Goal: Task Accomplishment & Management: Manage account settings

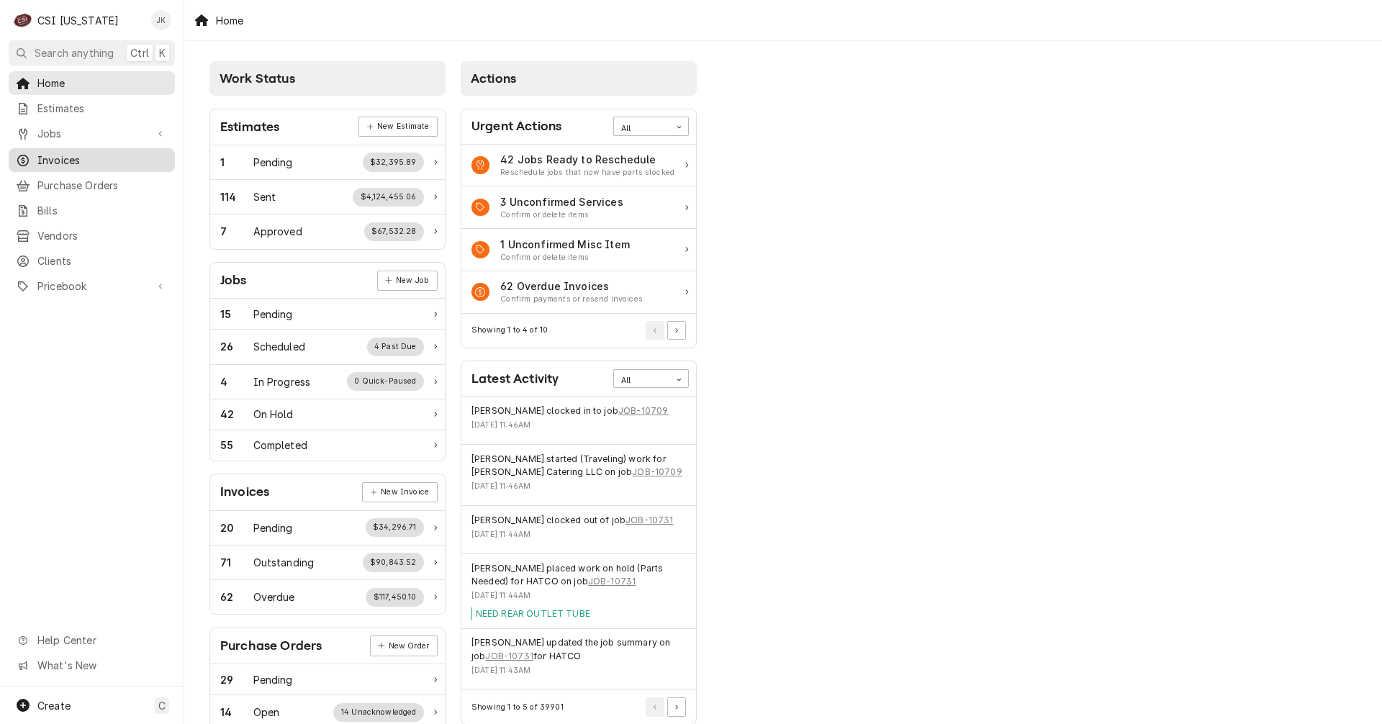
click at [65, 155] on span "Invoices" at bounding box center [102, 160] width 130 height 15
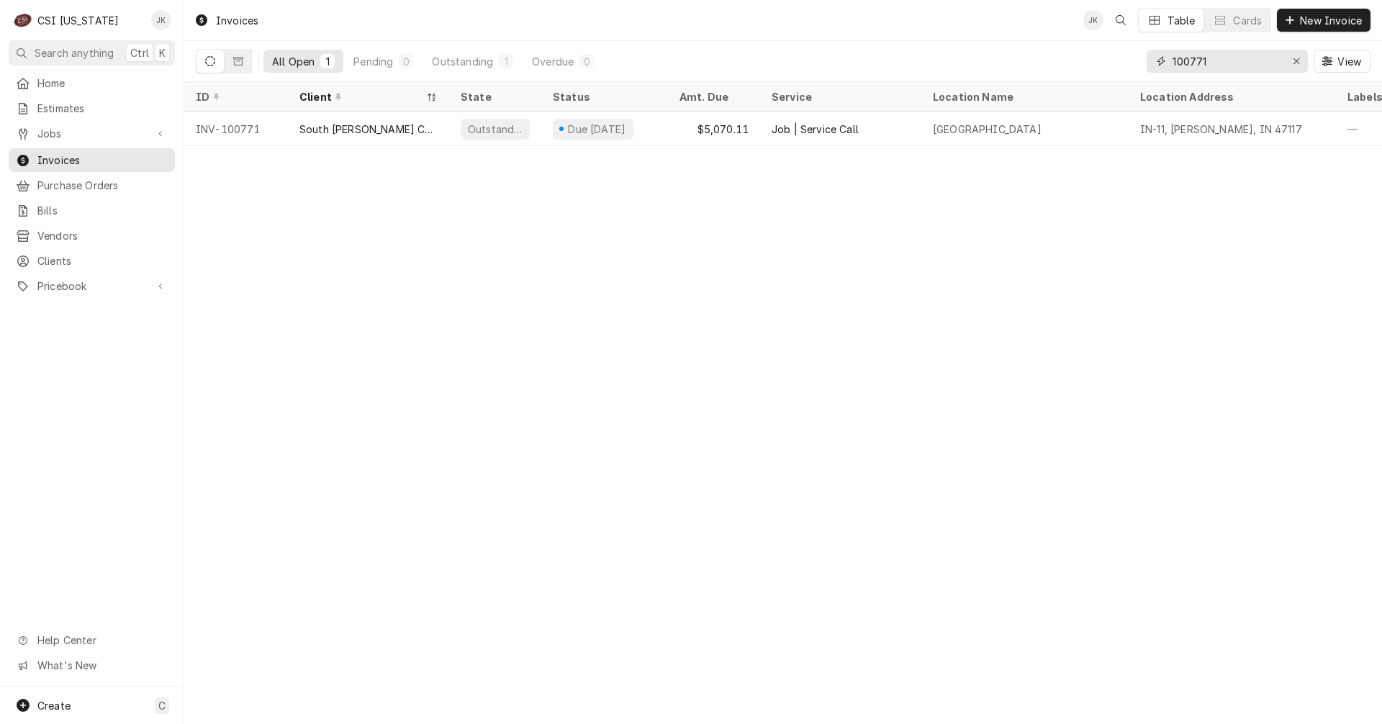
drag, startPoint x: 1198, startPoint y: 62, endPoint x: 1209, endPoint y: 62, distance: 11.5
click at [1209, 62] on input "100771" at bounding box center [1226, 61] width 108 height 23
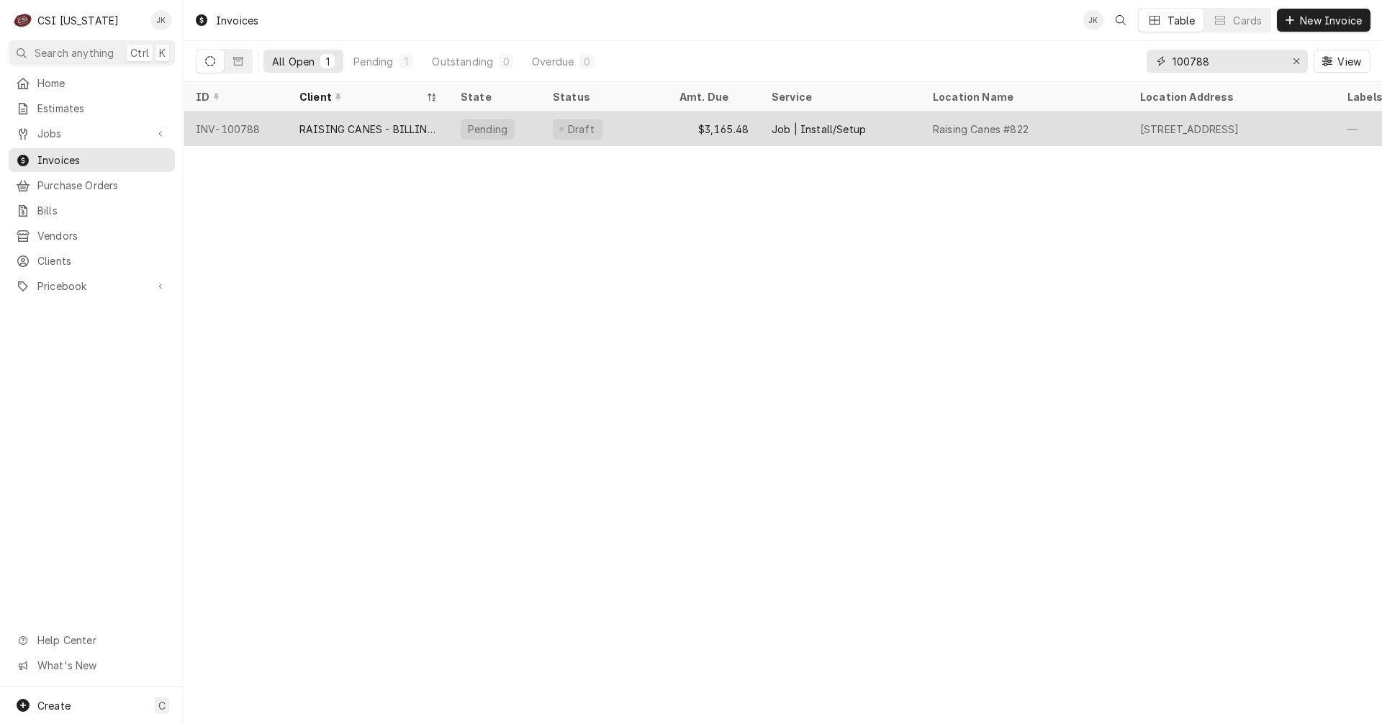
type input "100788"
click at [325, 130] on div "RAISING CANES - BILLING ACCOUNT" at bounding box center [368, 129] width 138 height 15
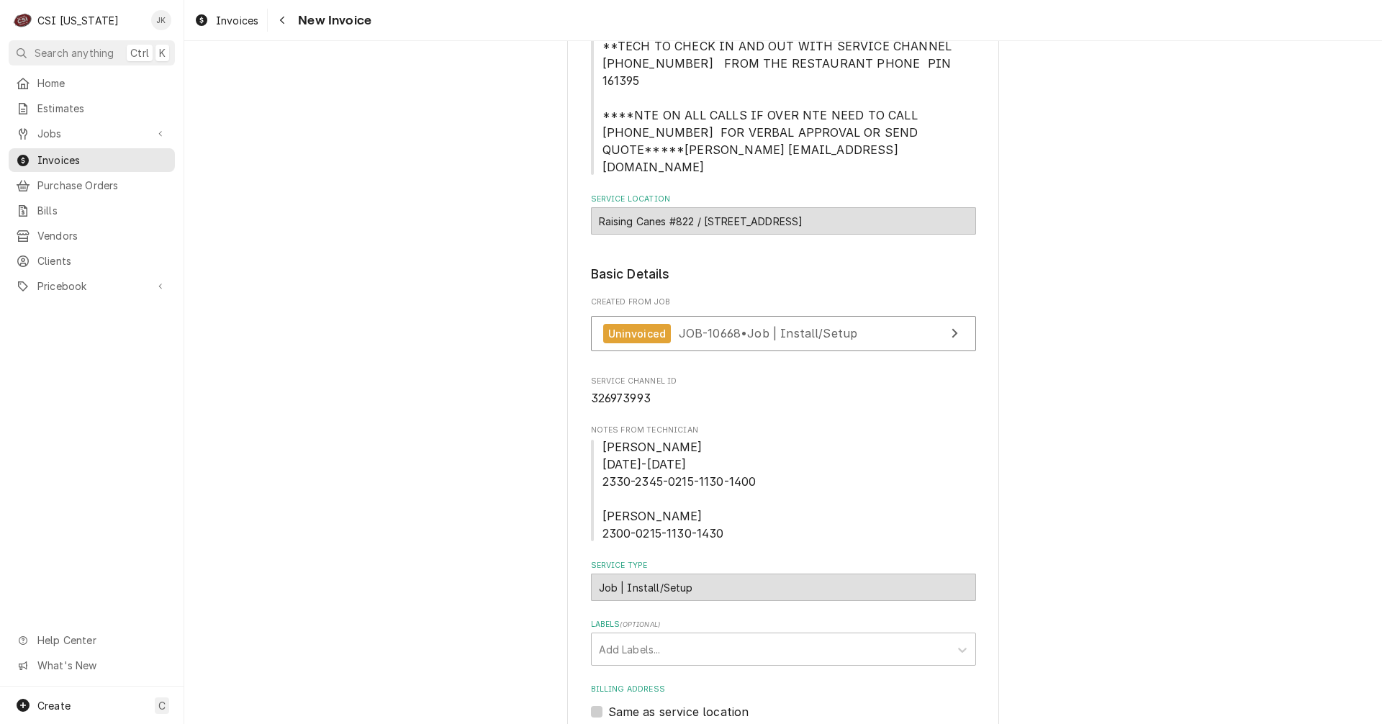
scroll to position [216, 0]
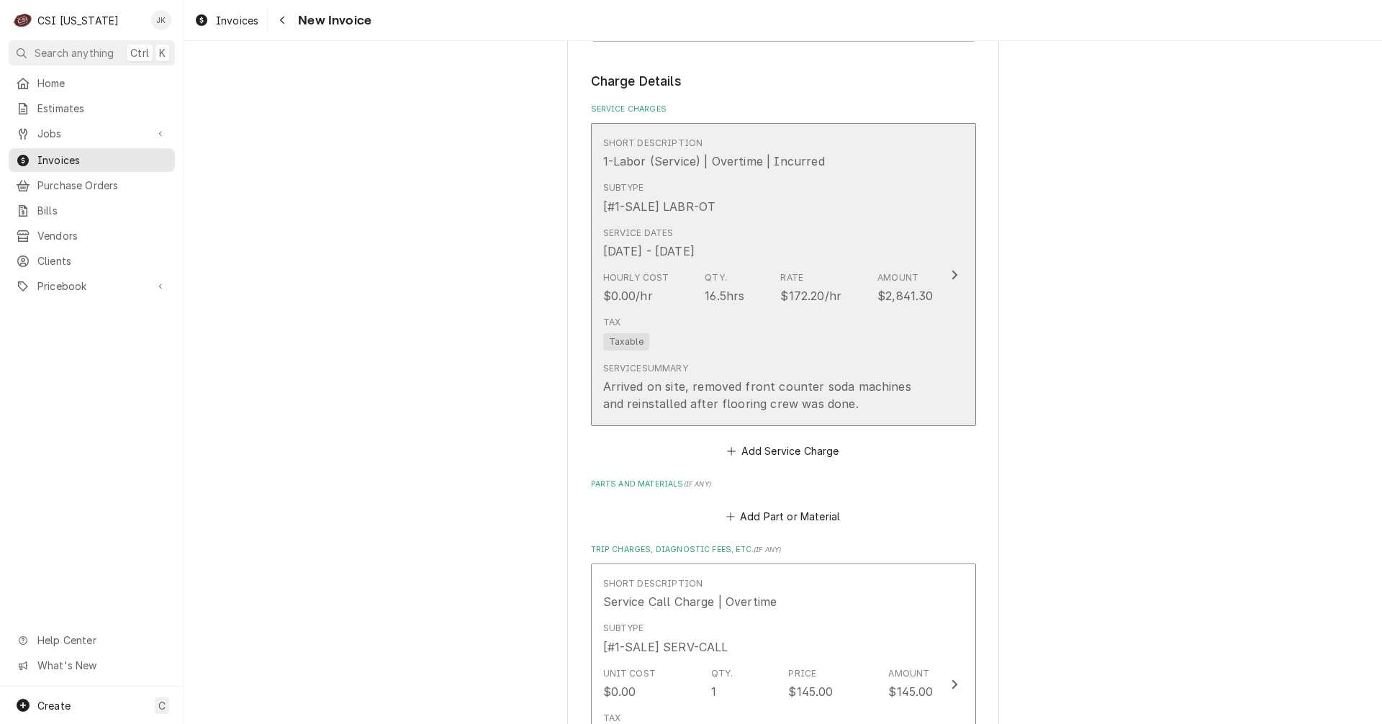
click at [712, 310] on div "Tax Taxable" at bounding box center [768, 333] width 330 height 46
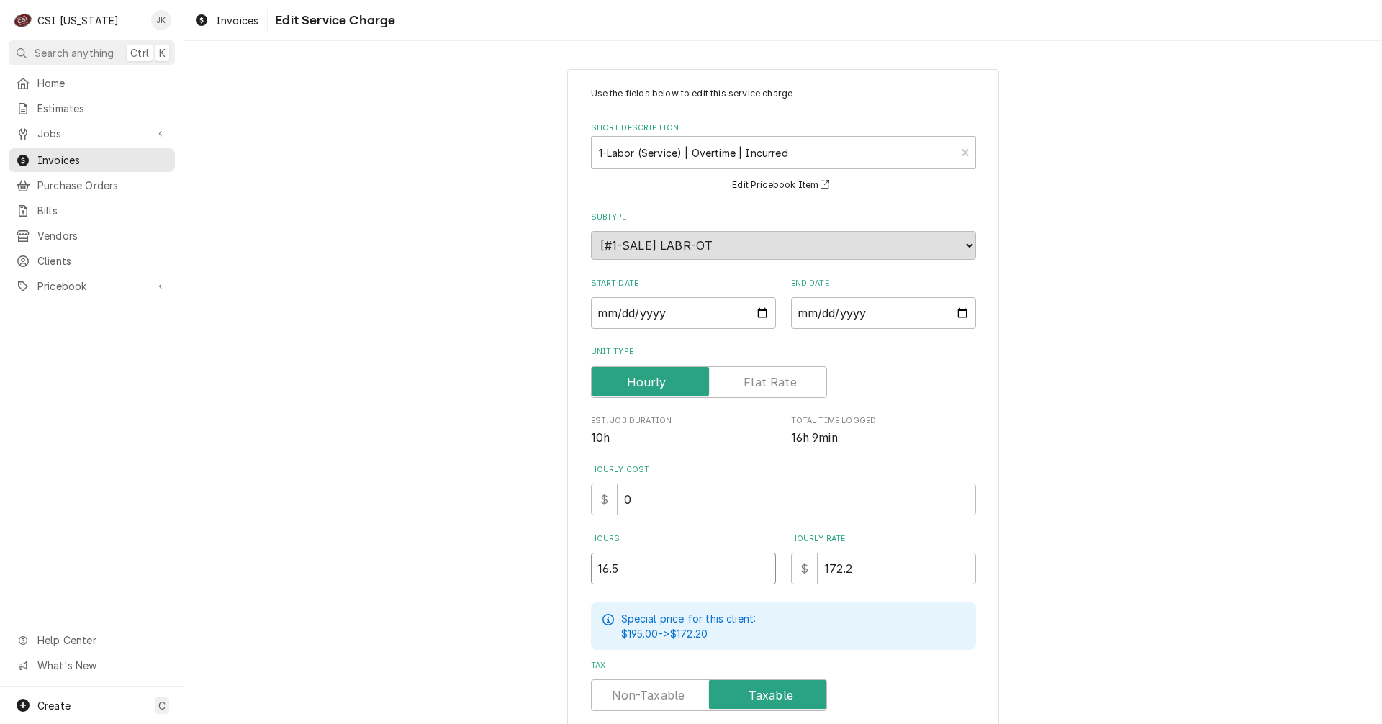
drag, startPoint x: 628, startPoint y: 569, endPoint x: 521, endPoint y: 553, distance: 107.8
click at [521, 553] on div "Use the fields below to edit this service charge Short Description 1-Labor (Ser…" at bounding box center [783, 497] width 1198 height 882
type textarea "x"
type input "3"
type textarea "x"
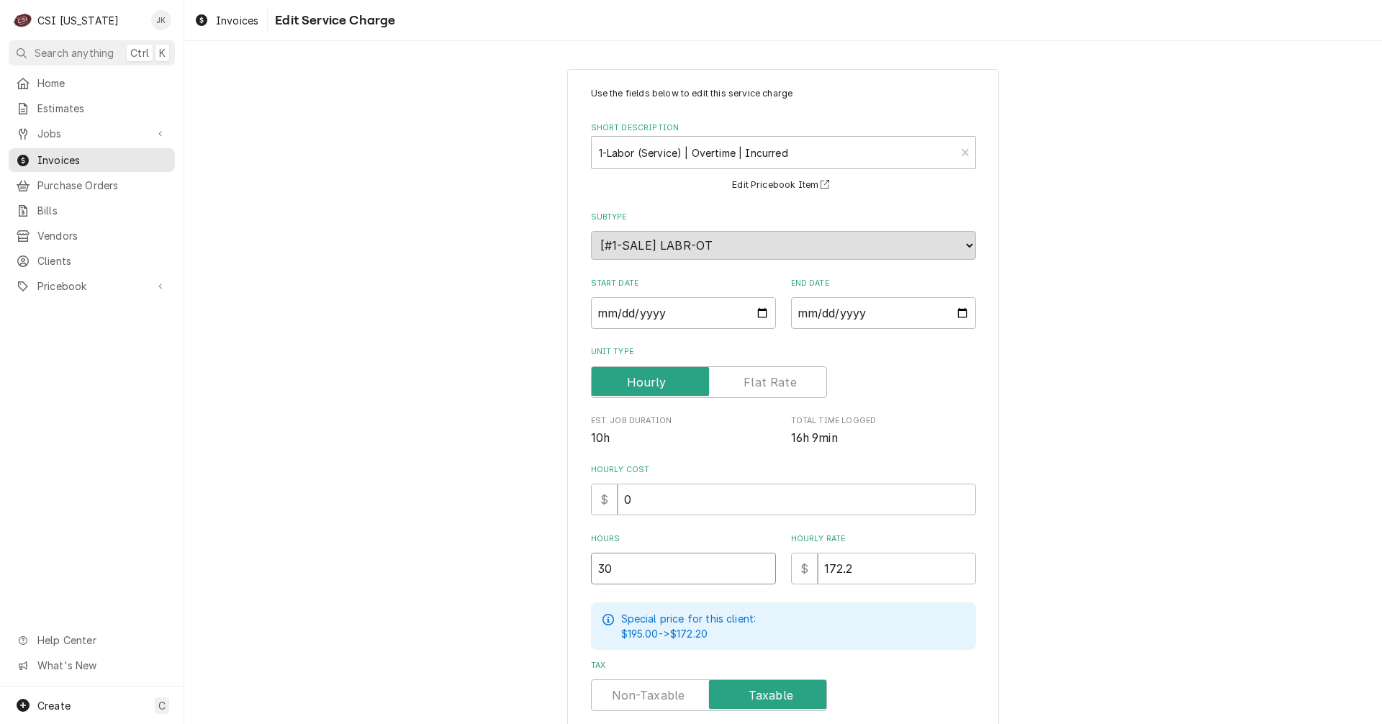
type input "30"
click at [1085, 517] on div "Use the fields below to edit this service charge Short Description 1-Labor (Ser…" at bounding box center [783, 497] width 1198 height 882
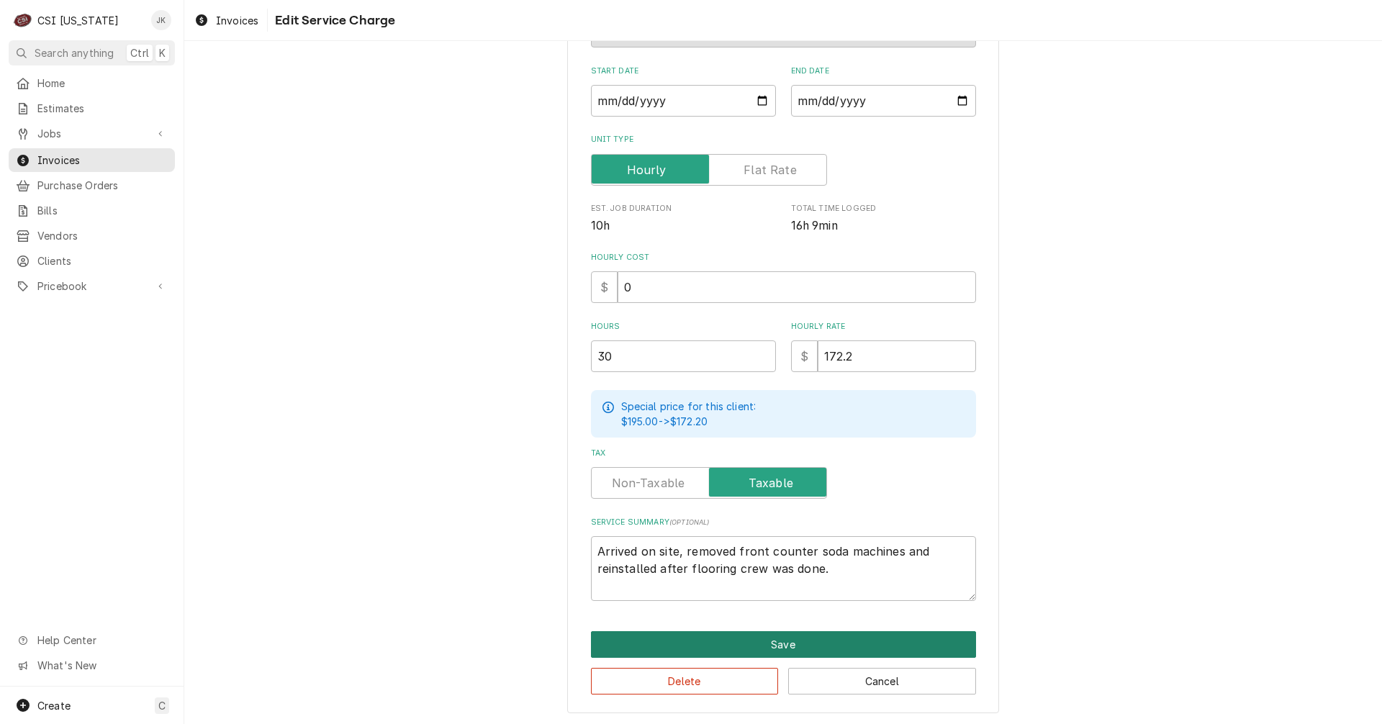
click at [766, 641] on button "Save" at bounding box center [783, 644] width 385 height 27
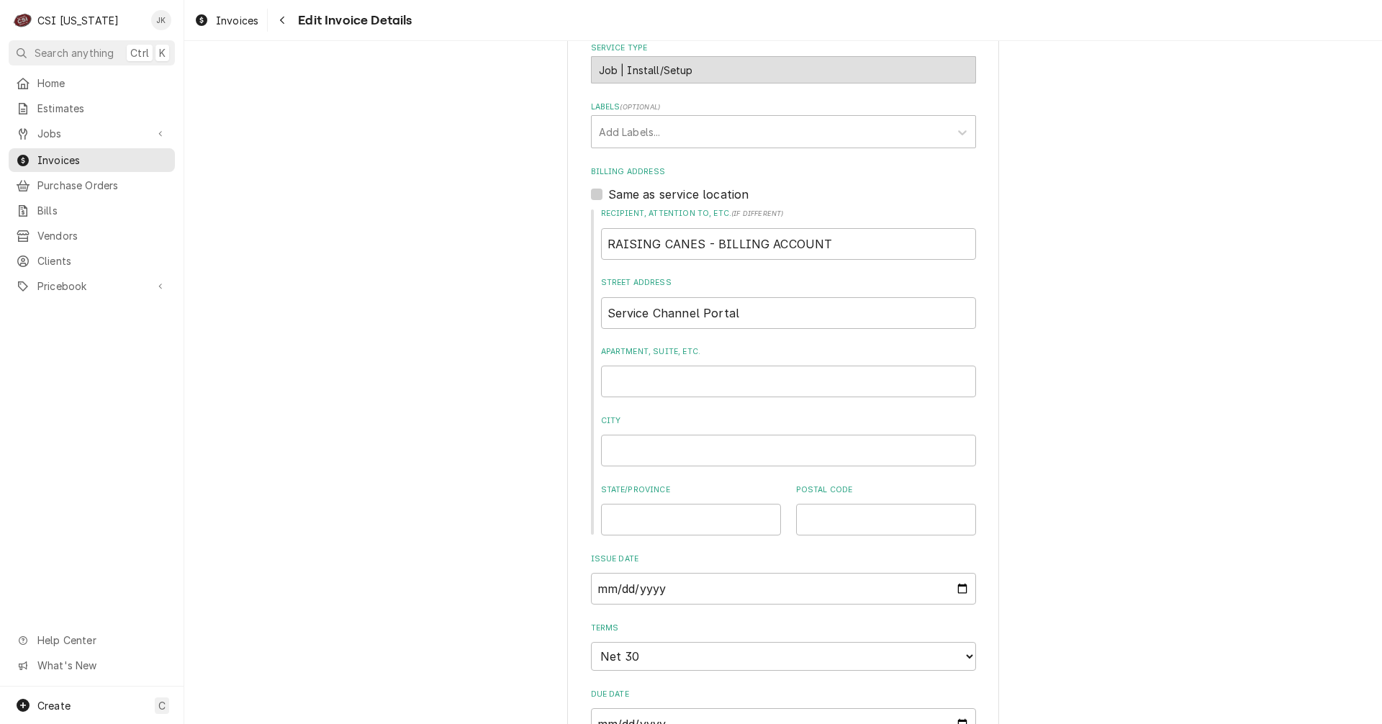
scroll to position [451, 0]
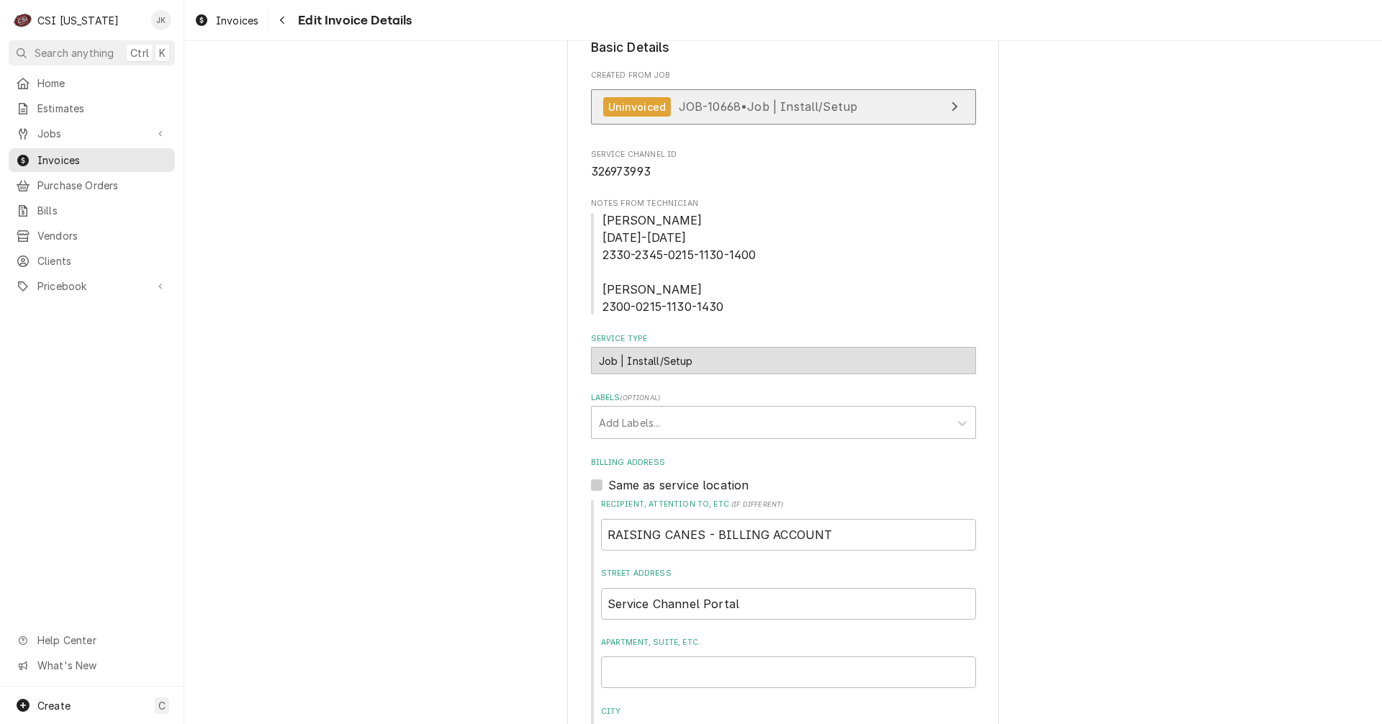
click at [725, 99] on span "JOB-10668 • Job | Install/Setup" at bounding box center [768, 106] width 179 height 14
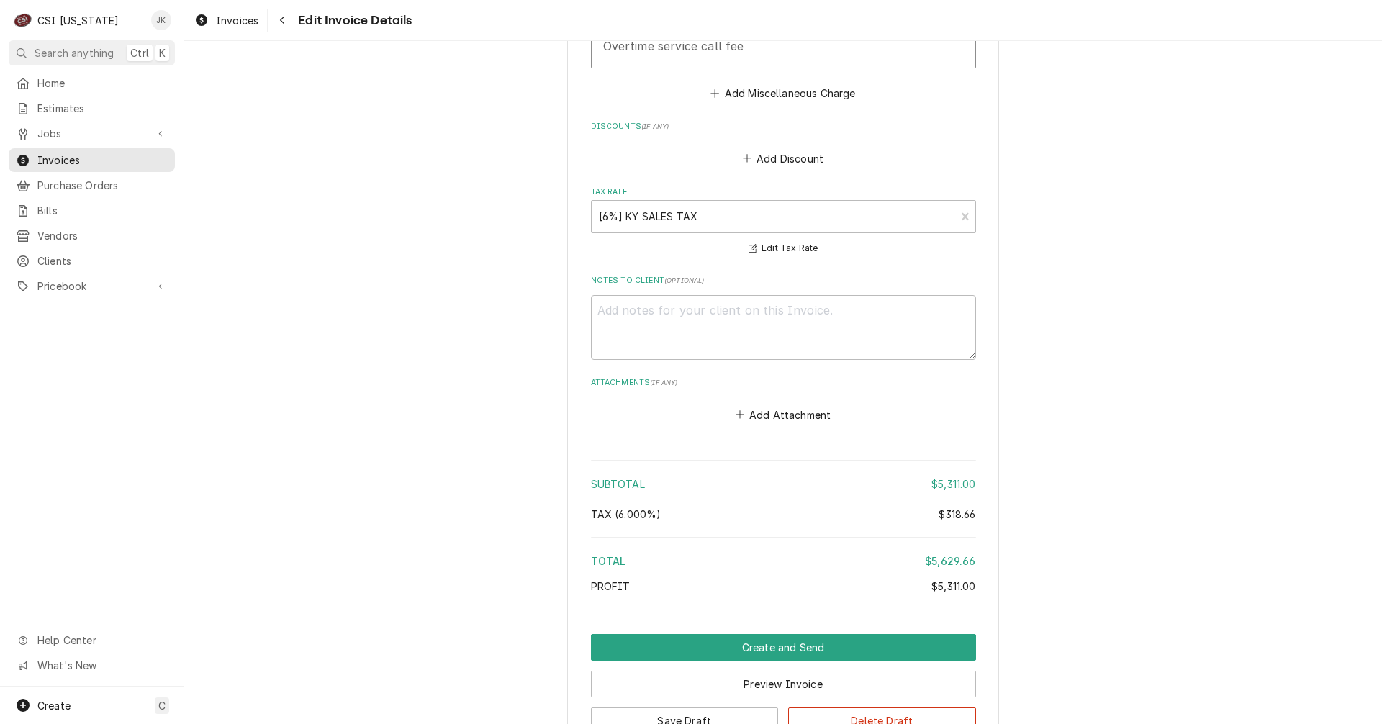
scroll to position [2178, 0]
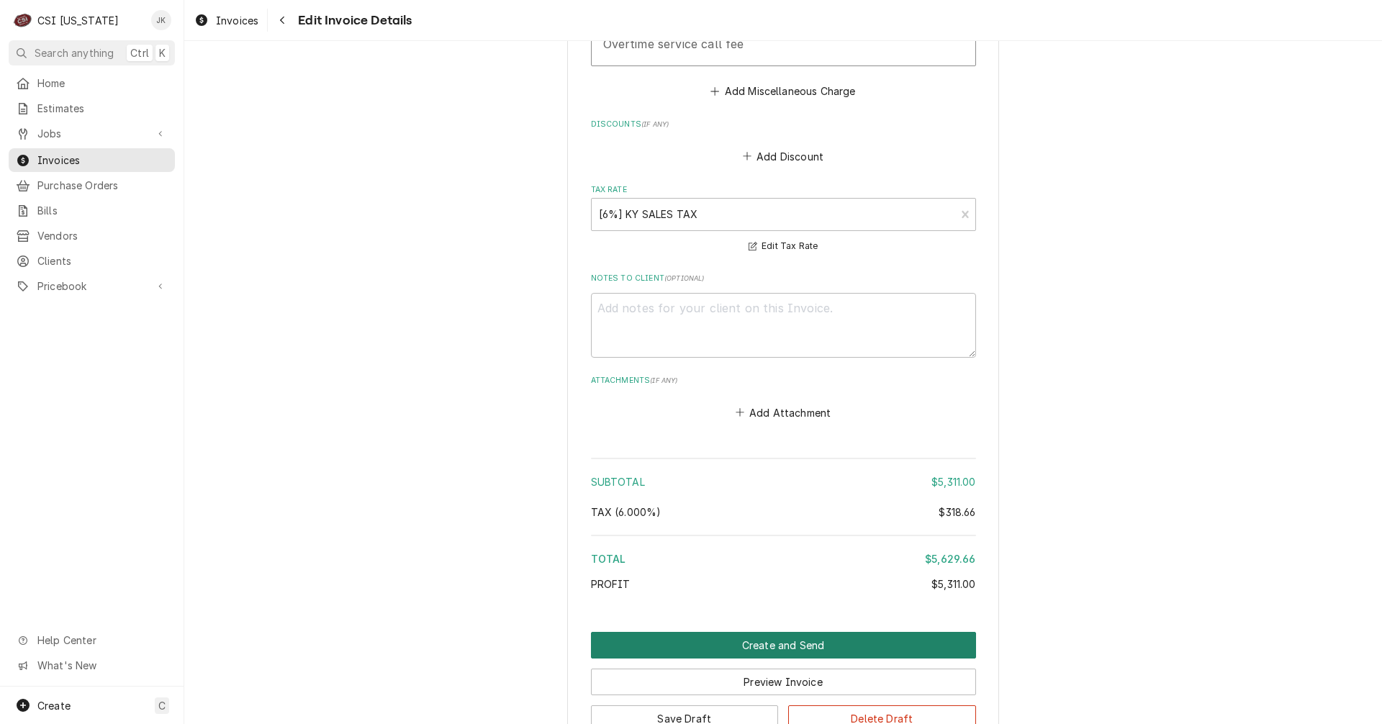
click at [773, 632] on button "Create and Send" at bounding box center [783, 645] width 385 height 27
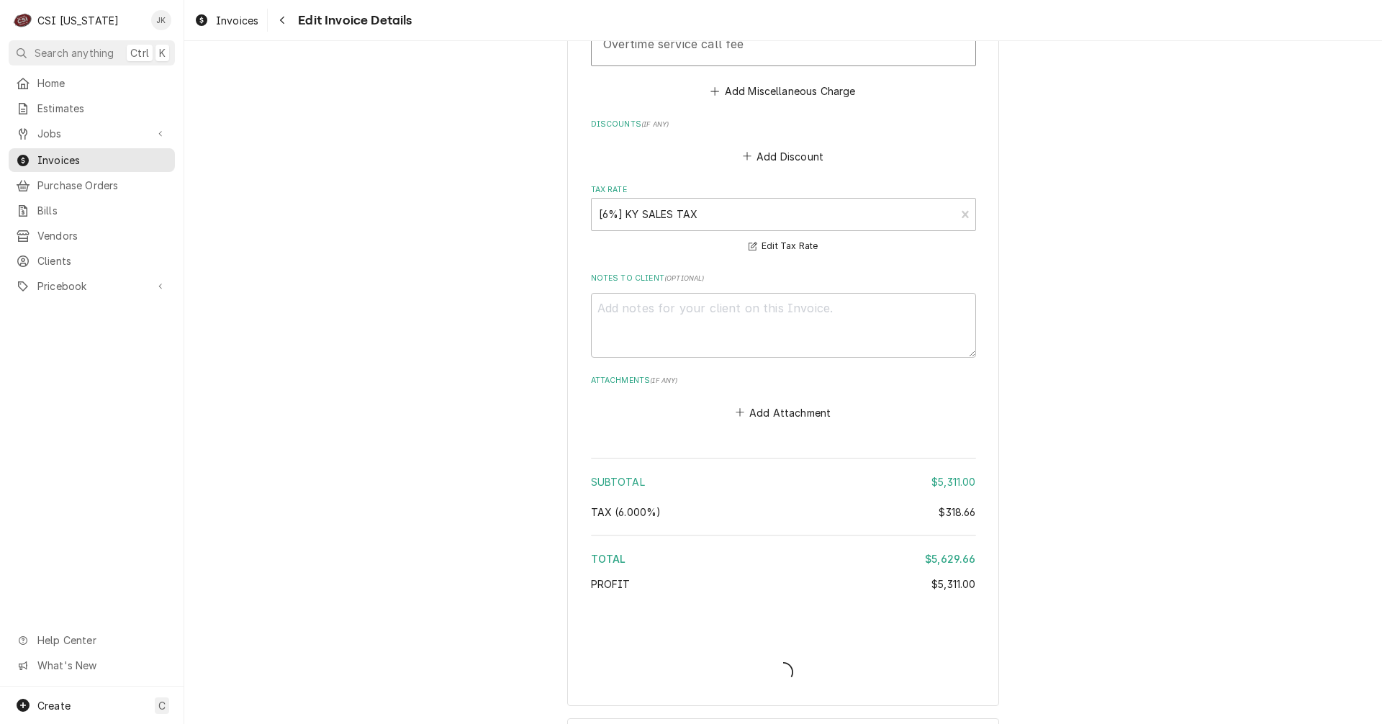
type textarea "x"
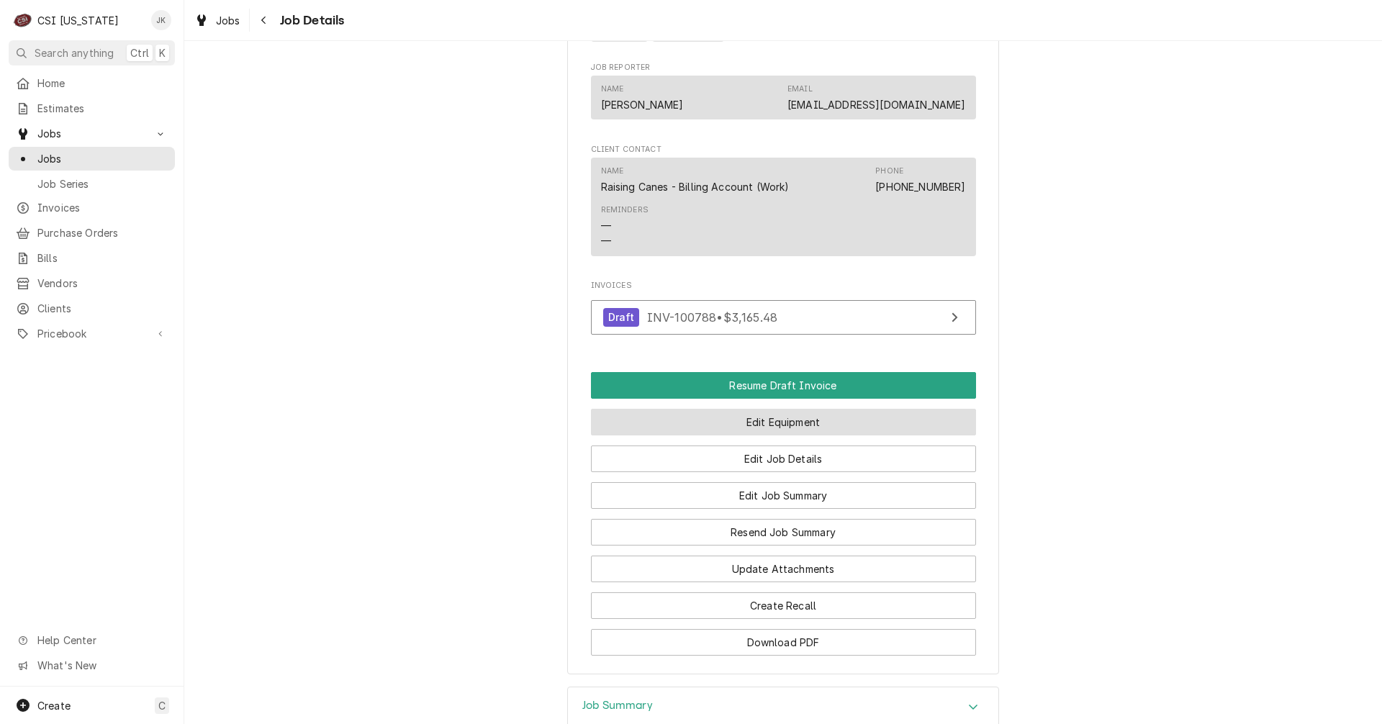
scroll to position [1295, 0]
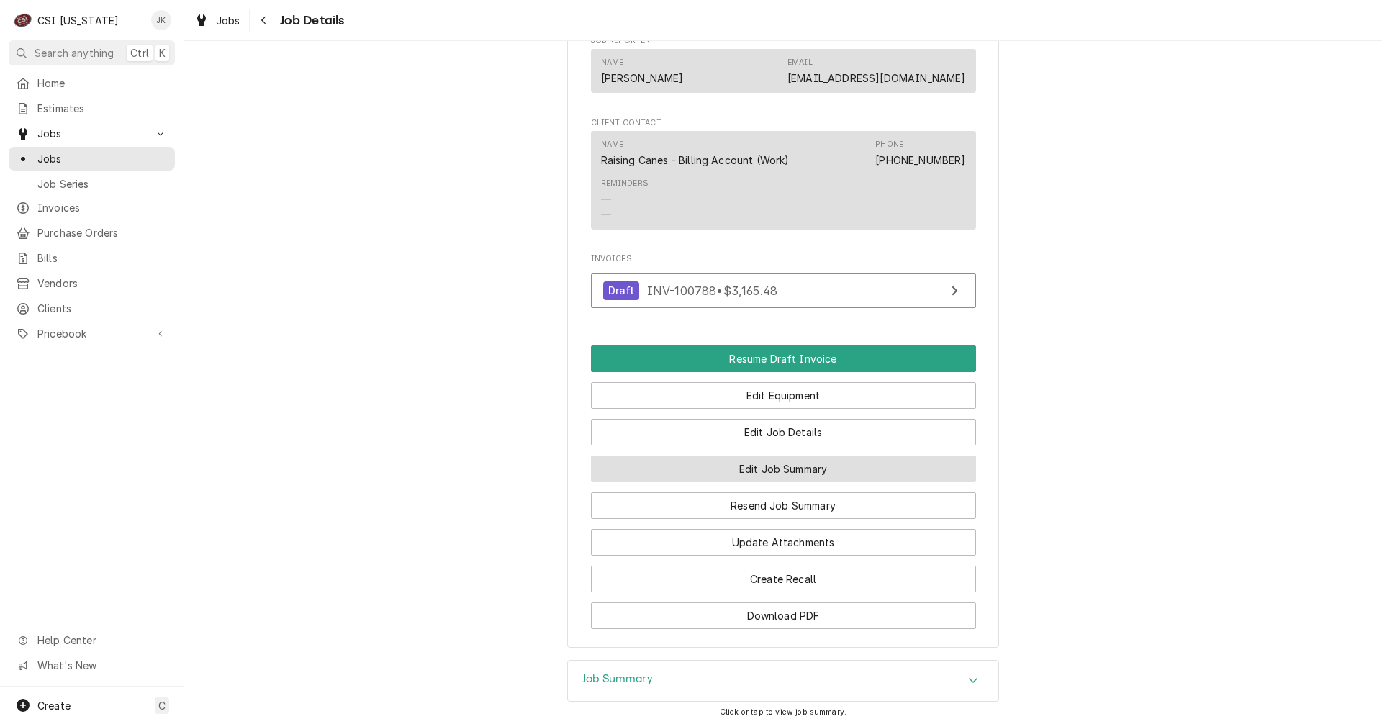
click at [802, 482] on button "Edit Job Summary" at bounding box center [783, 469] width 385 height 27
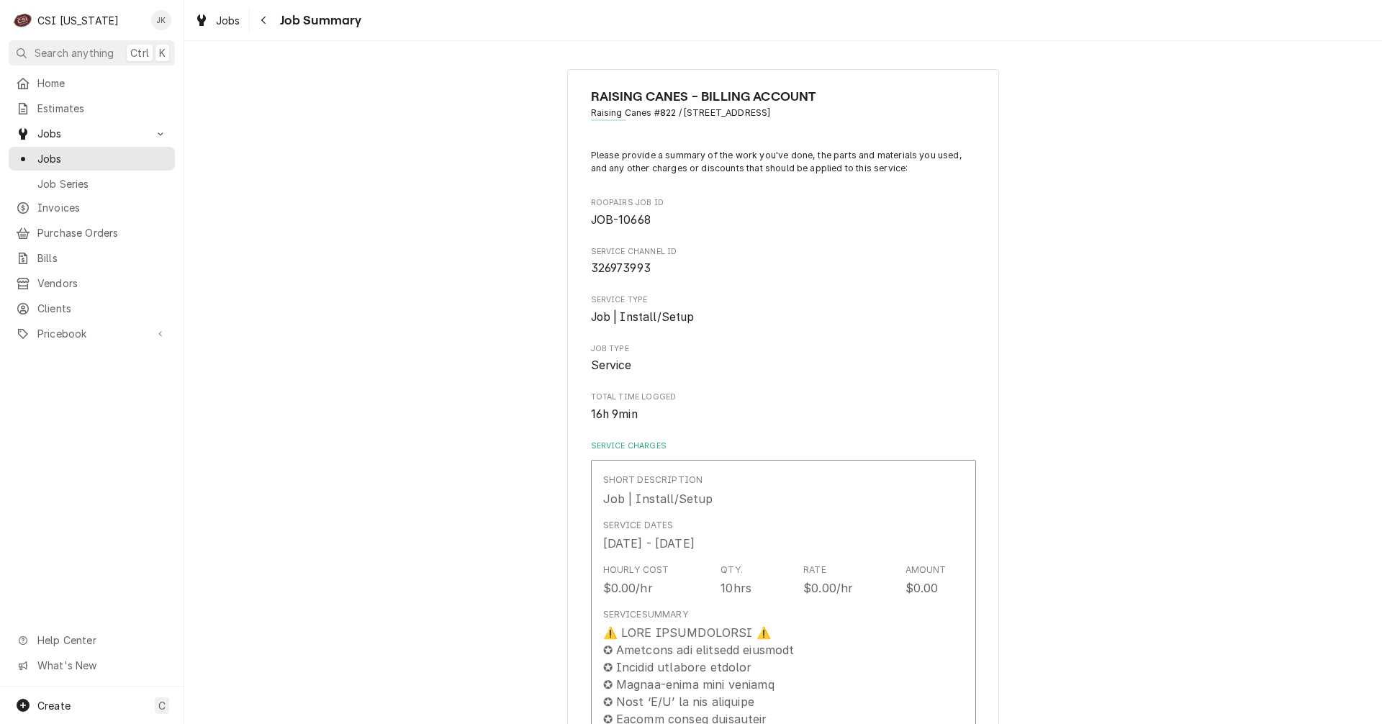
type textarea "x"
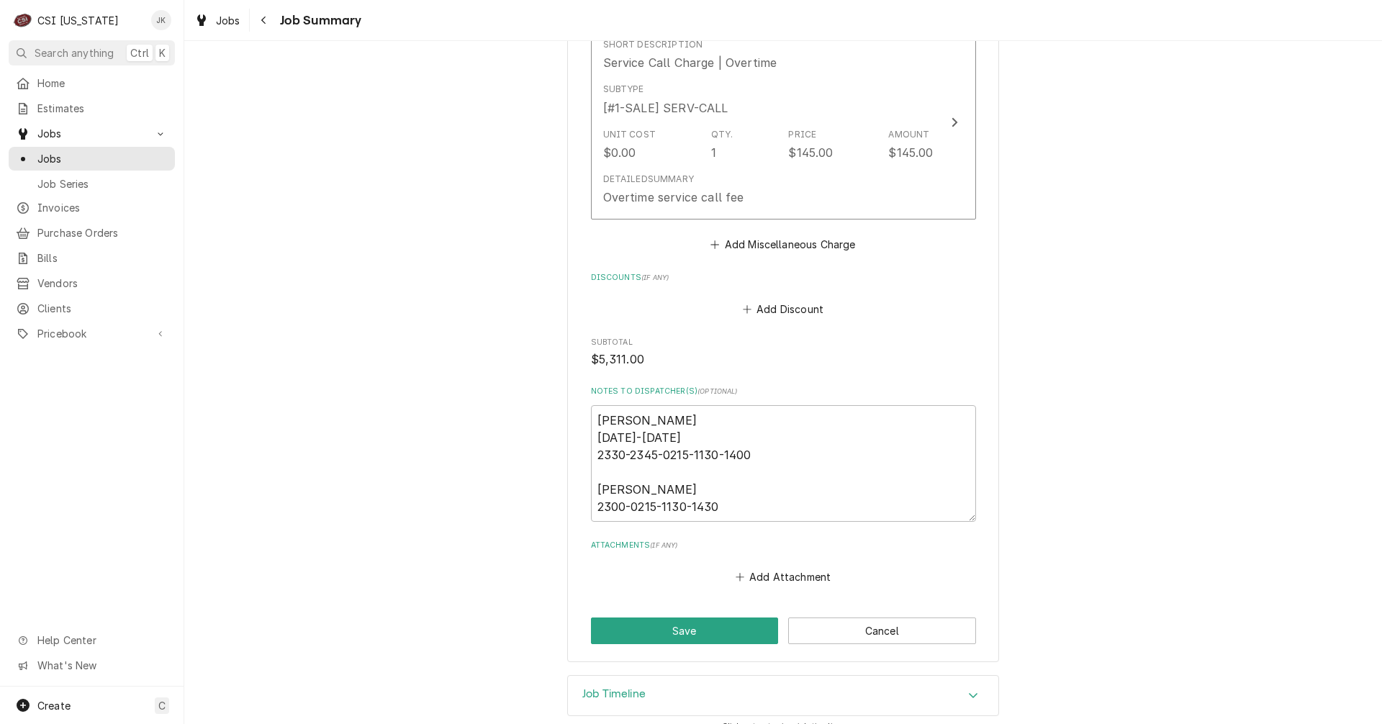
scroll to position [1925, 0]
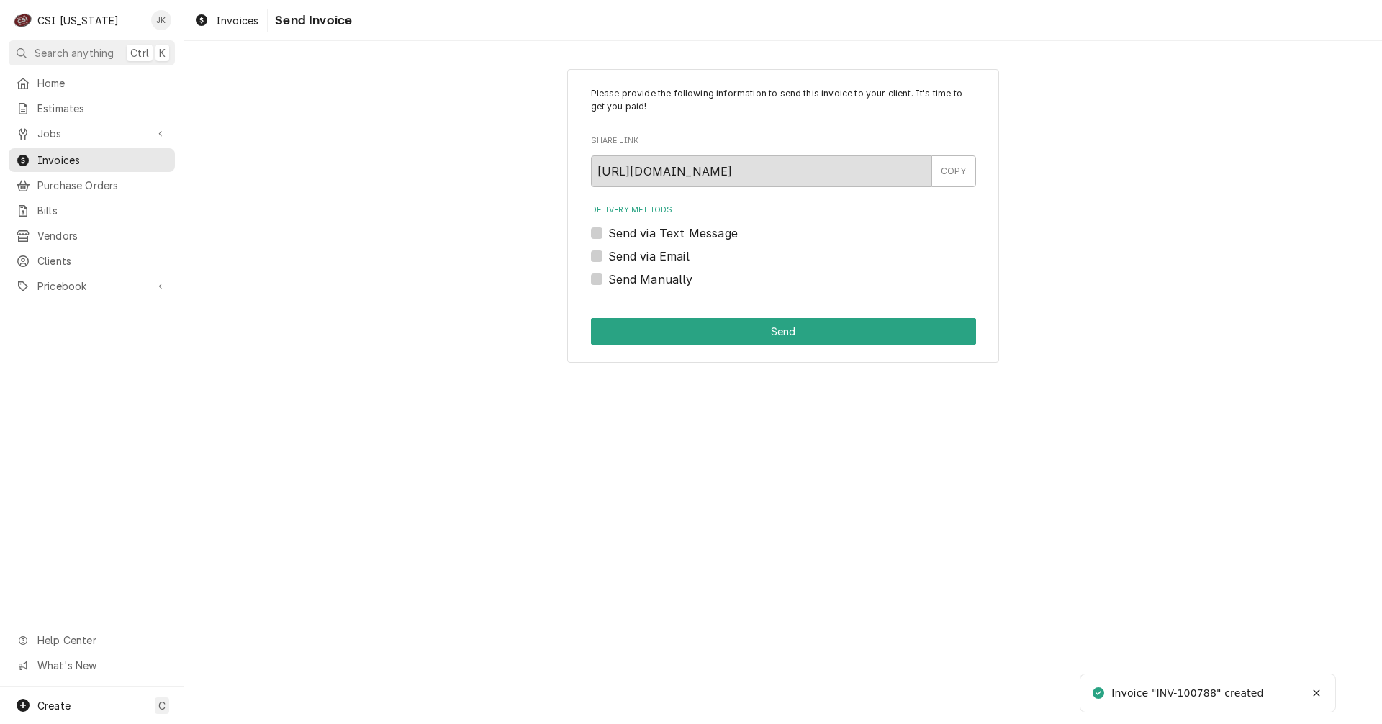
click at [671, 258] on label "Send via Email" at bounding box center [648, 256] width 81 height 17
click at [671, 258] on input "Send via Email" at bounding box center [800, 264] width 385 height 32
checkbox input "true"
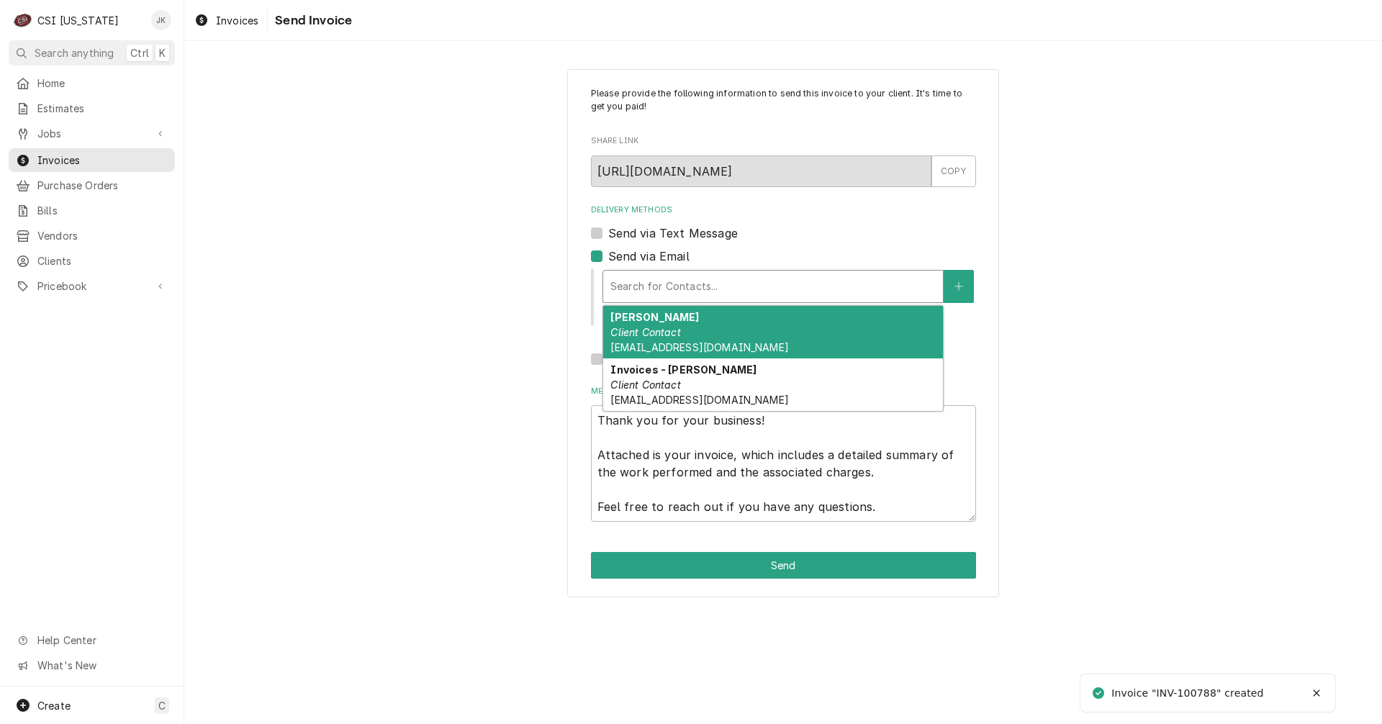
click at [687, 288] on div "Delivery Methods" at bounding box center [772, 286] width 325 height 26
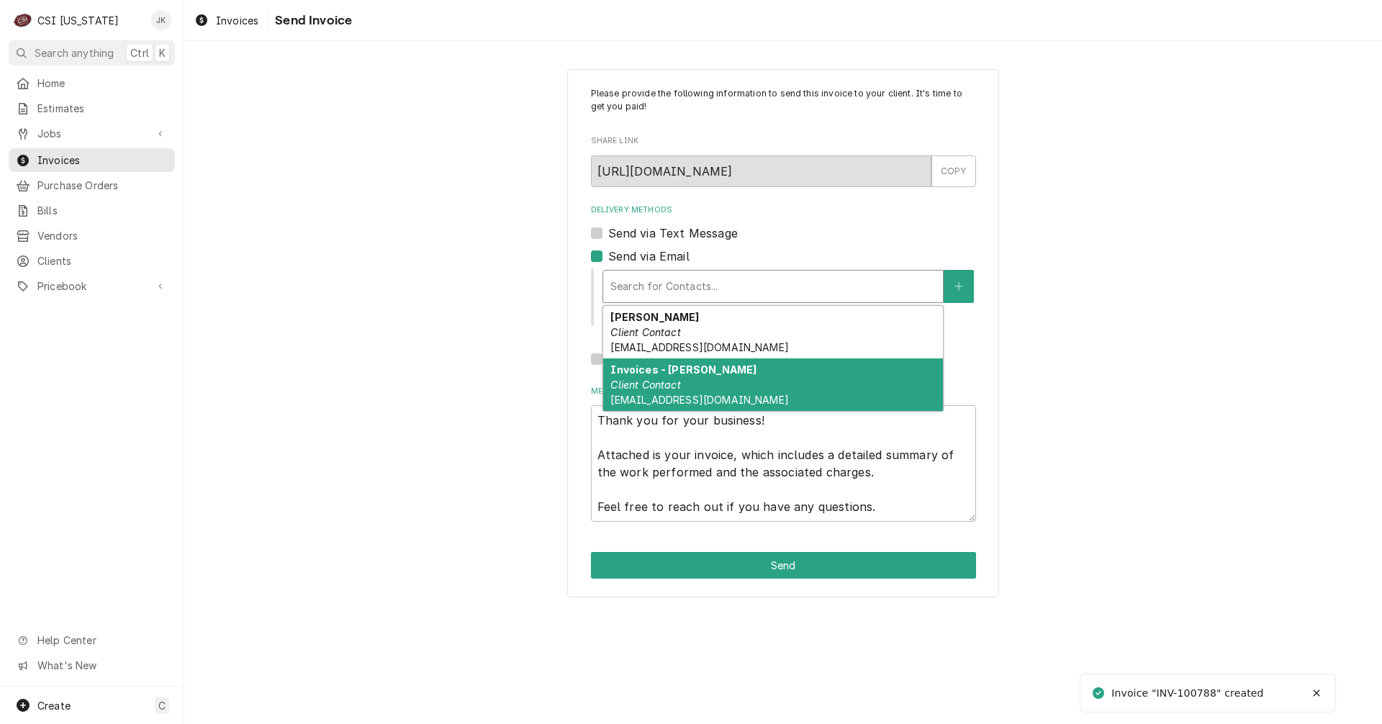
click at [685, 384] on div "Invoices - Kelsey Client Contact kelsey.hetlage@csi1.com" at bounding box center [773, 384] width 340 height 53
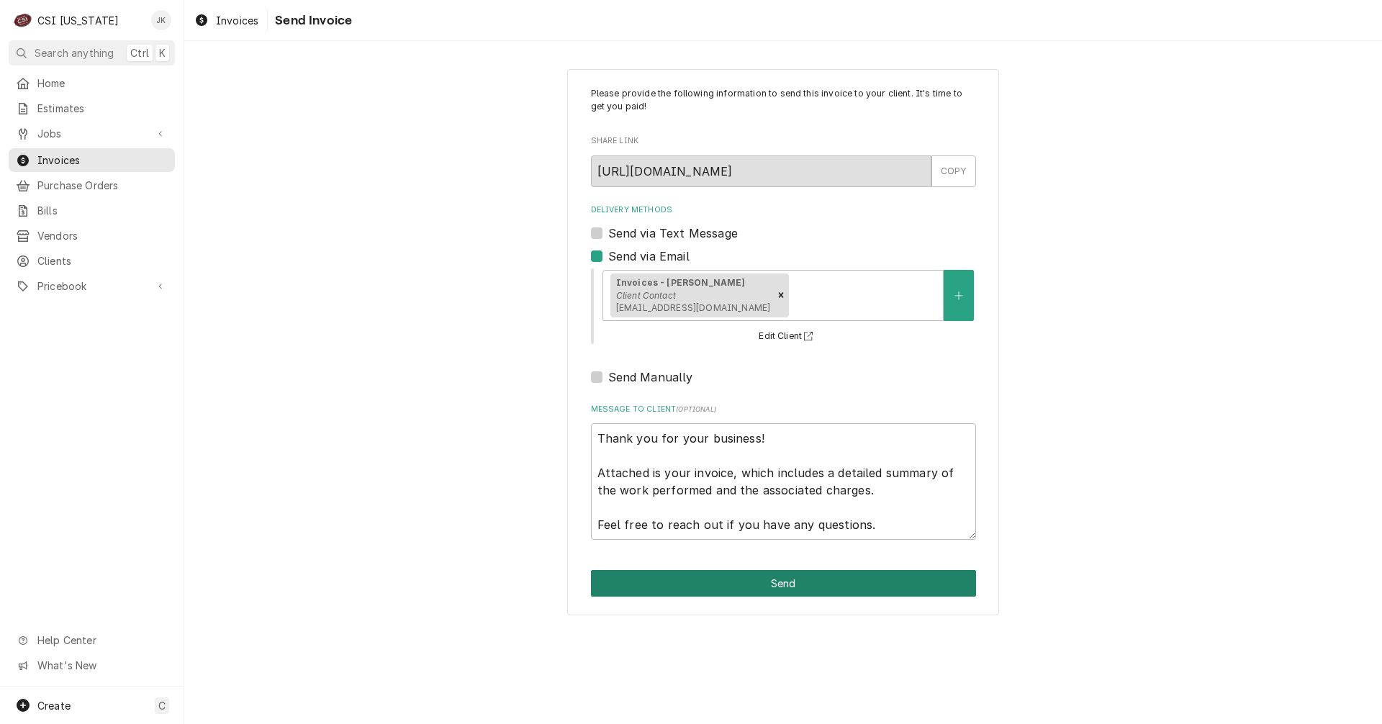
click at [762, 587] on button "Send" at bounding box center [783, 583] width 385 height 27
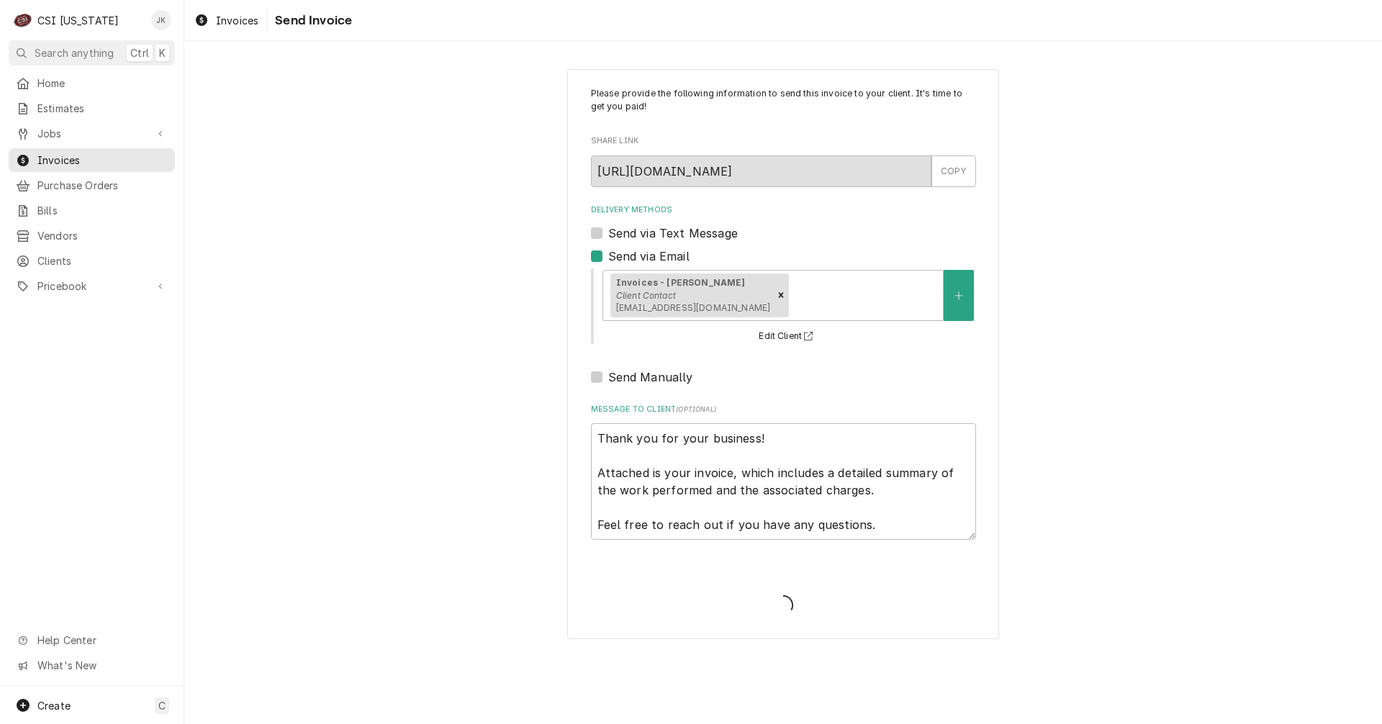
type textarea "x"
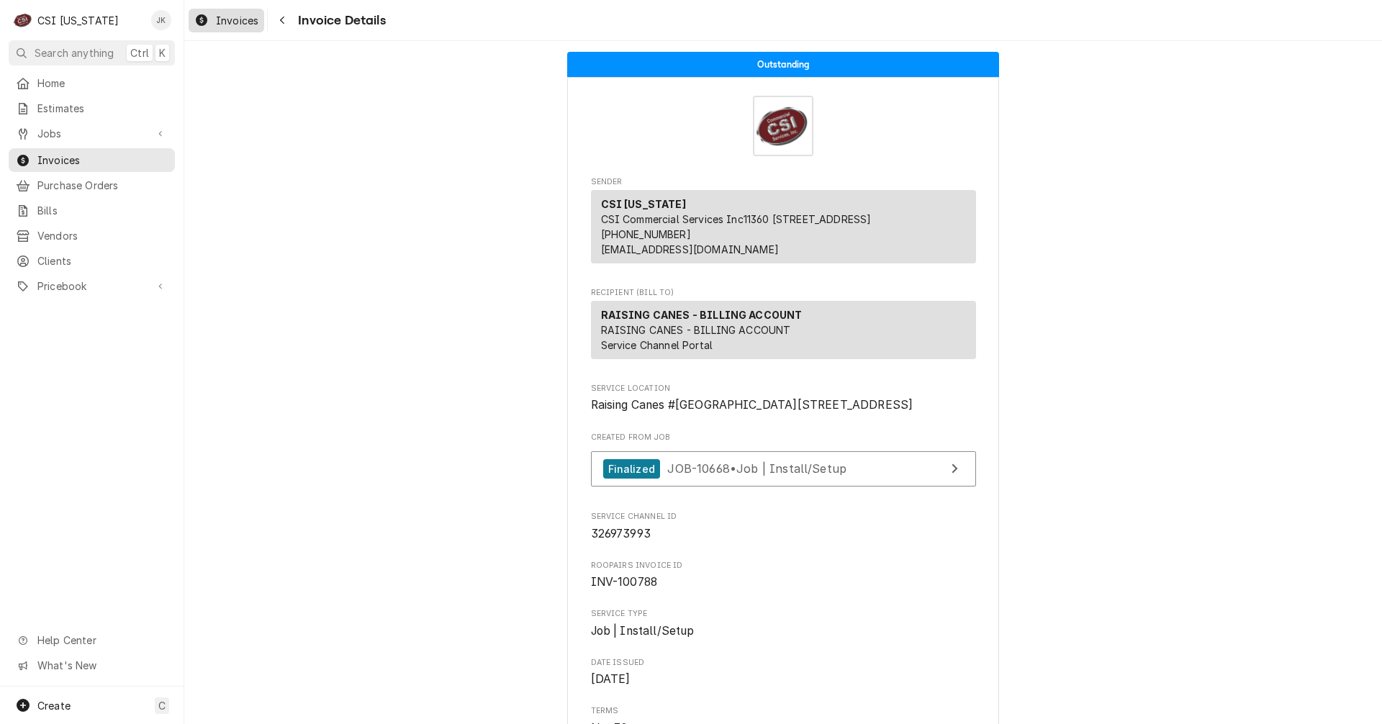
click at [236, 23] on span "Invoices" at bounding box center [237, 20] width 42 height 15
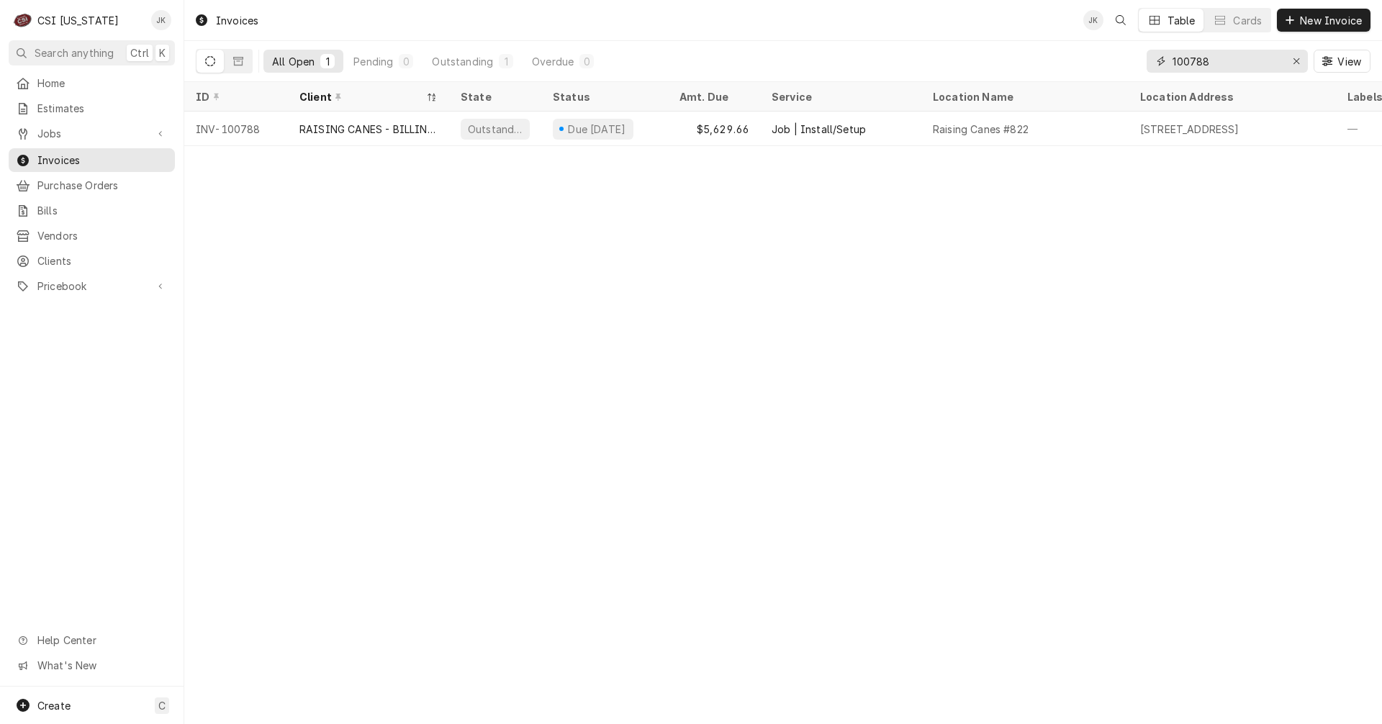
drag, startPoint x: 1196, startPoint y: 60, endPoint x: 1235, endPoint y: 60, distance: 38.9
click at [1235, 60] on input "100788" at bounding box center [1226, 61] width 108 height 23
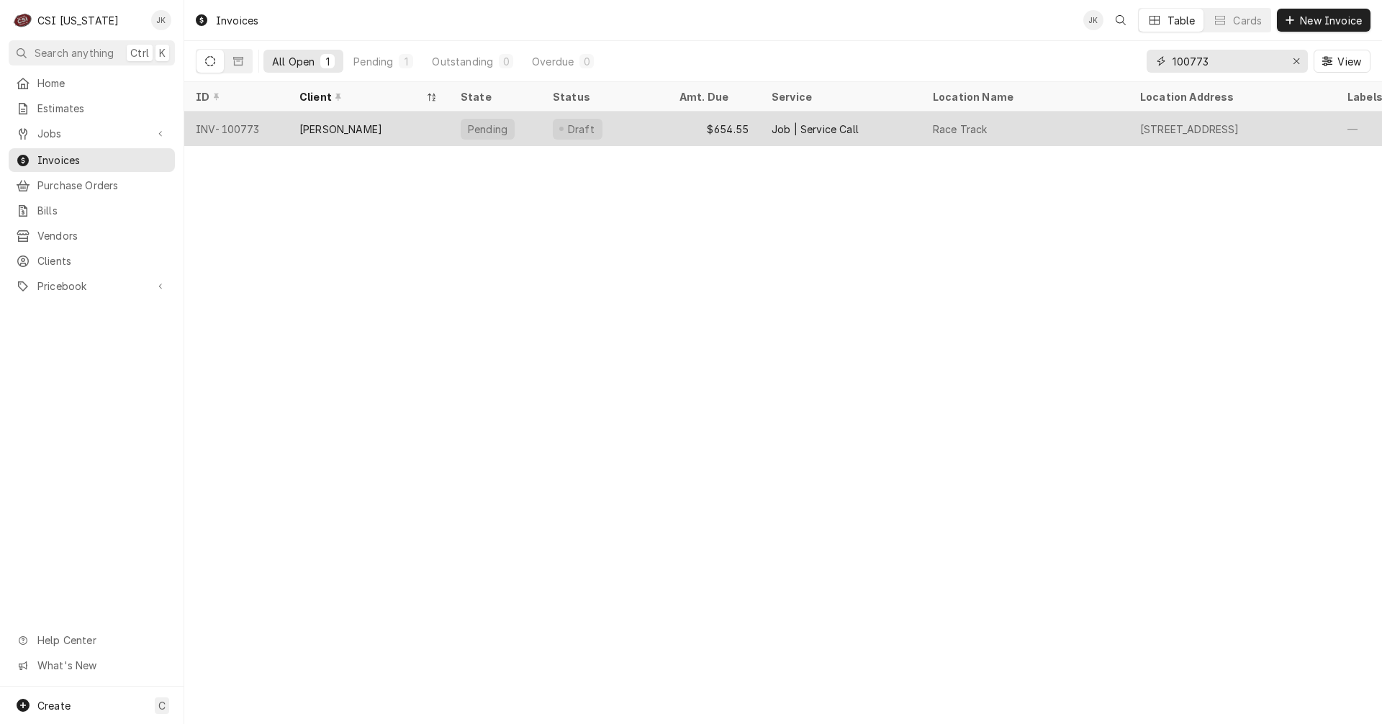
type input "100773"
click at [383, 120] on div "[PERSON_NAME]" at bounding box center [368, 129] width 161 height 35
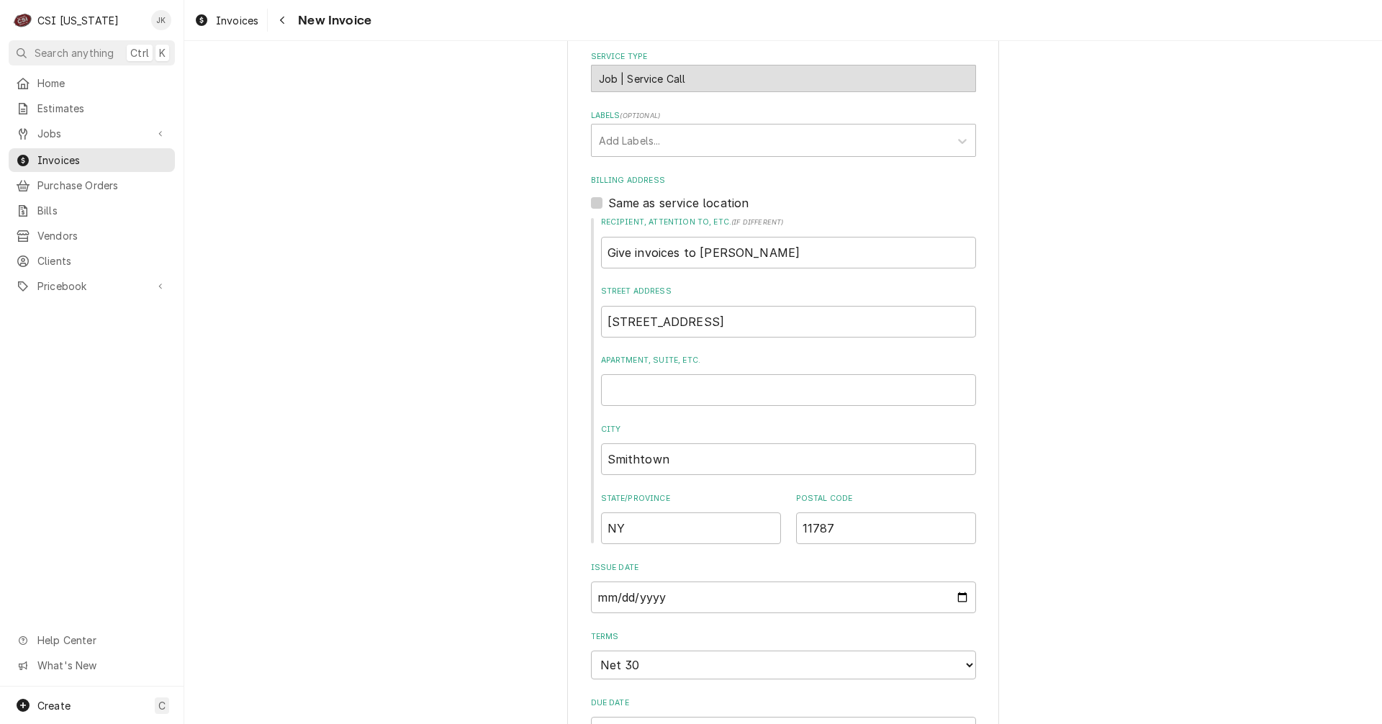
scroll to position [148, 0]
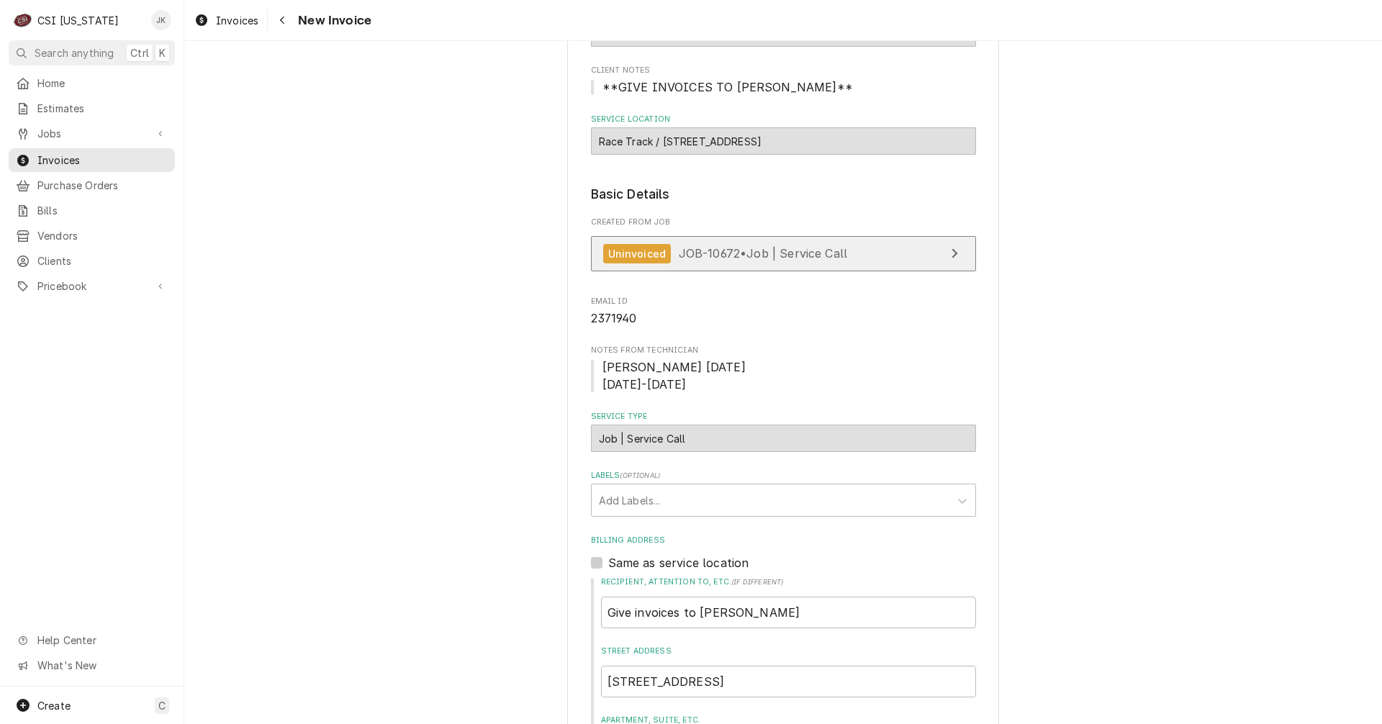
click at [738, 255] on span "JOB-10672 • Job | Service Call" at bounding box center [763, 253] width 169 height 14
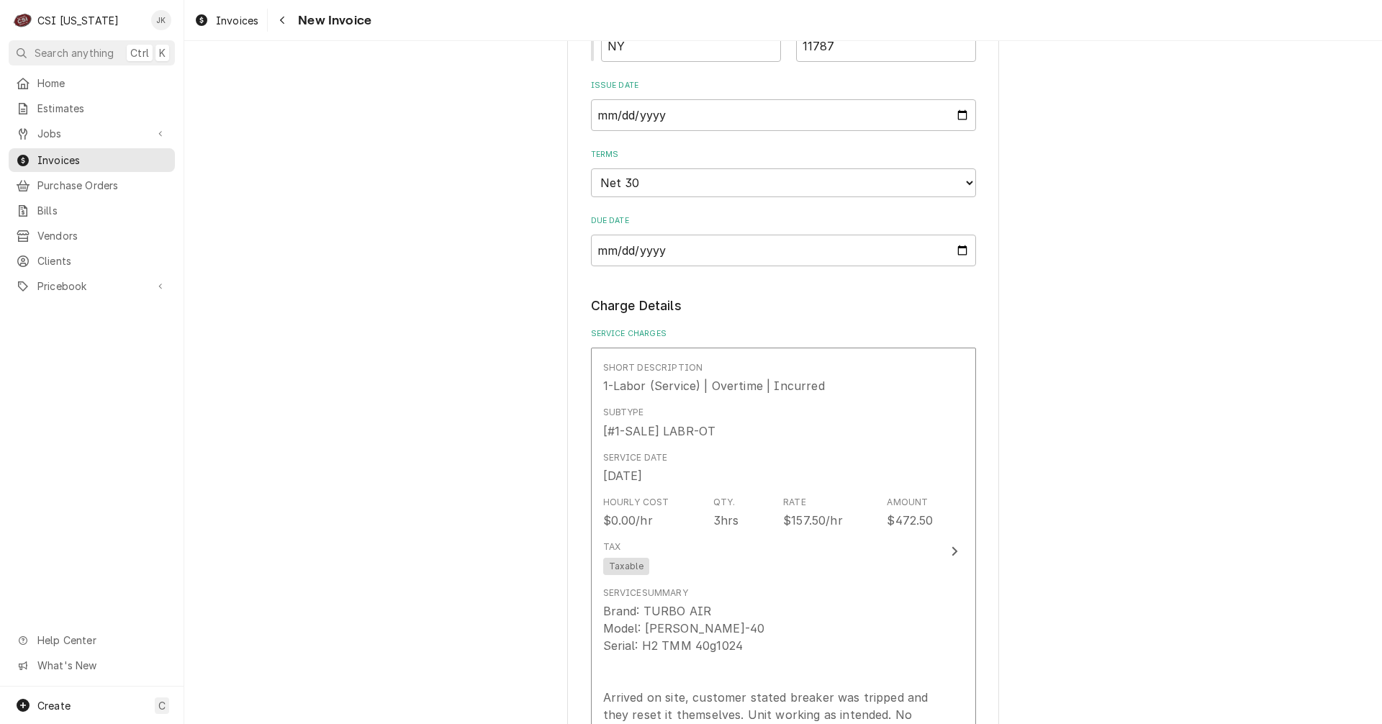
scroll to position [1300, 0]
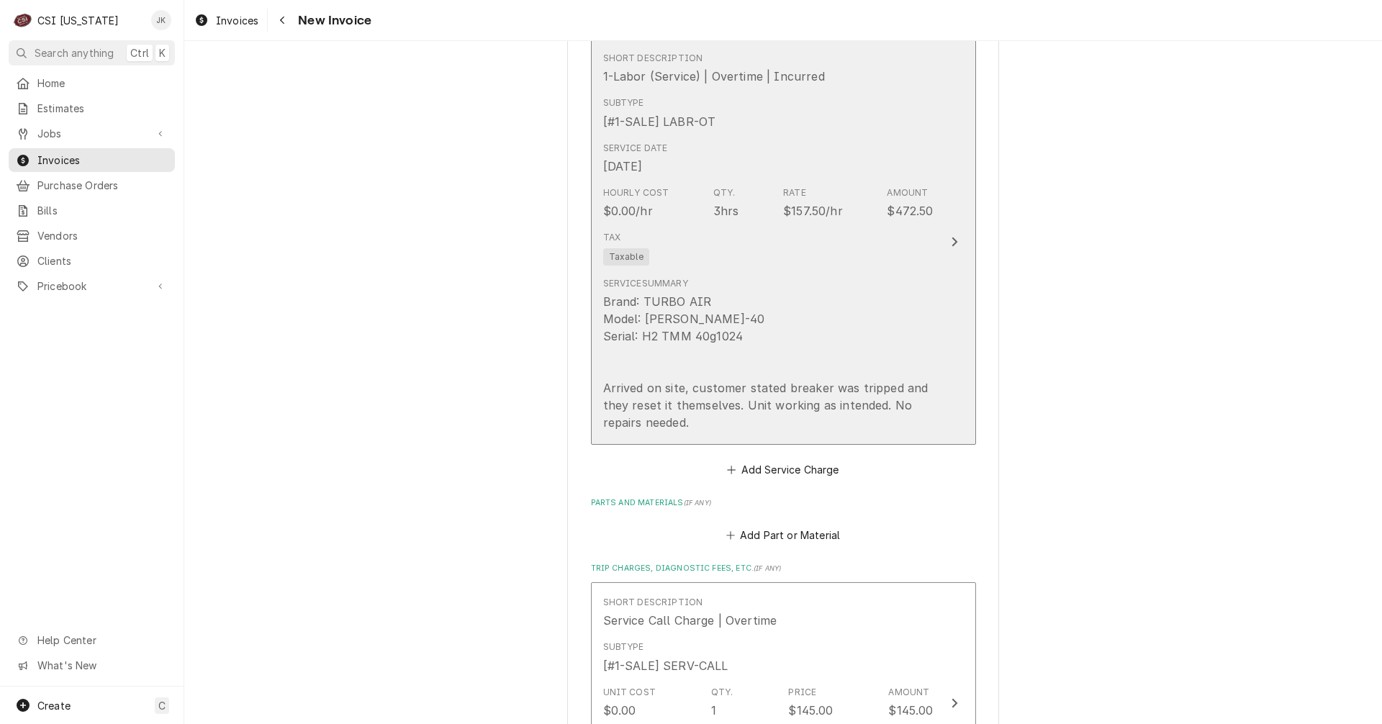
click at [813, 275] on div "Service Summary Brand: TURBO AIR Model: TOM-40 Serial: H2 TMM 40g1024 Arrived o…" at bounding box center [768, 354] width 330 height 166
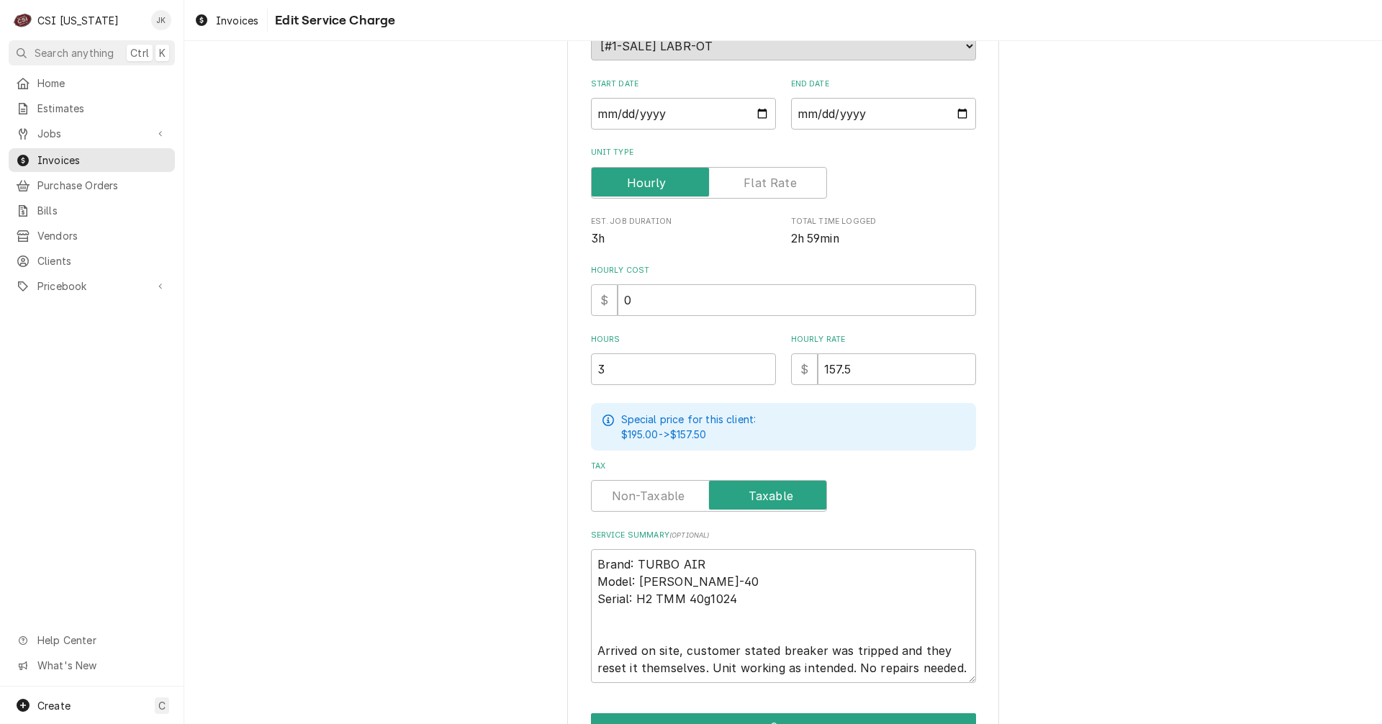
scroll to position [281, 0]
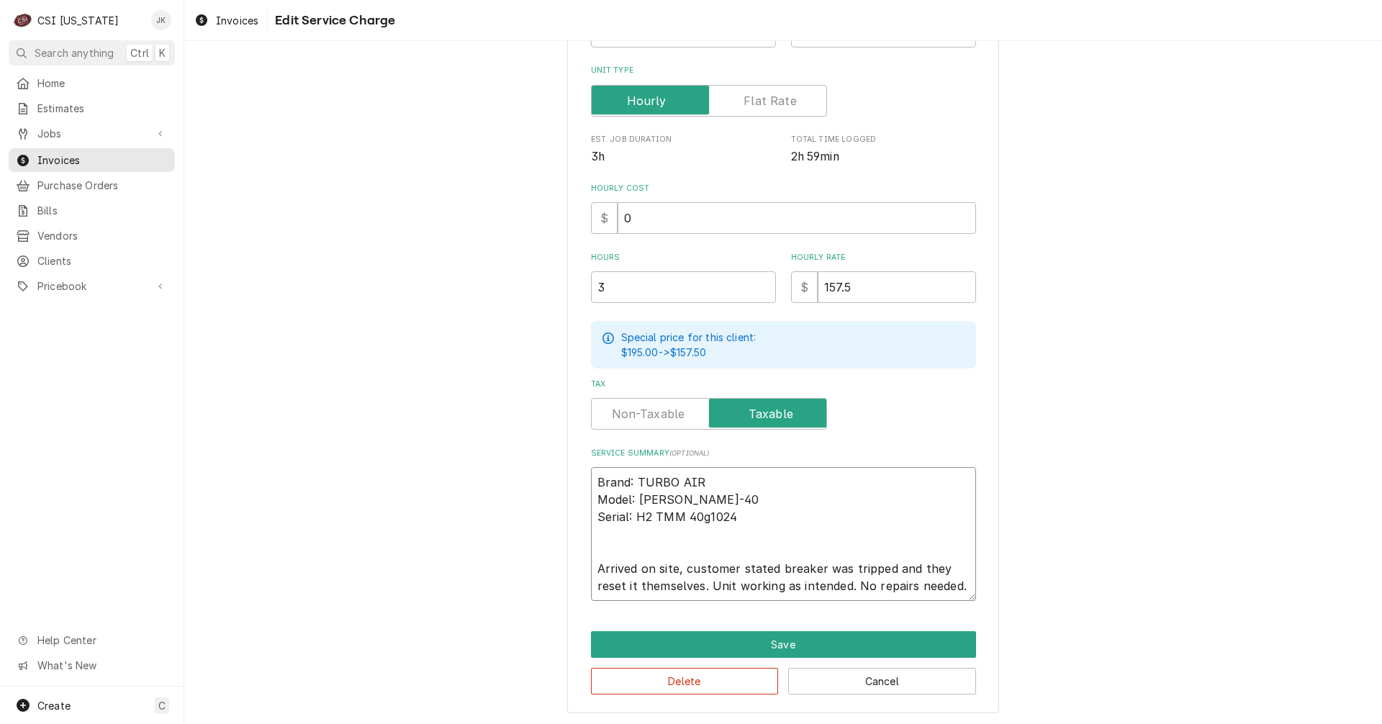
click at [701, 584] on textarea "Brand: TURBO AIR Model: TOM-40 Serial: H2 TMM 40g1024 Arrived on site, customer…" at bounding box center [783, 534] width 385 height 134
type textarea "x"
type textarea "Brand: TURBO AIR Model: TOM-40 Serial: H2 TMM 40g1024 Arrived on site, customer…"
type textarea "x"
type textarea "Brand: TURBO AIR Model: TOM-40 Serial: H2 TMM 40g1024 Arrived on site, customer…"
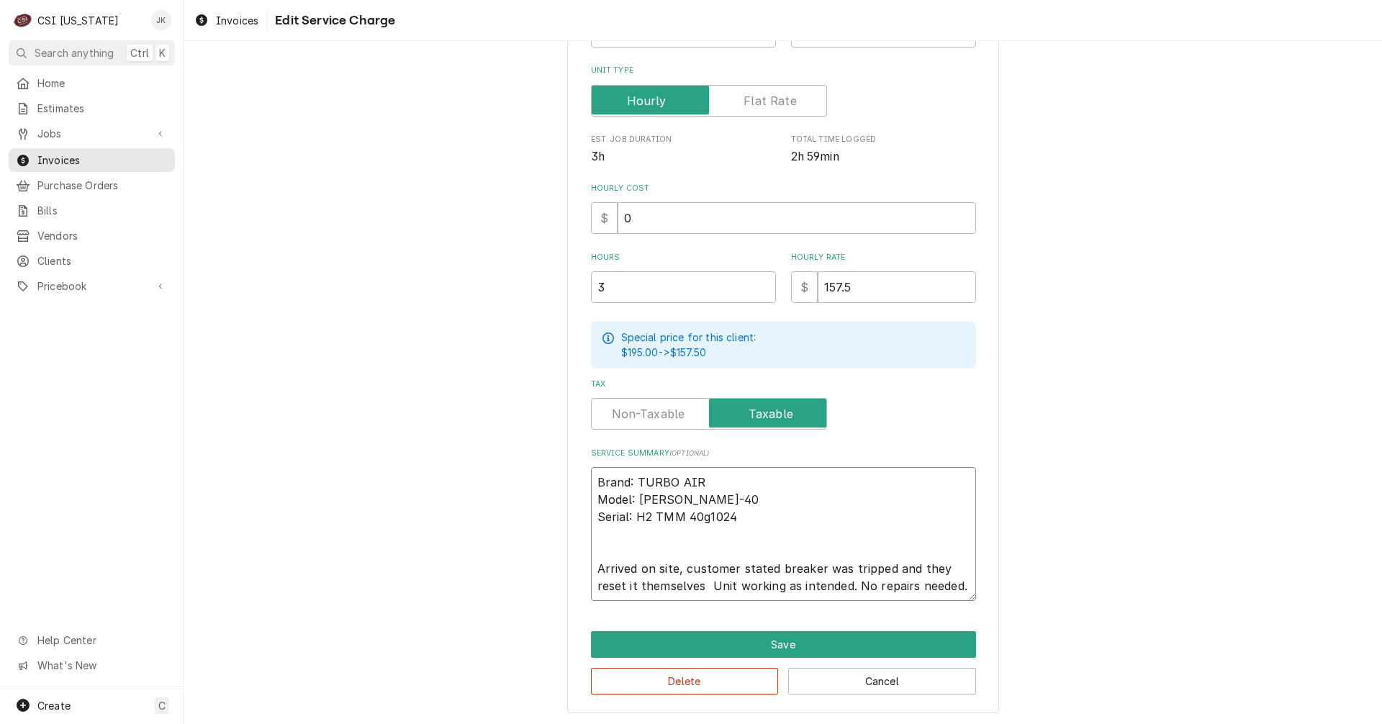
type textarea "x"
type textarea "Brand: TURBO AIR Model: TOM-40 Serial: H2 TMM 40g1024 Arrived on site, customer…"
type textarea "x"
type textarea "Brand: TURBO AIR Model: TOM-40 Serial: H2 TMM 40g1024 Arrived on site, customer…"
type textarea "x"
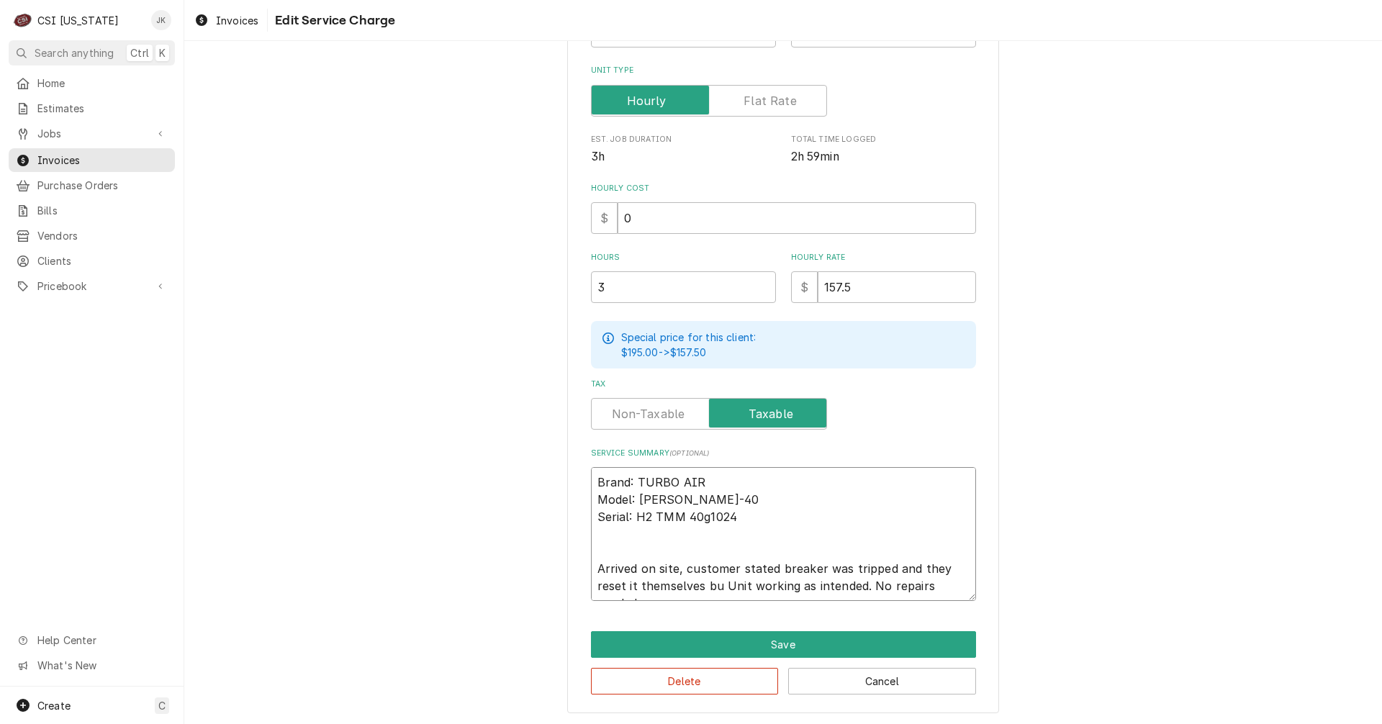
type textarea "Brand: TURBO AIR Model: TOM-40 Serial: H2 TMM 40g1024 Arrived on site, customer…"
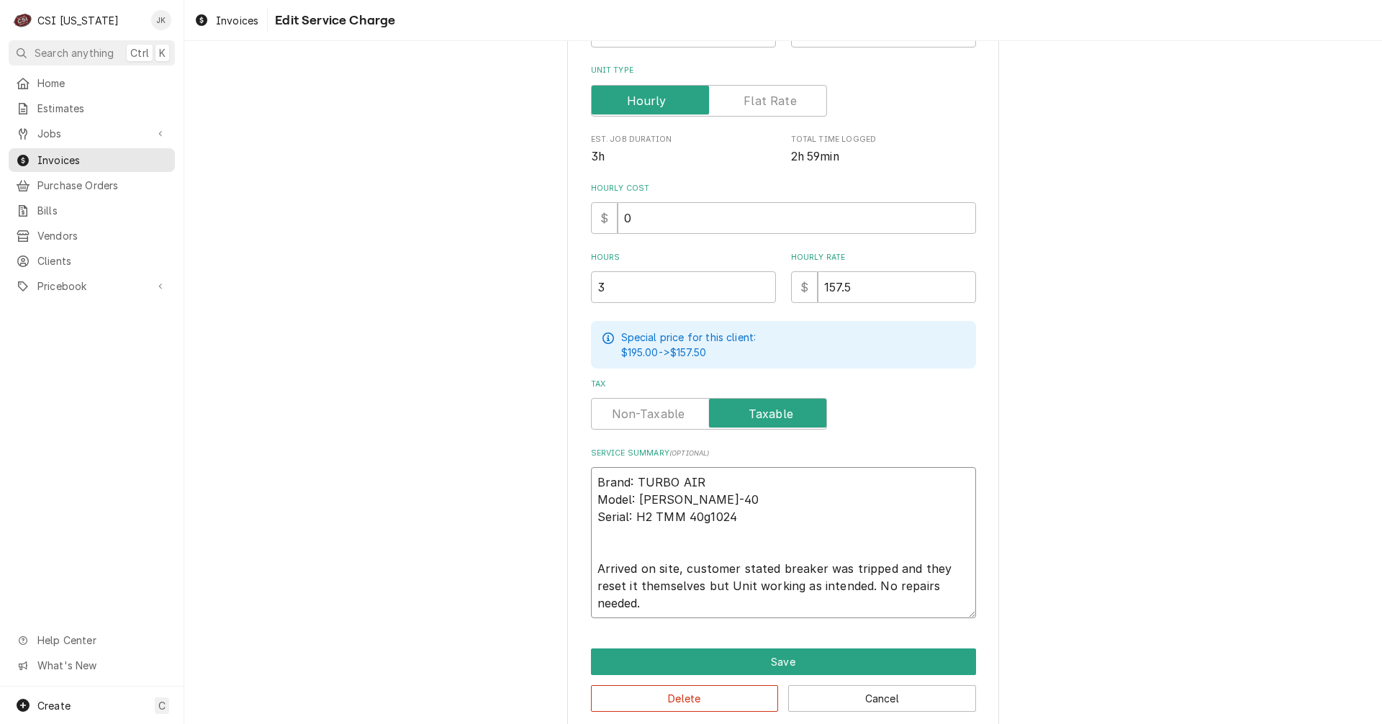
type textarea "x"
type textarea "Brand: TURBO AIR Model: TOM-40 Serial: H2 TMM 40g1024 Arrived on site, customer…"
type textarea "x"
type textarea "Brand: TURBO AIR Model: TOM-40 Serial: H2 TMM 40g1024 Arrived on site, customer…"
type textarea "x"
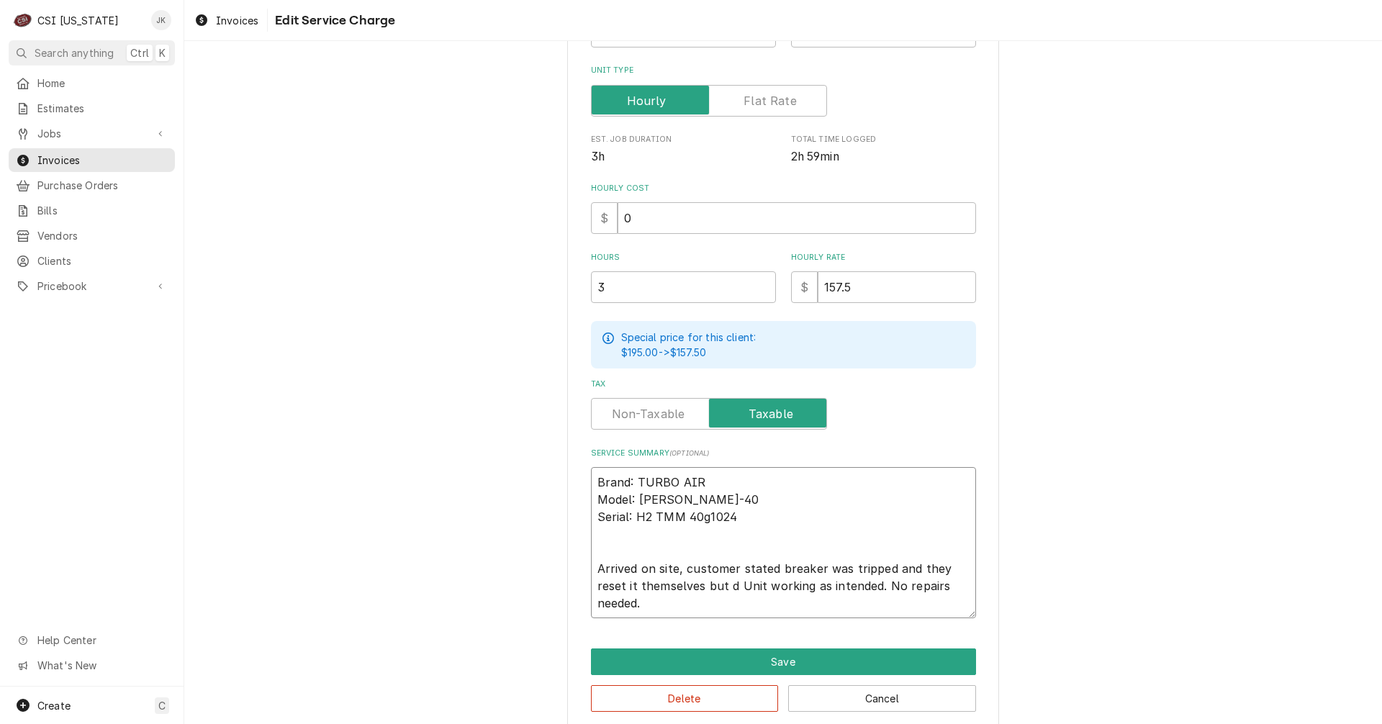
type textarea "Brand: TURBO AIR Model: TOM-40 Serial: H2 TMM 40g1024 Arrived on site, customer…"
type textarea "x"
type textarea "Brand: TURBO AIR Model: TOM-40 Serial: H2 TMM 40g1024 Arrived on site, customer…"
type textarea "x"
type textarea "Brand: TURBO AIR Model: TOM-40 Serial: H2 TMM 40g1024 Arrived on site, customer…"
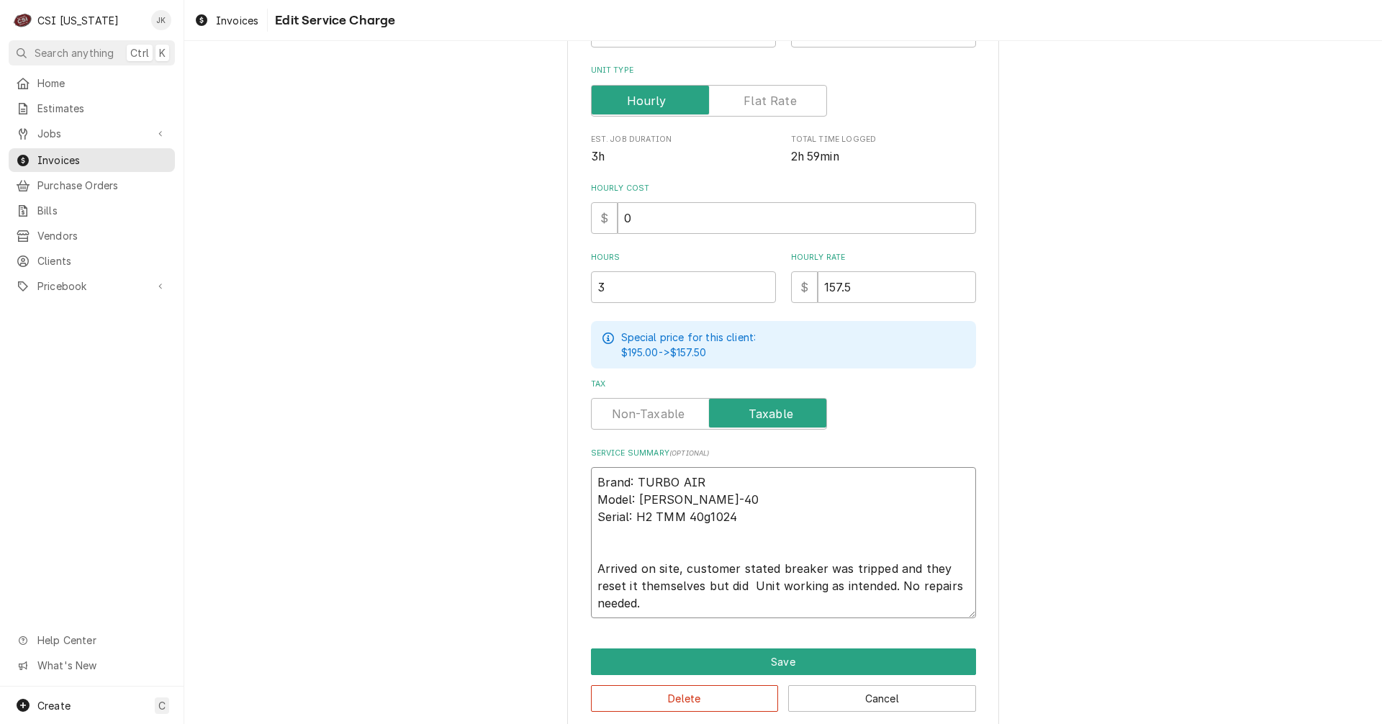
type textarea "x"
type textarea "Brand: TURBO AIR Model: TOM-40 Serial: H2 TMM 40g1024 Arrived on site, customer…"
type textarea "x"
type textarea "Brand: TURBO AIR Model: TOM-40 Serial: H2 TMM 40g1024 Arrived on site, customer…"
type textarea "x"
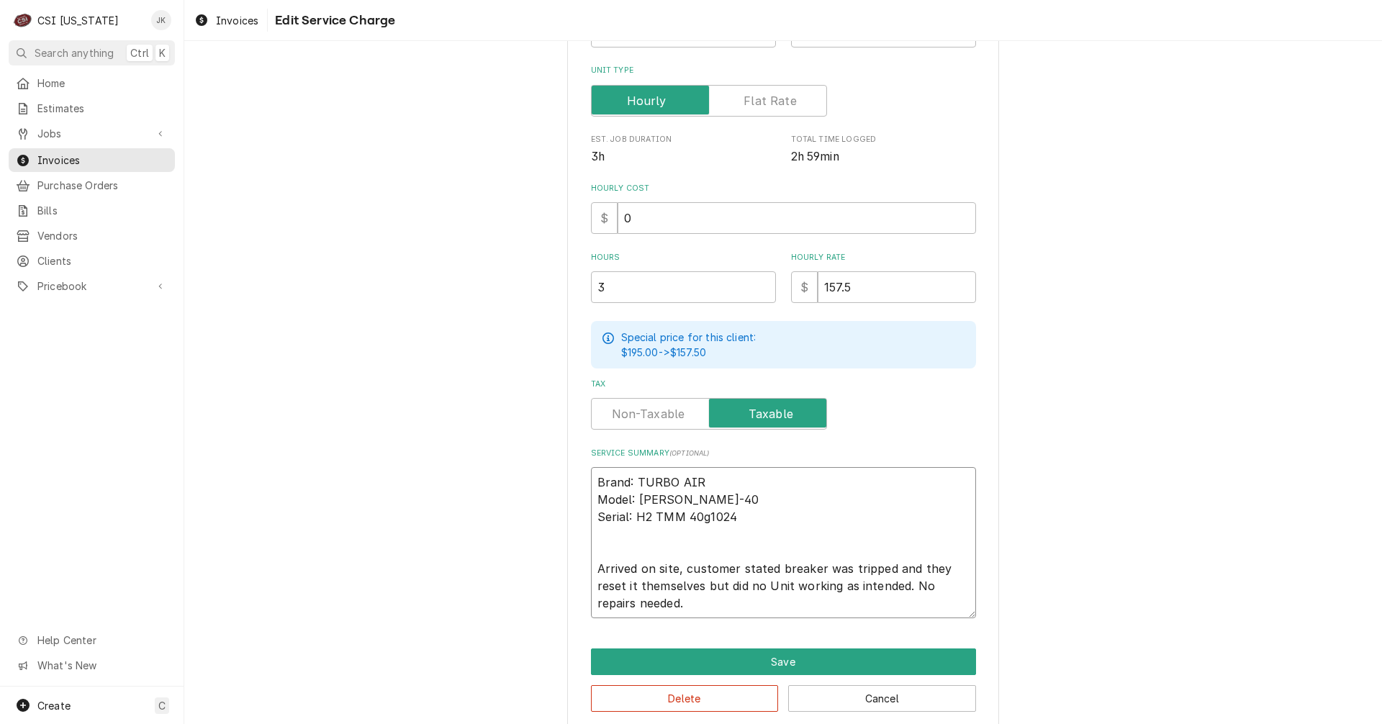
type textarea "Brand: TURBO AIR Model: TOM-40 Serial: H2 TMM 40g1024 Arrived on site, customer…"
type textarea "x"
type textarea "Brand: TURBO AIR Model: TOM-40 Serial: H2 TMM 40g1024 Arrived on site, customer…"
type textarea "x"
type textarea "Brand: TURBO AIR Model: TOM-40 Serial: H2 TMM 40g1024 Arrived on site, customer…"
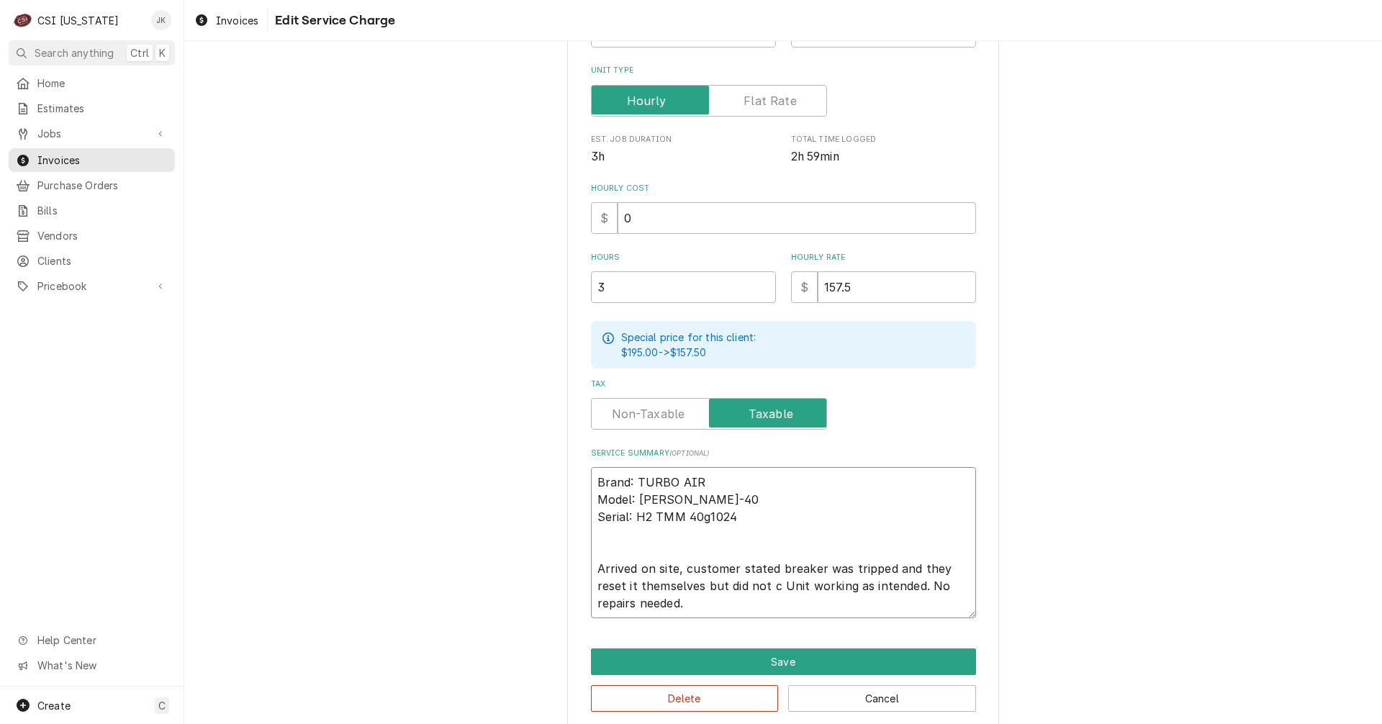
type textarea "x"
type textarea "Brand: TURBO AIR Model: TOM-40 Serial: H2 TMM 40g1024 Arrived on site, customer…"
type textarea "x"
type textarea "Brand: TURBO AIR Model: TOM-40 Serial: H2 TMM 40g1024 Arrived on site, customer…"
type textarea "x"
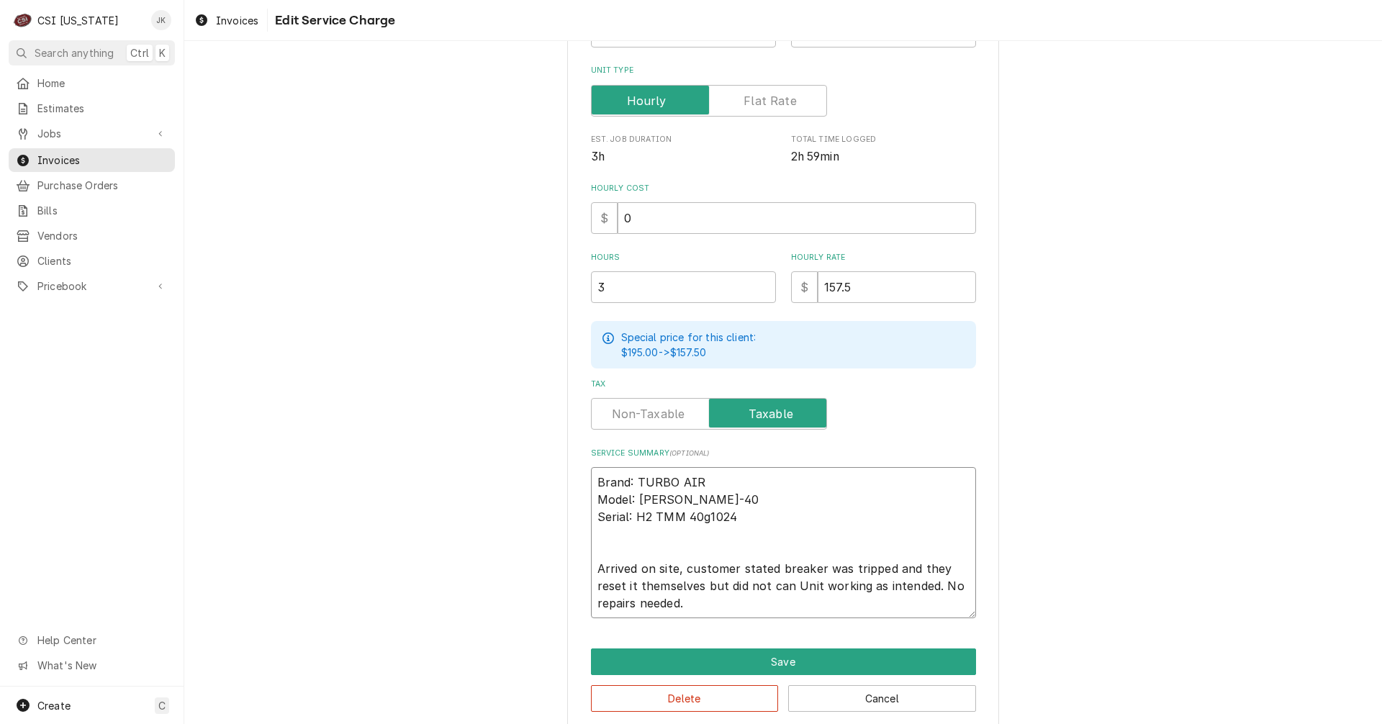
type textarea "Brand: TURBO AIR Model: TOM-40 Serial: H2 TMM 40g1024 Arrived on site, customer…"
type textarea "x"
type textarea "Brand: TURBO AIR Model: TOM-40 Serial: H2 TMM 40g1024 Arrived on site, customer…"
type textarea "x"
type textarea "Brand: TURBO AIR Model: TOM-40 Serial: H2 TMM 40g1024 Arrived on site, customer…"
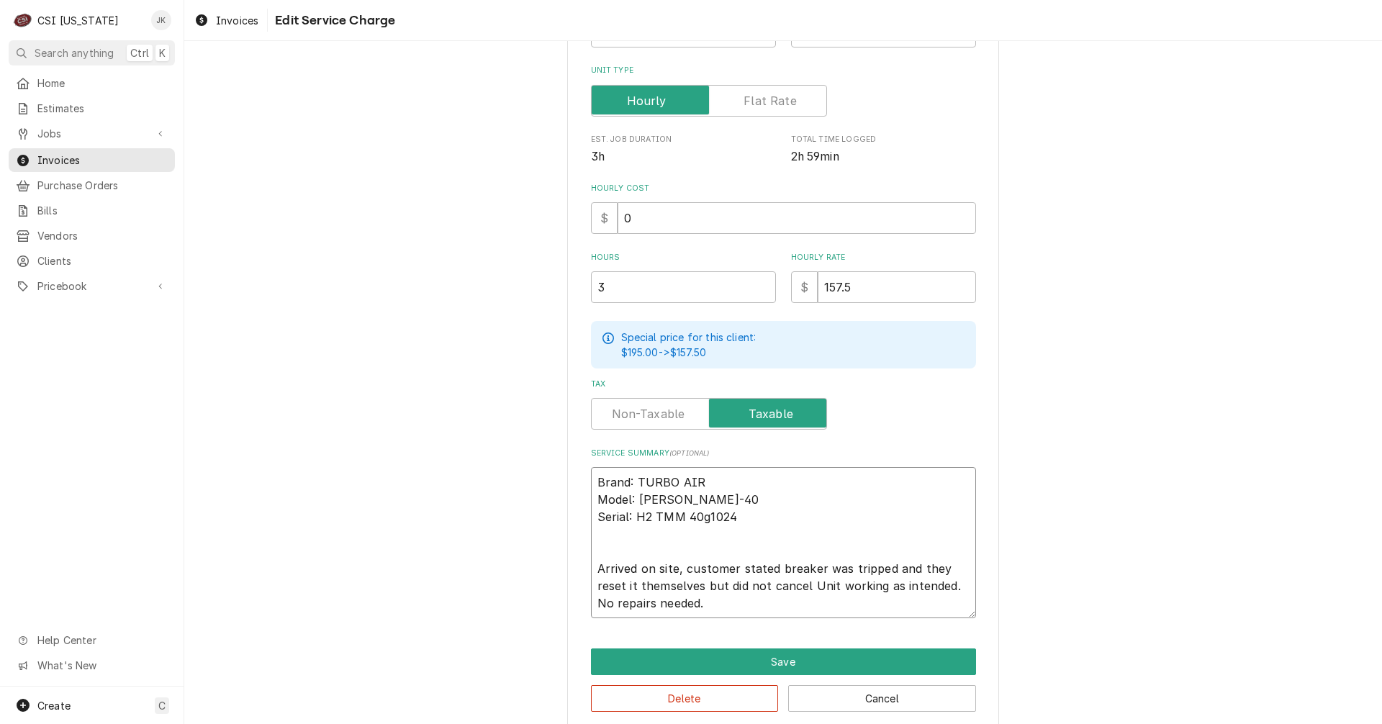
type textarea "x"
type textarea "Brand: TURBO AIR Model: TOM-40 Serial: H2 TMM 40g1024 Arrived on site, customer…"
type textarea "x"
type textarea "Brand: TURBO AIR Model: TOM-40 Serial: H2 TMM 40g1024 Arrived on site, customer…"
type textarea "x"
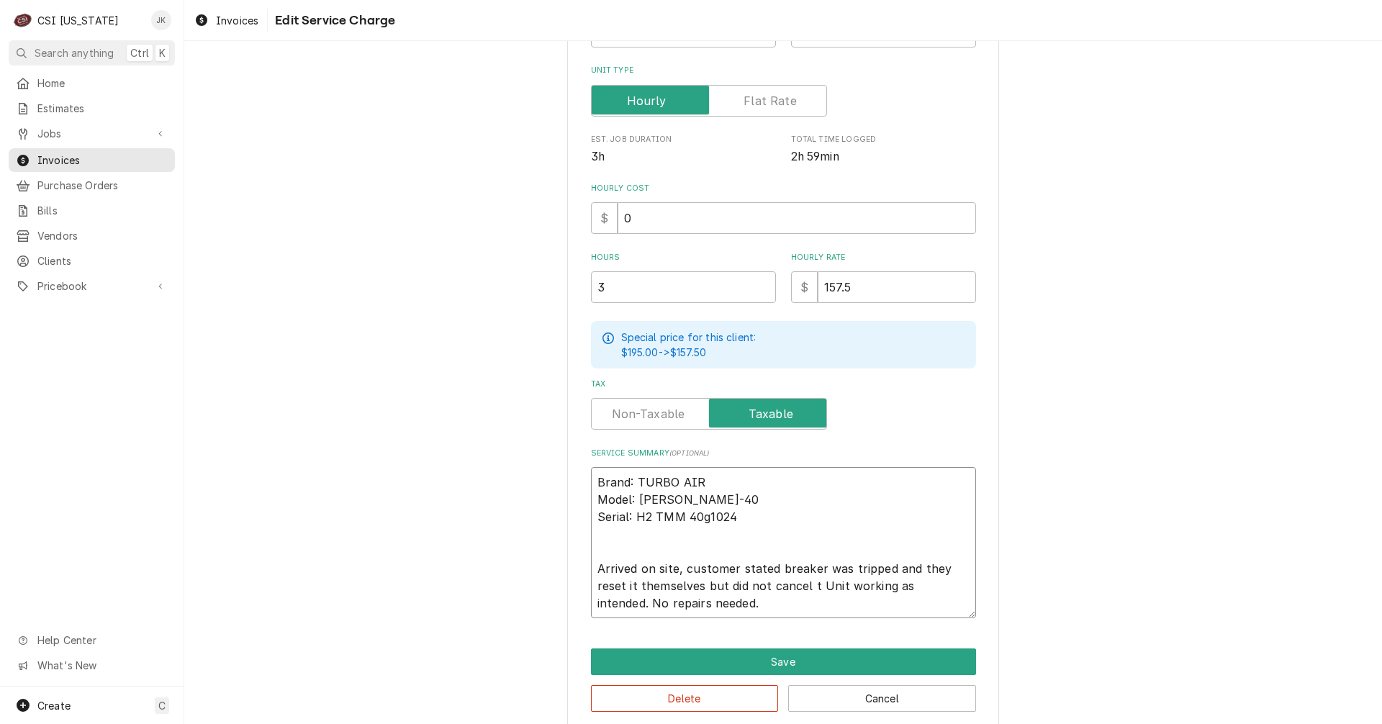
type textarea "Brand: TURBO AIR Model: TOM-40 Serial: H2 TMM 40g1024 Arrived on site, customer…"
type textarea "x"
type textarea "Brand: TURBO AIR Model: TOM-40 Serial: H2 TMM 40g1024 Arrived on site, customer…"
type textarea "x"
type textarea "Brand: TURBO AIR Model: TOM-40 Serial: H2 TMM 40g1024 Arrived on site, customer…"
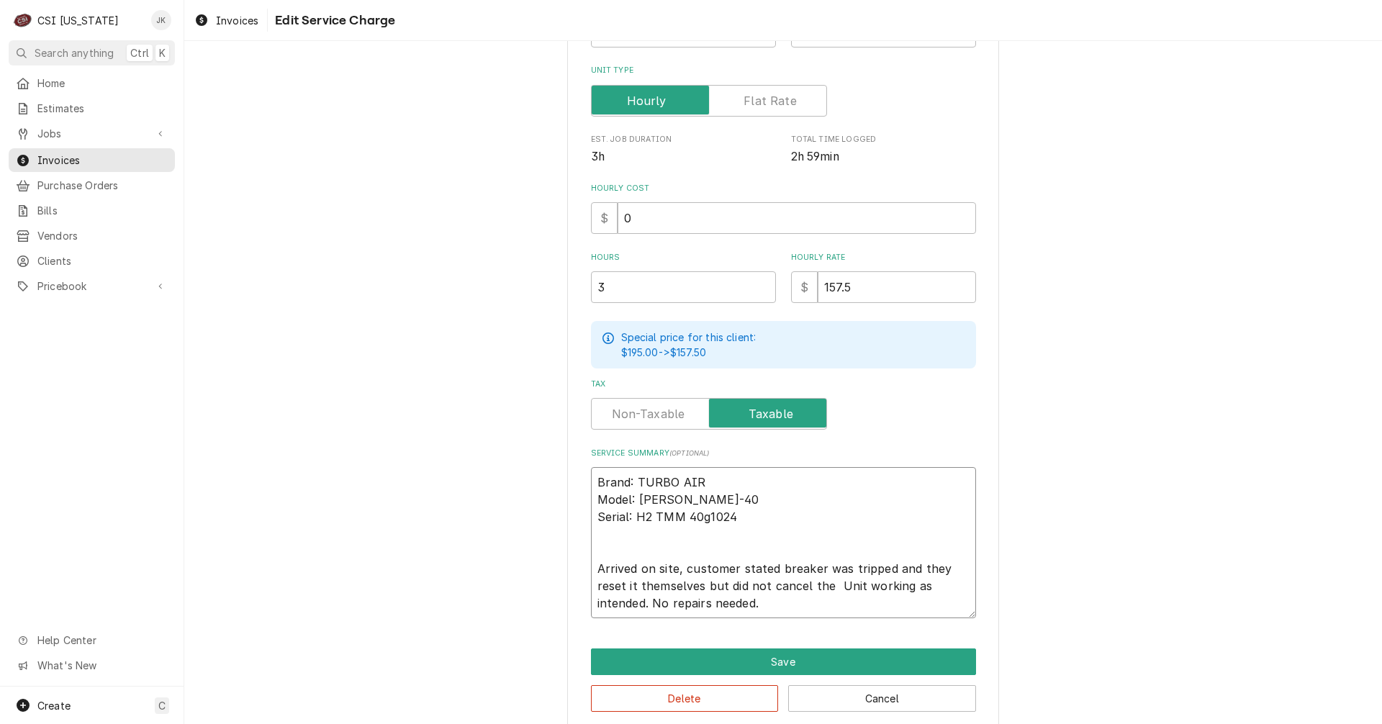
type textarea "x"
type textarea "Brand: TURBO AIR Model: TOM-40 Serial: H2 TMM 40g1024 Arrived on site, customer…"
type textarea "x"
type textarea "Brand: TURBO AIR Model: TOM-40 Serial: H2 TMM 40g1024 Arrived on site, customer…"
type textarea "x"
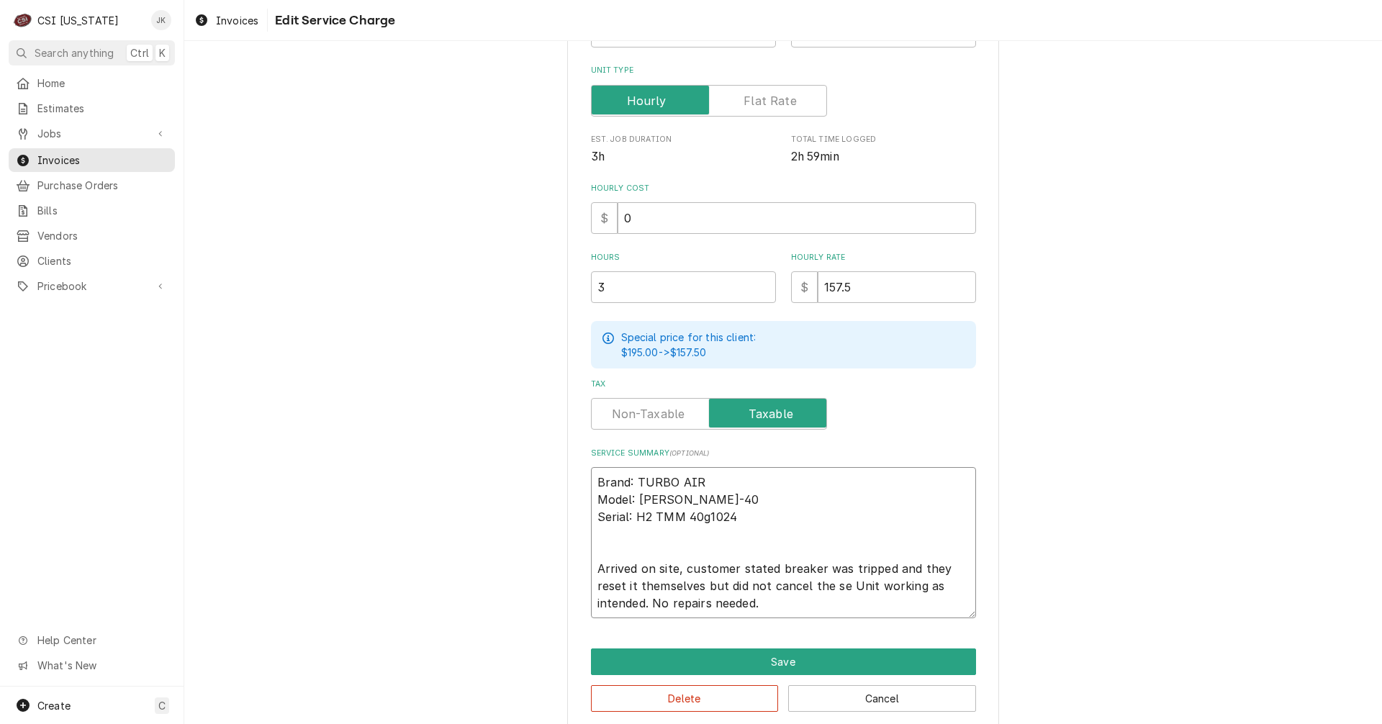
type textarea "Brand: TURBO AIR Model: TOM-40 Serial: H2 TMM 40g1024 Arrived on site, customer…"
type textarea "x"
type textarea "Brand: TURBO AIR Model: TOM-40 Serial: H2 TMM 40g1024 Arrived on site, customer…"
type textarea "x"
type textarea "Brand: TURBO AIR Model: TOM-40 Serial: H2 TMM 40g1024 Arrived on site, customer…"
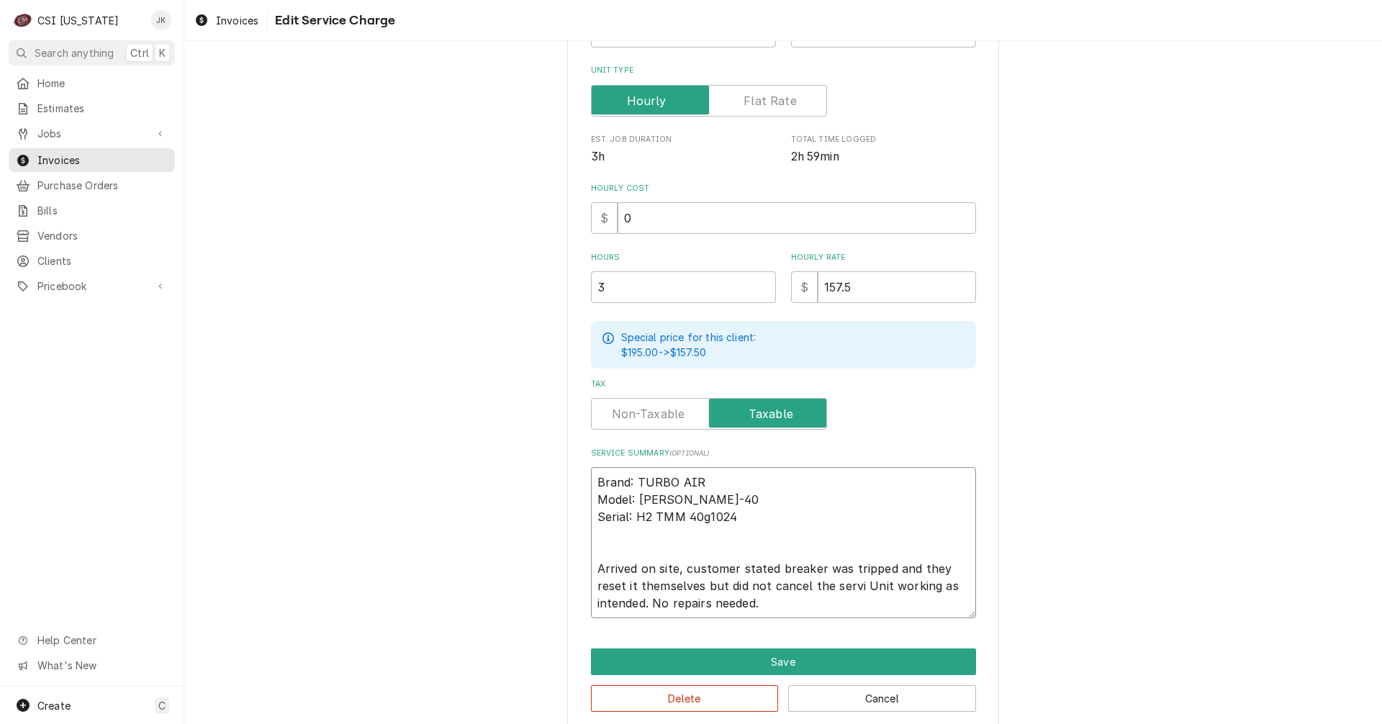
type textarea "x"
type textarea "Brand: TURBO AIR Model: TOM-40 Serial: H2 TMM 40g1024 Arrived on site, customer…"
type textarea "x"
type textarea "Brand: TURBO AIR Model: TOM-40 Serial: H2 TMM 40g1024 Arrived on site, customer…"
type textarea "x"
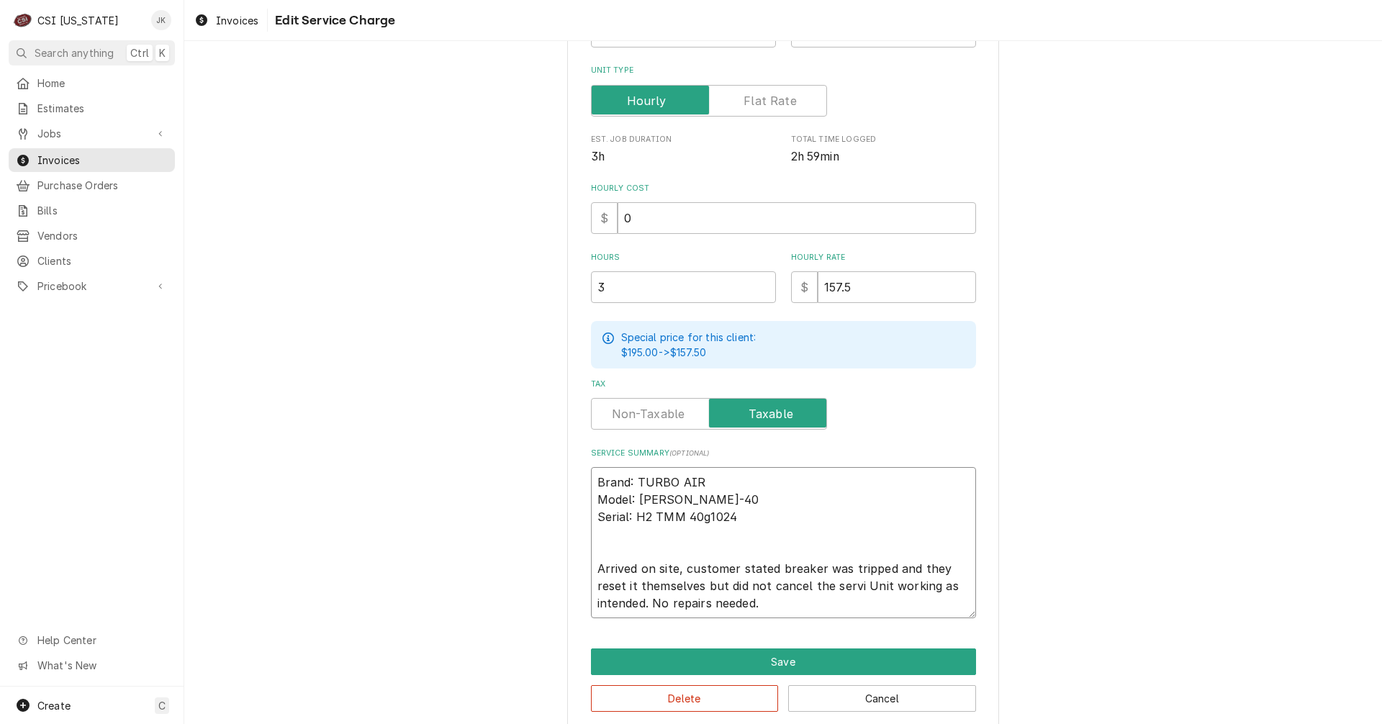
type textarea "Brand: TURBO AIR Model: TOM-40 Serial: H2 TMM 40g1024 Arrived on site, customer…"
type textarea "x"
type textarea "Brand: TURBO AIR Model: TOM-40 Serial: H2 TMM 40g1024 Arrived on site, customer…"
type textarea "x"
type textarea "Brand: TURBO AIR Model: TOM-40 Serial: H2 TMM 40g1024 Arrived on site, customer…"
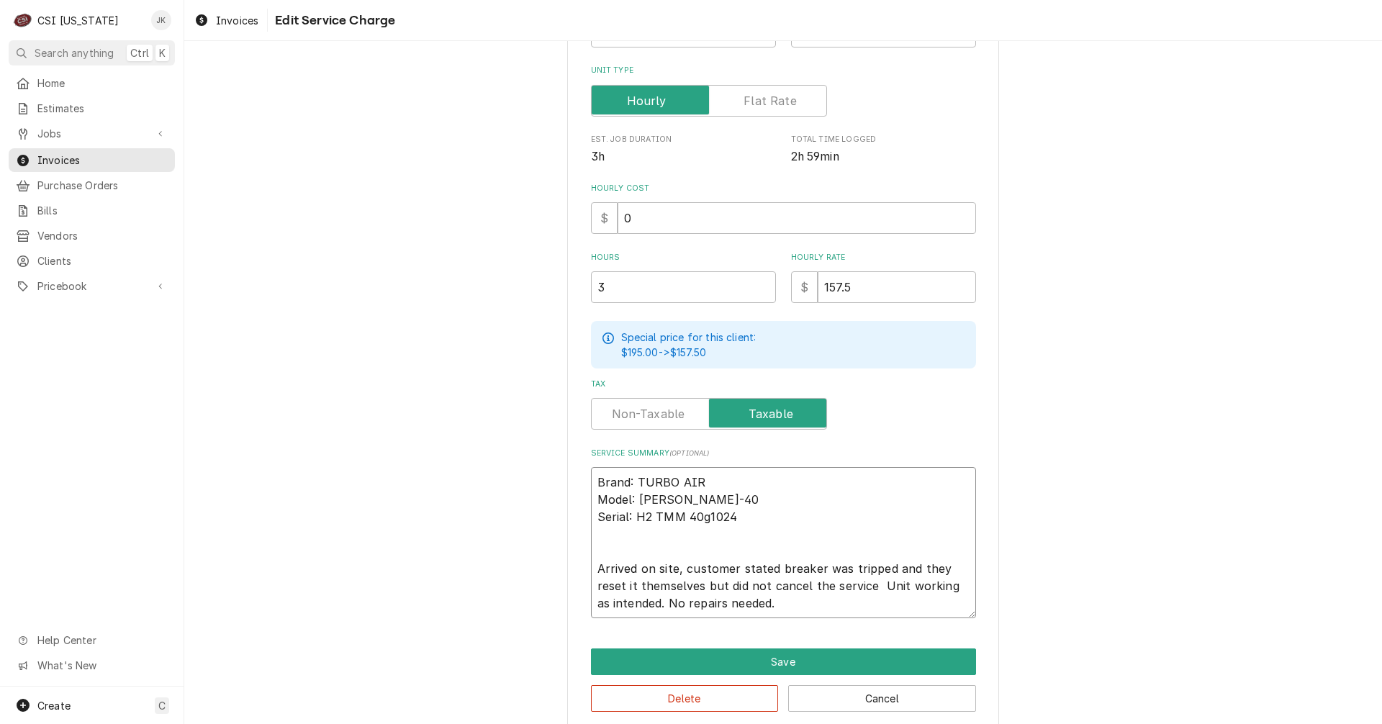
type textarea "x"
type textarea "Brand: TURBO AIR Model: TOM-40 Serial: H2 TMM 40g1024 Arrived on site, customer…"
type textarea "x"
type textarea "Brand: TURBO AIR Model: TOM-40 Serial: H2 TMM 40g1024 Arrived on site, customer…"
type textarea "x"
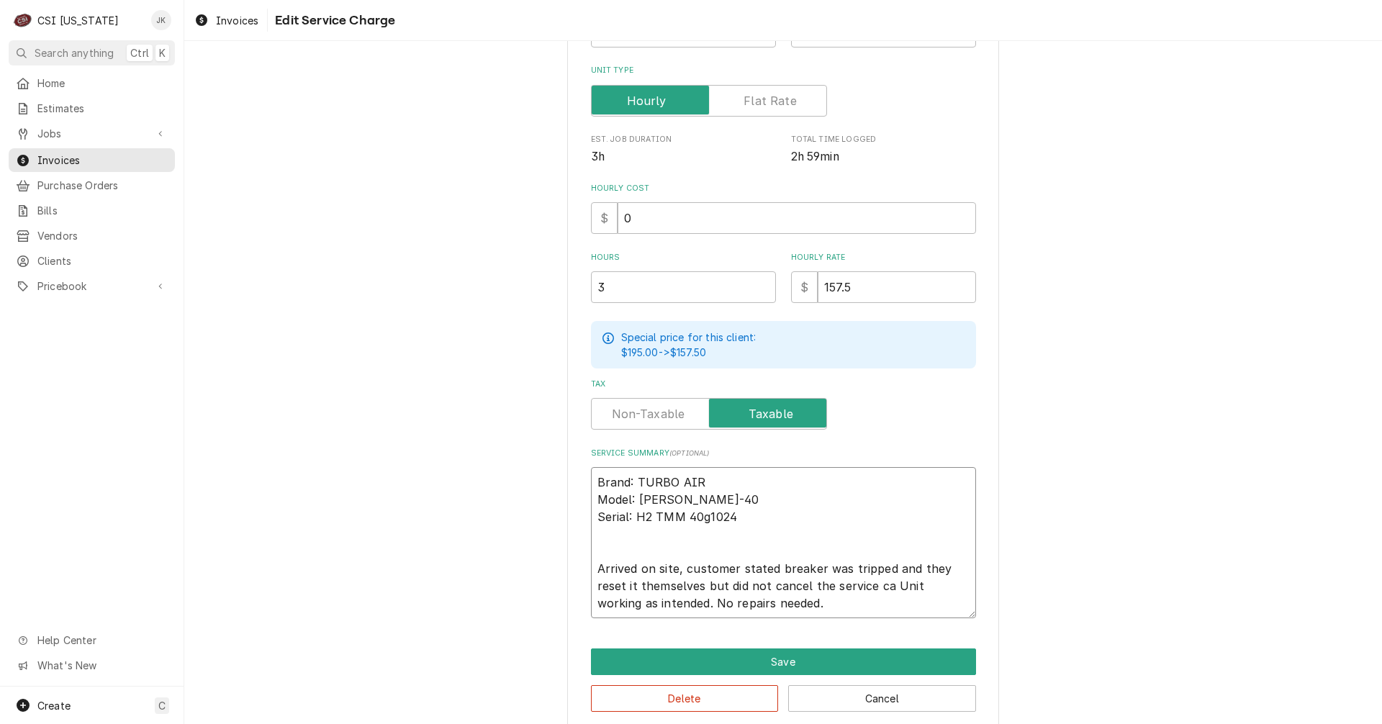
type textarea "Brand: TURBO AIR Model: TOM-40 Serial: H2 TMM 40g1024 Arrived on site, customer…"
type textarea "x"
type textarea "Brand: TURBO AIR Model: TOM-40 Serial: H2 TMM 40g1024 Arrived on site, customer…"
type textarea "x"
type textarea "Brand: TURBO AIR Model: TOM-40 Serial: H2 TMM 40g1024 Arrived on site, customer…"
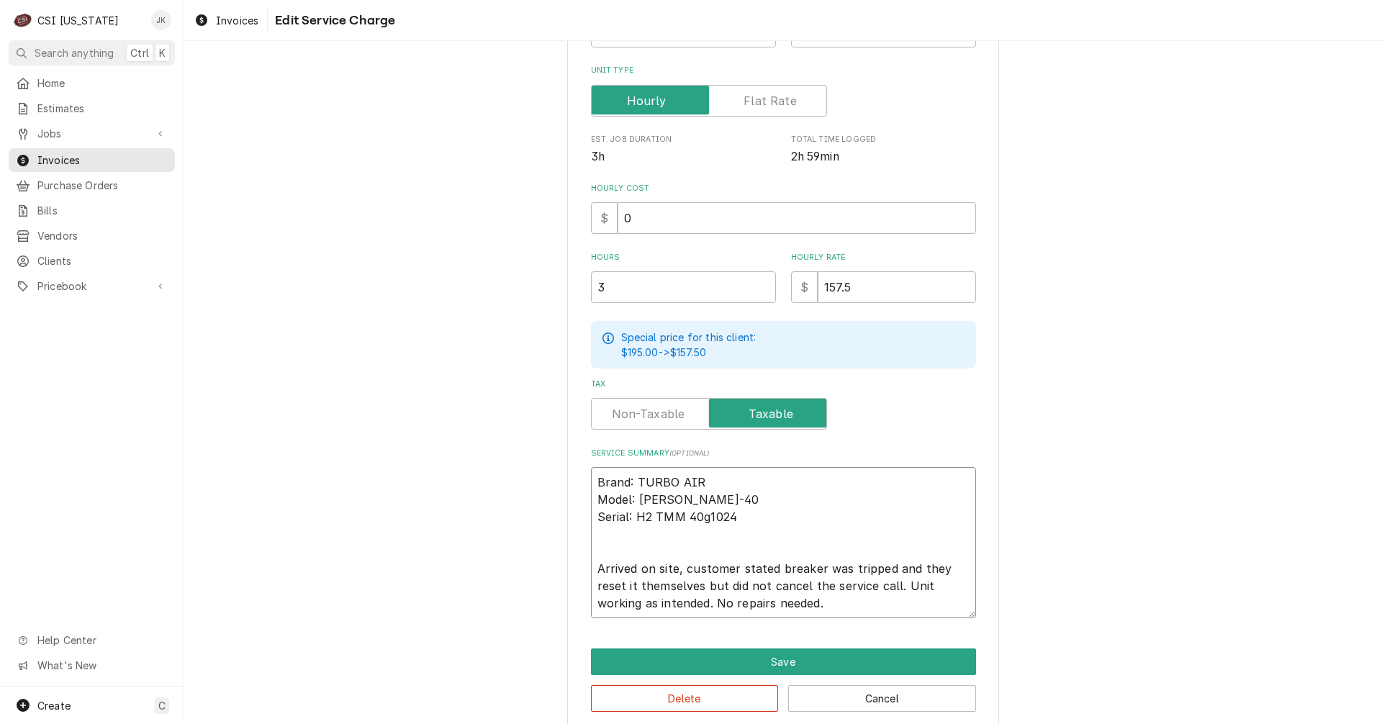
type textarea "x"
type textarea "Brand: TURBO AIR Model: TOM-40 Serial: H2 TMM 40g1024 Arrived on site, customer…"
type textarea "x"
type textarea "Brand: TURBO AIR Model: TOM-40 Serial: H2 TMM 40g1024 Arrived on site, customer…"
type textarea "x"
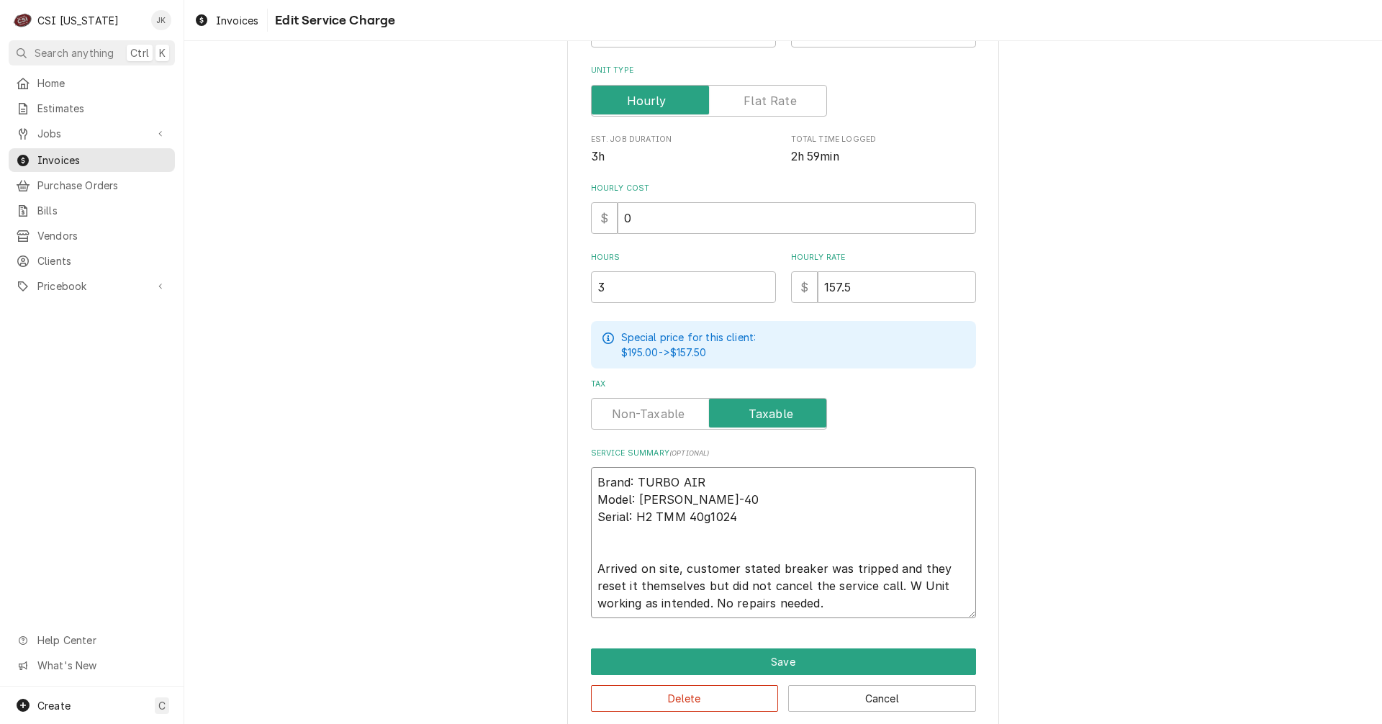
type textarea "Brand: TURBO AIR Model: TOM-40 Serial: H2 TMM 40g1024 Arrived on site, customer…"
type textarea "x"
type textarea "Brand: TURBO AIR Model: TOM-40 Serial: H2 TMM 40g1024 Arrived on site, customer…"
type textarea "x"
type textarea "Brand: TURBO AIR Model: TOM-40 Serial: H2 TMM 40g1024 Arrived on site, customer…"
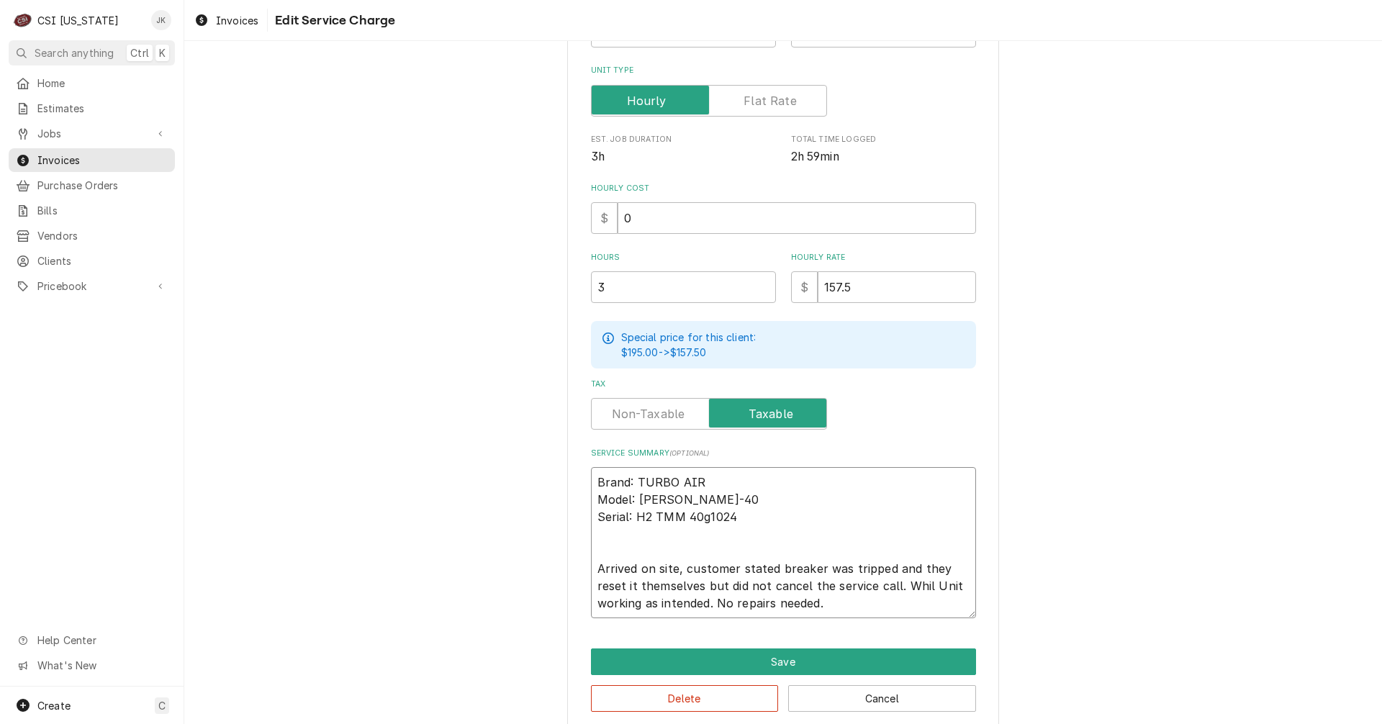
type textarea "x"
type textarea "Brand: TURBO AIR Model: TOM-40 Serial: H2 TMM 40g1024 Arrived on site, customer…"
type textarea "x"
type textarea "Brand: TURBO AIR Model: TOM-40 Serial: H2 TMM 40g1024 Arrived on site, customer…"
type textarea "x"
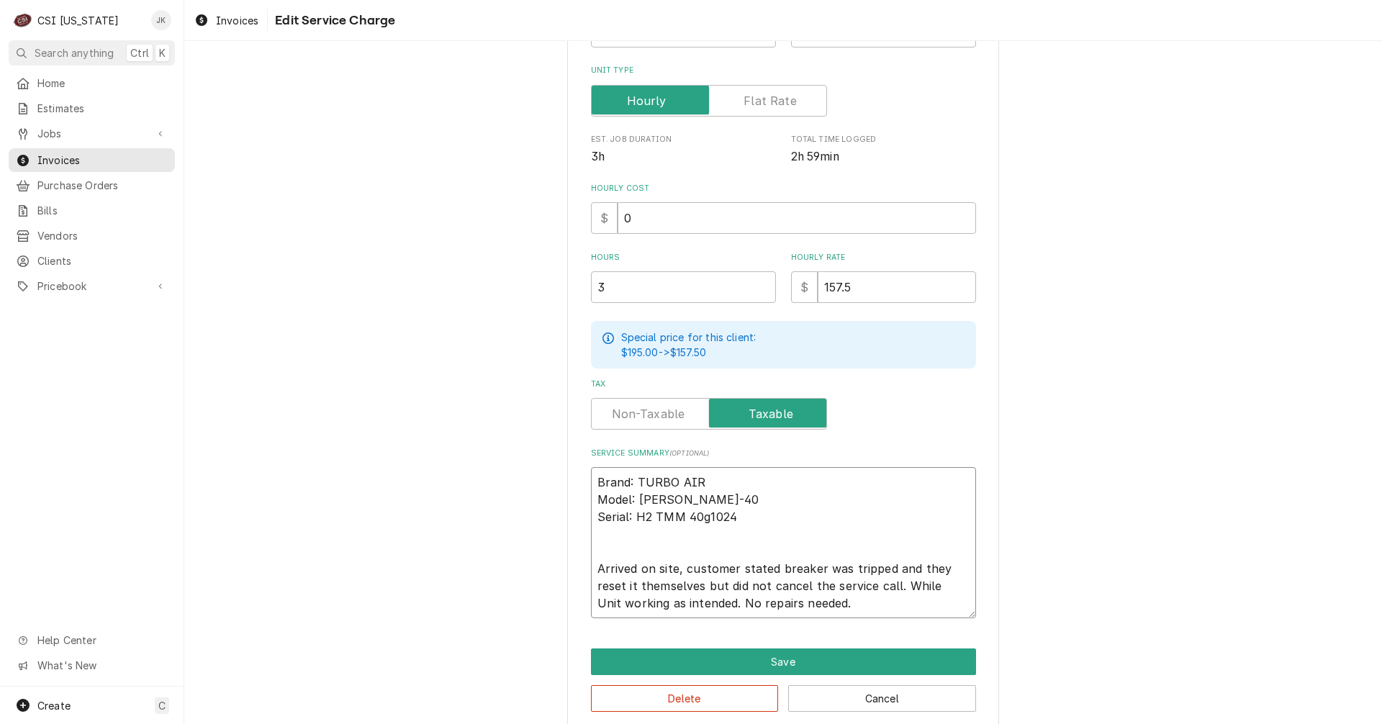
type textarea "Brand: TURBO AIR Model: TOM-40 Serial: H2 TMM 40g1024 Arrived on site, customer…"
type textarea "x"
type textarea "Brand: TURBO AIR Model: TOM-40 Serial: H2 TMM 40g1024 Arrived on site, customer…"
type textarea "x"
type textarea "Brand: TURBO AIR Model: TOM-40 Serial: H2 TMM 40g1024 Arrived on site, customer…"
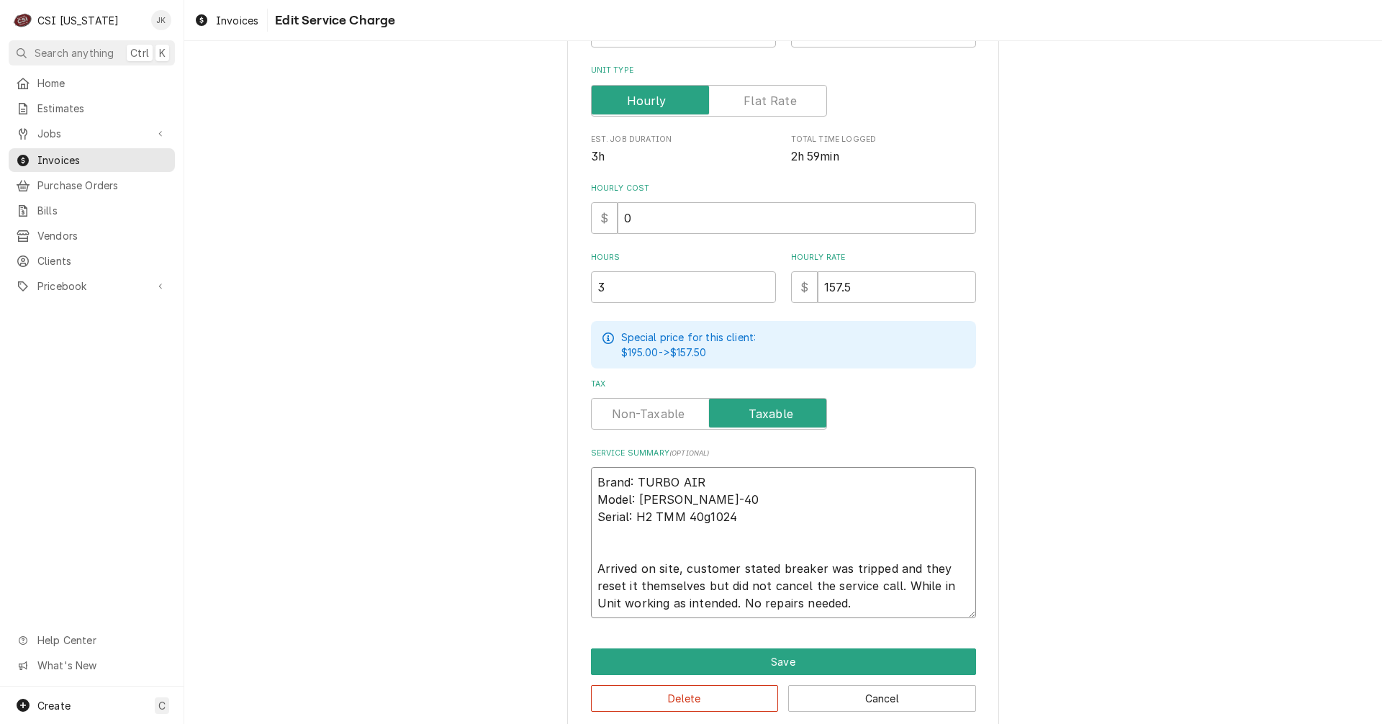
type textarea "x"
type textarea "Brand: TURBO AIR Model: TOM-40 Serial: H2 TMM 40g1024 Arrived on site, customer…"
type textarea "x"
type textarea "Brand: TURBO AIR Model: TOM-40 Serial: H2 TMM 40g1024 Arrived on site, customer…"
type textarea "x"
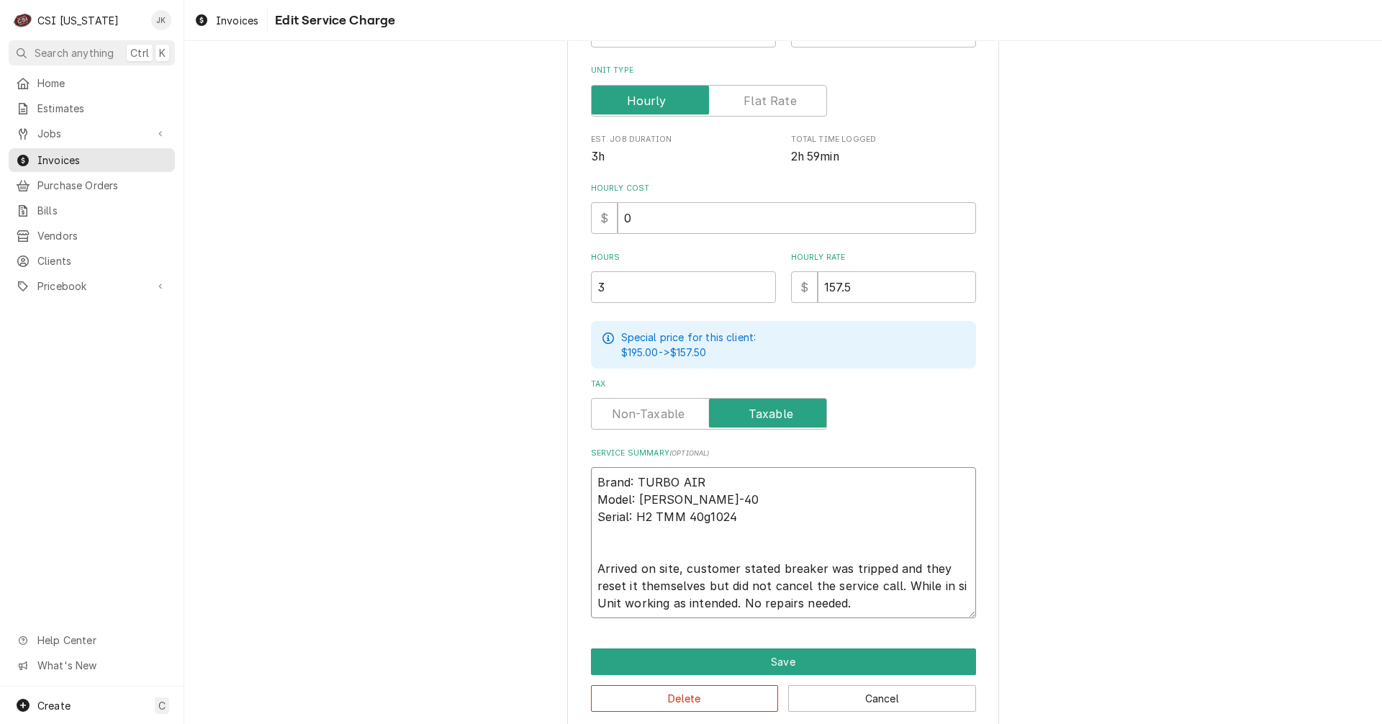
type textarea "Brand: TURBO AIR Model: TOM-40 Serial: H2 TMM 40g1024 Arrived on site, customer…"
type textarea "x"
type textarea "Brand: TURBO AIR Model: TOM-40 Serial: H2 TMM 40g1024 Arrived on site, customer…"
type textarea "x"
type textarea "Brand: TURBO AIR Model: TOM-40 Serial: H2 TMM 40g1024 Arrived on site, customer…"
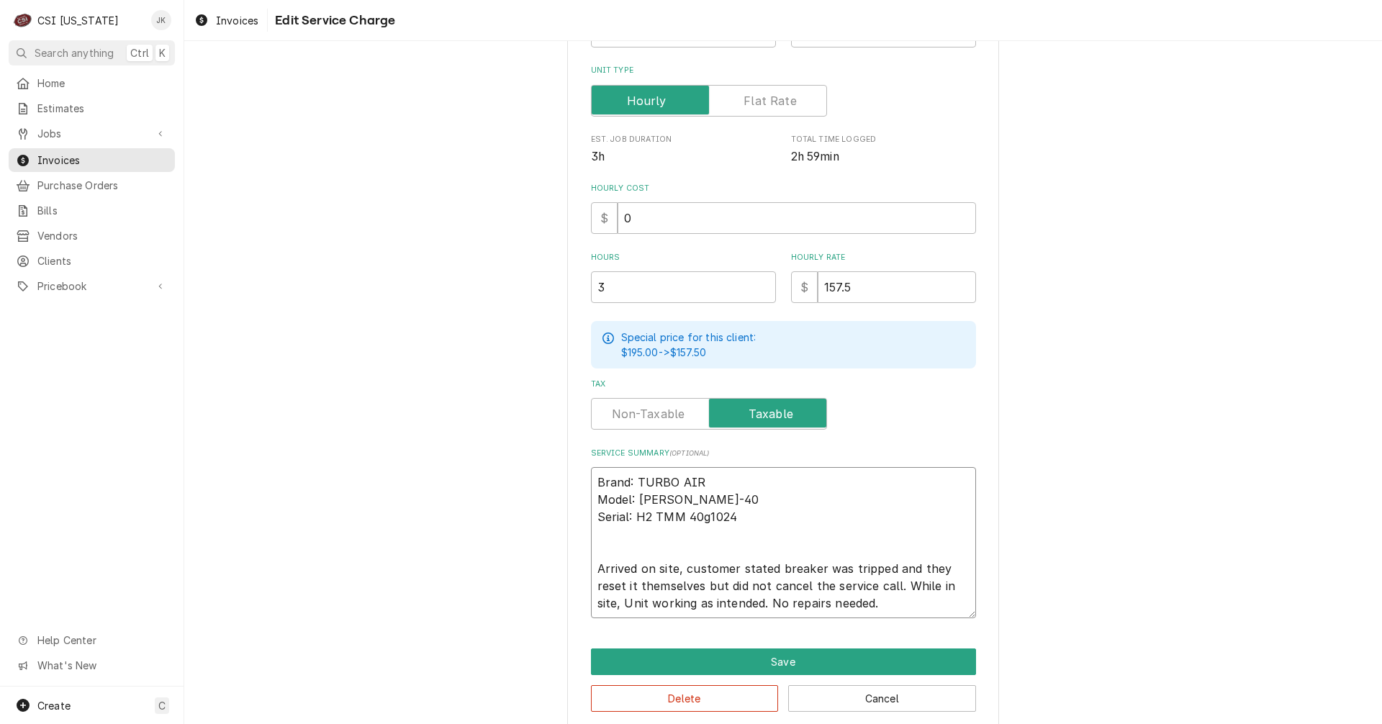
type textarea "x"
type textarea "Brand: TURBO AIR Model: TOM-40 Serial: H2 TMM 40g1024 Arrived on site, customer…"
type textarea "x"
type textarea "Brand: TURBO AIR Model: TOM-40 Serial: H2 TMM 40g1024 Arrived on site, customer…"
type textarea "x"
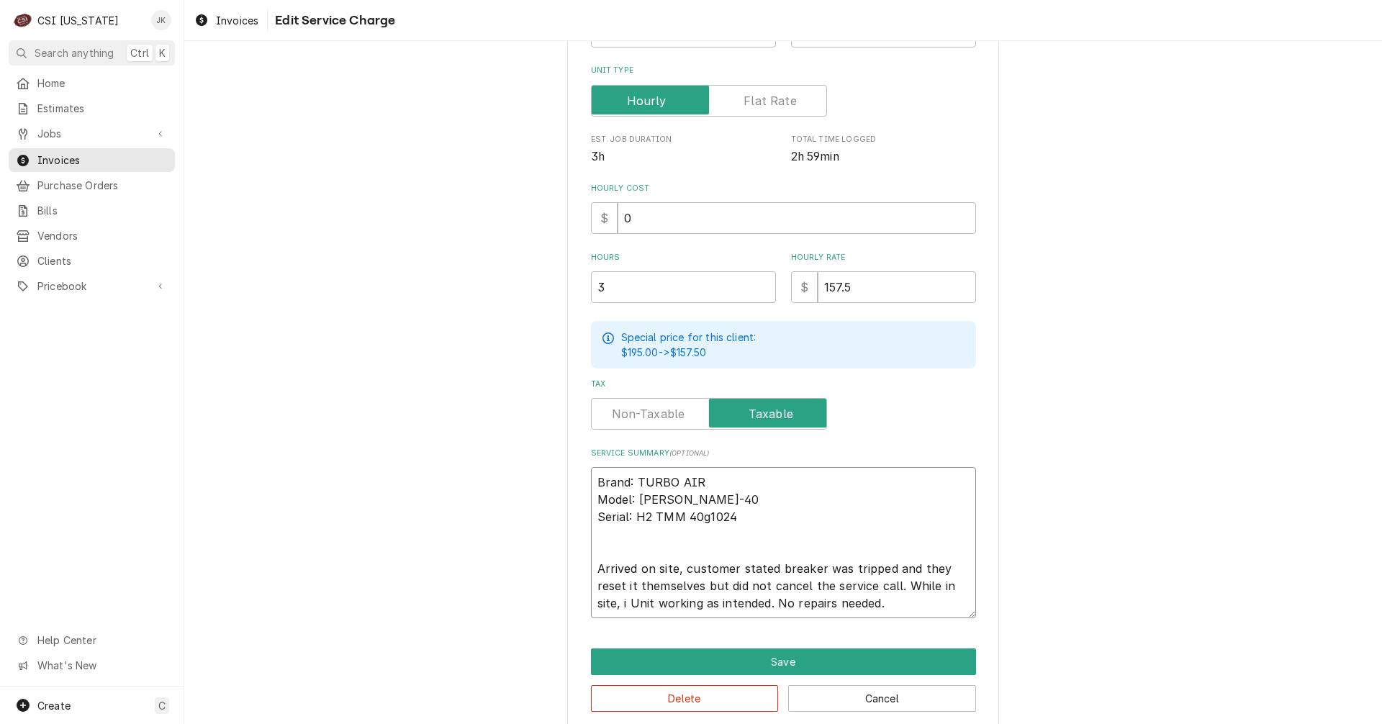
type textarea "Brand: TURBO AIR Model: TOM-40 Serial: H2 TMM 40g1024 Arrived on site, customer…"
type textarea "x"
type textarea "Brand: TURBO AIR Model: TOM-40 Serial: H2 TMM 40g1024 Arrived on site, customer…"
type textarea "x"
type textarea "Brand: TURBO AIR Model: TOM-40 Serial: H2 TMM 40g1024 Arrived on site, customer…"
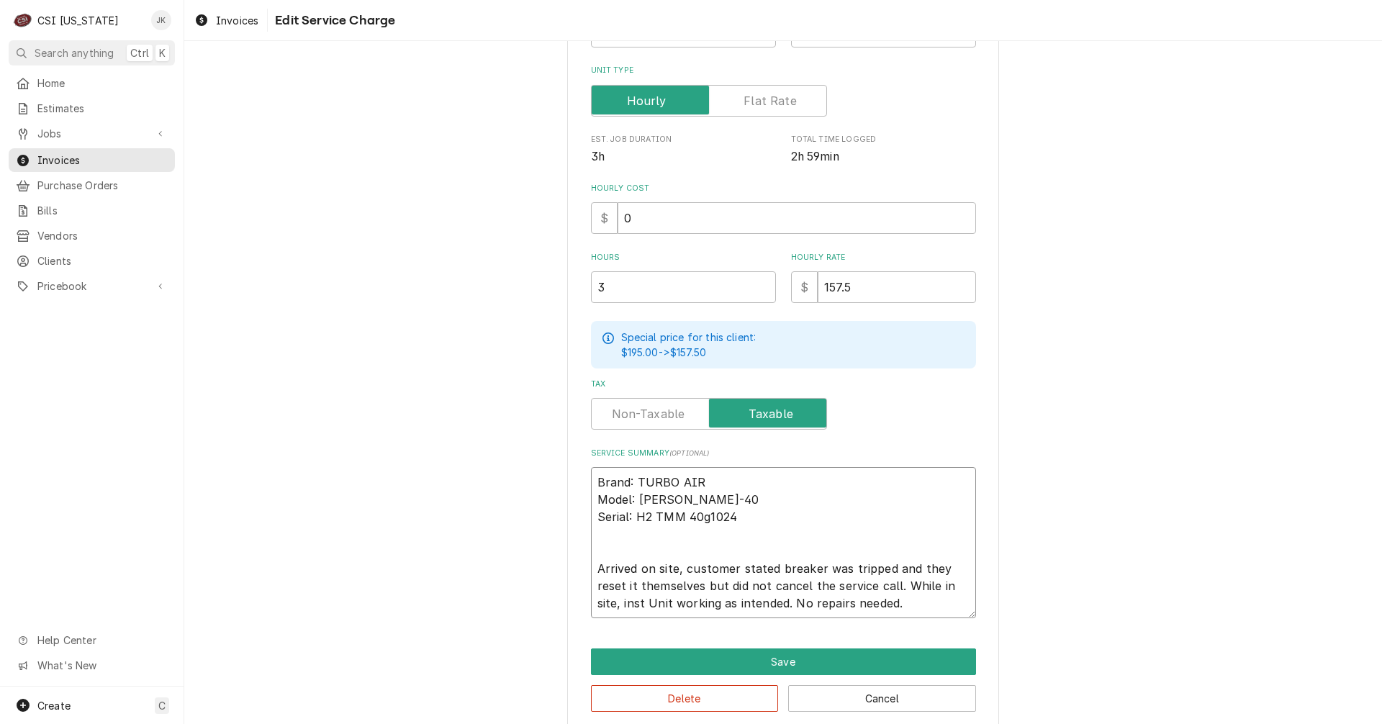
type textarea "x"
type textarea "Brand: TURBO AIR Model: TOM-40 Serial: H2 TMM 40g1024 Arrived on site, customer…"
type textarea "x"
type textarea "Brand: TURBO AIR Model: TOM-40 Serial: H2 TMM 40g1024 Arrived on site, customer…"
type textarea "x"
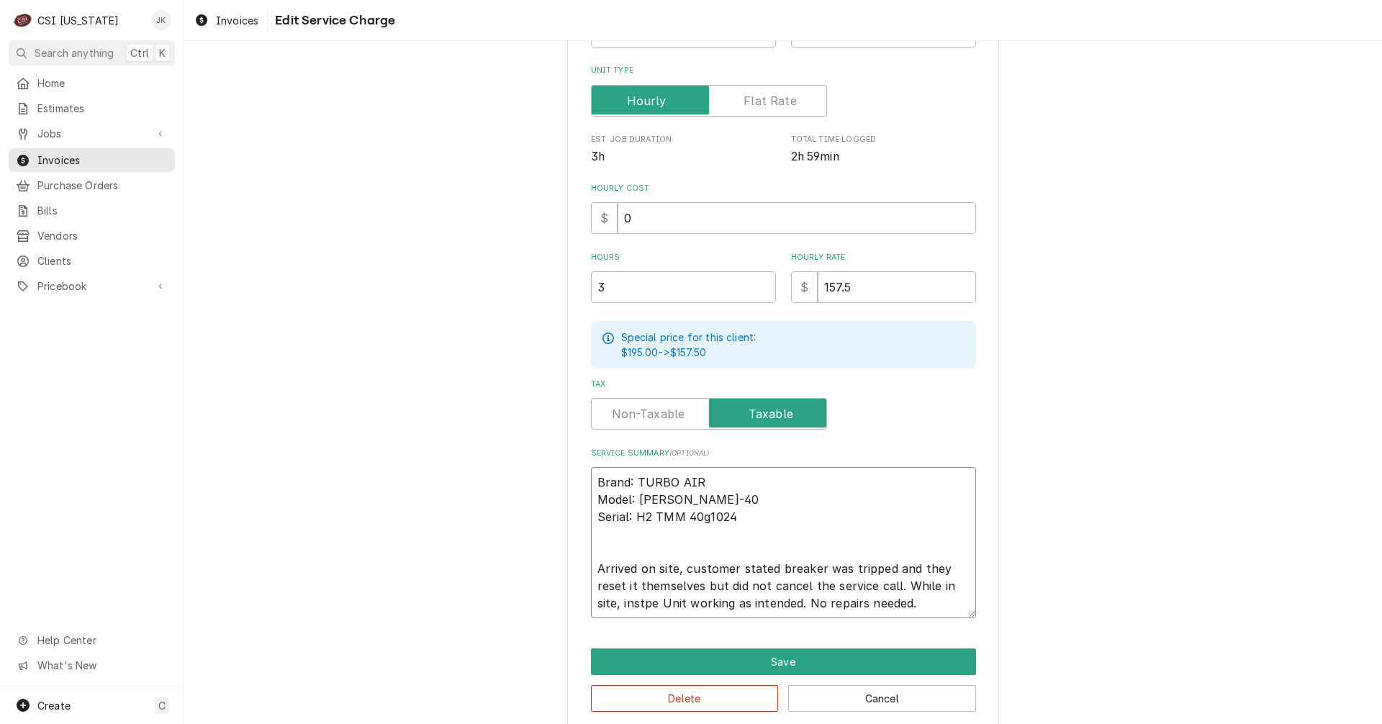
type textarea "Brand: TURBO AIR Model: TOM-40 Serial: H2 TMM 40g1024 Arrived on site, customer…"
type textarea "x"
type textarea "Brand: TURBO AIR Model: TOM-40 Serial: H2 TMM 40g1024 Arrived on site, customer…"
type textarea "x"
type textarea "Brand: TURBO AIR Model: TOM-40 Serial: H2 TMM 40g1024 Arrived on site, customer…"
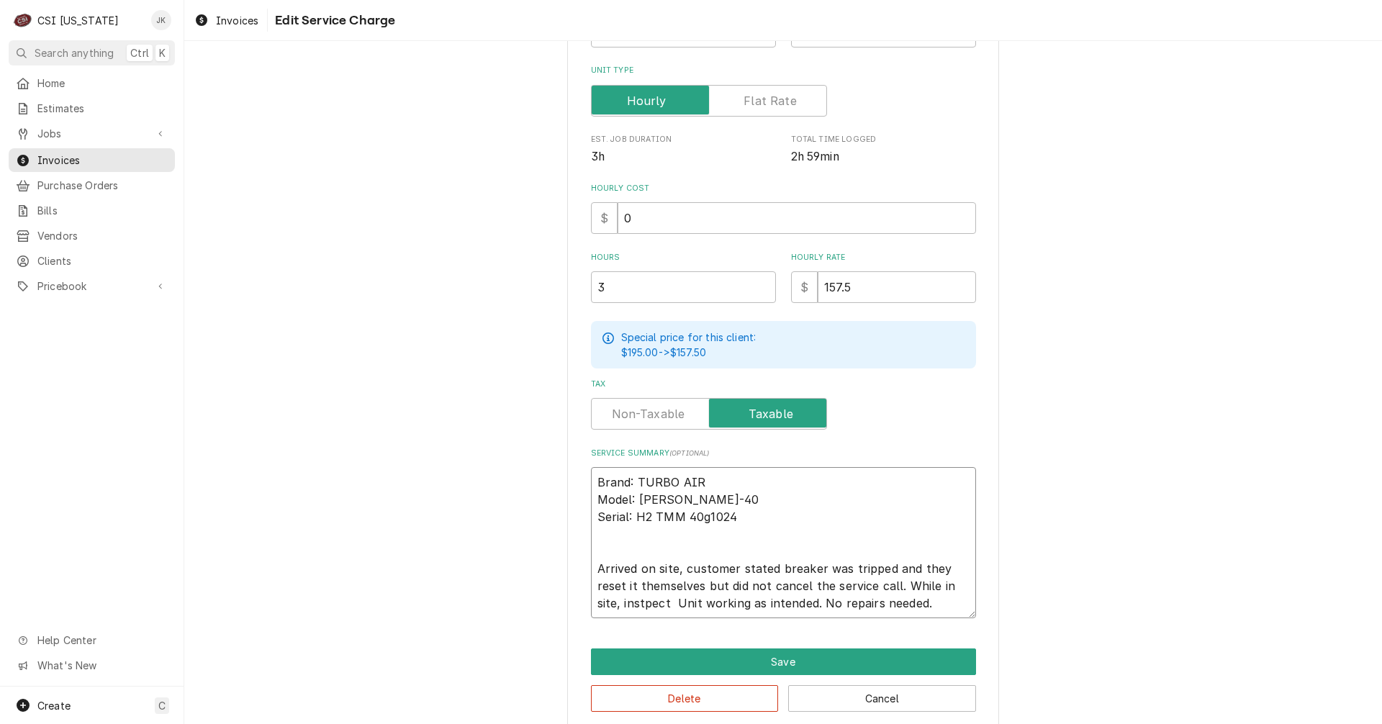
type textarea "x"
type textarea "Brand: TURBO AIR Model: TOM-40 Serial: H2 TMM 40g1024 Arrived on site, customer…"
type textarea "x"
type textarea "Brand: TURBO AIR Model: TOM-40 Serial: H2 TMM 40g1024 Arrived on site, customer…"
type textarea "x"
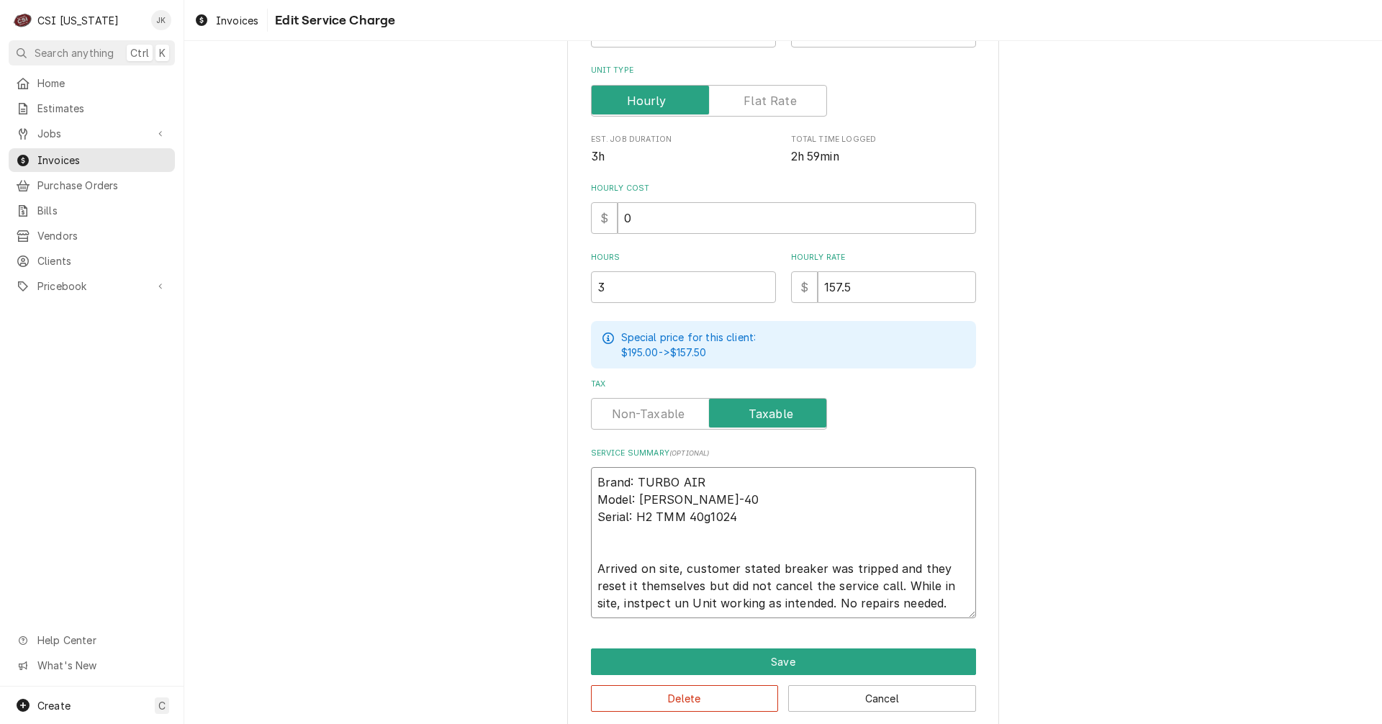
type textarea "Brand: TURBO AIR Model: TOM-40 Serial: H2 TMM 40g1024 Arrived on site, customer…"
type textarea "x"
type textarea "Brand: TURBO AIR Model: TOM-40 Serial: H2 TMM 40g1024 Arrived on site, customer…"
type textarea "x"
type textarea "Brand: TURBO AIR Model: TOM-40 Serial: H2 TMM 40g1024 Arrived on site, customer…"
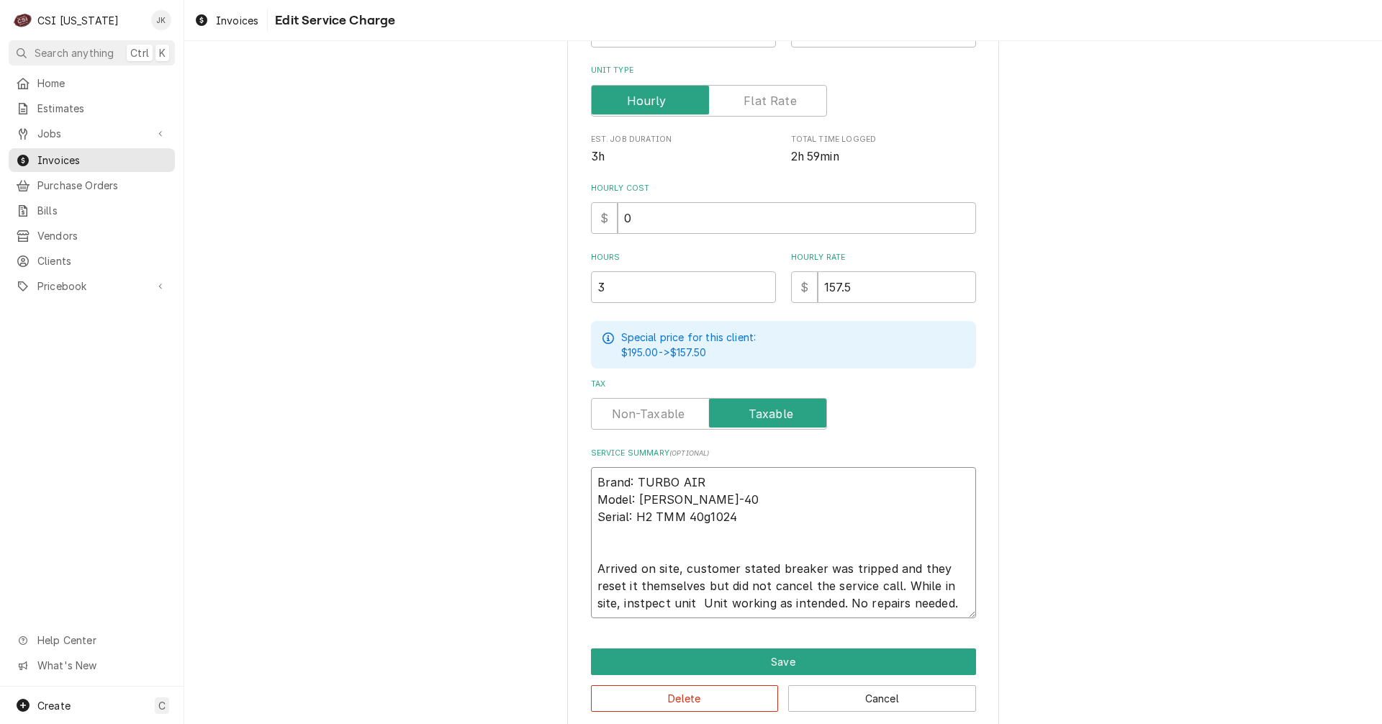
type textarea "x"
type textarea "Brand: TURBO AIR Model: TOM-40 Serial: H2 TMM 40g1024 Arrived on site, customer…"
type textarea "x"
type textarea "Brand: TURBO AIR Model: TOM-40 Serial: H2 TMM 40g1024 Arrived on site, customer…"
type textarea "x"
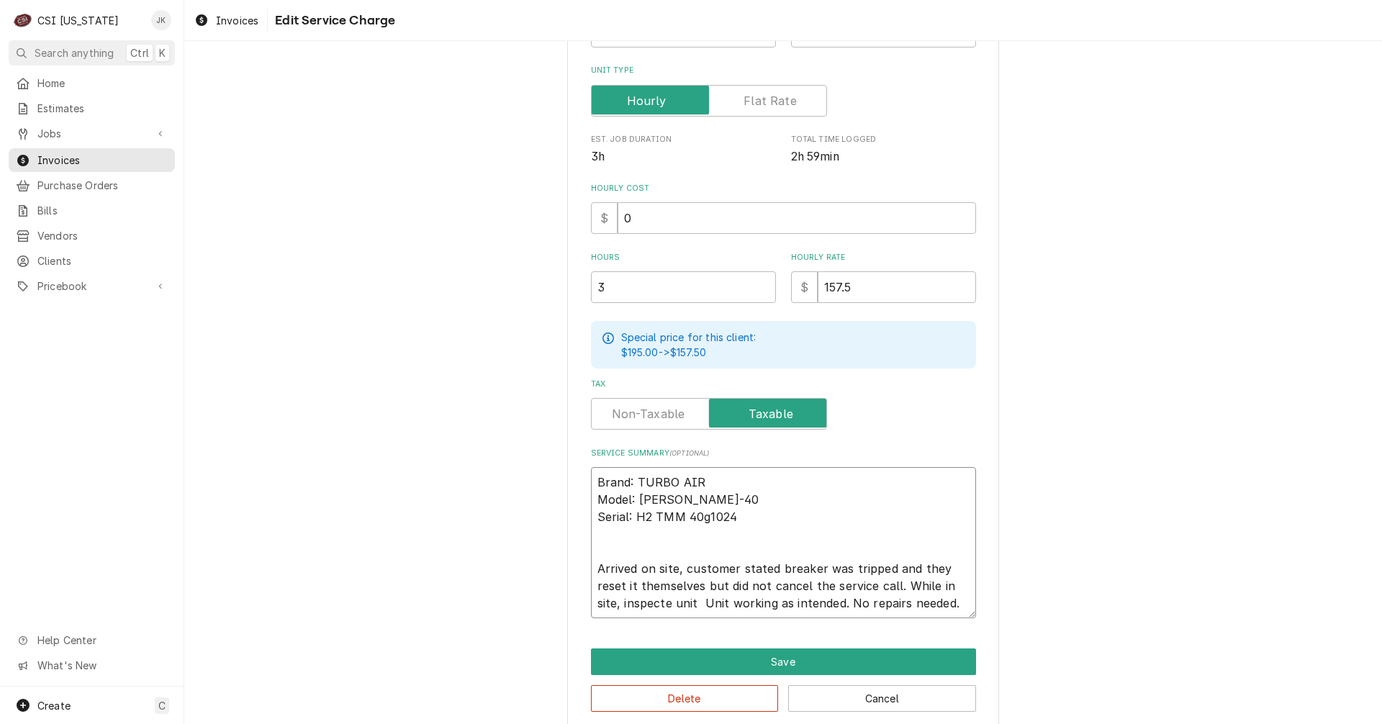
type textarea "Brand: TURBO AIR Model: TOM-40 Serial: H2 TMM 40g1024 Arrived on site, customer…"
click at [696, 600] on textarea "Brand: TURBO AIR Model: TOM-40 Serial: H2 TMM 40g1024 Arrived on site, customer…" at bounding box center [783, 542] width 385 height 151
type textarea "x"
type textarea "Brand: TURBO AIR Model: TOM-40 Serial: H2 TMM 40g1024 Arrived on site, customer…"
type textarea "x"
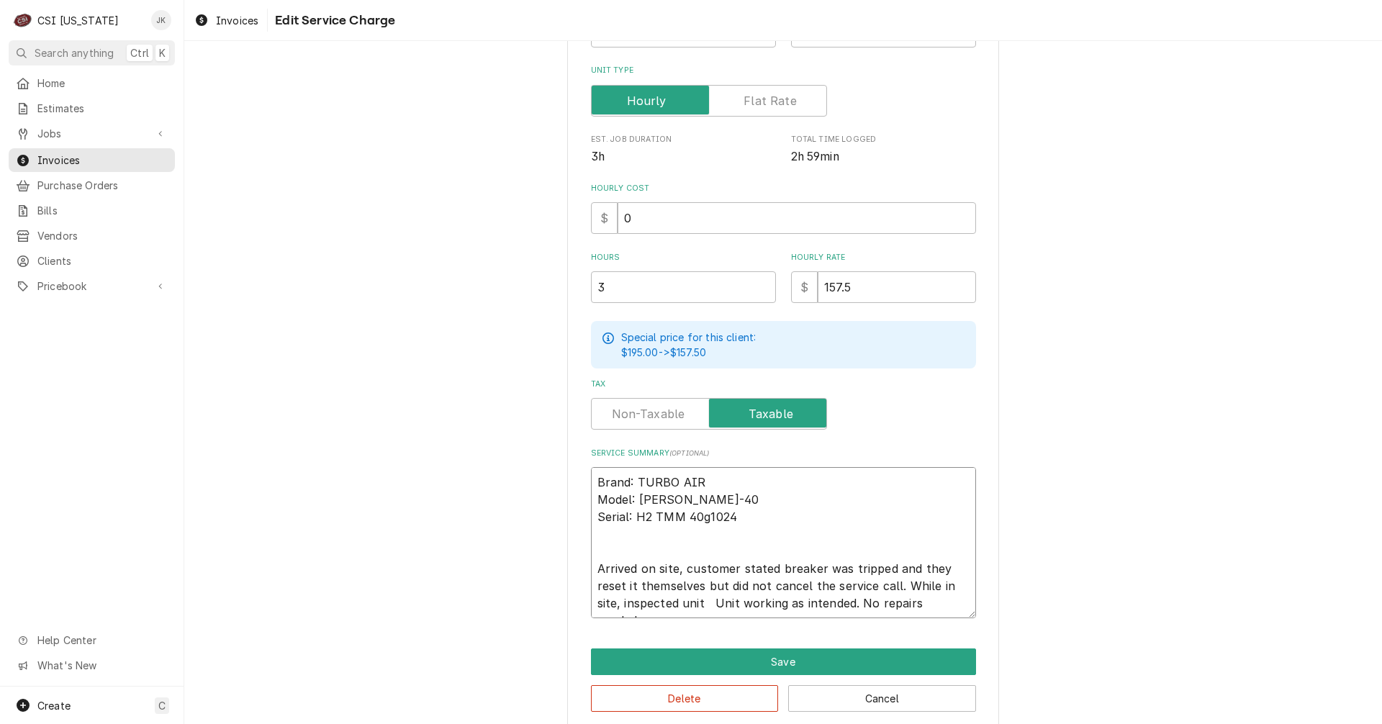
type textarea "Brand: TURBO AIR Model: TOM-40 Serial: H2 TMM 40g1024 Arrived on site, customer…"
type textarea "x"
type textarea "Brand: TURBO AIR Model: TOM-40 Serial: H2 TMM 40g1024 Arrived on site, customer…"
type textarea "x"
type textarea "Brand: TURBO AIR Model: TOM-40 Serial: H2 TMM 40g1024 Arrived on site, customer…"
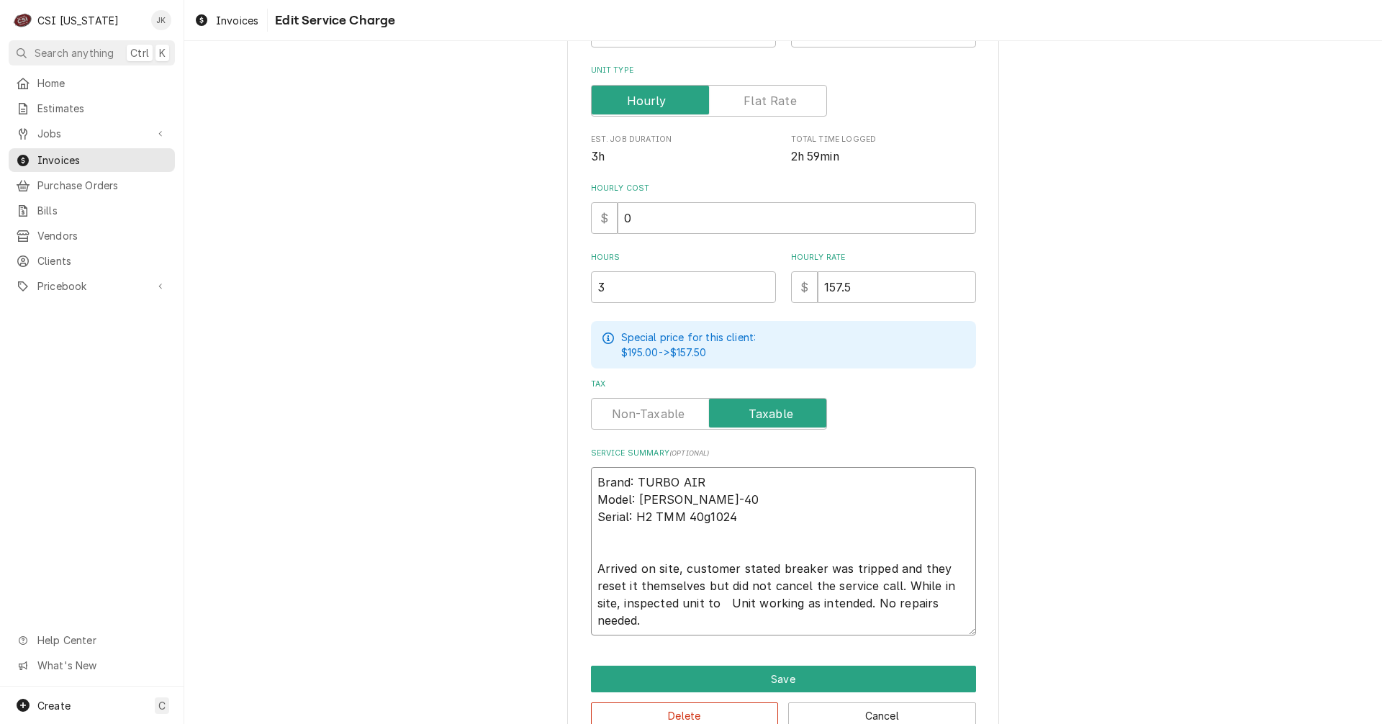
type textarea "x"
type textarea "Brand: TURBO AIR Model: TOM-40 Serial: H2 TMM 40g1024 Arrived on site, customer…"
type textarea "x"
type textarea "Brand: TURBO AIR Model: TOM-40 Serial: H2 TMM 40g1024 Arrived on site, customer…"
type textarea "x"
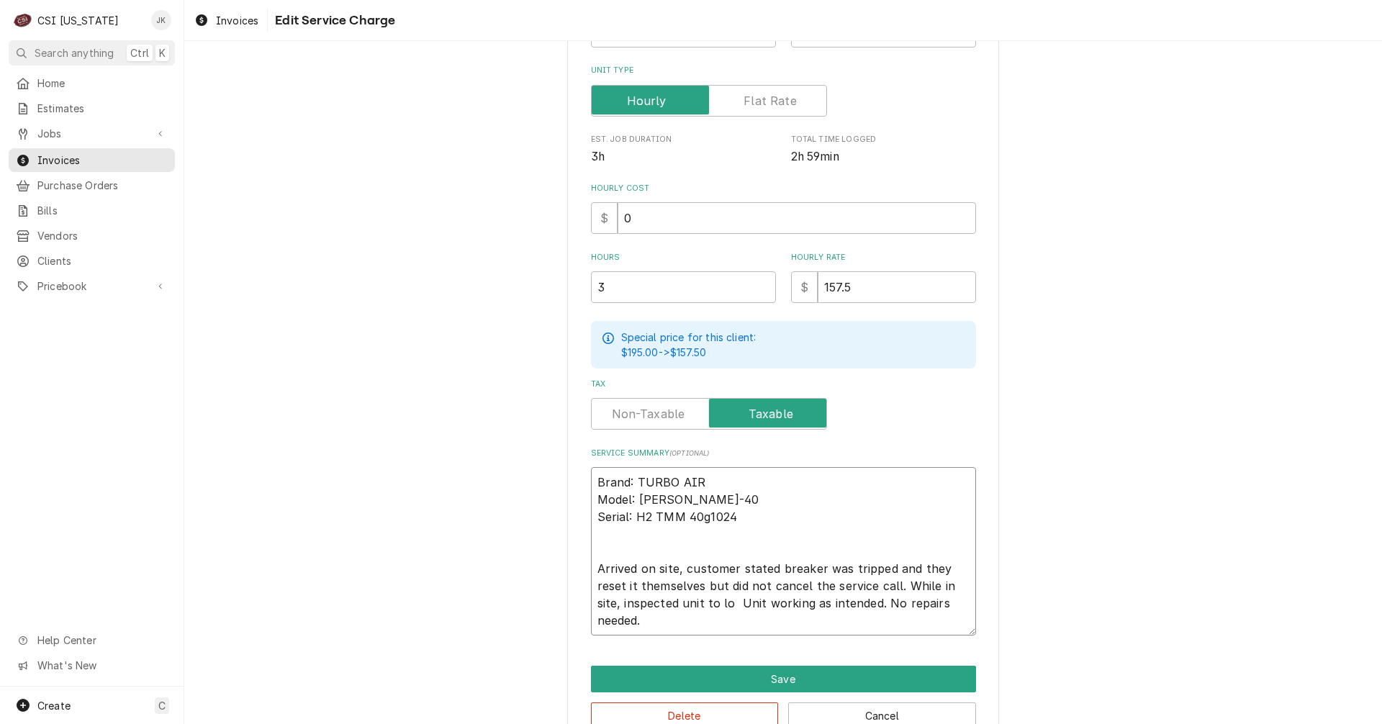
type textarea "Brand: TURBO AIR Model: TOM-40 Serial: H2 TMM 40g1024 Arrived on site, customer…"
type textarea "x"
type textarea "Brand: TURBO AIR Model: TOM-40 Serial: H2 TMM 40g1024 Arrived on site, customer…"
type textarea "x"
type textarea "Brand: TURBO AIR Model: TOM-40 Serial: H2 TMM 40g1024 Arrived on site, customer…"
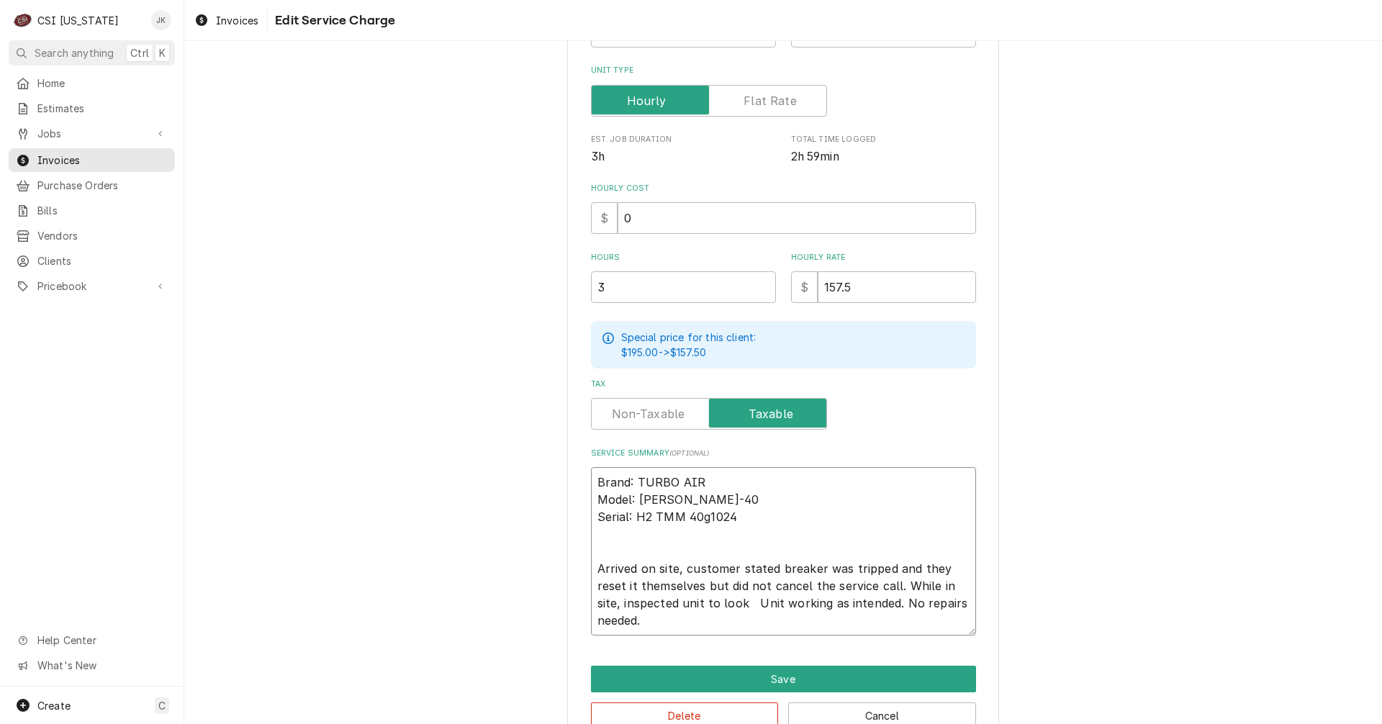
type textarea "x"
type textarea "Brand: TURBO AIR Model: TOM-40 Serial: H2 TMM 40g1024 Arrived on site, customer…"
type textarea "x"
type textarea "Brand: TURBO AIR Model: TOM-40 Serial: H2 TMM 40g1024 Arrived on site, customer…"
type textarea "x"
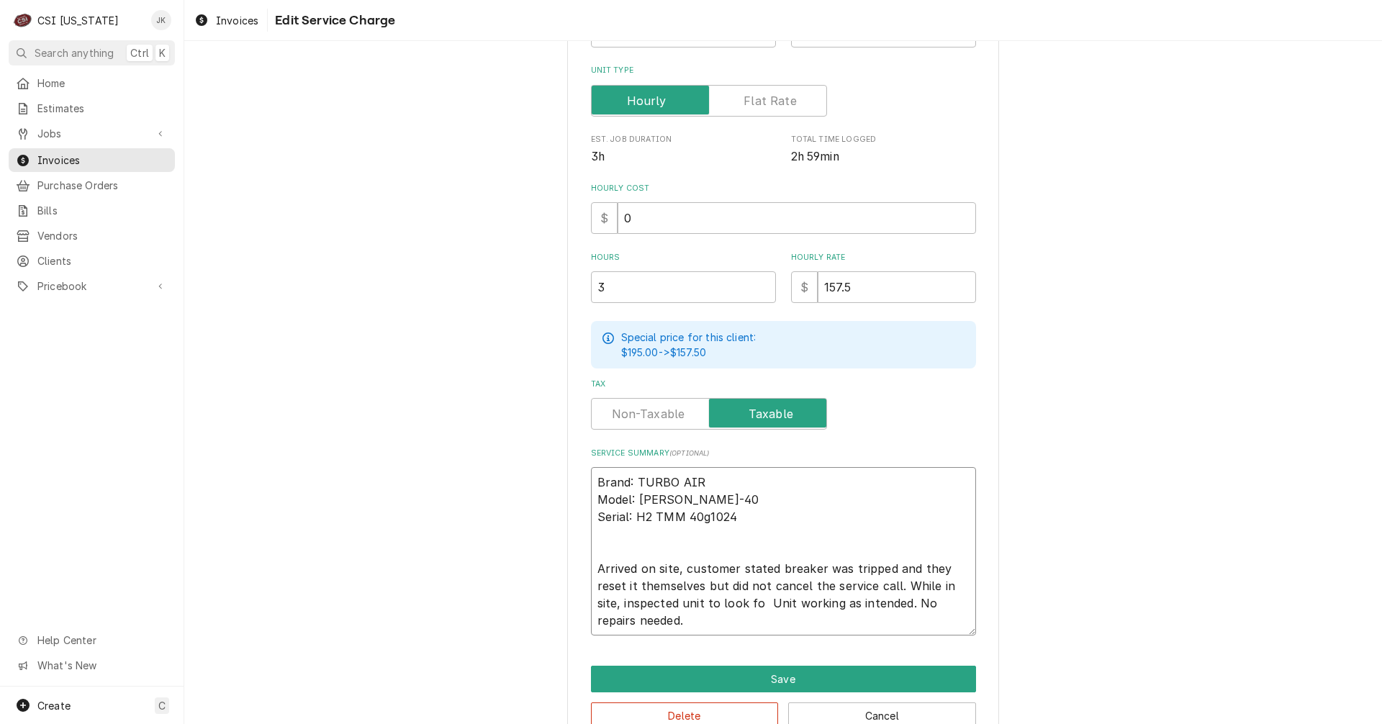
type textarea "Brand: TURBO AIR Model: TOM-40 Serial: H2 TMM 40g1024 Arrived on site, customer…"
type textarea "x"
type textarea "Brand: TURBO AIR Model: TOM-40 Serial: H2 TMM 40g1024 Arrived on site, customer…"
type textarea "x"
type textarea "Brand: TURBO AIR Model: TOM-40 Serial: H2 TMM 40g1024 Arrived on site, customer…"
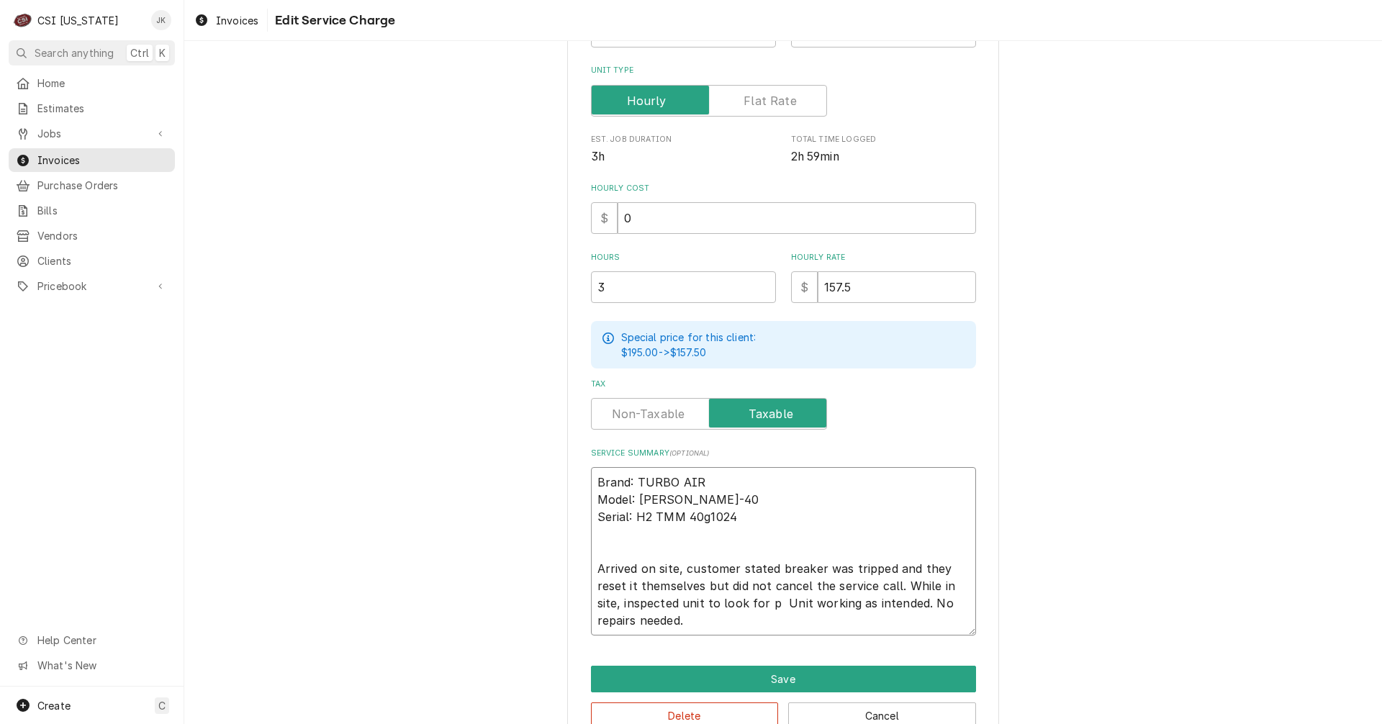
type textarea "x"
type textarea "Brand: TURBO AIR Model: TOM-40 Serial: H2 TMM 40g1024 Arrived on site, customer…"
type textarea "x"
type textarea "Brand: TURBO AIR Model: TOM-40 Serial: H2 TMM 40g1024 Arrived on site, customer…"
type textarea "x"
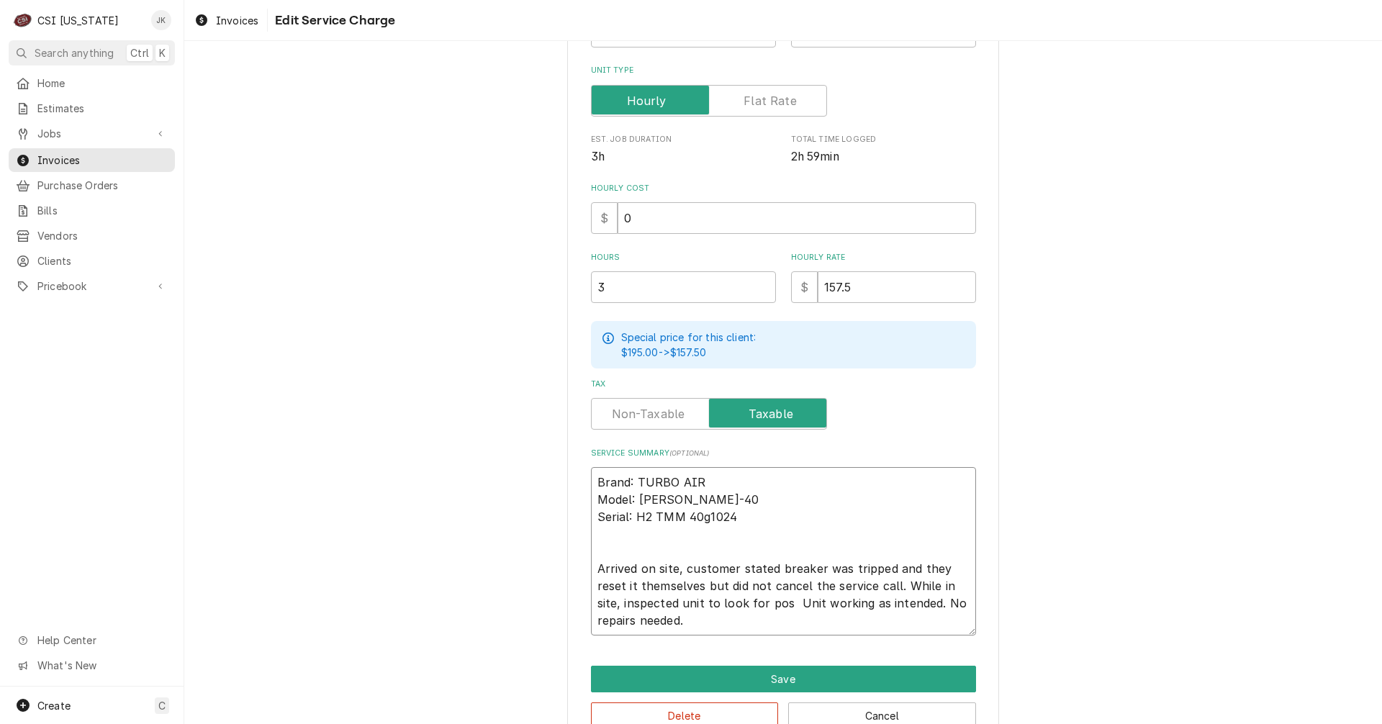
type textarea "Brand: TURBO AIR Model: TOM-40 Serial: H2 TMM 40g1024 Arrived on site, customer…"
type textarea "x"
type textarea "Brand: TURBO AIR Model: TOM-40 Serial: H2 TMM 40g1024 Arrived on site, customer…"
type textarea "x"
type textarea "Brand: TURBO AIR Model: TOM-40 Serial: H2 TMM 40g1024 Arrived on site, customer…"
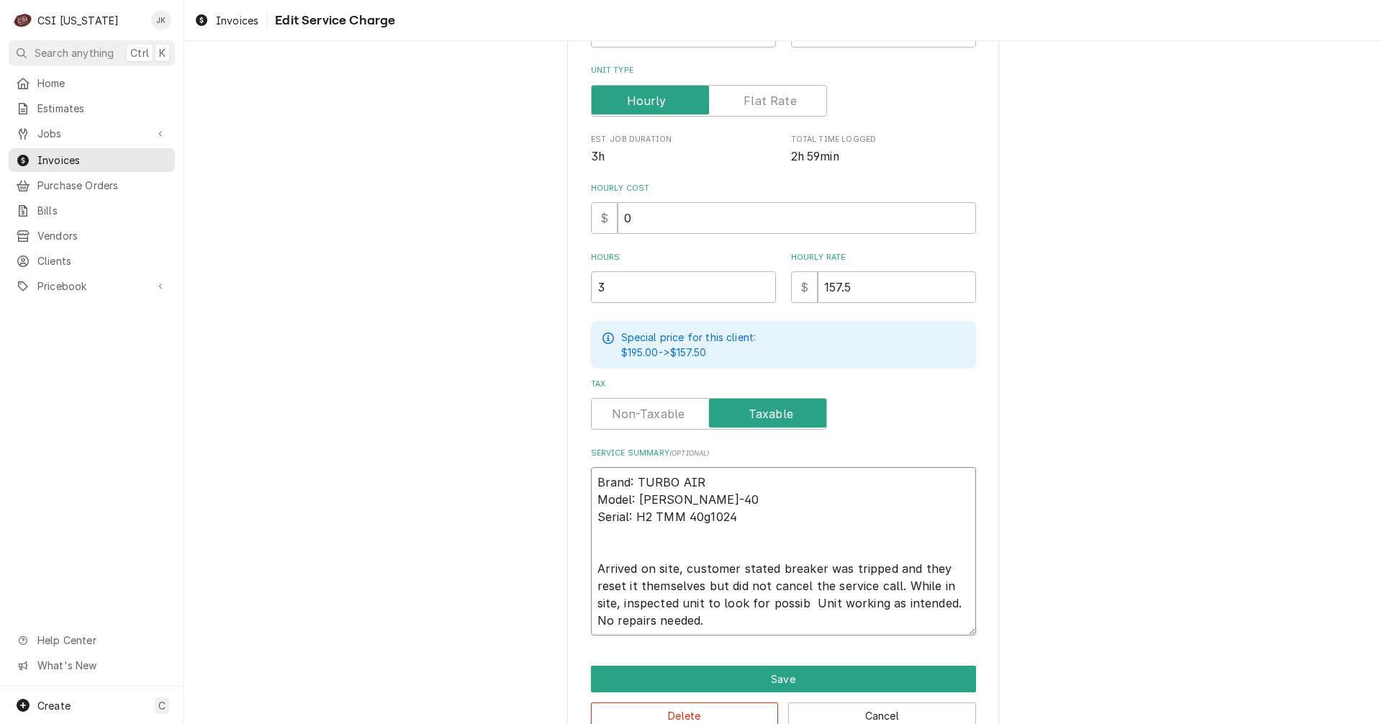
type textarea "x"
type textarea "Brand: TURBO AIR Model: TOM-40 Serial: H2 TMM 40g1024 Arrived on site, customer…"
type textarea "x"
type textarea "Brand: TURBO AIR Model: TOM-40 Serial: H2 TMM 40g1024 Arrived on site, customer…"
type textarea "x"
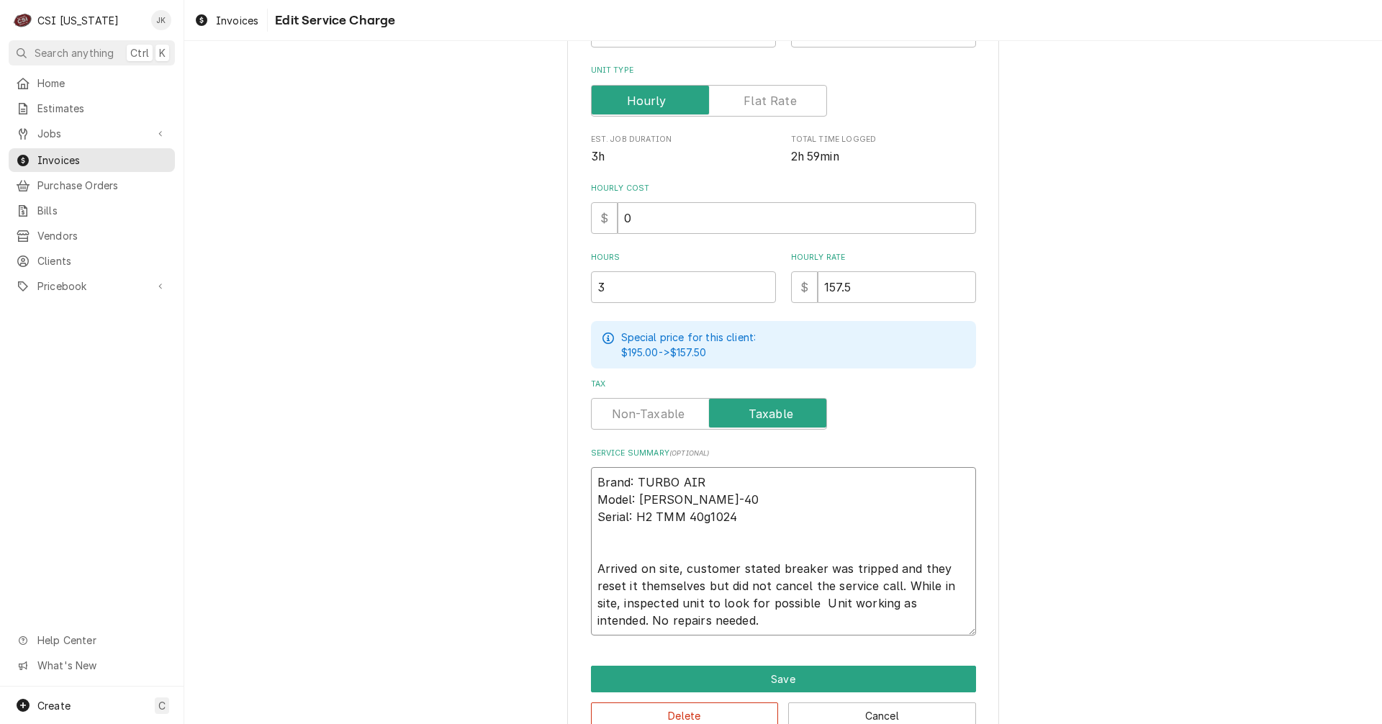
type textarea "Brand: TURBO AIR Model: TOM-40 Serial: H2 TMM 40g1024 Arrived on site, customer…"
type textarea "x"
type textarea "Brand: TURBO AIR Model: TOM-40 Serial: H2 TMM 40g1024 Arrived on site, customer…"
type textarea "x"
type textarea "Brand: TURBO AIR Model: TOM-40 Serial: H2 TMM 40g1024 Arrived on site, customer…"
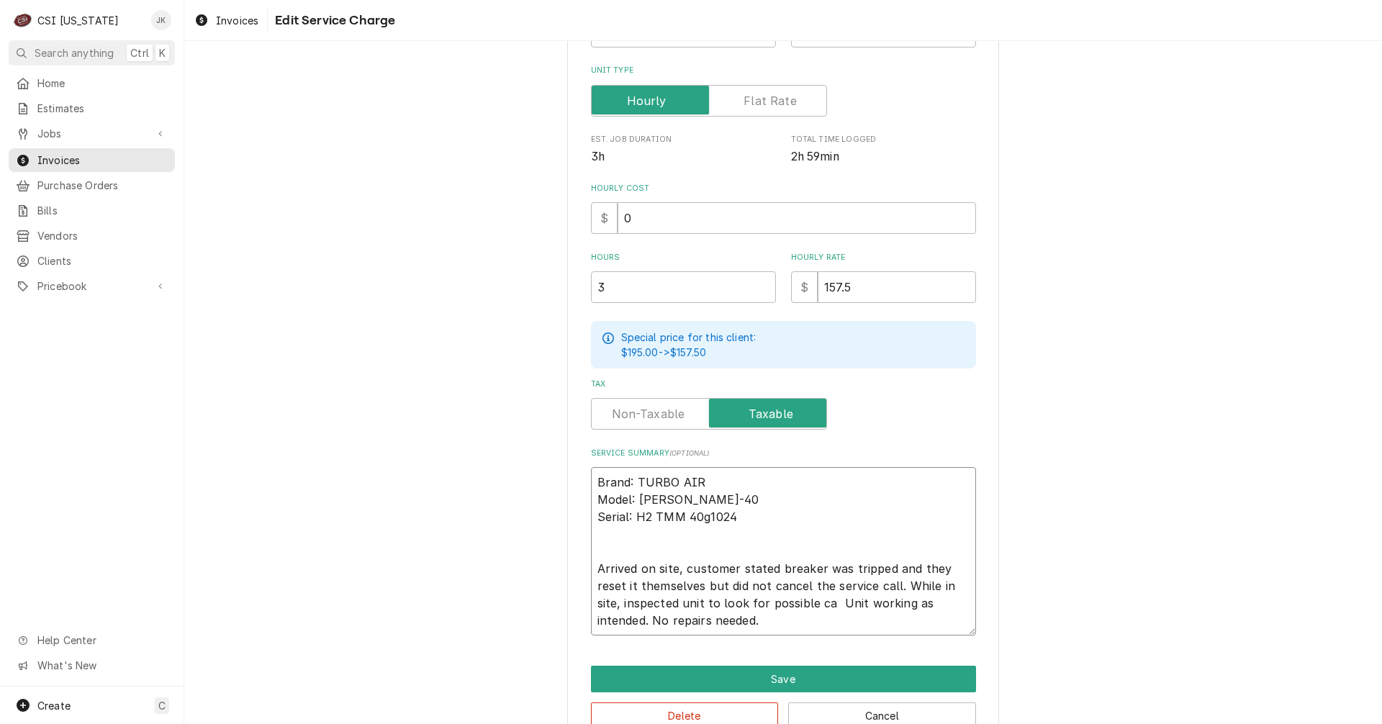
type textarea "x"
type textarea "Brand: TURBO AIR Model: TOM-40 Serial: H2 TMM 40g1024 Arrived on site, customer…"
type textarea "x"
type textarea "Brand: TURBO AIR Model: TOM-40 Serial: H2 TMM 40g1024 Arrived on site, customer…"
type textarea "x"
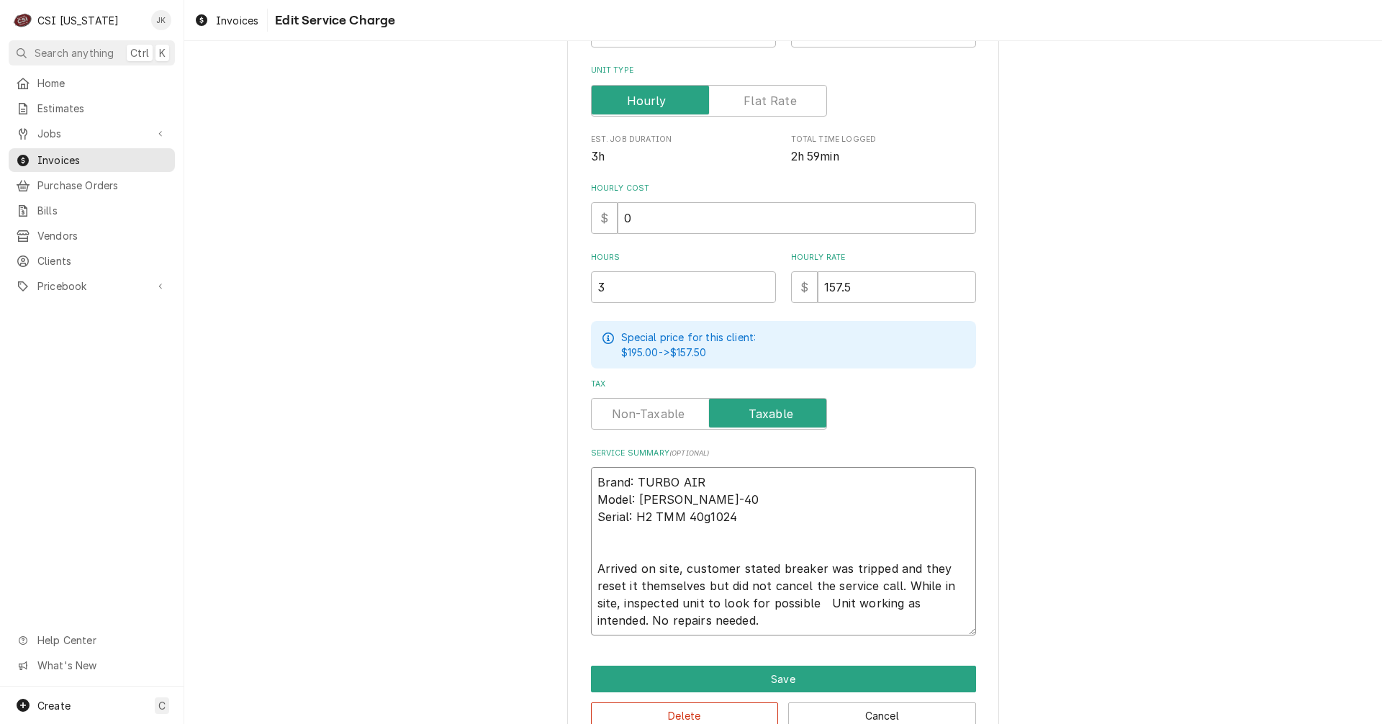
type textarea "Brand: TURBO AIR Model: TOM-40 Serial: H2 TMM 40g1024 Arrived on site, customer…"
drag, startPoint x: 805, startPoint y: 619, endPoint x: 1010, endPoint y: 617, distance: 205.1
click at [1010, 617] on div "Use the fields below to edit this service charge Short Description 1-Labor (Ser…" at bounding box center [783, 267] width 1198 height 985
click at [880, 677] on button "Save" at bounding box center [783, 679] width 385 height 27
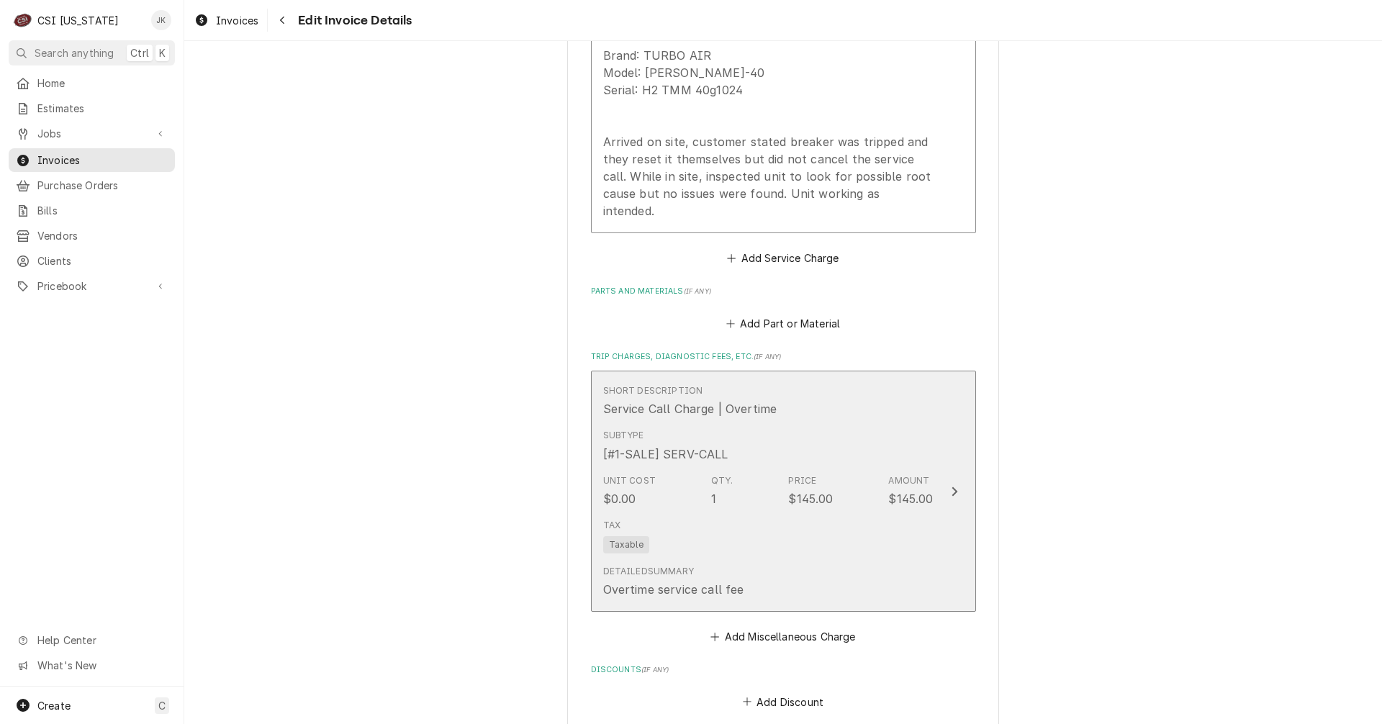
scroll to position [1570, 0]
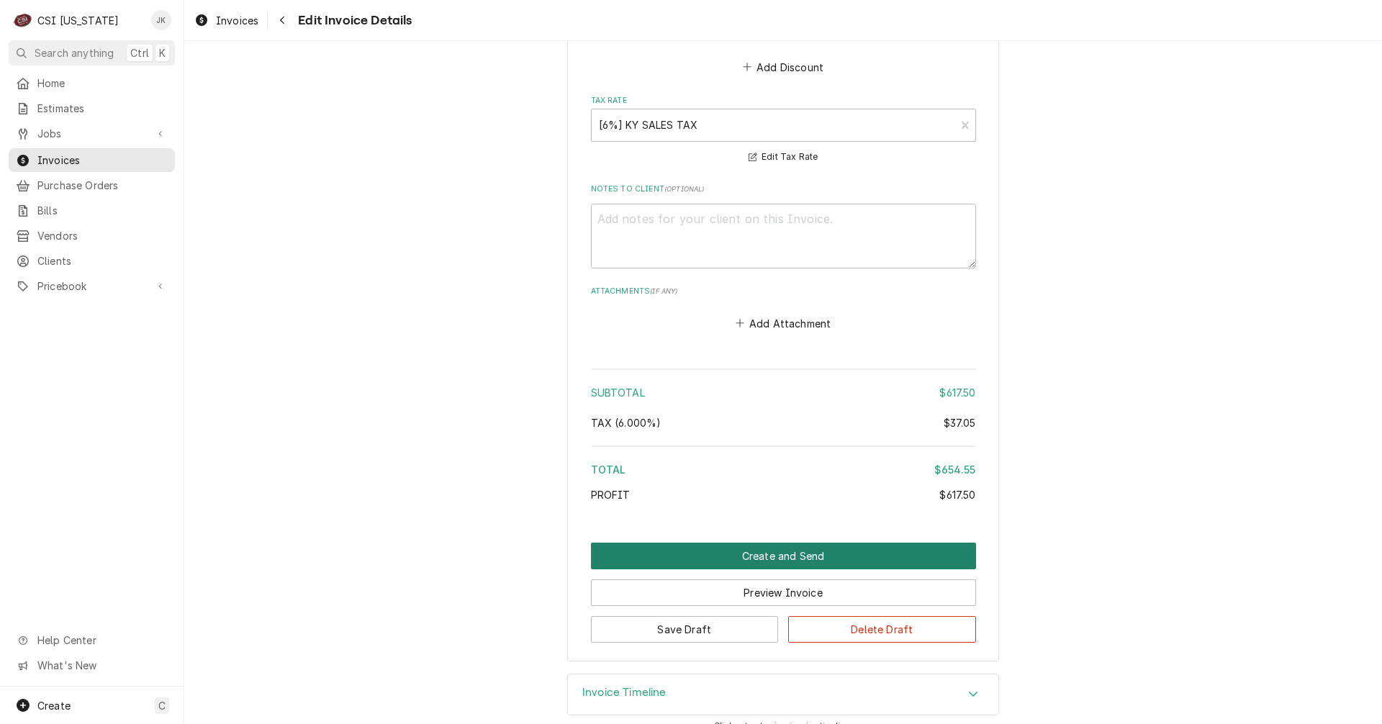
click at [791, 543] on button "Create and Send" at bounding box center [783, 556] width 385 height 27
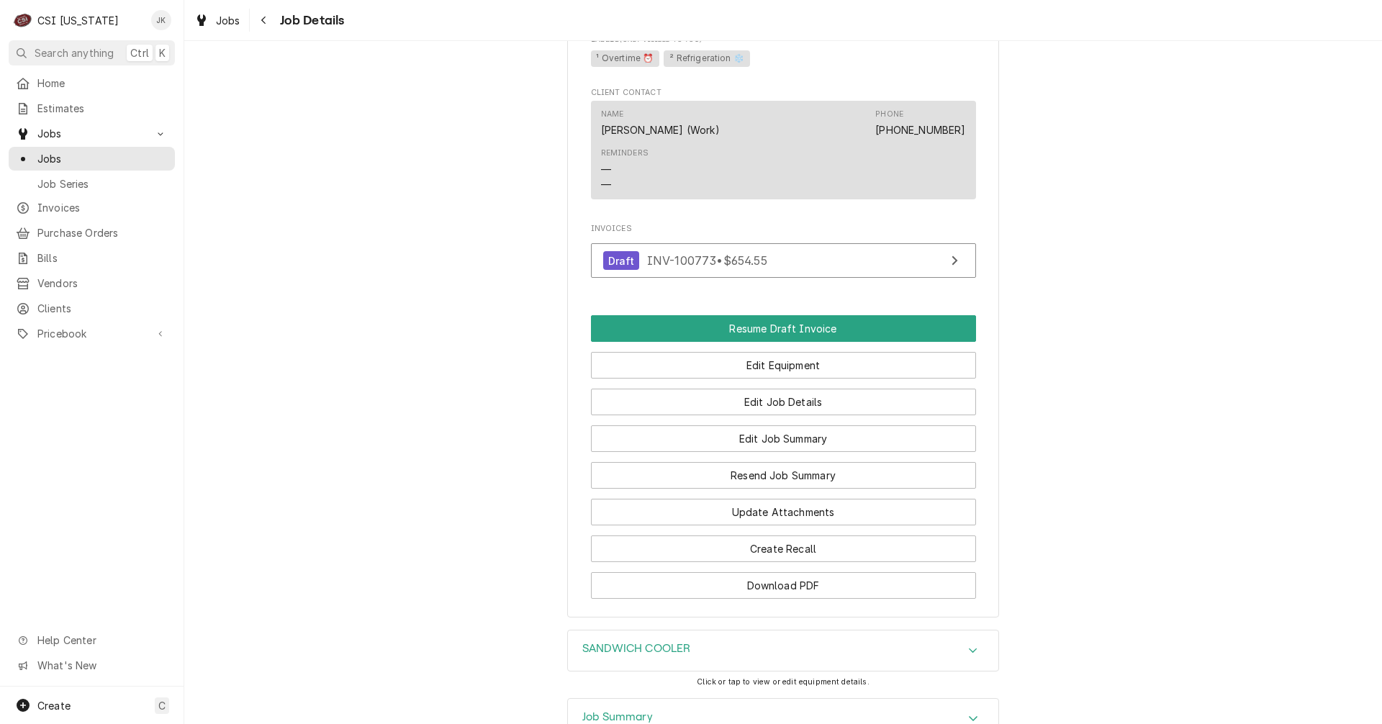
scroll to position [1295, 0]
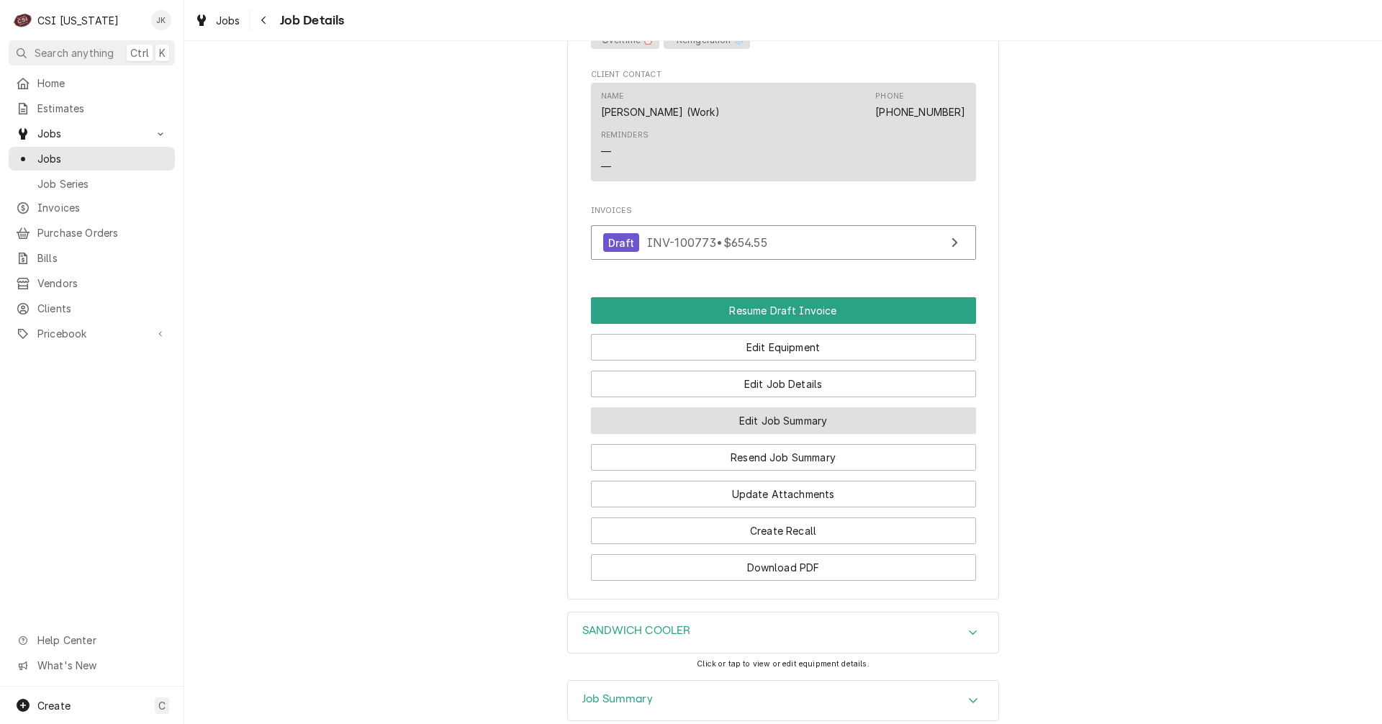
click at [751, 426] on button "Edit Job Summary" at bounding box center [783, 420] width 385 height 27
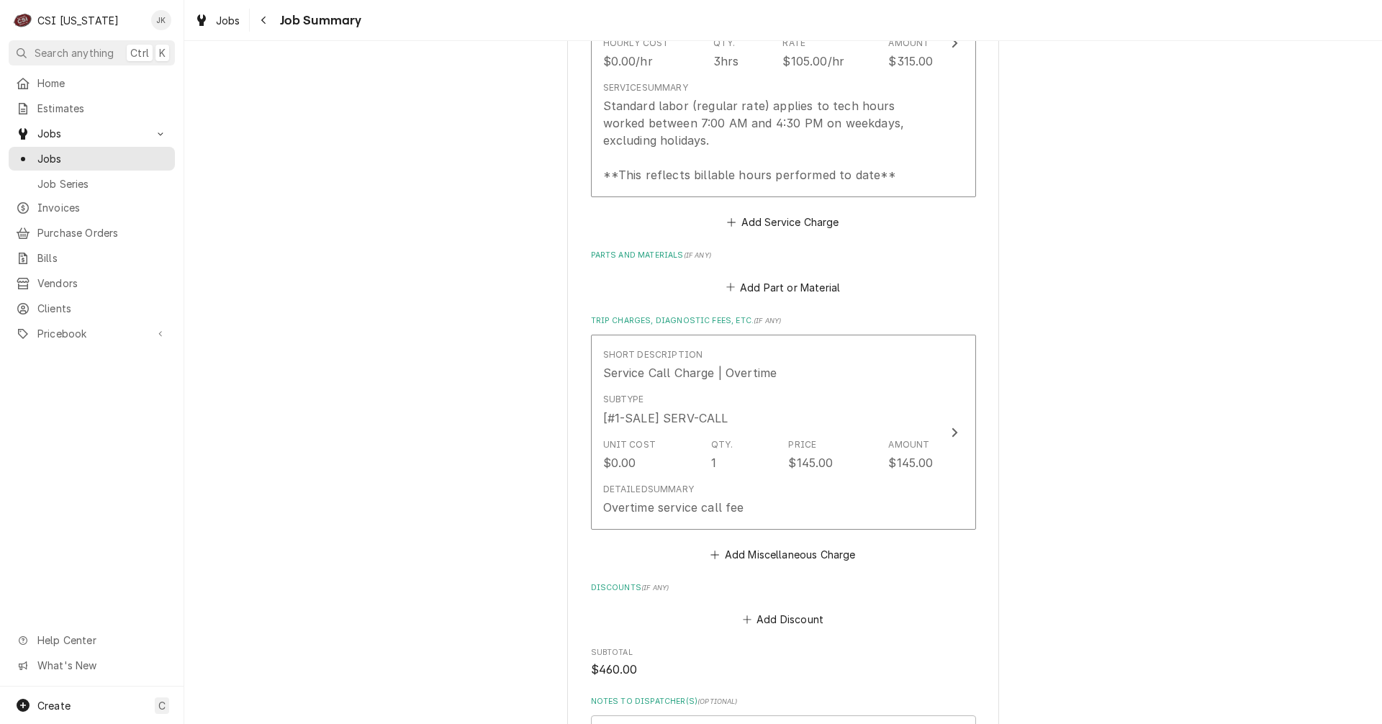
scroll to position [1837, 0]
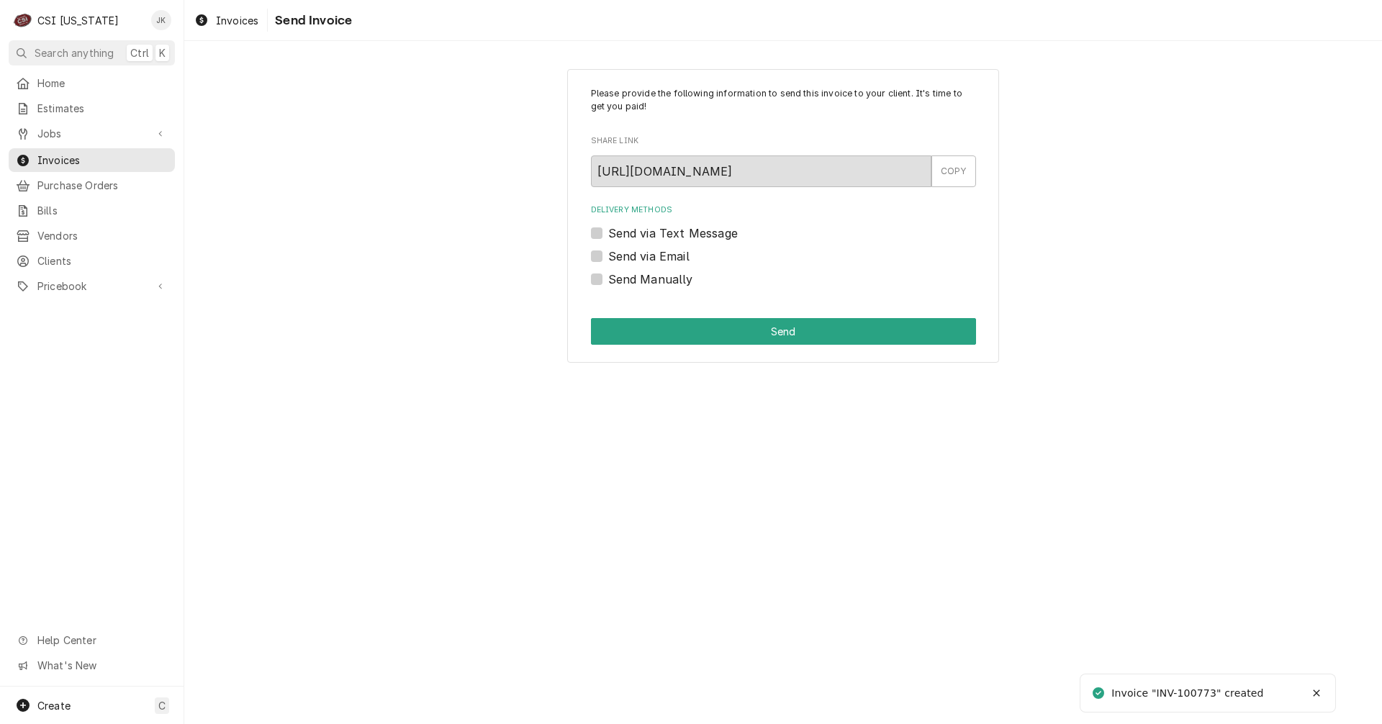
click at [671, 258] on label "Send via Email" at bounding box center [648, 256] width 81 height 17
click at [671, 258] on input "Send via Email" at bounding box center [800, 264] width 385 height 32
checkbox input "true"
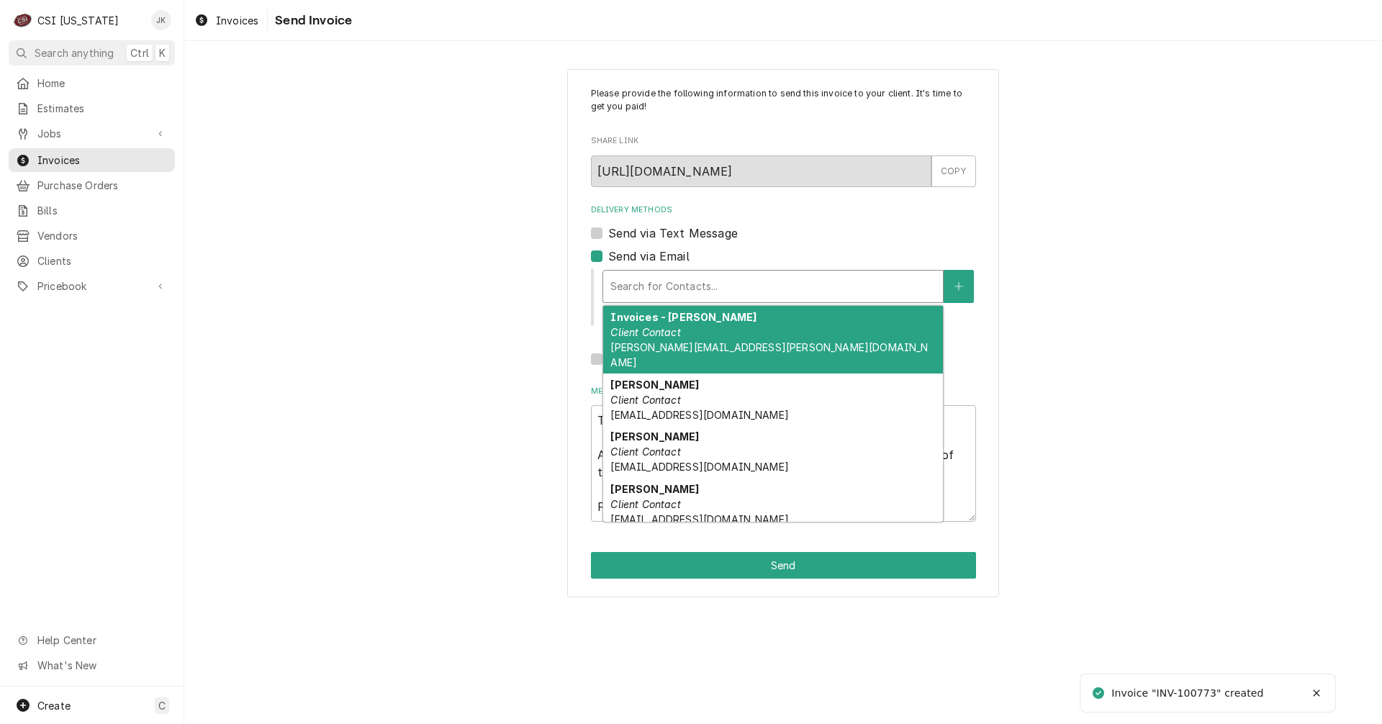
click at [686, 284] on div "Delivery Methods" at bounding box center [772, 286] width 325 height 26
click at [697, 322] on strong "Invoices - Vicky Stuesse" at bounding box center [683, 317] width 146 height 12
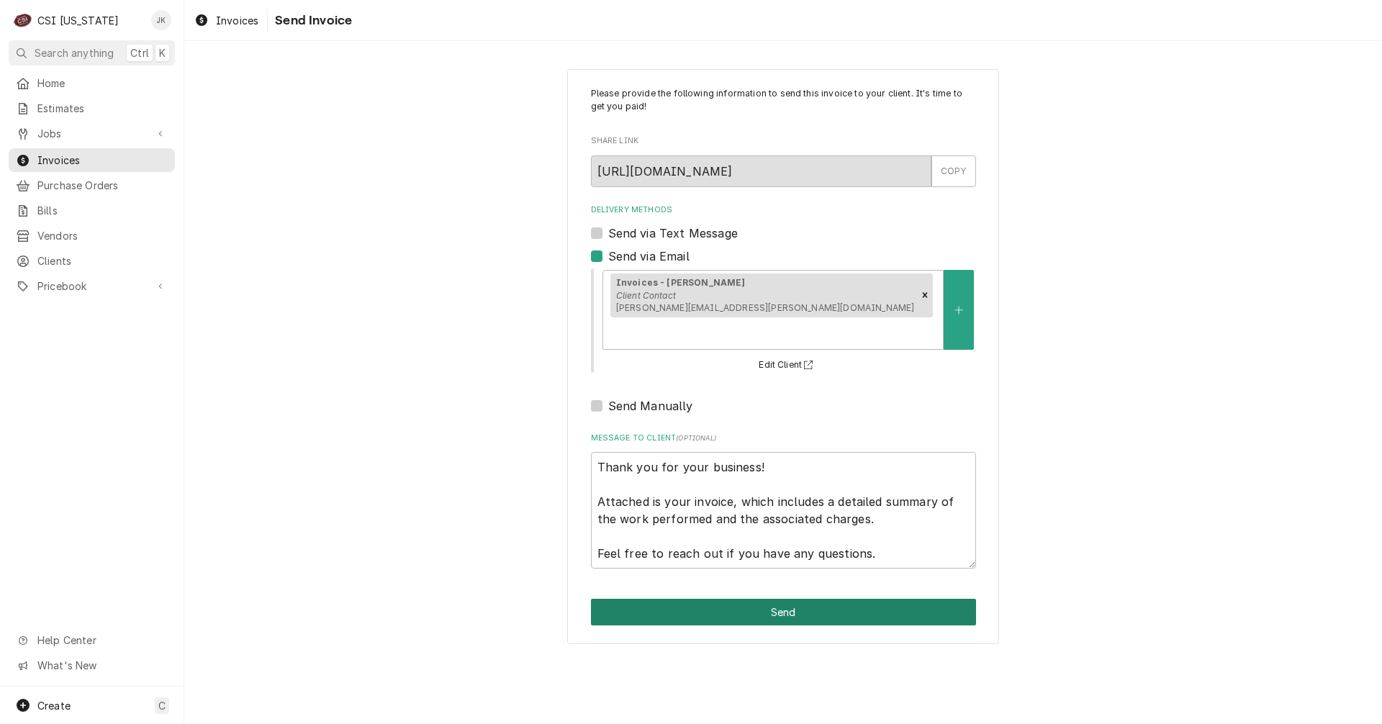
click at [770, 599] on button "Send" at bounding box center [783, 612] width 385 height 27
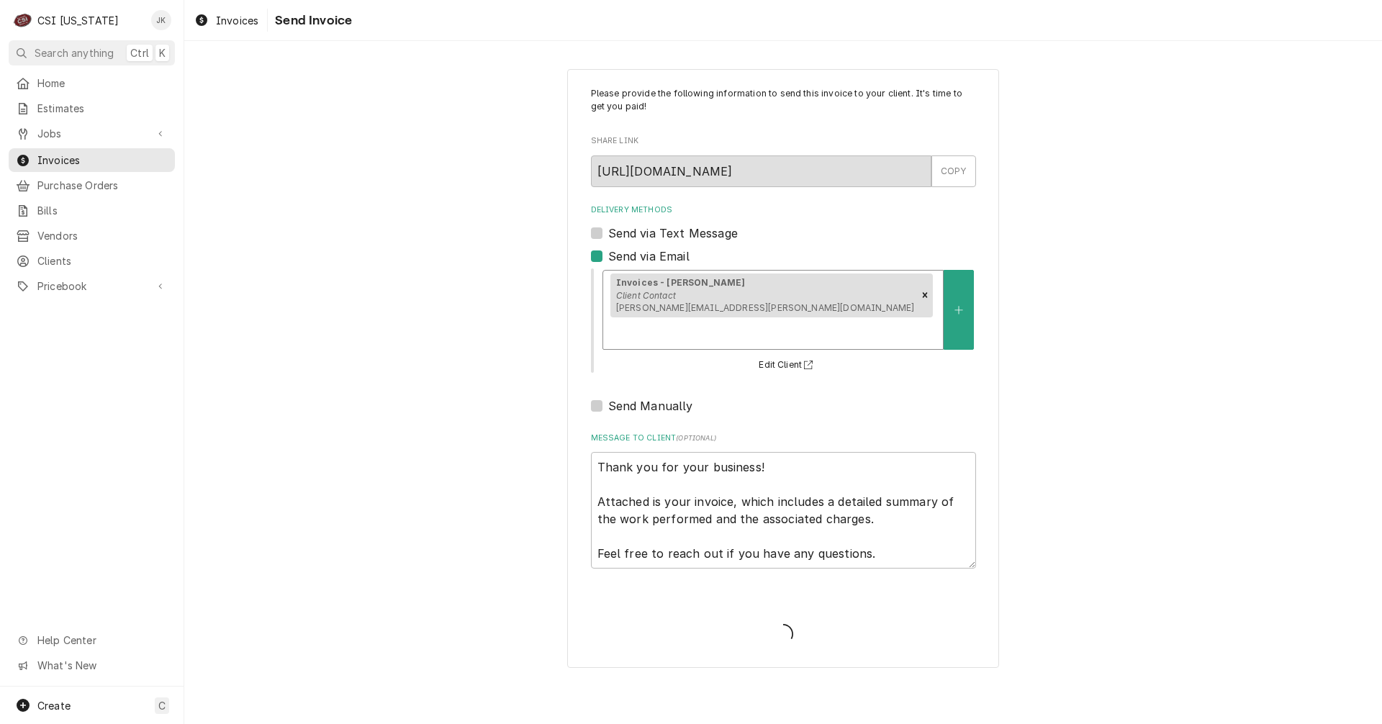
type textarea "x"
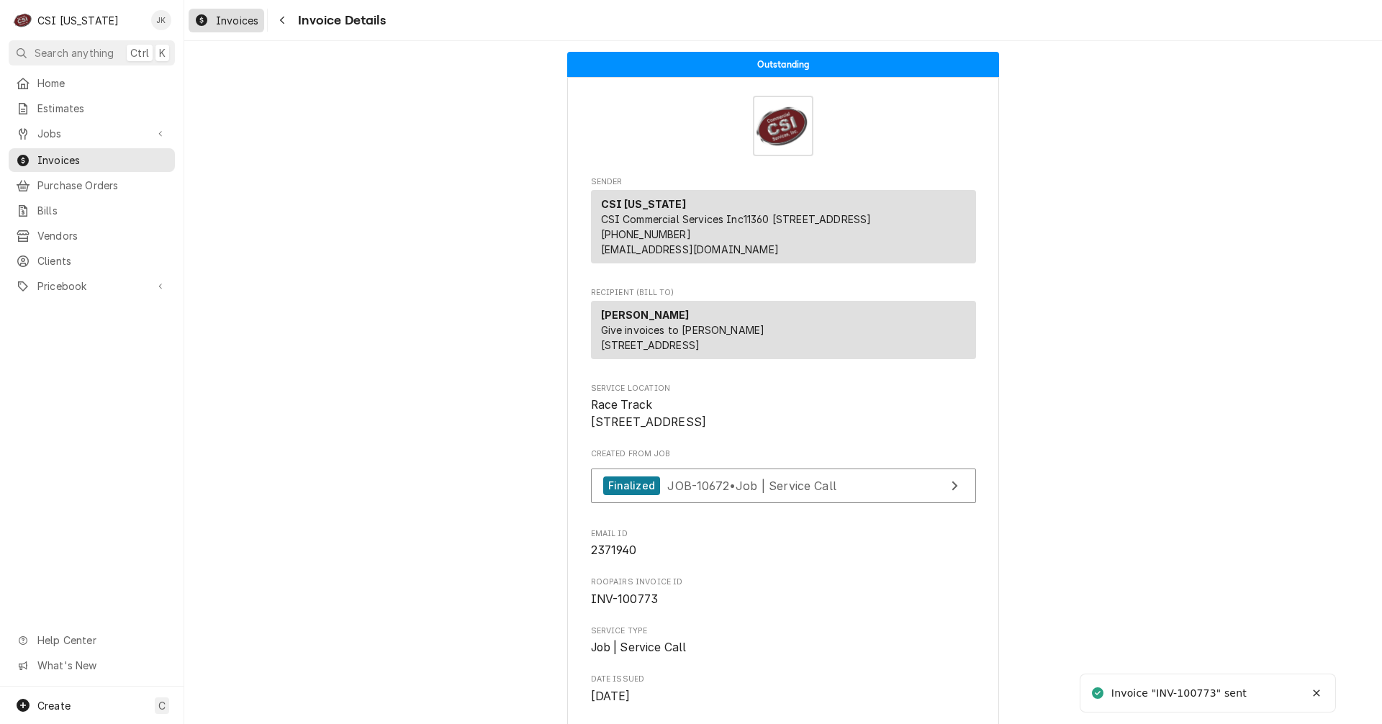
click at [230, 21] on span "Invoices" at bounding box center [237, 20] width 42 height 15
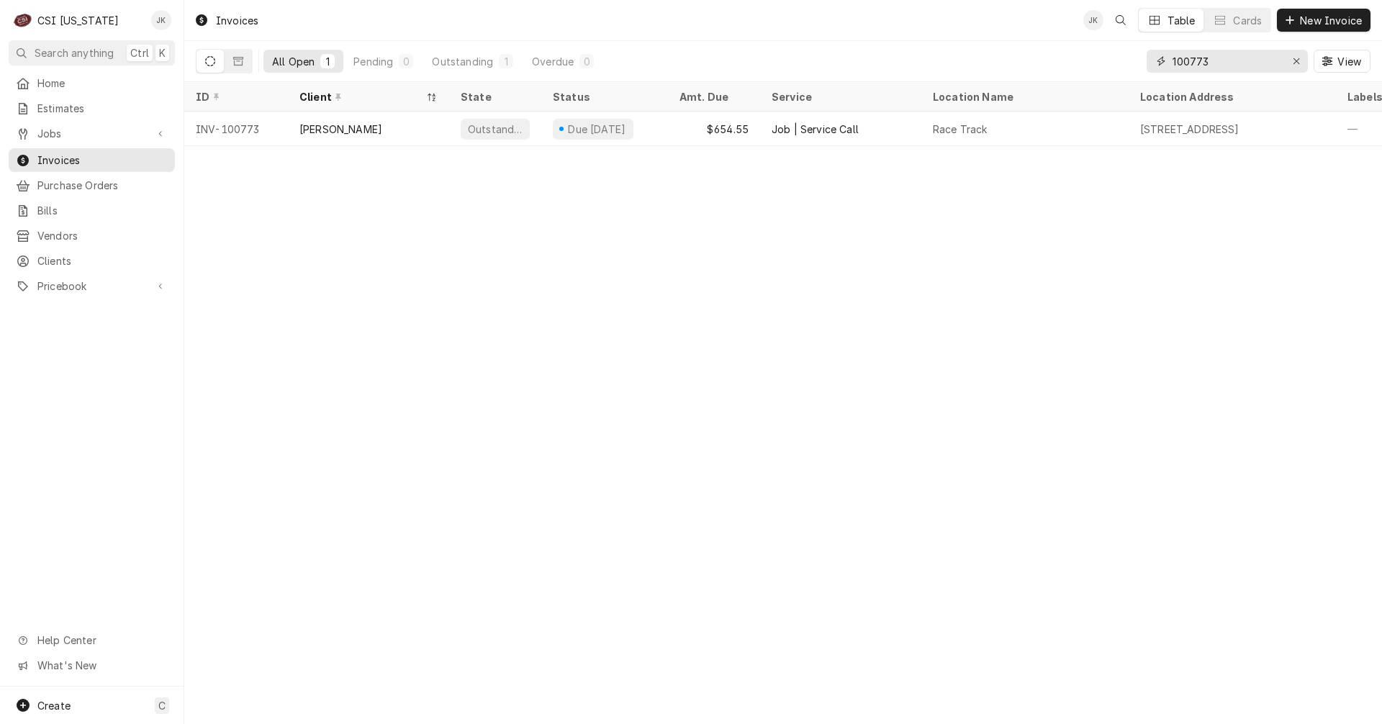
drag, startPoint x: 1203, startPoint y: 63, endPoint x: 1211, endPoint y: 63, distance: 7.9
click at [1211, 63] on input "100773" at bounding box center [1226, 61] width 108 height 23
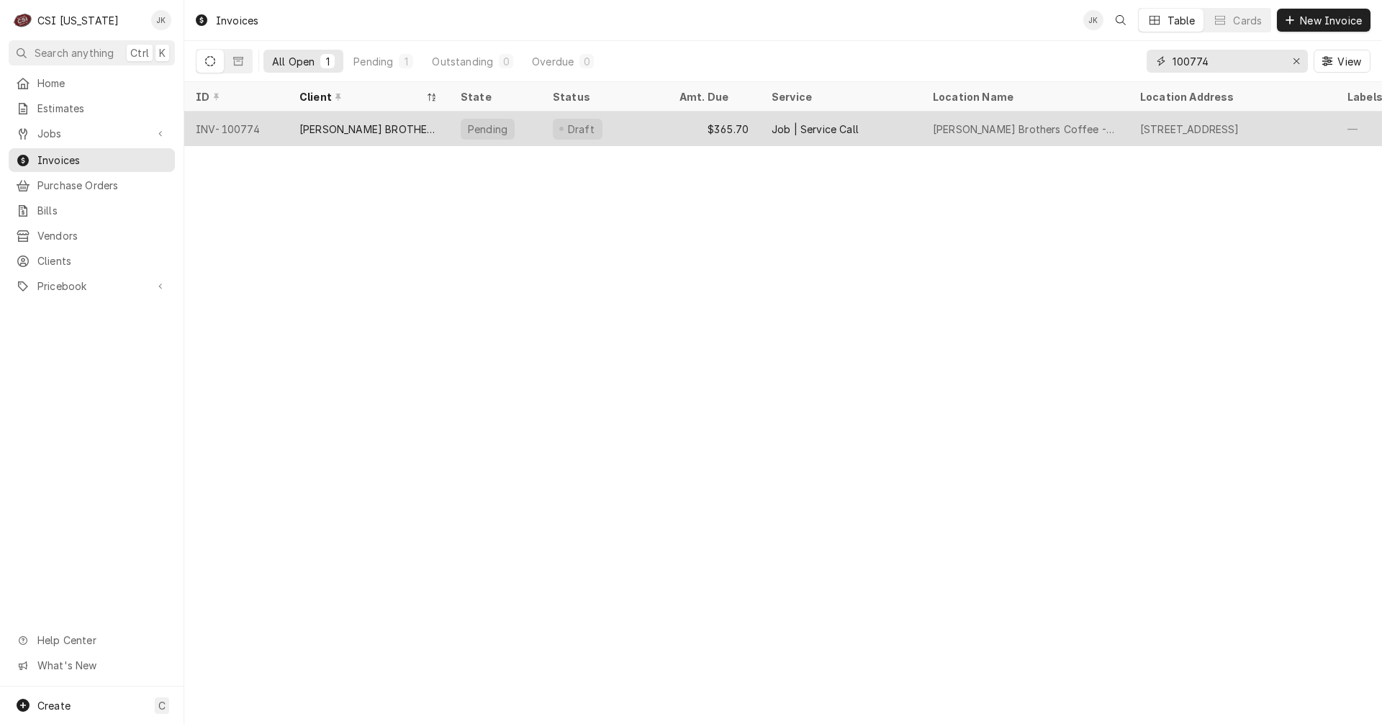
type input "100774"
click at [402, 132] on div "[PERSON_NAME] BROTHERS COFFEE" at bounding box center [368, 129] width 138 height 15
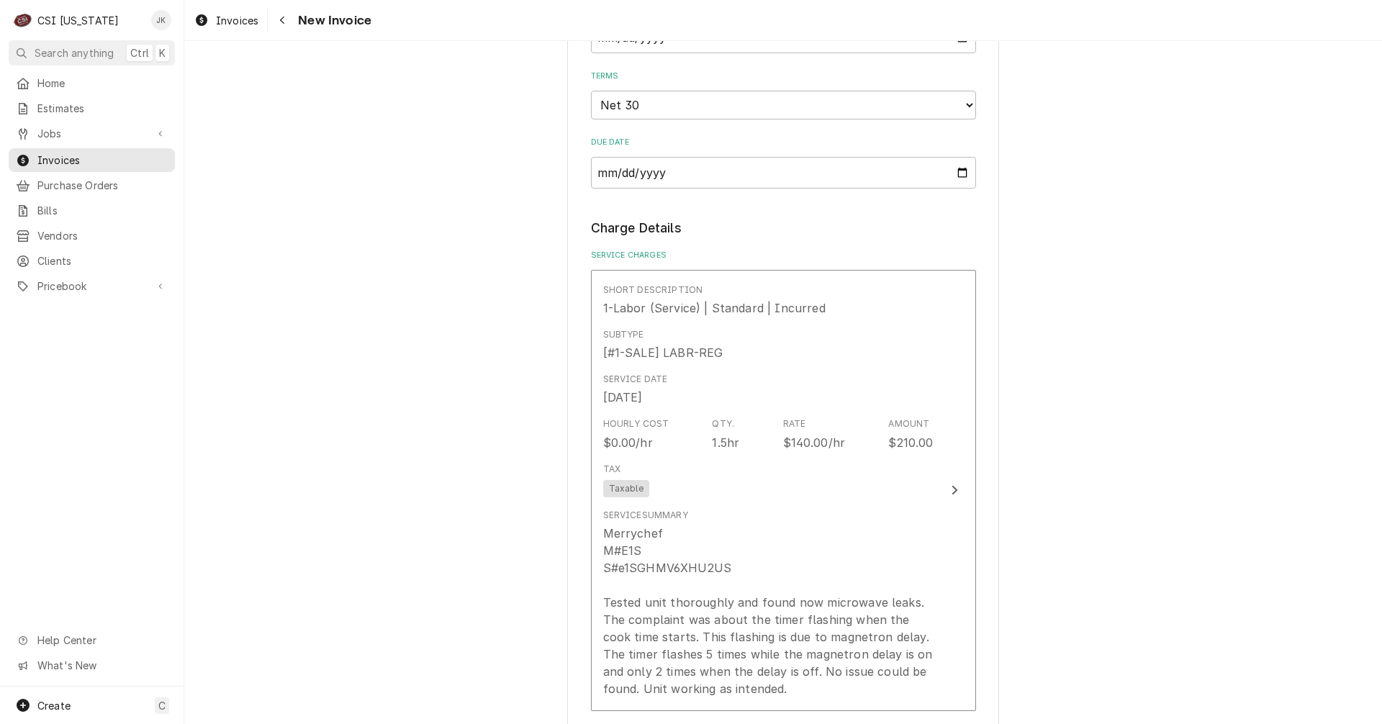
scroll to position [1008, 0]
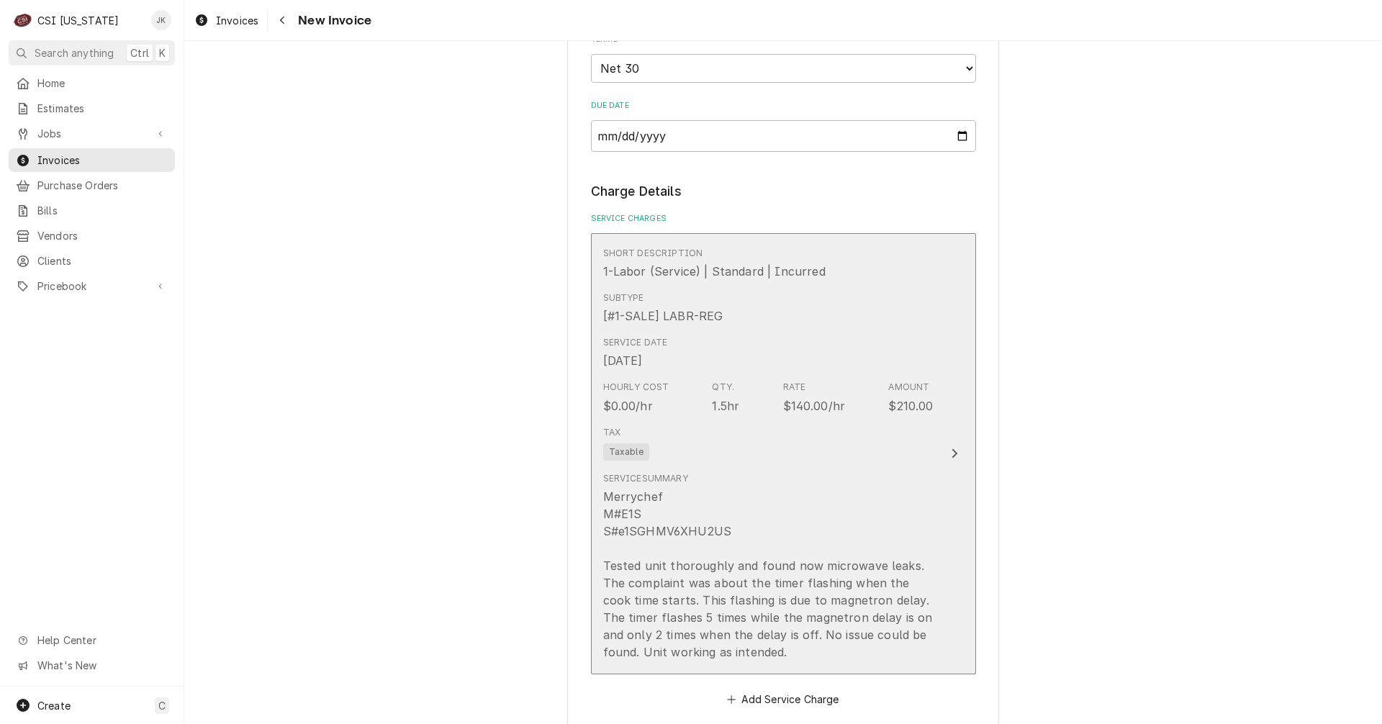
click at [831, 488] on div "Merrychef M#E1S S#e1SGHMV6XHU2US Tested unit thoroughly and found now microwave…" at bounding box center [768, 574] width 330 height 173
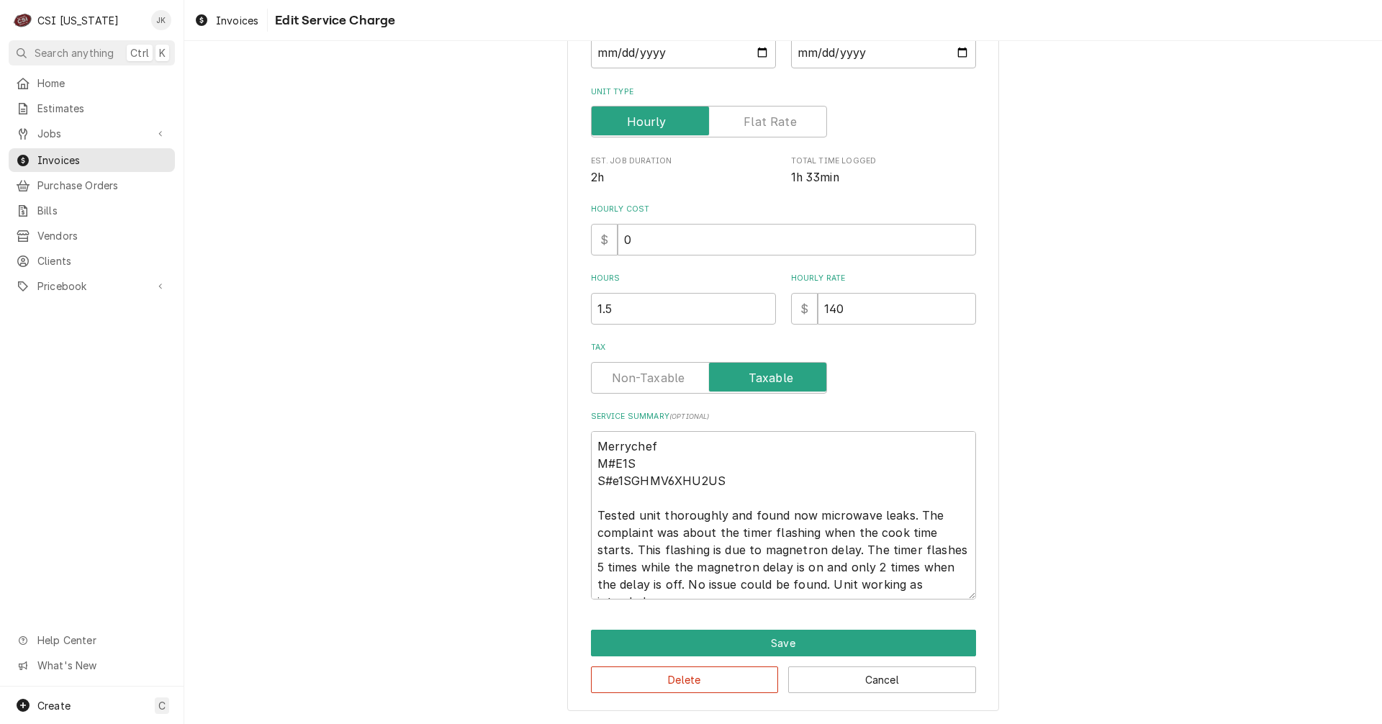
scroll to position [46, 0]
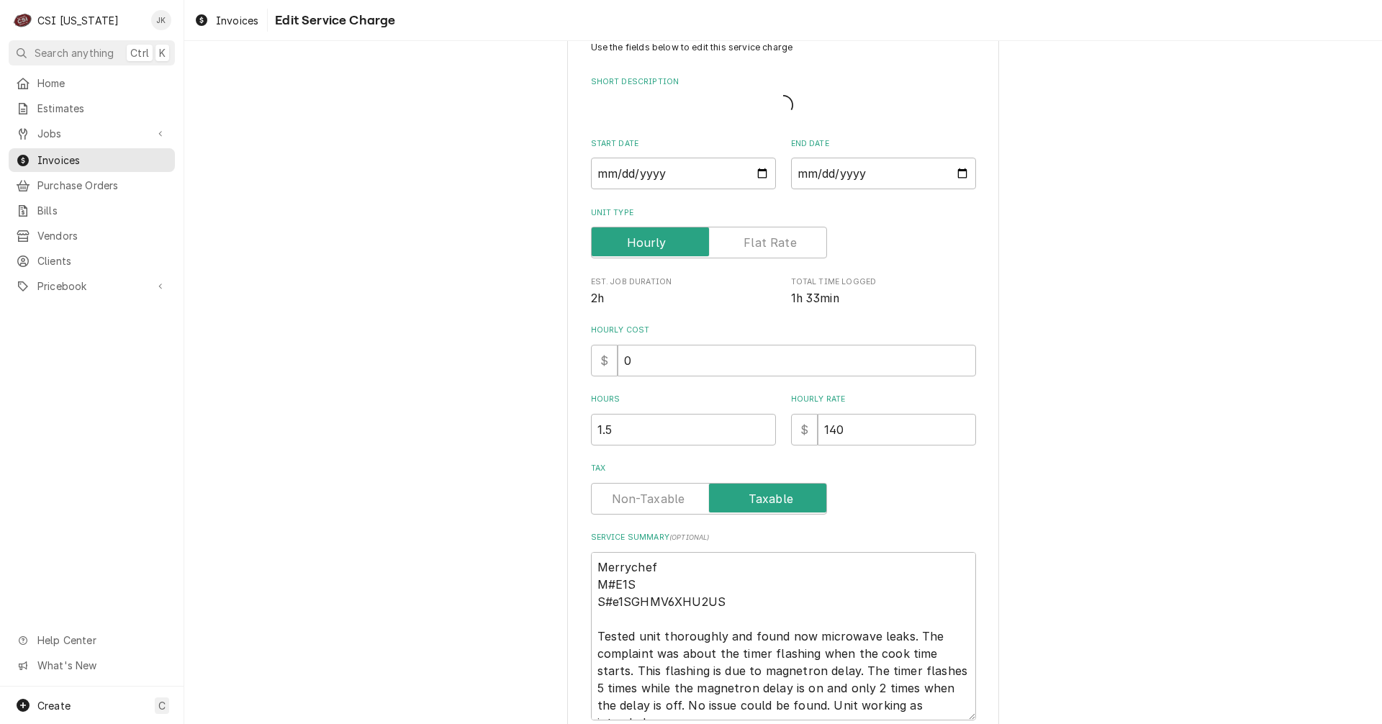
type textarea "x"
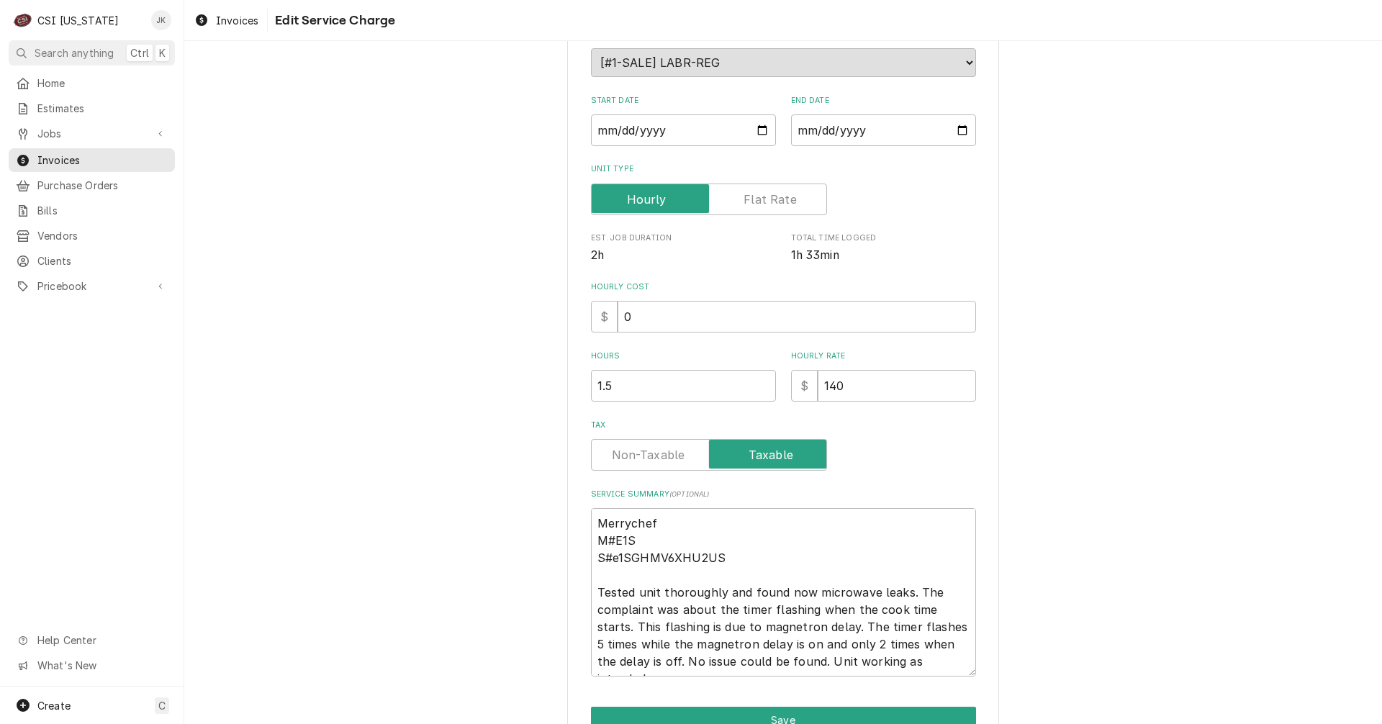
scroll to position [260, 0]
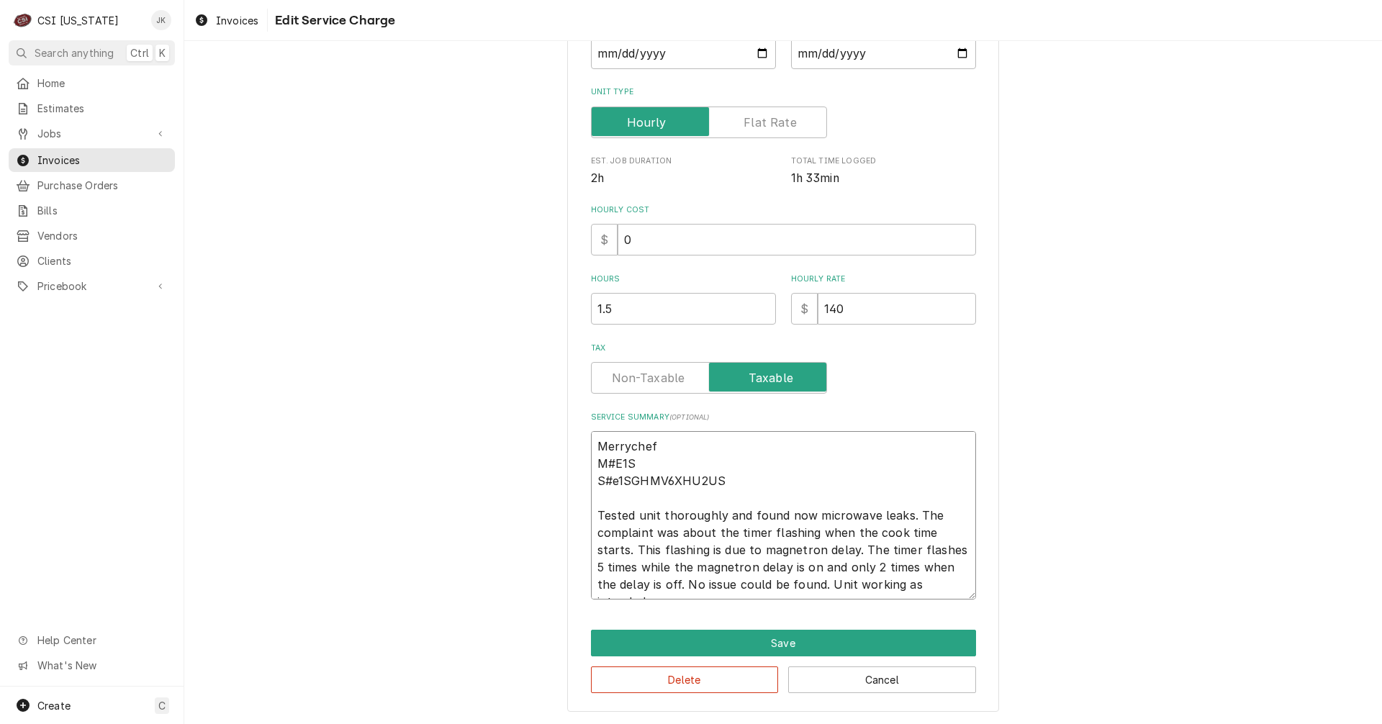
drag, startPoint x: 794, startPoint y: 517, endPoint x: 836, endPoint y: 387, distance: 137.0
click at [794, 514] on textarea "Merrychef M#E1S S#e1SGHMV6XHU2US Tested unit thoroughly and found now microwave…" at bounding box center [783, 515] width 385 height 168
type textarea "Merrychef M#E1S S#e1SGHMV6XHU2US Tested unit thoroughly and found no microwave …"
type textarea "x"
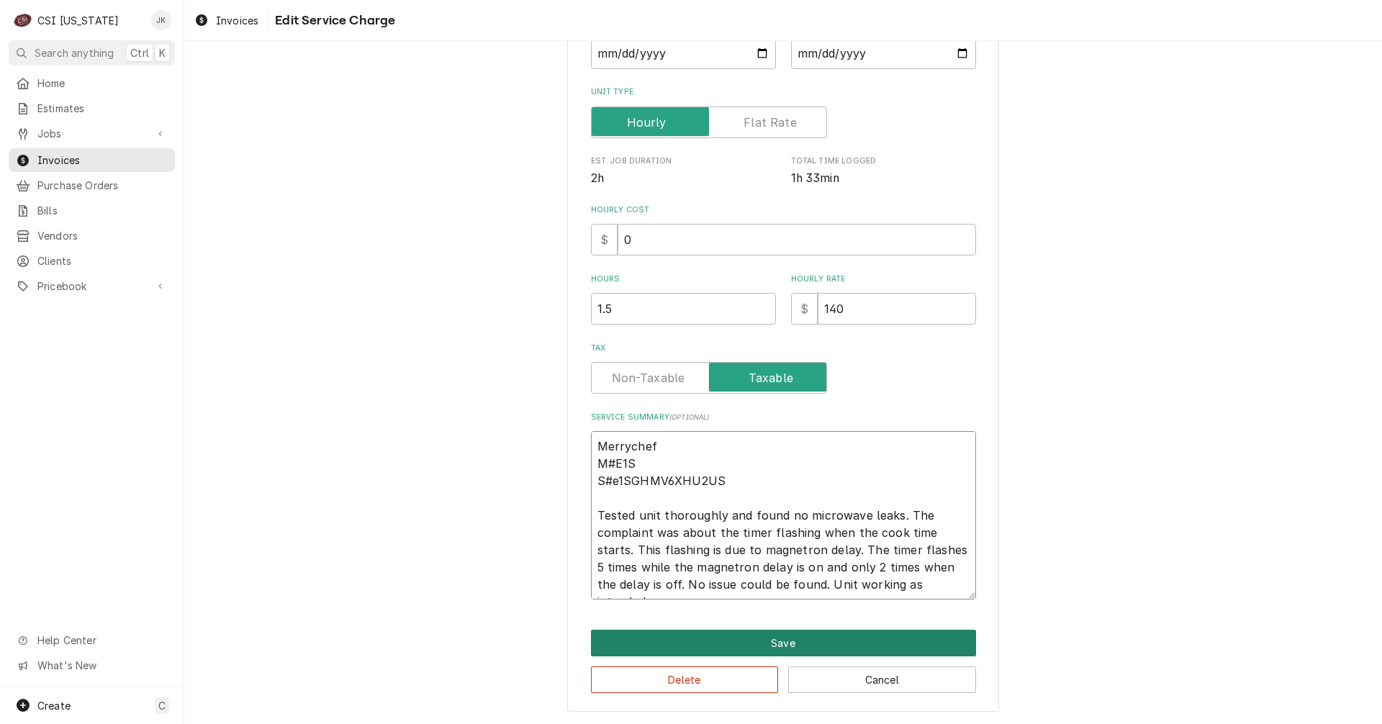
type textarea "Merrychef M#E1S S#e1SGHMV6XHU2US Tested unit thoroughly and found no microwave …"
click at [754, 640] on button "Save" at bounding box center [783, 643] width 385 height 27
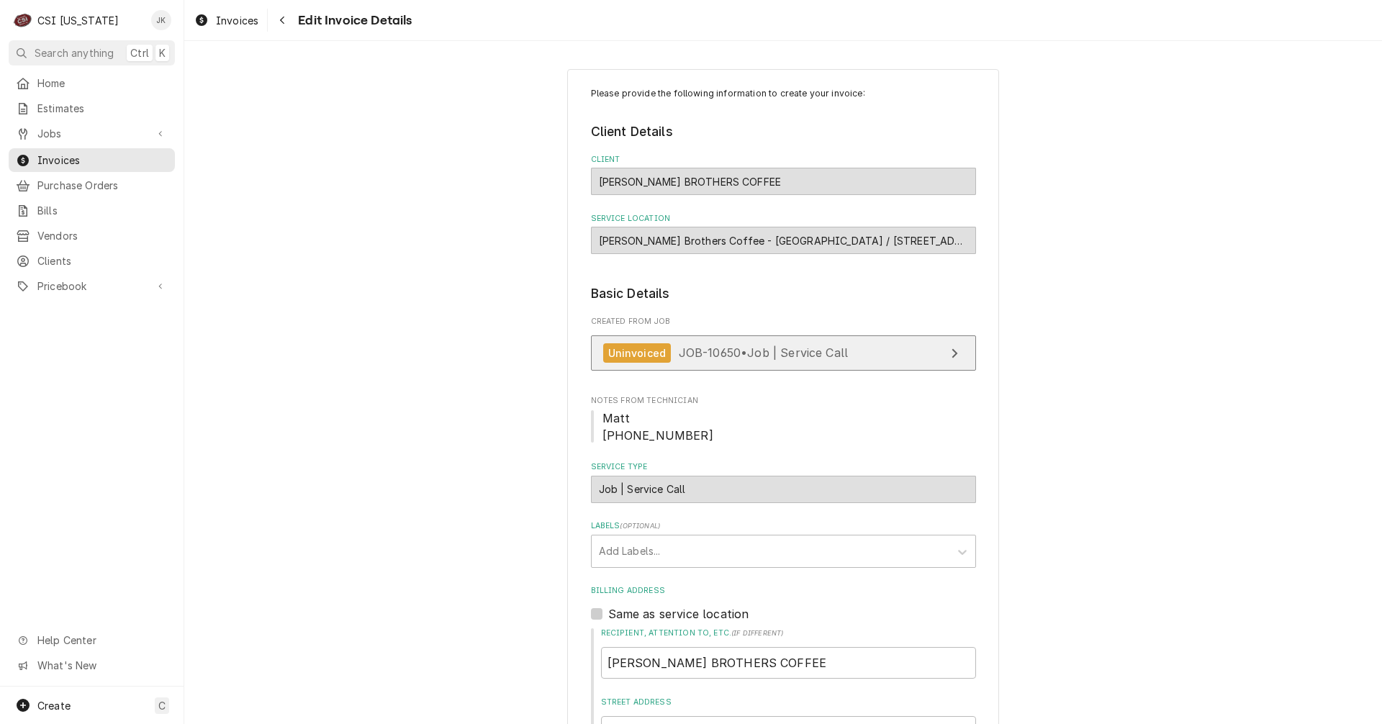
click at [879, 356] on link "Uninvoiced JOB-10650 • Job | Service Call" at bounding box center [783, 352] width 385 height 35
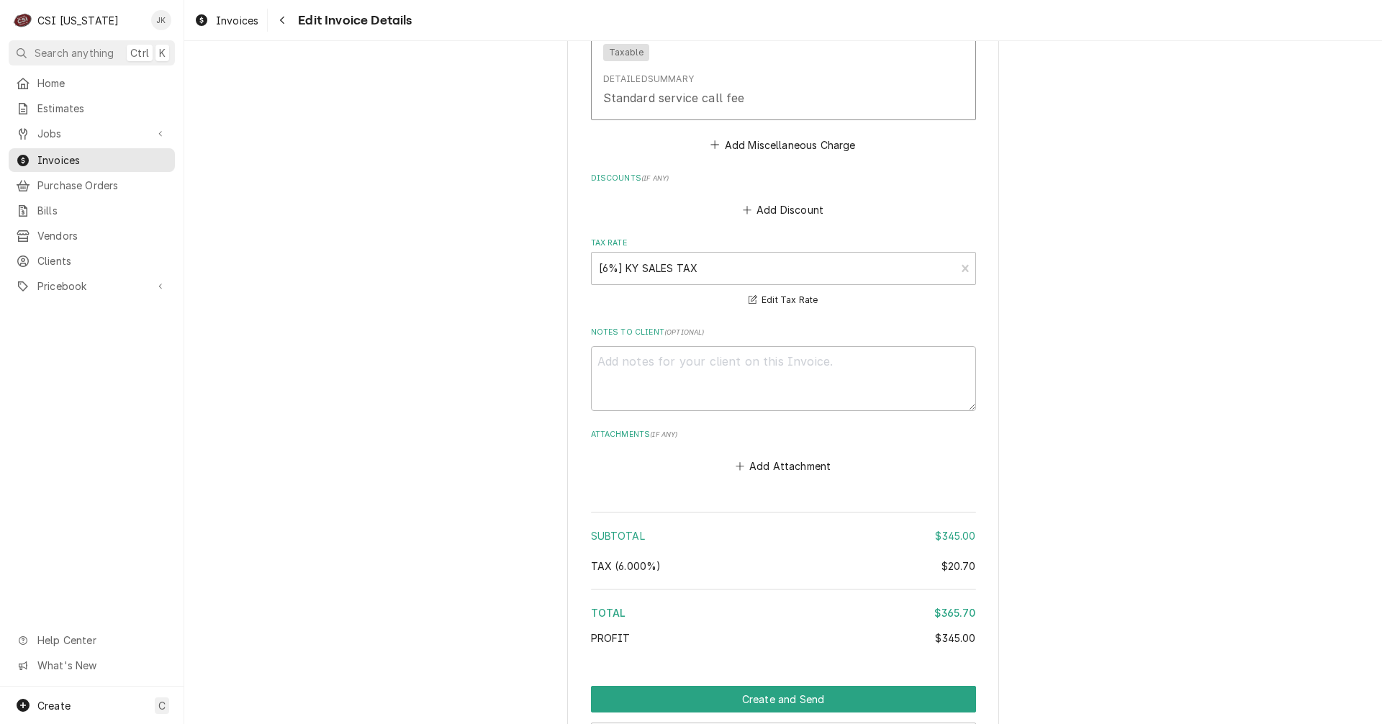
scroll to position [2101, 0]
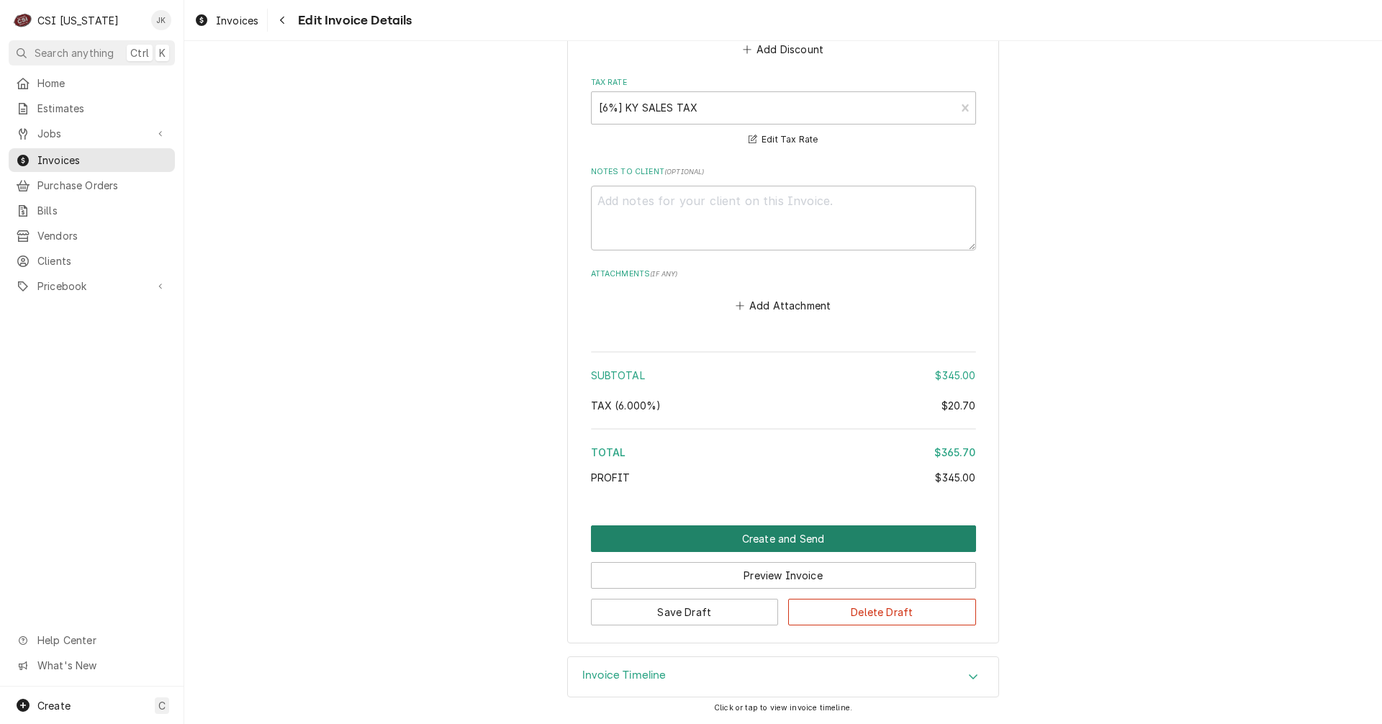
click at [831, 535] on button "Create and Send" at bounding box center [783, 538] width 385 height 27
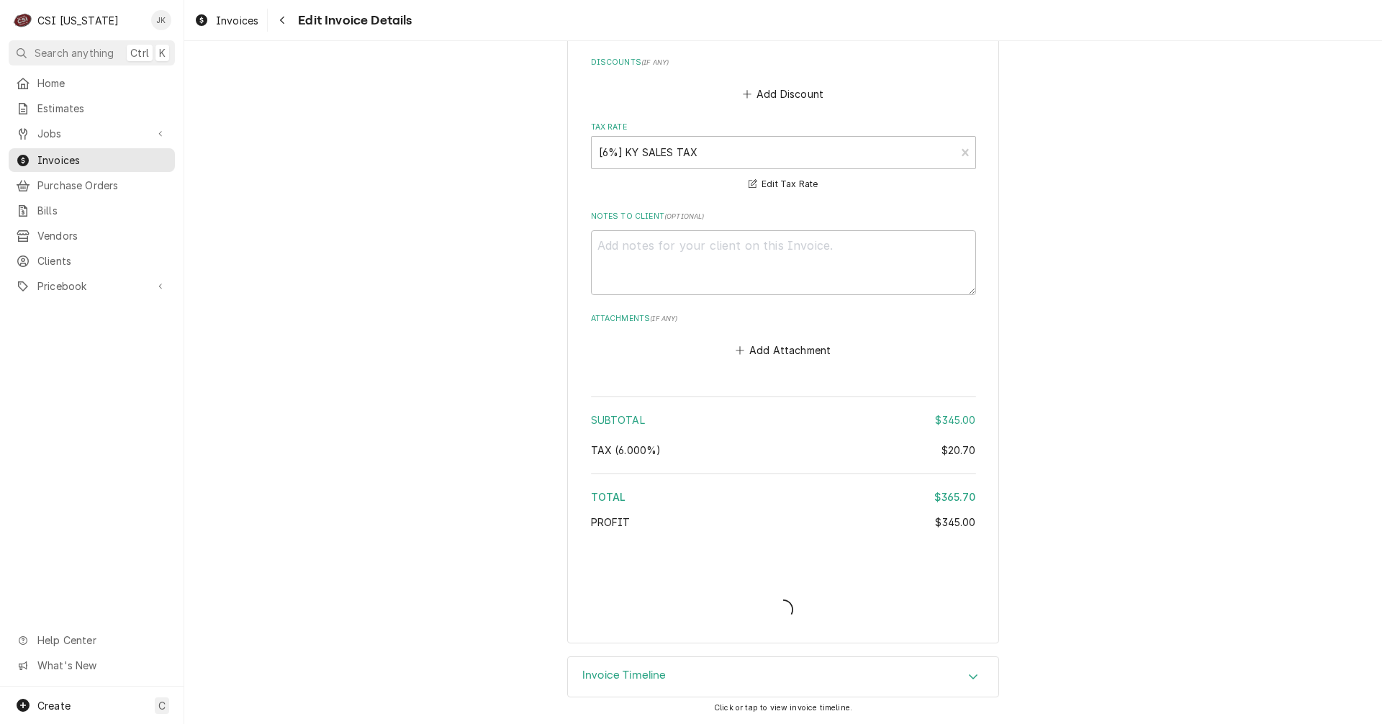
type textarea "x"
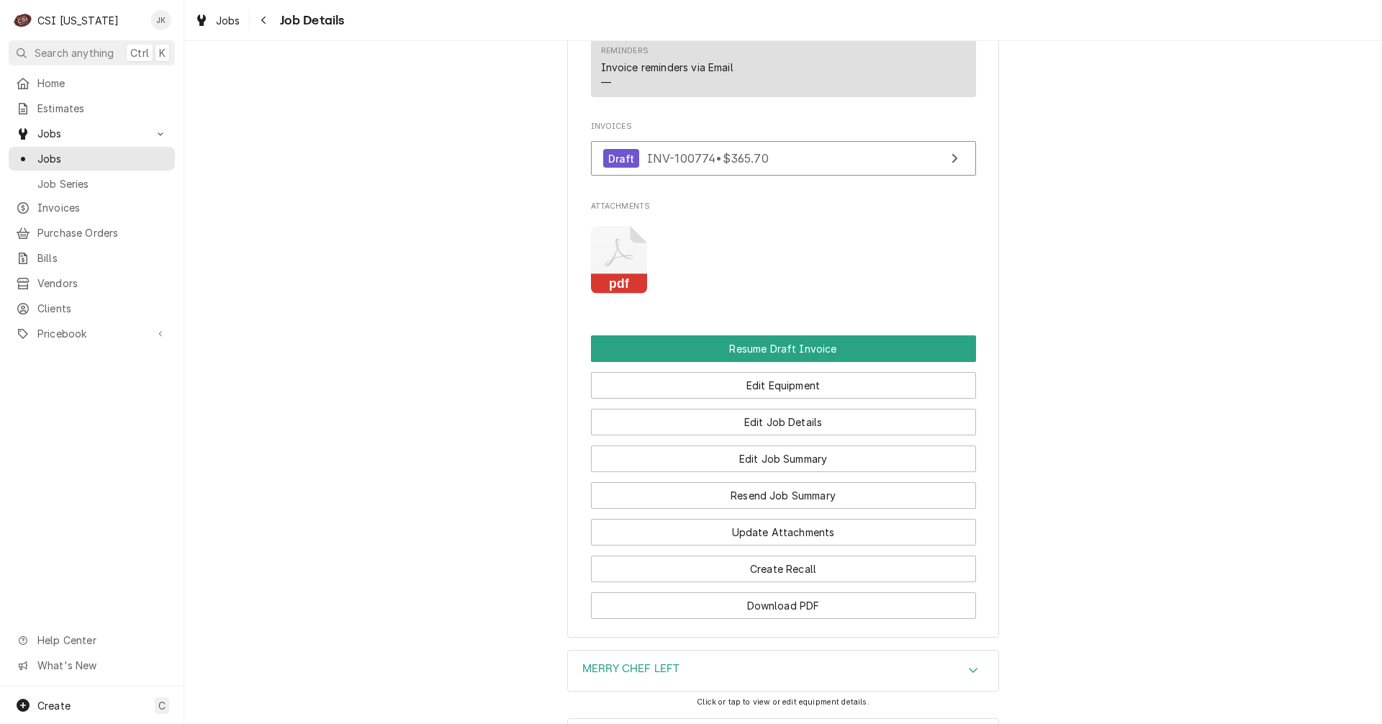
scroll to position [1367, 0]
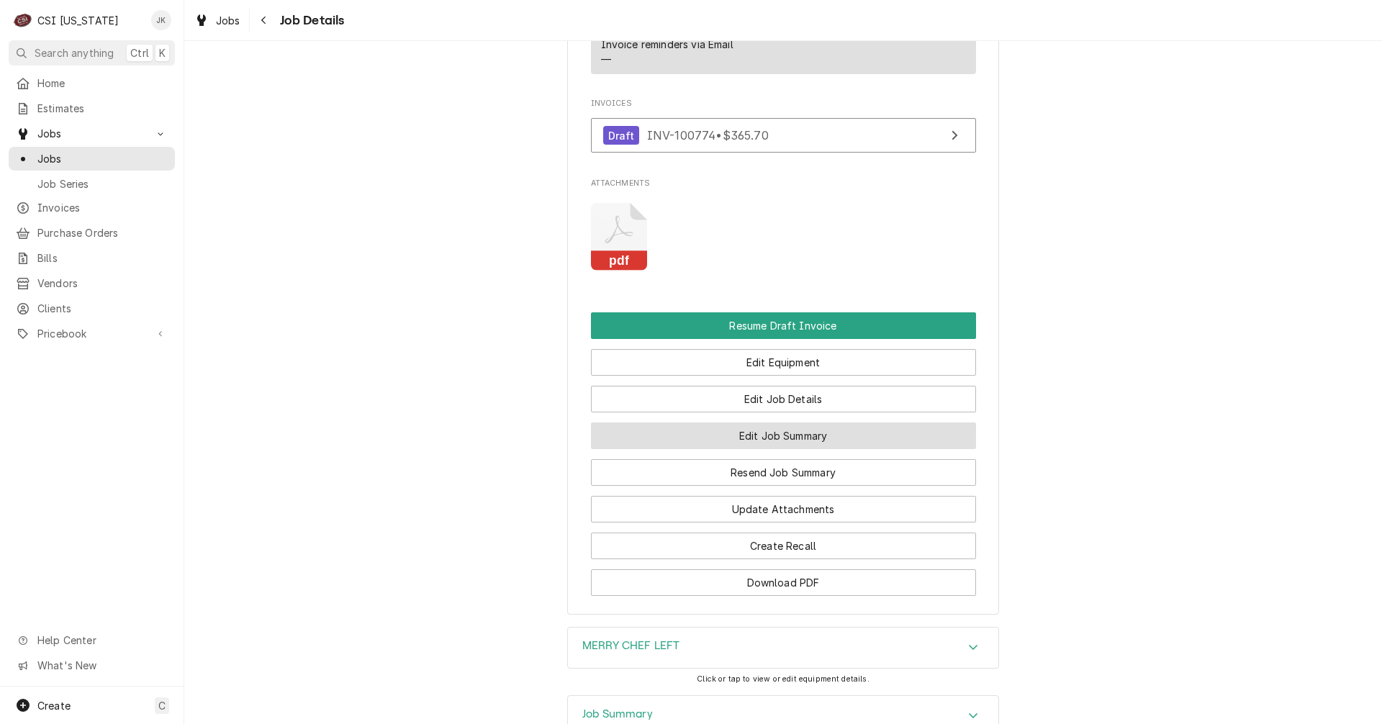
click at [713, 422] on button "Edit Job Summary" at bounding box center [783, 435] width 385 height 27
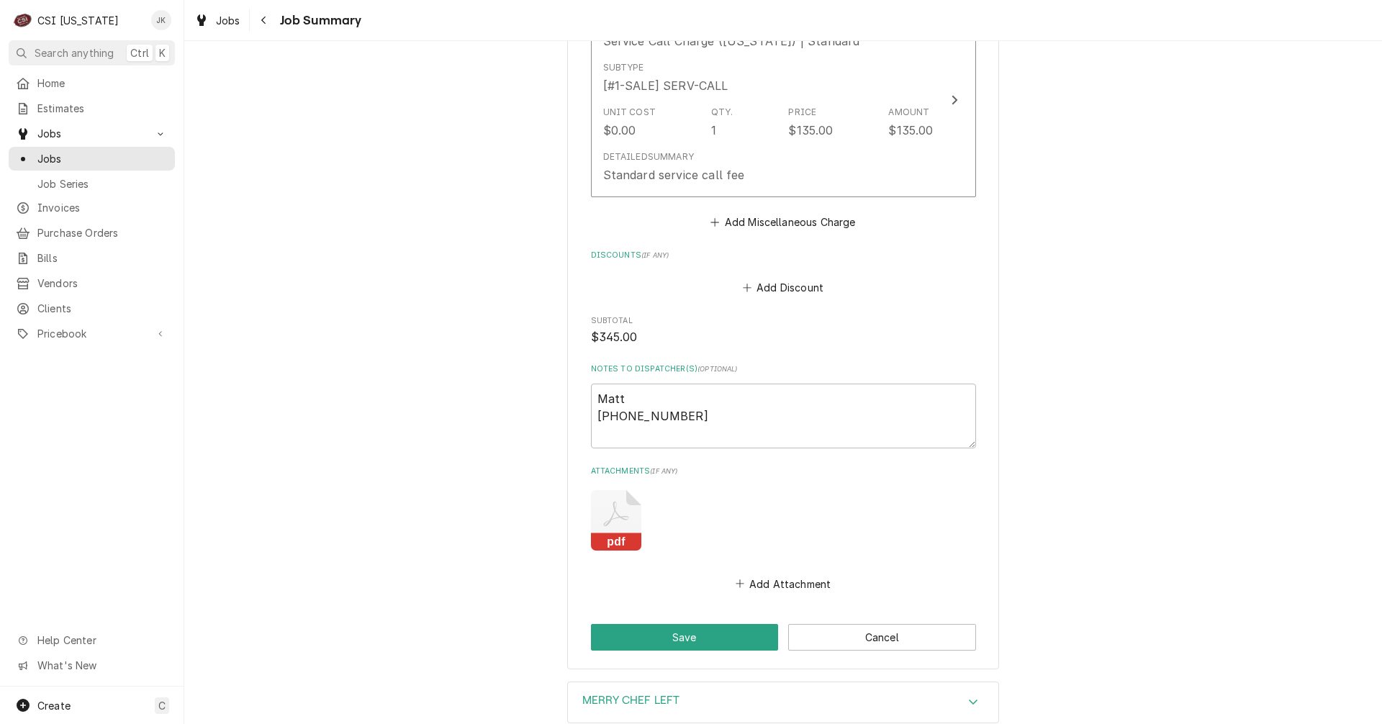
scroll to position [1295, 0]
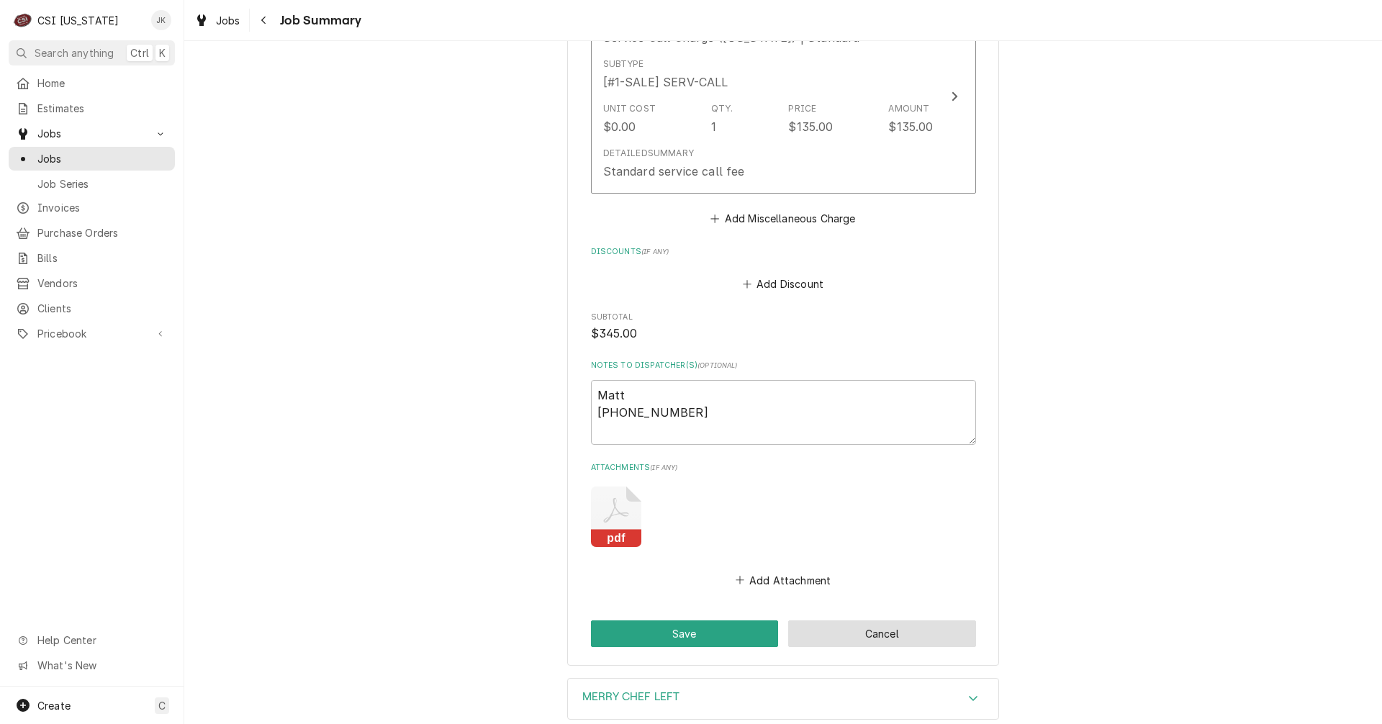
click at [928, 629] on button "Cancel" at bounding box center [882, 633] width 188 height 27
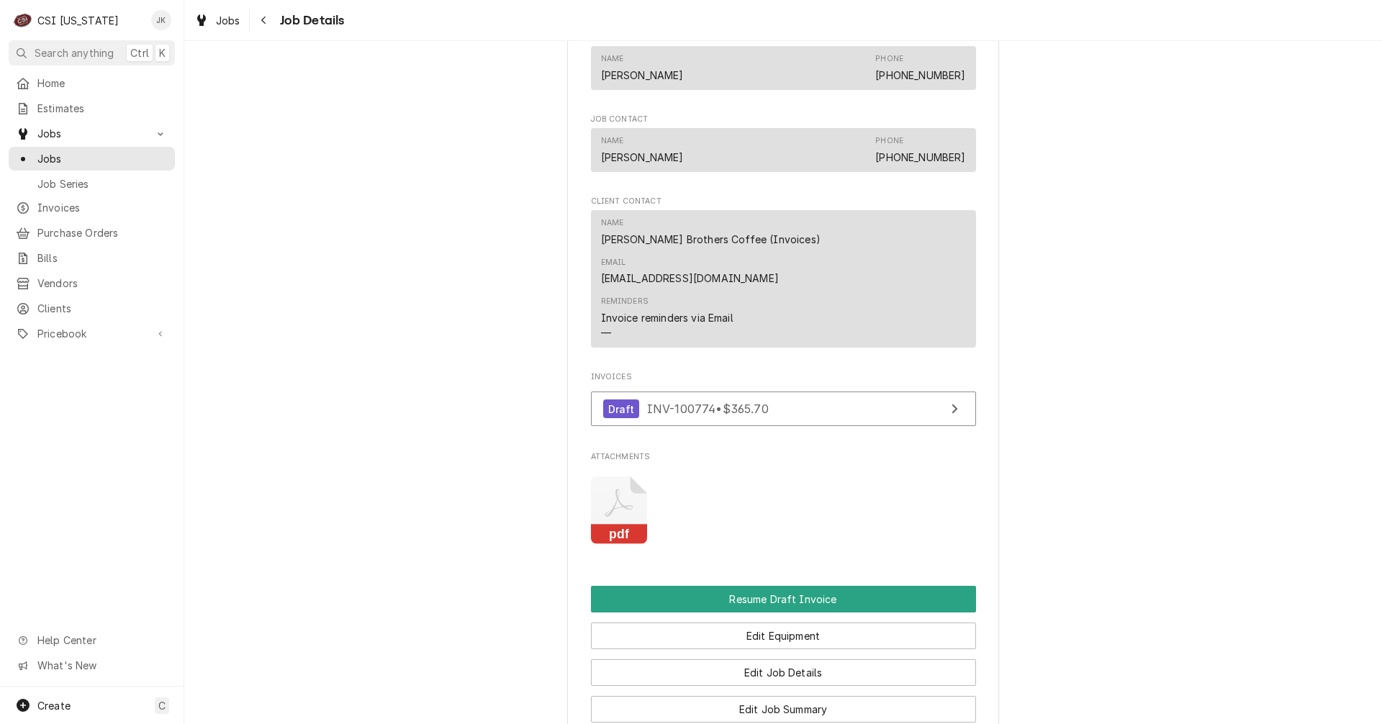
scroll to position [1224, 0]
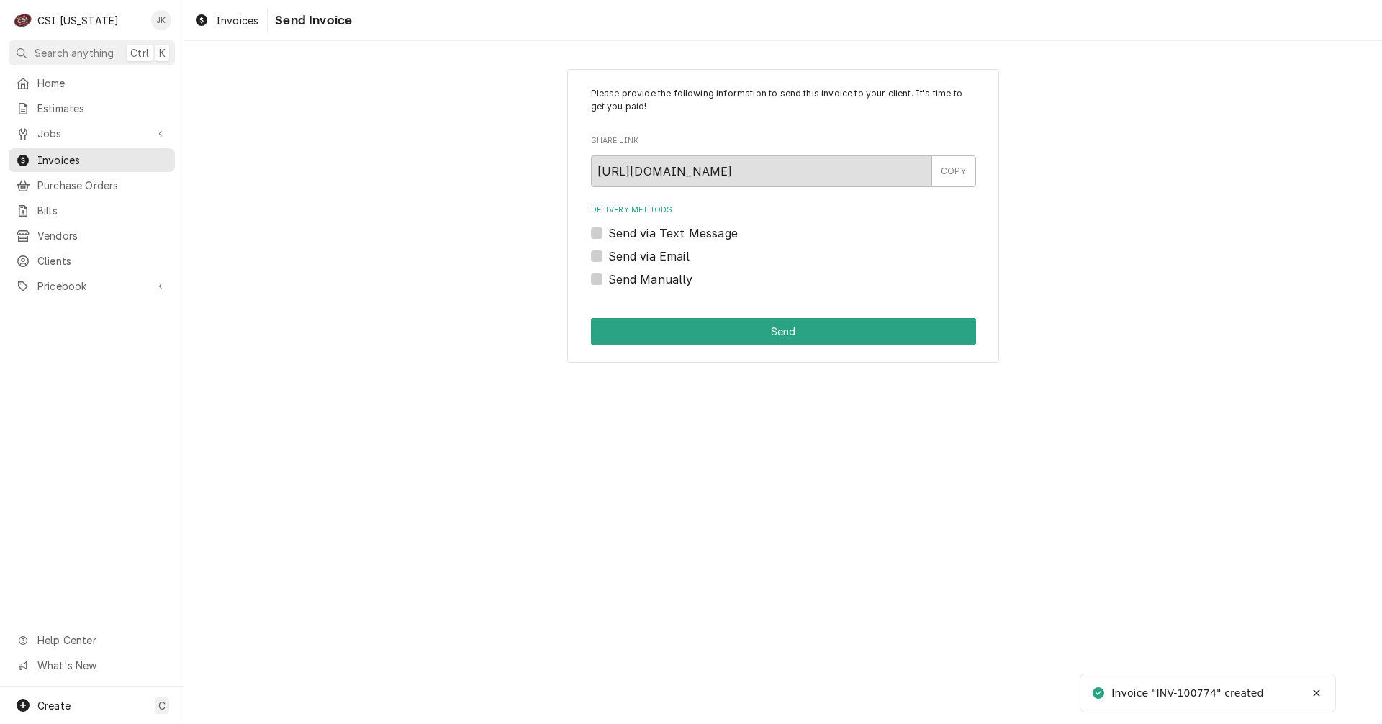
click at [651, 254] on label "Send via Email" at bounding box center [648, 256] width 81 height 17
click at [651, 254] on input "Send via Email" at bounding box center [800, 264] width 385 height 32
checkbox input "true"
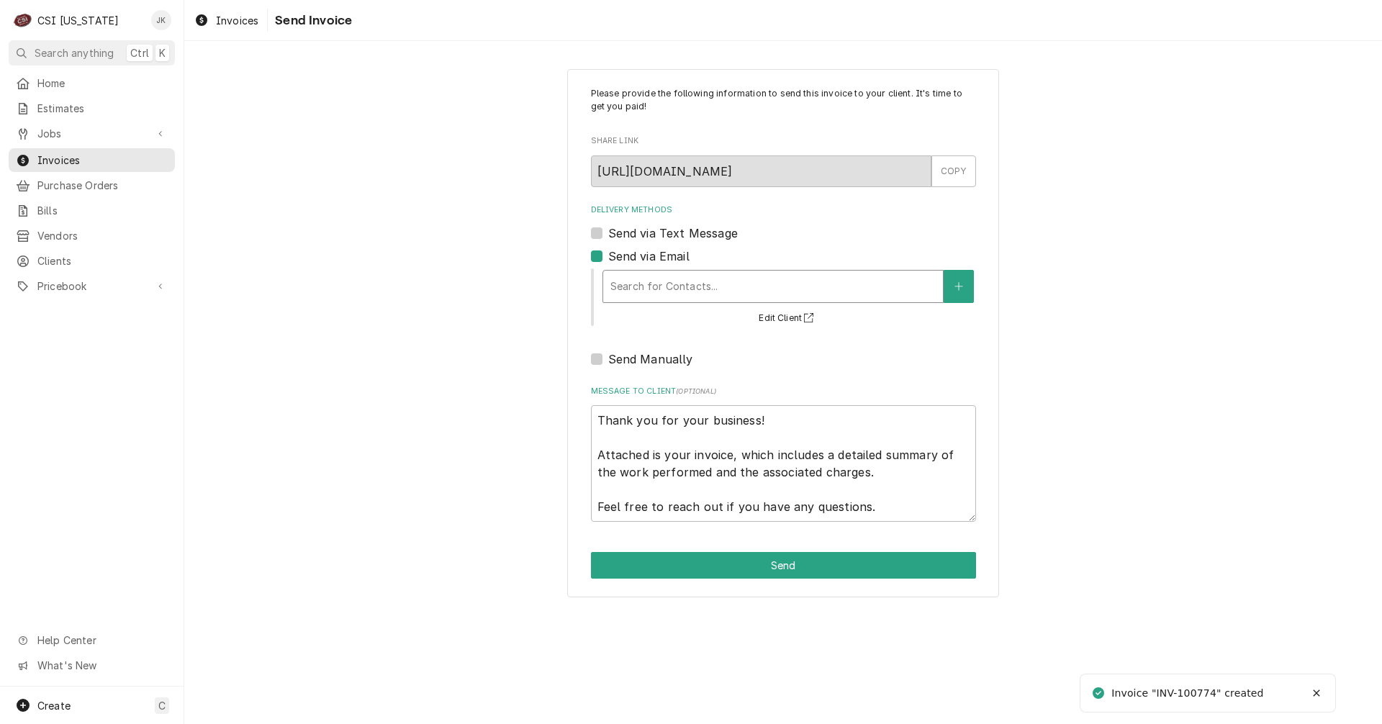
click at [667, 284] on div "Delivery Methods" at bounding box center [772, 286] width 325 height 26
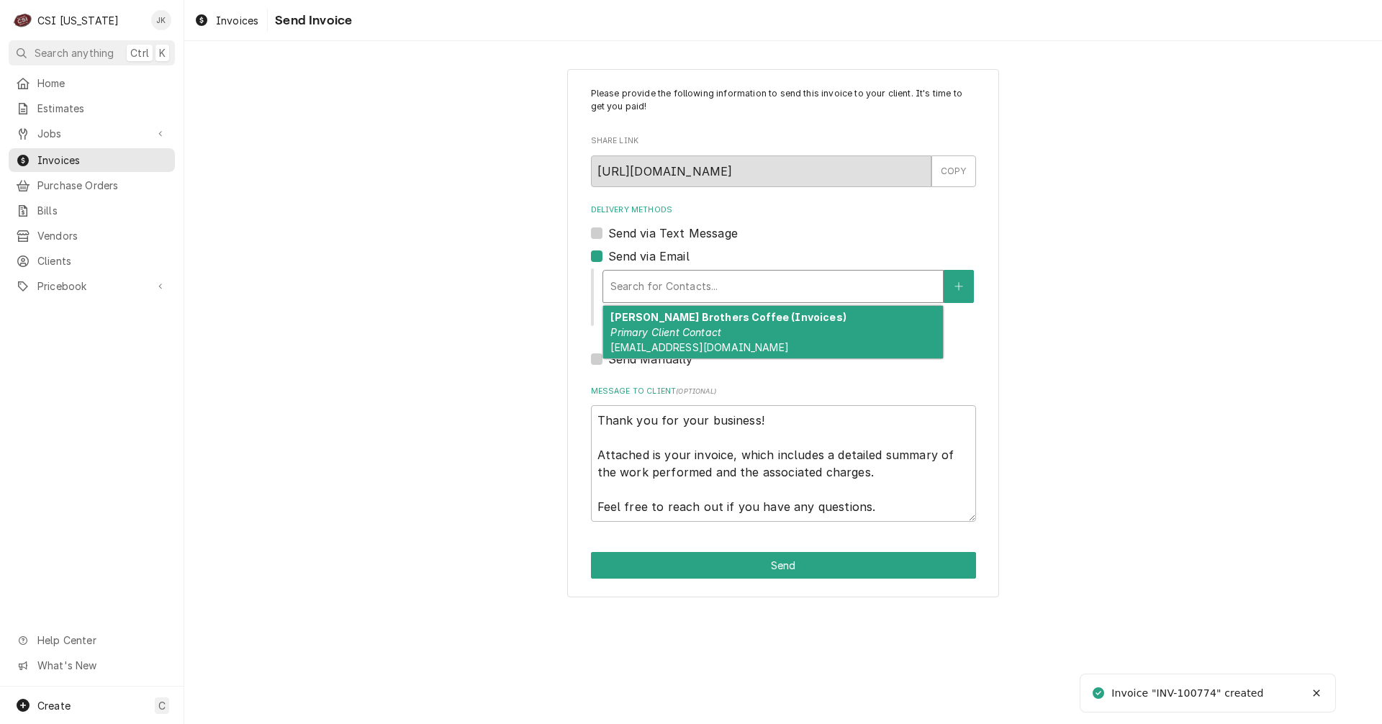
click at [684, 345] on span "Ap@Heinebroscoffee.Com" at bounding box center [699, 347] width 178 height 12
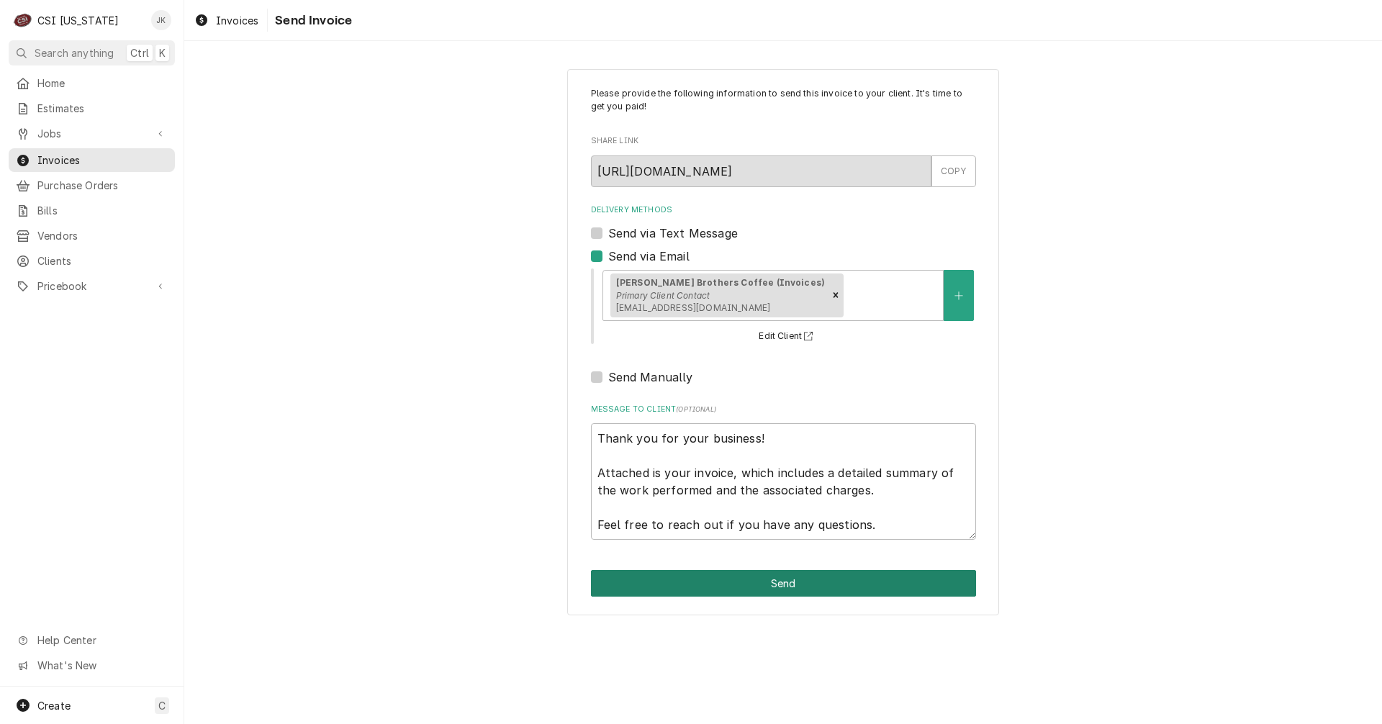
click at [743, 584] on button "Send" at bounding box center [783, 583] width 385 height 27
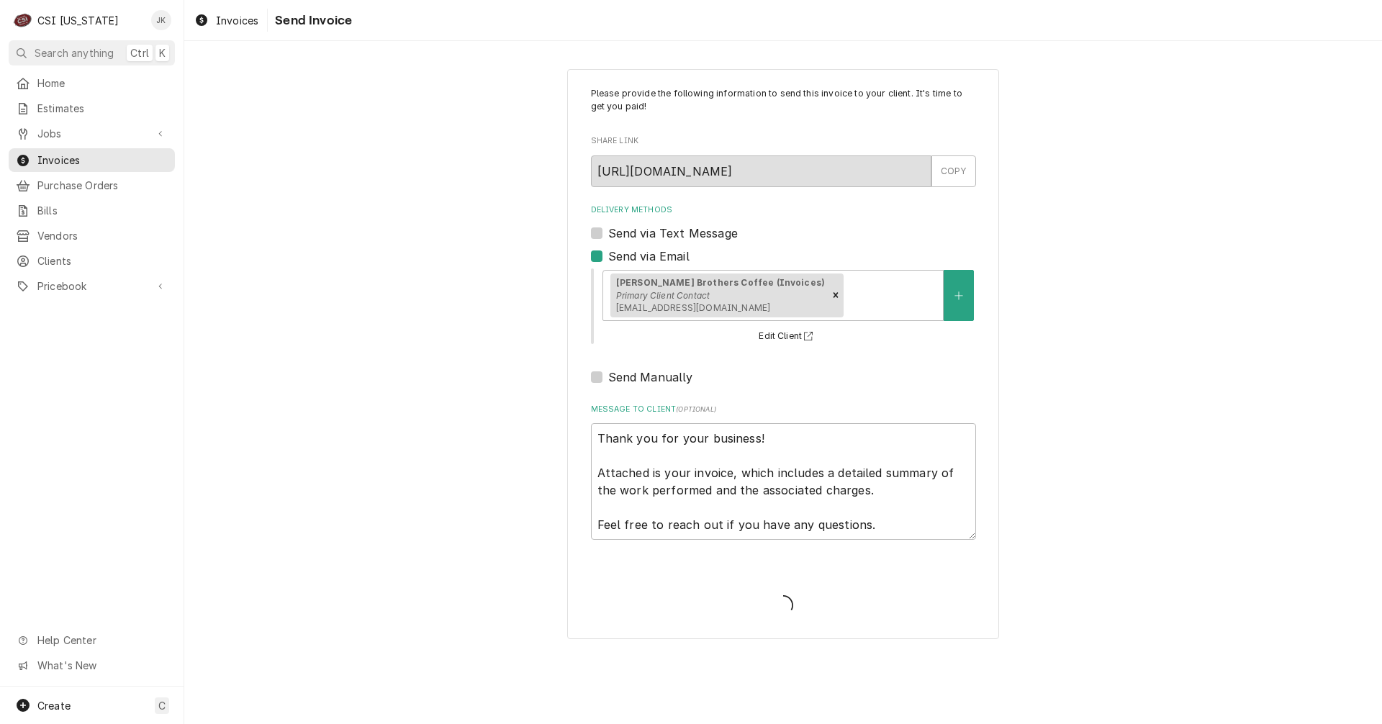
type textarea "x"
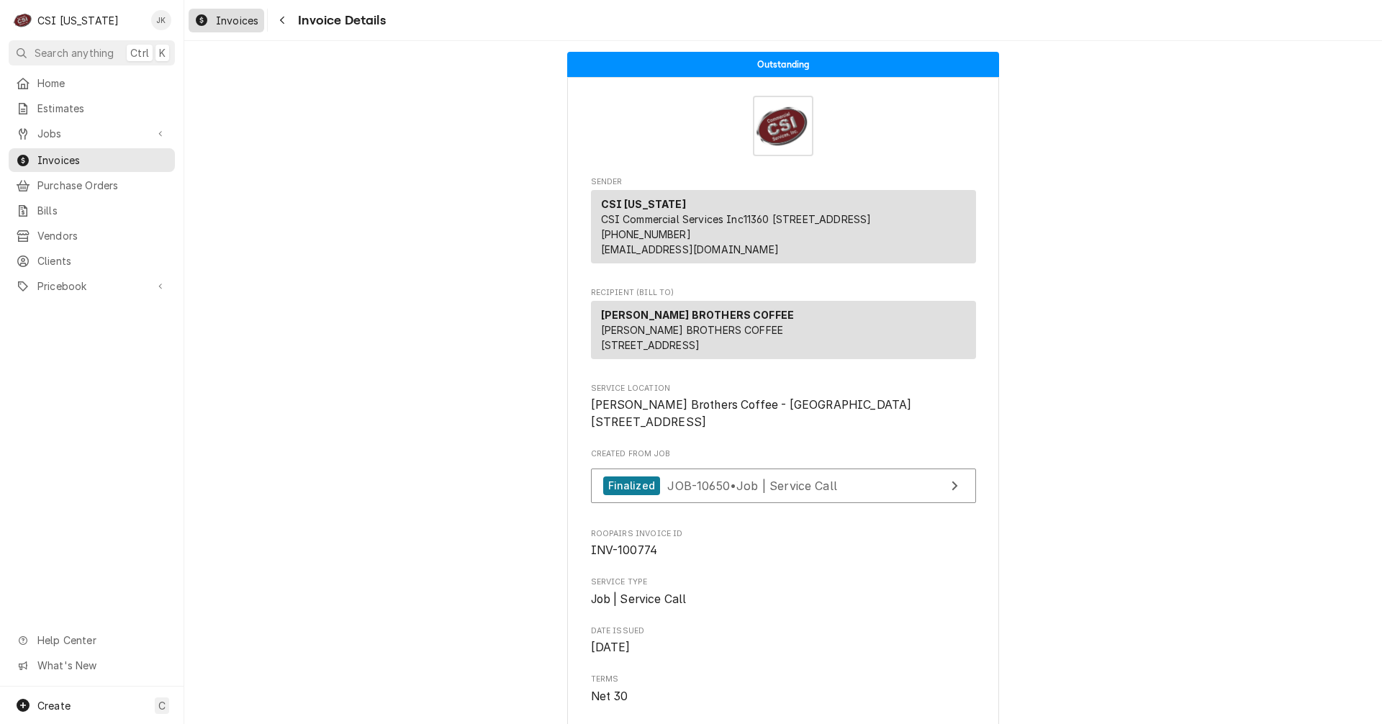
click at [214, 19] on div "Invoices" at bounding box center [226, 21] width 70 height 18
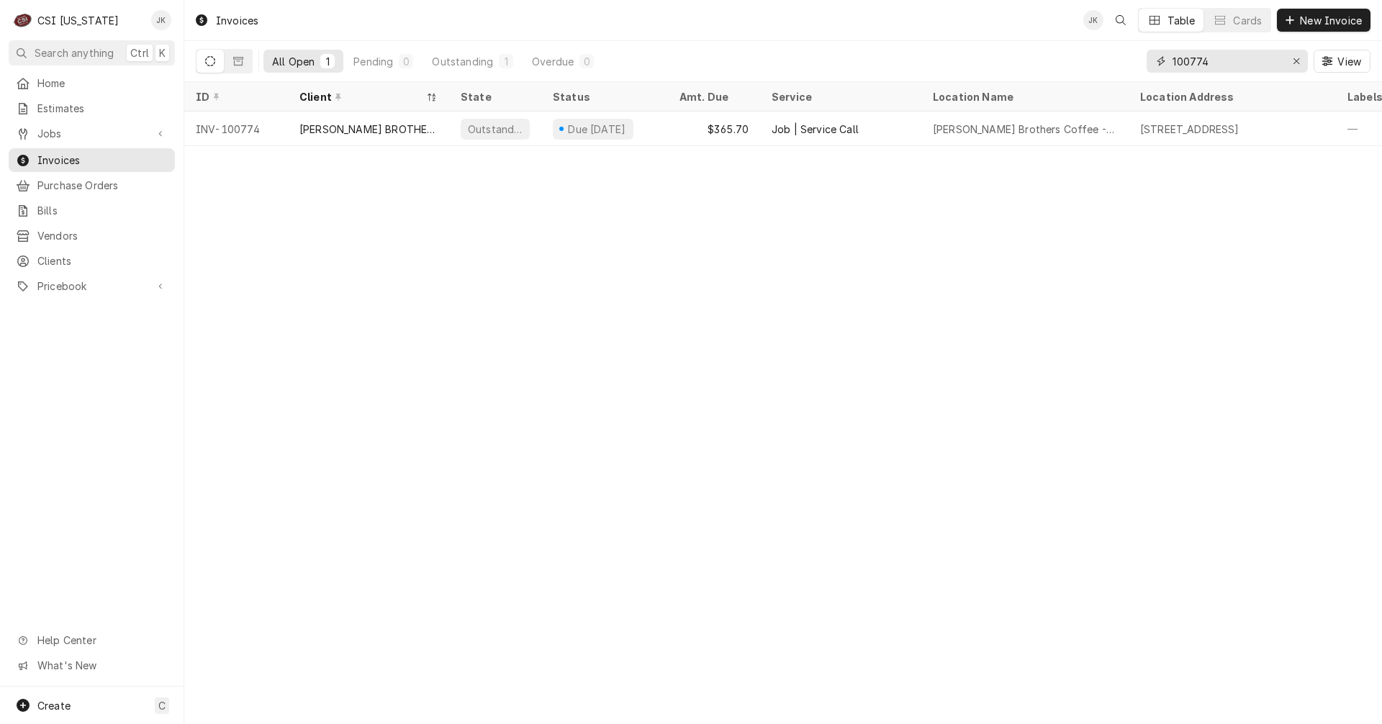
drag, startPoint x: 1201, startPoint y: 62, endPoint x: 1213, endPoint y: 60, distance: 12.3
click at [1213, 60] on input "100774" at bounding box center [1226, 61] width 108 height 23
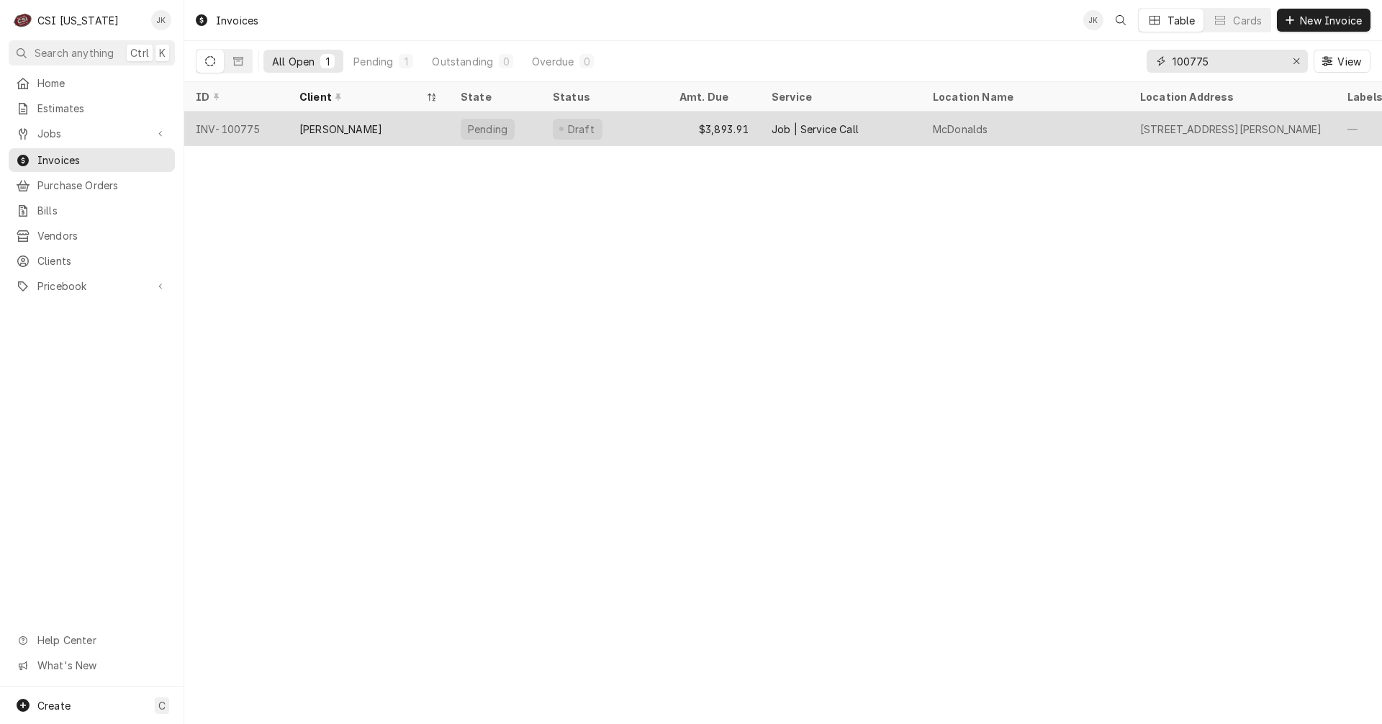
type input "100775"
click at [317, 127] on div "[PERSON_NAME]" at bounding box center [340, 129] width 83 height 15
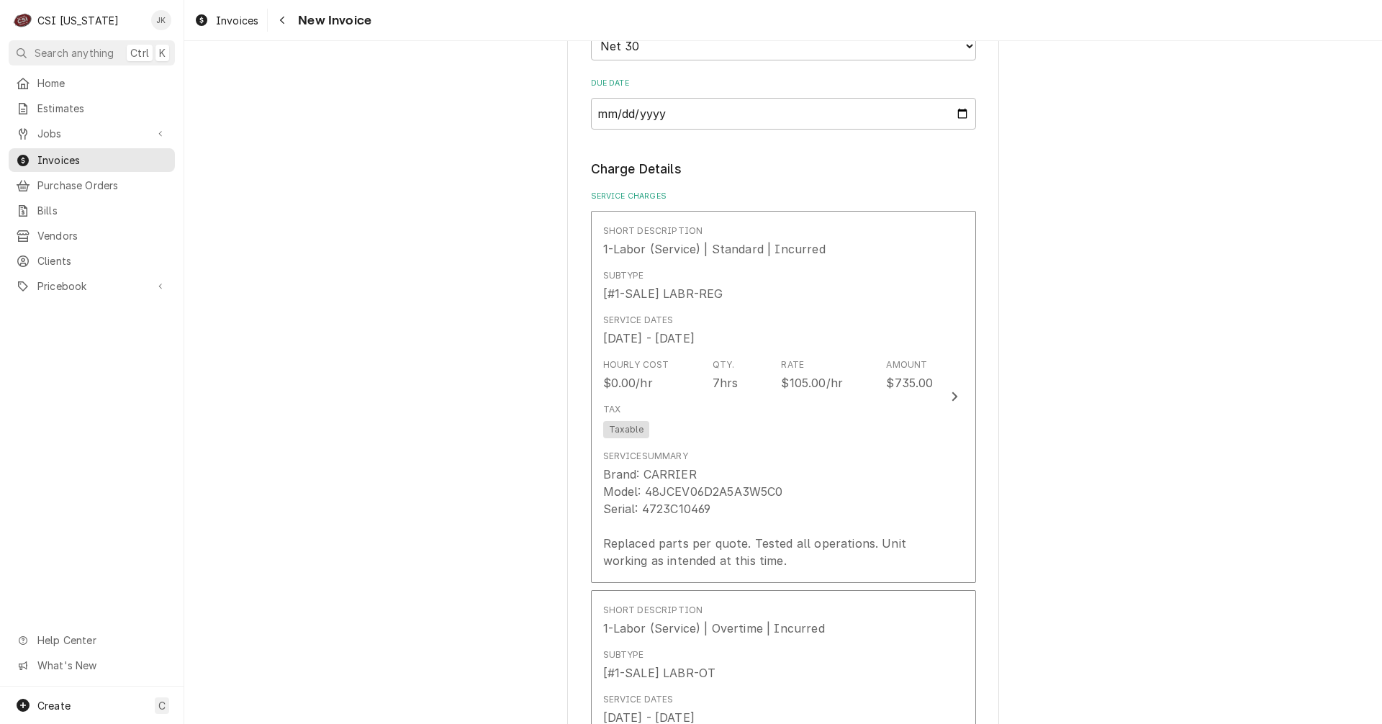
scroll to position [1080, 0]
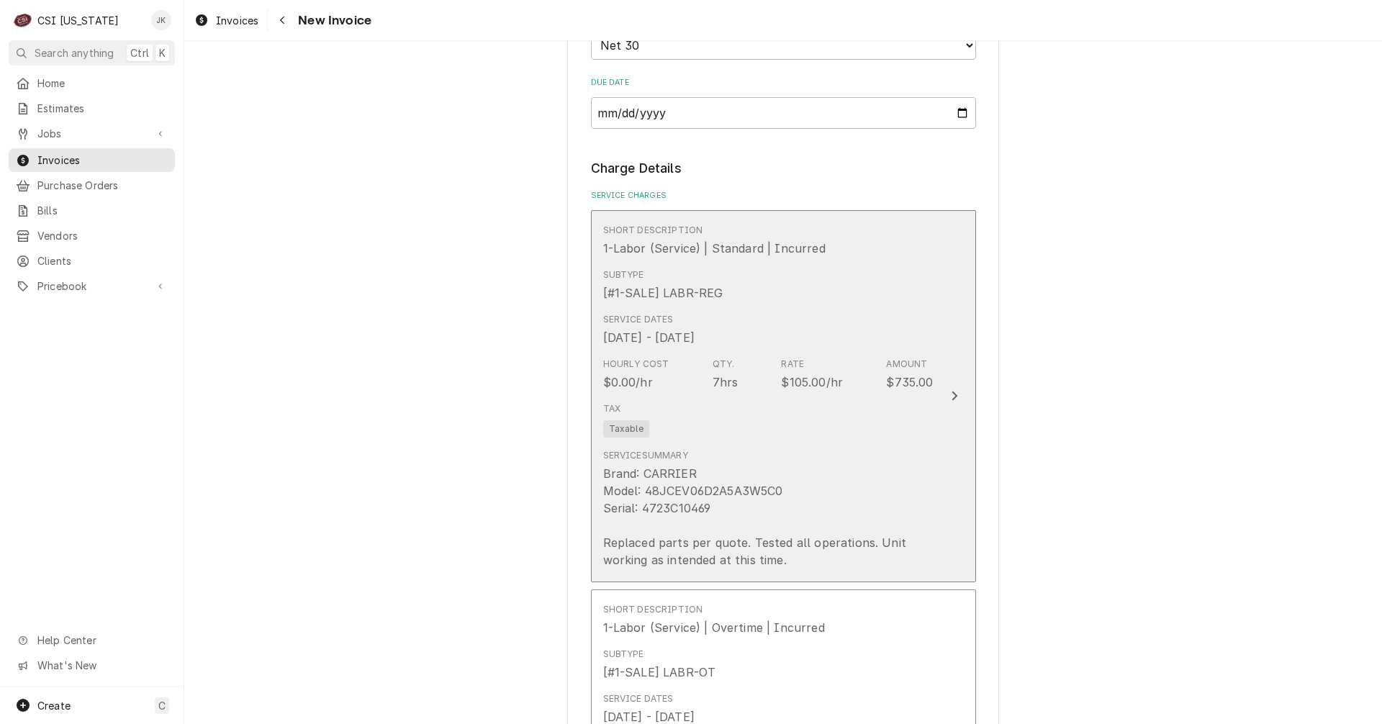
click at [728, 544] on div "Brand: CARRIER Model: 48JCEV06D2A5A3W5C0 Serial: 4723C10469 Replaced parts per …" at bounding box center [768, 517] width 330 height 104
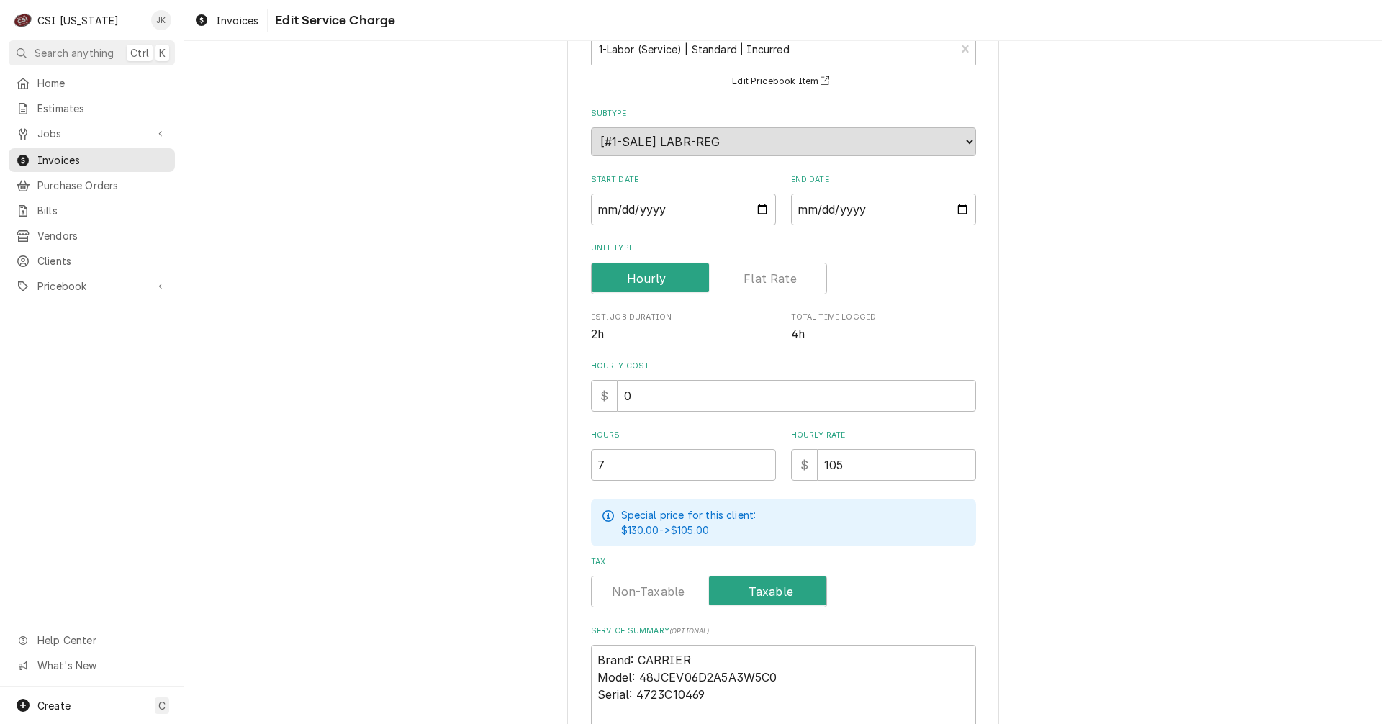
scroll to position [264, 0]
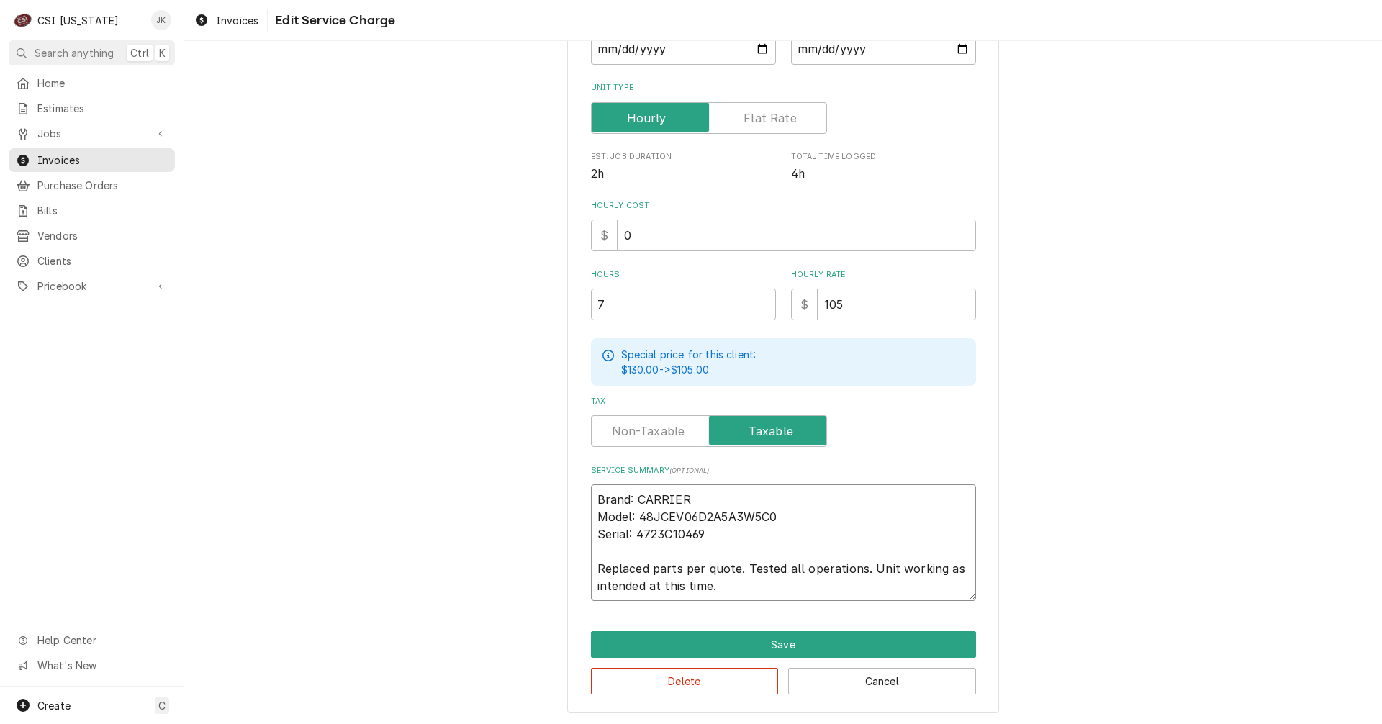
drag, startPoint x: 731, startPoint y: 568, endPoint x: 779, endPoint y: 528, distance: 62.4
click at [731, 566] on textarea "Brand: CARRIER Model: 48JCEV06D2A5A3W5C0 Serial: 4723C10469 Replaced parts per …" at bounding box center [783, 542] width 385 height 117
type textarea "x"
type textarea "Brand: CARRIER Model: 48JCEV06D2A5A3W5C0 Serial: 4723C10469 Replaced parts per …"
type textarea "x"
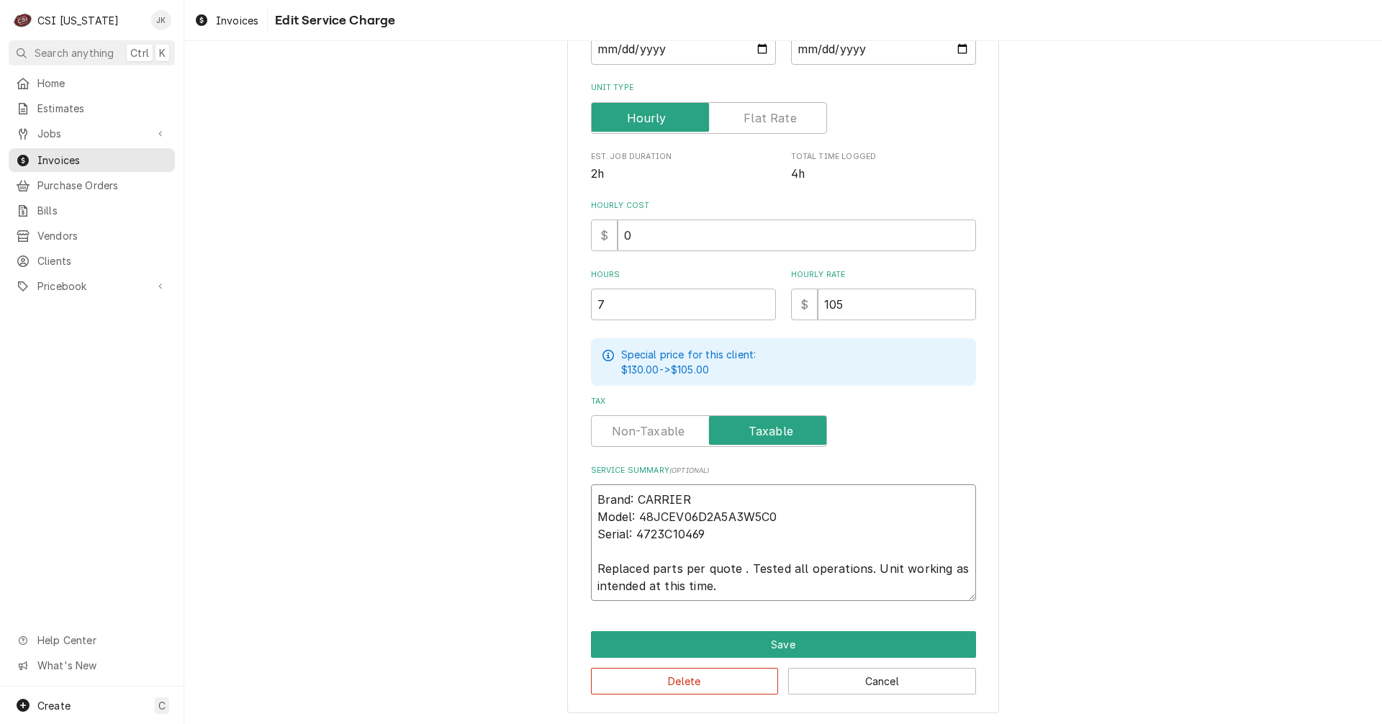
type textarea "Brand: CARRIER Model: 48JCEV06D2A5A3W5C0 Serial: 4723C10469 Replaced parts per …"
type textarea "x"
type textarea "Brand: CARRIER Model: 48JCEV06D2A5A3W5C0 Serial: 4723C10469 Replaced parts per …"
type textarea "x"
type textarea "Brand: CARRIER Model: 48JCEV06D2A5A3W5C0 Serial: 4723C10469 Replaced parts per …"
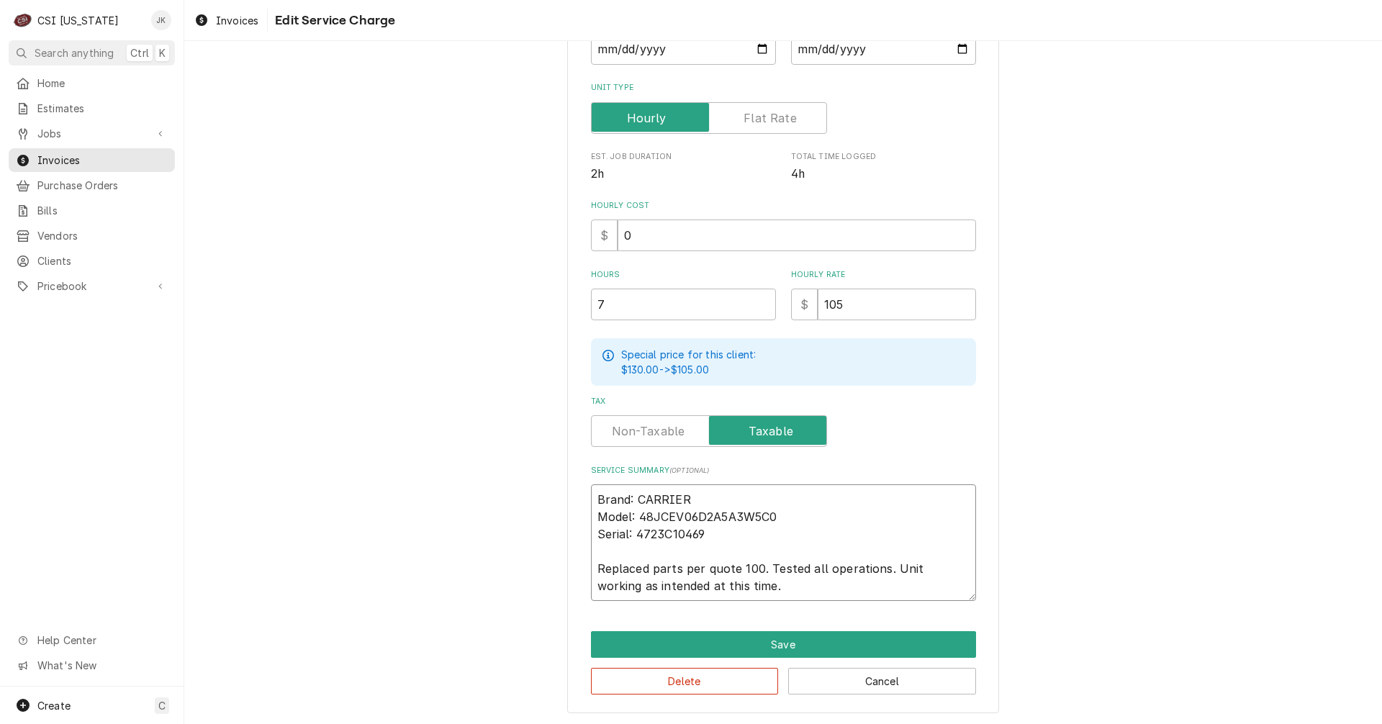
type textarea "x"
type textarea "Brand: CARRIER Model: 48JCEV06D2A5A3W5C0 Serial: 4723C10469 Replaced parts per …"
type textarea "x"
type textarea "Brand: CARRIER Model: 48JCEV06D2A5A3W5C0 Serial: 4723C10469 Replaced parts per …"
type textarea "x"
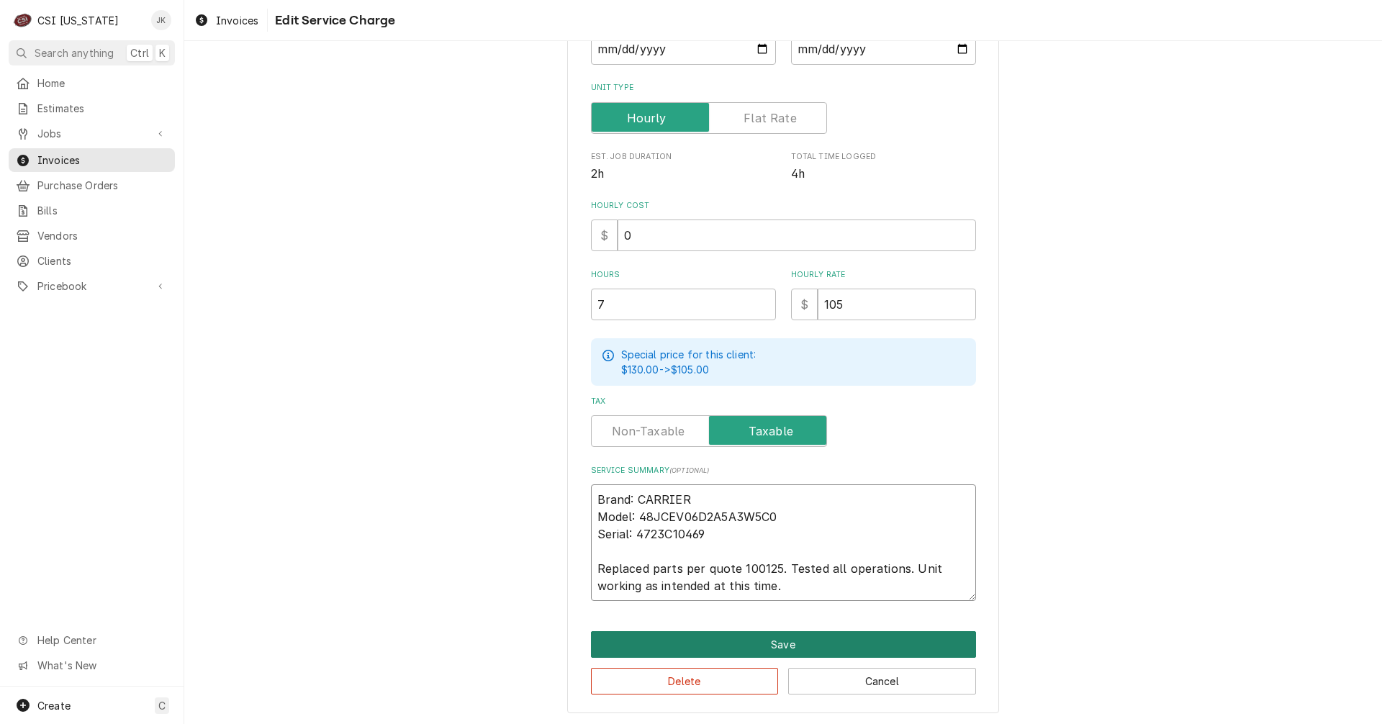
type textarea "Brand: CARRIER Model: 48JCEV06D2A5A3W5C0 Serial: 4723C10469 Replaced parts per …"
click at [807, 638] on button "Save" at bounding box center [783, 644] width 385 height 27
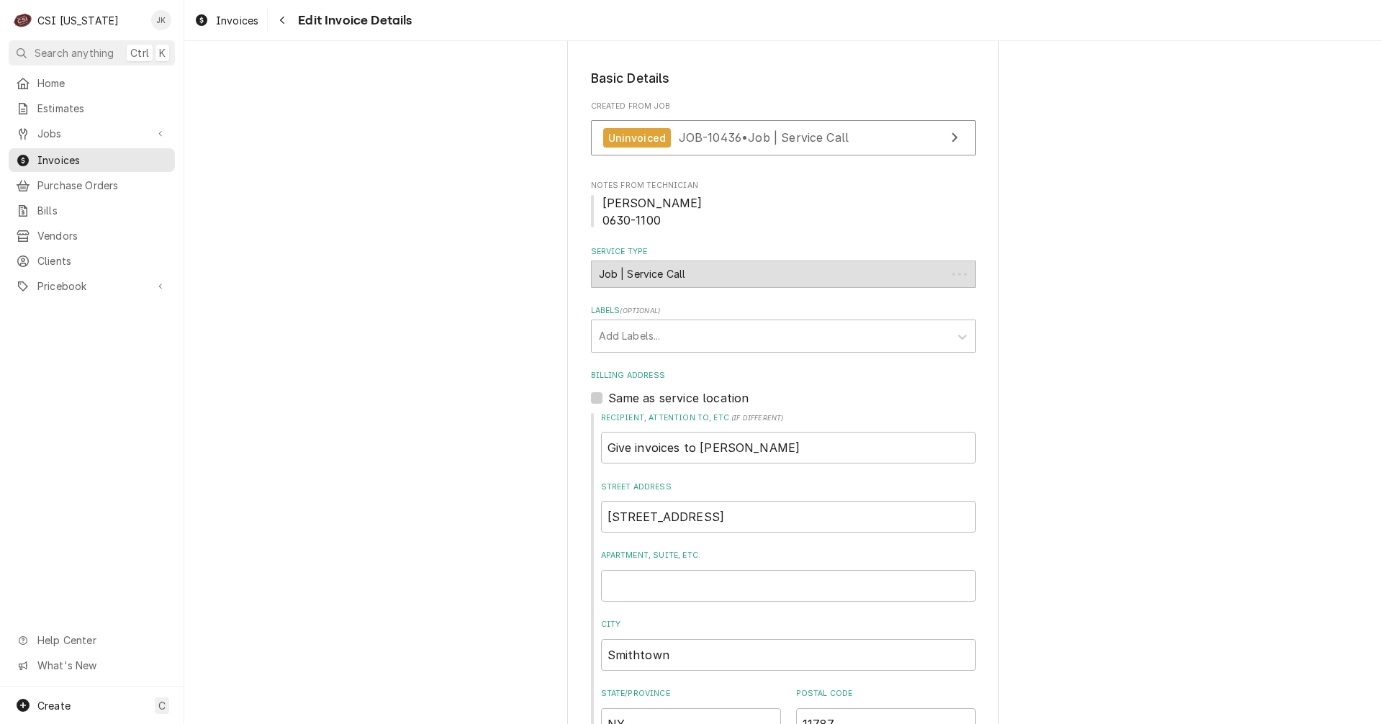
scroll to position [1062, 0]
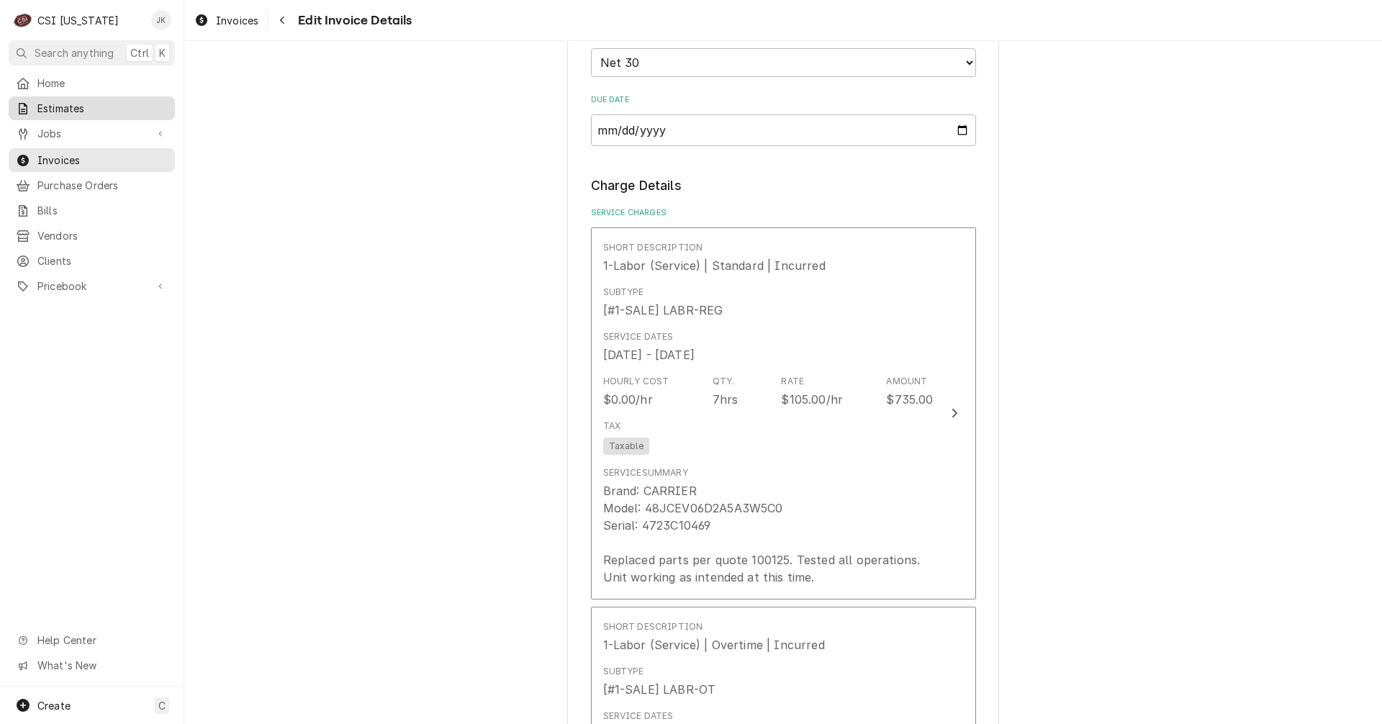
click at [60, 106] on span "Estimates" at bounding box center [102, 108] width 130 height 15
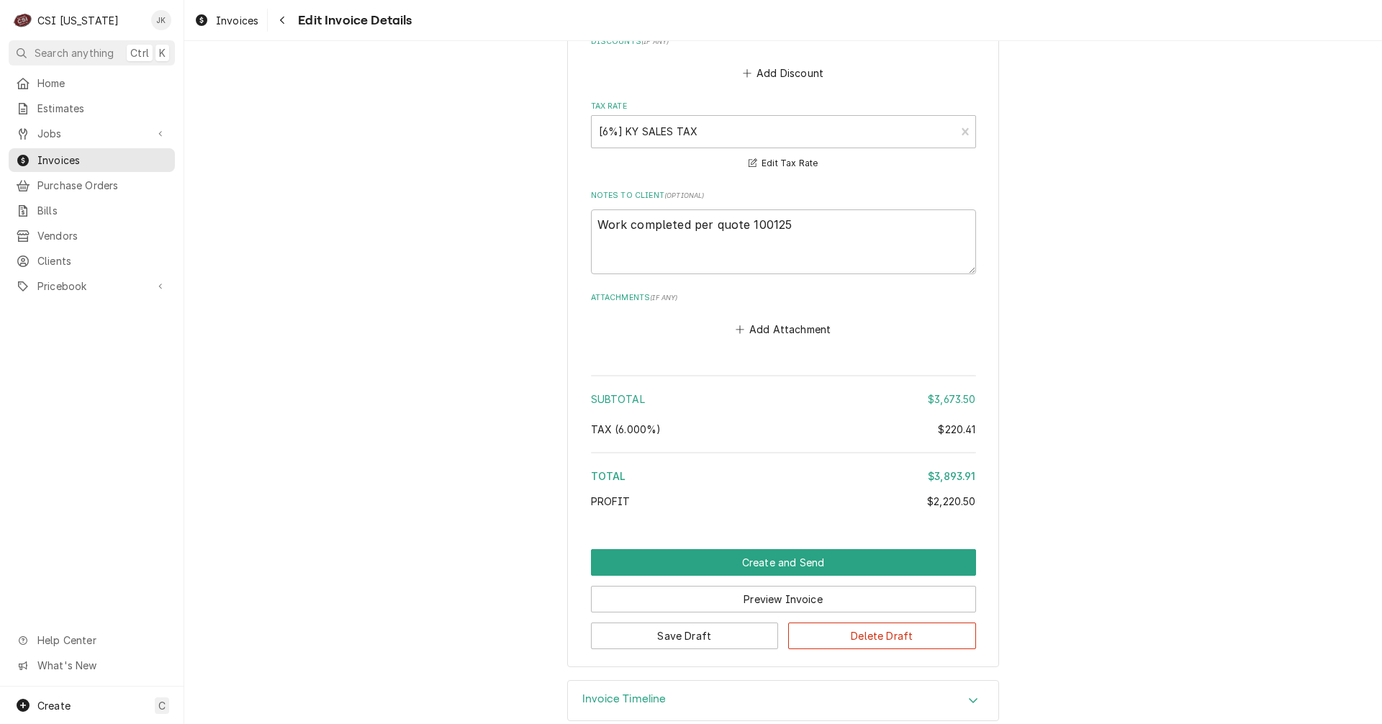
scroll to position [3163, 0]
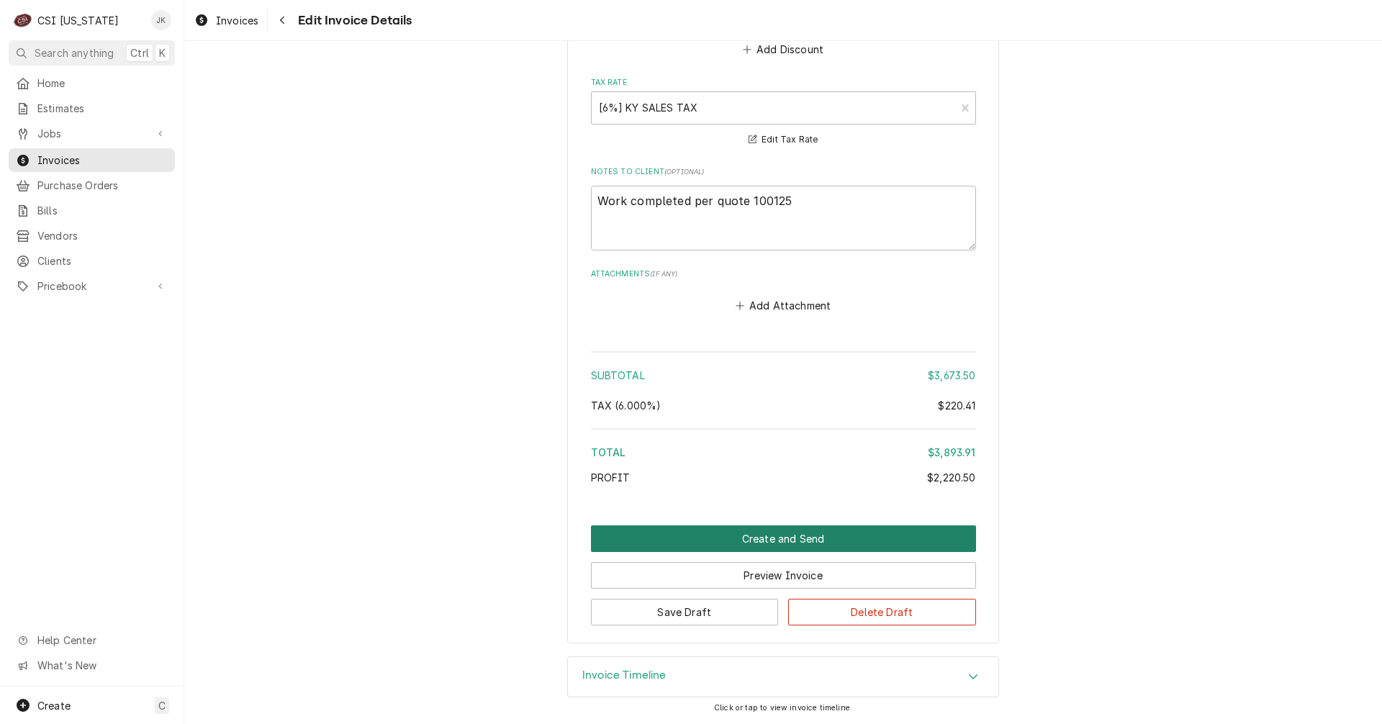
click at [804, 538] on button "Create and Send" at bounding box center [783, 538] width 385 height 27
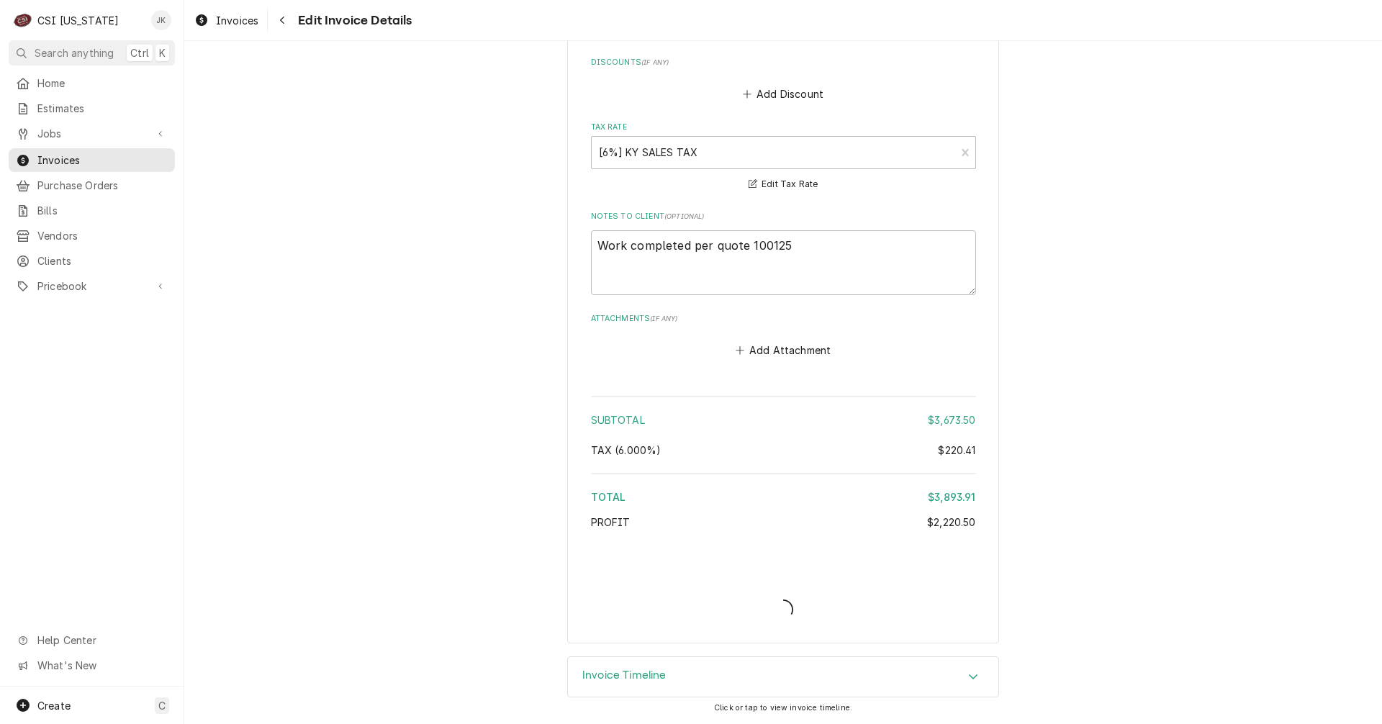
type textarea "x"
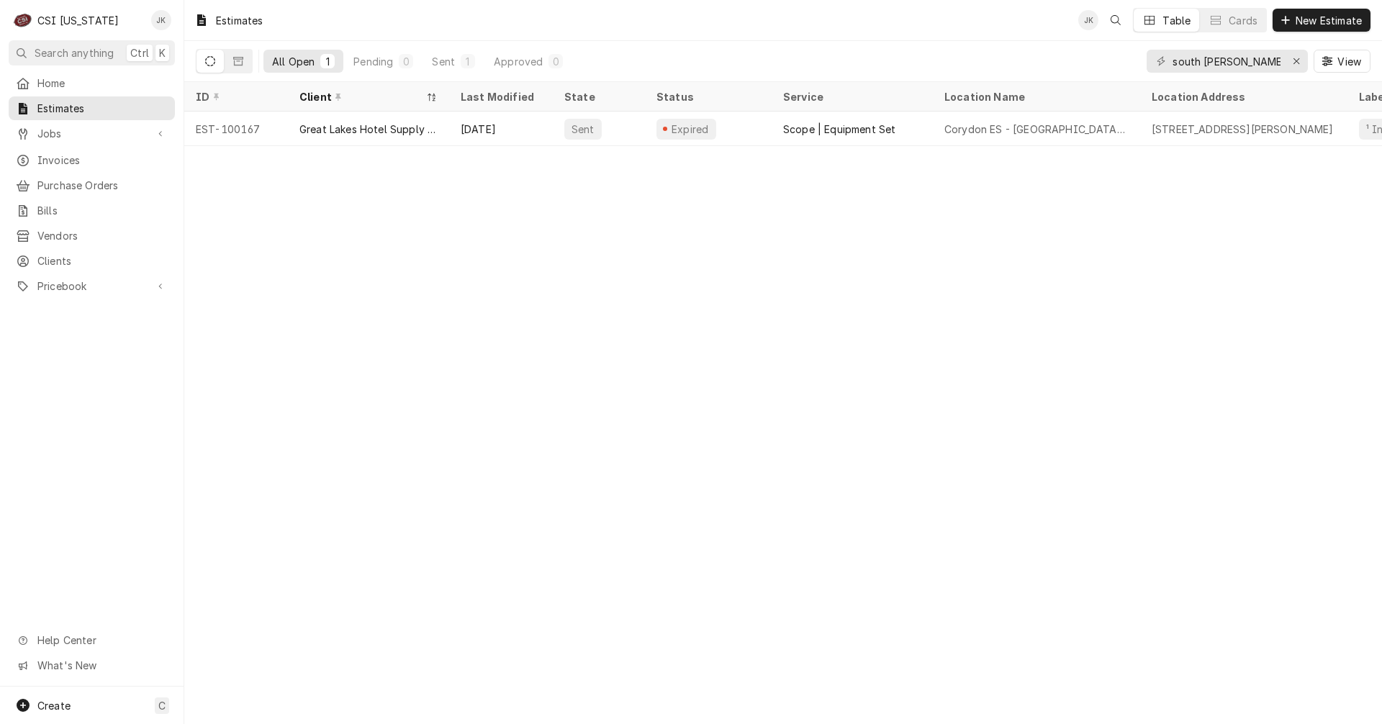
click at [1174, 63] on div "south harrison" at bounding box center [1227, 61] width 161 height 23
drag, startPoint x: 1174, startPoint y: 63, endPoint x: 1258, endPoint y: 63, distance: 84.2
click at [1258, 63] on input "south harrison" at bounding box center [1226, 61] width 108 height 23
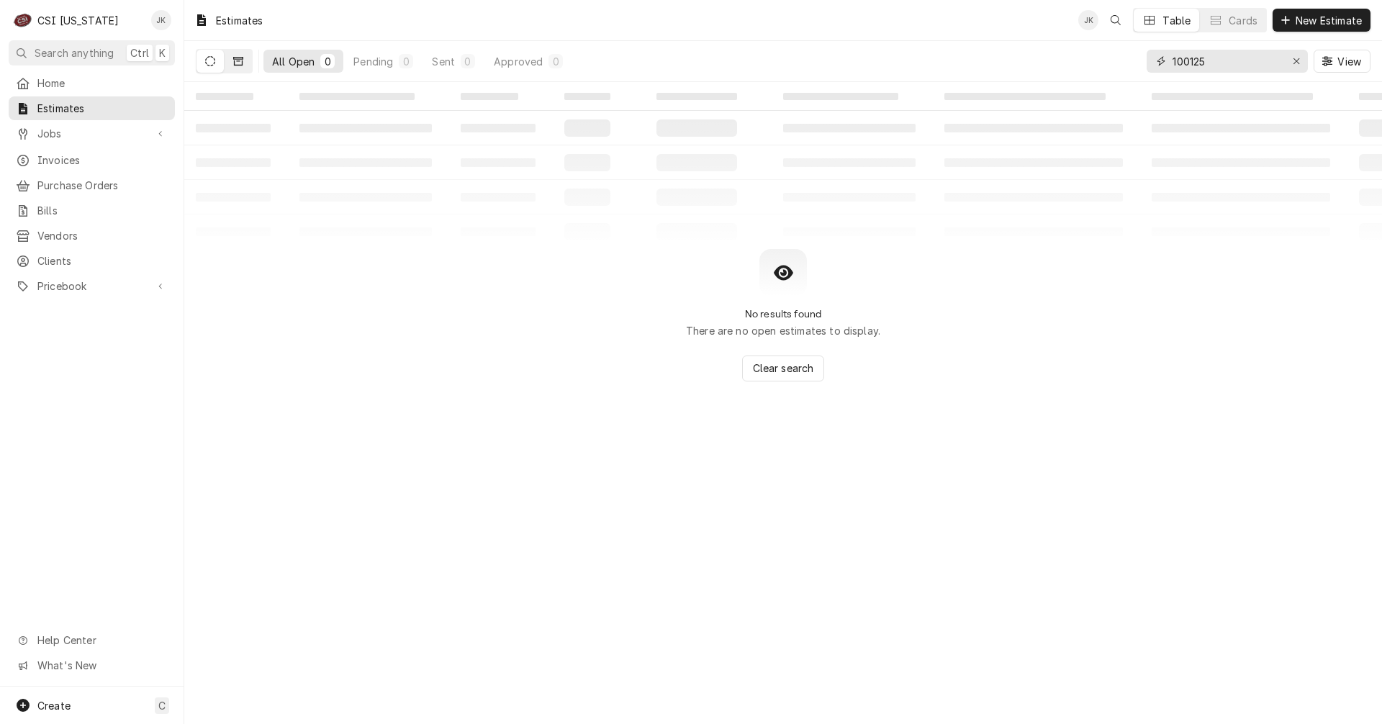
type input "100125"
click at [235, 60] on icon "Dynamic Content Wrapper" at bounding box center [238, 61] width 10 height 9
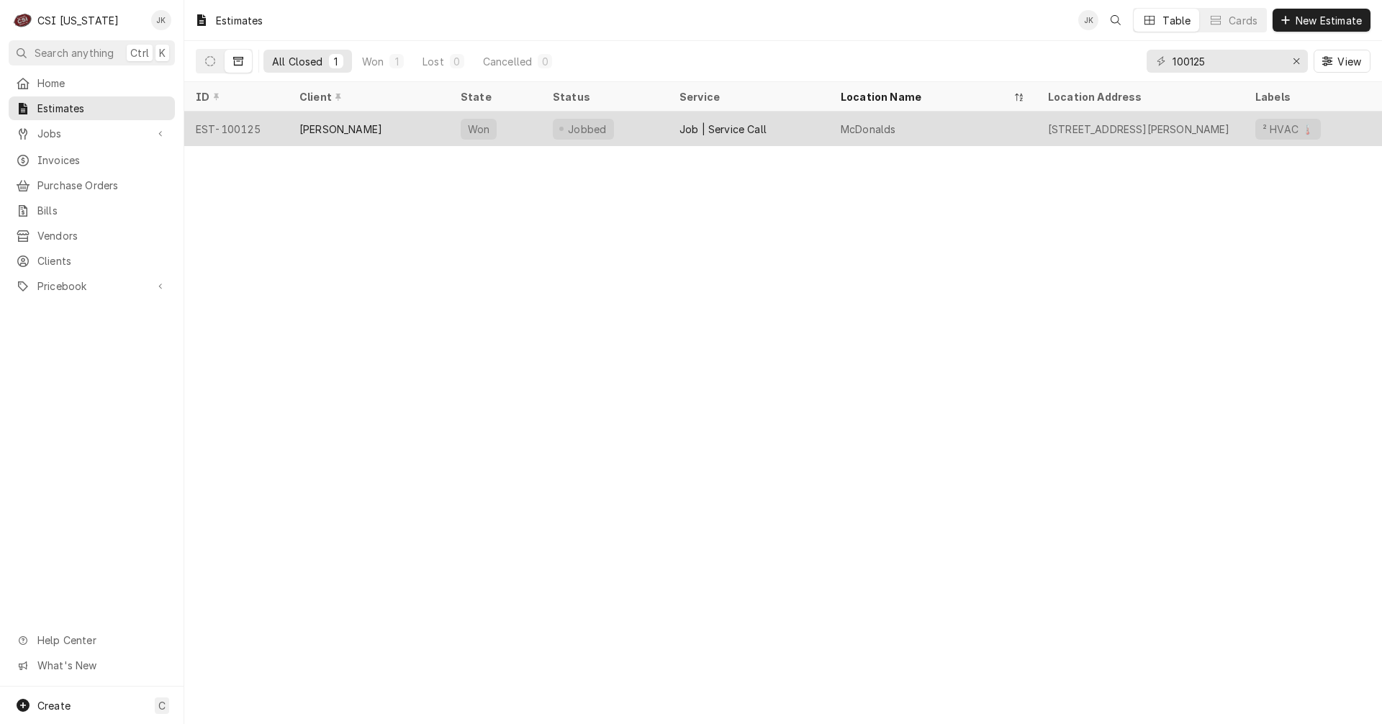
click at [376, 119] on div "[PERSON_NAME]" at bounding box center [368, 129] width 161 height 35
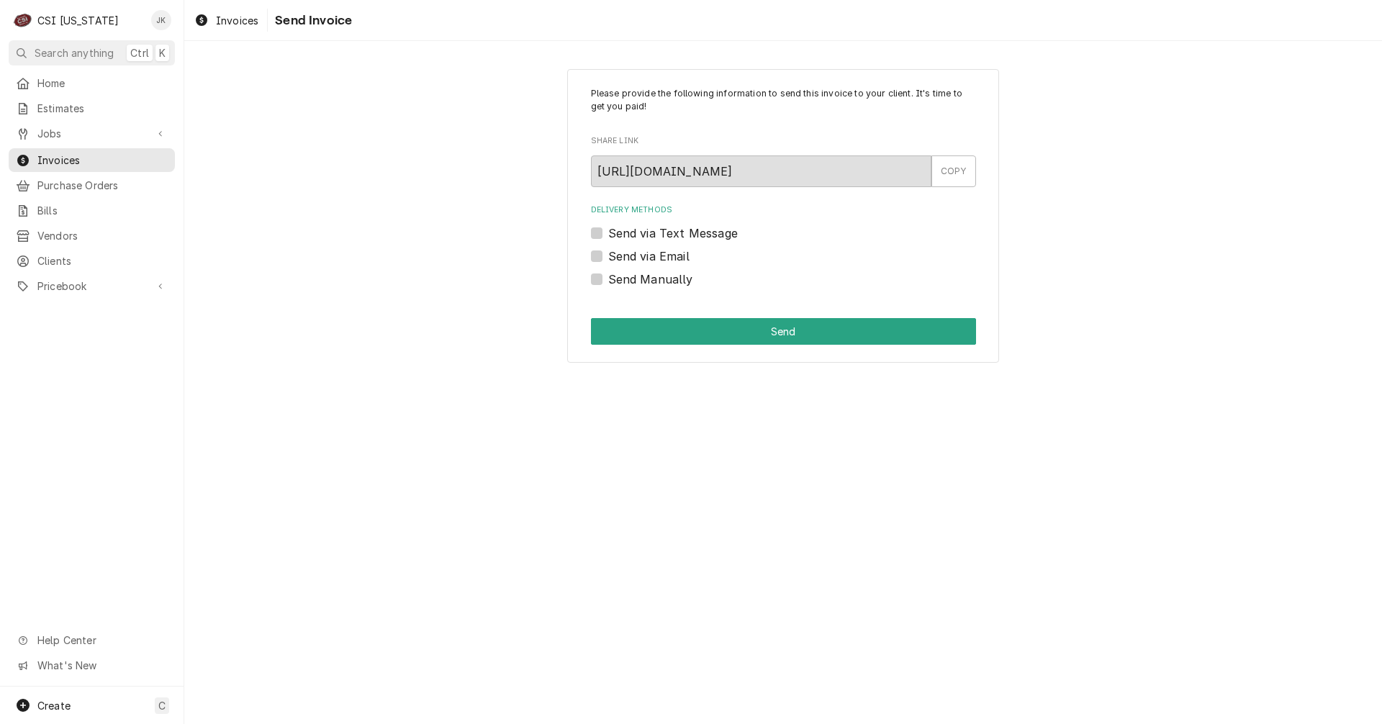
click at [624, 261] on label "Send via Email" at bounding box center [648, 256] width 81 height 17
click at [624, 261] on input "Send via Email" at bounding box center [800, 264] width 385 height 32
checkbox input "true"
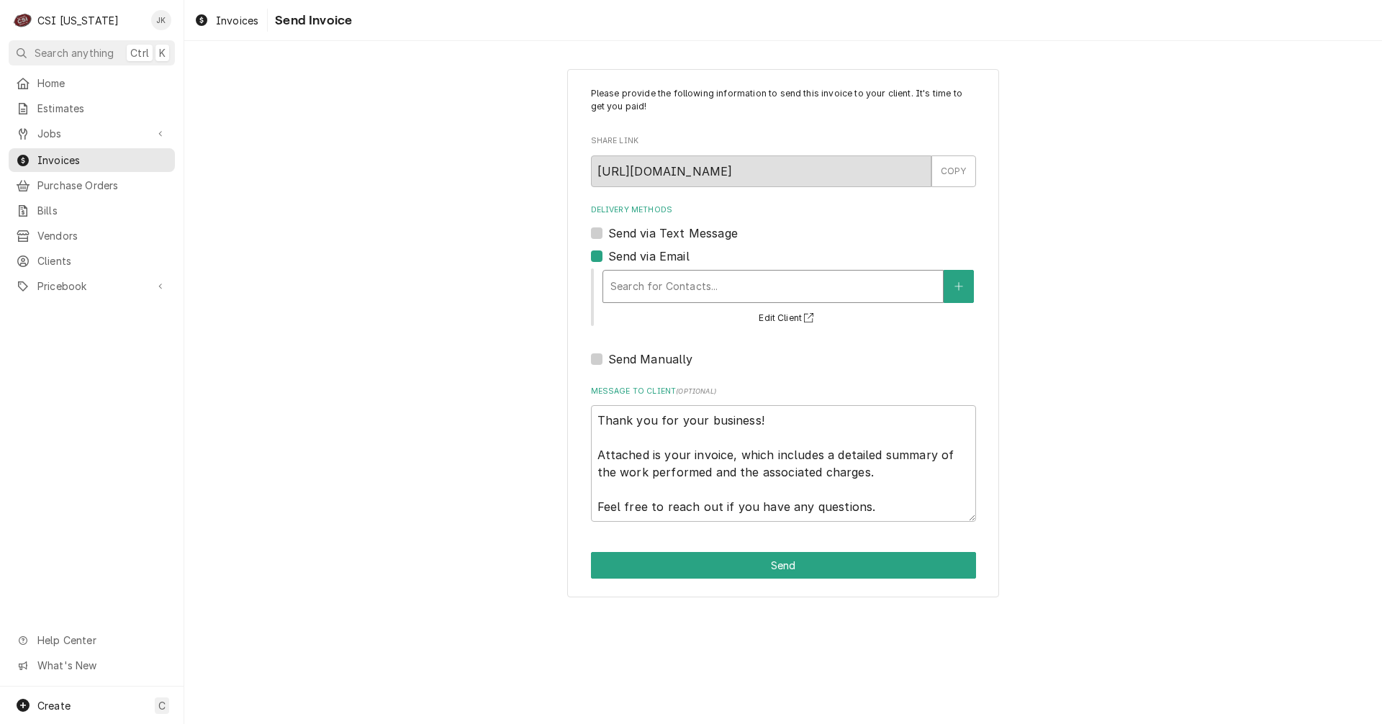
click at [654, 291] on div "Delivery Methods" at bounding box center [772, 286] width 325 height 26
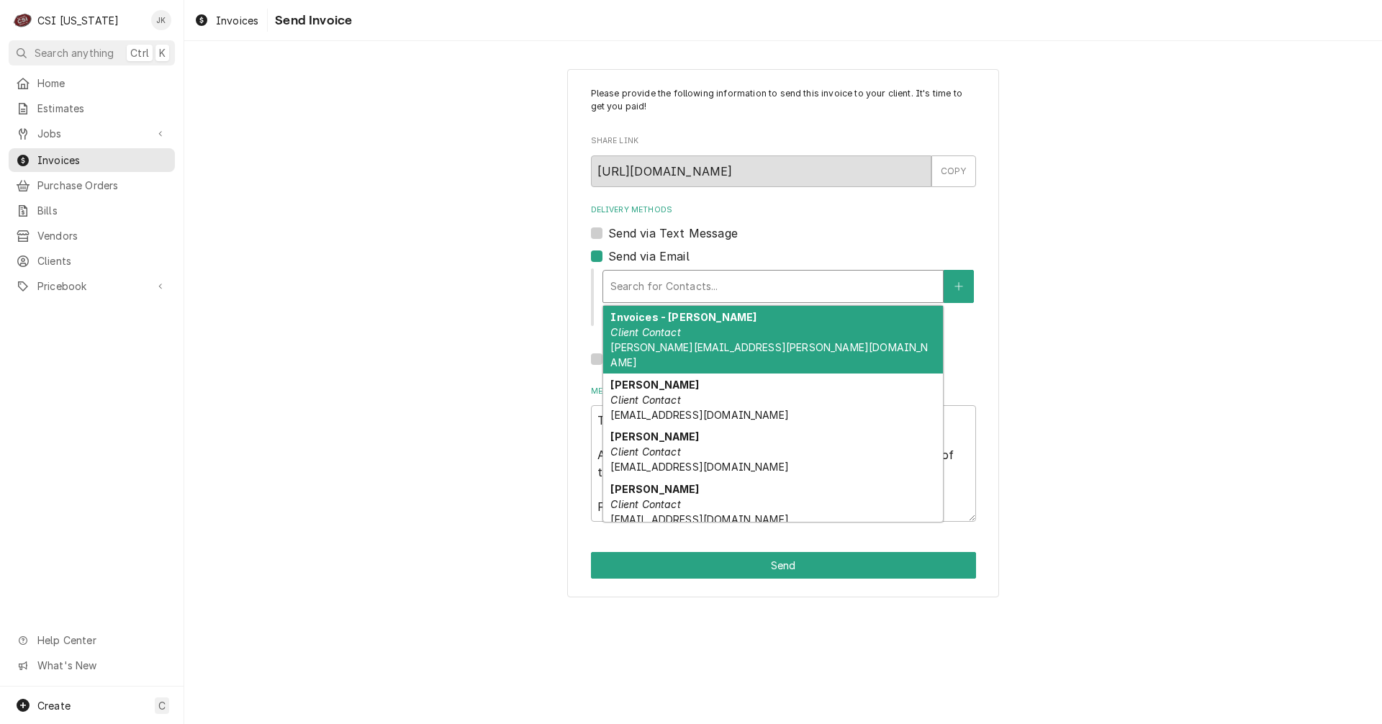
click at [669, 326] on em "Client Contact" at bounding box center [645, 332] width 70 height 12
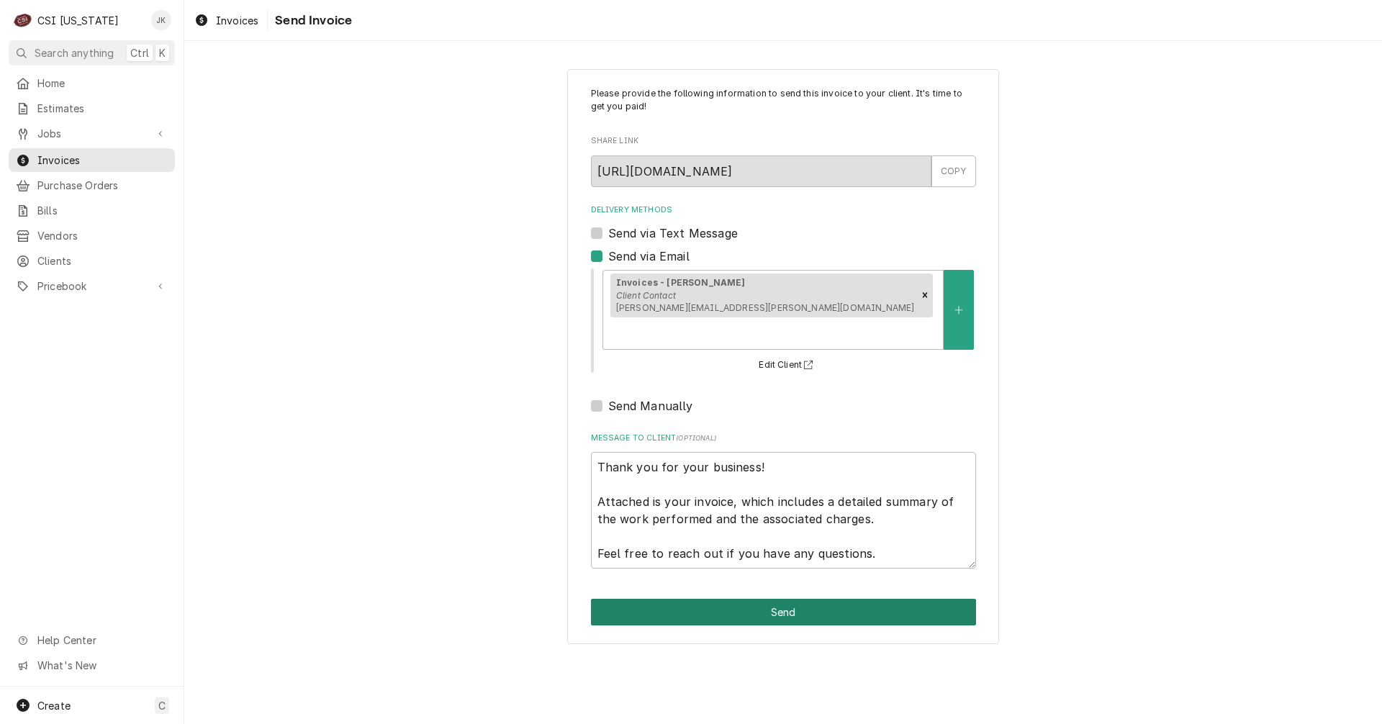
click at [740, 599] on button "Send" at bounding box center [783, 612] width 385 height 27
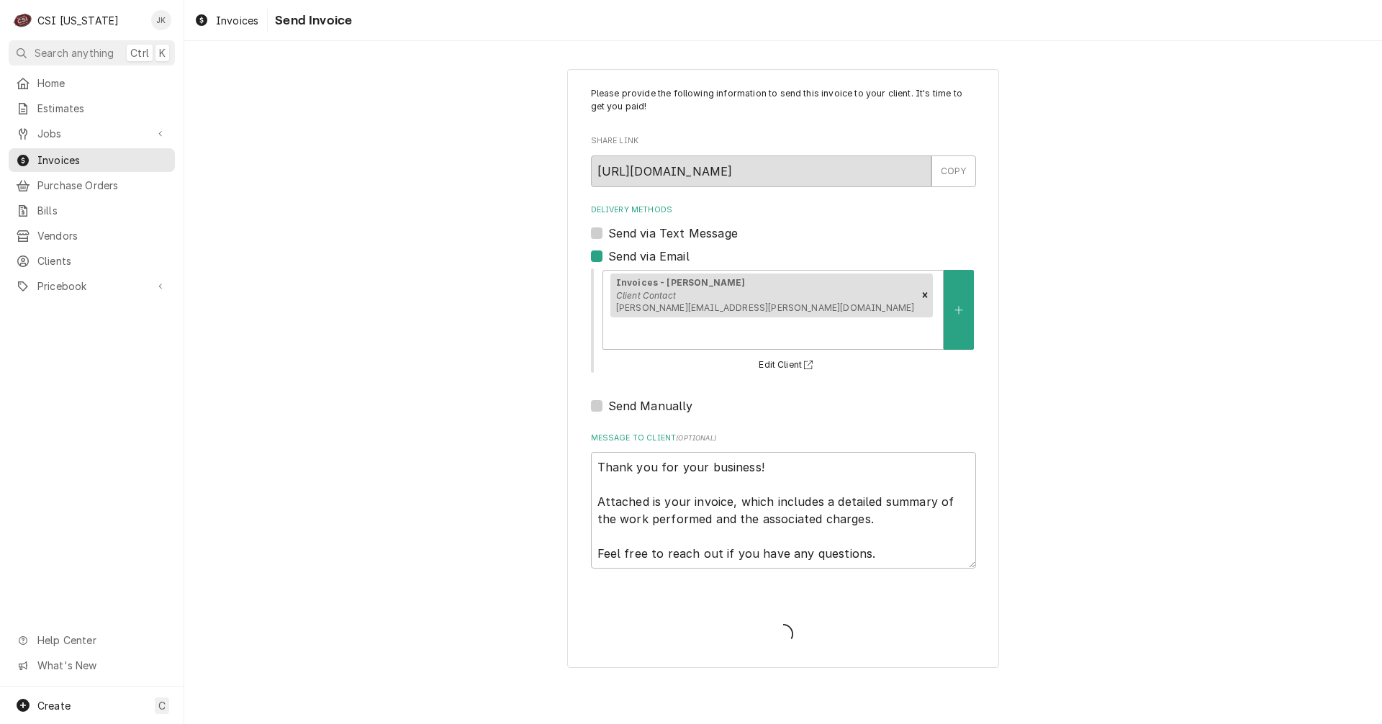
type textarea "x"
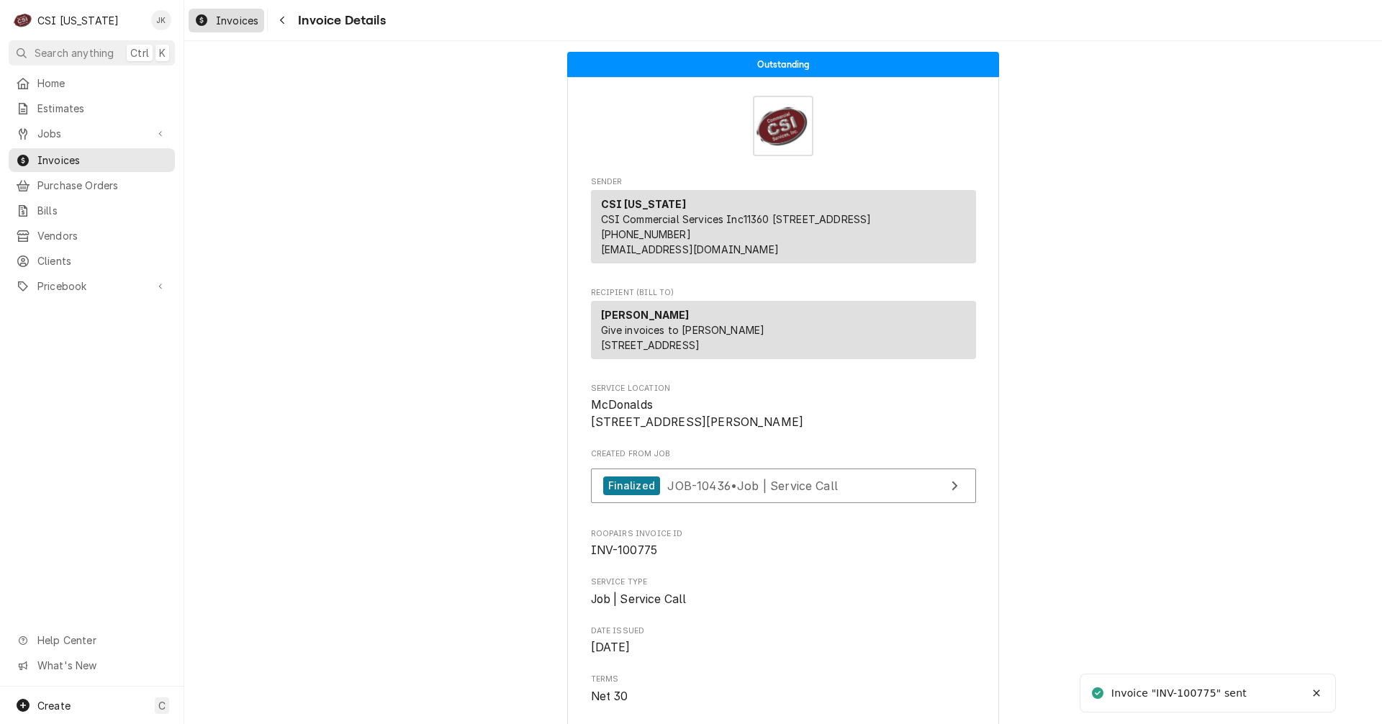
click at [225, 25] on span "Invoices" at bounding box center [237, 20] width 42 height 15
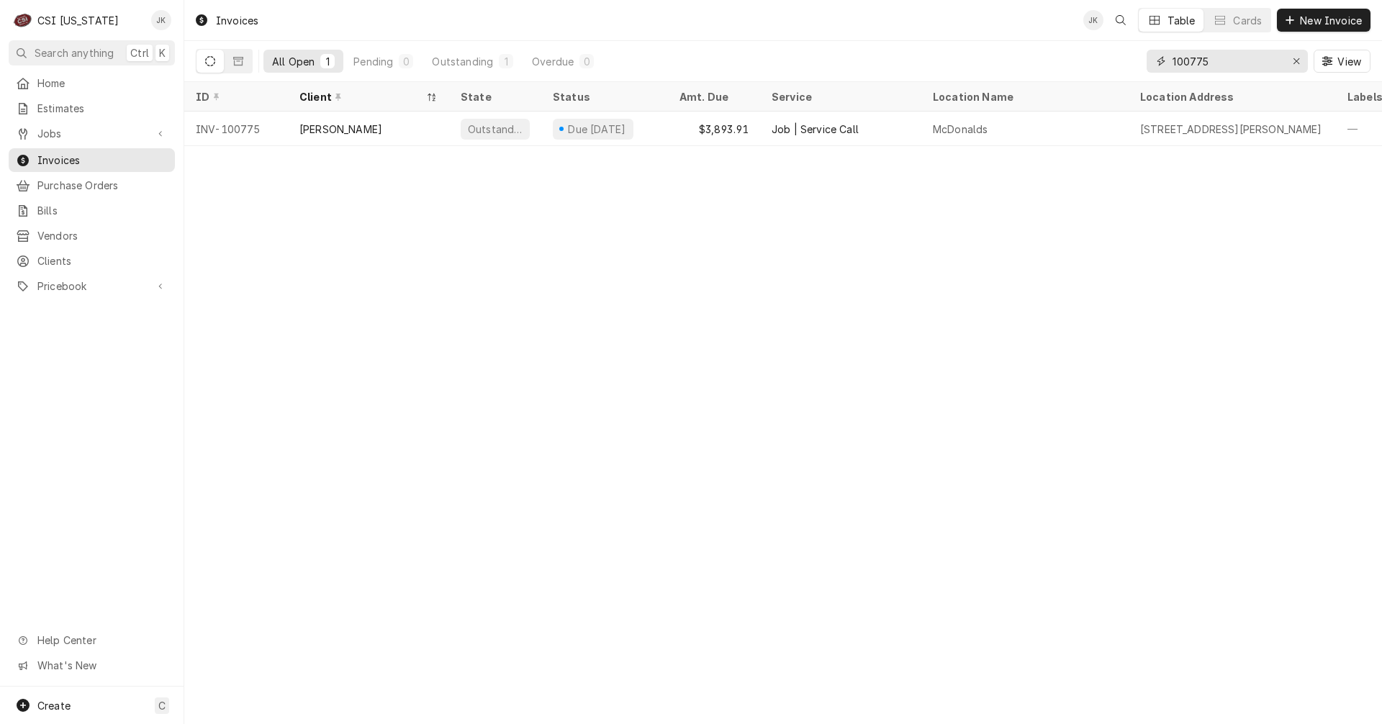
drag, startPoint x: 1199, startPoint y: 59, endPoint x: 1211, endPoint y: 59, distance: 11.5
click at [1211, 59] on input "100775" at bounding box center [1226, 61] width 108 height 23
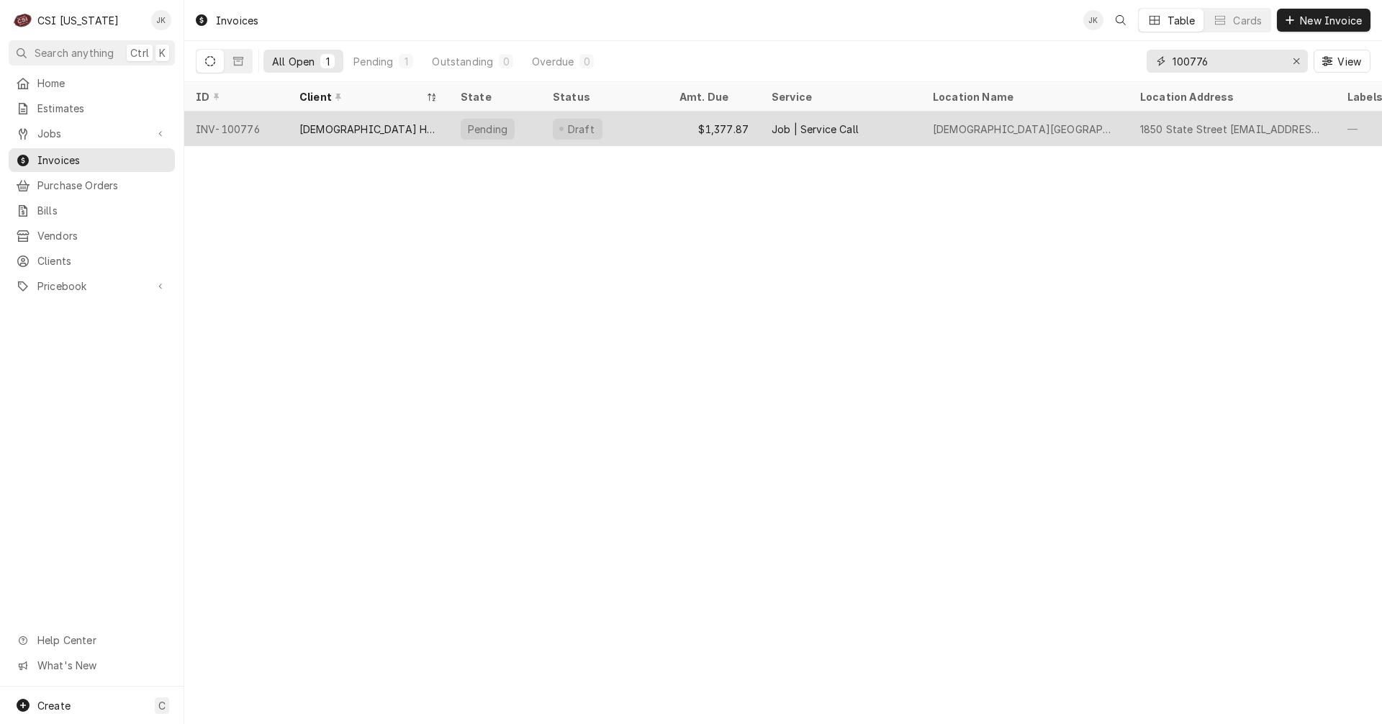
type input "100776"
click at [333, 132] on div "[DEMOGRAPHIC_DATA] HEALTHCARE SYSTEM INC" at bounding box center [368, 129] width 138 height 15
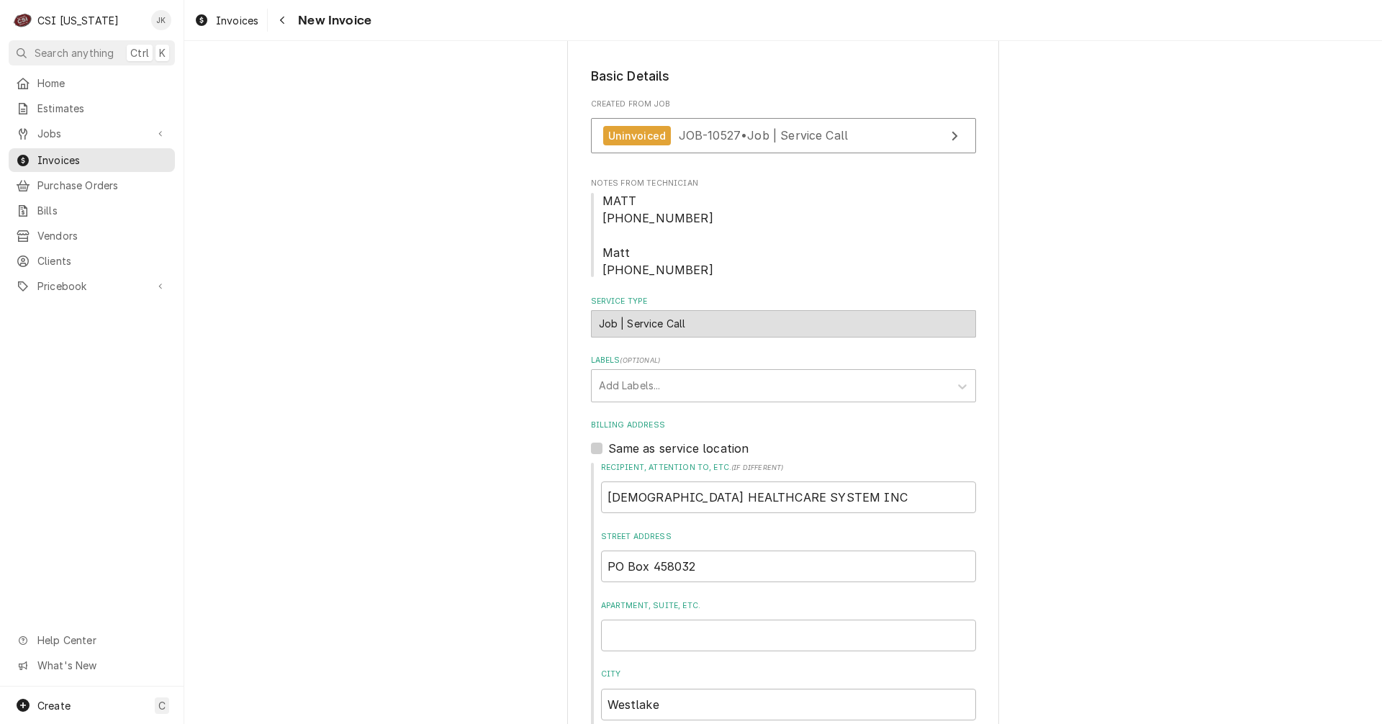
scroll to position [216, 0]
click at [686, 127] on div "Uninvoiced JOB-10527 • Job | Service Call" at bounding box center [725, 136] width 245 height 19
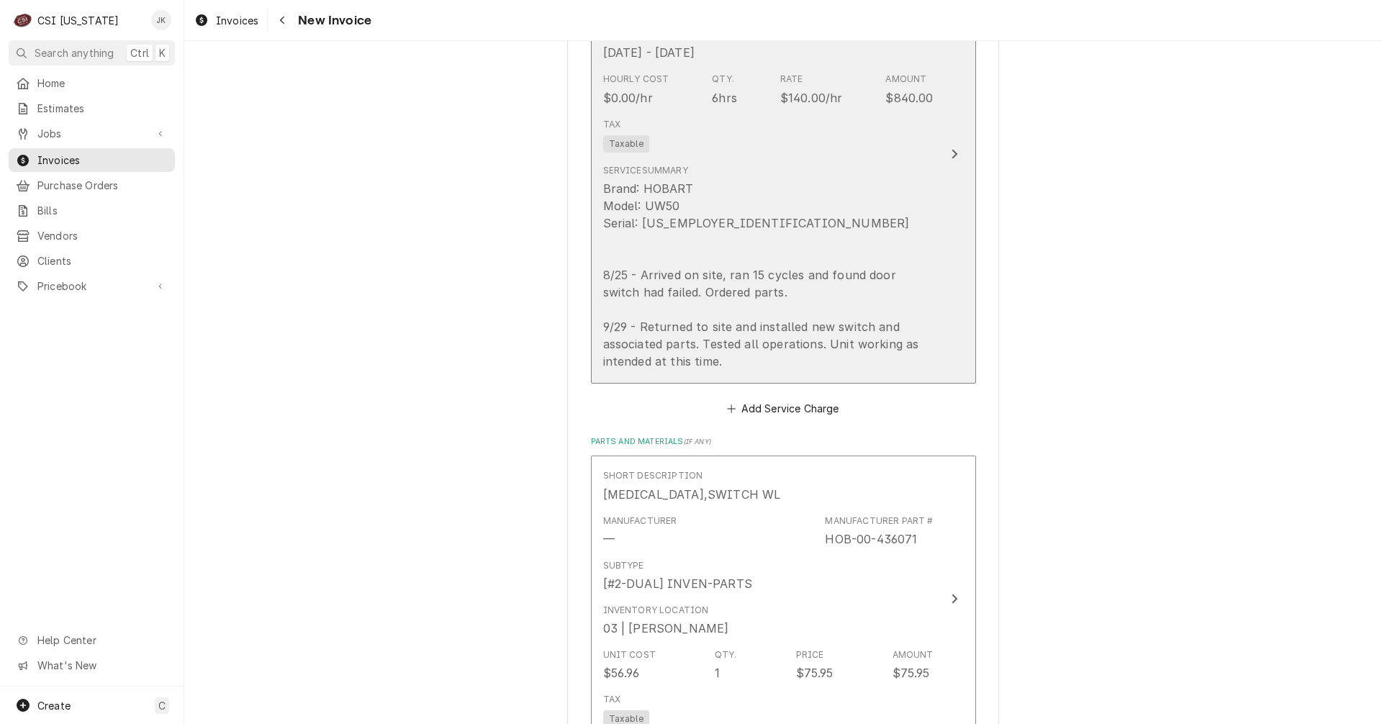
click at [865, 363] on div "Brand: HOBART Model: UW50 Serial: 85-1071891 8/25 - Arrived on site, ran 15 cyc…" at bounding box center [768, 275] width 330 height 190
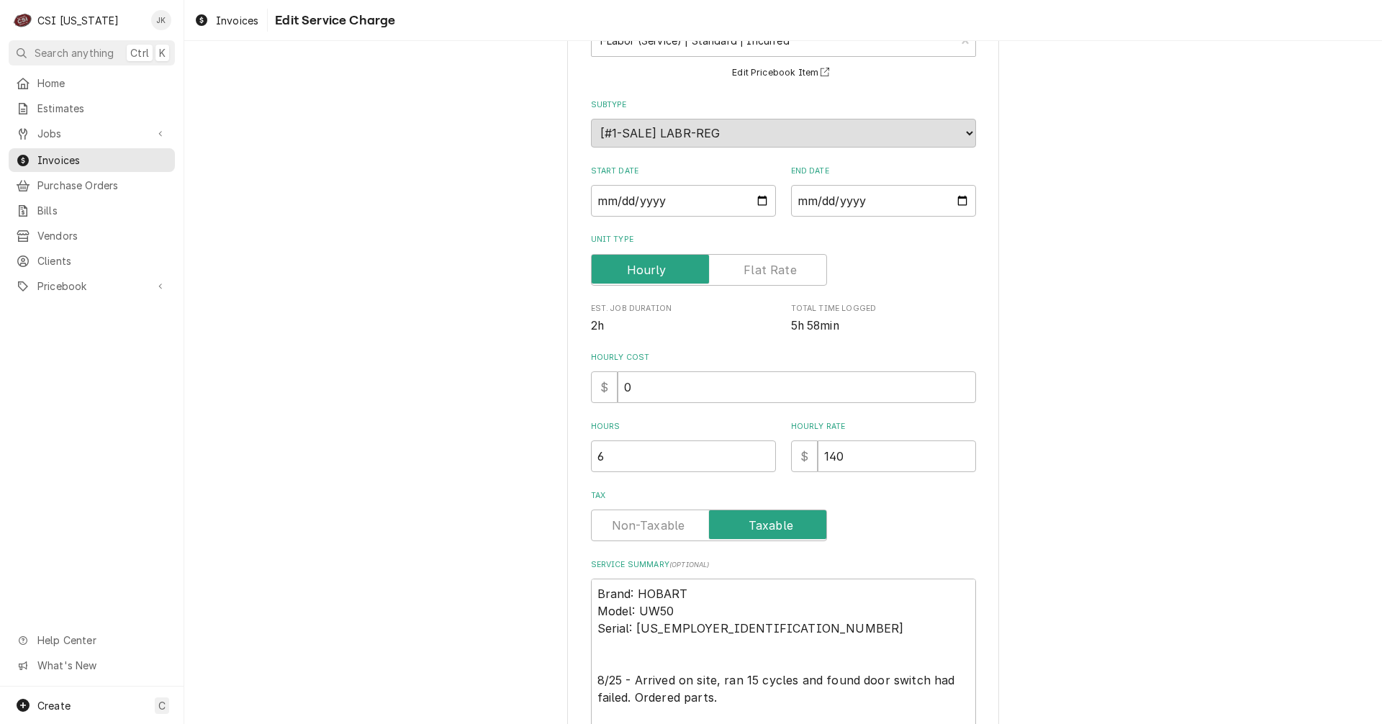
scroll to position [277, 0]
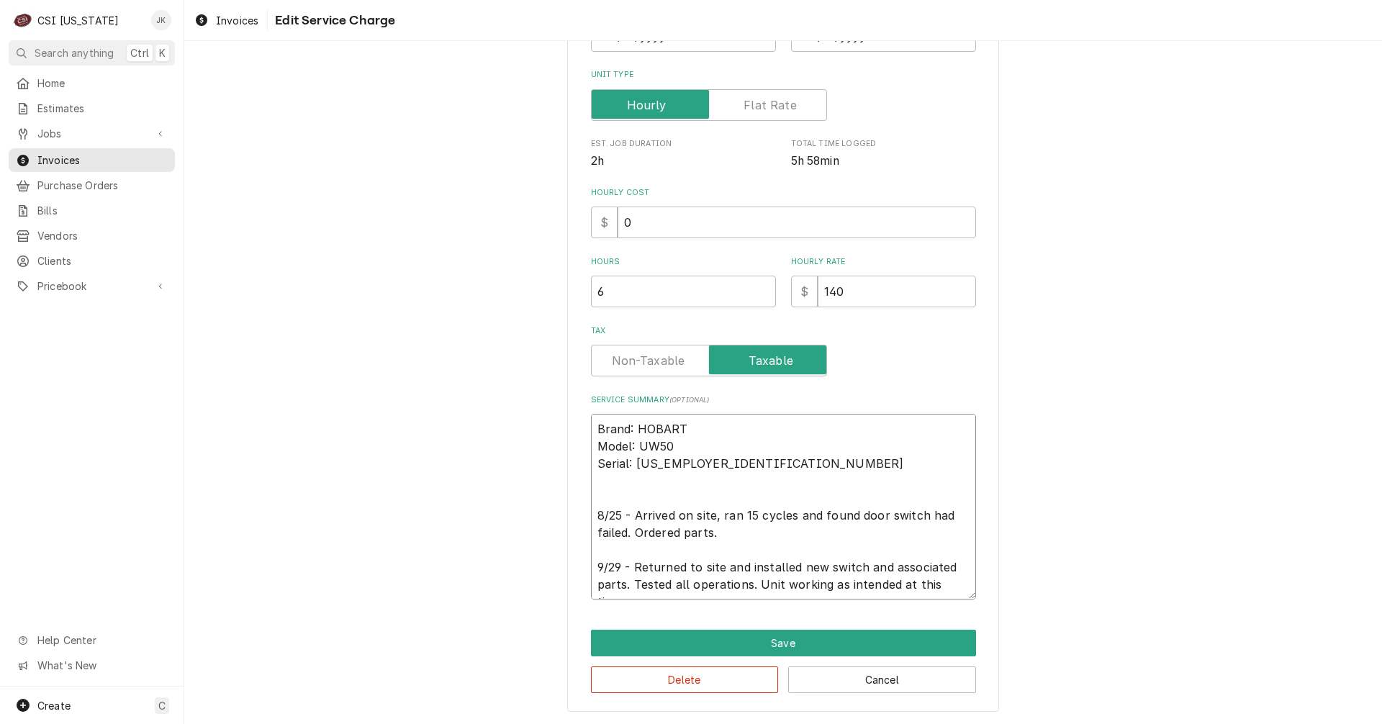
click at [941, 584] on textarea "Brand: HOBART Model: UW50 Serial: 85-1071891 8/25 - Arrived on site, ran 15 cyc…" at bounding box center [783, 507] width 385 height 186
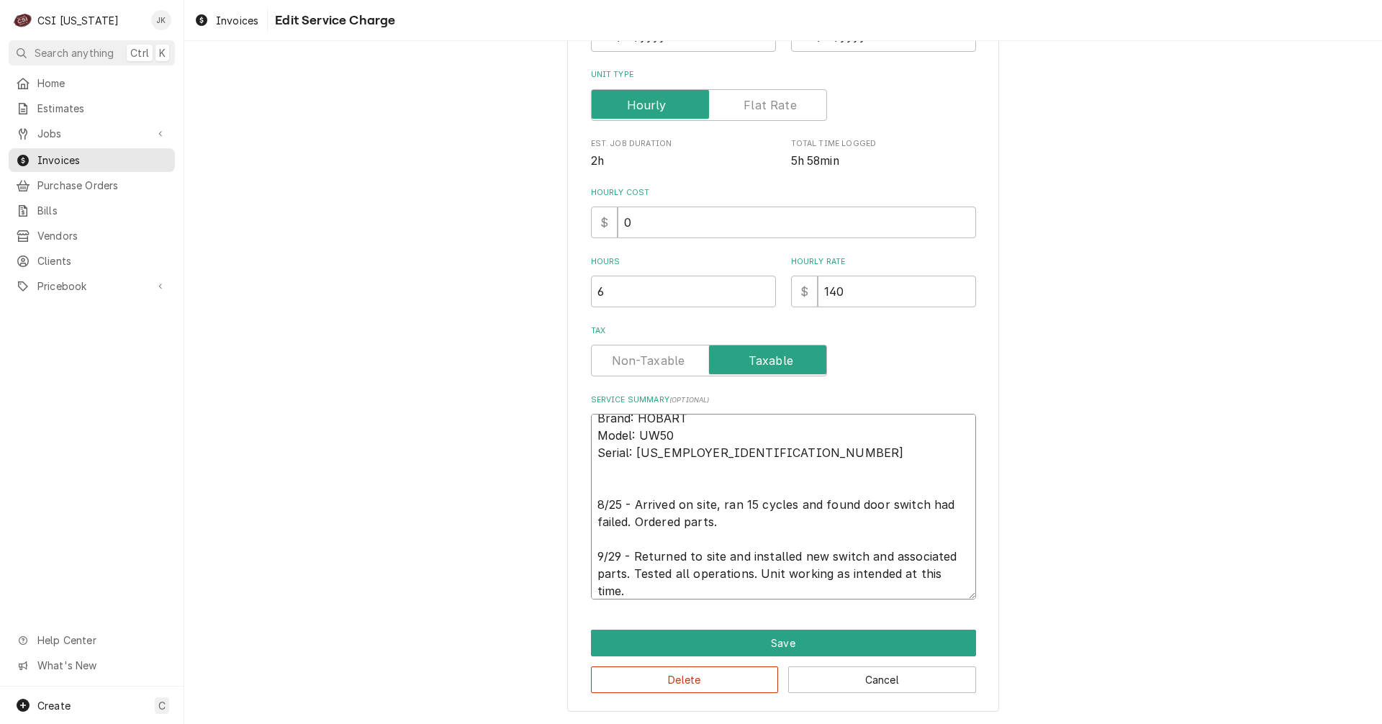
type textarea "x"
type textarea "Brand: HOBART Model: UW50 Serial: 85-1071891 8/25 - Arrived on site, ran 15 cyc…"
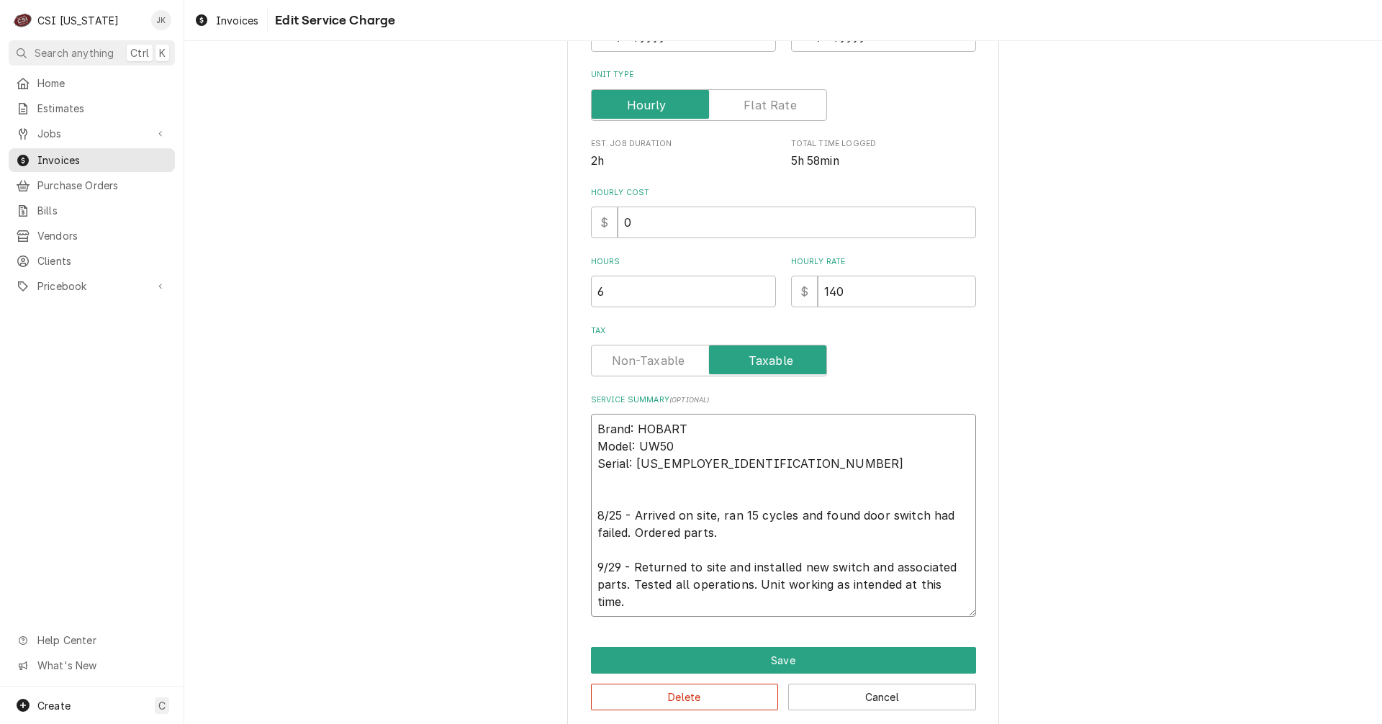
type textarea "x"
type textarea "Brand: HOBART Model: UW50 Serial: 85-1071891 8/25 - Arrived on site, ran 15 cyc…"
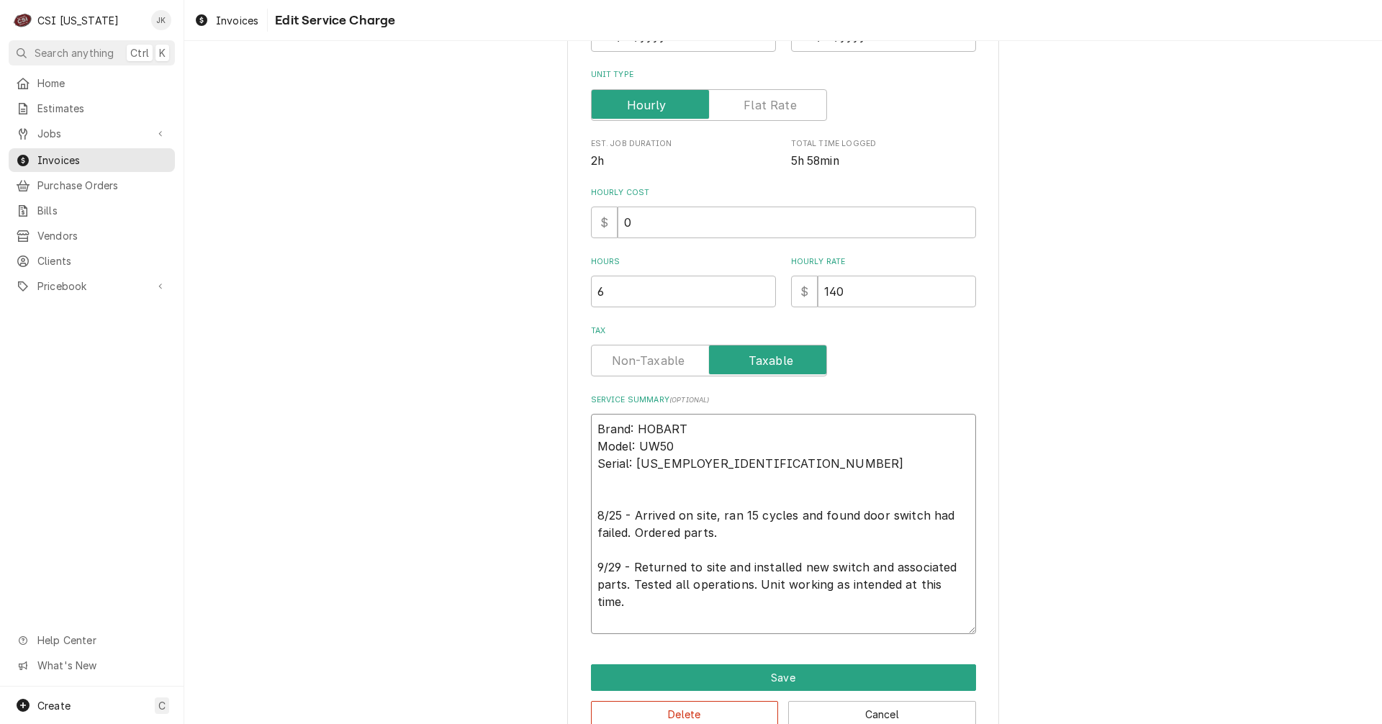
paste textarea "Dishwasher Service – Door Switch Replaced and Unit Fully Operational Service wa…"
type textarea "x"
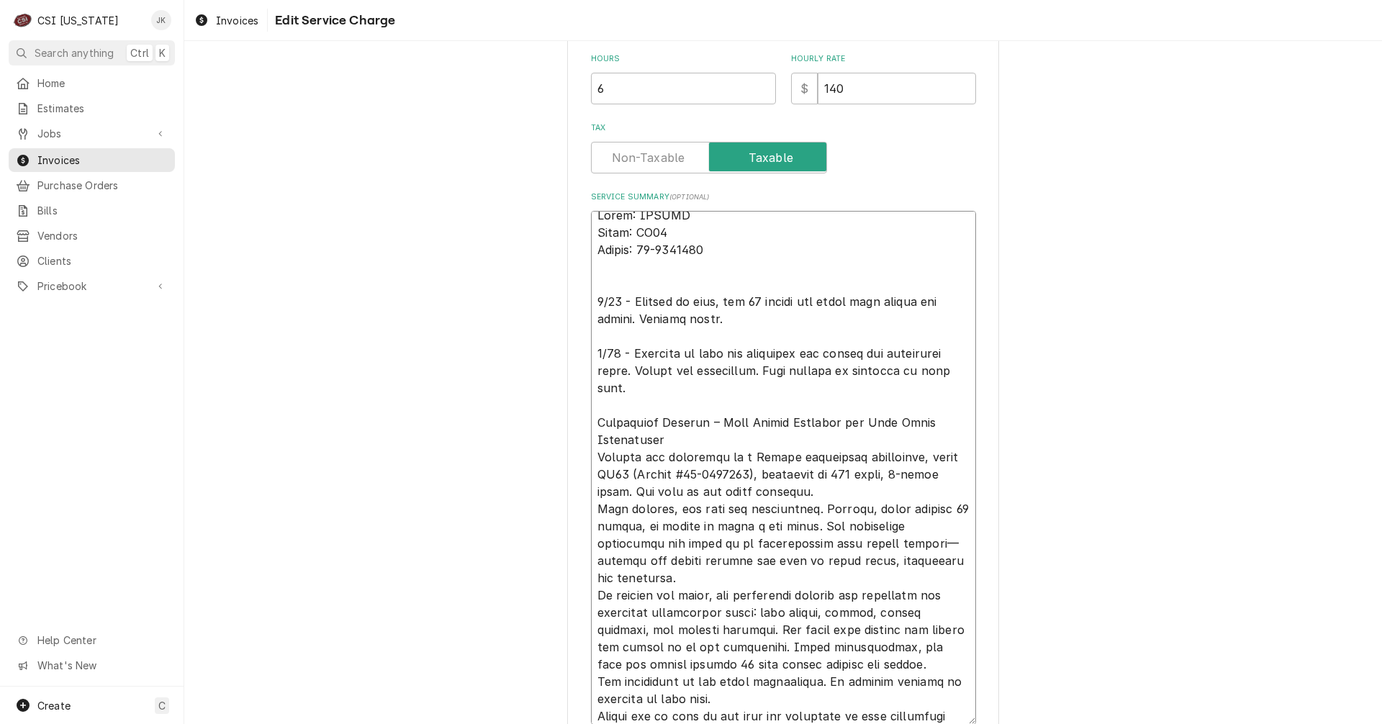
scroll to position [17, 0]
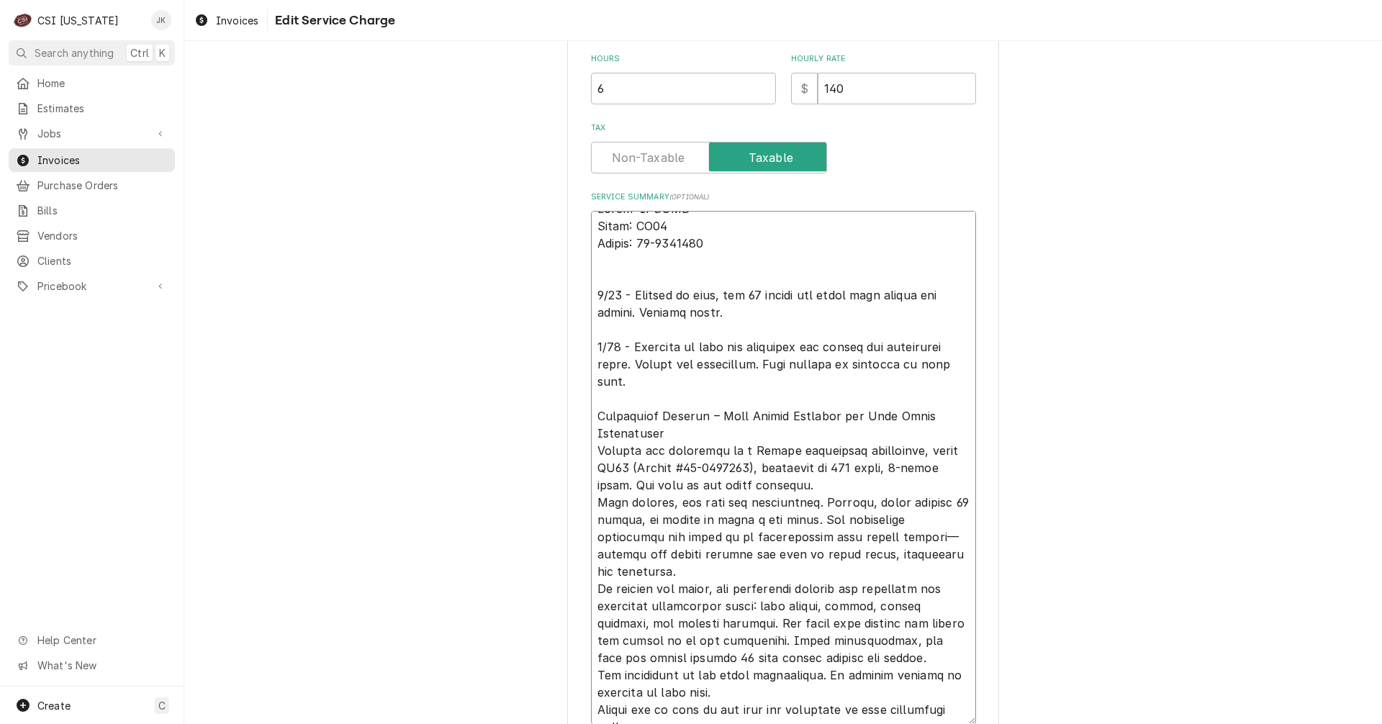
drag, startPoint x: 768, startPoint y: 610, endPoint x: 818, endPoint y: 618, distance: 51.0
click at [818, 618] on textarea "Service Summary ( optional )" at bounding box center [783, 468] width 385 height 514
type textarea "Brand: HOBART Model: UW50 Serial: 85-1071891 8/25 - Arrived on site, ran 15 cyc…"
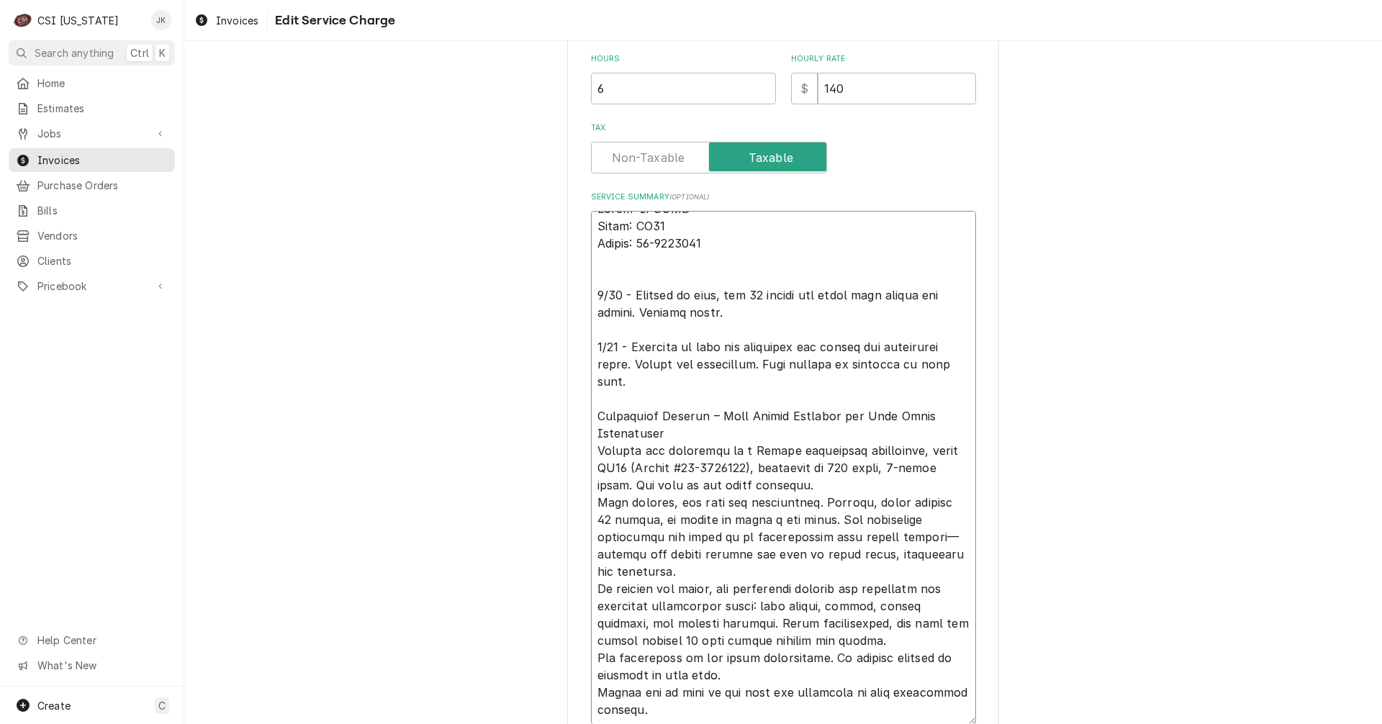
scroll to position [0, 0]
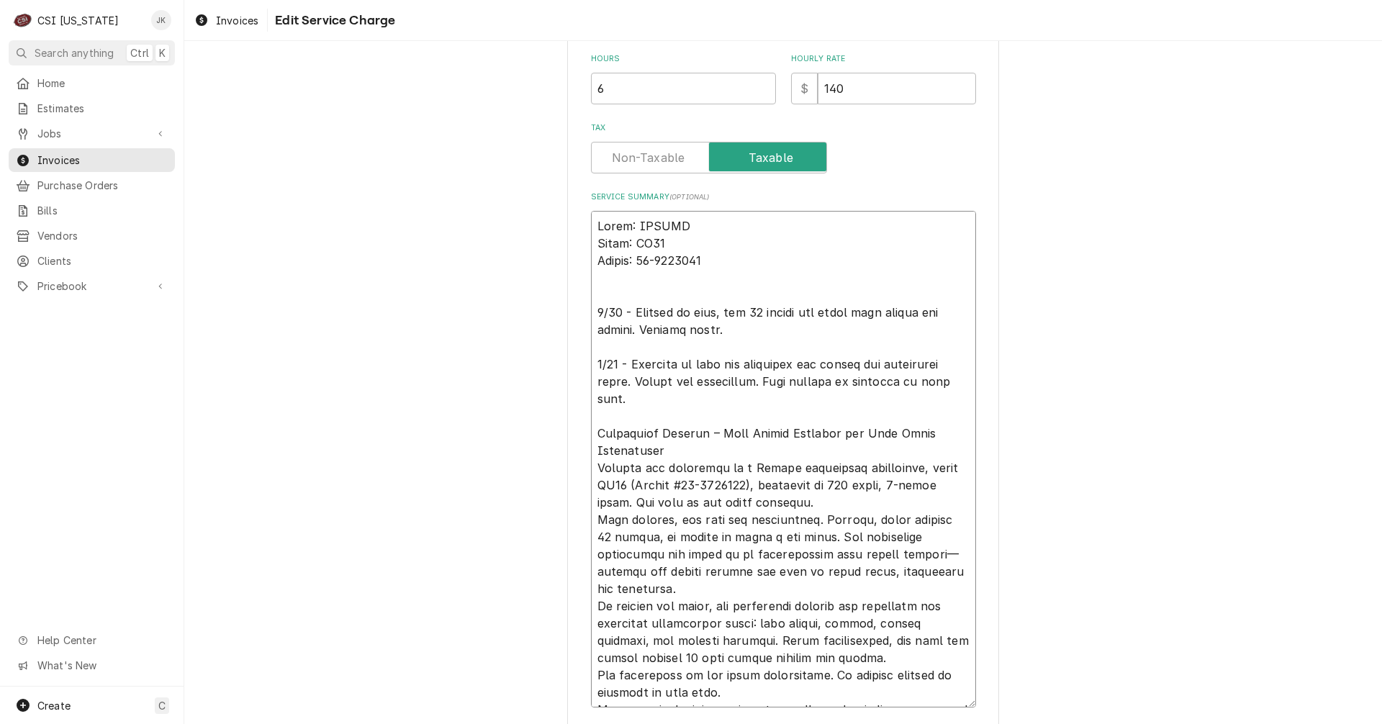
click at [881, 625] on textarea "Service Summary ( optional )" at bounding box center [783, 459] width 385 height 497
type textarea "x"
type textarea "Brand: HOBART Model: UW50 Serial: 85-1071891 8/25 - Arrived on site, ran 15 cyc…"
type textarea "x"
type textarea "Brand: HOBART Model: UW50 Serial: 85-1071891 8/25 - Arrived on site, ran 15 cyc…"
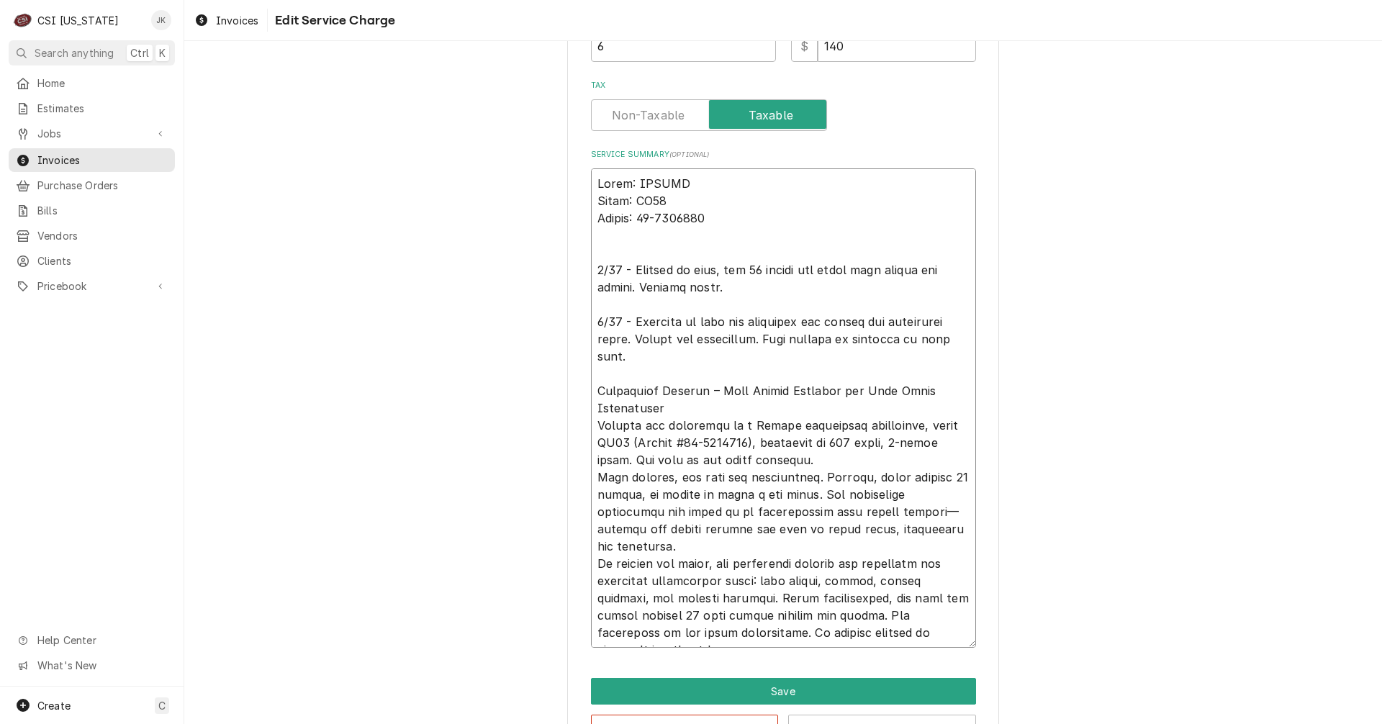
scroll to position [499, 0]
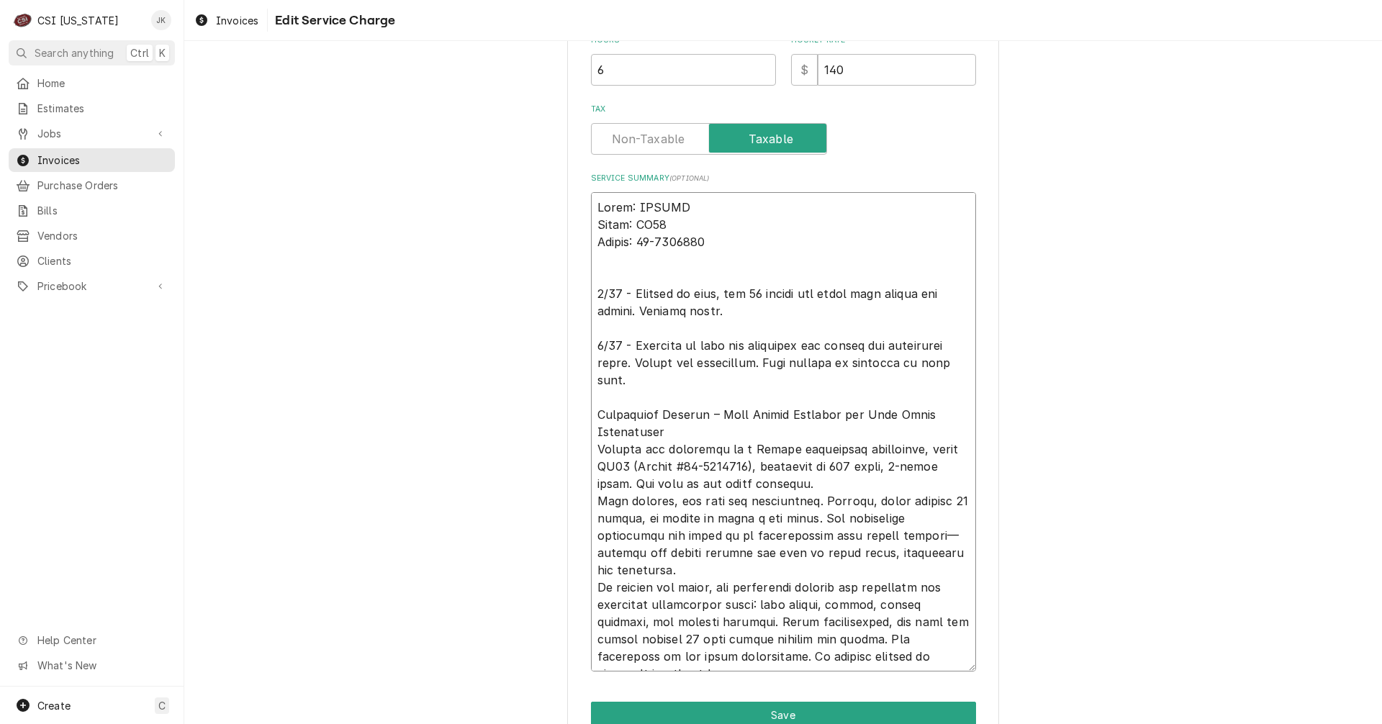
drag, startPoint x: 957, startPoint y: 365, endPoint x: 538, endPoint y: 168, distance: 462.3
click at [538, 168] on div "Use the fields below to edit this service charge Short Description 1-Labor (Ser…" at bounding box center [783, 176] width 1198 height 1239
type textarea "x"
type textarea "Dishwasher Service – Door Switch Replaced and Unit Fully Operational Service wa…"
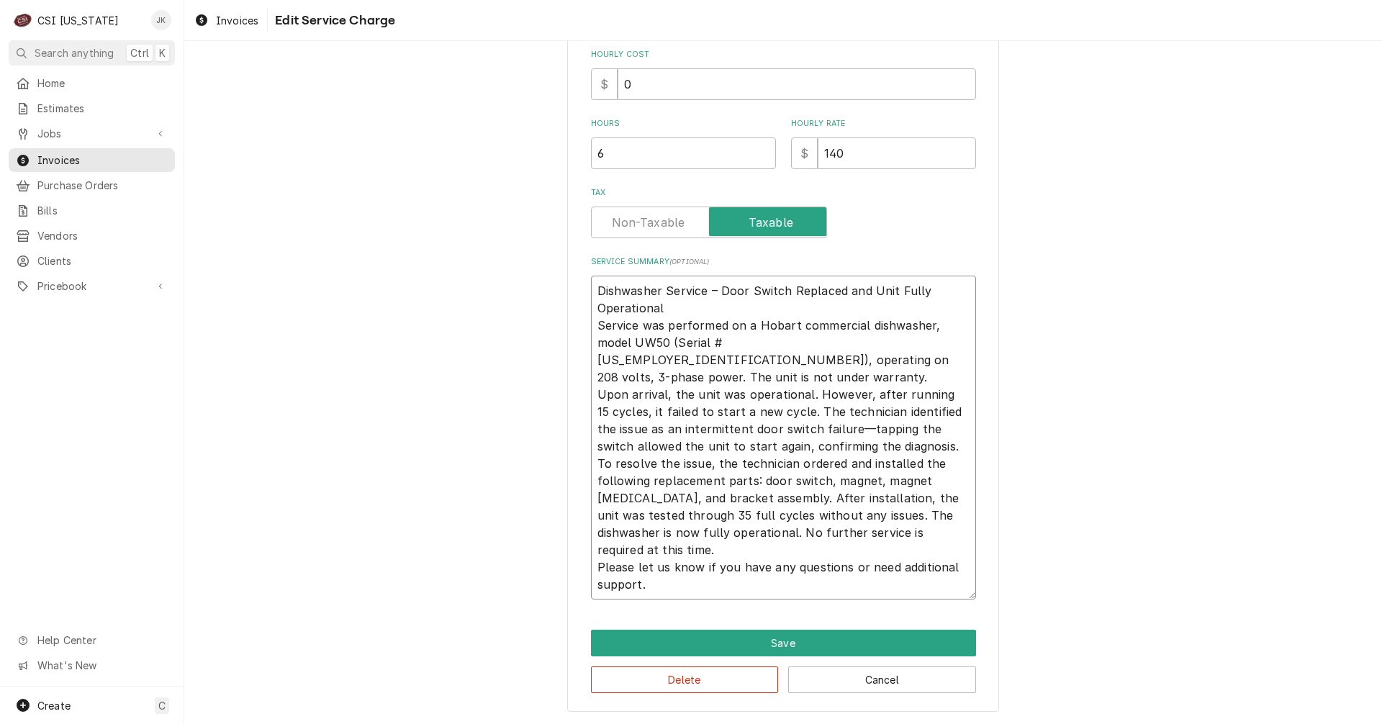
type textarea "x"
type textarea "Dishwasher Service – Door Switch Replaced and Unit Fully Operational Service wa…"
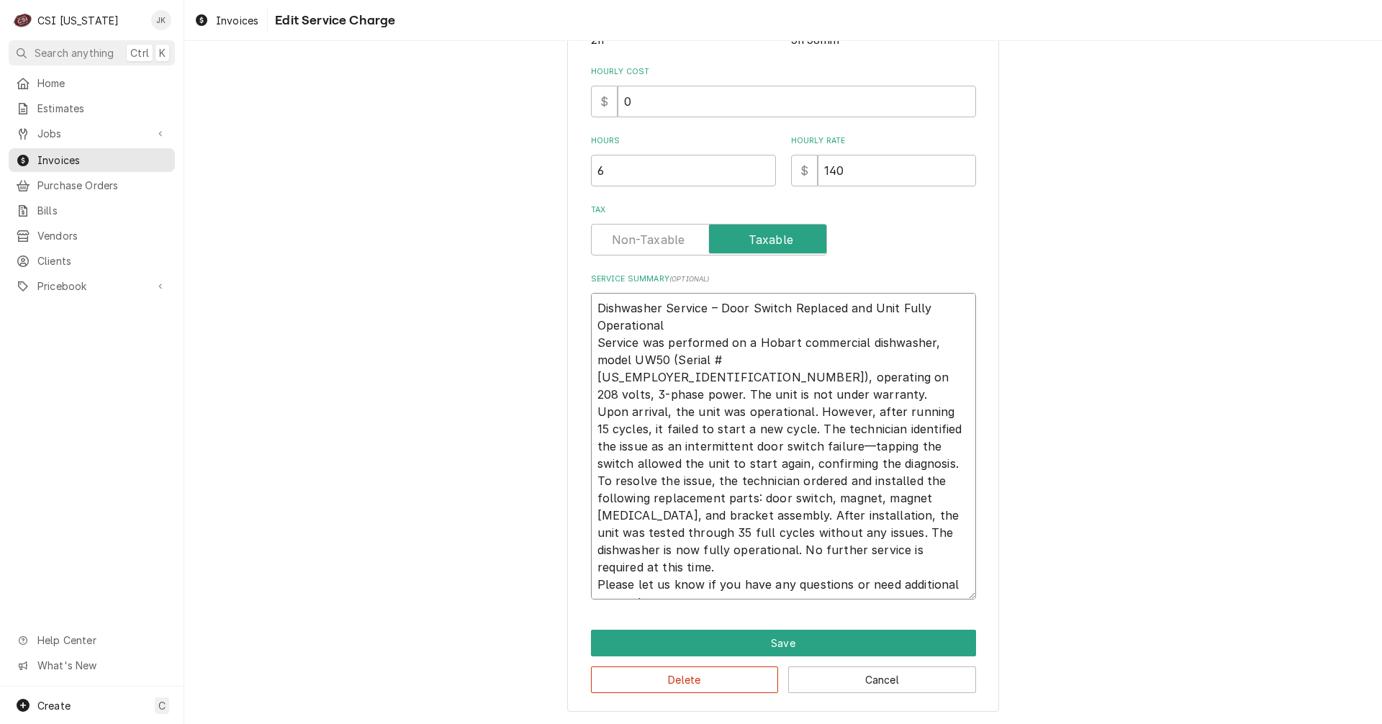
type textarea "x"
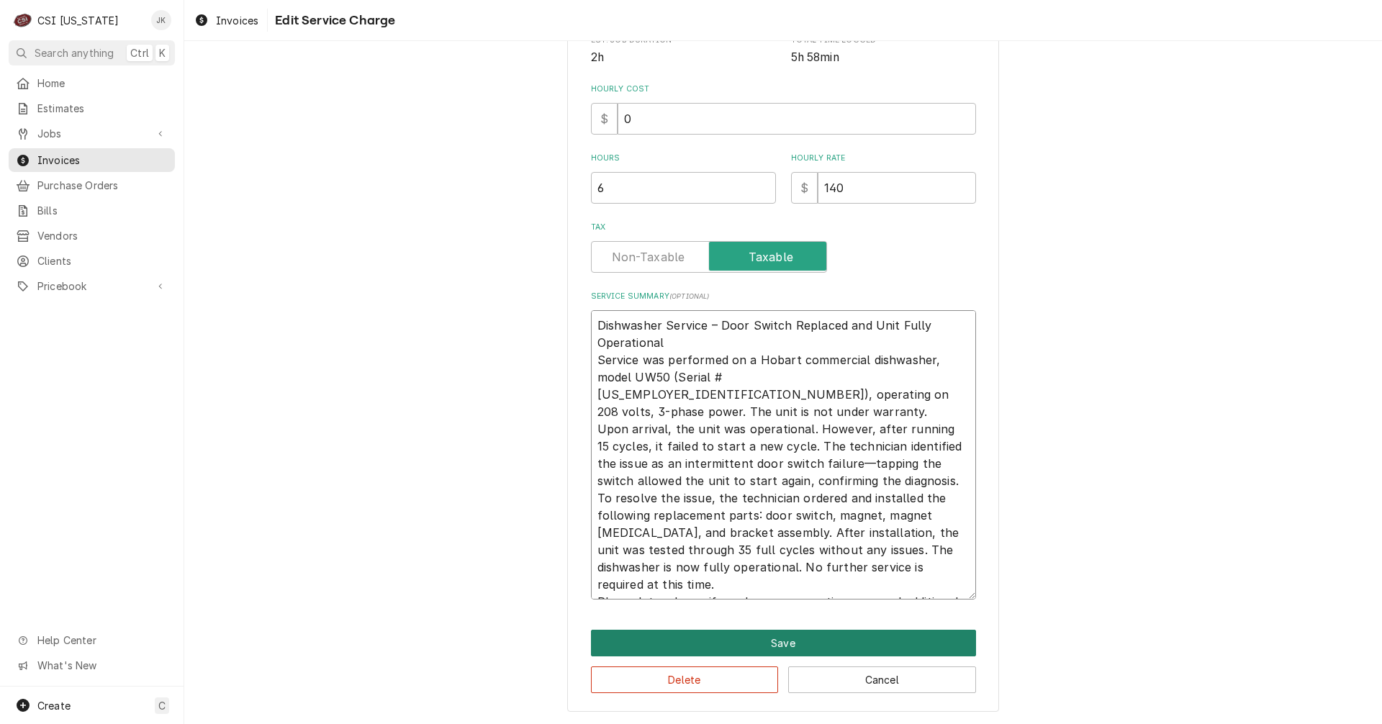
type textarea "Dishwasher Service – Door Switch Replaced and Unit Fully Operational Service wa…"
click at [700, 641] on button "Save" at bounding box center [783, 643] width 385 height 27
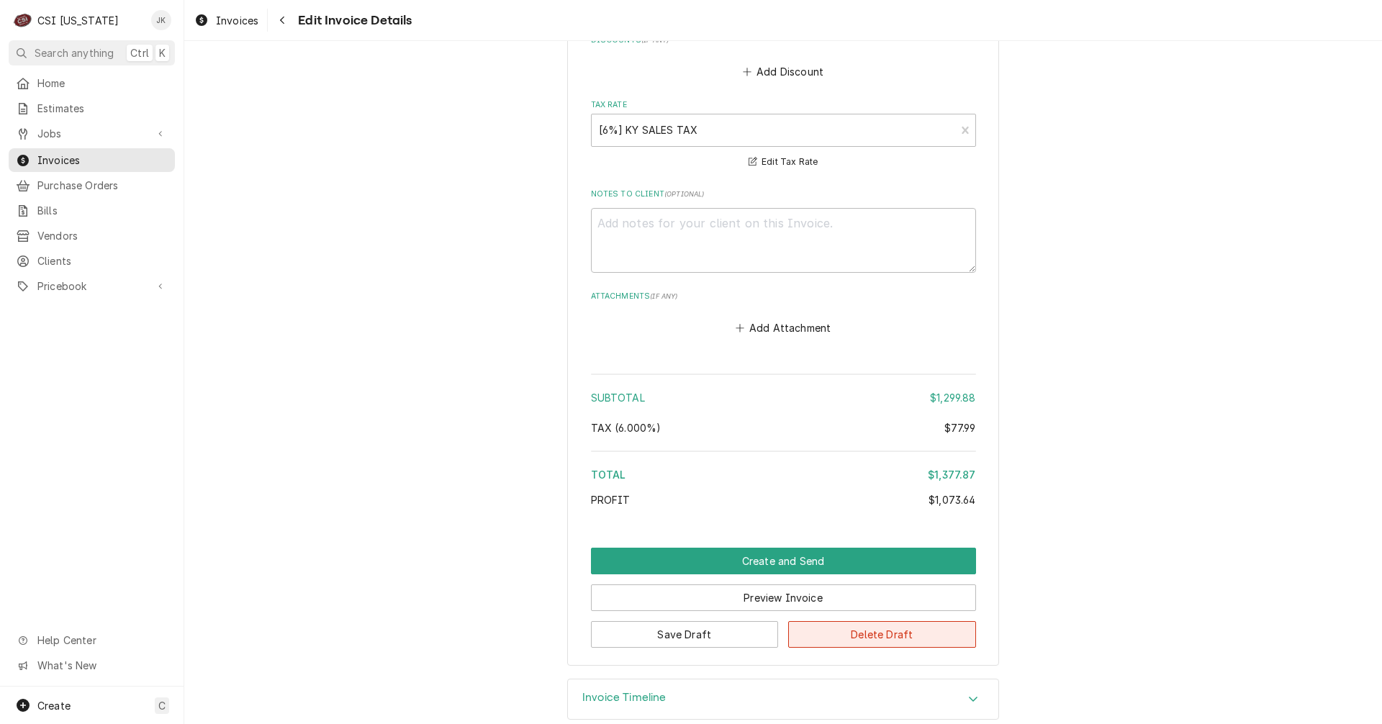
scroll to position [3684, 0]
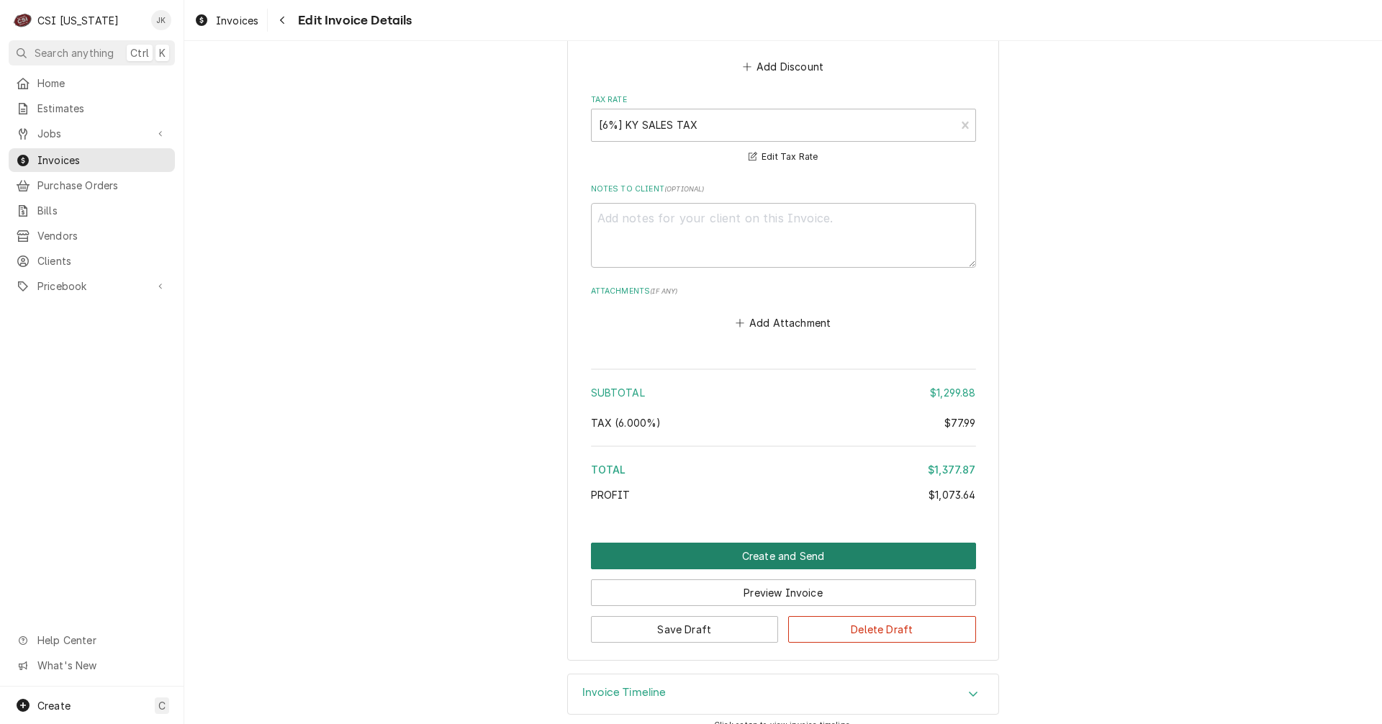
click at [777, 543] on button "Create and Send" at bounding box center [783, 556] width 385 height 27
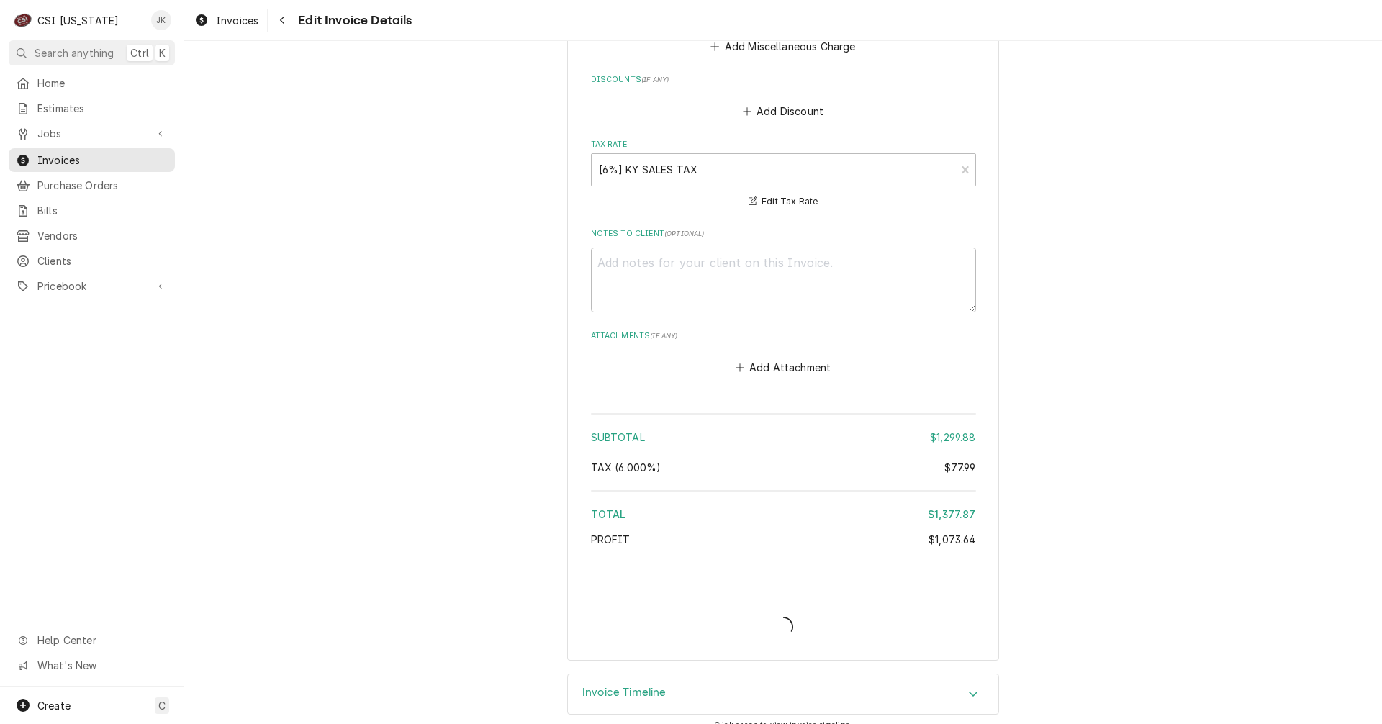
type textarea "x"
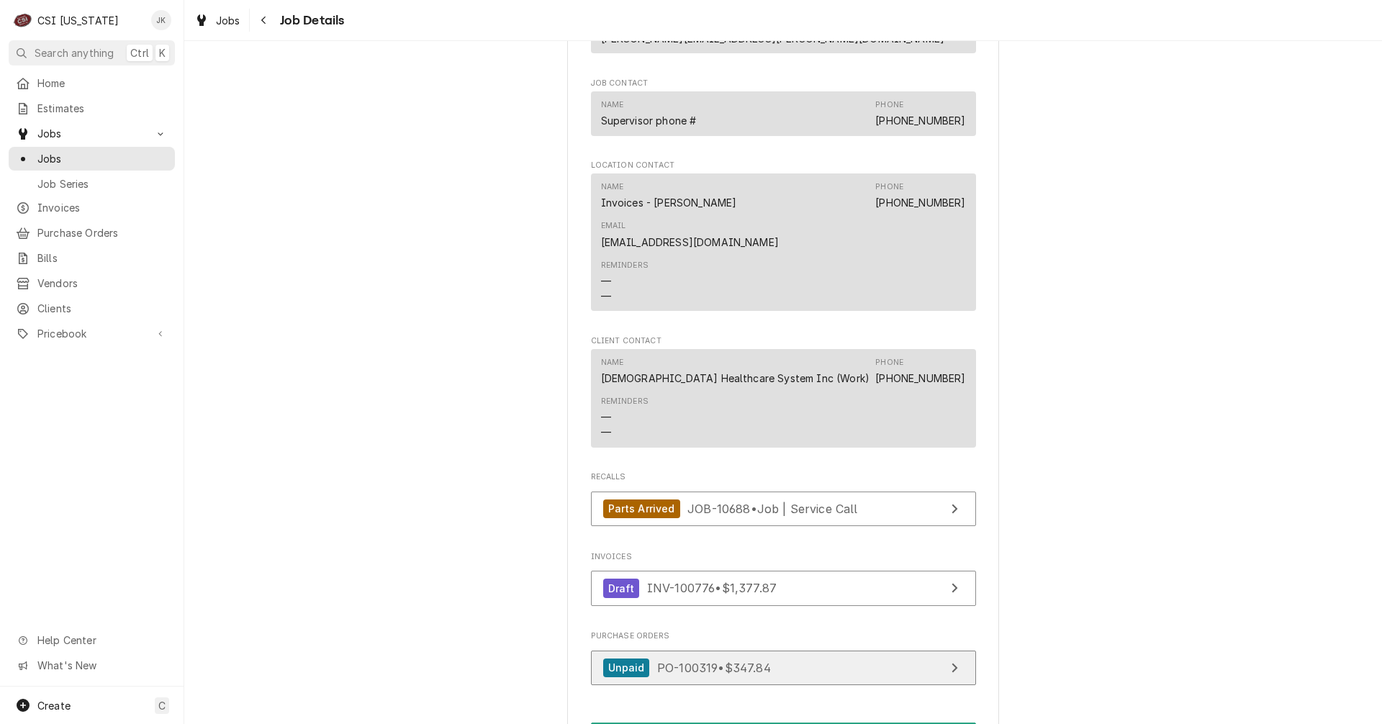
scroll to position [1152, 0]
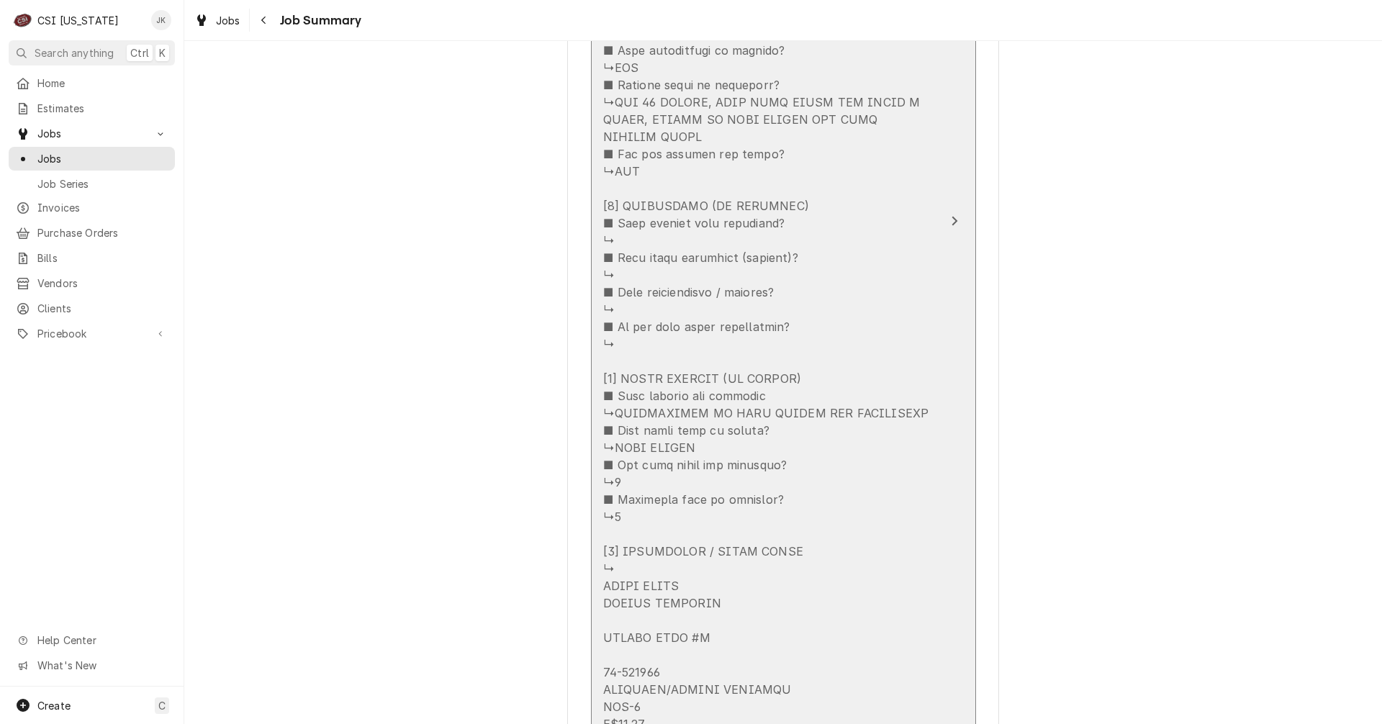
scroll to position [1080, 0]
click at [766, 236] on div "Update Line Item" at bounding box center [768, 314] width 330 height 1520
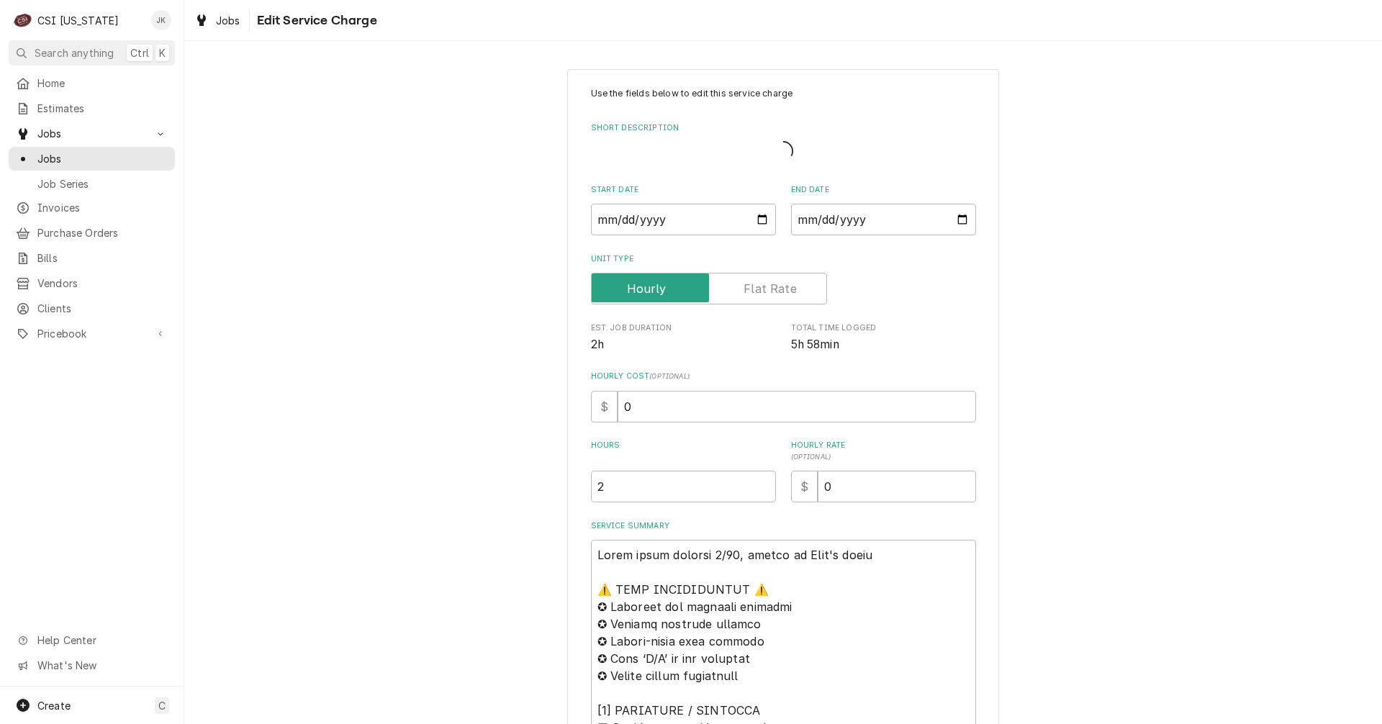
type textarea "x"
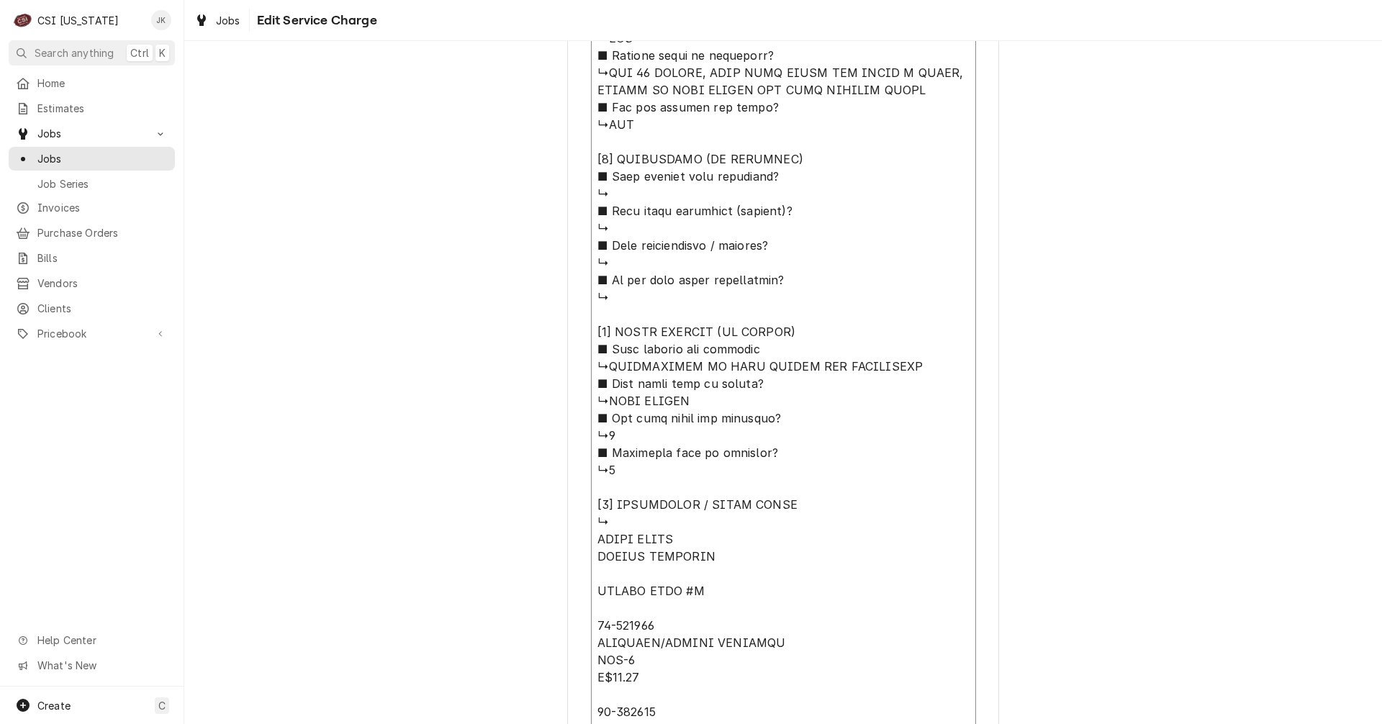
scroll to position [1550, 0]
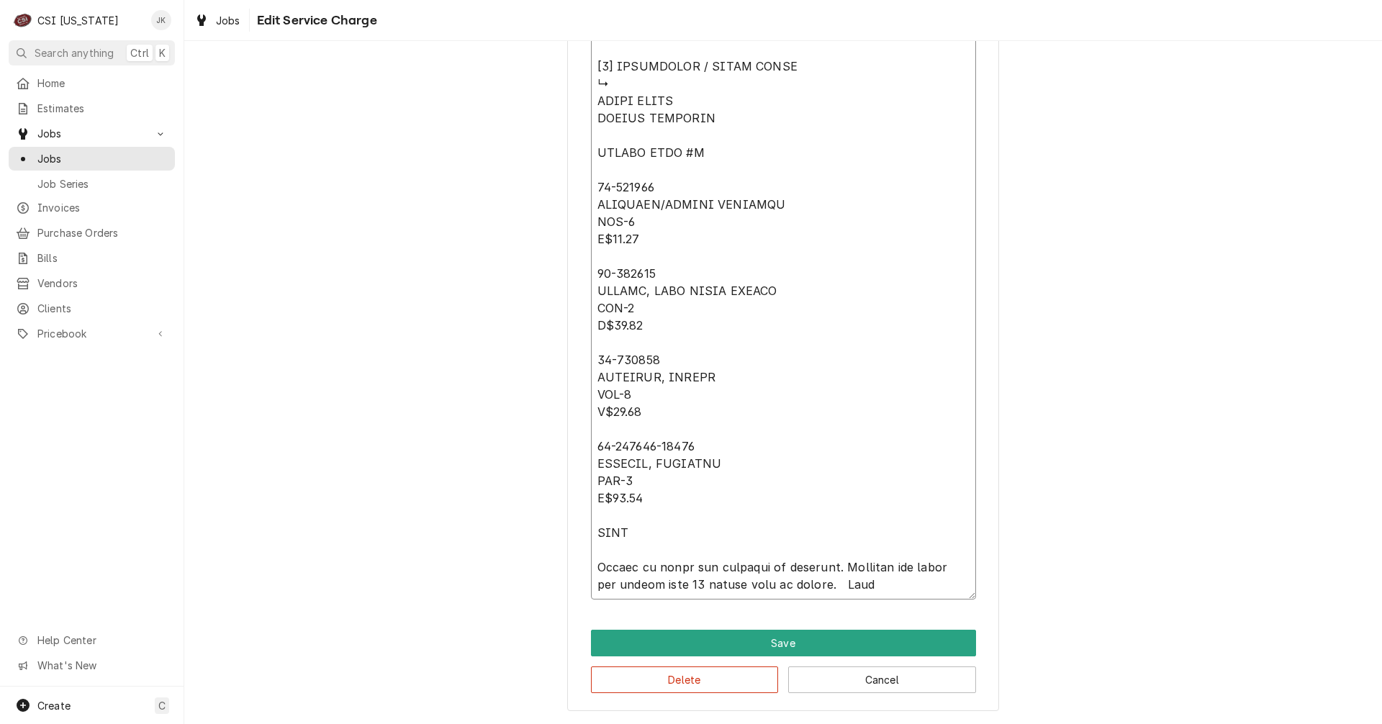
drag, startPoint x: 592, startPoint y: 224, endPoint x: 907, endPoint y: 584, distance: 477.9
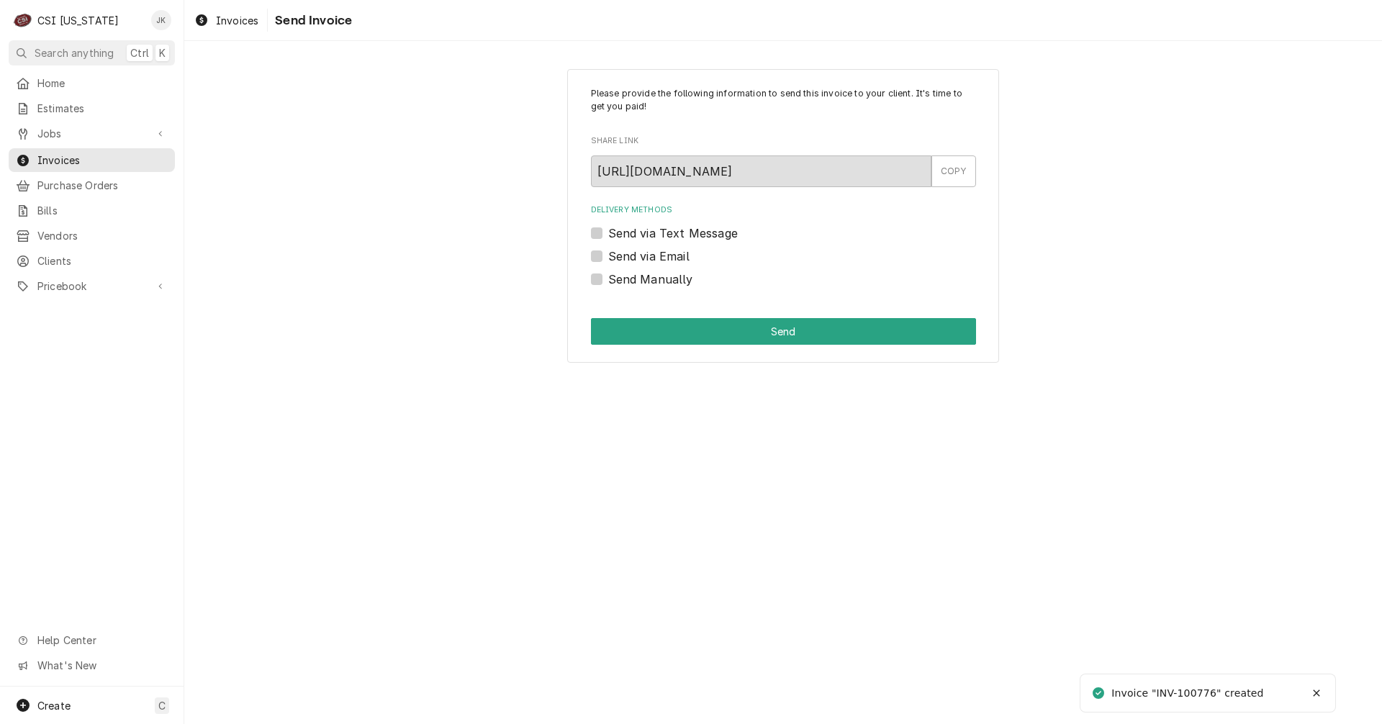
click at [620, 254] on label "Send via Email" at bounding box center [648, 256] width 81 height 17
click at [620, 254] on input "Send via Email" at bounding box center [800, 264] width 385 height 32
checkbox input "true"
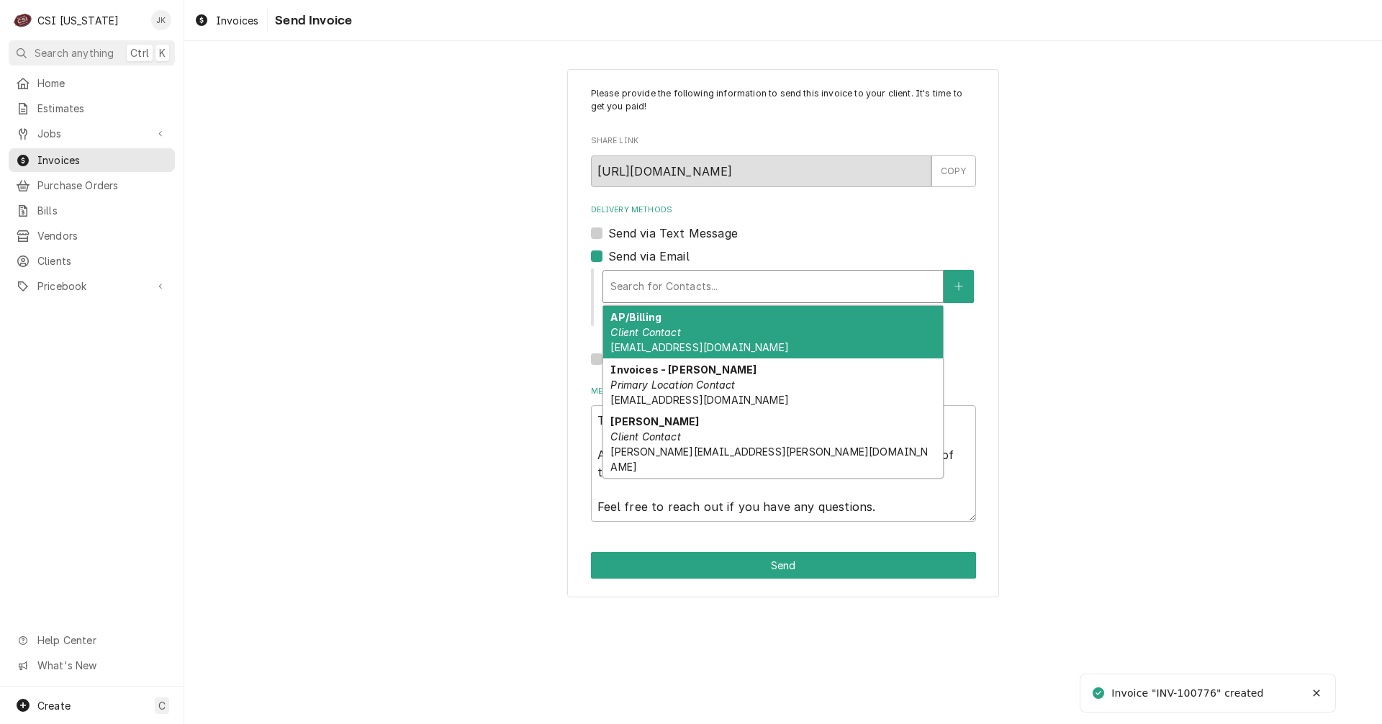
click at [681, 286] on div "Delivery Methods" at bounding box center [772, 286] width 325 height 26
click at [688, 327] on div "AP/Billing Client Contact corpacctspayable@bhsi.com" at bounding box center [773, 332] width 340 height 53
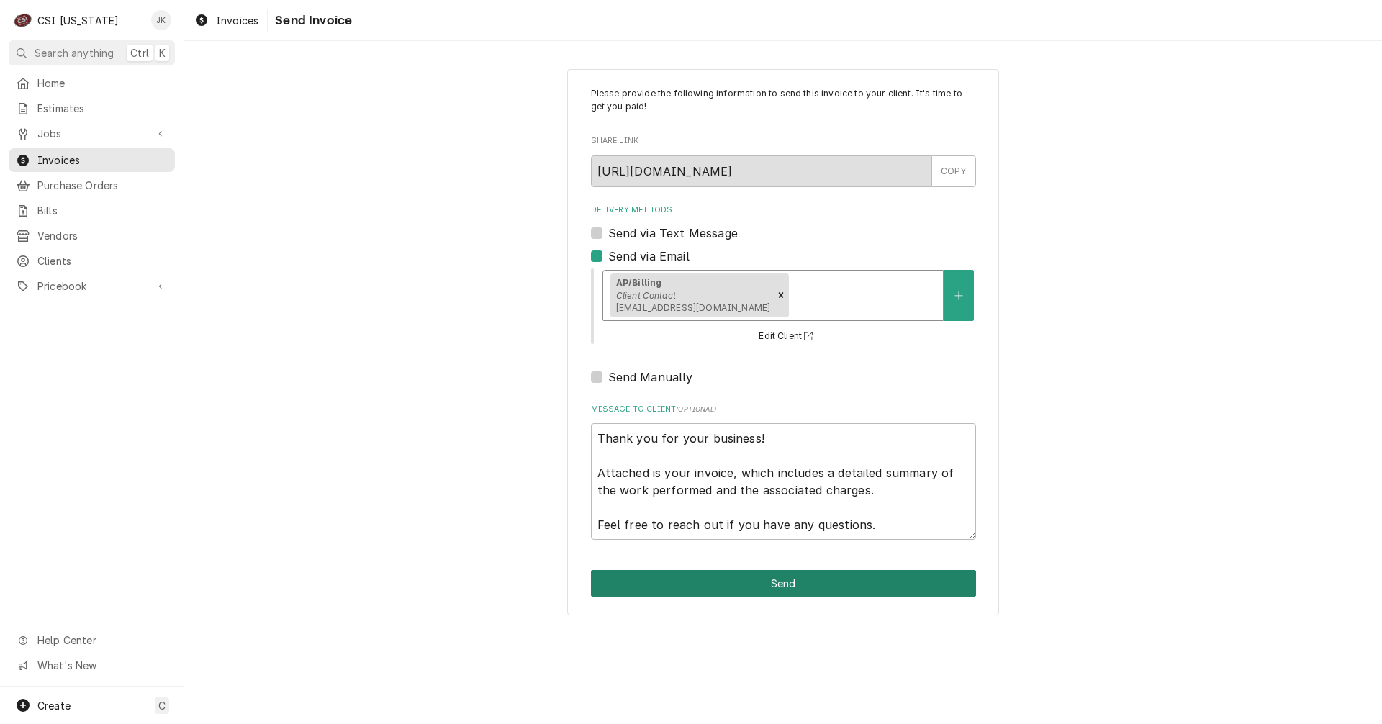
click at [785, 575] on button "Send" at bounding box center [783, 583] width 385 height 27
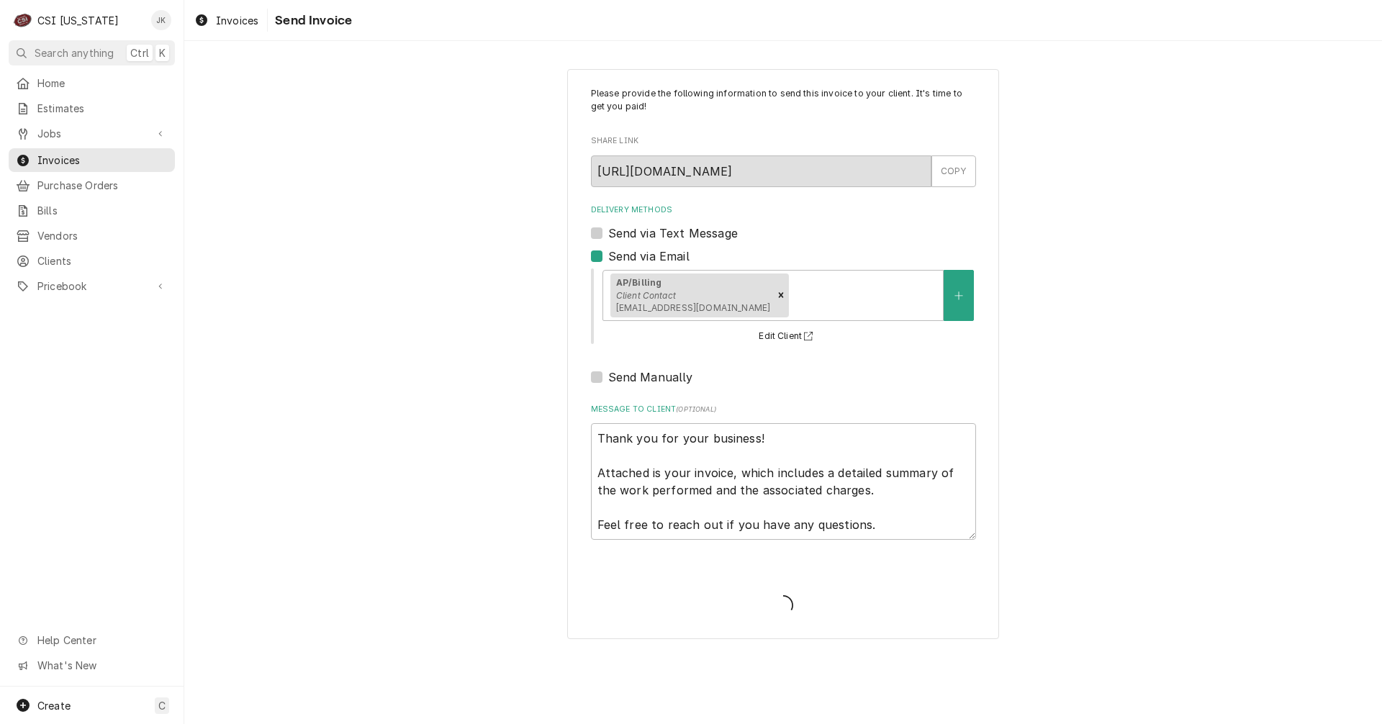
type textarea "x"
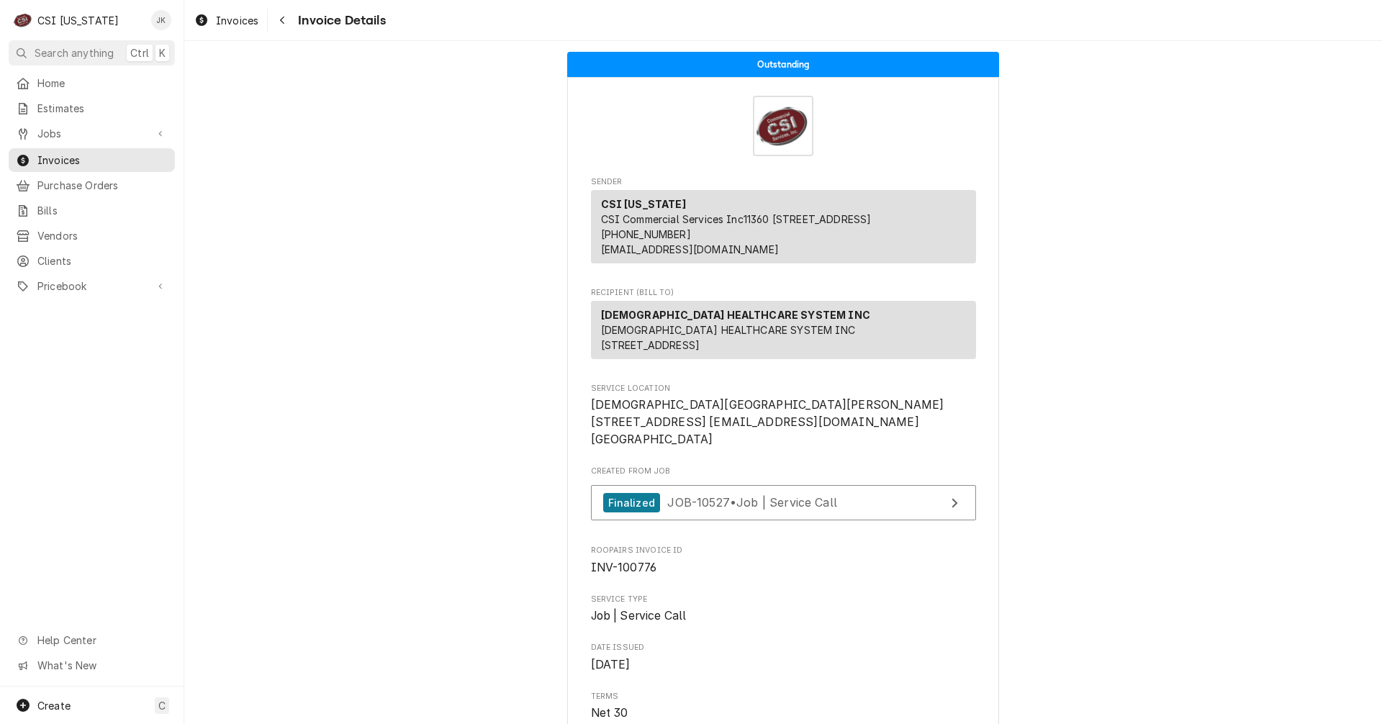
drag, startPoint x: 215, startPoint y: 15, endPoint x: 488, endPoint y: 78, distance: 279.9
click at [215, 15] on div "Invoices" at bounding box center [226, 21] width 70 height 18
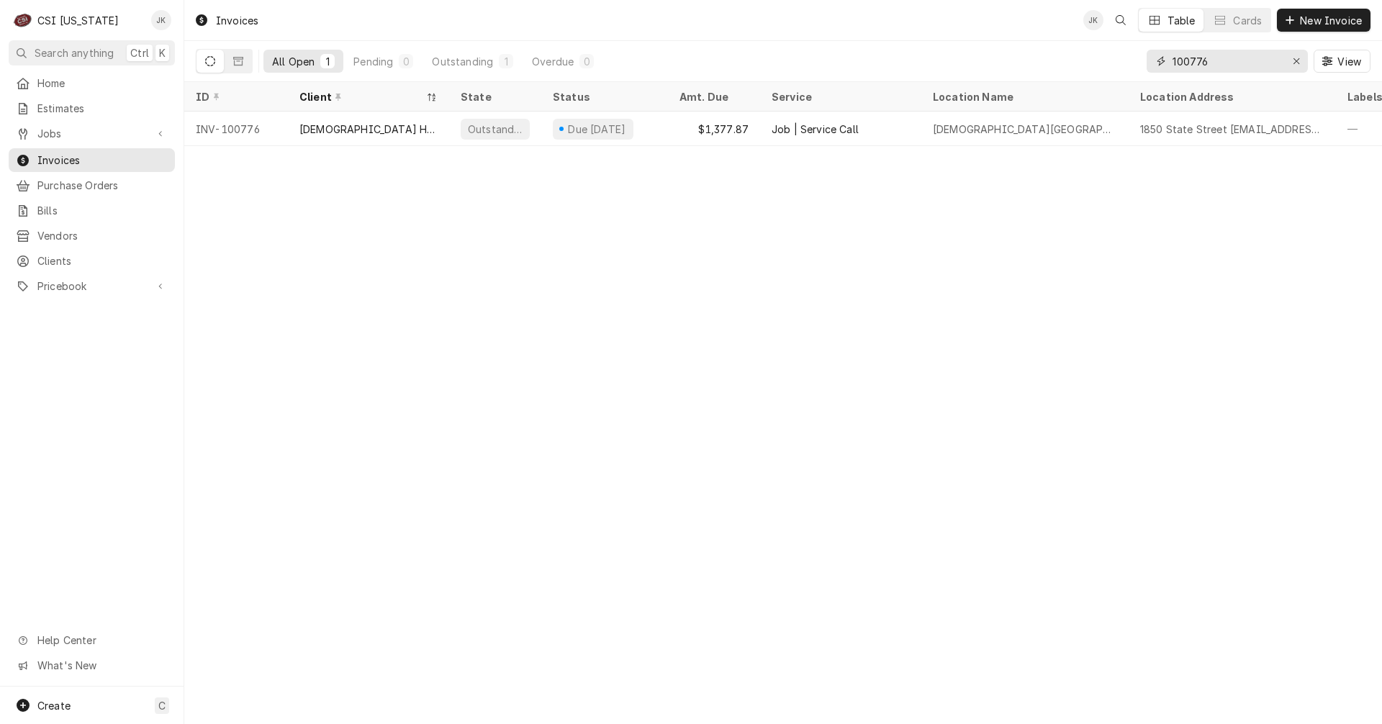
drag, startPoint x: 1200, startPoint y: 63, endPoint x: 1218, endPoint y: 63, distance: 18.0
click at [1218, 63] on input "100776" at bounding box center [1226, 61] width 108 height 23
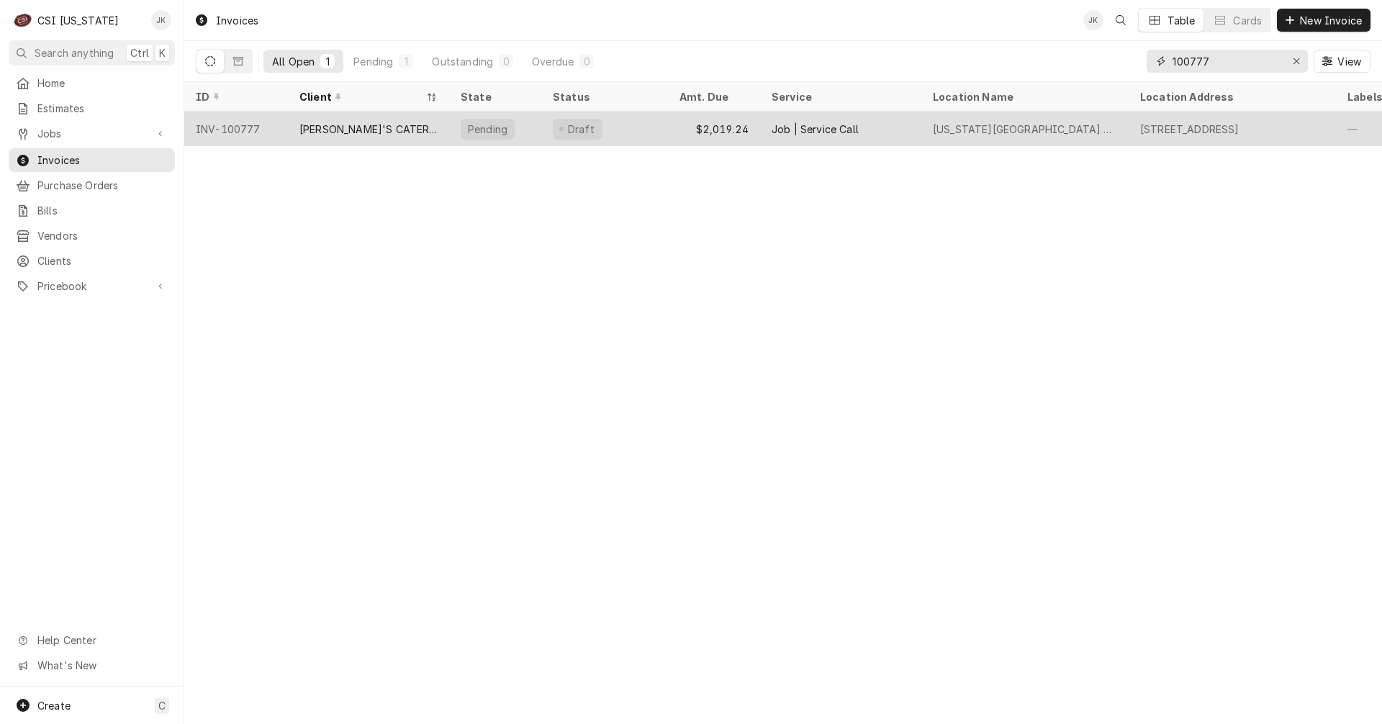
type input "100777"
click at [343, 122] on div "[PERSON_NAME]'S CATERING" at bounding box center [368, 129] width 138 height 15
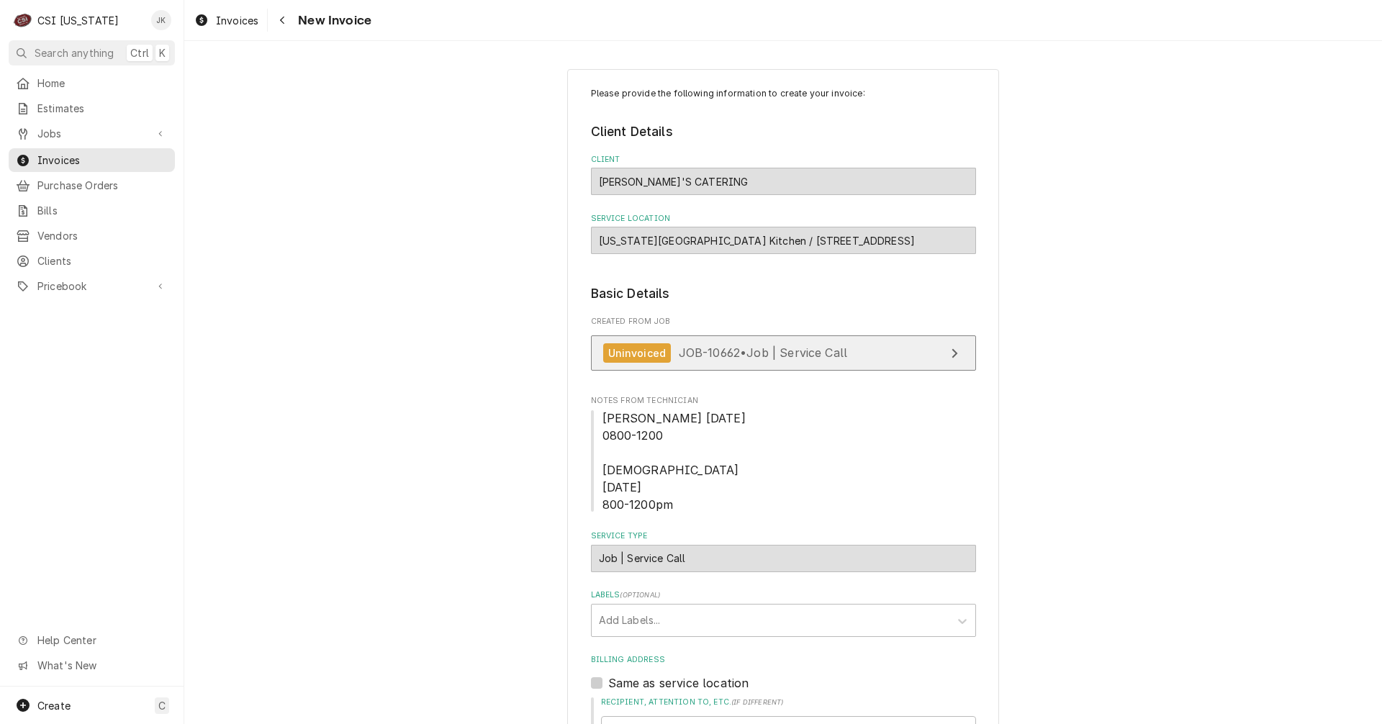
click at [732, 354] on span "JOB-10662 • Job | Service Call" at bounding box center [763, 352] width 169 height 14
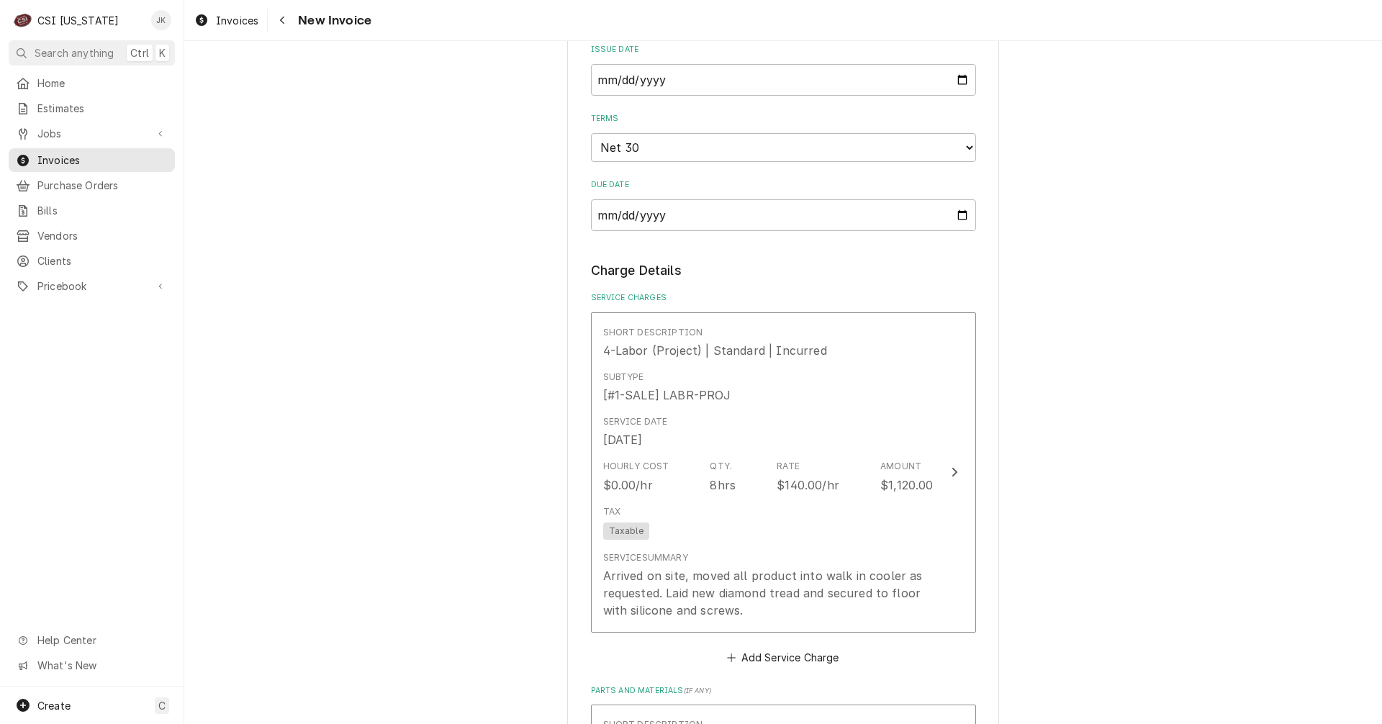
scroll to position [1008, 0]
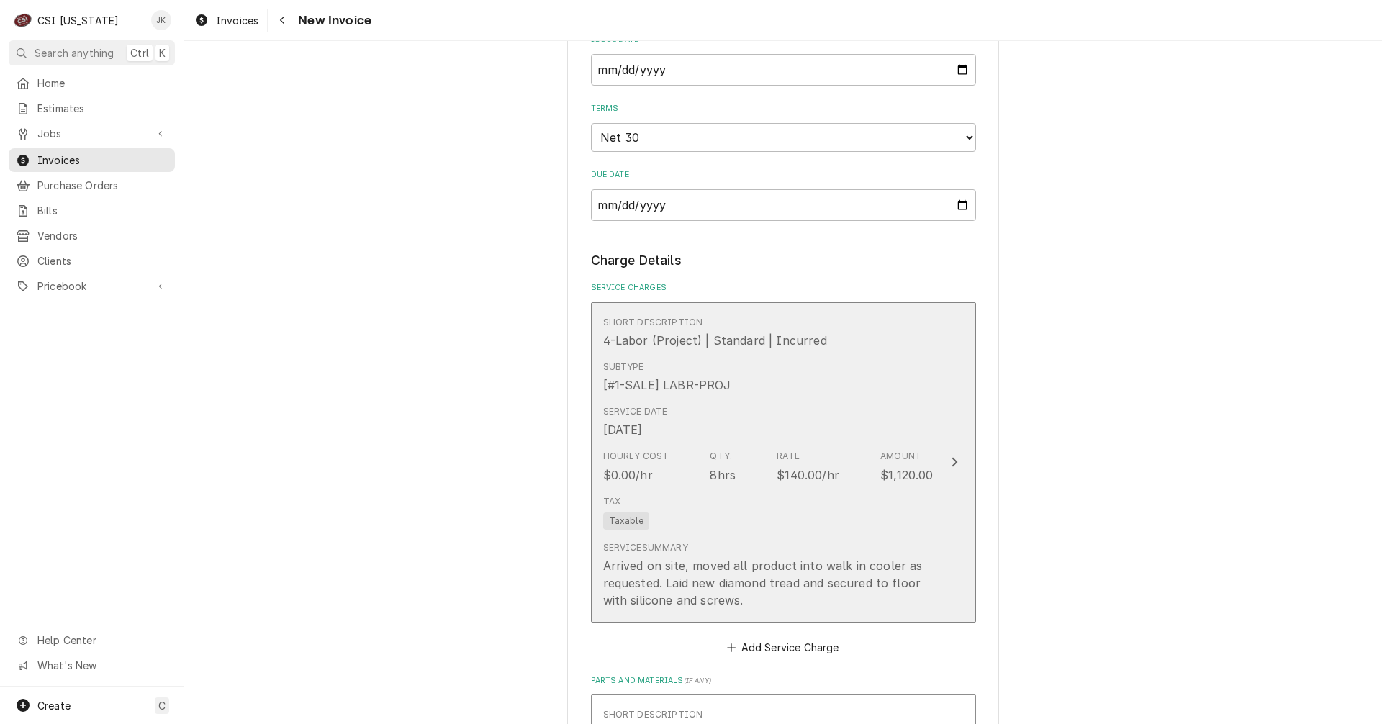
click at [741, 568] on div "Arrived on site, moved all product into walk in cooler as requested. Laid new d…" at bounding box center [768, 583] width 330 height 52
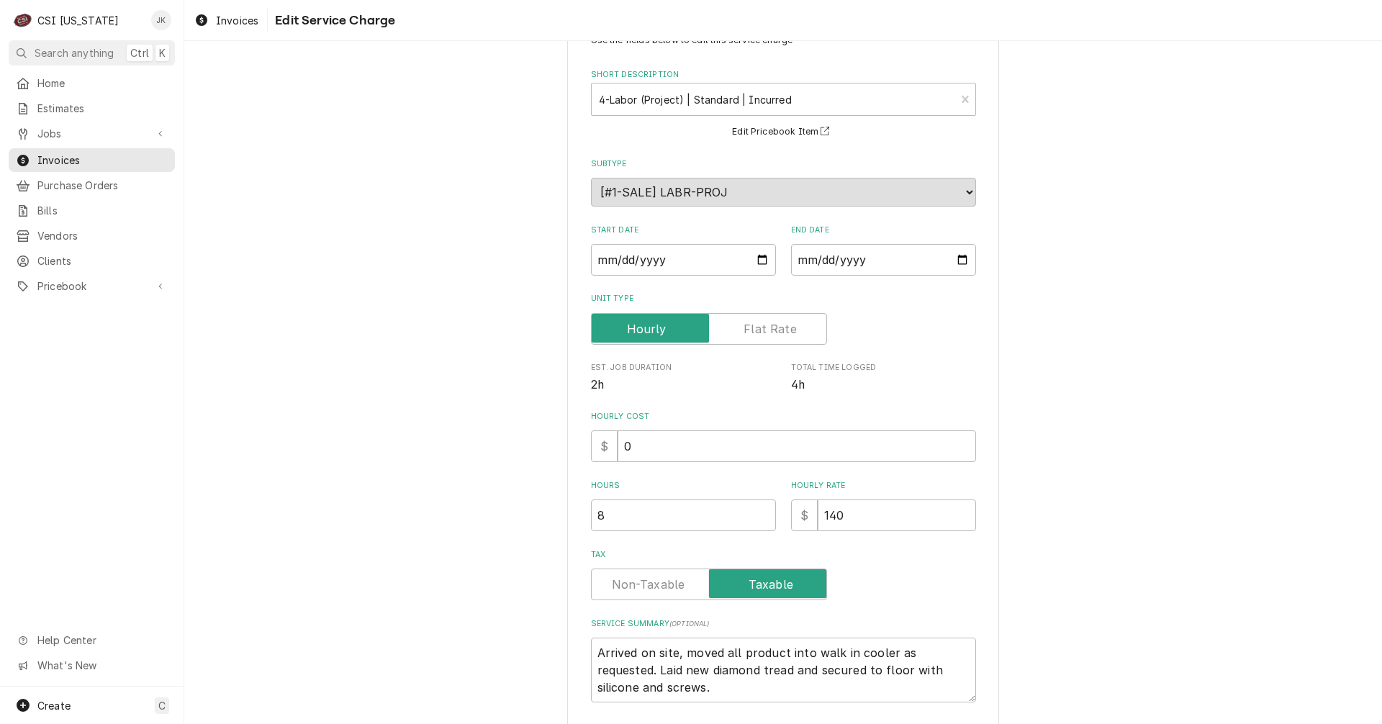
scroll to position [156, 0]
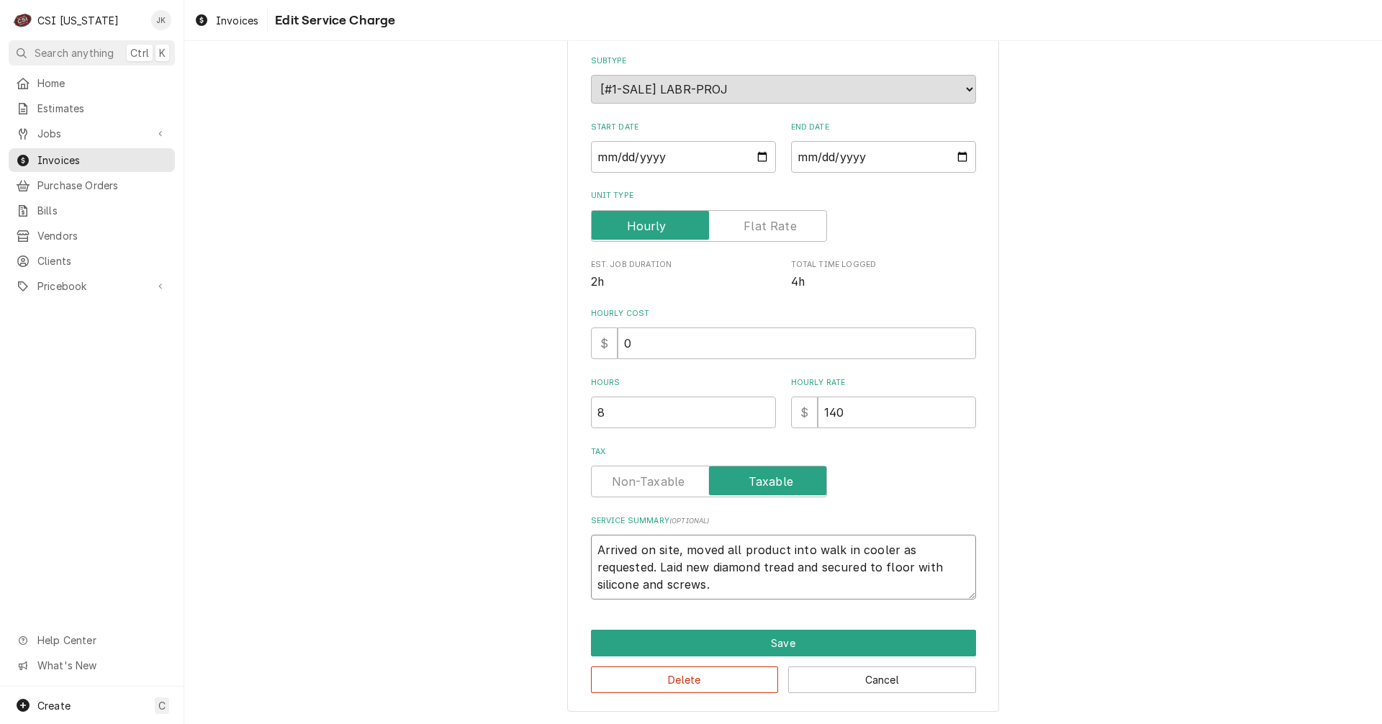
click at [780, 552] on textarea "Arrived on site, moved all product into walk in cooler as requested. Laid new d…" at bounding box center [783, 567] width 385 height 65
type textarea "x"
type textarea "Arrived on site, moved all product into walk in cooler as requested. Laid new d…"
type textarea "x"
type textarea "Arrived on site, moved all product f into walk in cooler as requested. Laid new…"
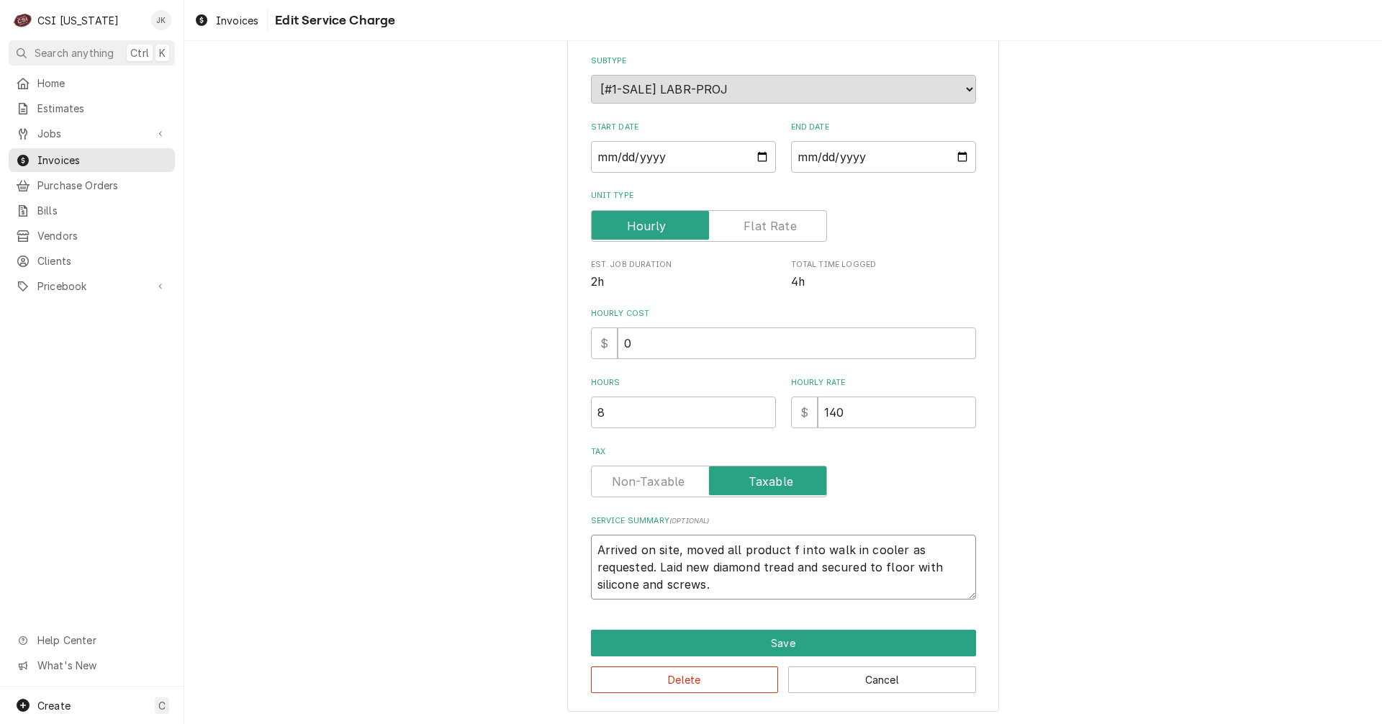
type textarea "x"
type textarea "Arrived on site, moved all product fr into walk in cooler as requested. Laid ne…"
type textarea "x"
type textarea "Arrived on site, moved all product fro into walk in cooler as requested. Laid n…"
type textarea "x"
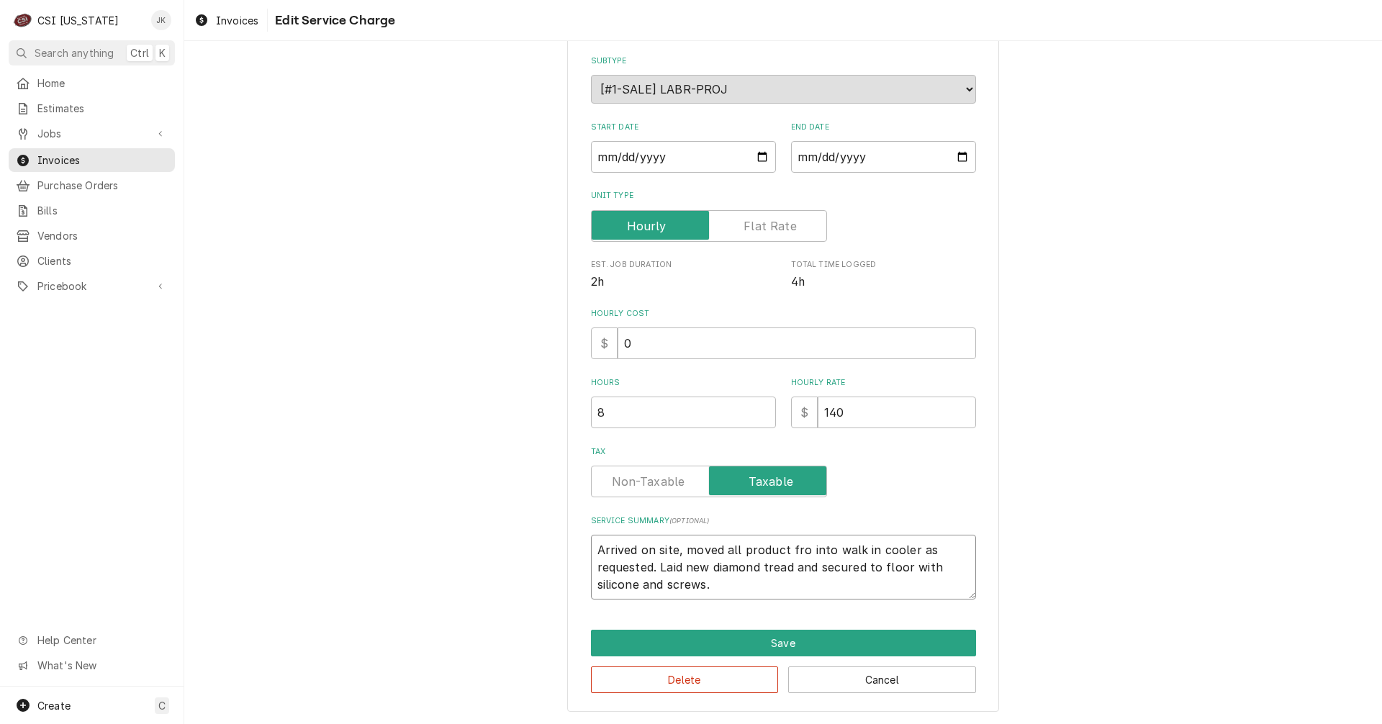
type textarea "Arrived on site, moved all product from into walk in cooler as requested. Laid …"
type textarea "x"
type textarea "Arrived on site, moved all product from into walk in cooler as requested. Laid …"
type textarea "x"
type textarea "Arrived on site, moved all product from w into walk in cooler as requested. Lai…"
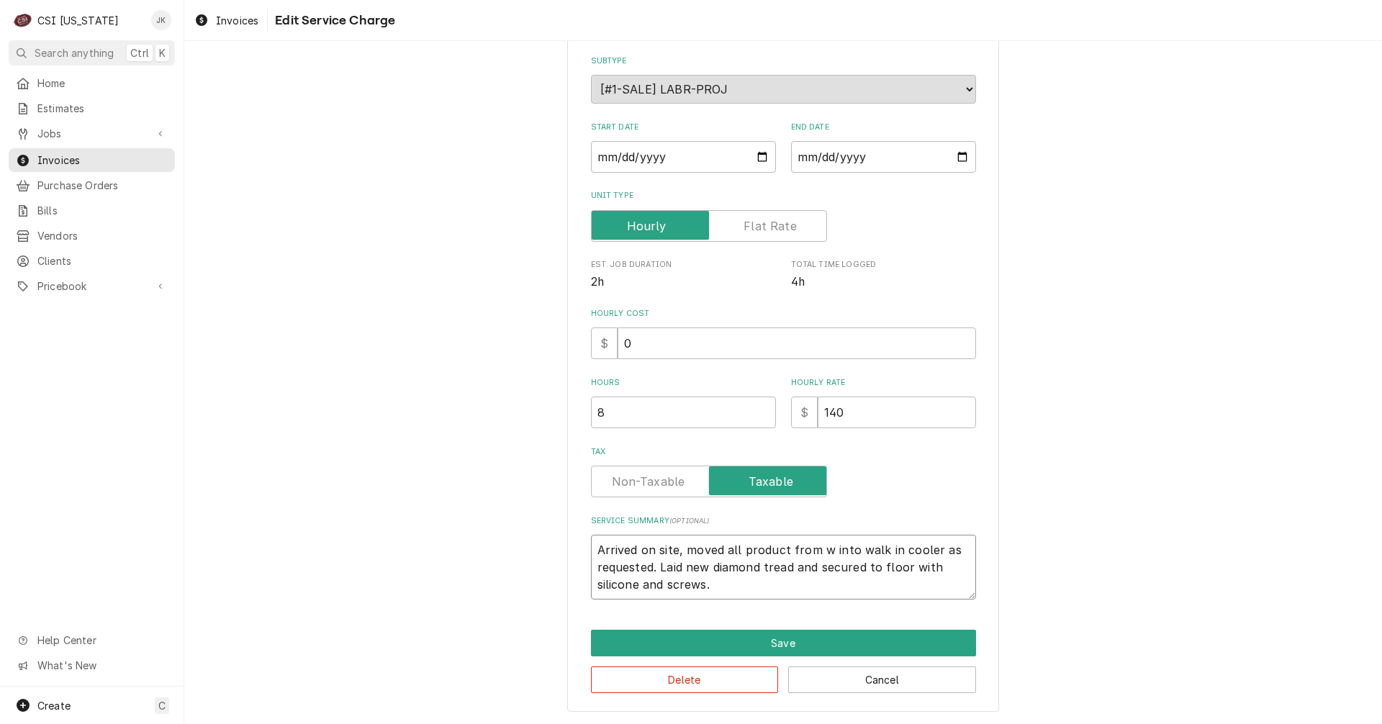
type textarea "x"
type textarea "Arrived on site, moved all product from wa into walk in cooler as requested. La…"
type textarea "x"
type textarea "Arrived on site, moved all product from wal into walk in cooler as requested. L…"
type textarea "x"
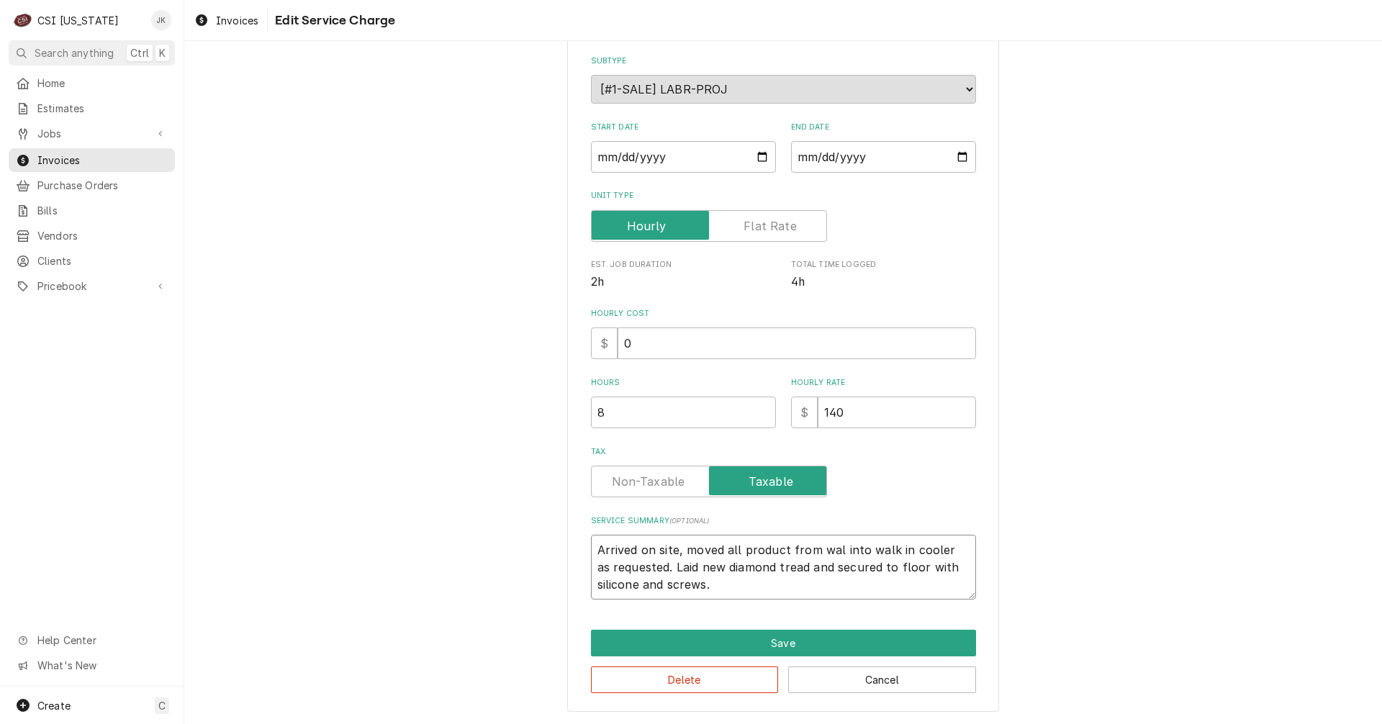
type textarea "Arrived on site, moved all product from walk into walk in cooler as requested. …"
type textarea "x"
type textarea "Arrived on site, moved all product from walk- into walk in cooler as requested.…"
type textarea "x"
type textarea "Arrived on site, moved all product from walk-i into walk in cooler as requested…"
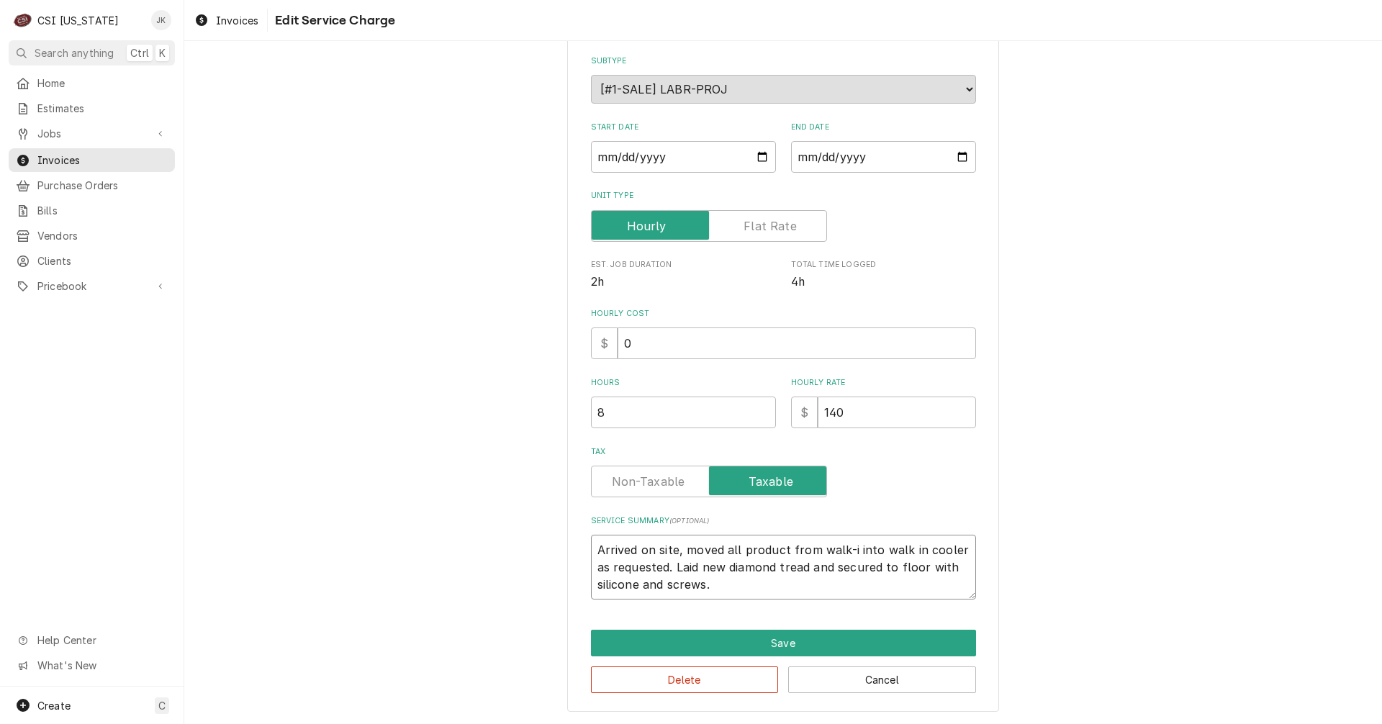
type textarea "x"
type textarea "Arrived on site, moved all product from walk-in into walk in cooler as requeste…"
type textarea "x"
type textarea "Arrived on site, moved all product from walk-in into walk in cooler as requeste…"
type textarea "x"
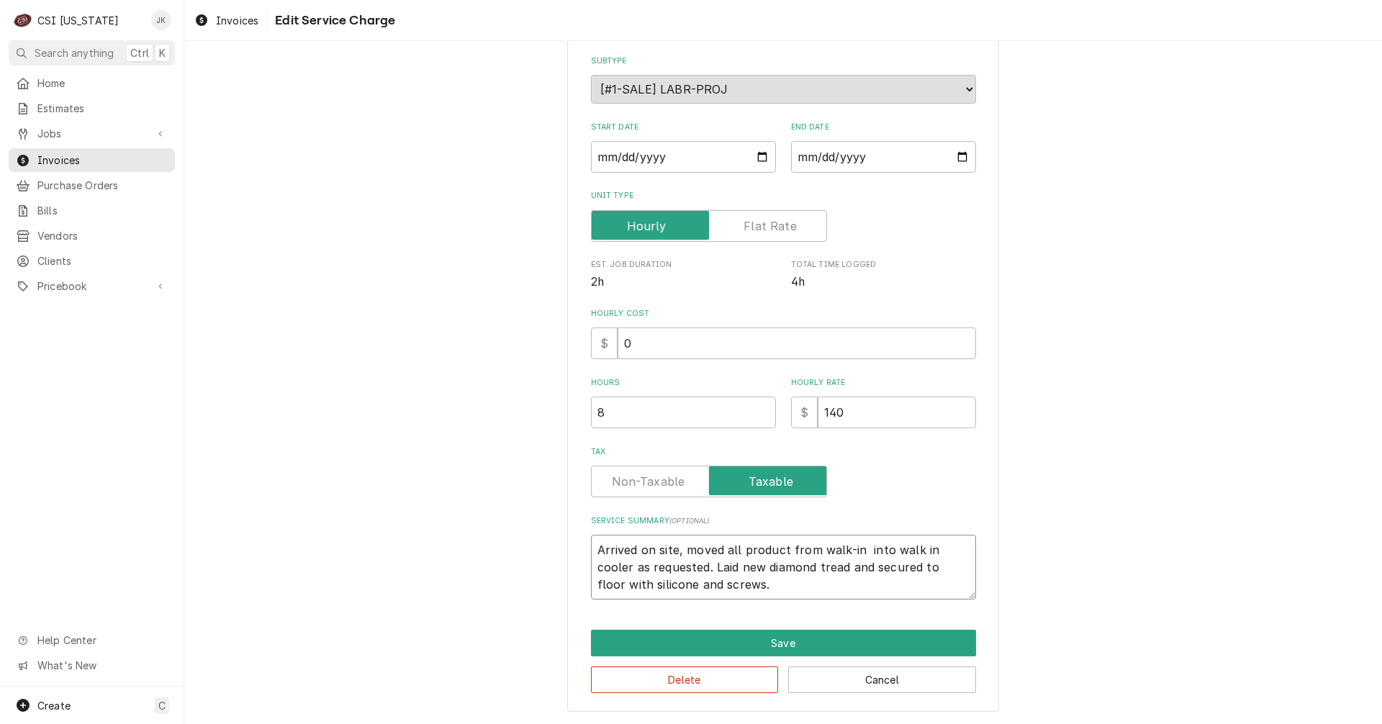
type textarea "Arrived on site, moved all product from walk-in f into walk in cooler as reques…"
type textarea "x"
type textarea "Arrived on site, moved all product from walk-in fr into walk in cooler as reque…"
type textarea "x"
type textarea "Arrived on site, moved all product from walk-in fre into walk in cooler as requ…"
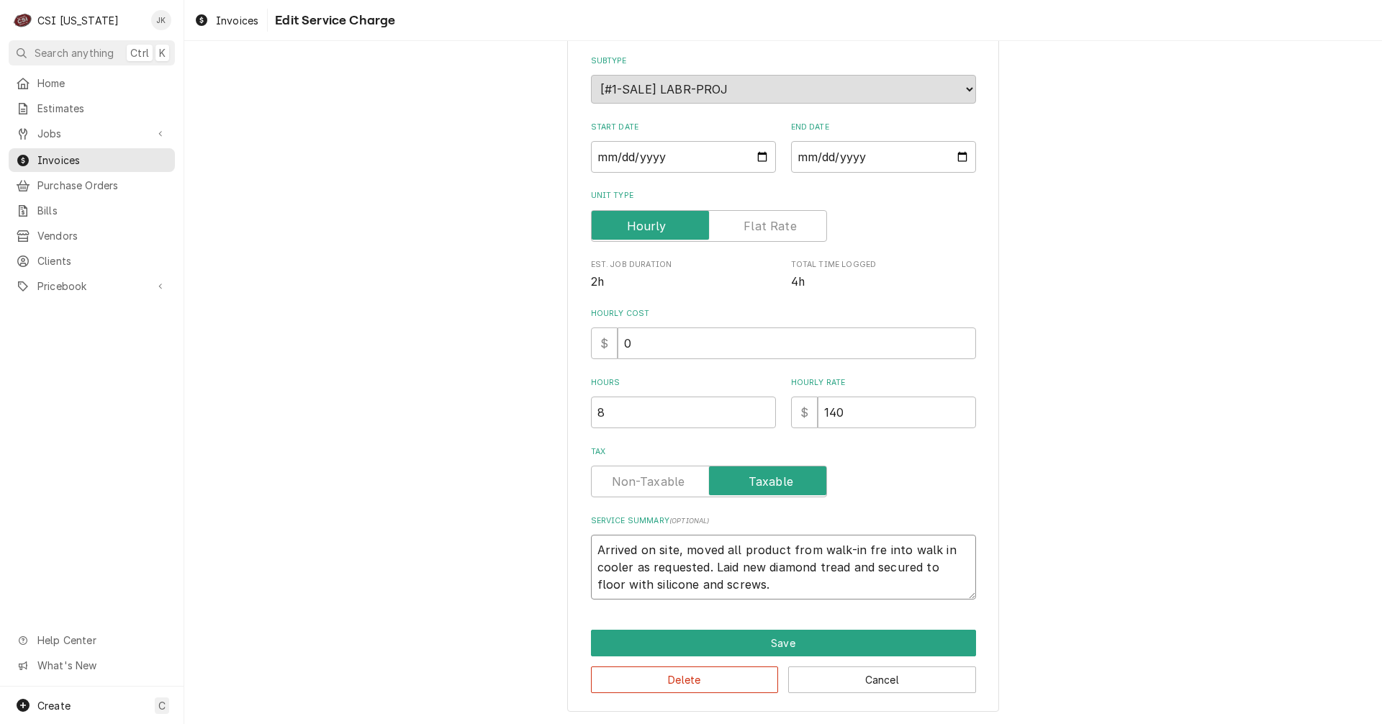
type textarea "x"
type textarea "Arrived on site, moved all product from walk-in free into walk in cooler as req…"
type textarea "x"
type textarea "Arrived on site, moved all product from walk-in freez into walk in cooler as re…"
type textarea "x"
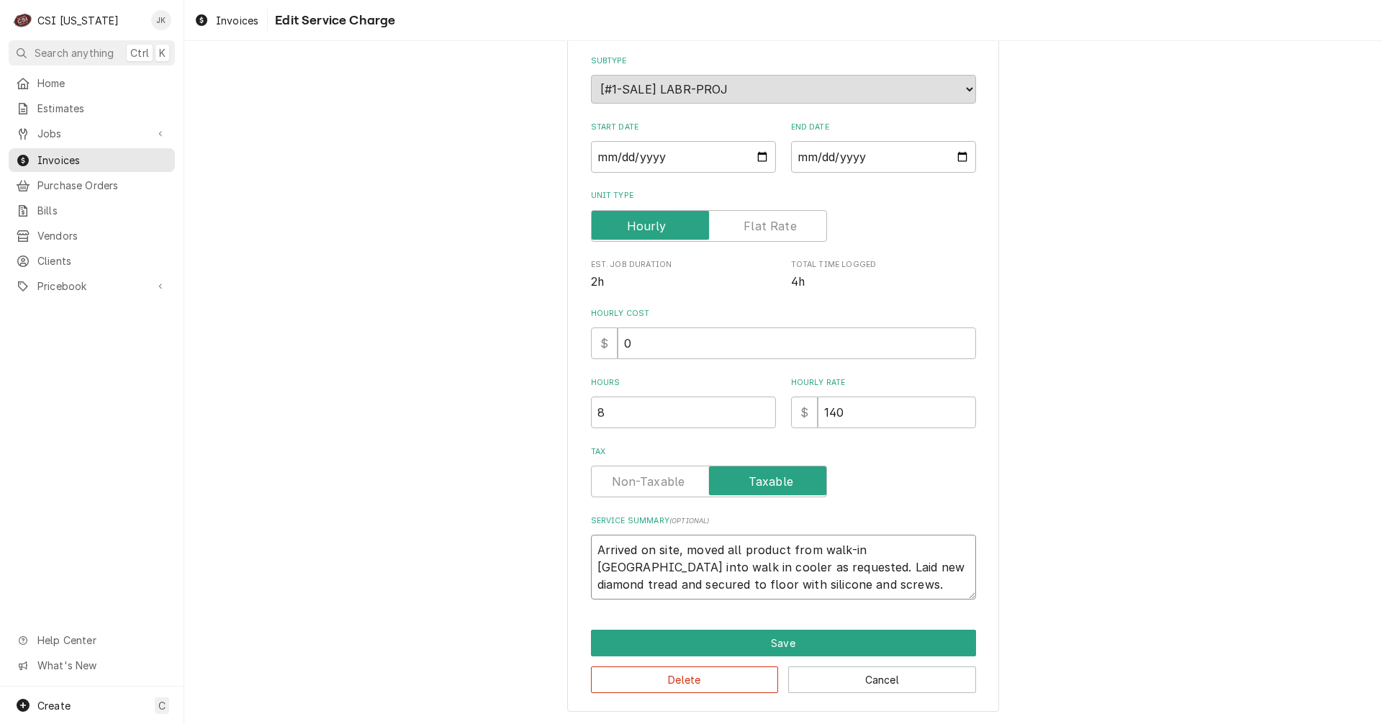
type textarea "Arrived on site, moved all product from walk-in freeze into walk in cooler as r…"
type textarea "x"
type textarea "Arrived on site, moved all product from walk-in freezer into walk in cooler as …"
click at [949, 546] on textarea "Arrived on site, moved all product from walk-in freezer into walk in cooler as …" at bounding box center [783, 567] width 385 height 65
type textarea "x"
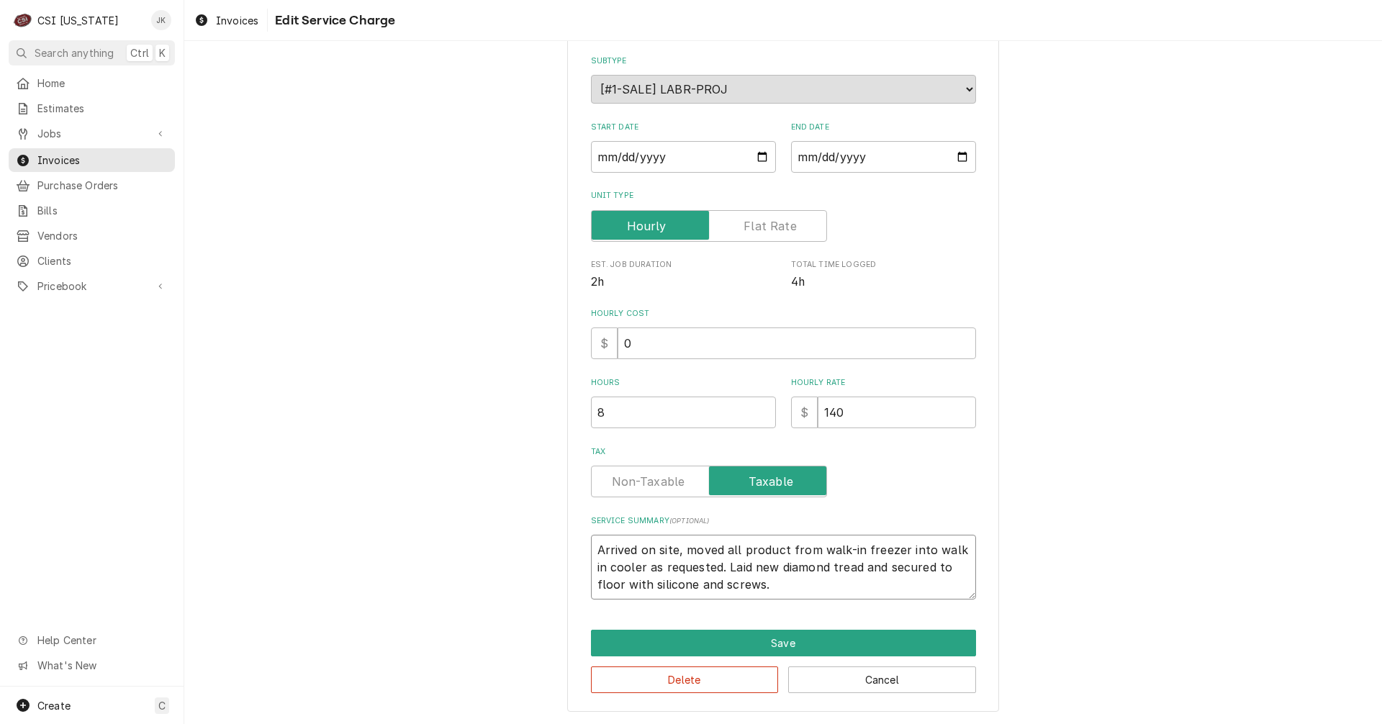
type textarea "Arrived on site, moved all product from walk-in freezer into walkin cooler as r…"
type textarea "x"
type textarea "Arrived on site, moved all product from walk-in freezer into walk-in cooler as …"
click at [845, 569] on textarea "Arrived on site, moved all product from walk-in freezer into walk-in cooler as …" at bounding box center [783, 567] width 385 height 65
type textarea "x"
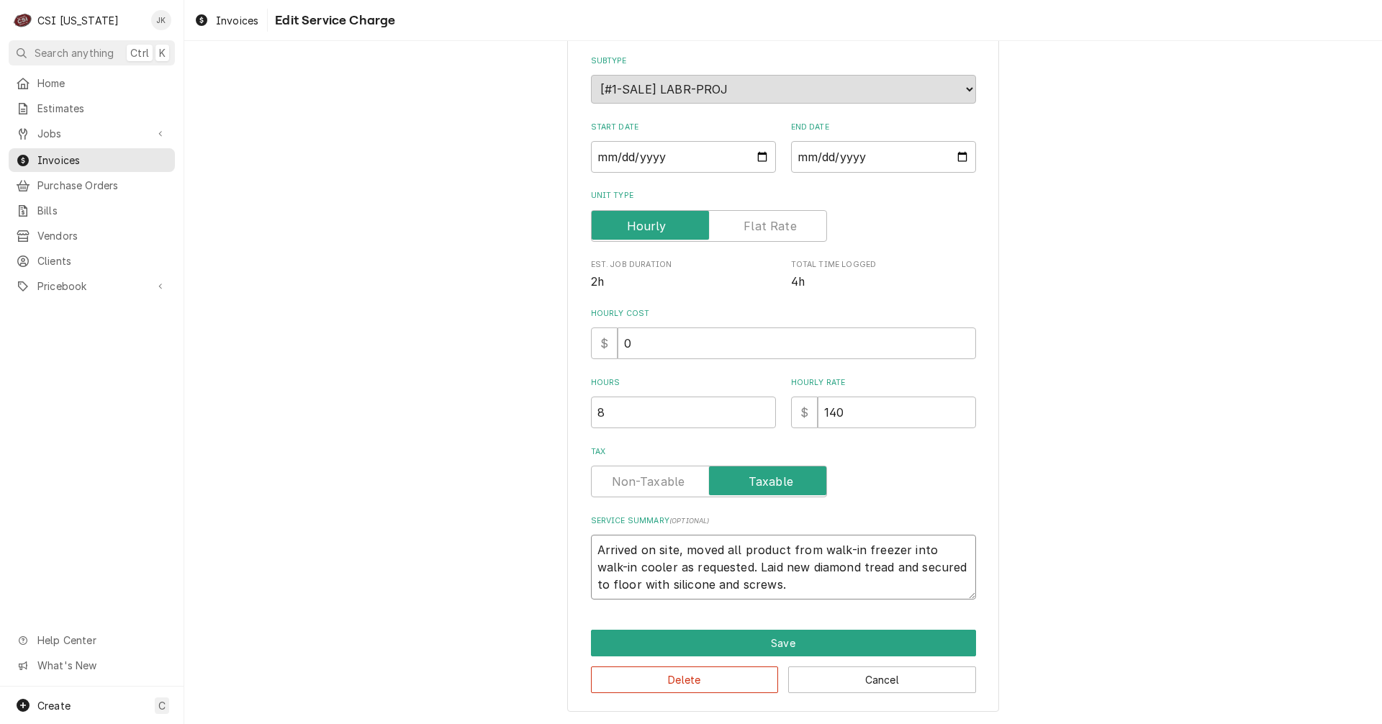
type textarea "Arrived on site, moved all product from walk-in freezer into walk-in cooler as …"
type textarea "x"
type textarea "Arrived on site, moved all product from walk-in freezer into walk-in cooler as …"
type textarea "x"
type textarea "Arrived on site, moved all product from walk-in freezer into walk-in cooler as …"
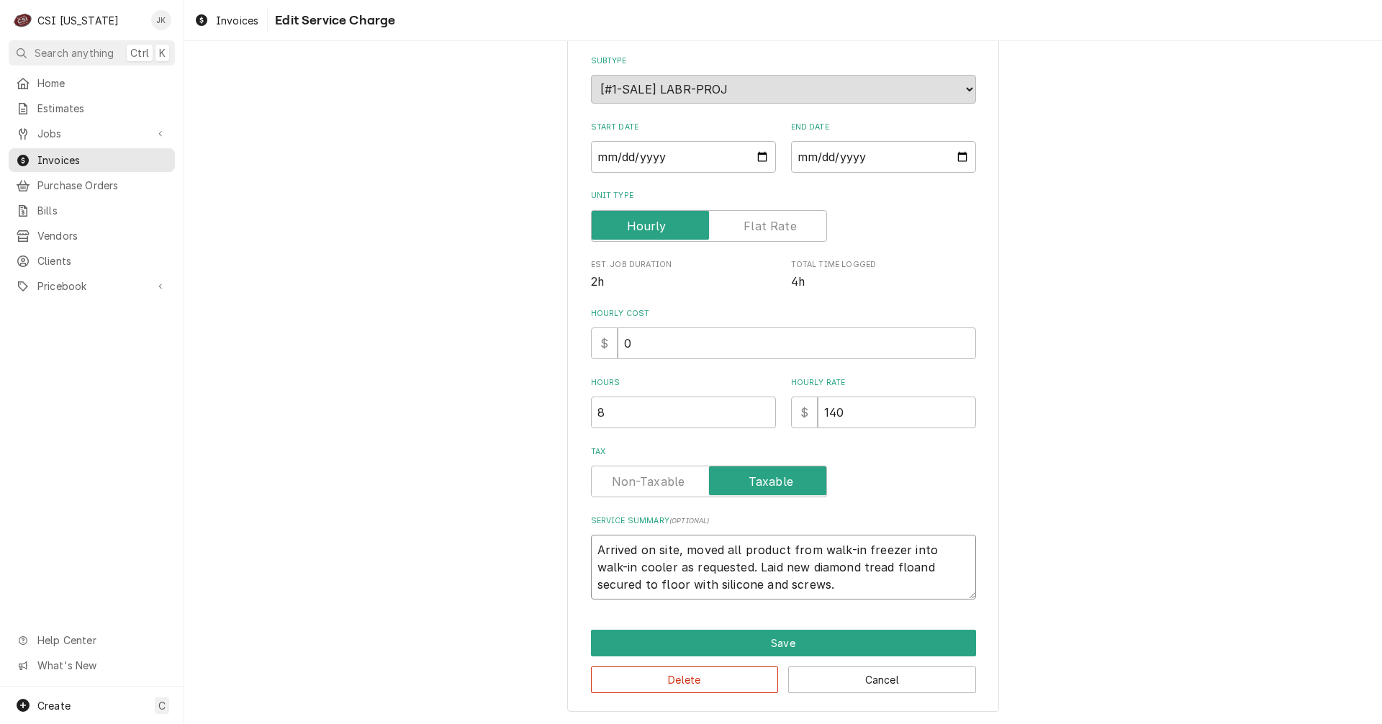
type textarea "x"
type textarea "Arrived on site, moved all product from walk-in freezer into walk-in cooler as …"
type textarea "x"
type textarea "Arrived on site, moved all product from walk-in freezer into walk-in cooler as …"
type textarea "x"
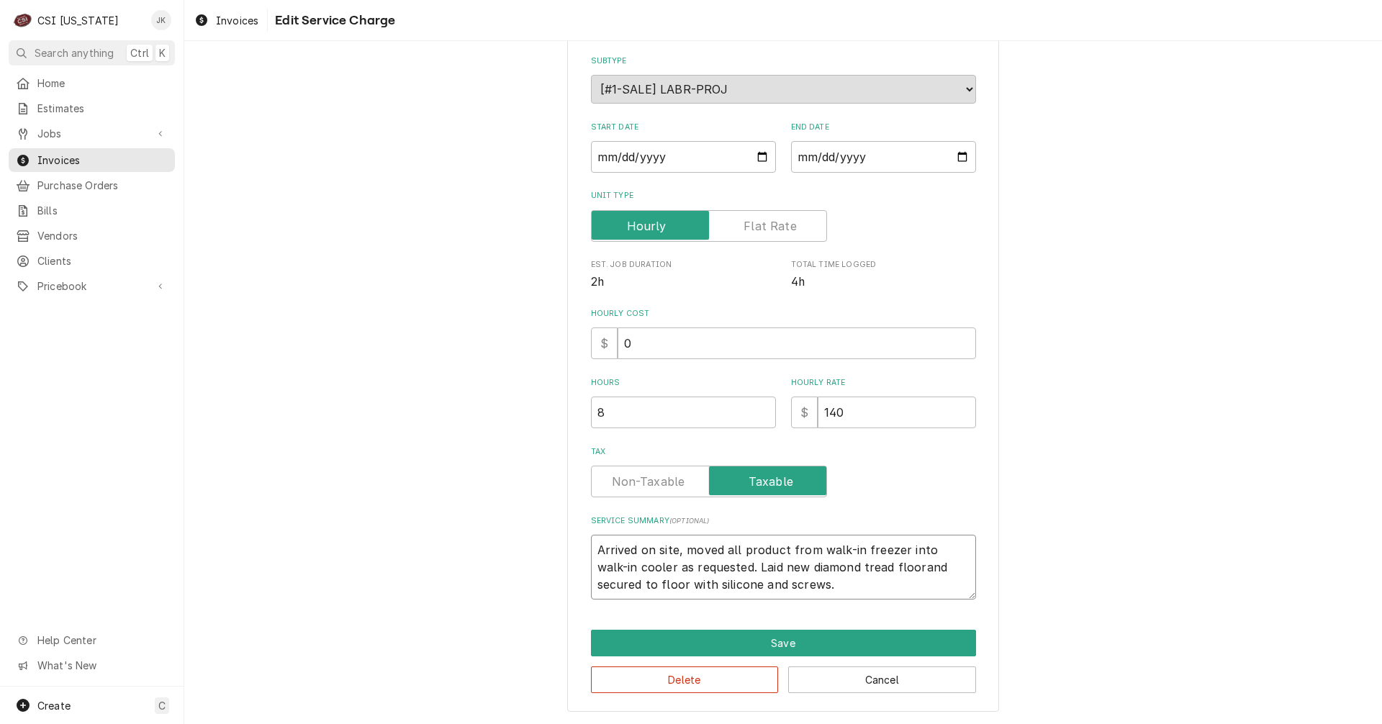
type textarea "Arrived on site, moved all product from walk-in freezer into walk-in cooler as …"
type textarea "x"
type textarea "Arrived on site, moved all product from walk-in freezer into walk-in cooler as …"
type textarea "x"
type textarea "Arrived on site, moved all product from walk-in freezer into walk-in cooler as …"
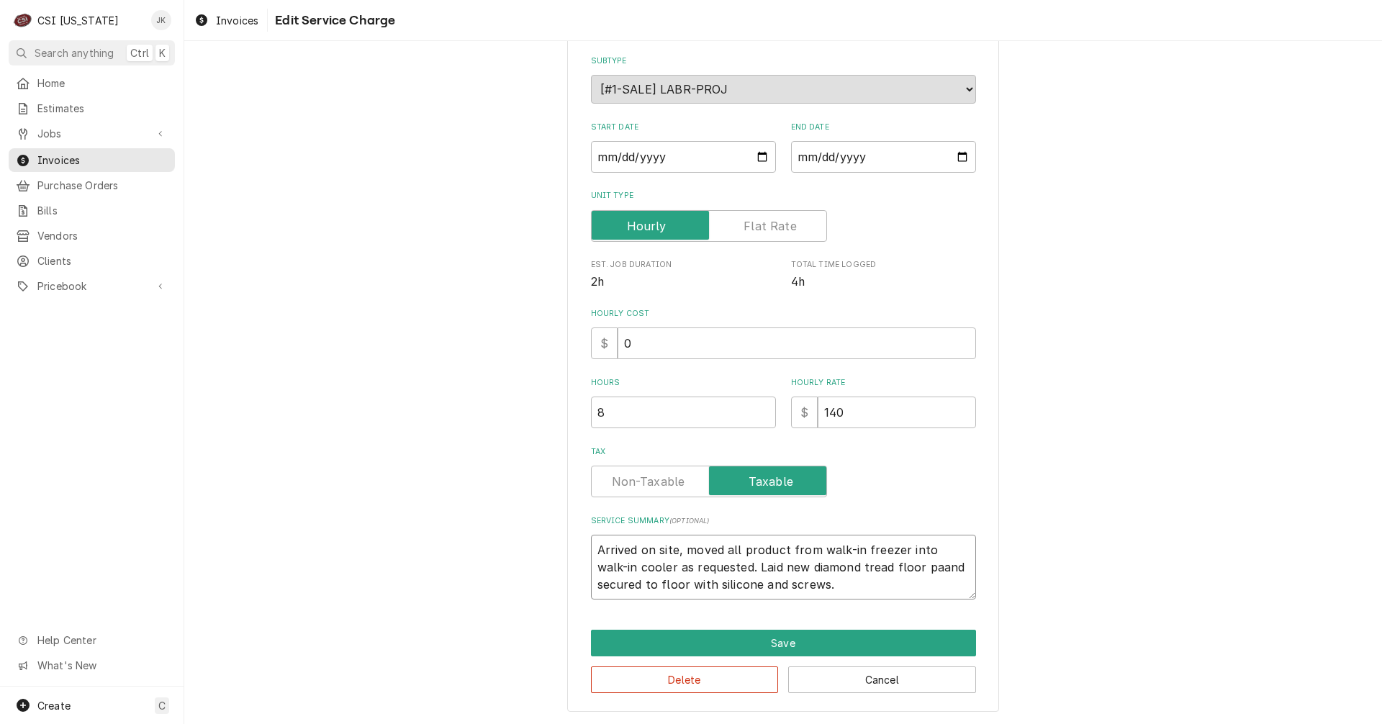
type textarea "x"
type textarea "Arrived on site, moved all product from walk-in freezer into walk-in cooler as …"
type textarea "x"
type textarea "Arrived on site, moved all product from walk-in freezer into walk-in cooler as …"
type textarea "x"
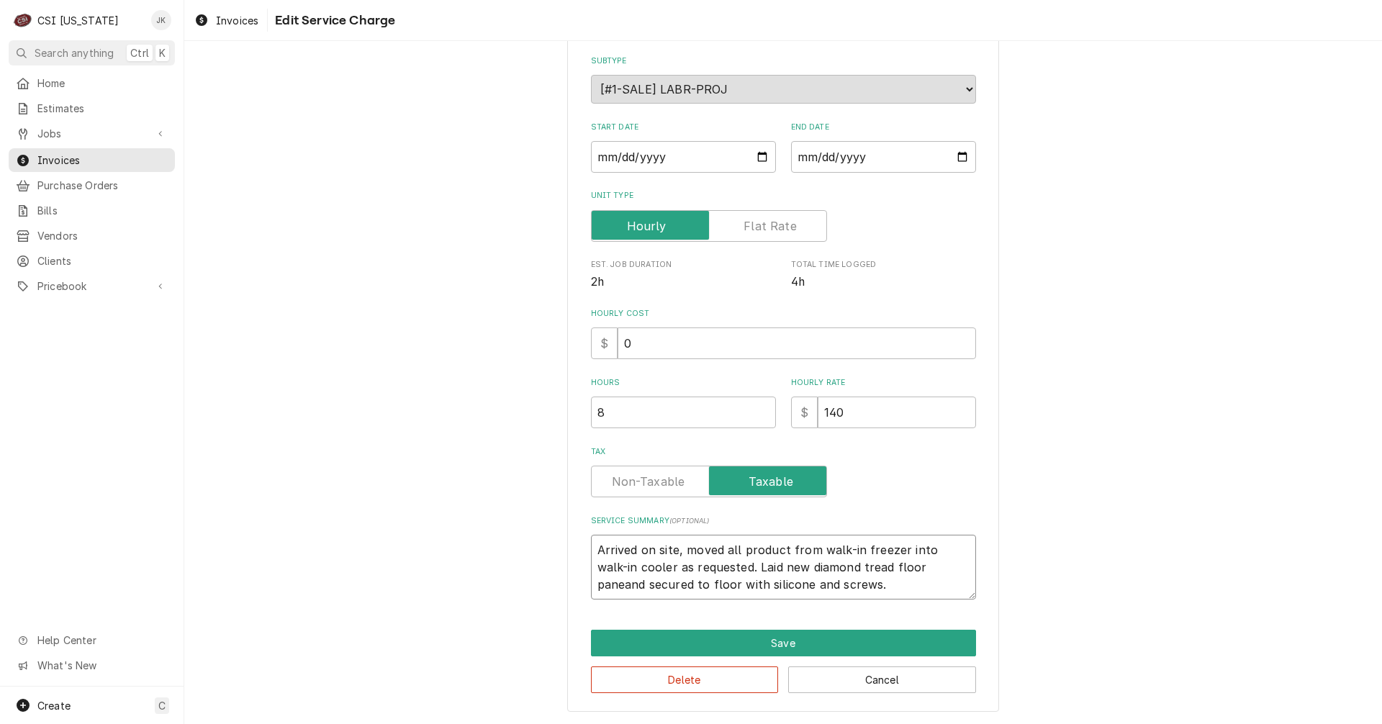
type textarea "Arrived on site, moved all product from walk-in freezer into walk-in cooler as …"
type textarea "x"
type textarea "Arrived on site, moved all product from walk-in freezer into walk-in cooler as …"
type textarea "x"
type textarea "Arrived on site, moved all product from walk-in freezer into walk-in cooler as …"
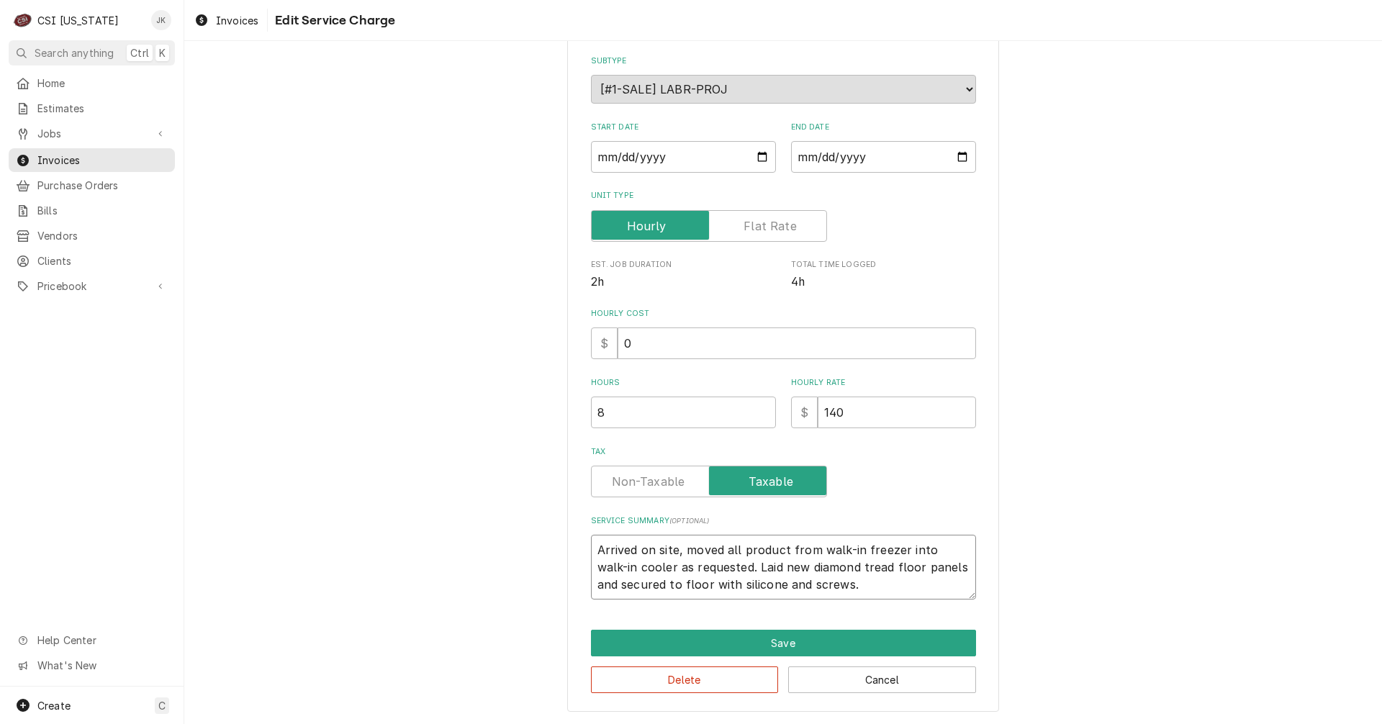
type textarea "x"
type textarea "Arrived on site, moved all product from walk-in freezer into walk-in cooler as …"
type textarea "x"
type textarea "Arrived on site, moved all product from walk-in freezer into walk-in cooler as …"
type textarea "x"
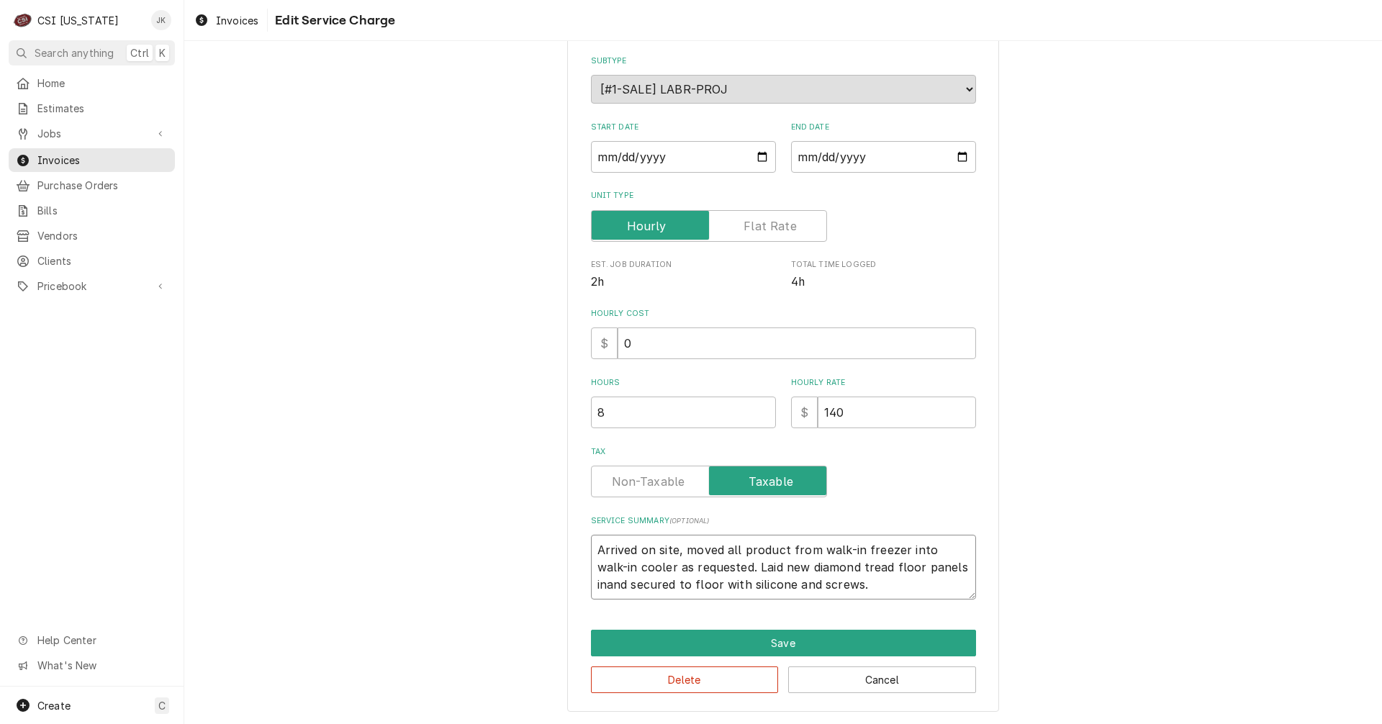
type textarea "Arrived on site, moved all product from walk-in freezer into walk-in cooler as …"
type textarea "x"
type textarea "Arrived on site, moved all product from walk-in freezer into walk-in cooler as …"
type textarea "x"
type textarea "Arrived on site, moved all product from walk-in freezer into walk-in cooler as …"
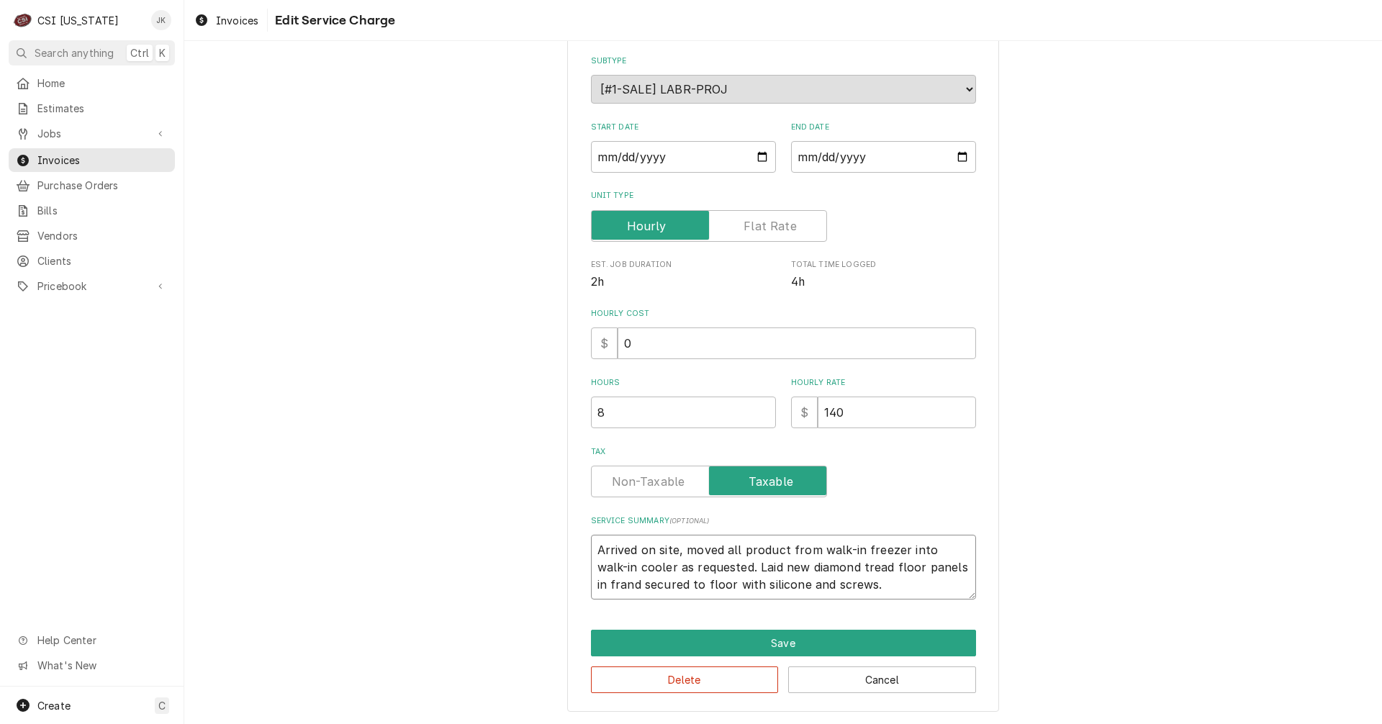
type textarea "x"
type textarea "Arrived on site, moved all product from walk-in freezer into walk-in cooler as …"
type textarea "x"
type textarea "Arrived on site, moved all product from walk-in freezer into walk-in cooler as …"
type textarea "x"
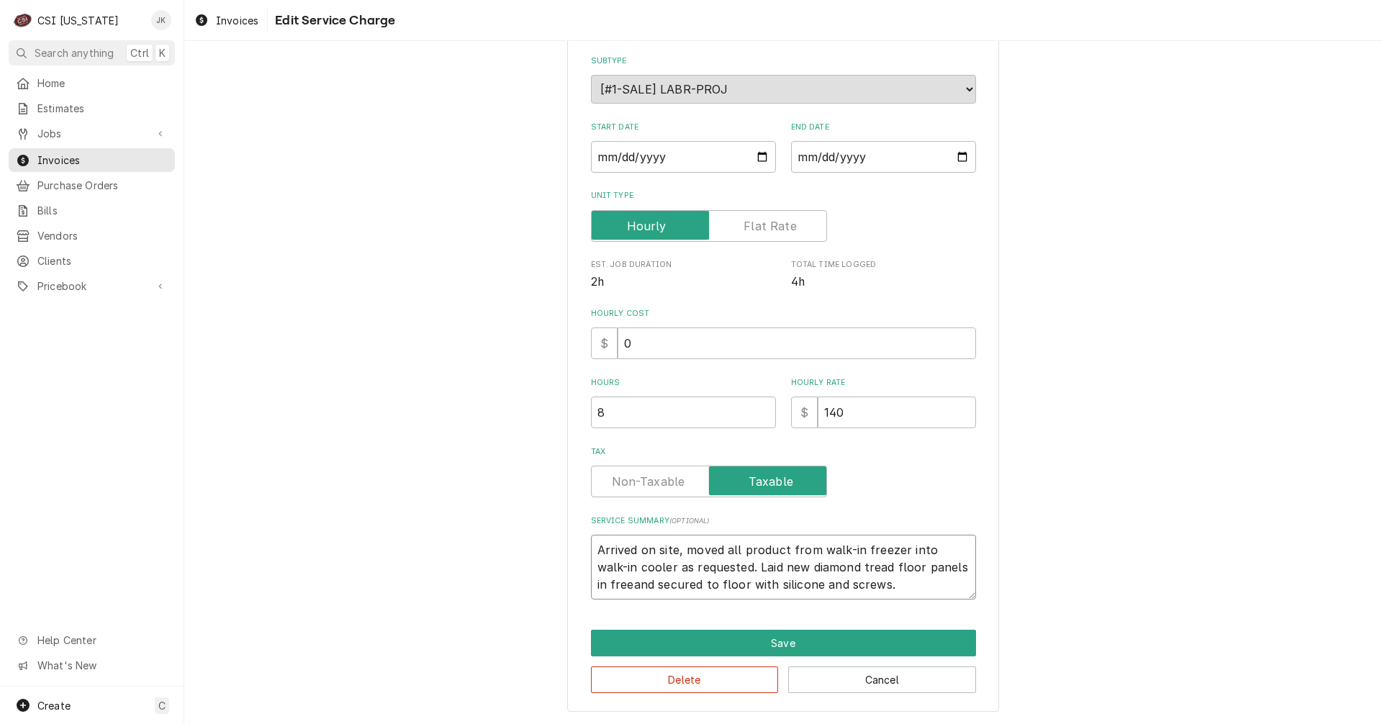
type textarea "Arrived on site, moved all product from walk-in freezer into walk-in cooler as …"
type textarea "x"
type textarea "Arrived on site, moved all product from walk-in freezer into walk-in cooler as …"
type textarea "x"
type textarea "Arrived on site, moved all product from walk-in freezer into walk-in cooler as …"
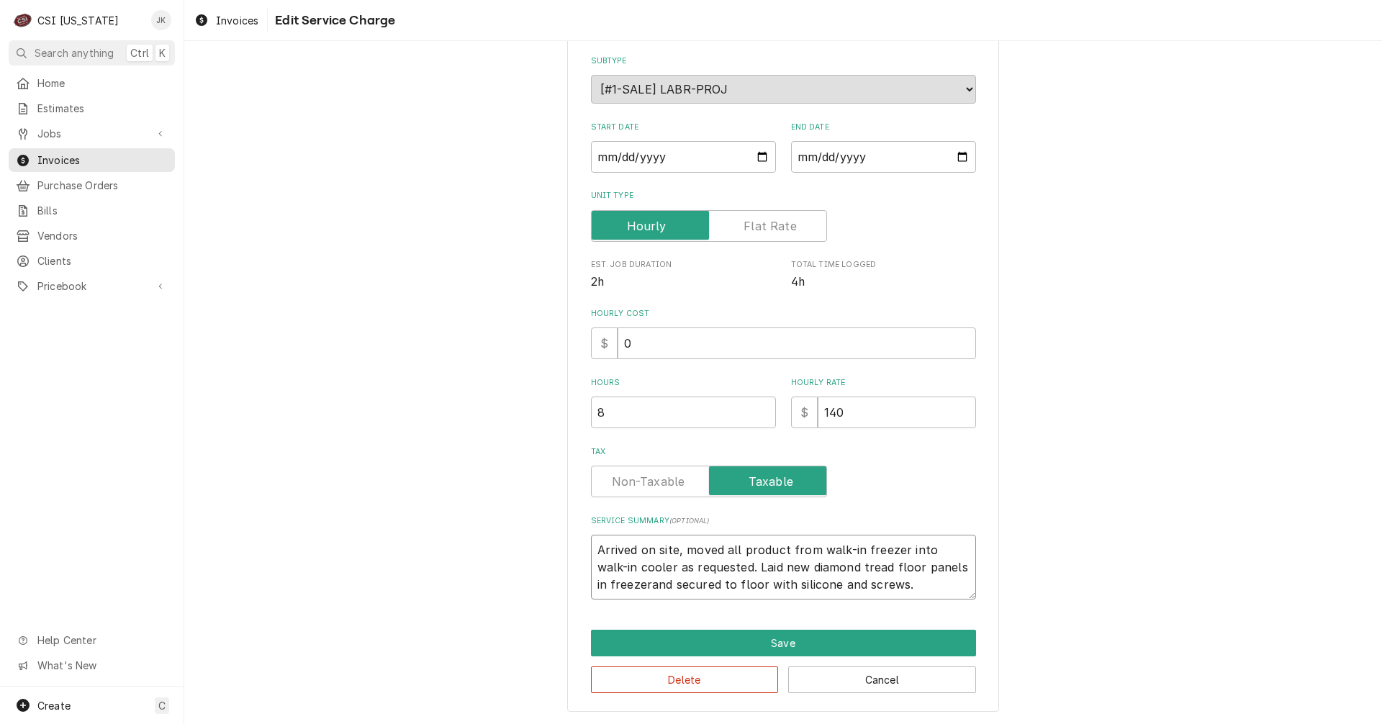
type textarea "x"
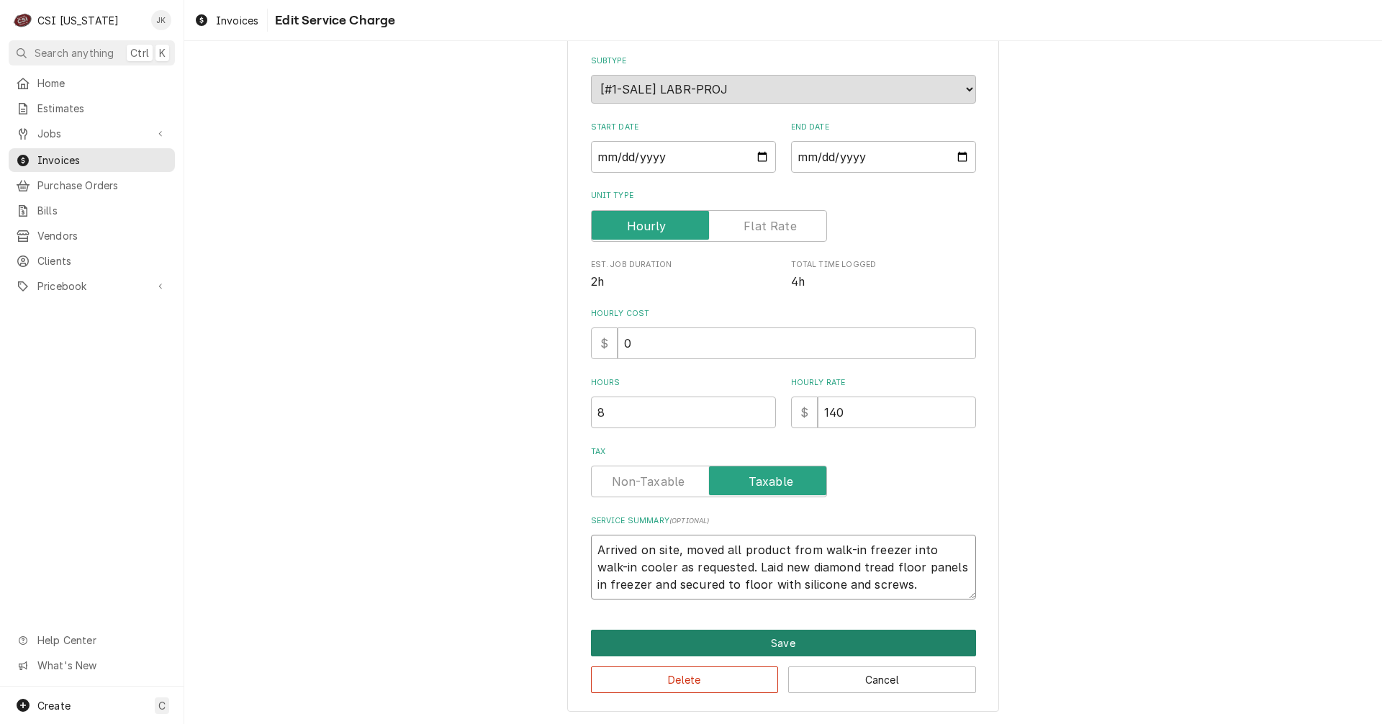
type textarea "Arrived on site, moved all product from walk-in freezer into walk-in cooler as …"
click at [856, 644] on button "Save" at bounding box center [783, 643] width 385 height 27
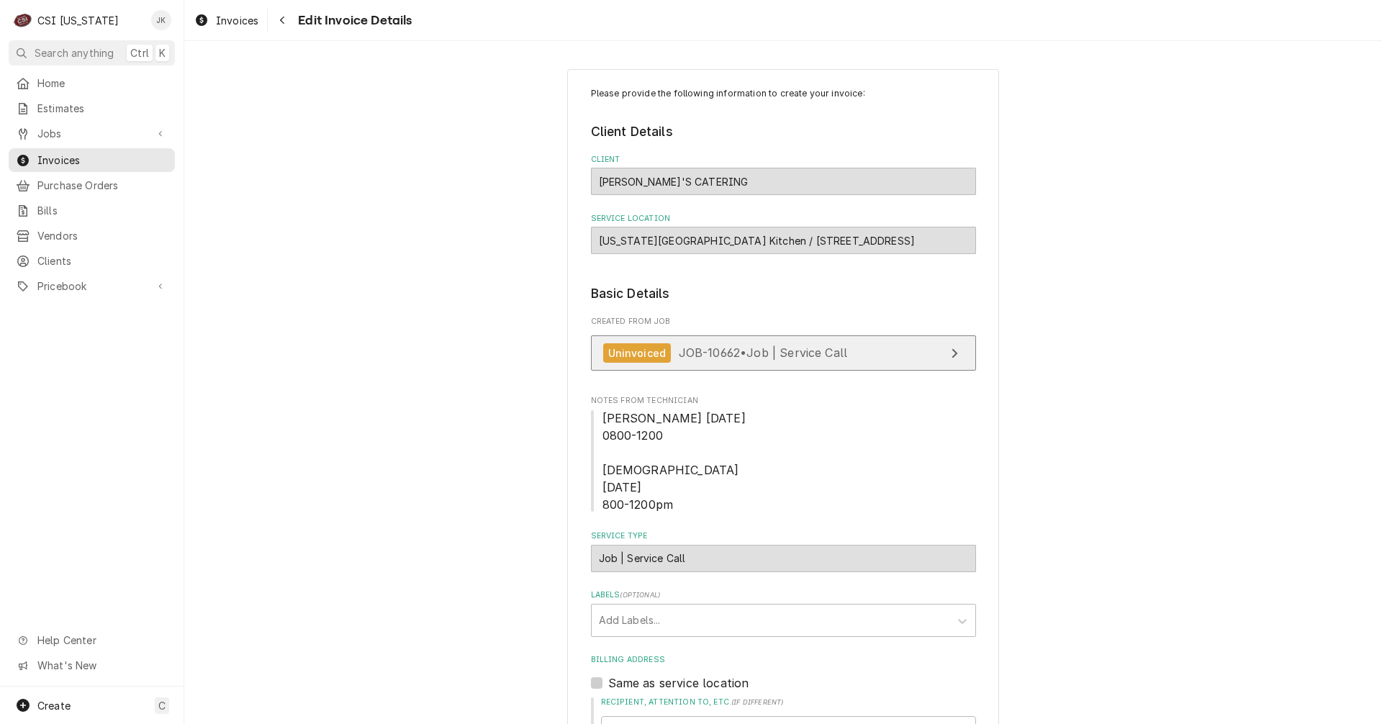
click at [758, 351] on span "JOB-10662 • Job | Service Call" at bounding box center [763, 352] width 169 height 14
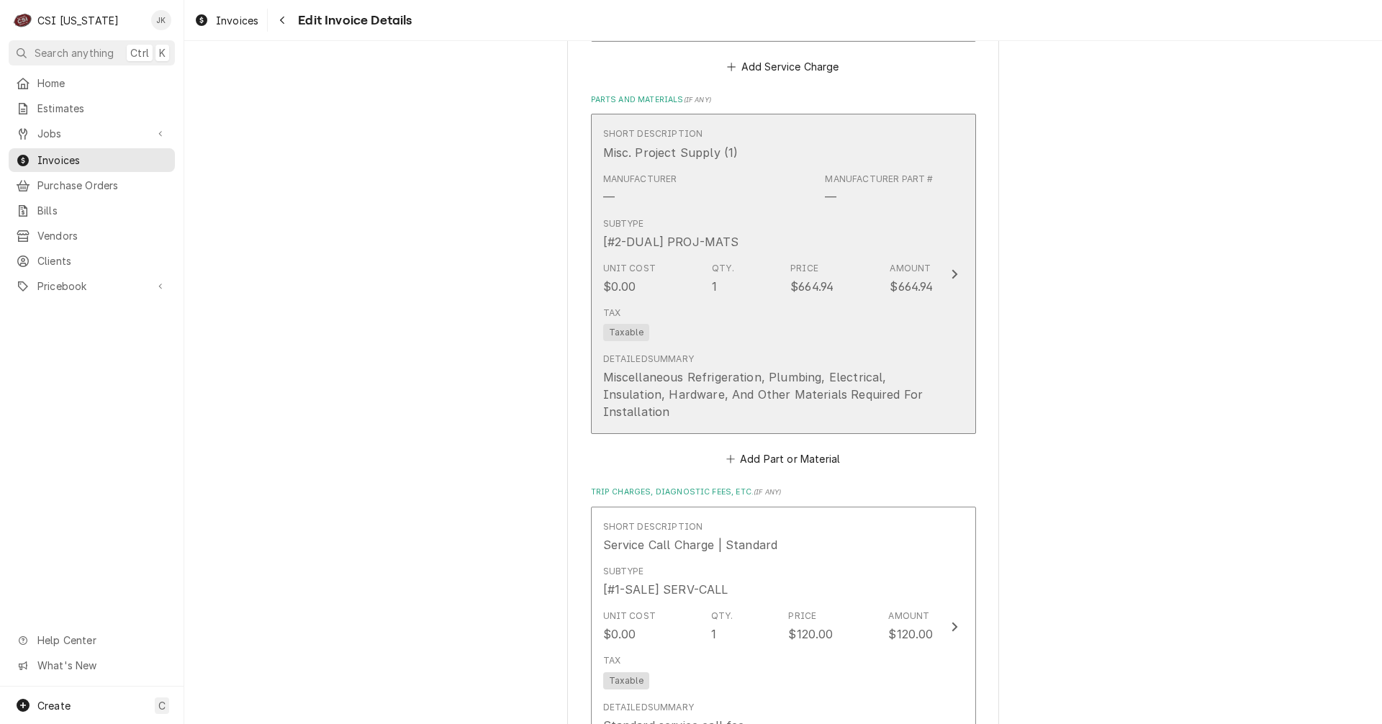
scroll to position [1583, 0]
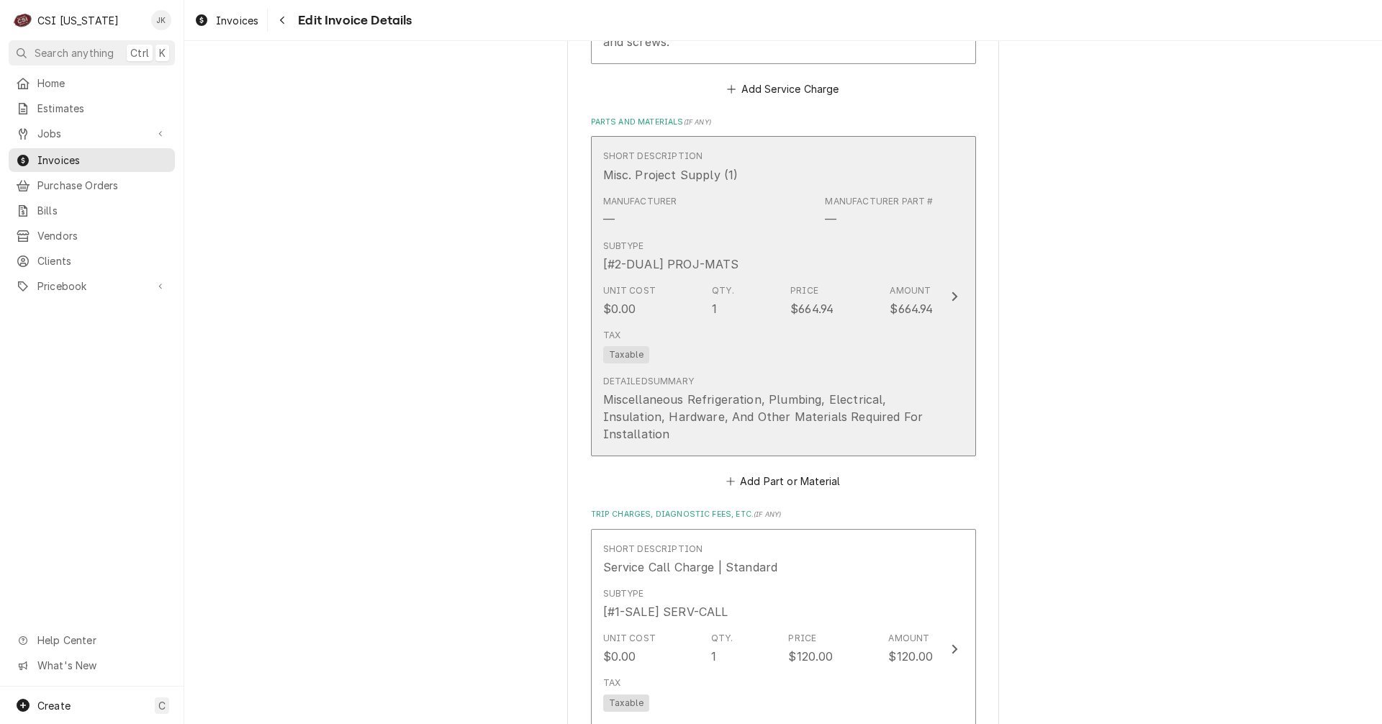
click at [787, 370] on div "Detailed Summary Miscellaneous Refrigeration, Plumbing, Electrical, Insulation,…" at bounding box center [768, 408] width 330 height 79
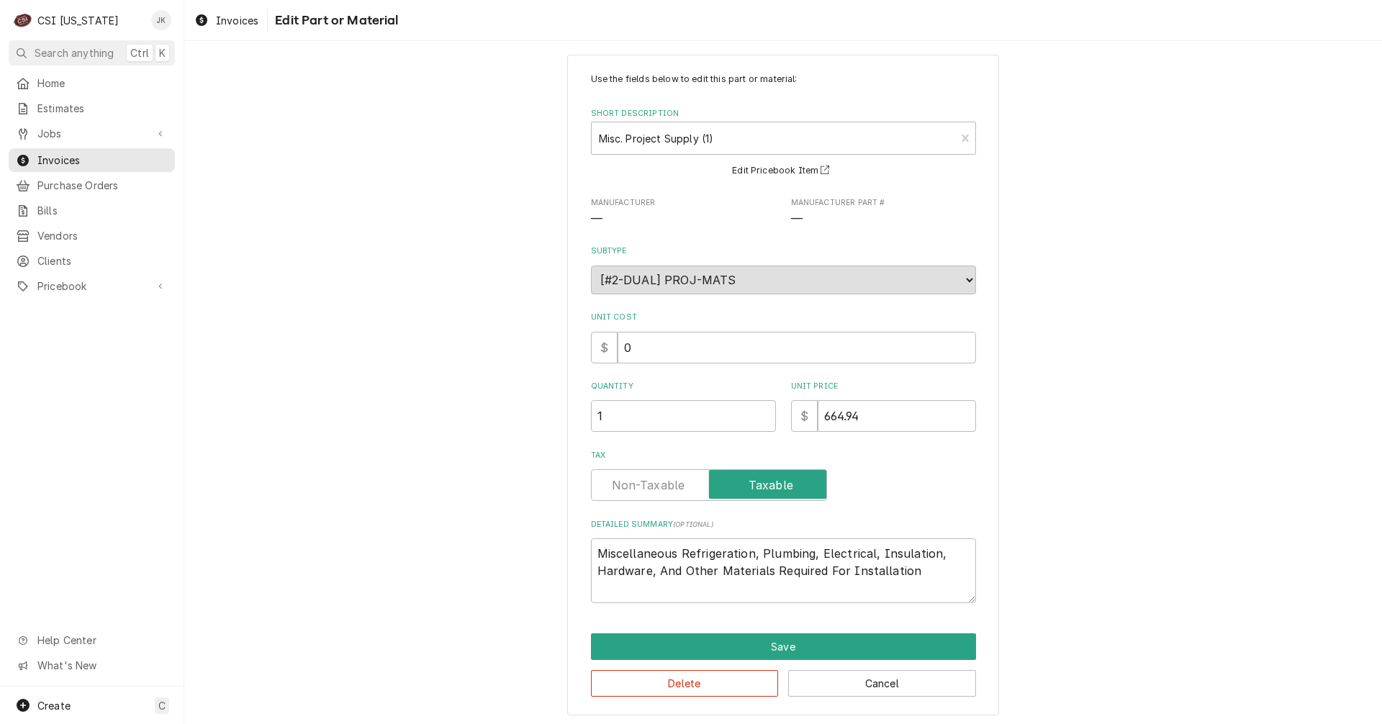
scroll to position [18, 0]
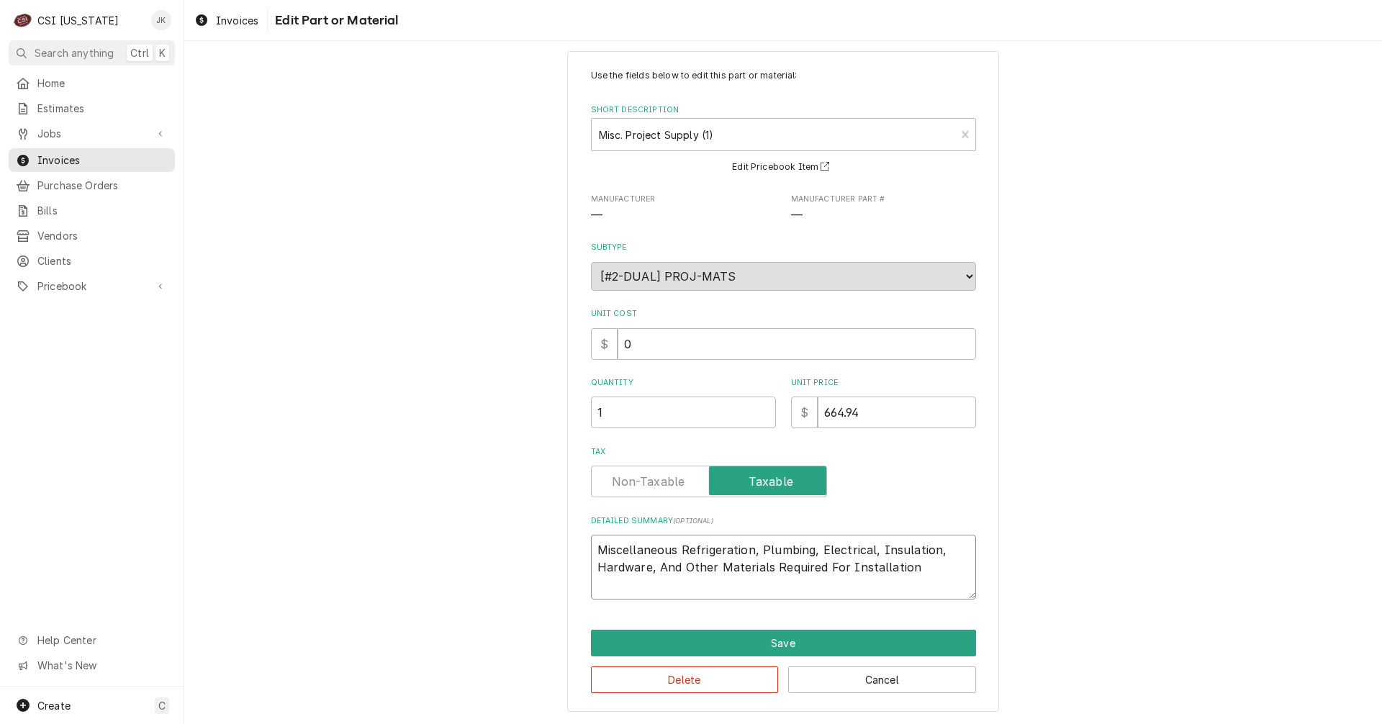
drag, startPoint x: 905, startPoint y: 569, endPoint x: 543, endPoint y: 550, distance: 362.5
click at [543, 550] on div "Use the fields below to edit this part or material: Short Description Misc. Pro…" at bounding box center [783, 381] width 1198 height 686
type textarea "x"
type textarea "F"
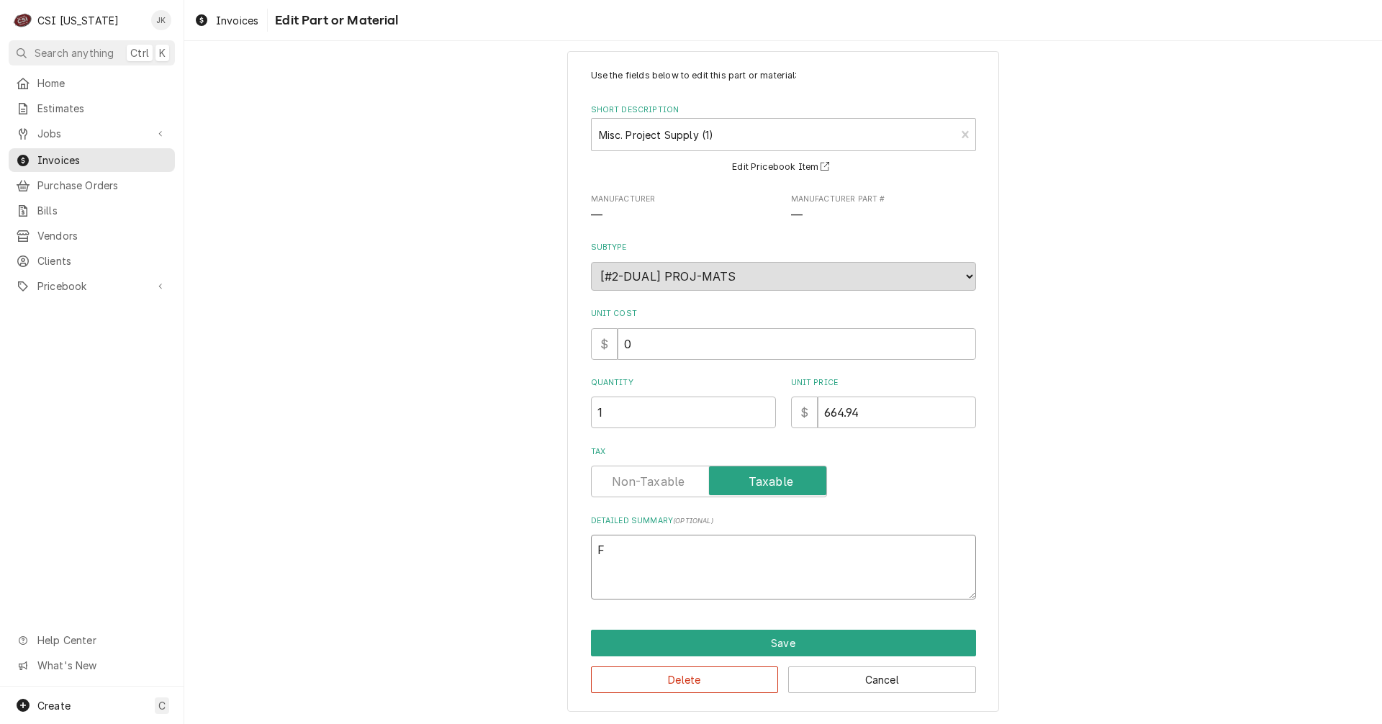
type textarea "x"
type textarea "Fl"
type textarea "x"
type textarea "Flo"
type textarea "x"
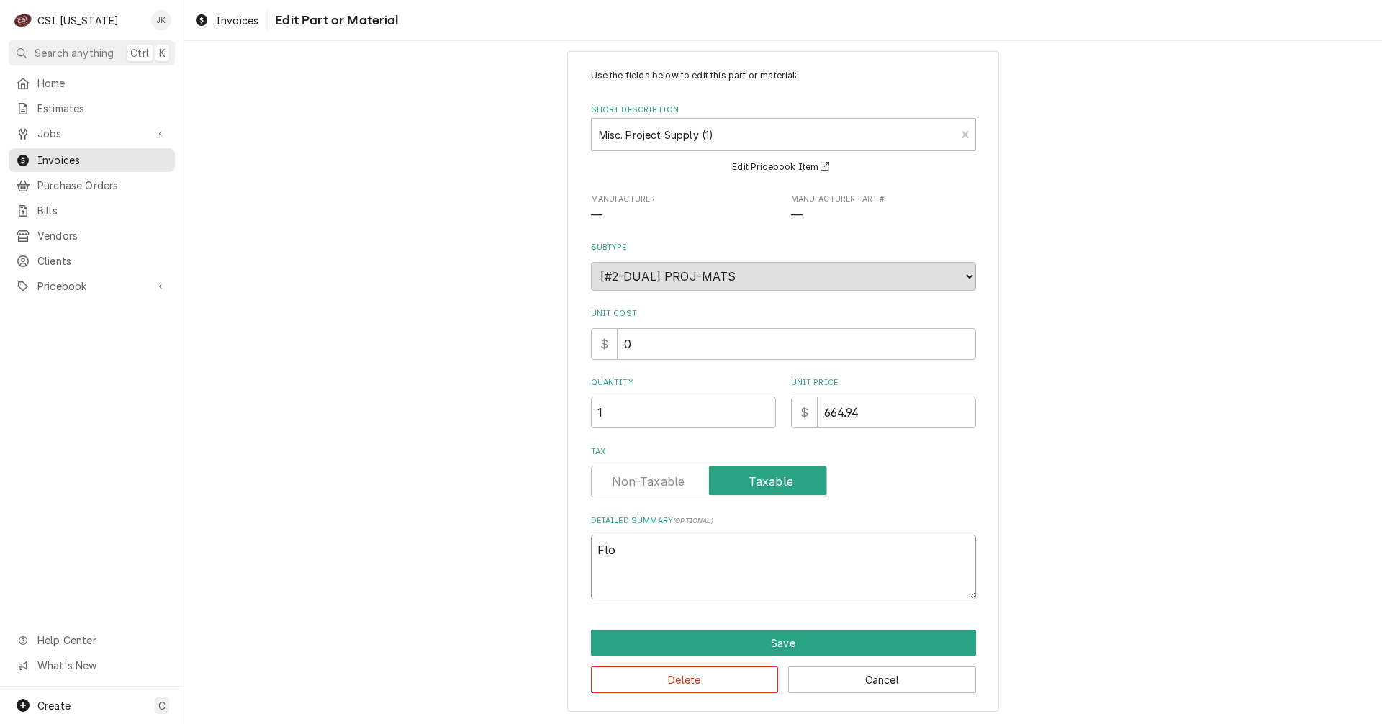
type textarea "Floo"
type textarea "x"
type textarea "Floor"
type textarea "x"
type textarea "Floo"
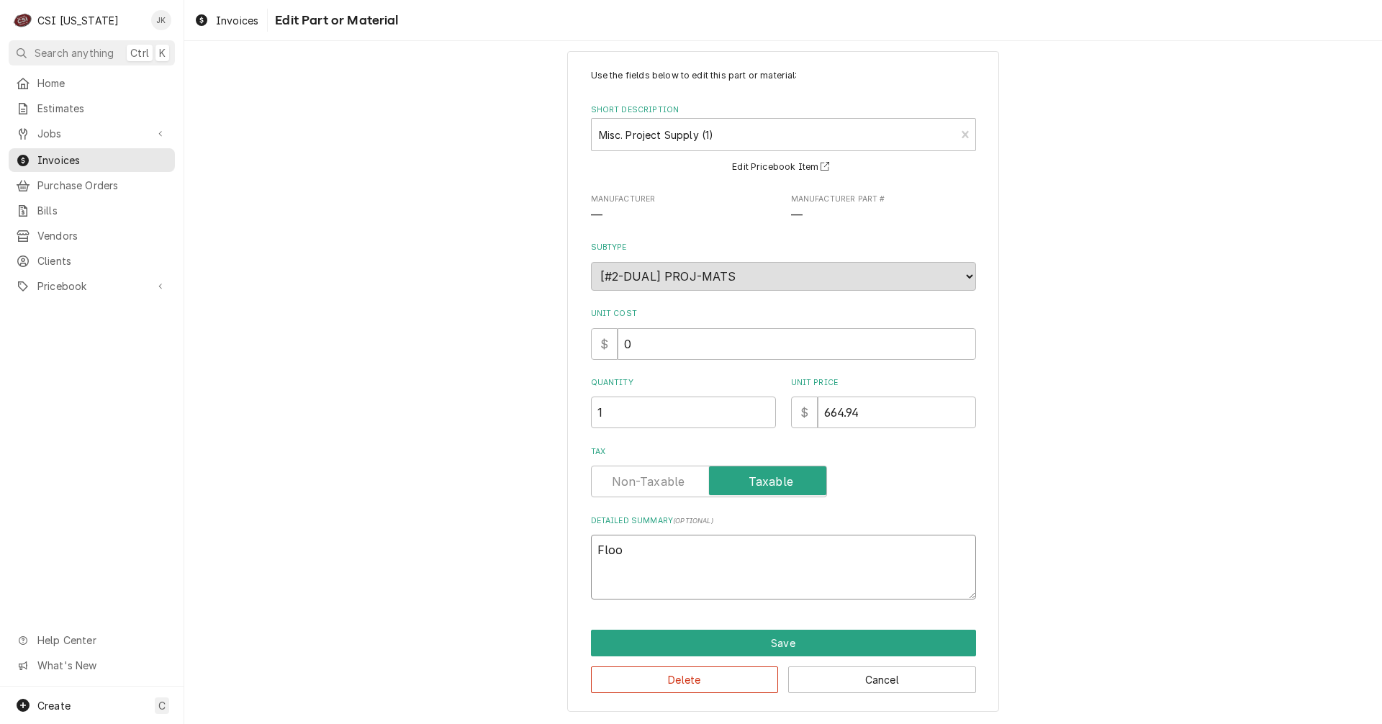
type textarea "x"
type textarea "Flo"
type textarea "x"
type textarea "Fl"
type textarea "x"
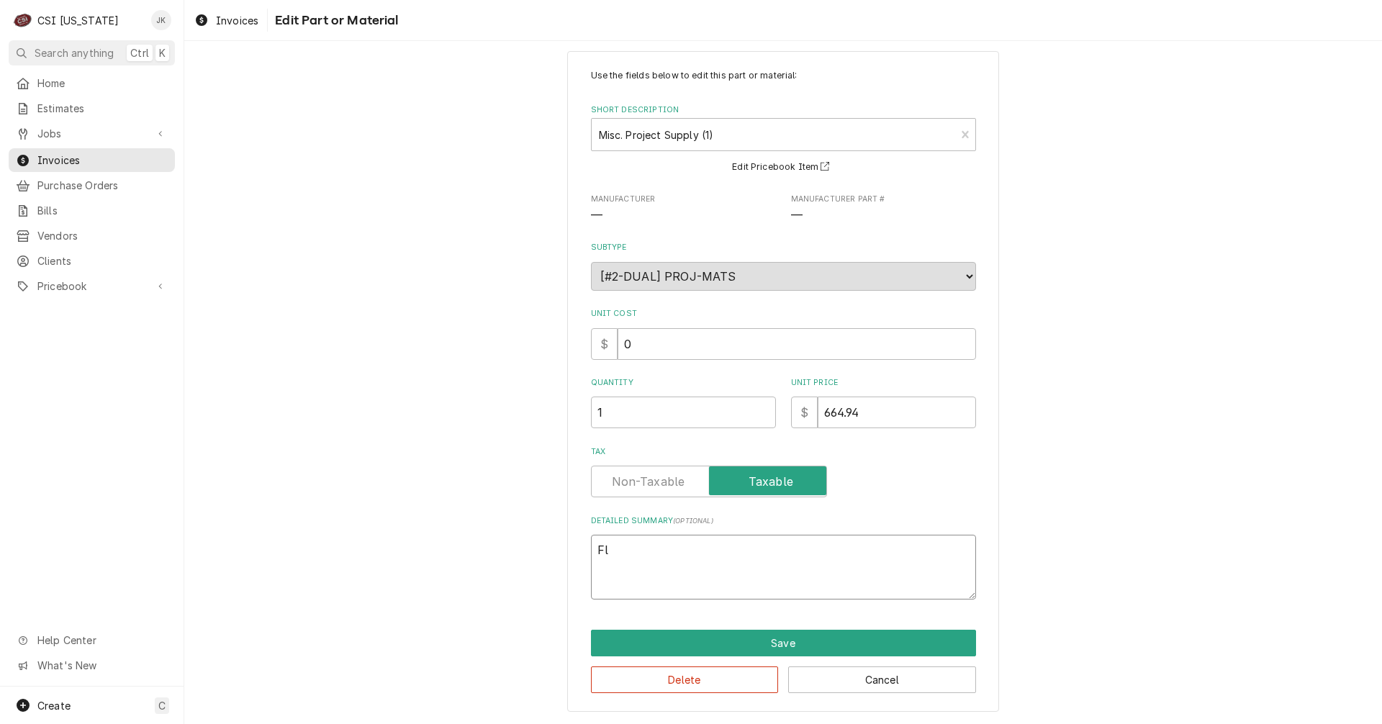
type textarea "F"
type textarea "x"
type textarea "M"
type textarea "x"
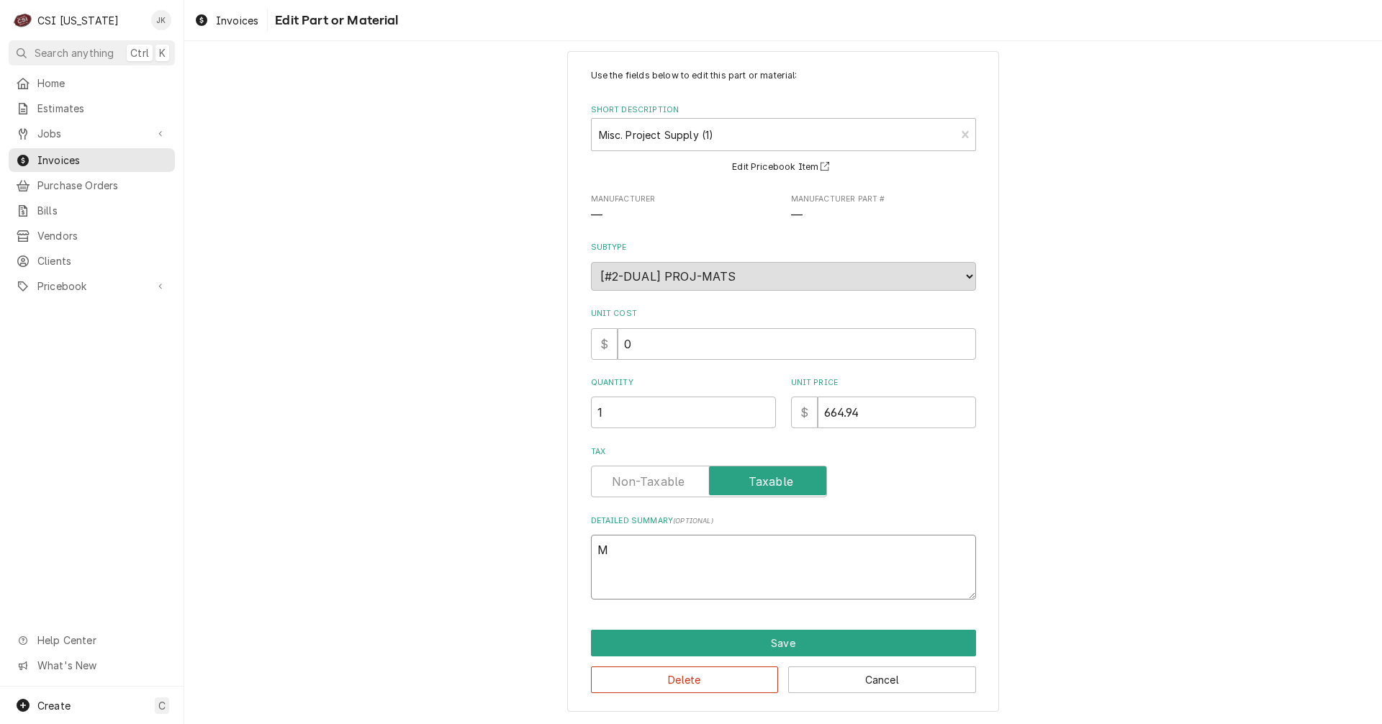
type textarea "Ma"
type textarea "x"
type textarea "Mat"
type textarea "x"
type textarea "Mate"
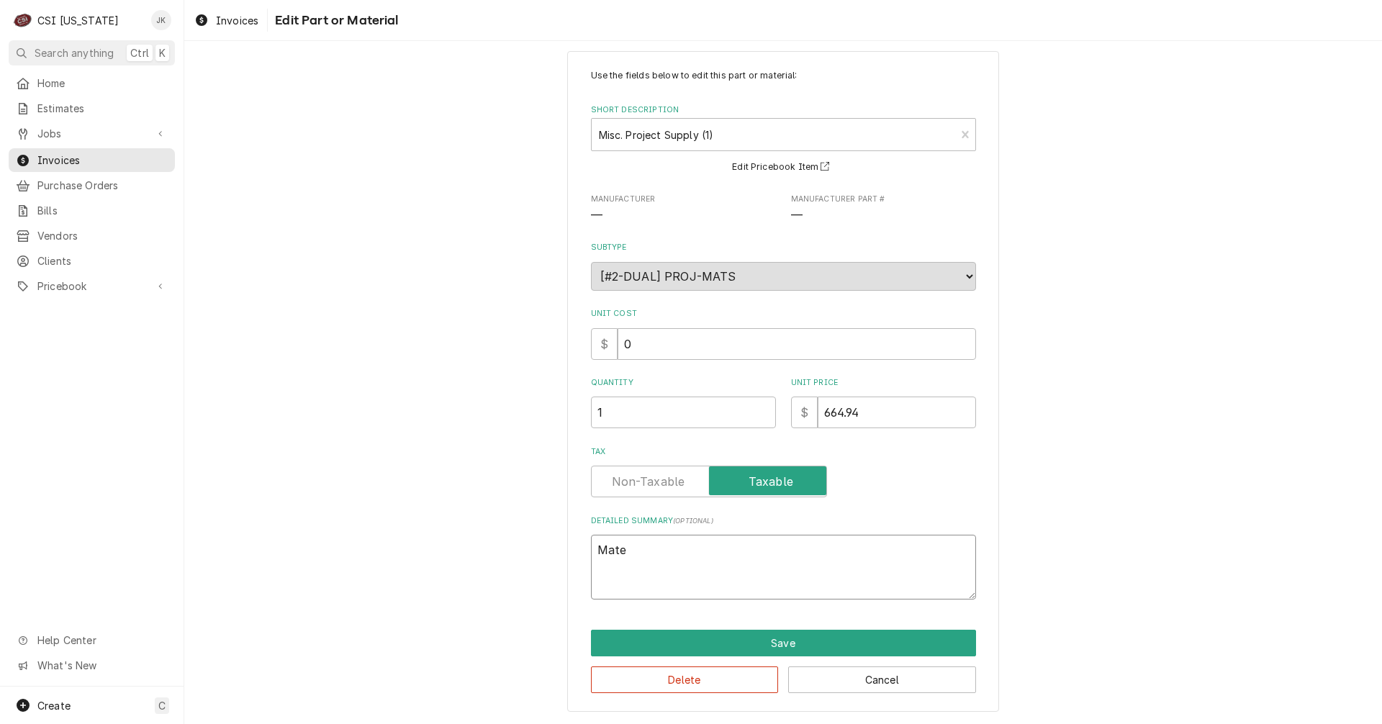
type textarea "x"
type textarea "Mater"
type textarea "x"
type textarea "Materi"
type textarea "x"
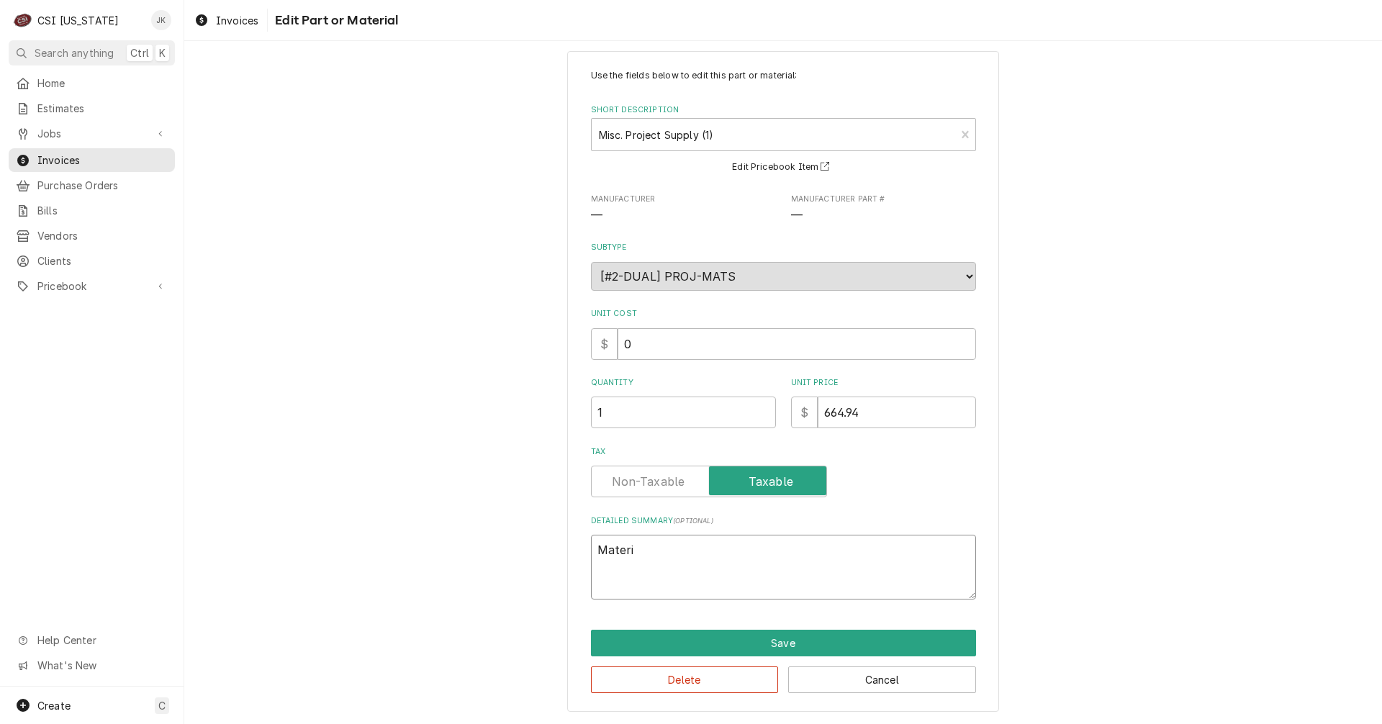
type textarea "Materia"
type textarea "x"
type textarea "Material"
type textarea "x"
type textarea "Materials"
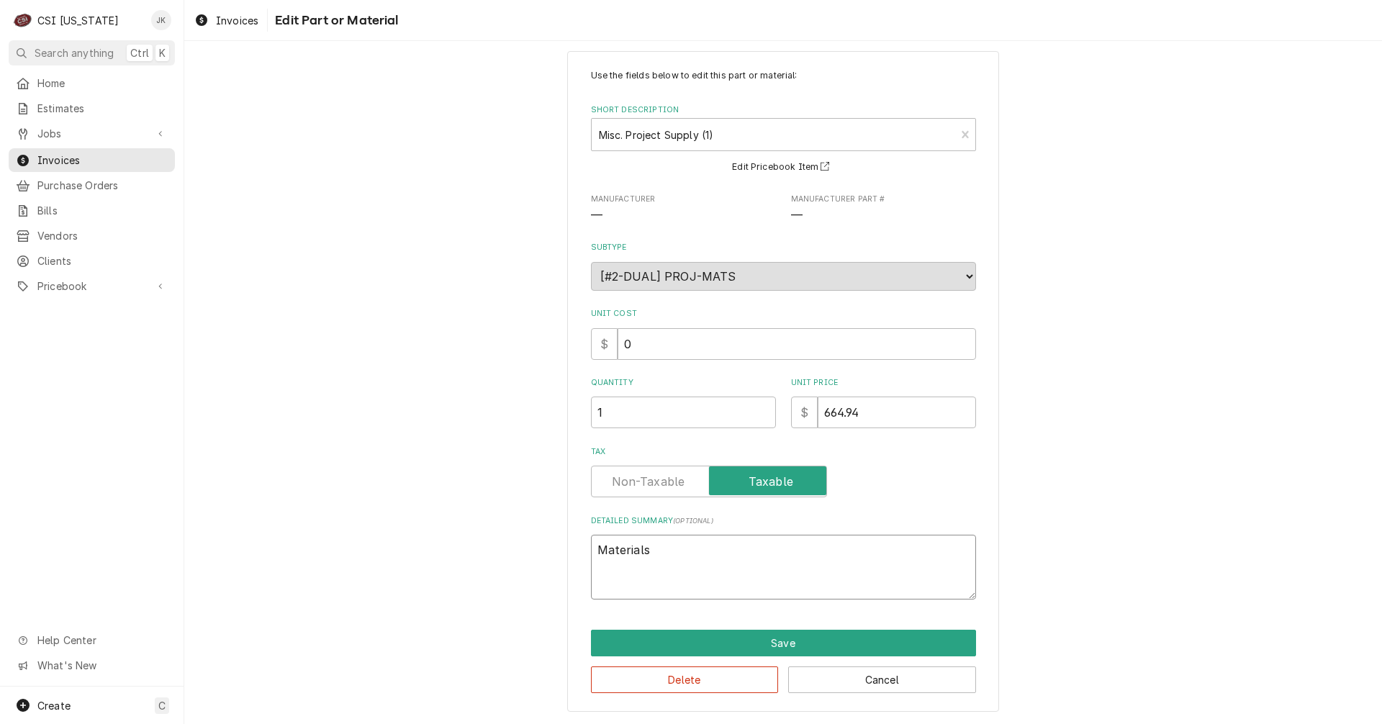
type textarea "x"
type textarea "Materials,"
type textarea "x"
type textarea "Materials,"
type textarea "x"
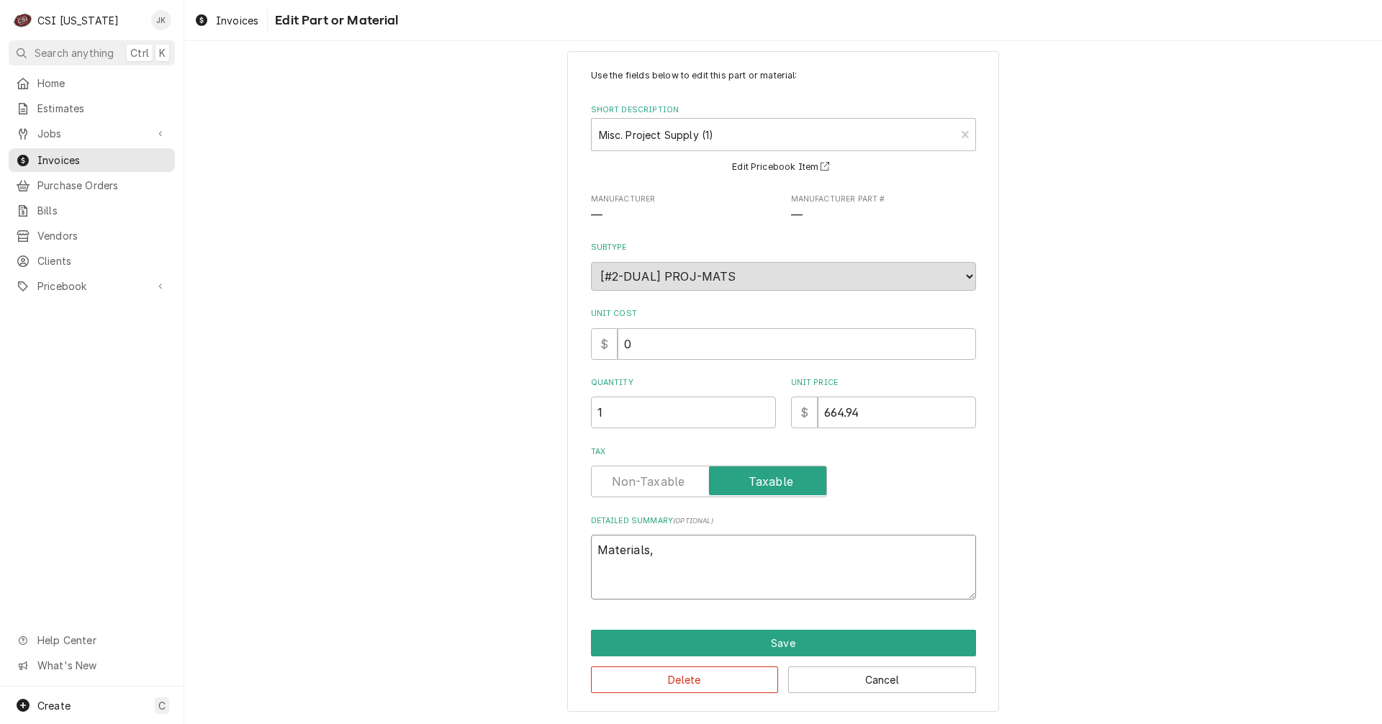
type textarea "Materials, f"
type textarea "x"
type textarea "Materials, fl"
type textarea "x"
type textarea "Materials, flo"
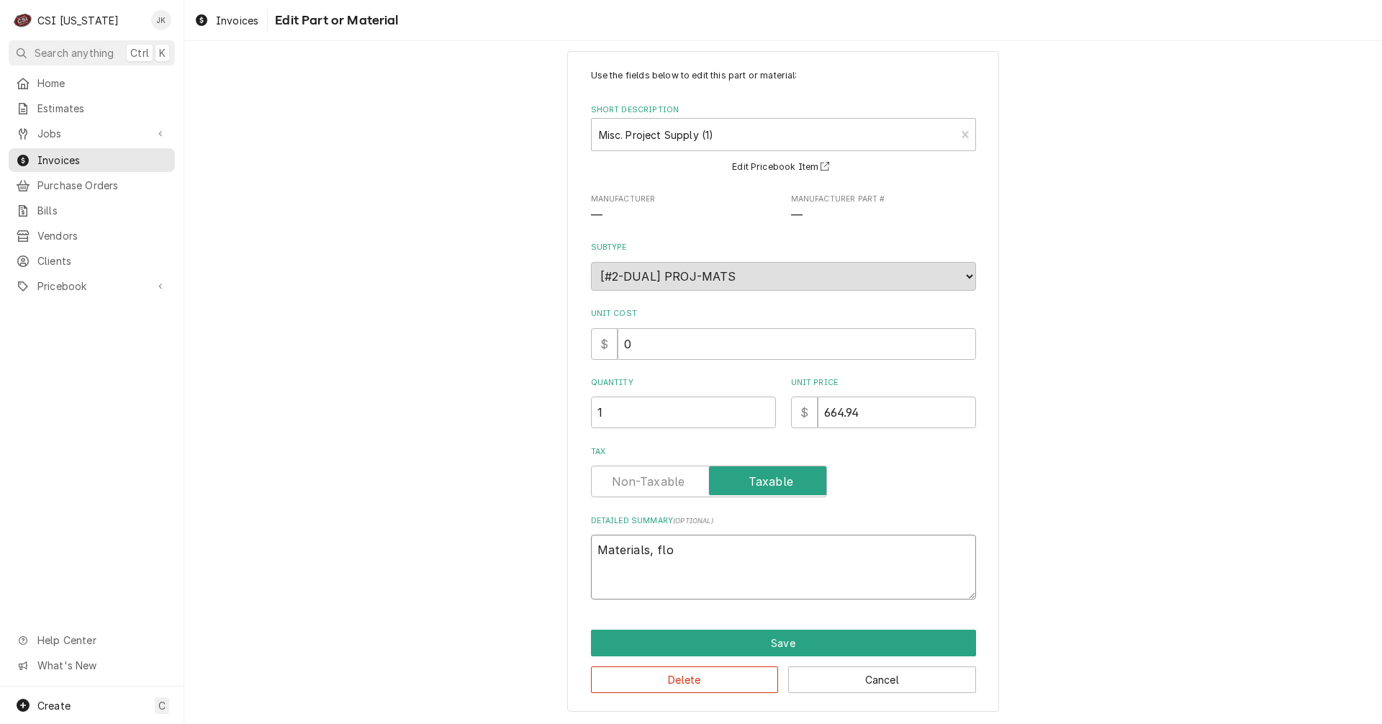
type textarea "x"
type textarea "Materials, floo"
type textarea "x"
type textarea "Materials, floor"
type textarea "x"
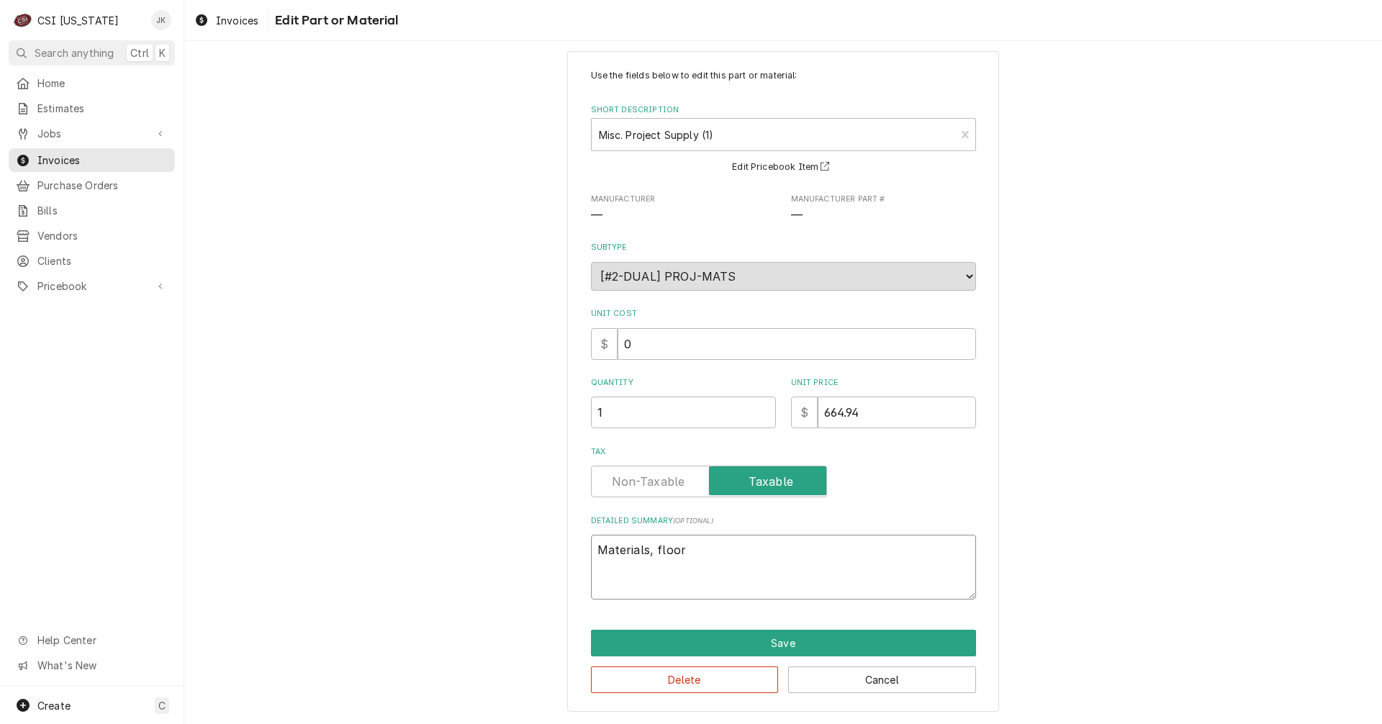
type textarea "Materials, floor"
type textarea "x"
type textarea "Materials, floor p"
type textarea "x"
type textarea "Materials, floor pa"
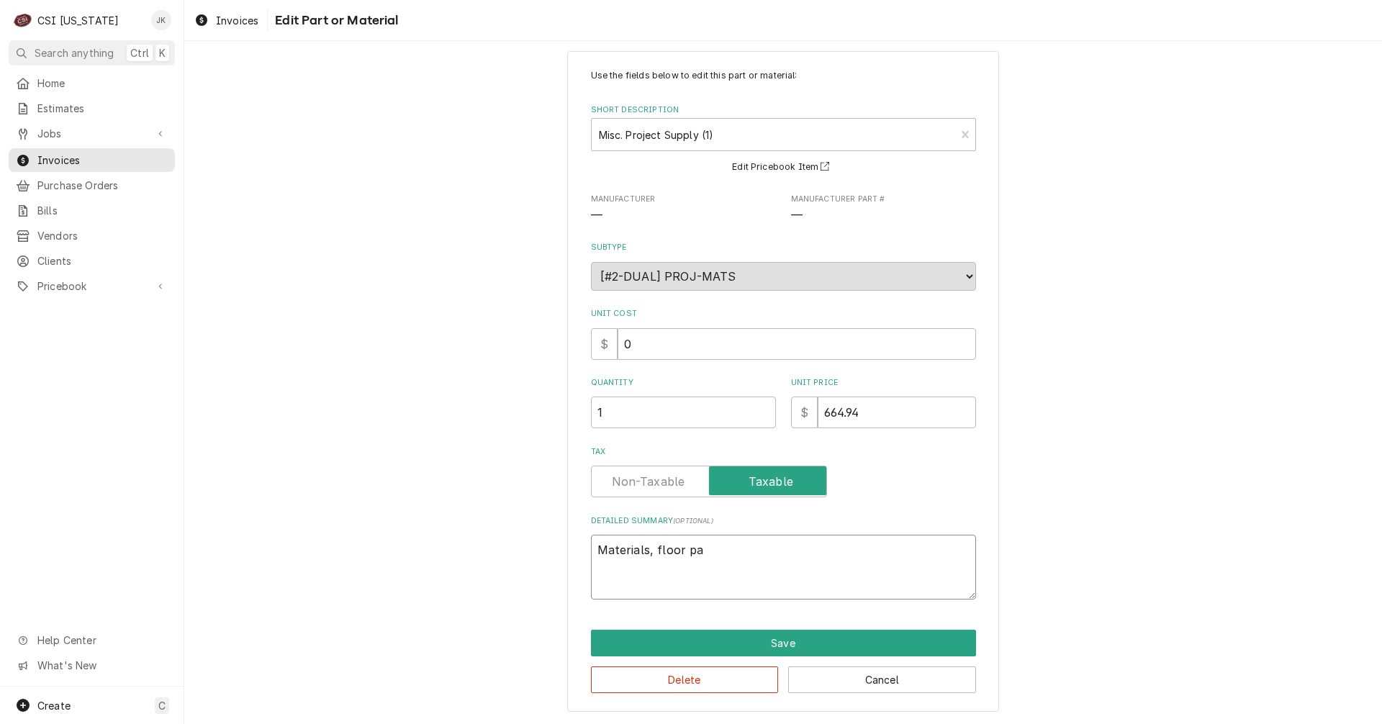
type textarea "x"
type textarea "Materials, floor pan"
type textarea "x"
type textarea "Materials, floor pane"
type textarea "x"
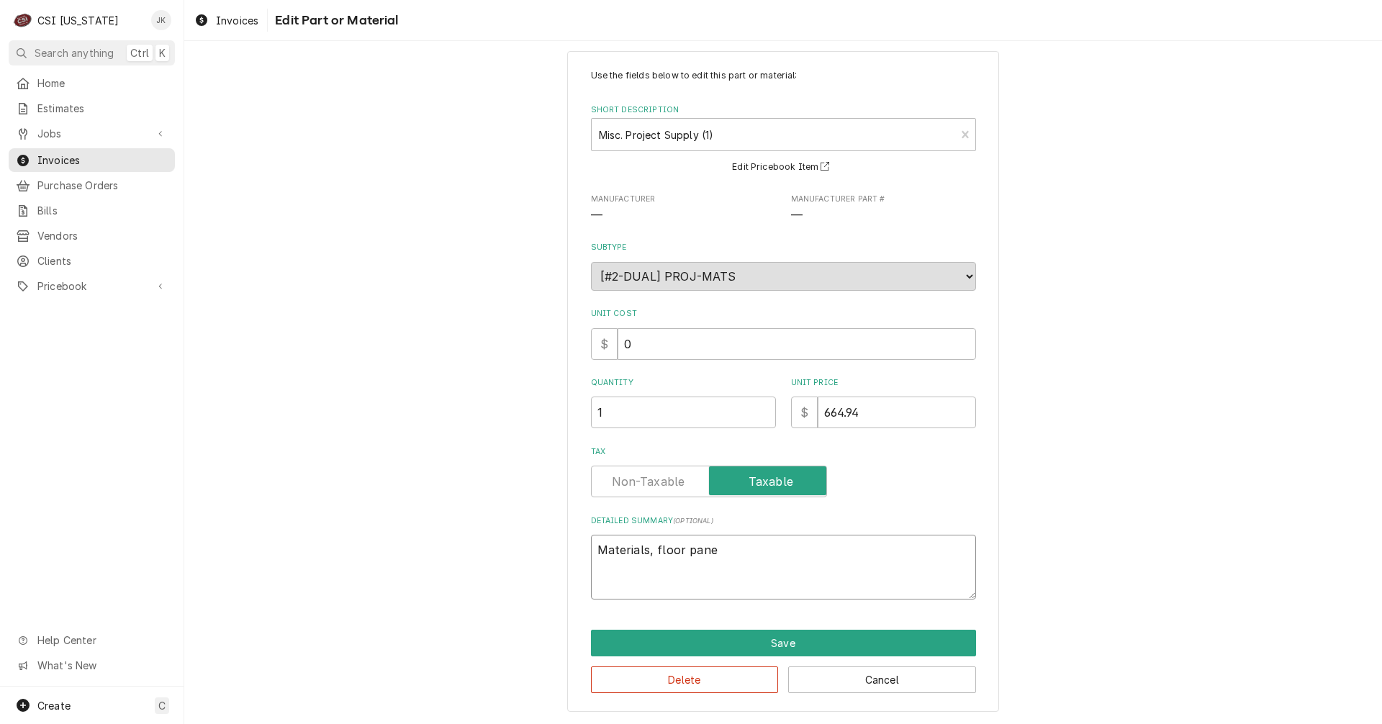
type textarea "Materials, floor panel"
type textarea "x"
type textarea "Materials, floor panels"
type textarea "x"
type textarea "Materials, floor panels,"
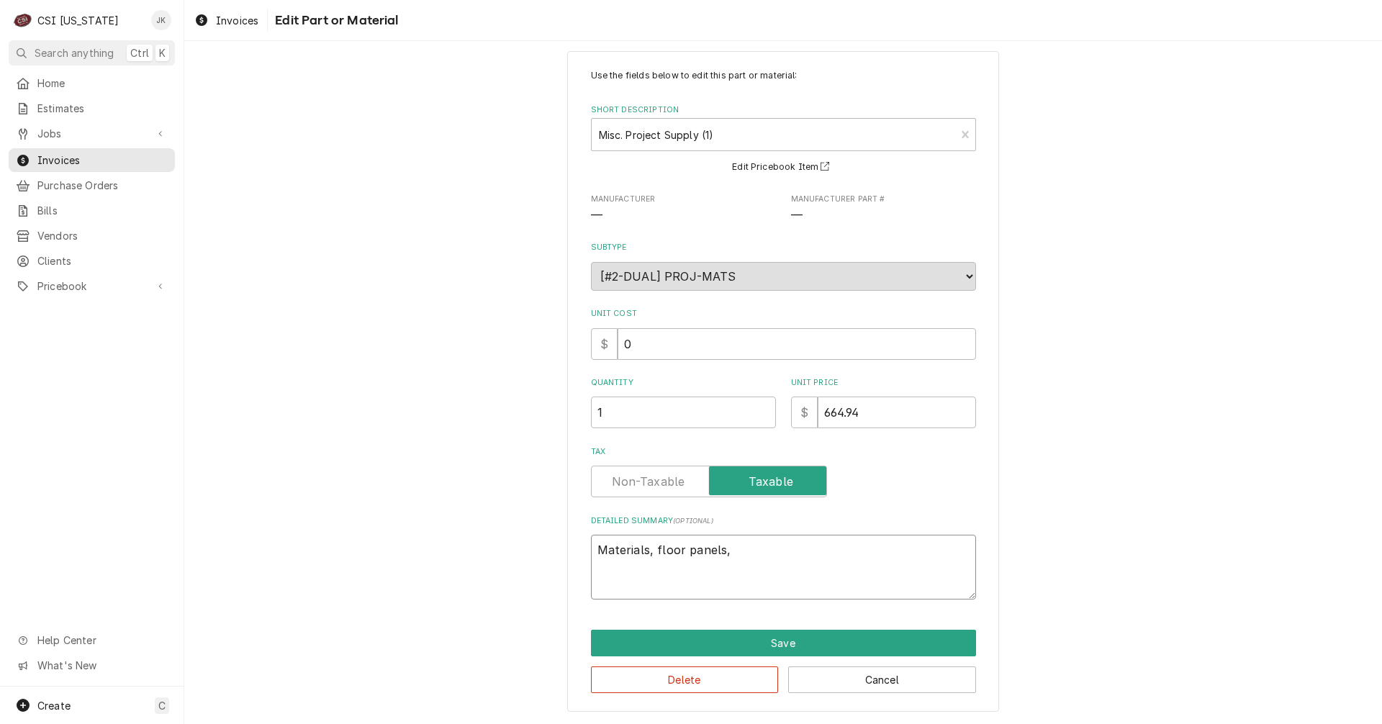
type textarea "x"
type textarea "Materials, floor panels,"
type textarea "x"
type textarea "Materials, floor panels,"
type textarea "x"
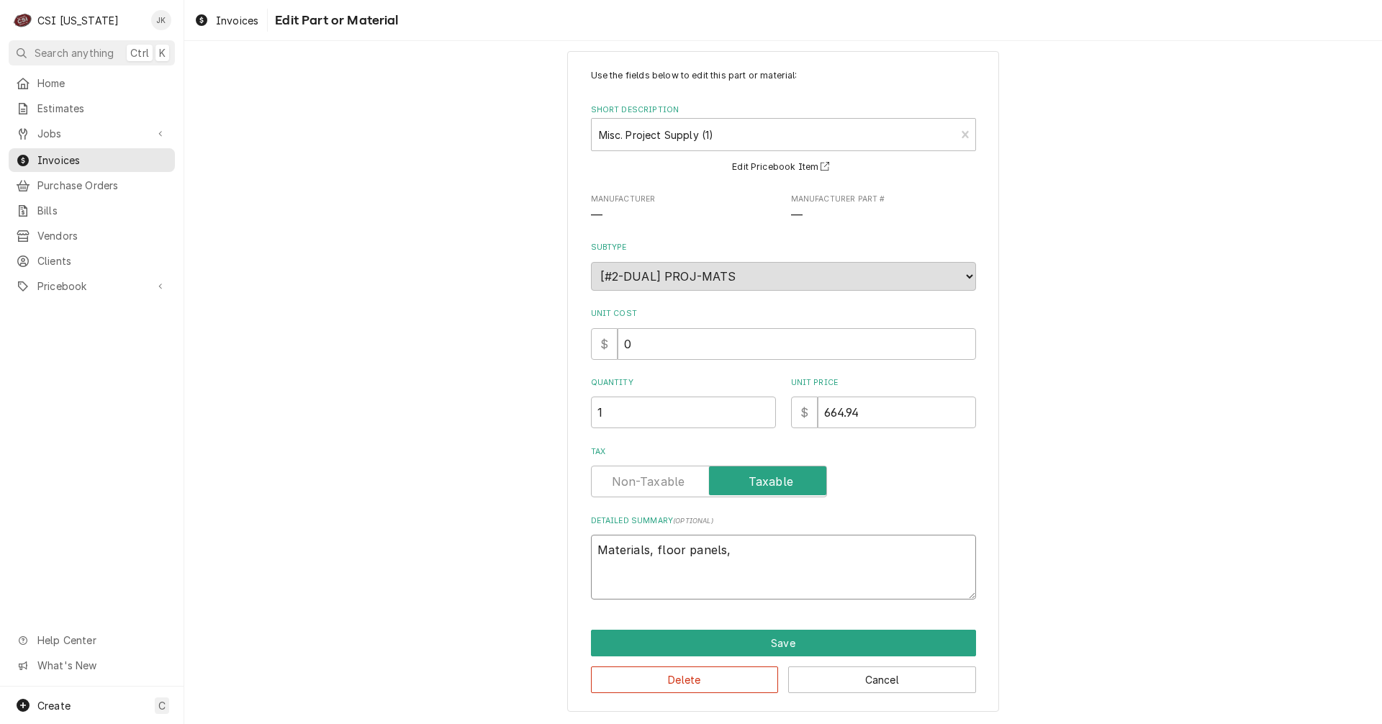
type textarea "Materials, floor panels"
type textarea "x"
type textarea "Materials, floor panel"
type textarea "x"
type textarea "Materials, floor pane"
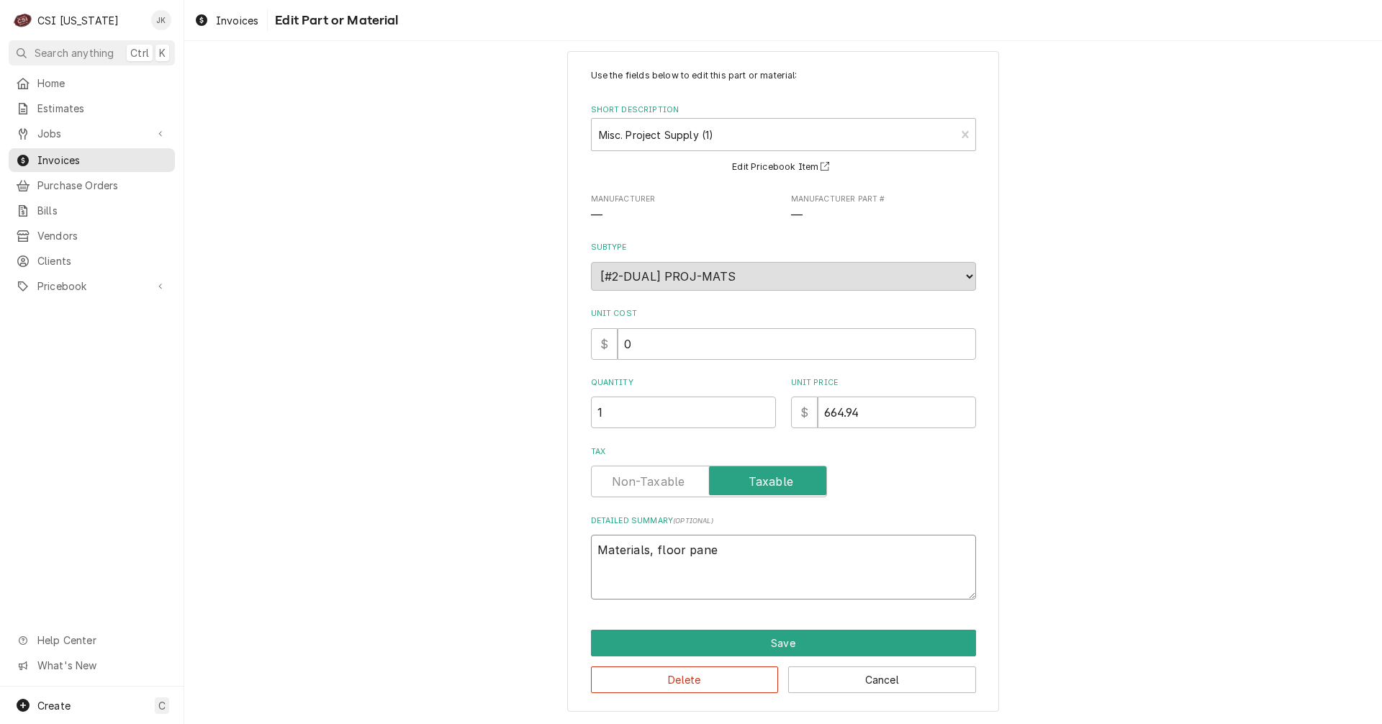
type textarea "x"
type textarea "Materials, floor pan"
type textarea "x"
type textarea "Materials, floor pa"
type textarea "x"
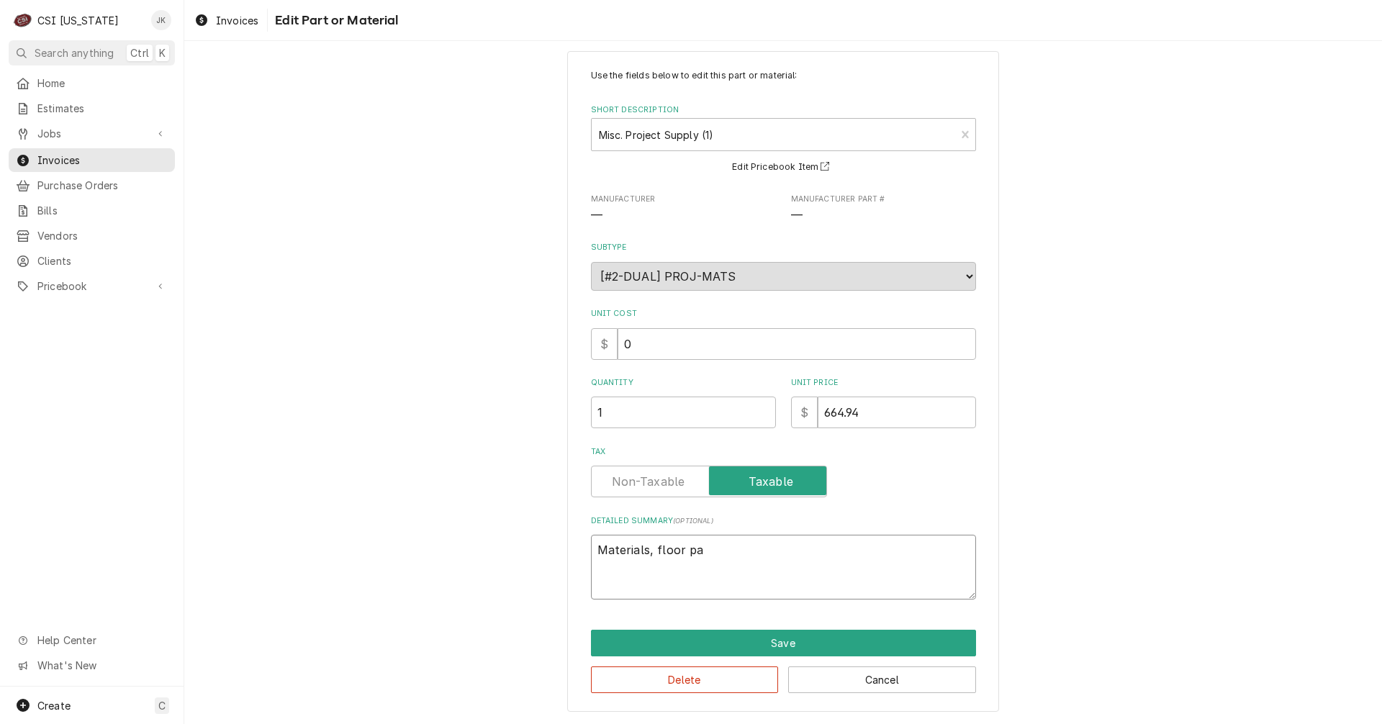
type textarea "Materials, floor p"
type textarea "x"
type textarea "Materials, floor"
type textarea "x"
type textarea "Materials, floor"
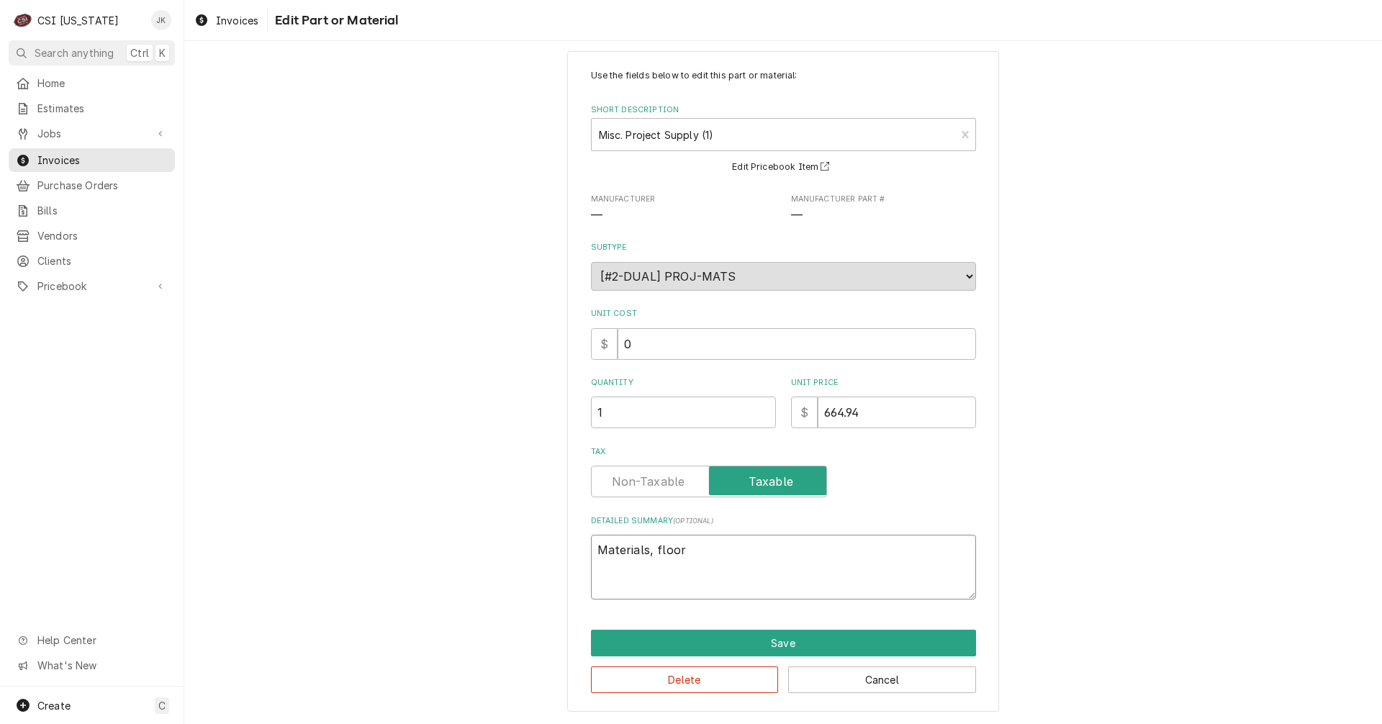
type textarea "x"
type textarea "Materials, floo"
type textarea "x"
type textarea "Materials, flo"
type textarea "x"
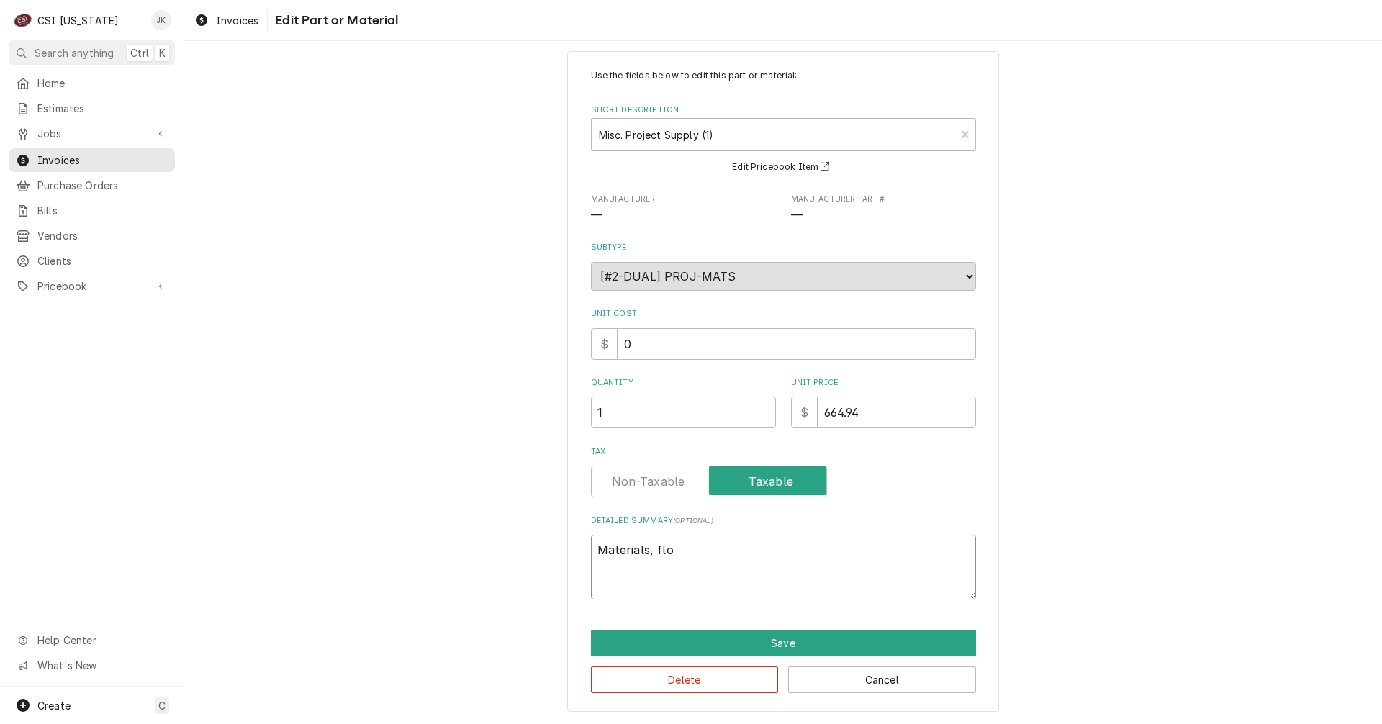
type textarea "Materials, fl"
type textarea "x"
type textarea "Materials, f"
type textarea "x"
type textarea "Materials,"
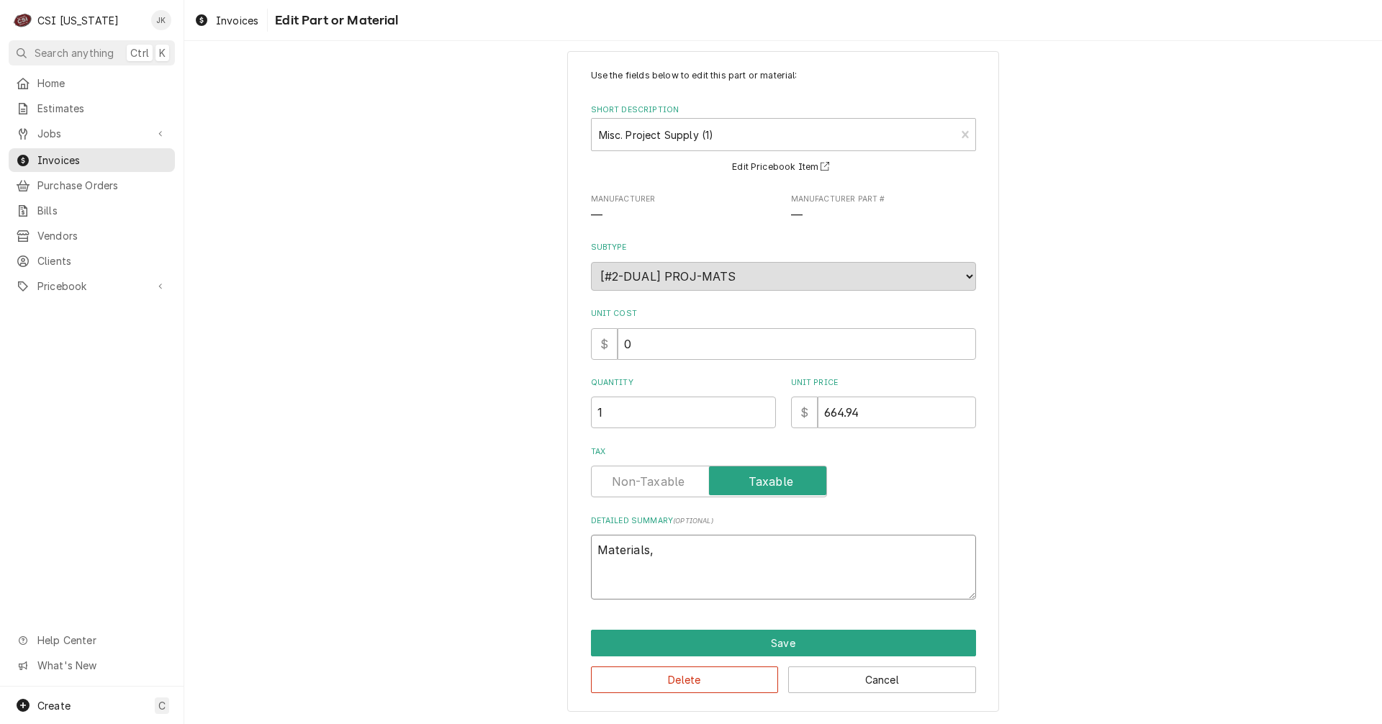
type textarea "x"
type textarea "Materials,"
type textarea "x"
type textarea "Materials"
type textarea "x"
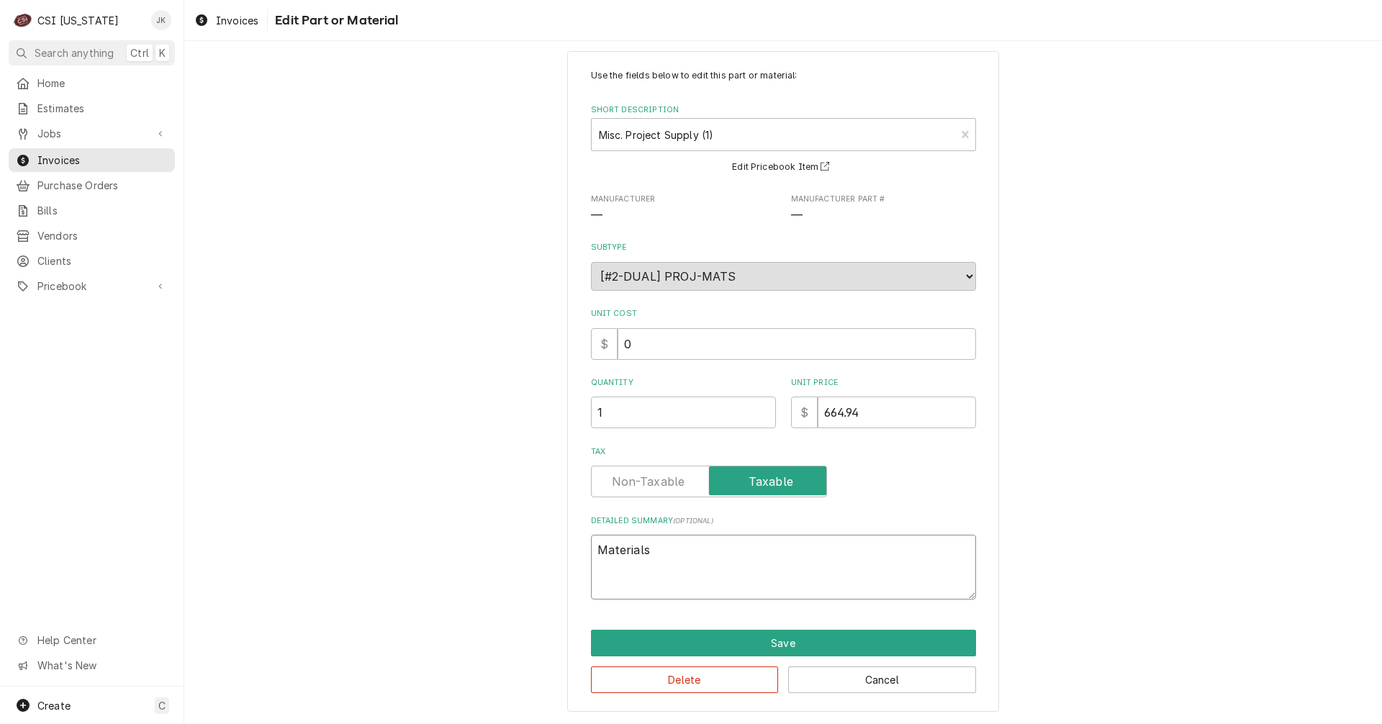
type textarea "Material"
type textarea "x"
type textarea "Materia"
drag, startPoint x: 868, startPoint y: 411, endPoint x: 766, endPoint y: 403, distance: 101.8
click at [766, 403] on div "Quantity 1 Unit Price $ 664.94" at bounding box center [783, 402] width 385 height 51
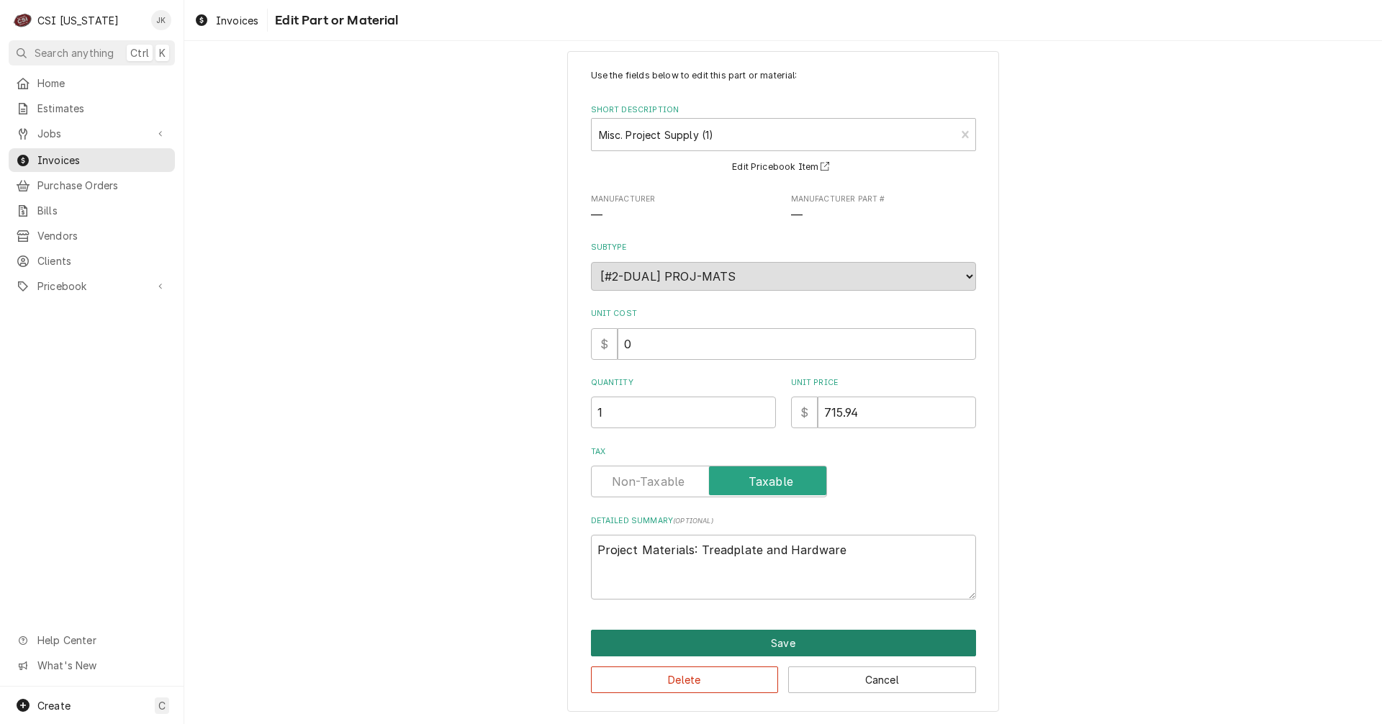
click at [761, 641] on button "Save" at bounding box center [783, 643] width 385 height 27
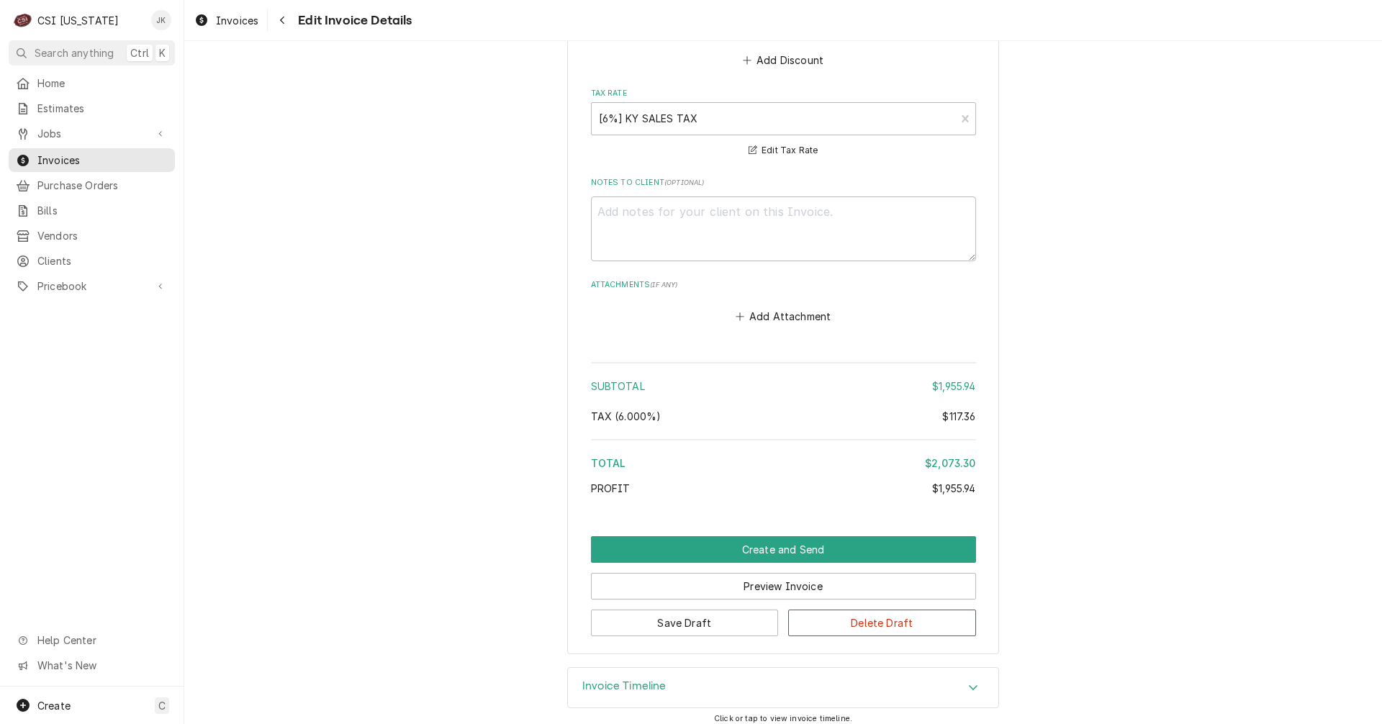
scroll to position [2359, 0]
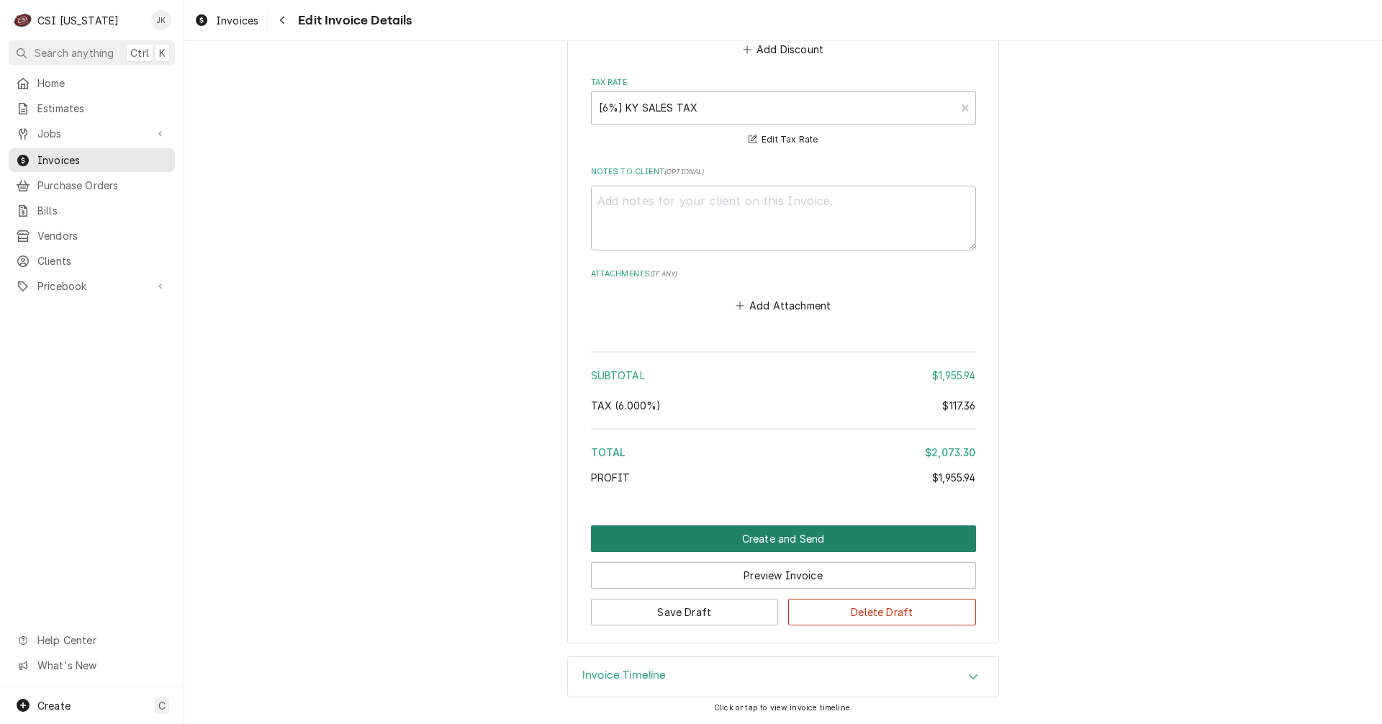
click at [743, 535] on button "Create and Send" at bounding box center [783, 538] width 385 height 27
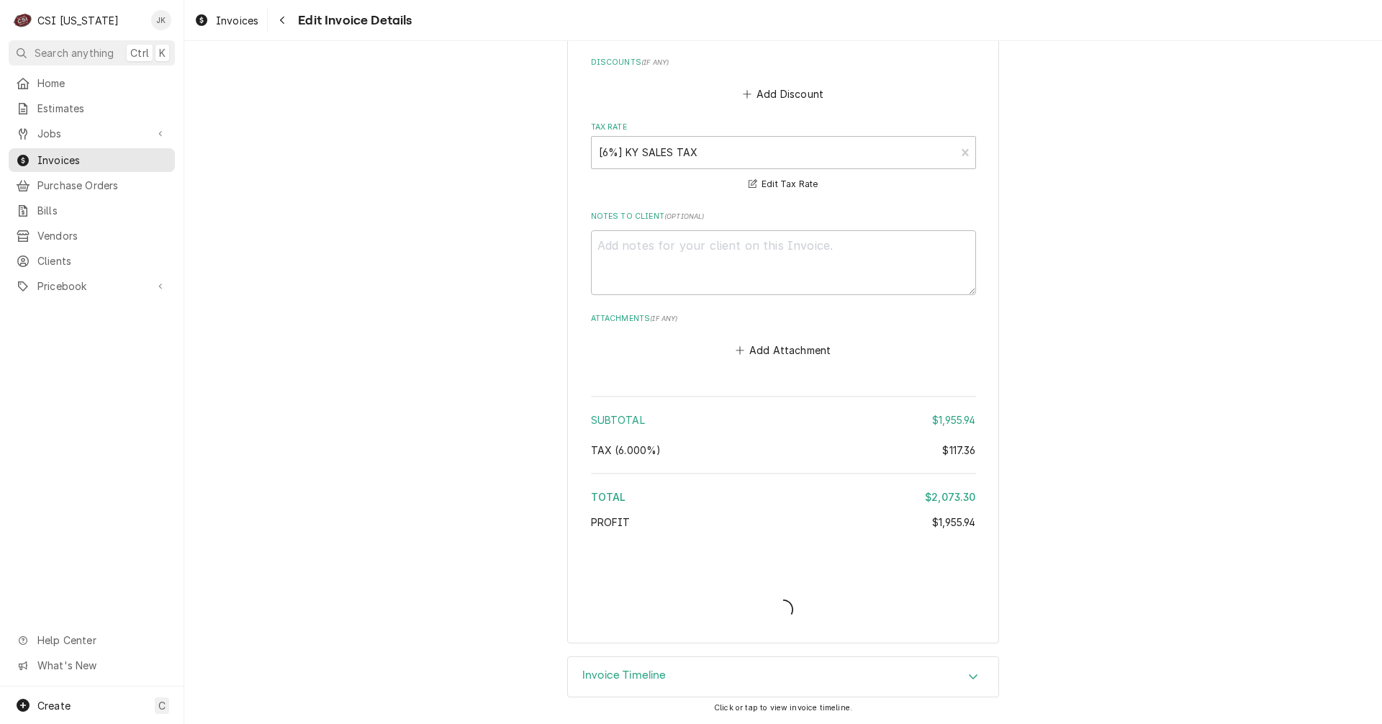
scroll to position [2315, 0]
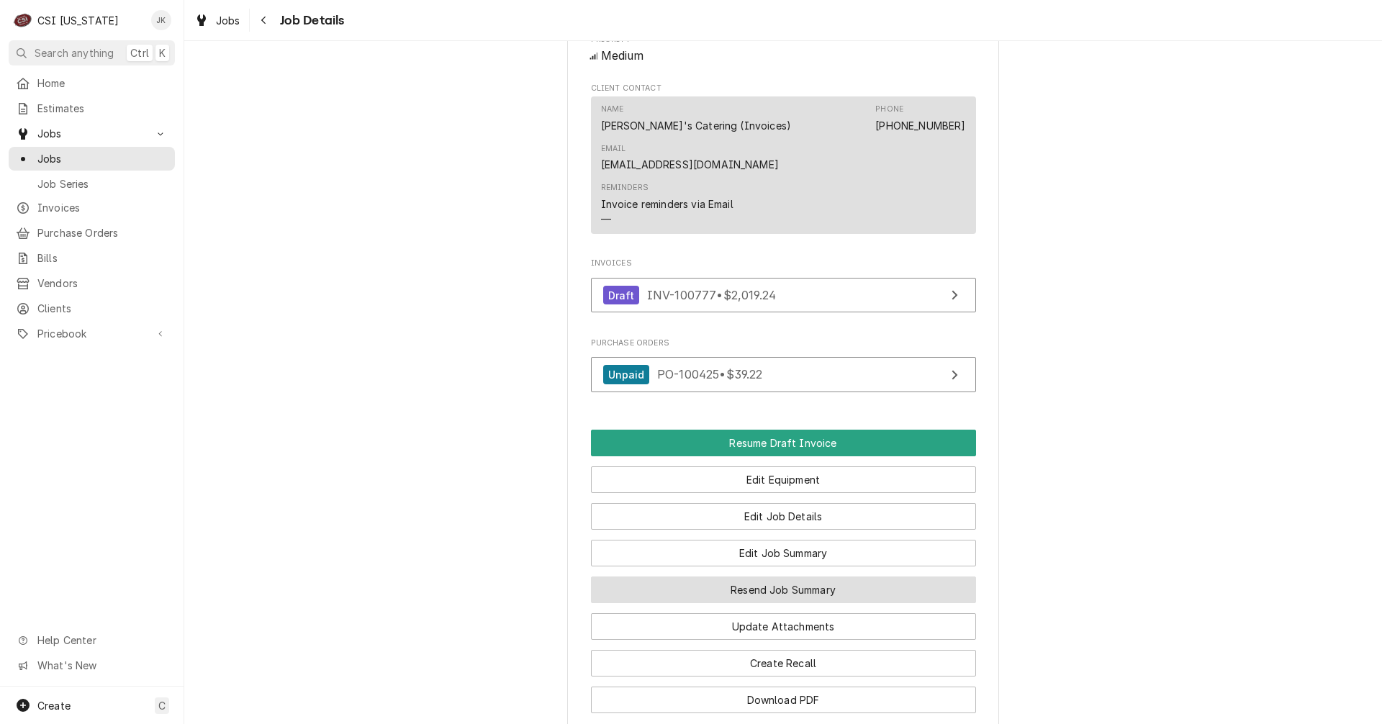
scroll to position [792, 0]
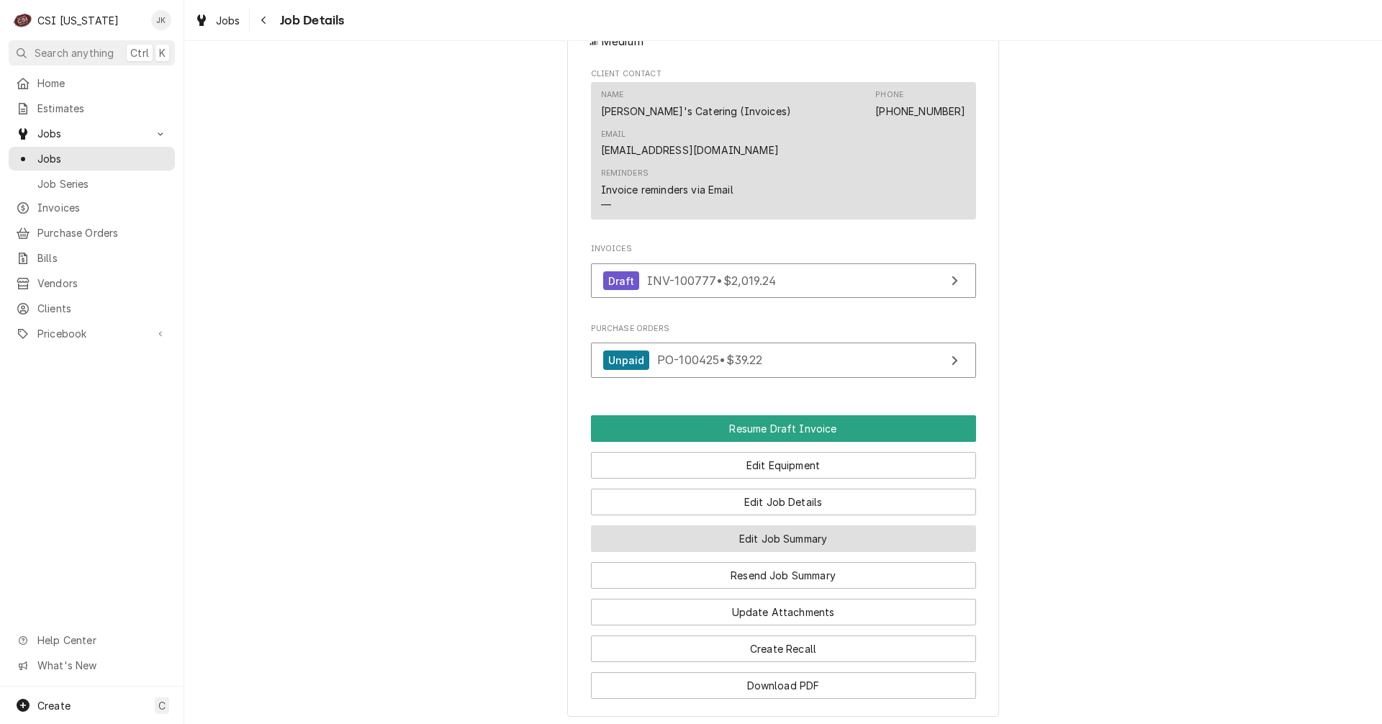
click at [784, 537] on button "Edit Job Summary" at bounding box center [783, 538] width 385 height 27
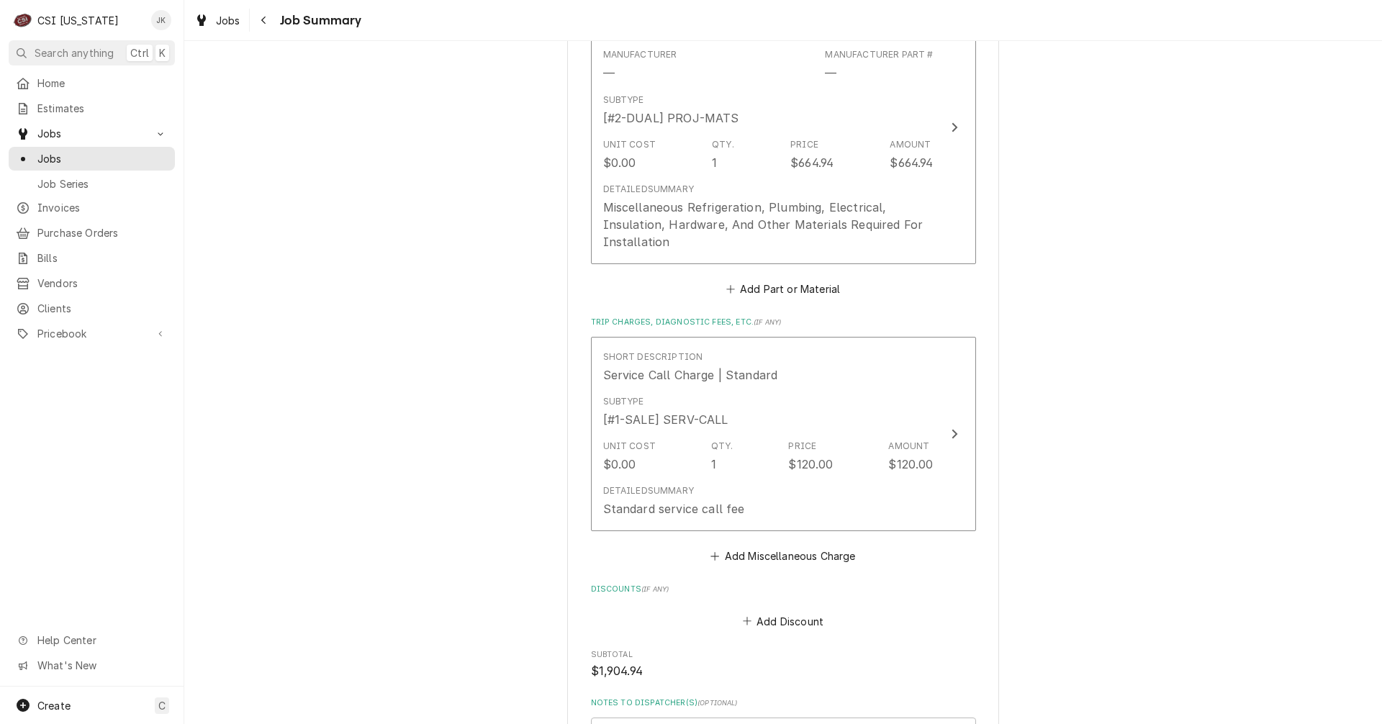
scroll to position [2015, 0]
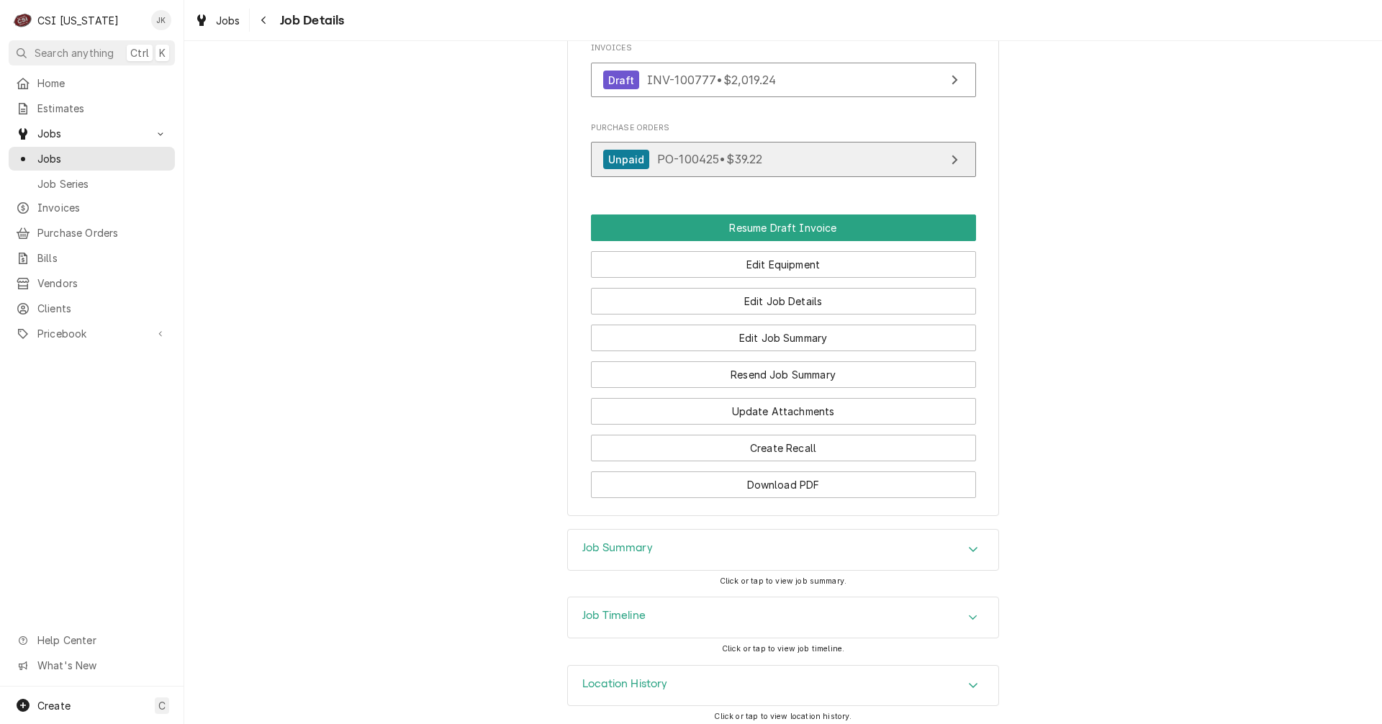
scroll to position [849, 0]
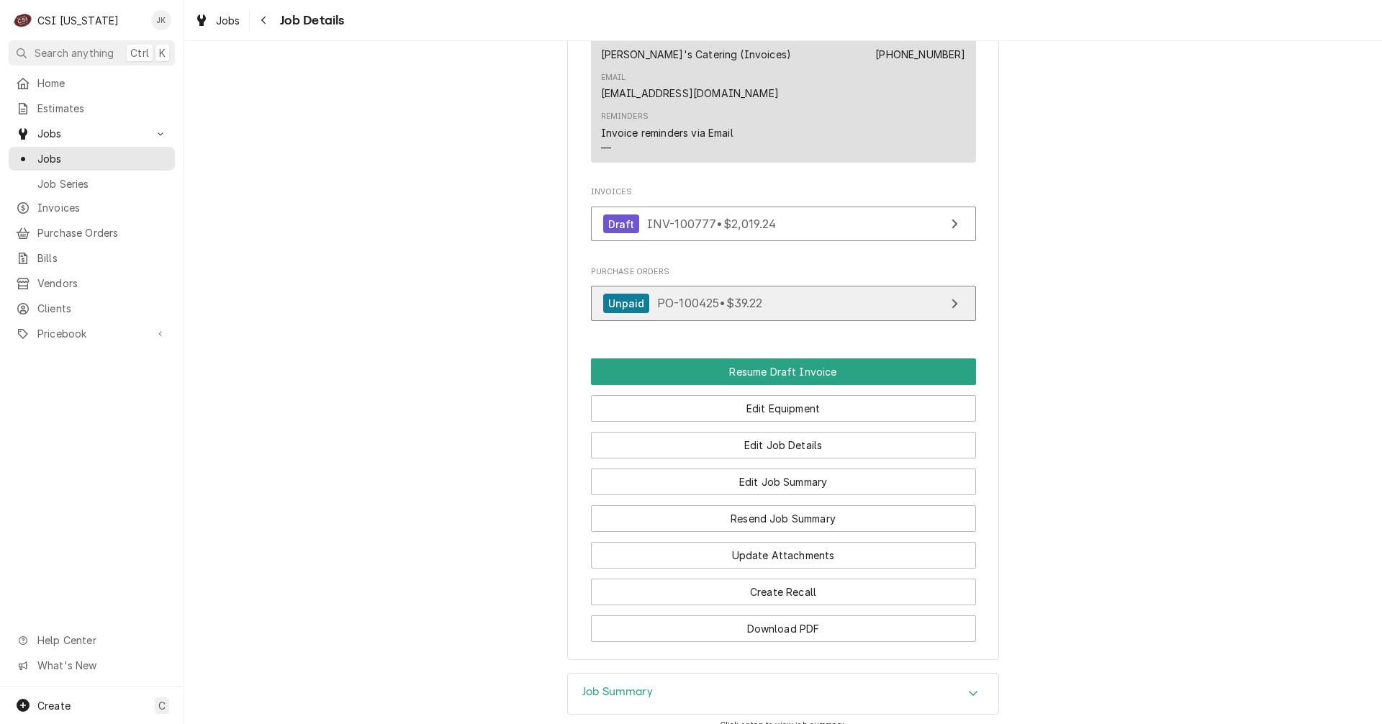
click at [676, 286] on link "Unpaid PO-100425 • $39.22" at bounding box center [783, 303] width 385 height 35
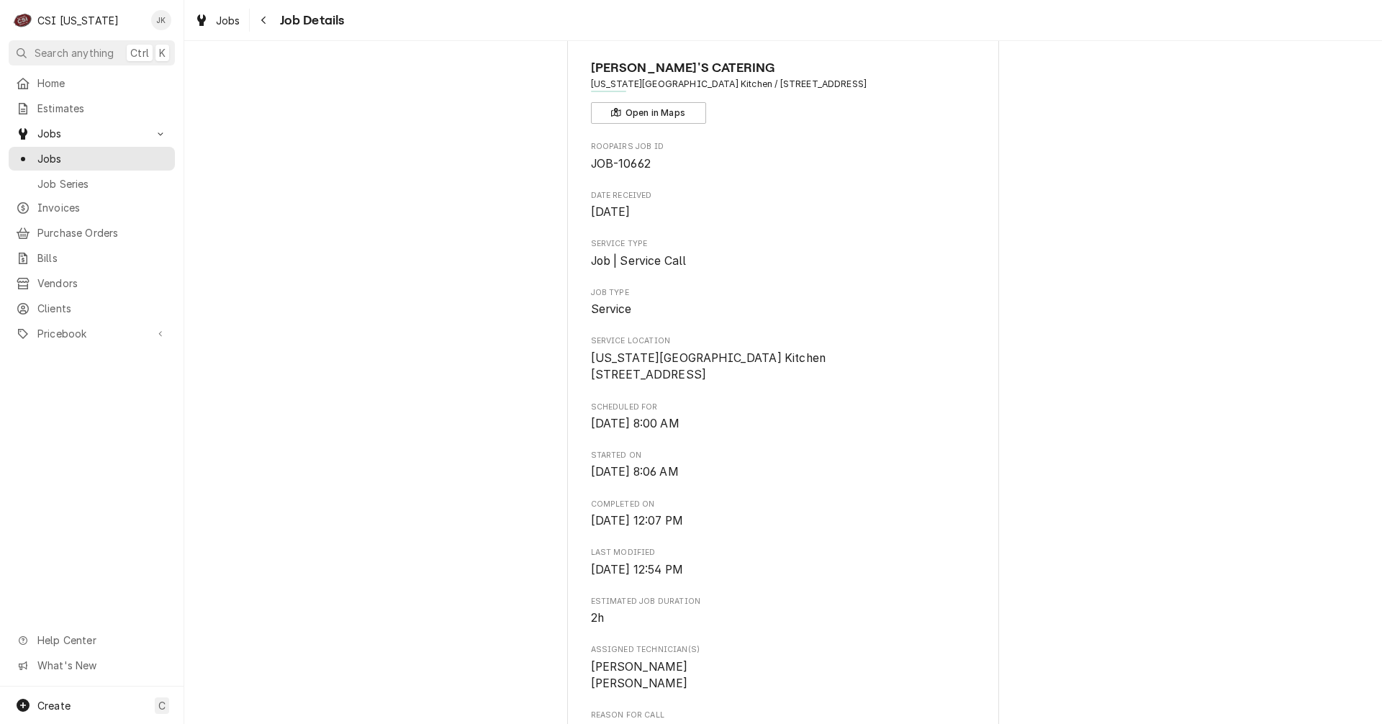
scroll to position [0, 0]
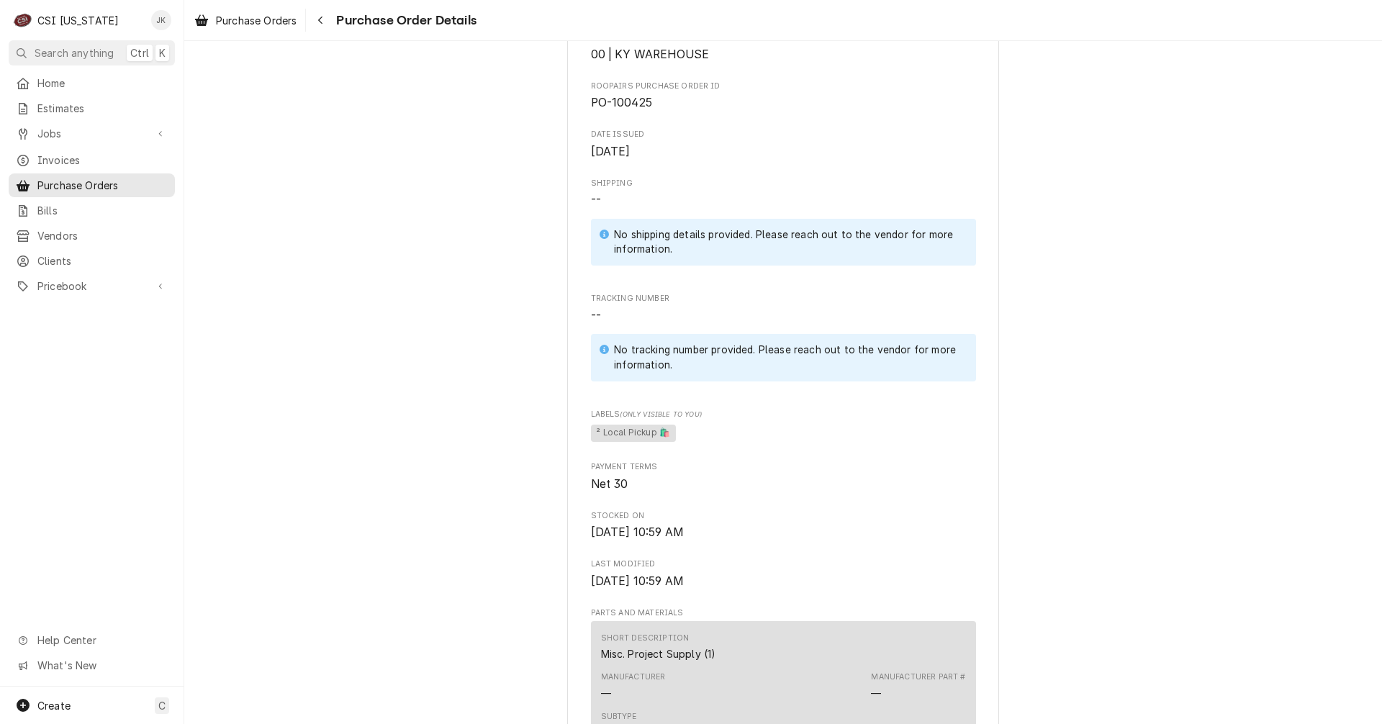
scroll to position [720, 0]
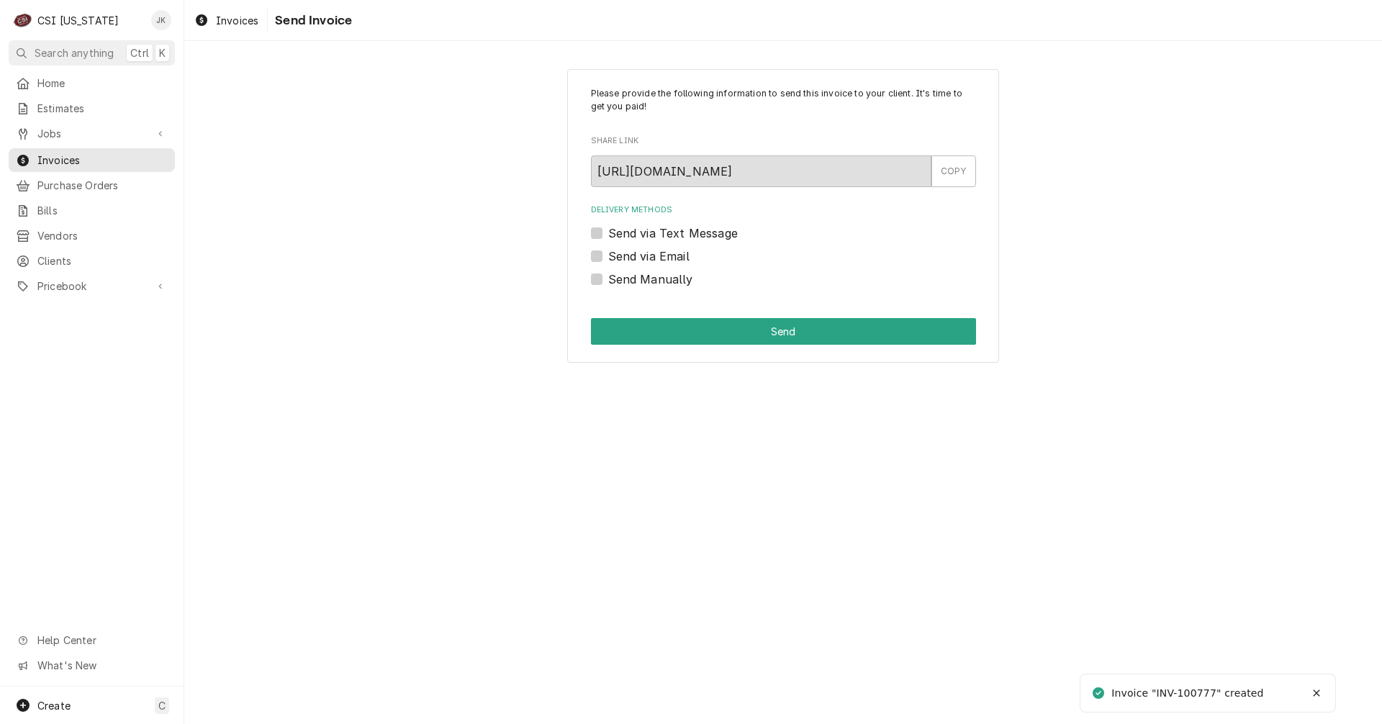
click at [648, 250] on label "Send via Email" at bounding box center [648, 256] width 81 height 17
click at [648, 250] on input "Send via Email" at bounding box center [800, 264] width 385 height 32
checkbox input "true"
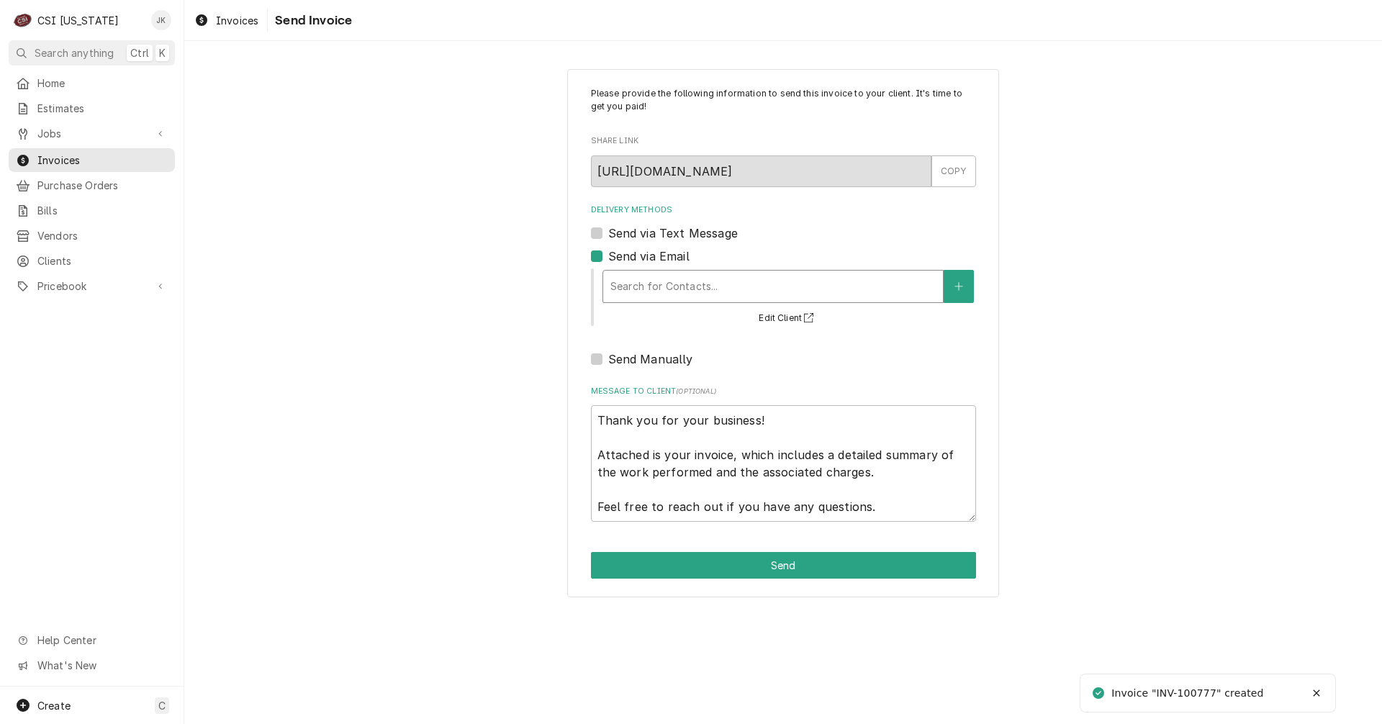
click at [714, 300] on div "Search for Contacts..." at bounding box center [773, 287] width 340 height 32
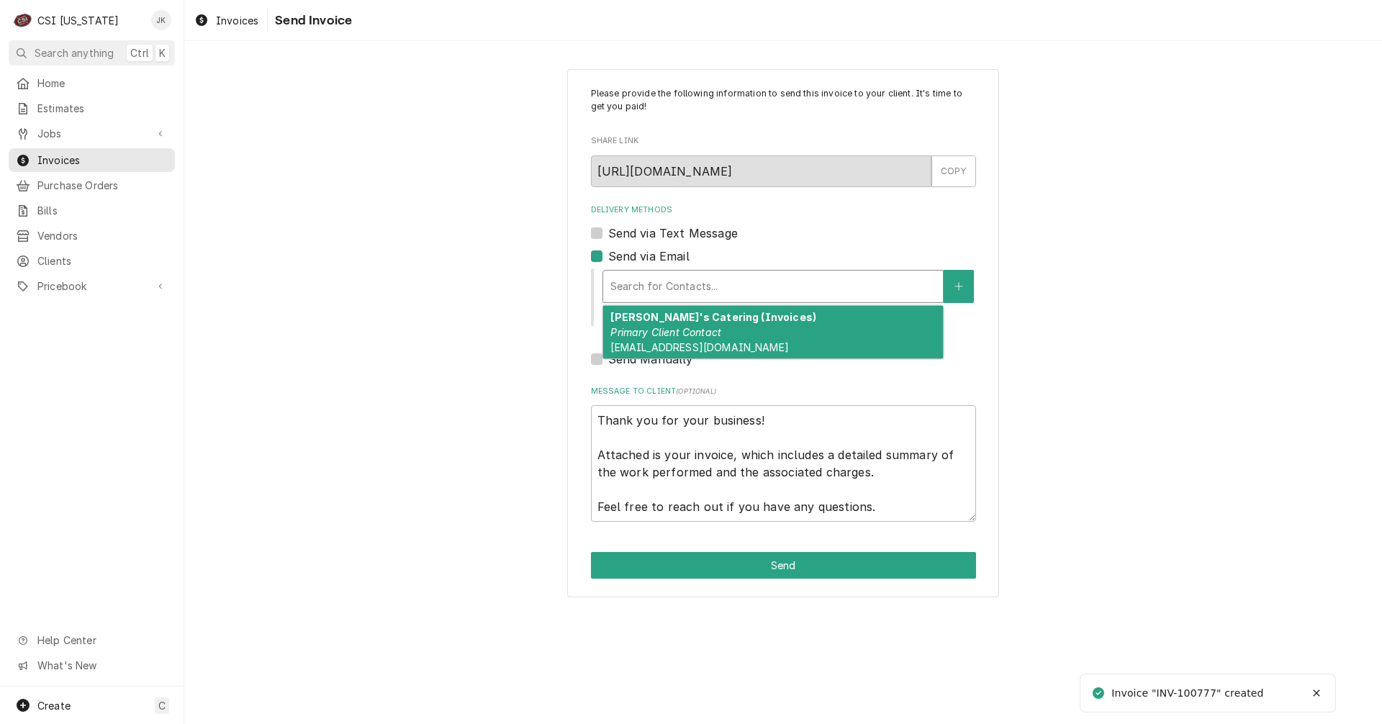
click at [713, 325] on div "Rosemary's Catering (Invoices) Primary Client Contact Rkyap@Therkgroup.Com" at bounding box center [773, 332] width 340 height 53
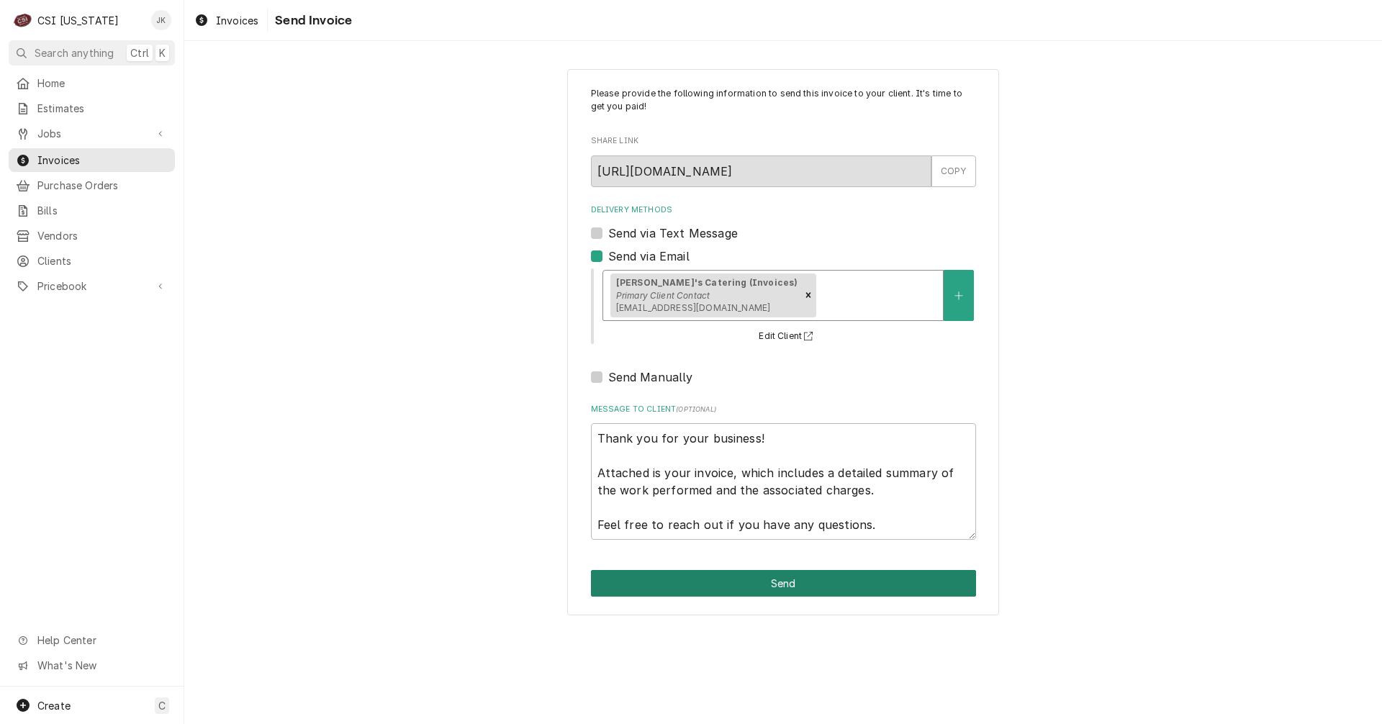
click at [770, 583] on button "Send" at bounding box center [783, 583] width 385 height 27
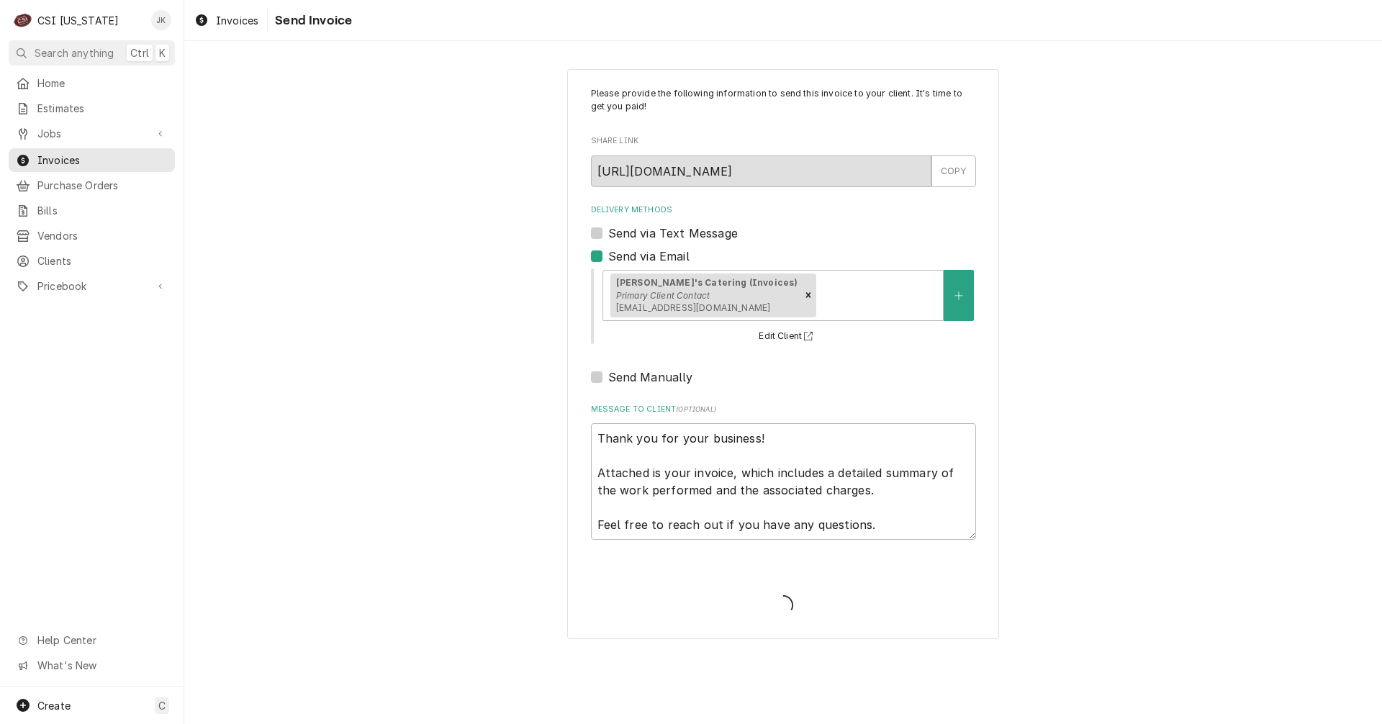
type textarea "x"
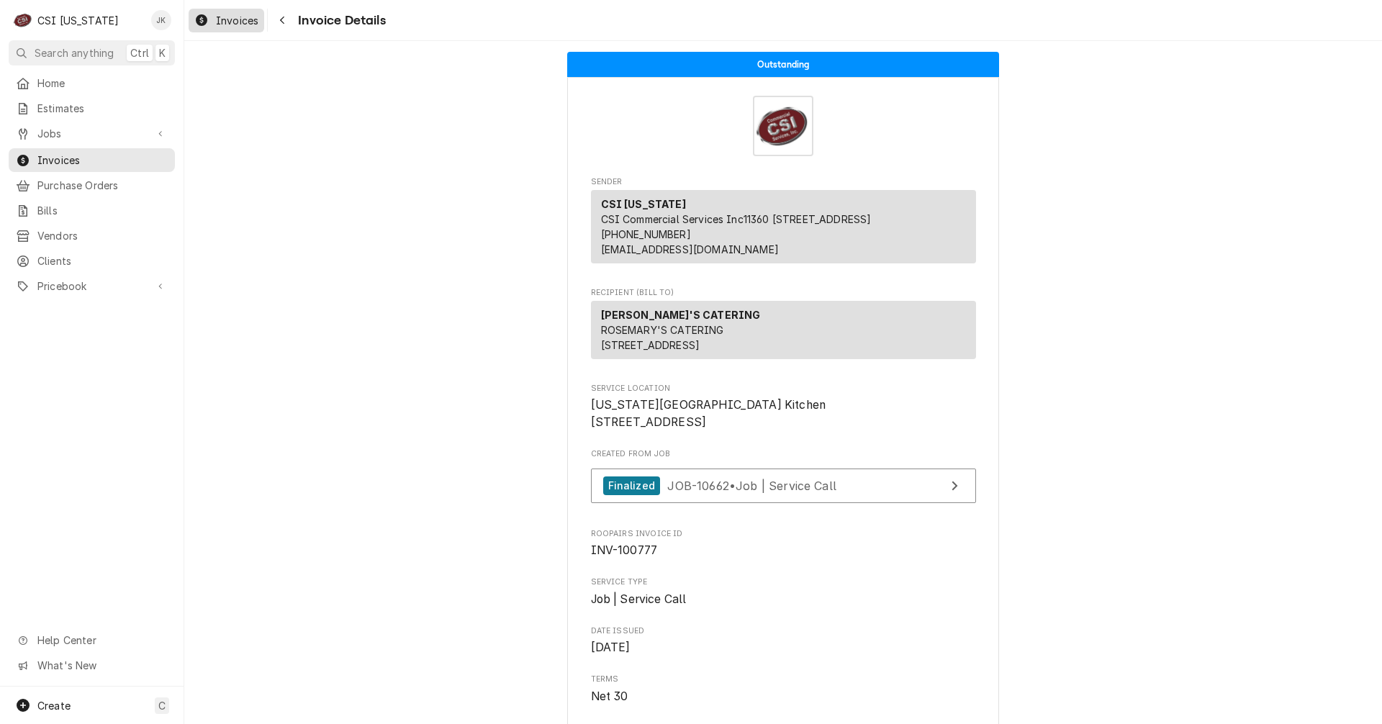
click at [221, 18] on span "Invoices" at bounding box center [237, 20] width 42 height 15
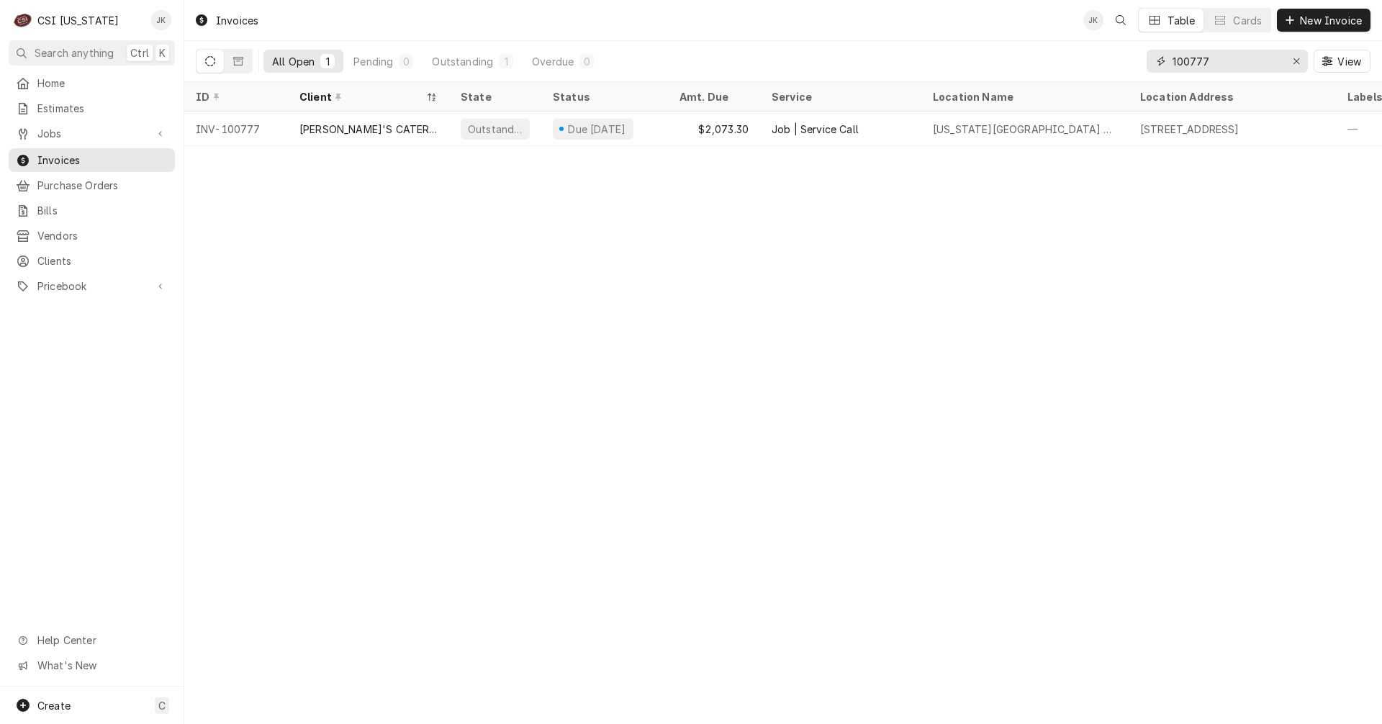
click at [1208, 62] on input "100777" at bounding box center [1226, 61] width 108 height 23
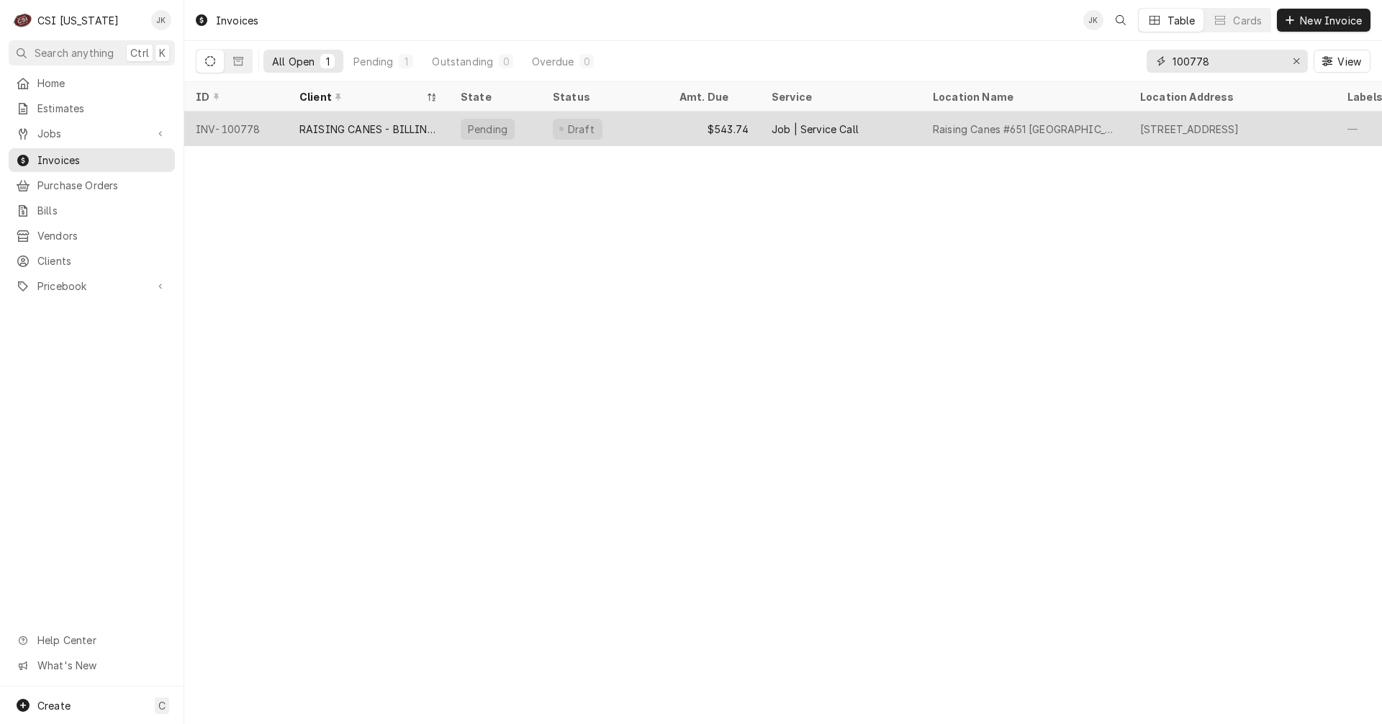
type input "100778"
click at [343, 127] on div "RAISING CANES - BILLING ACCOUNT" at bounding box center [368, 129] width 138 height 15
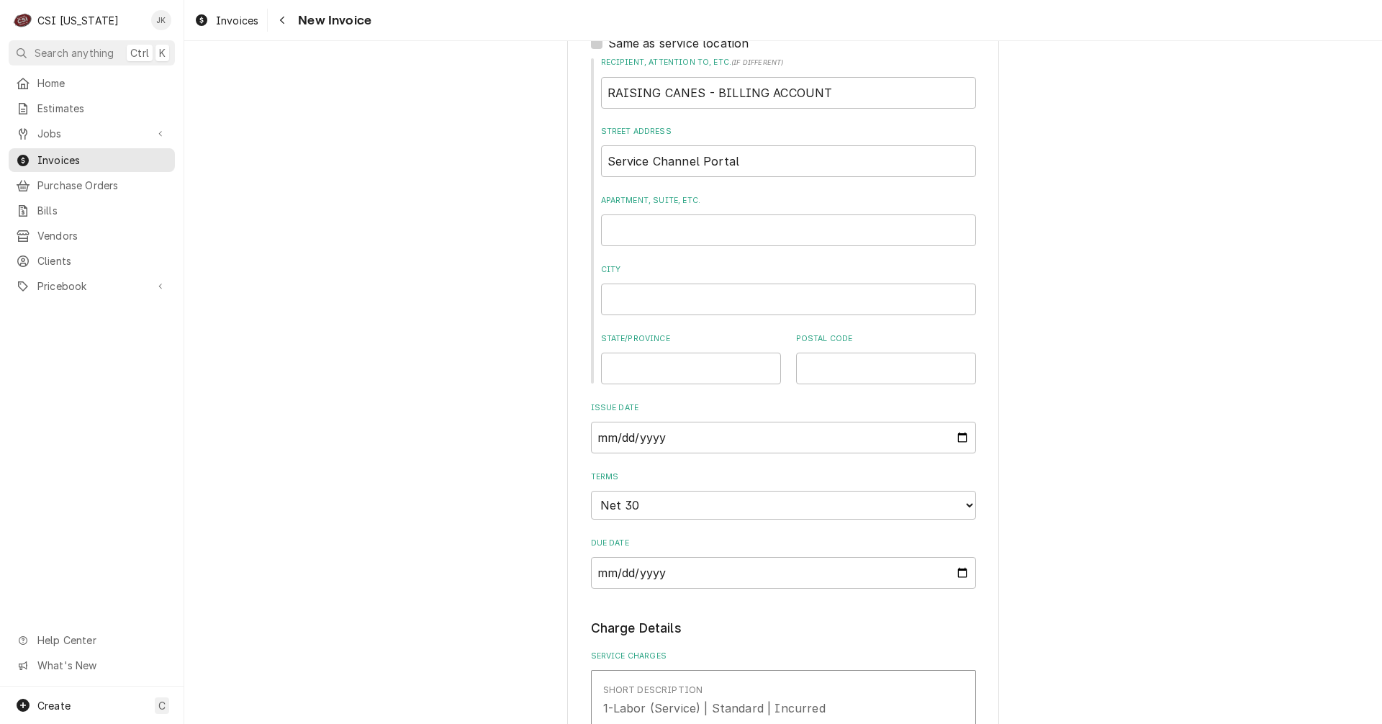
scroll to position [576, 0]
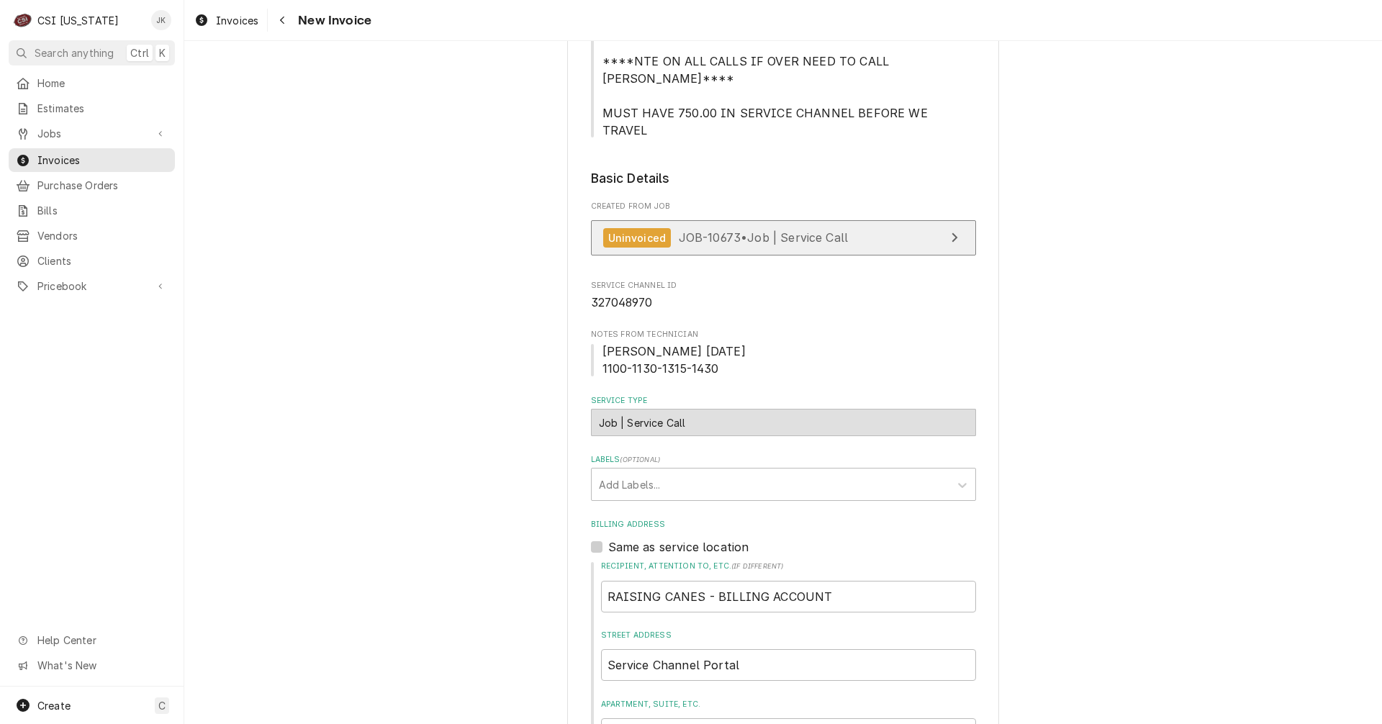
click at [679, 230] on span "JOB-10673 • Job | Service Call" at bounding box center [764, 237] width 170 height 14
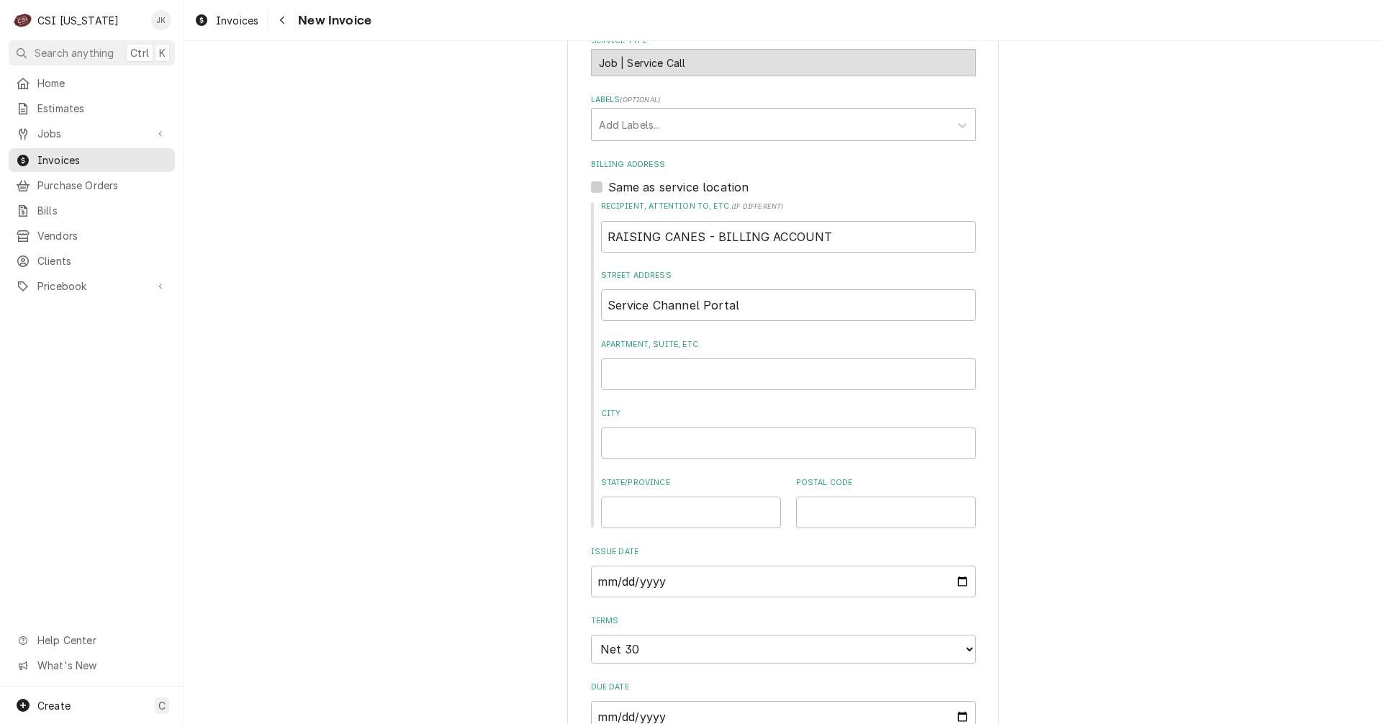
scroll to position [432, 0]
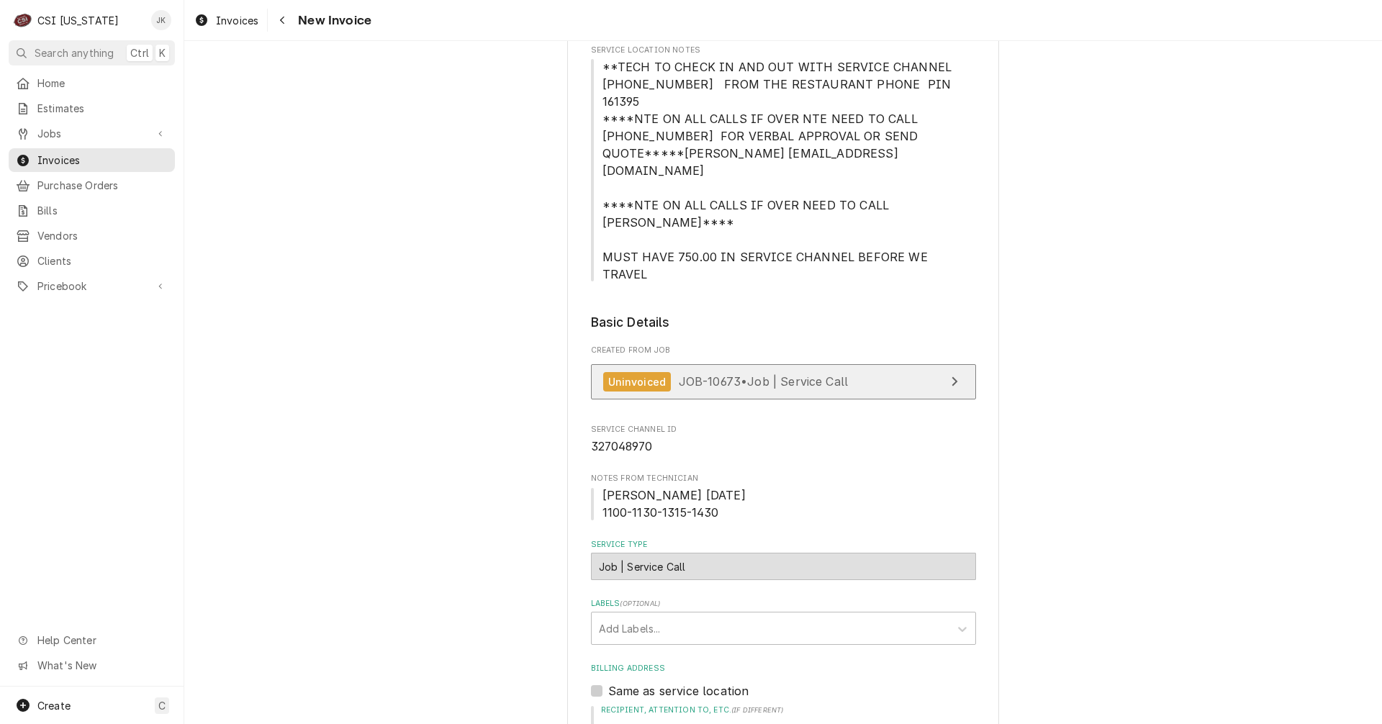
click at [700, 374] on span "JOB-10673 • Job | Service Call" at bounding box center [764, 381] width 170 height 14
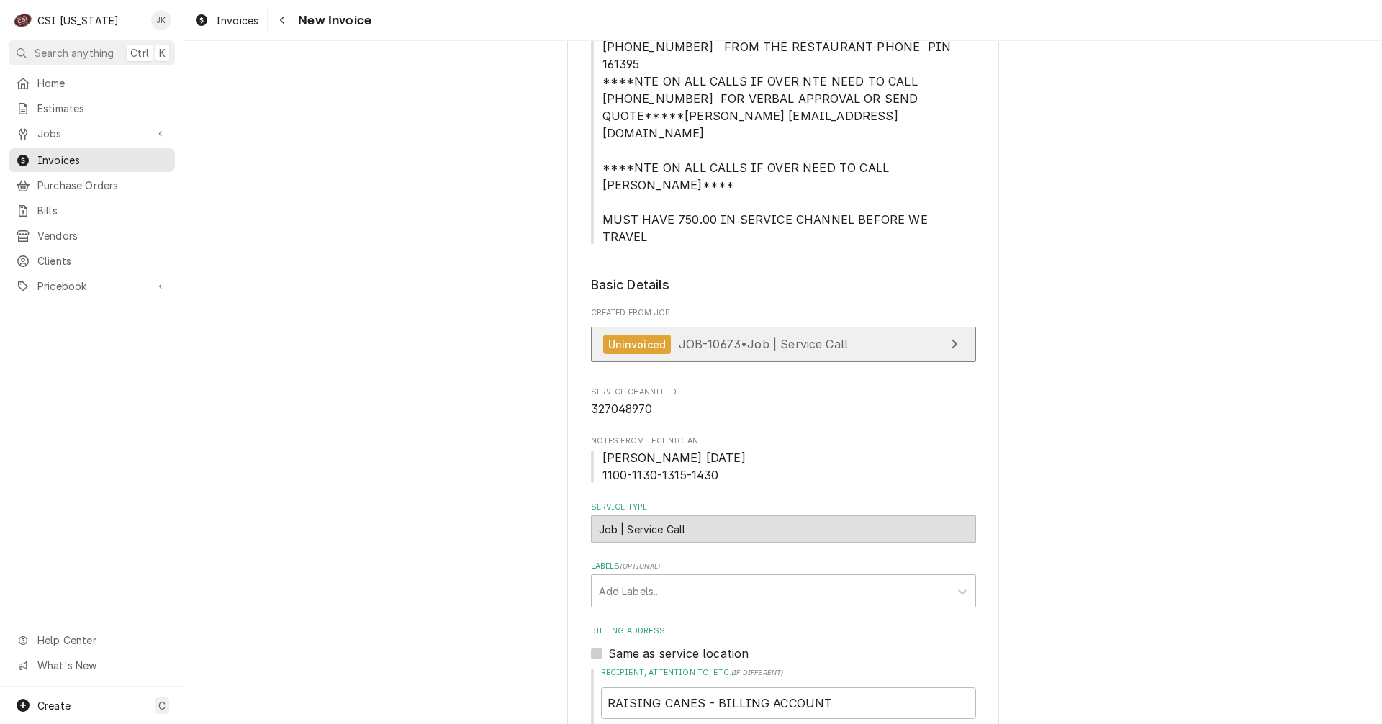
scroll to position [648, 0]
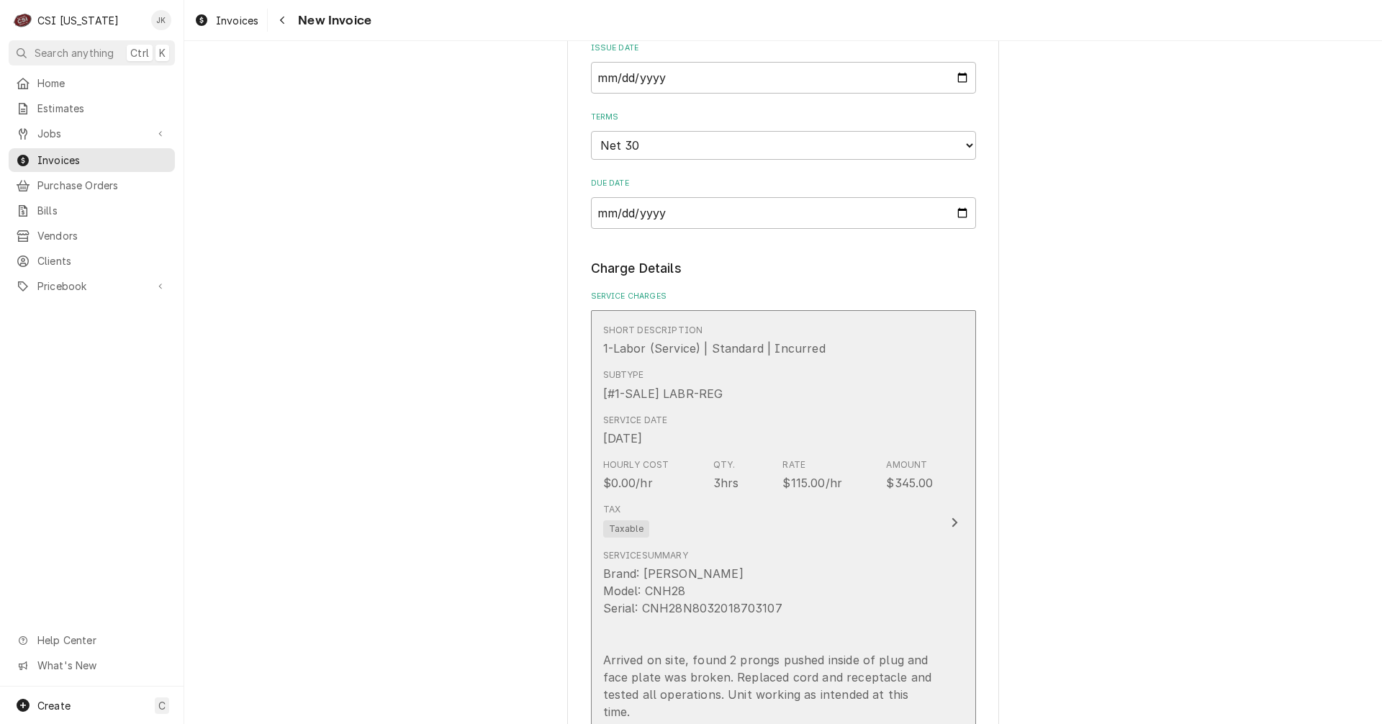
click at [723, 497] on div "Tax Taxable" at bounding box center [768, 520] width 330 height 46
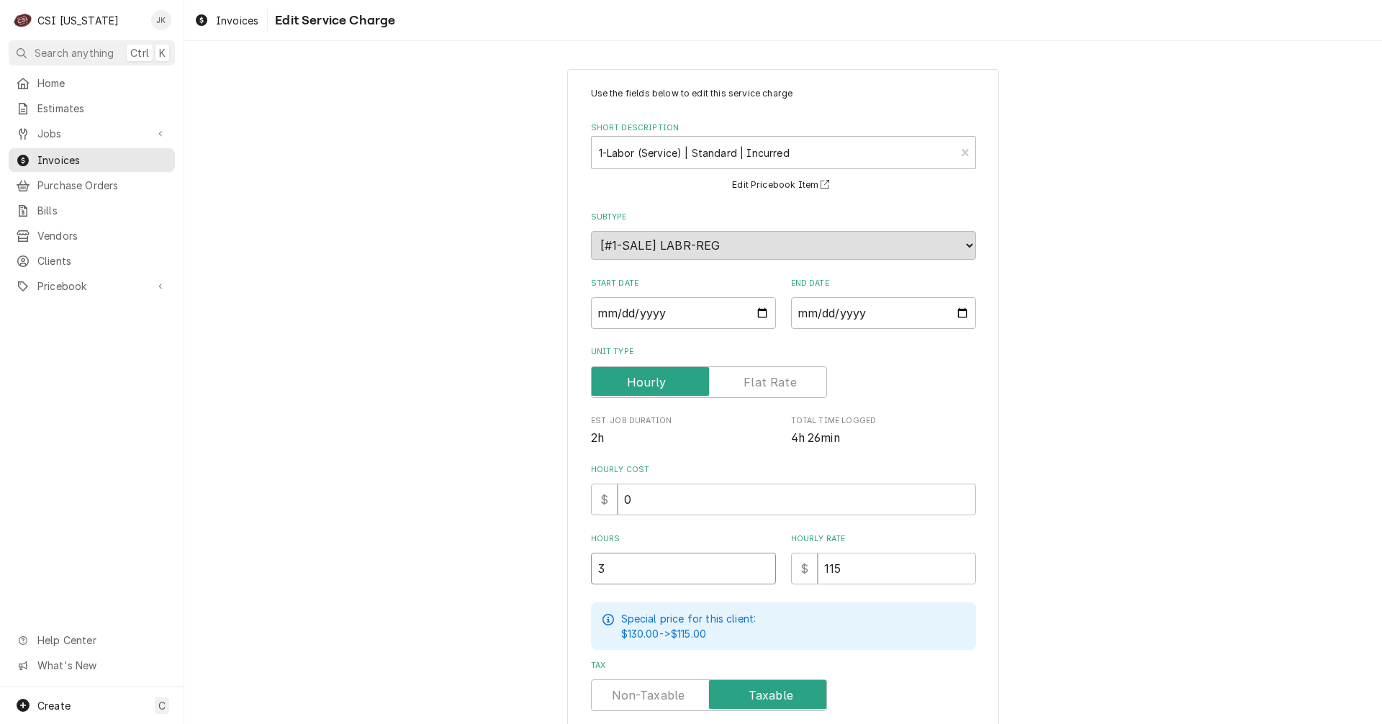
drag, startPoint x: 607, startPoint y: 568, endPoint x: 571, endPoint y: 572, distance: 35.5
click at [571, 572] on div "Use the fields below to edit this service charge Short Description 1-Labor (Ser…" at bounding box center [783, 540] width 432 height 943
type textarea "x"
type input "4"
type textarea "x"
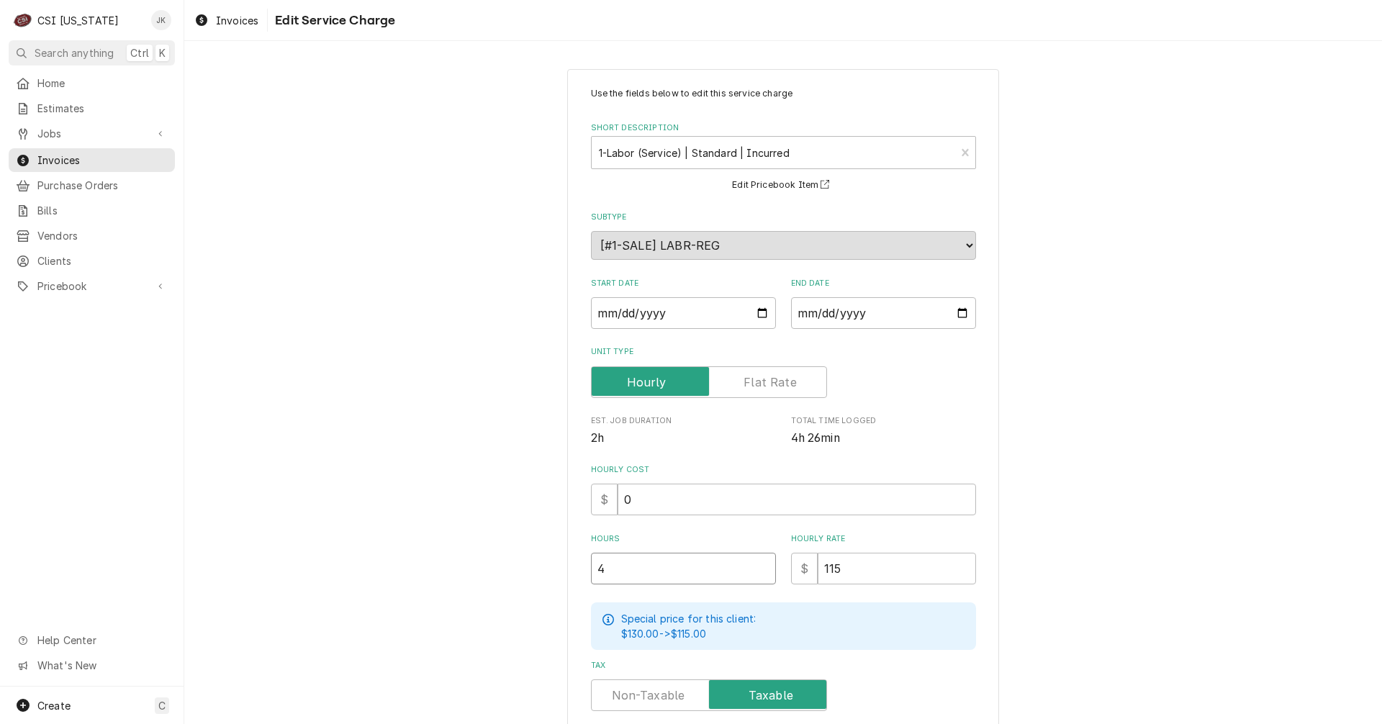
type input "4.7"
type textarea "x"
type input "4.75"
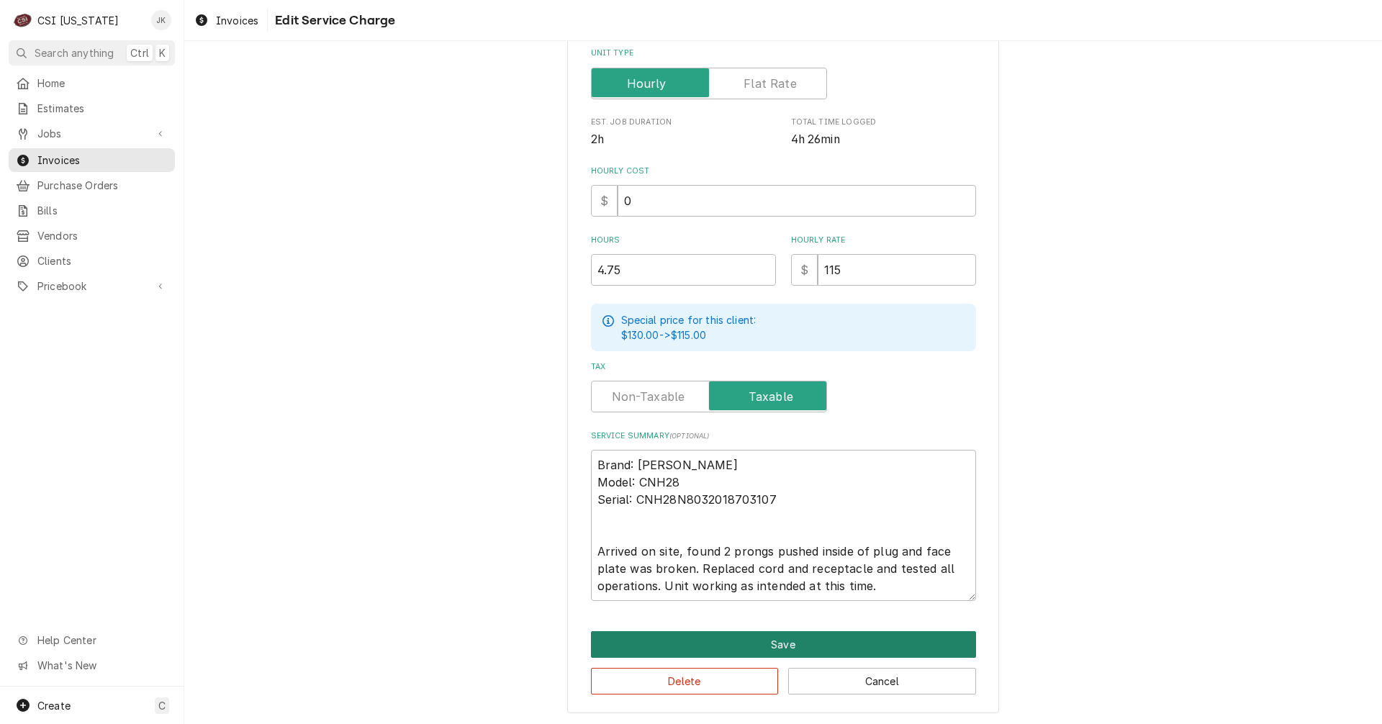
click at [795, 642] on button "Save" at bounding box center [783, 644] width 385 height 27
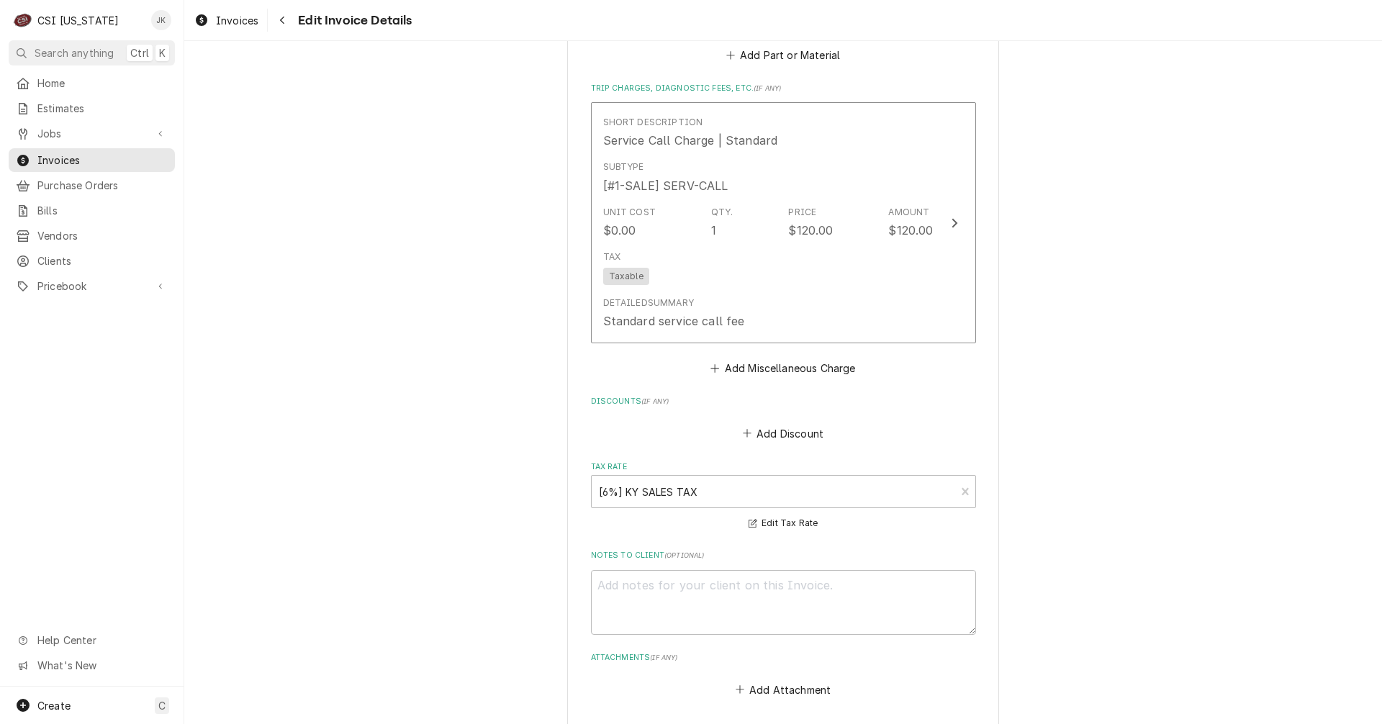
scroll to position [2782, 0]
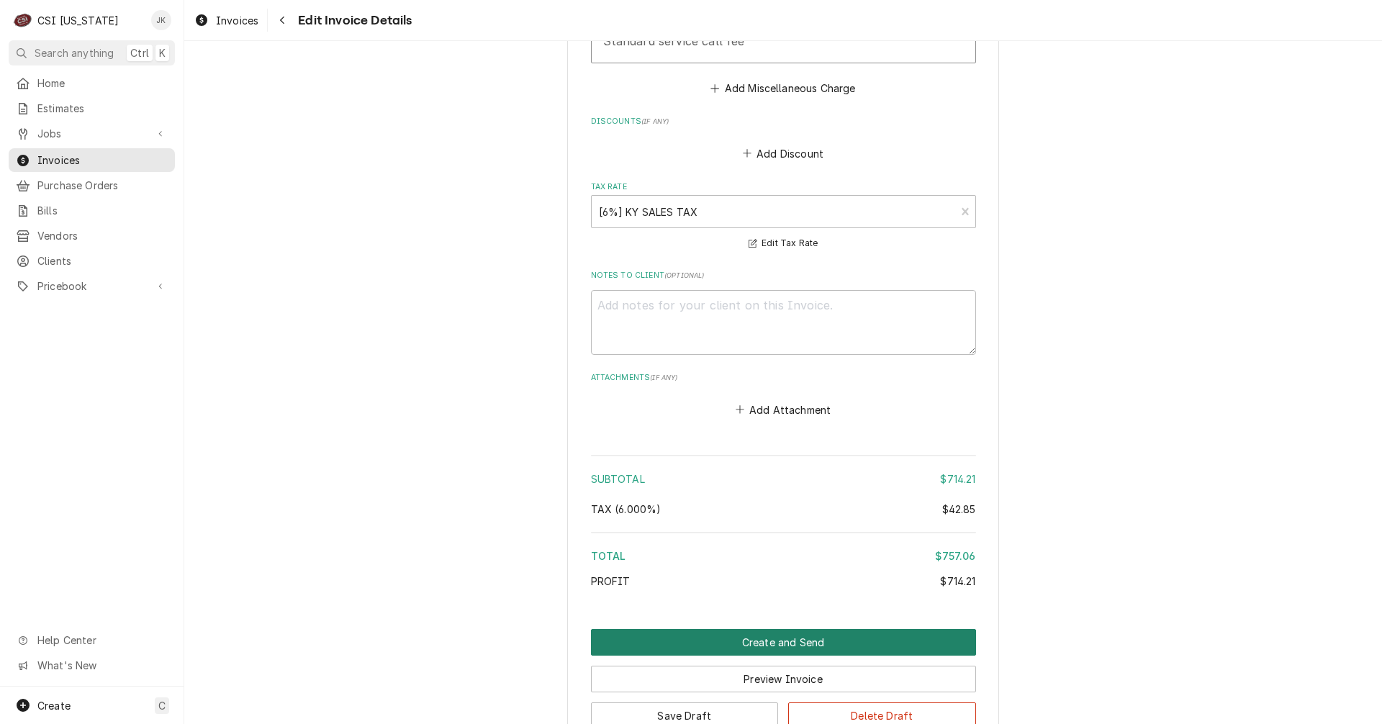
click at [803, 629] on button "Create and Send" at bounding box center [783, 642] width 385 height 27
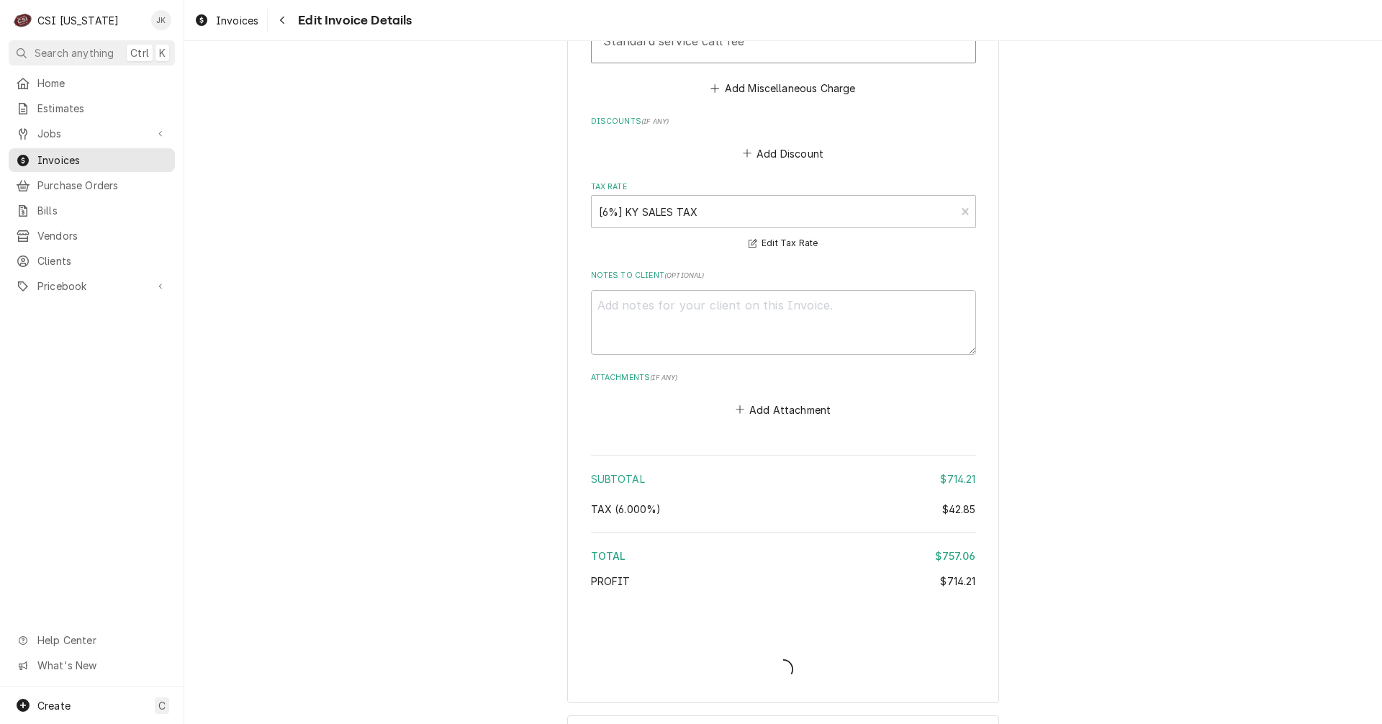
scroll to position [2737, 0]
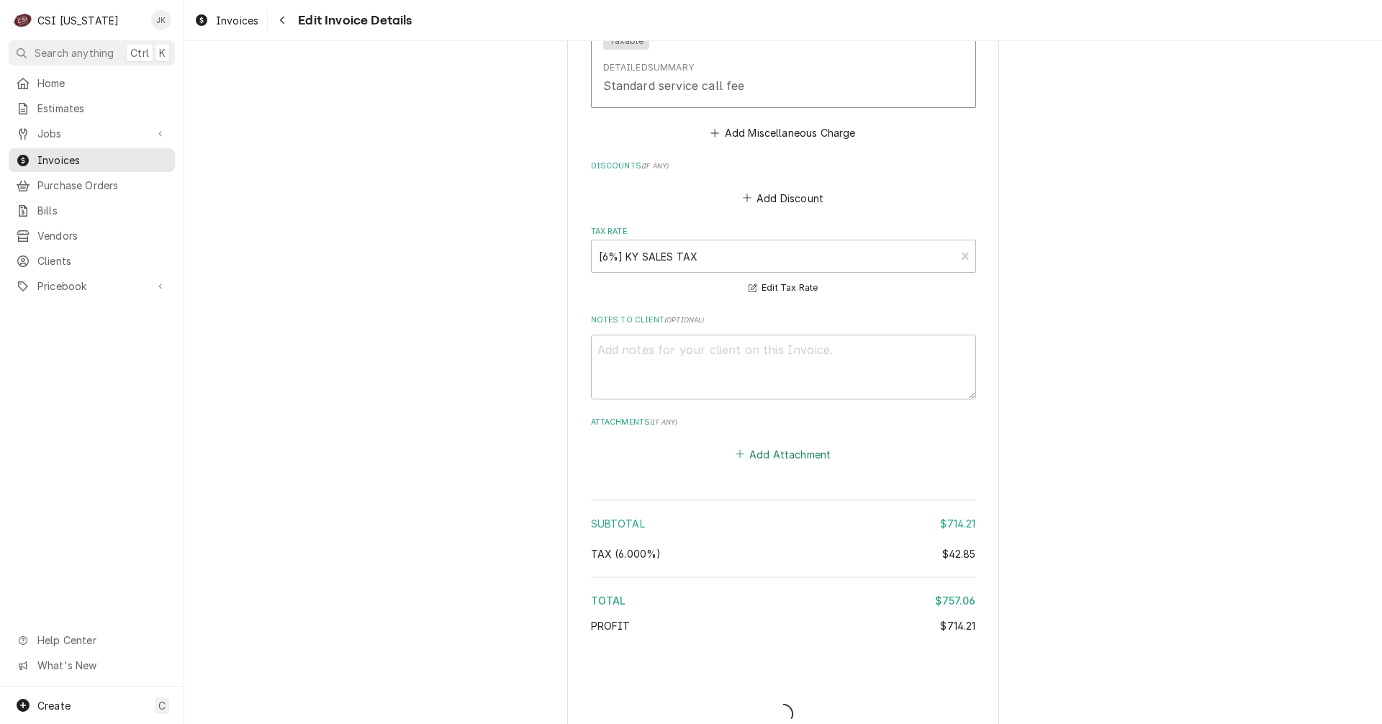
type textarea "x"
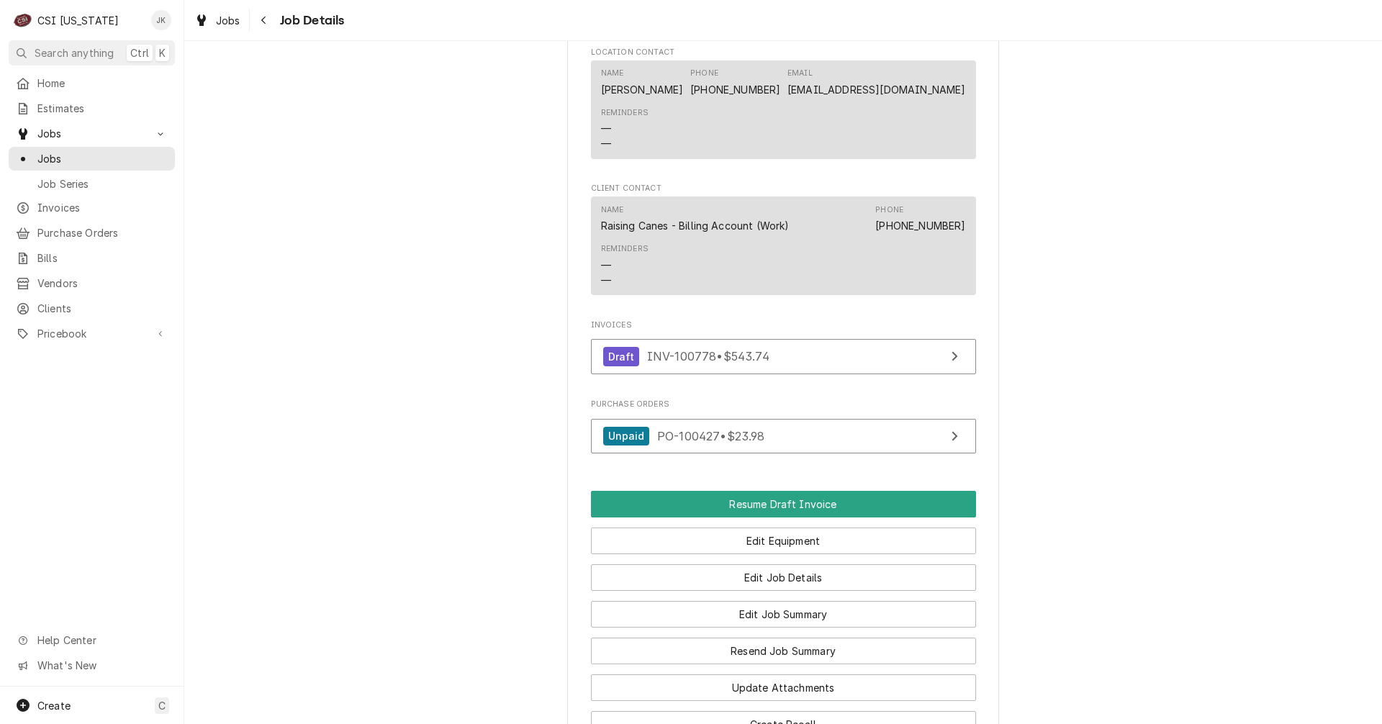
scroll to position [1655, 0]
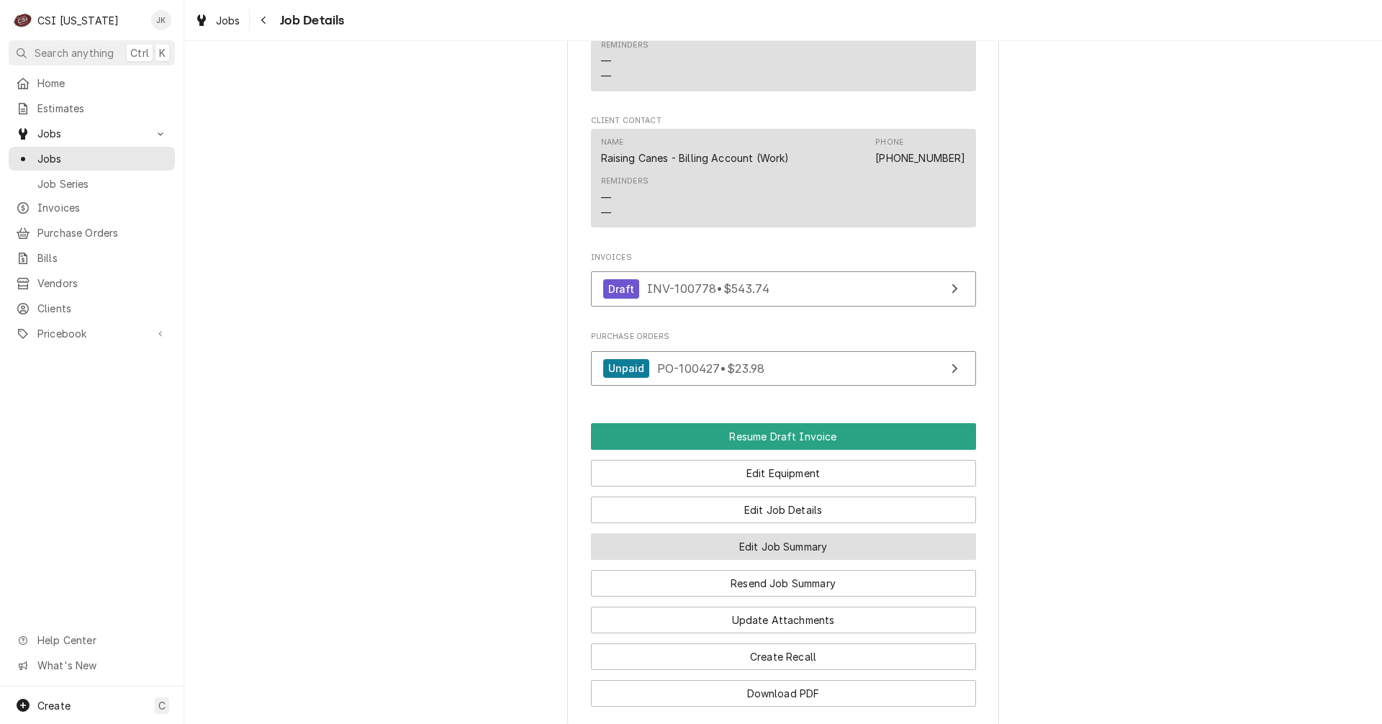
click at [804, 533] on button "Edit Job Summary" at bounding box center [783, 546] width 385 height 27
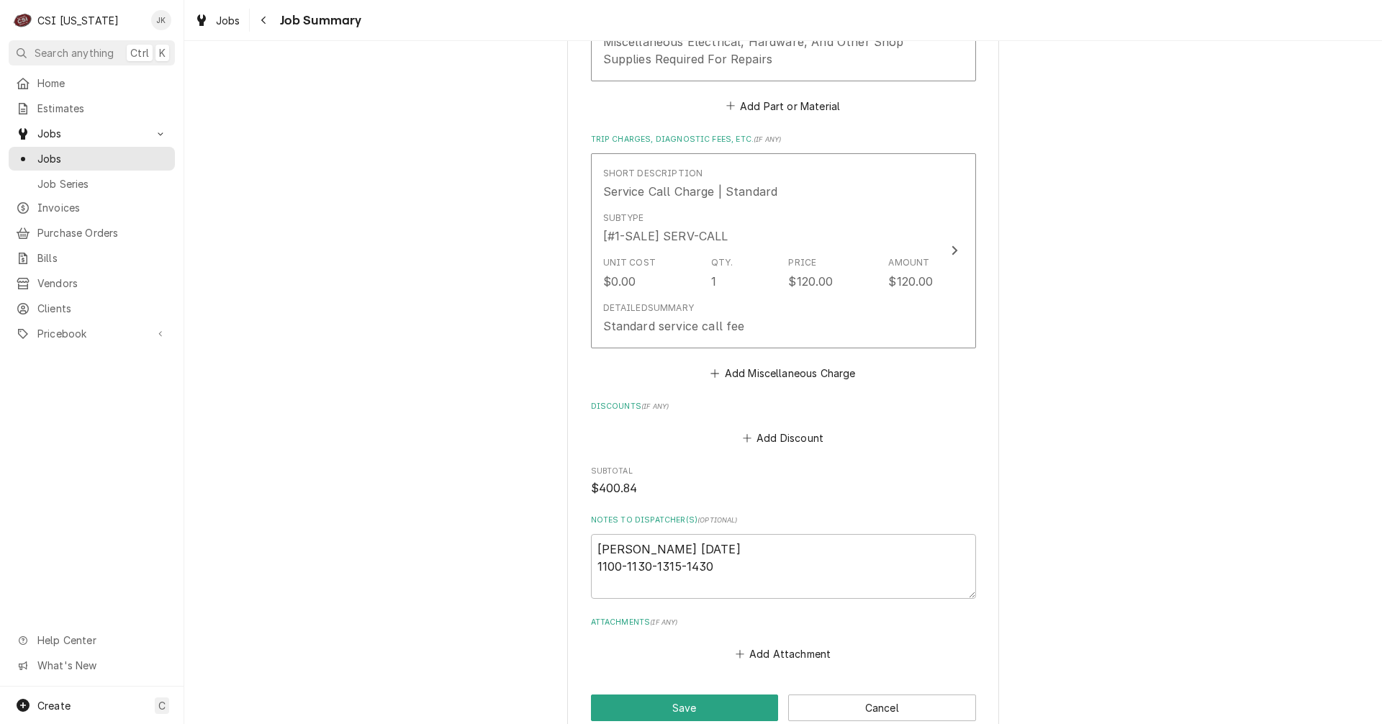
scroll to position [2519, 0]
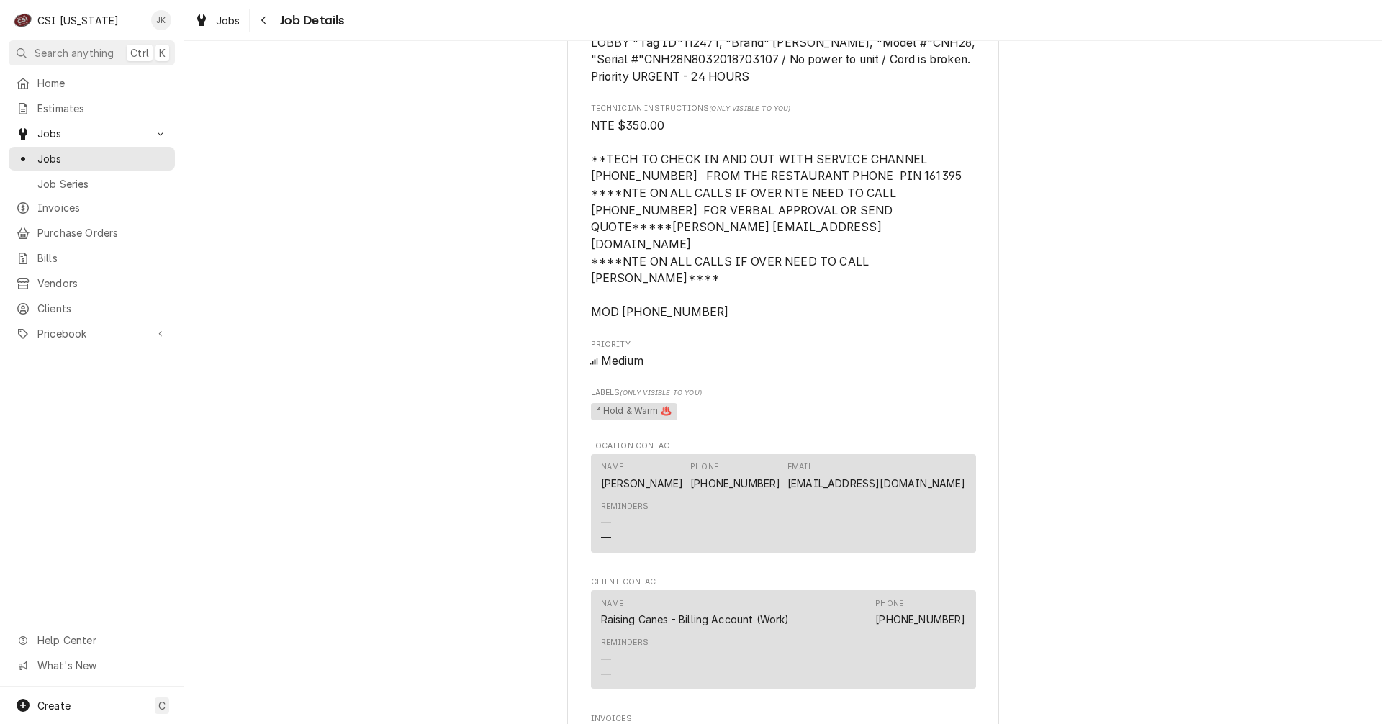
scroll to position [1224, 0]
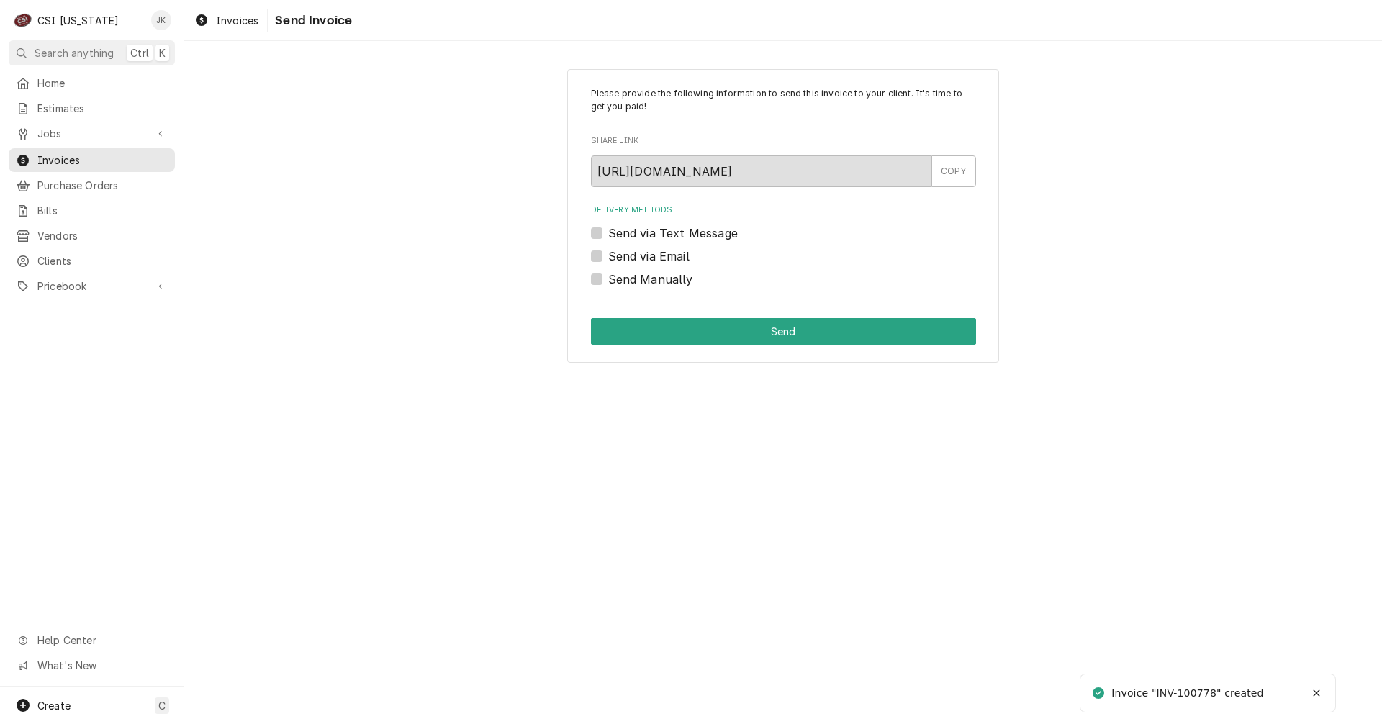
click at [654, 252] on label "Send via Email" at bounding box center [648, 256] width 81 height 17
click at [654, 252] on input "Send via Email" at bounding box center [800, 264] width 385 height 32
checkbox input "true"
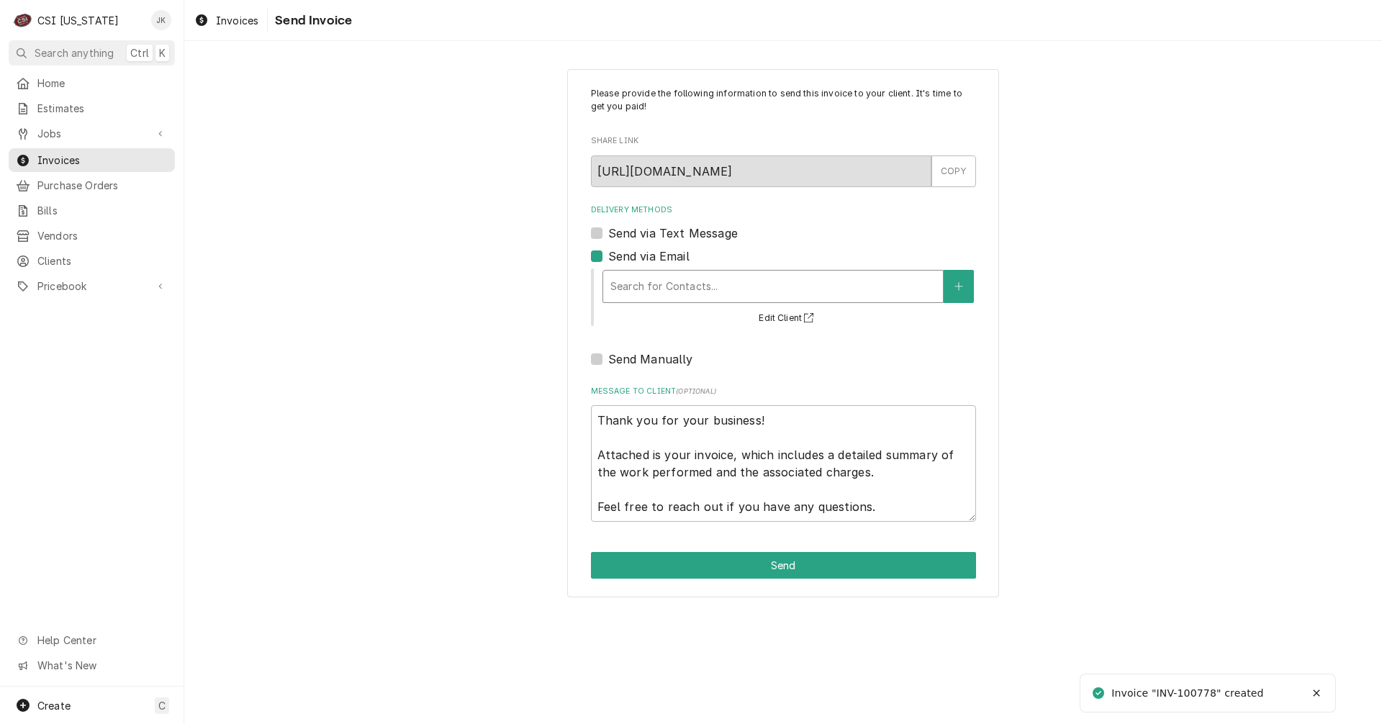
click at [669, 289] on div "Delivery Methods" at bounding box center [772, 286] width 325 height 26
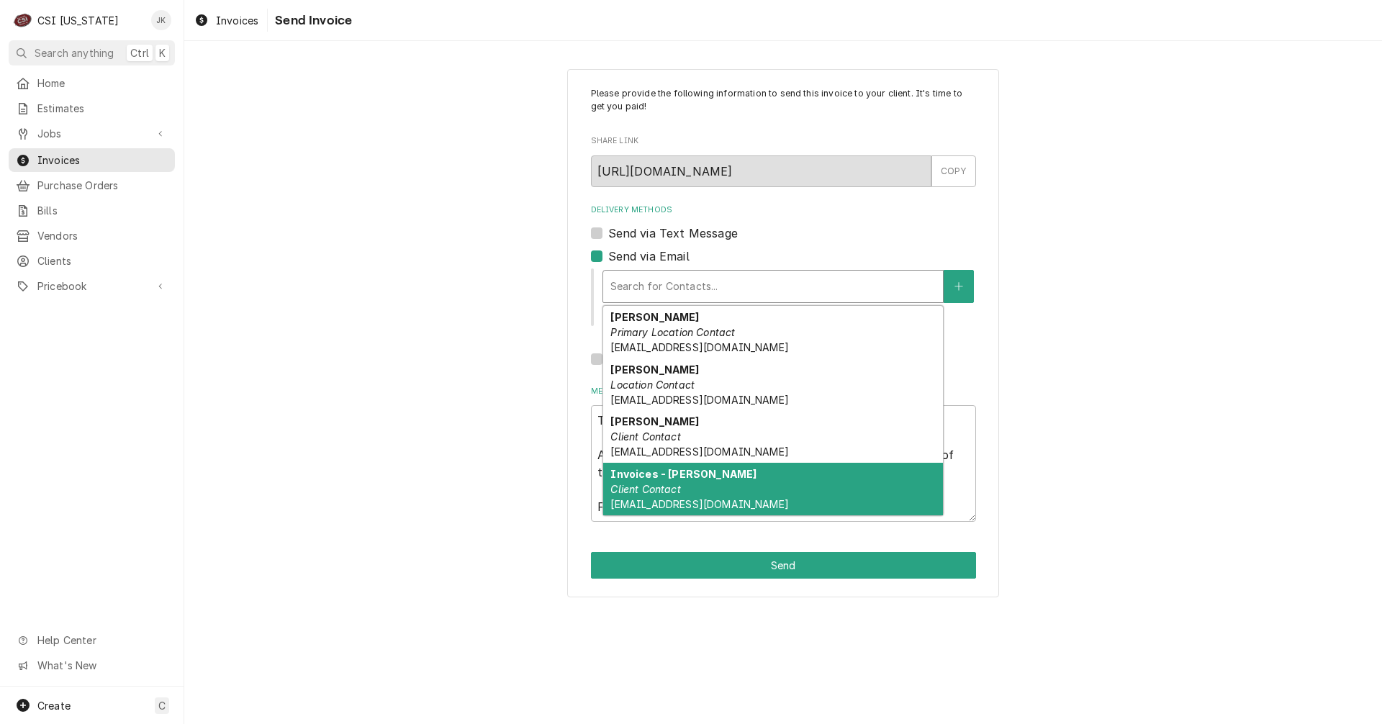
click at [654, 481] on div "Invoices - Kelsey Client Contact kelsey.hetlage@csi1.com" at bounding box center [773, 489] width 340 height 53
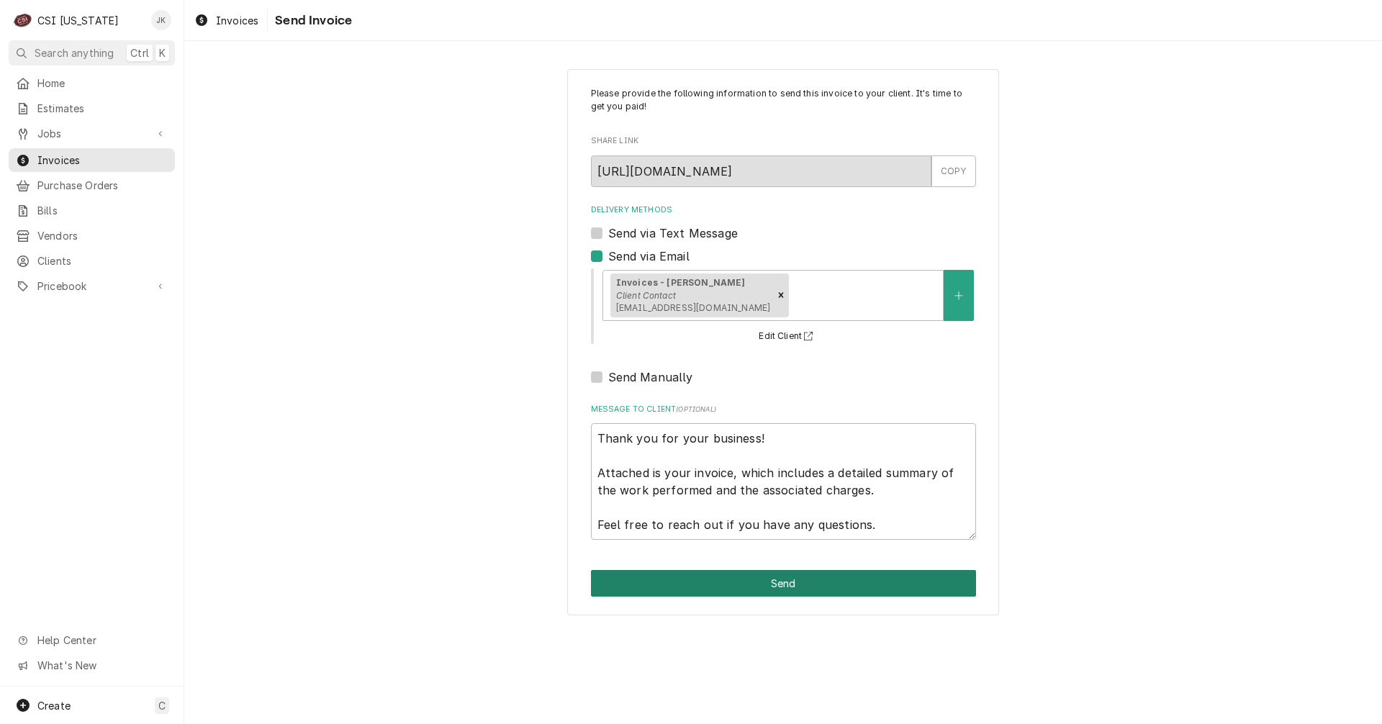
click at [748, 582] on button "Send" at bounding box center [783, 583] width 385 height 27
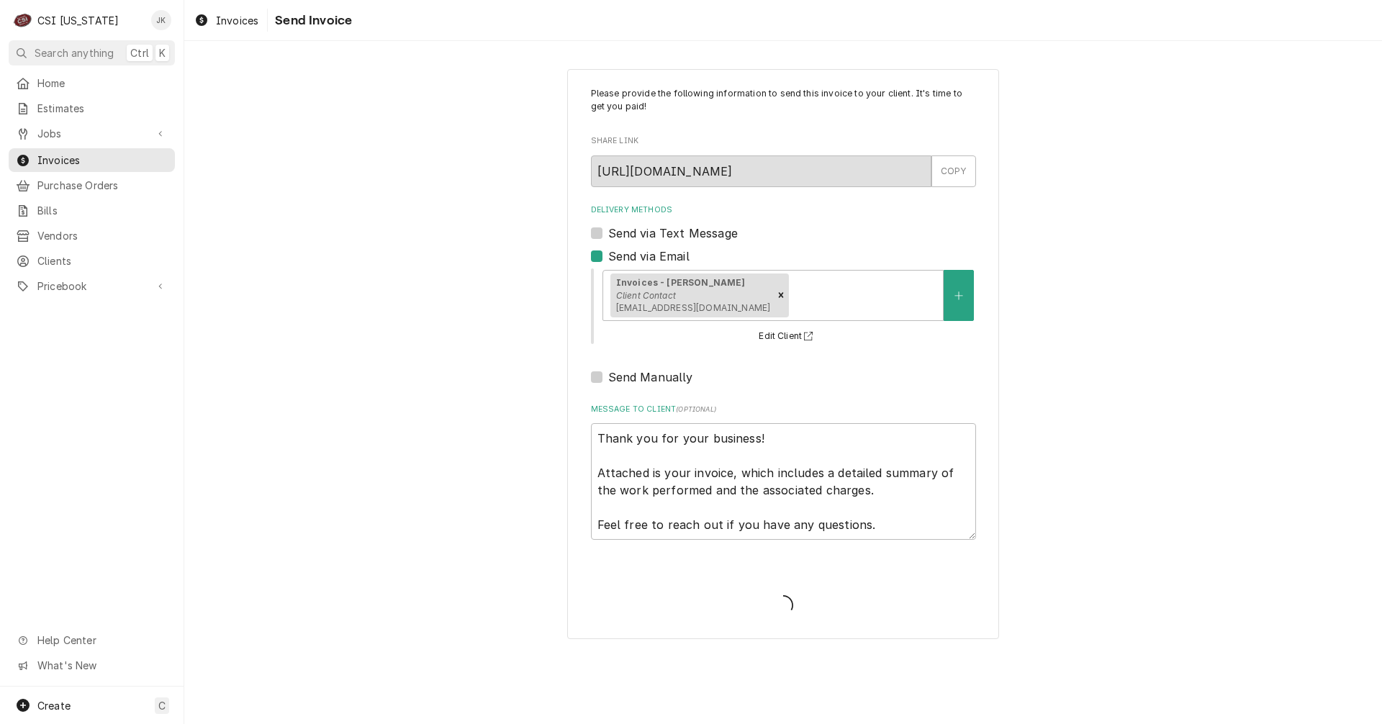
type textarea "x"
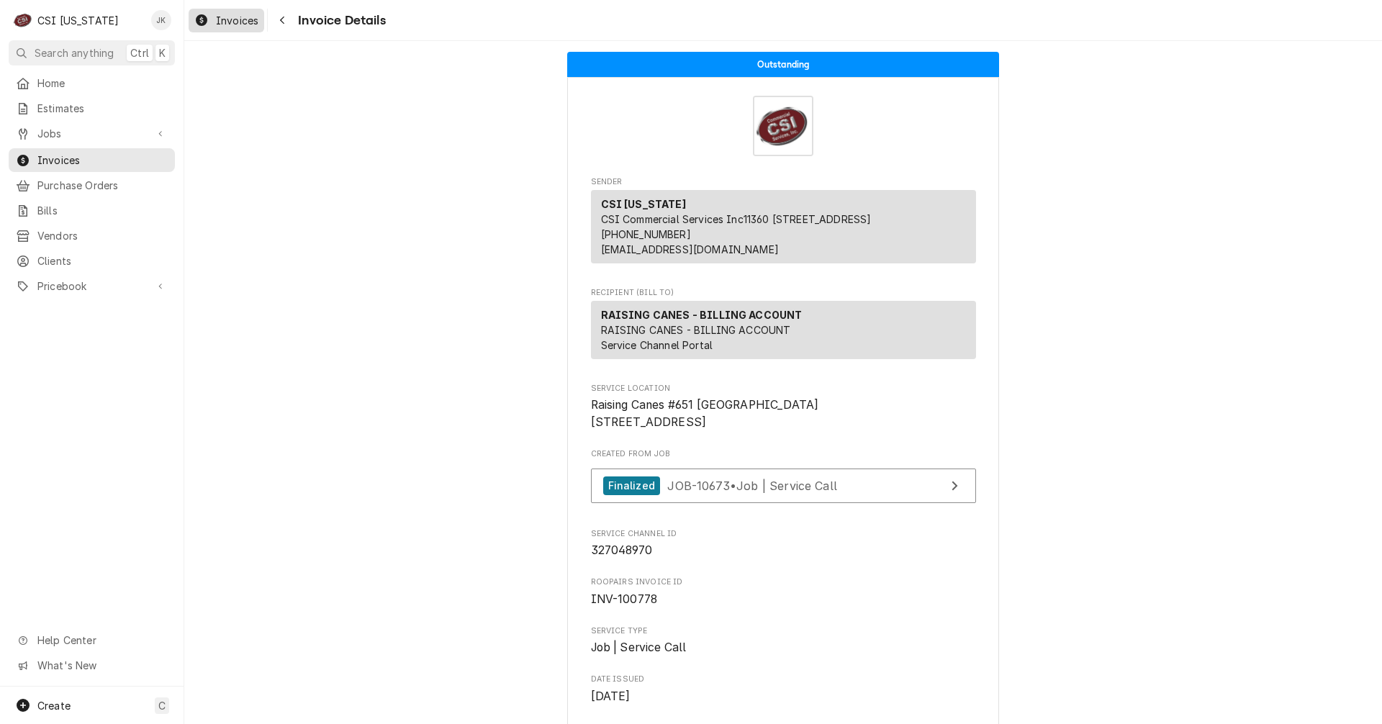
click at [241, 24] on span "Invoices" at bounding box center [237, 20] width 42 height 15
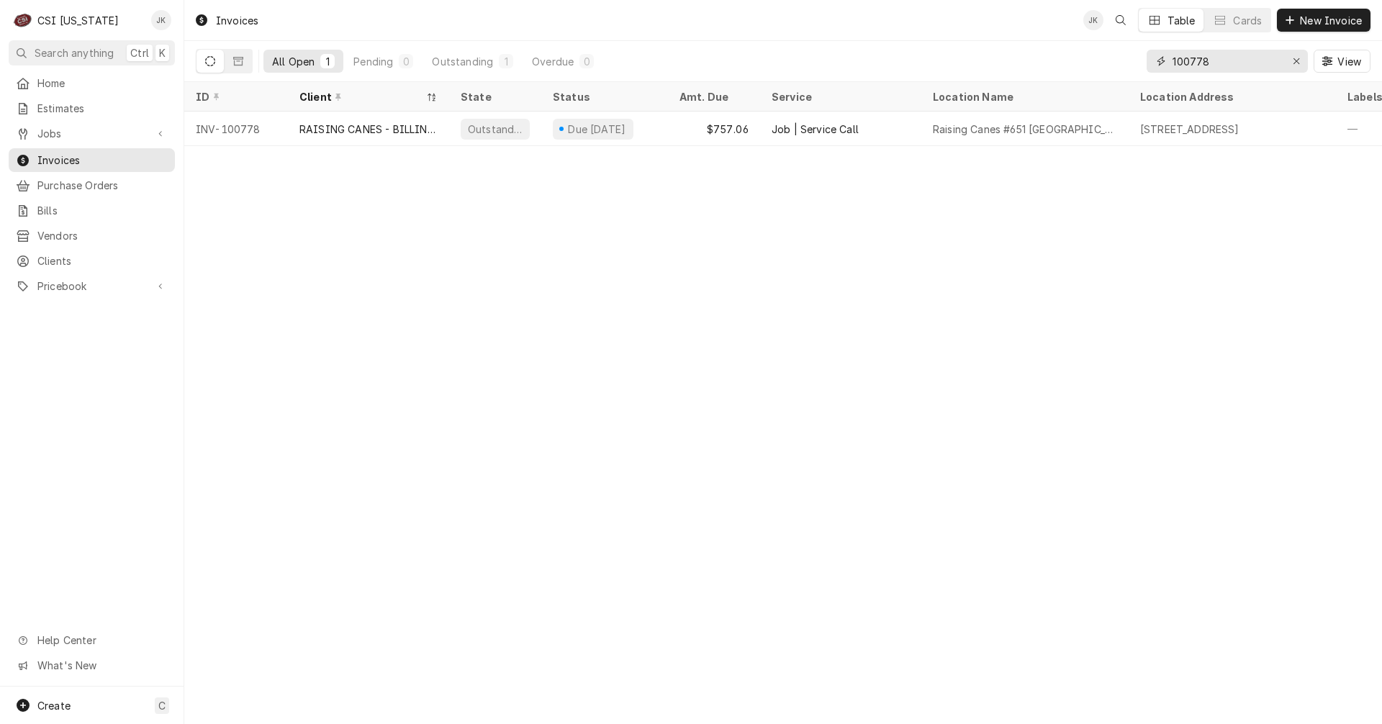
drag, startPoint x: 1195, startPoint y: 60, endPoint x: 1252, endPoint y: 61, distance: 56.9
click at [1251, 60] on input "100778" at bounding box center [1226, 61] width 108 height 23
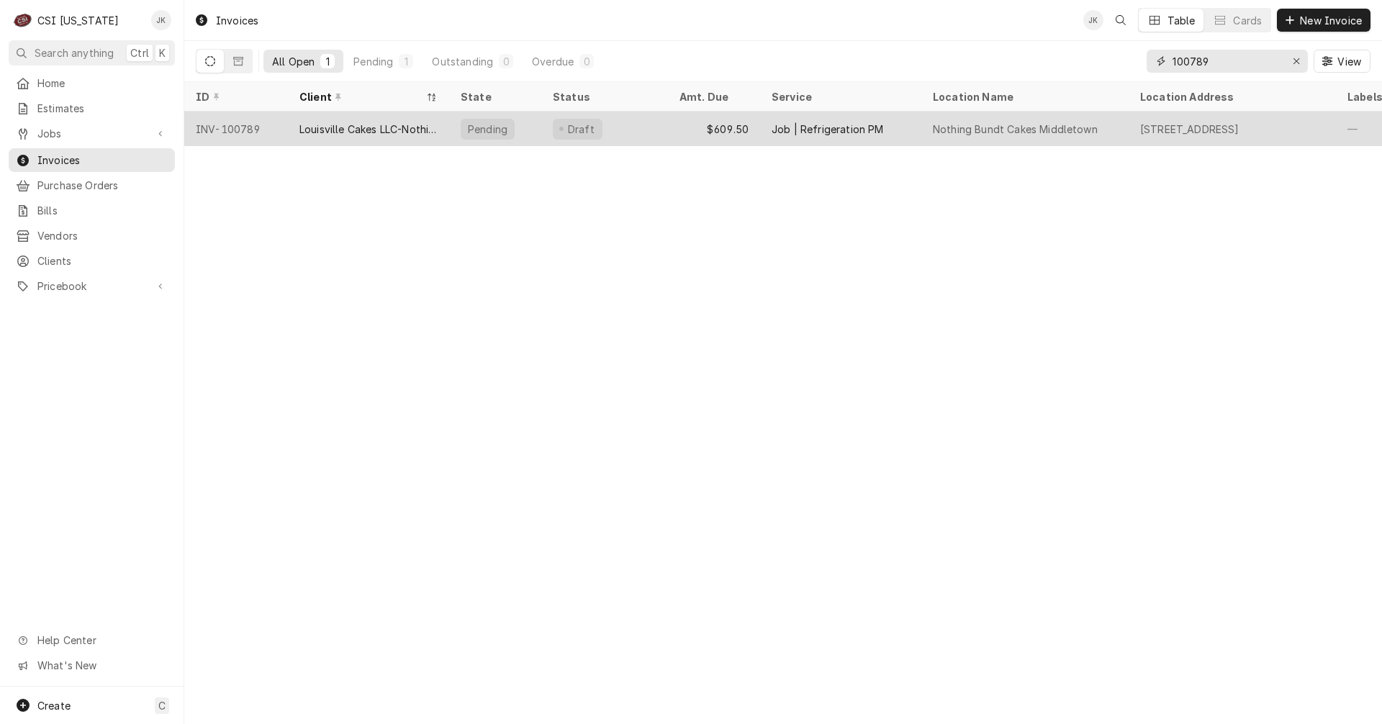
type input "100789"
click at [383, 130] on div "Louisville Cakes LLC-Nothing Bundt Cakes [GEOGRAPHIC_DATA]" at bounding box center [368, 129] width 138 height 15
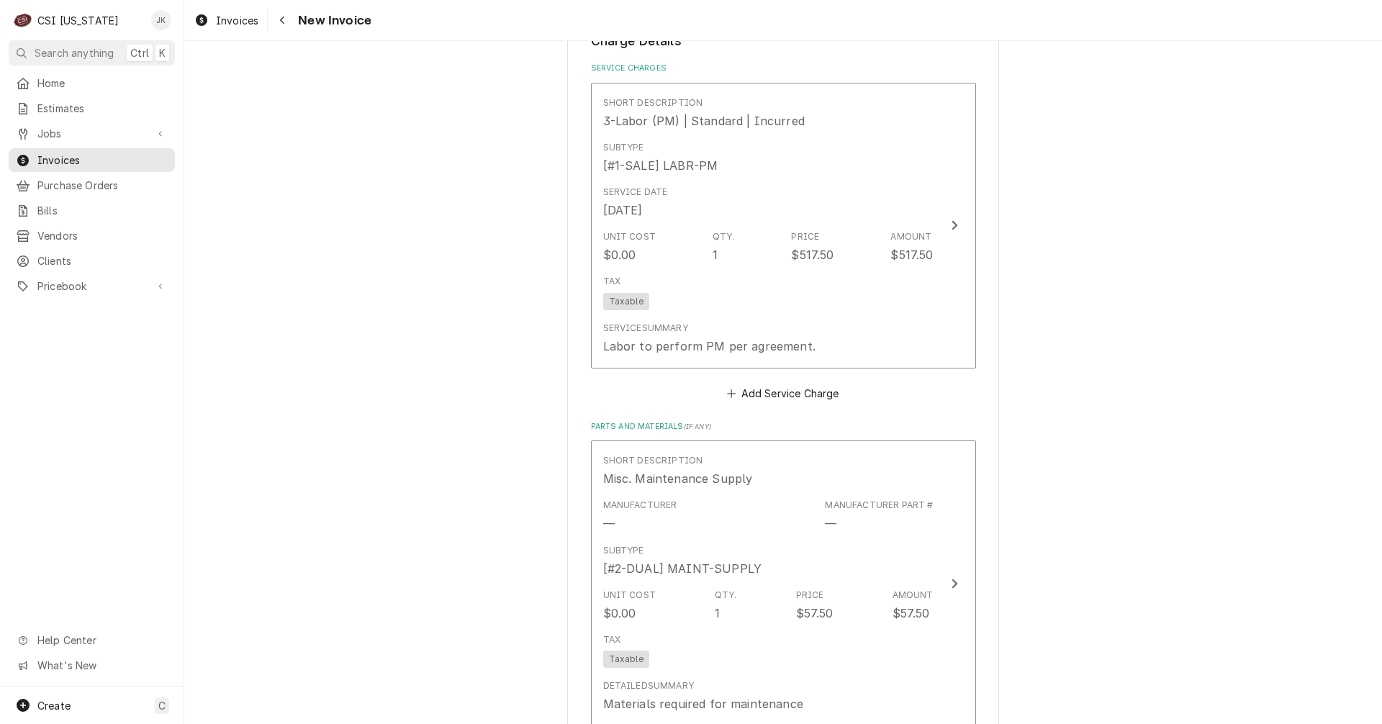
scroll to position [1224, 0]
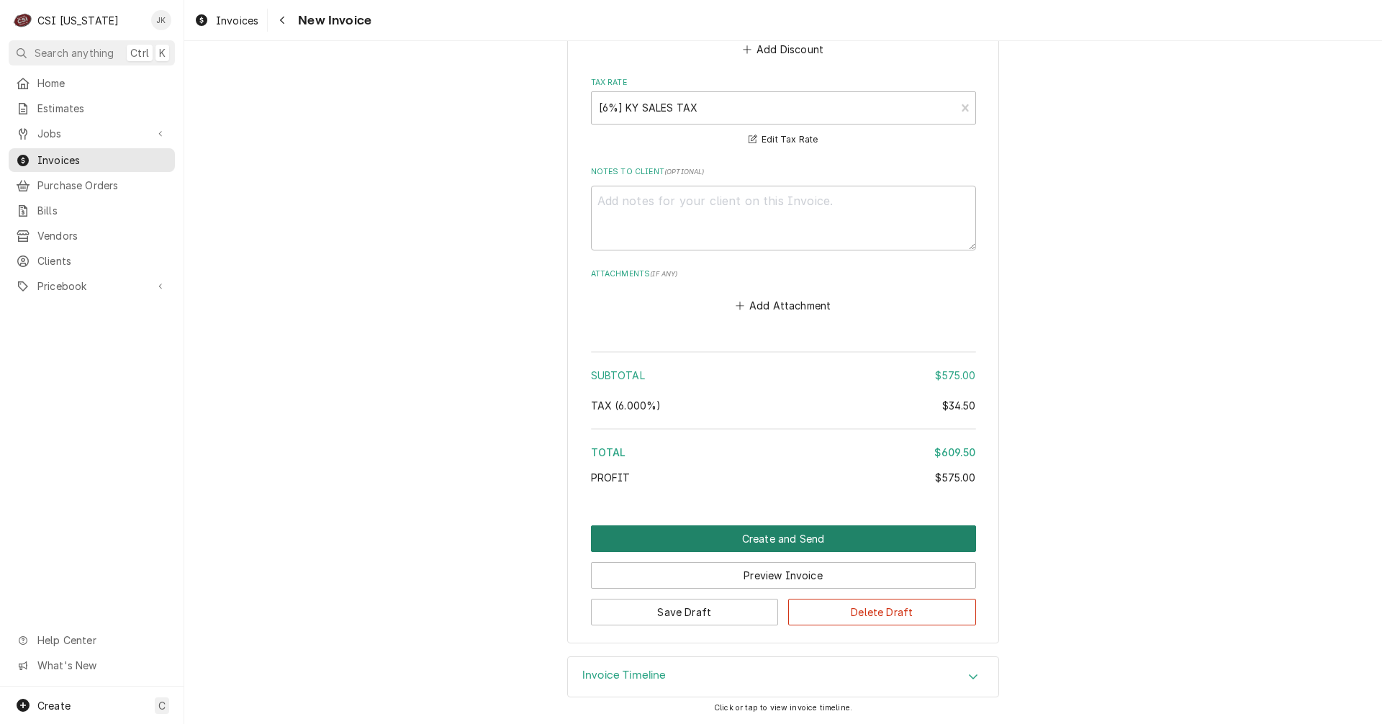
click at [781, 541] on button "Create and Send" at bounding box center [783, 538] width 385 height 27
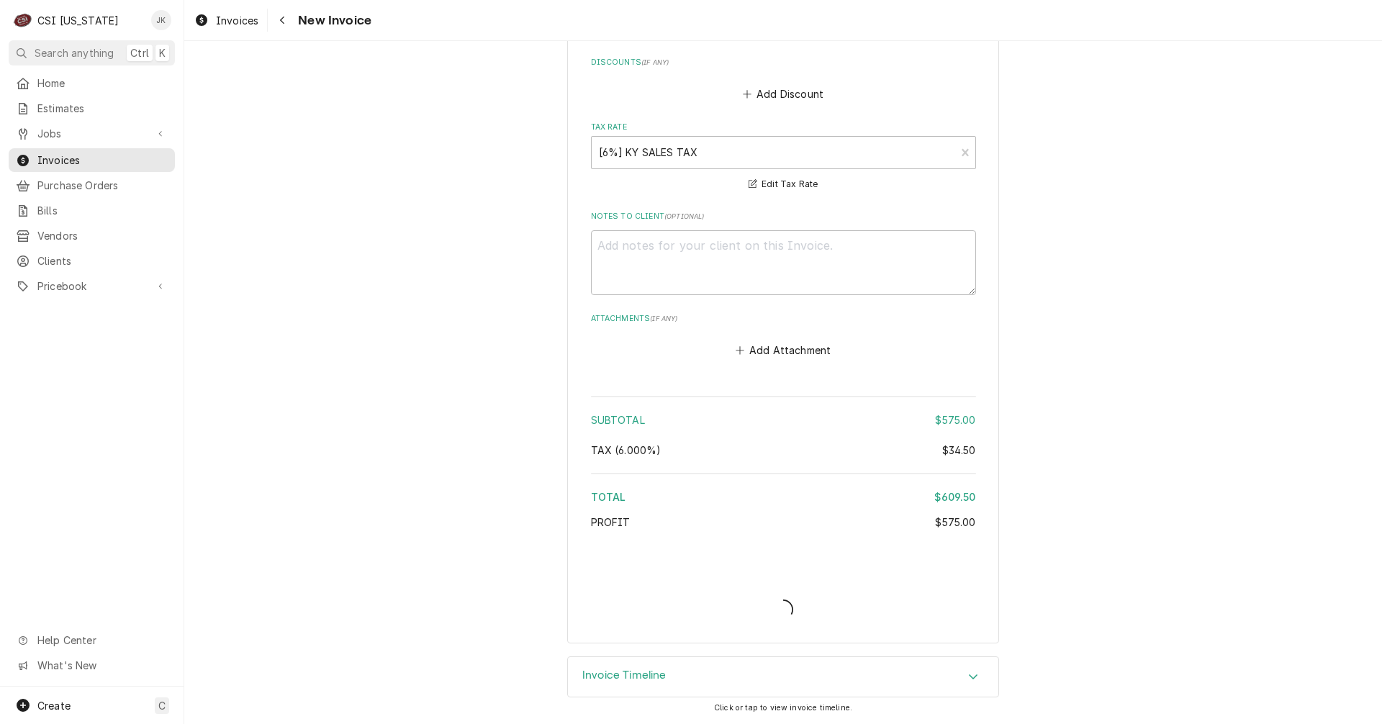
scroll to position [1994, 0]
type textarea "x"
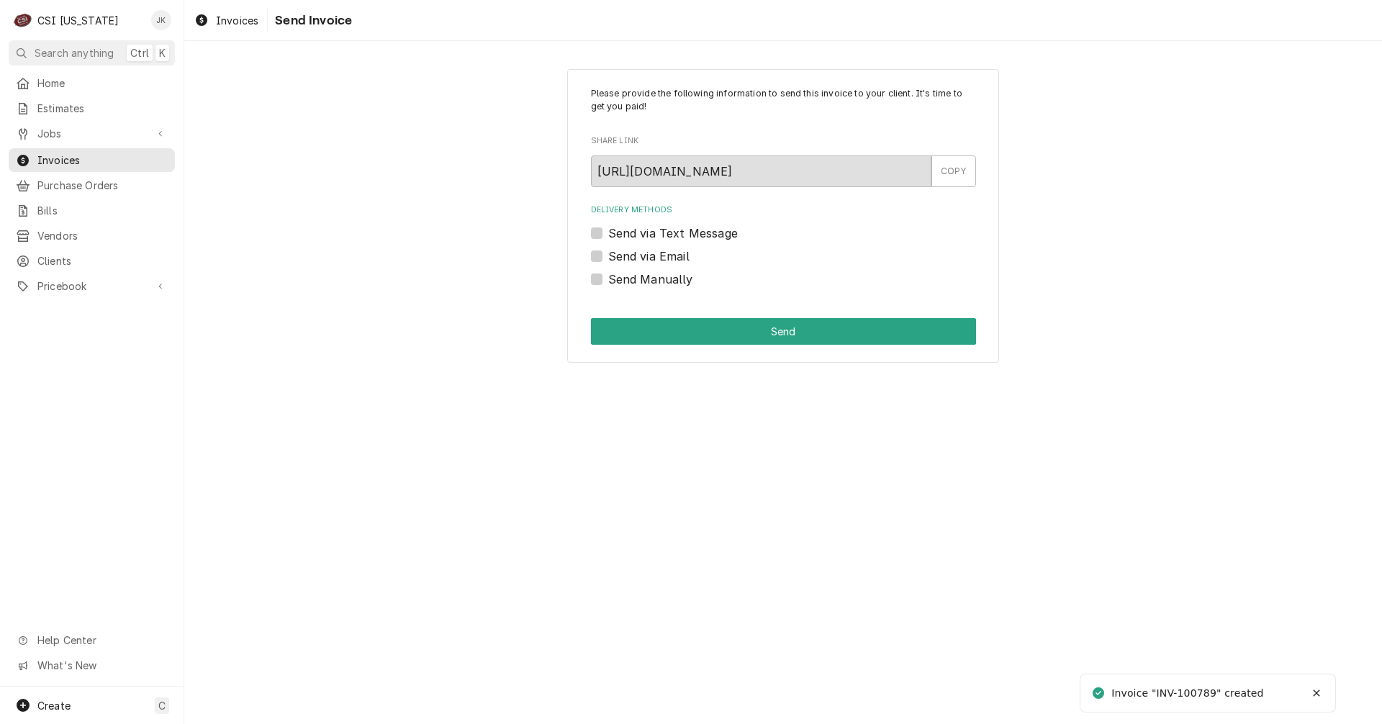
click at [650, 252] on label "Send via Email" at bounding box center [648, 256] width 81 height 17
click at [650, 252] on input "Send via Email" at bounding box center [800, 264] width 385 height 32
checkbox input "true"
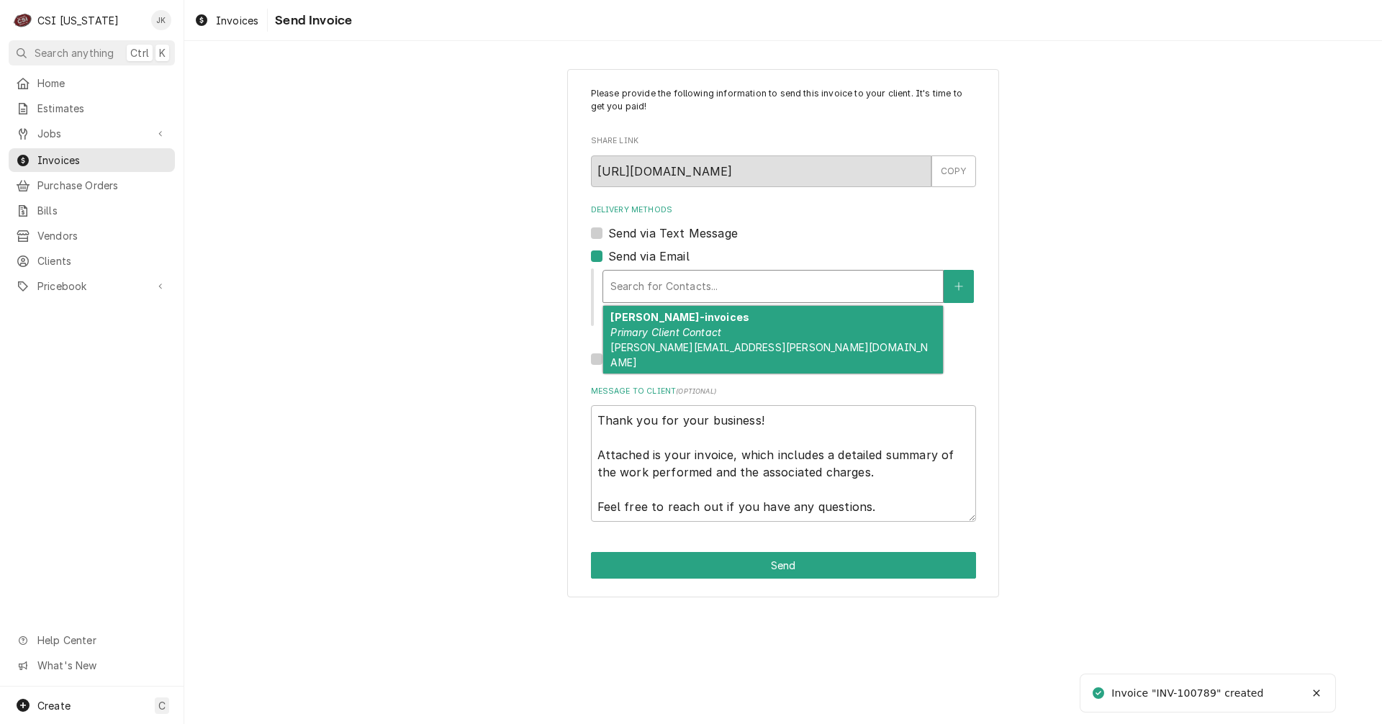
click at [665, 291] on div "Delivery Methods" at bounding box center [772, 286] width 325 height 26
click at [672, 330] on em "Primary Client Contact" at bounding box center [665, 332] width 111 height 12
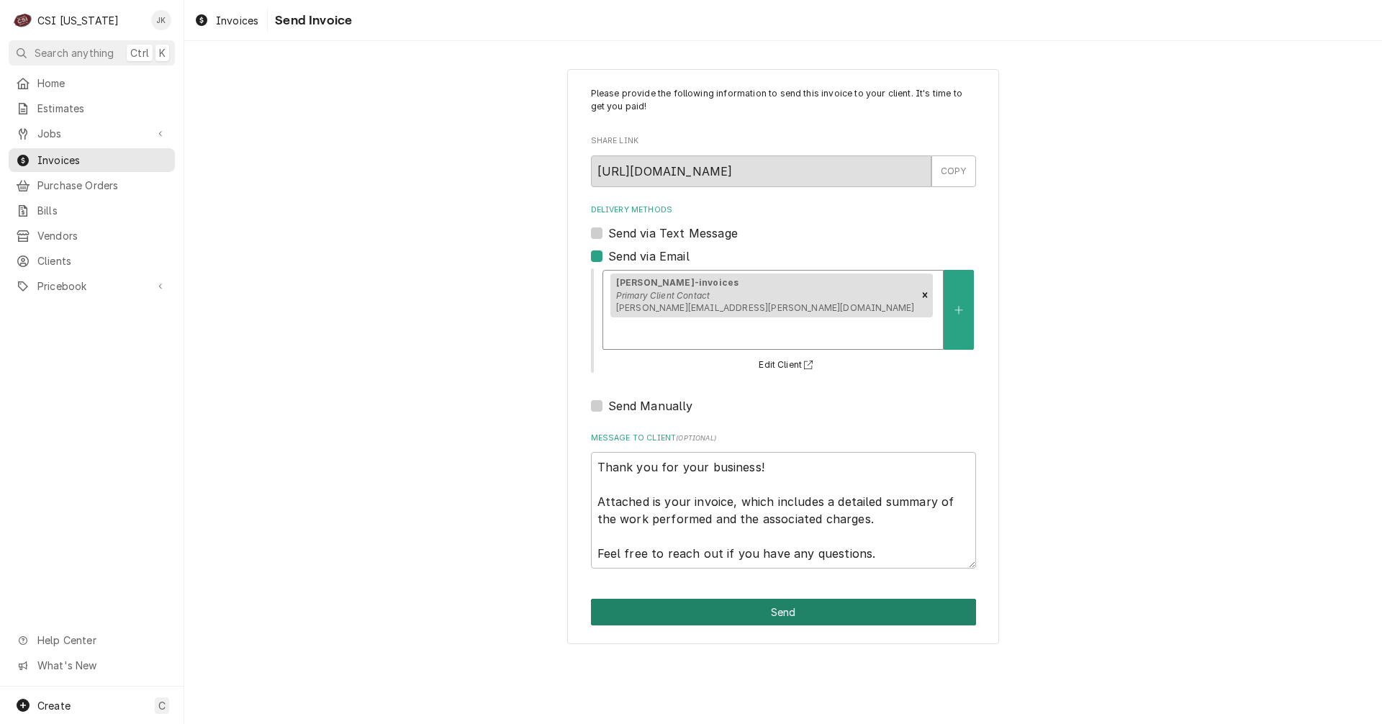
click at [732, 599] on button "Send" at bounding box center [783, 612] width 385 height 27
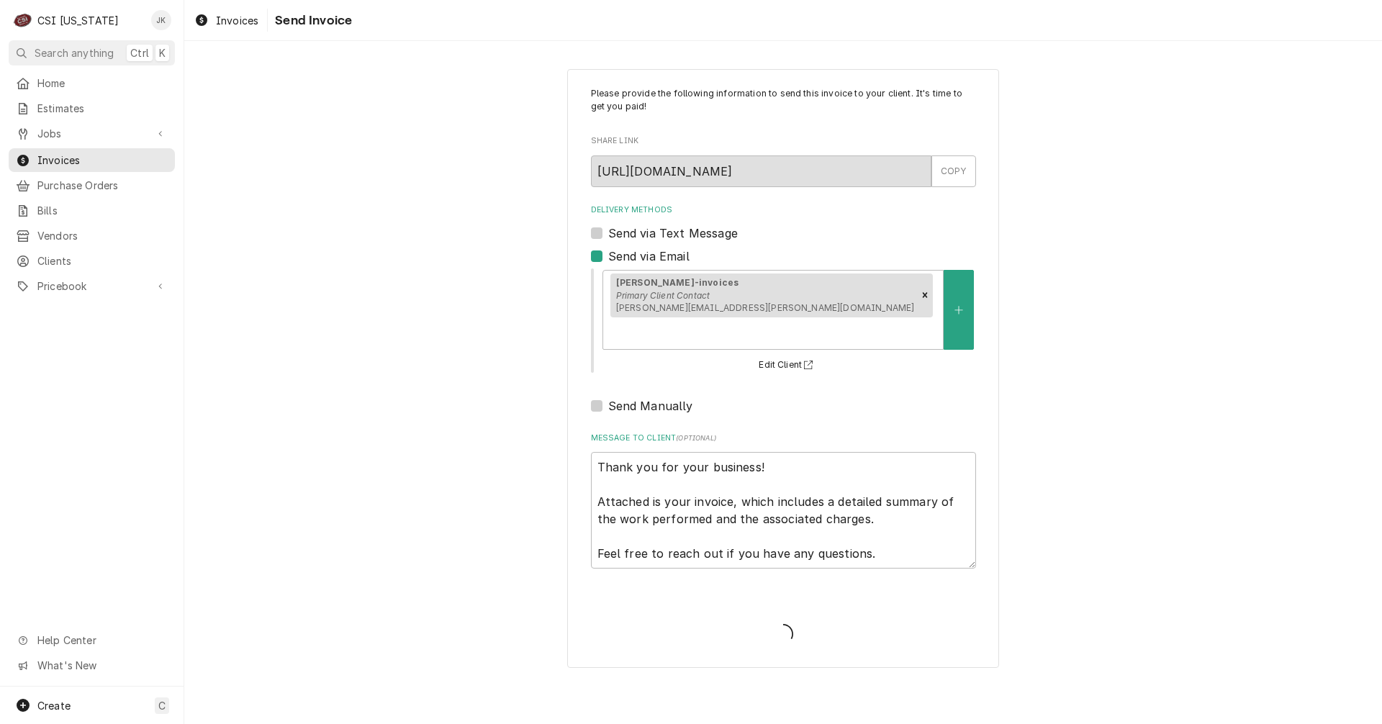
type textarea "x"
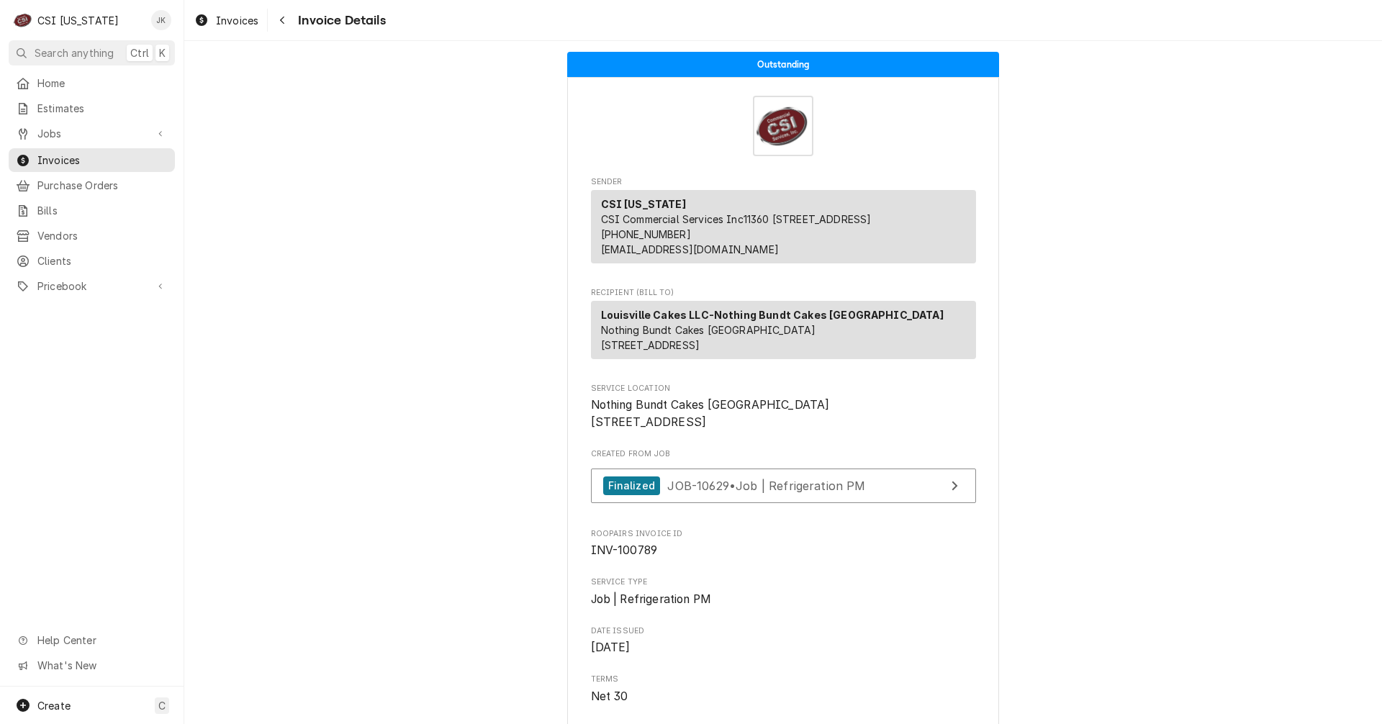
drag, startPoint x: 237, startPoint y: 15, endPoint x: 343, endPoint y: 35, distance: 108.4
click at [237, 15] on span "Invoices" at bounding box center [237, 20] width 42 height 15
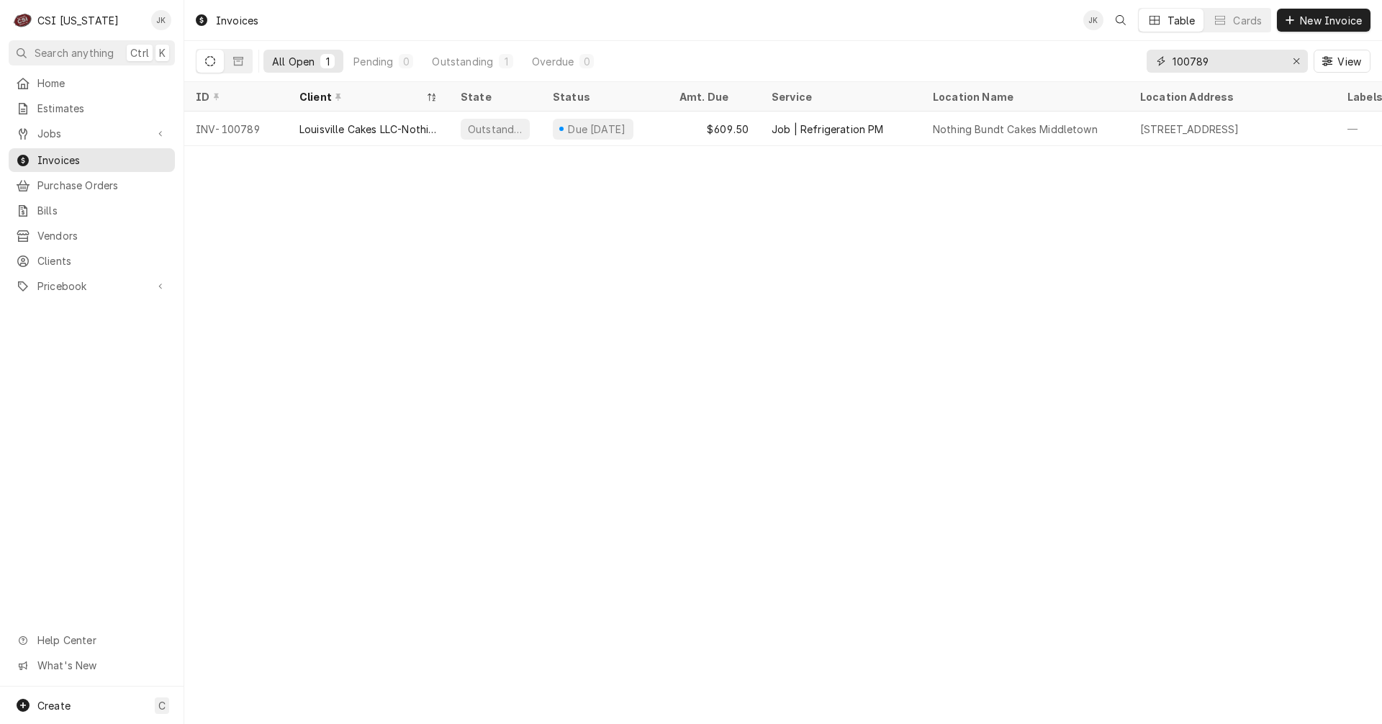
drag, startPoint x: 1193, startPoint y: 62, endPoint x: 1243, endPoint y: 61, distance: 49.7
click at [1243, 61] on input "100789" at bounding box center [1226, 61] width 108 height 23
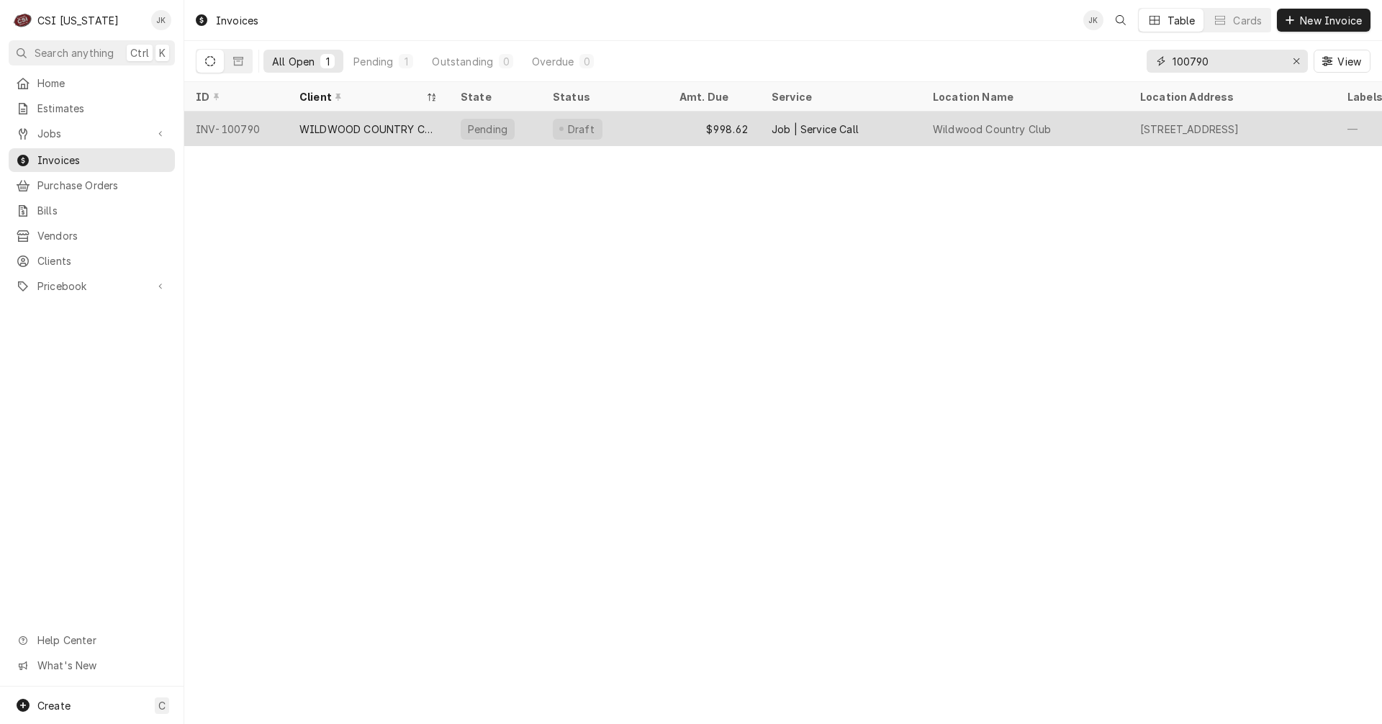
type input "100790"
click at [353, 118] on div "WILDWOOD COUNTRY CLUB" at bounding box center [368, 129] width 161 height 35
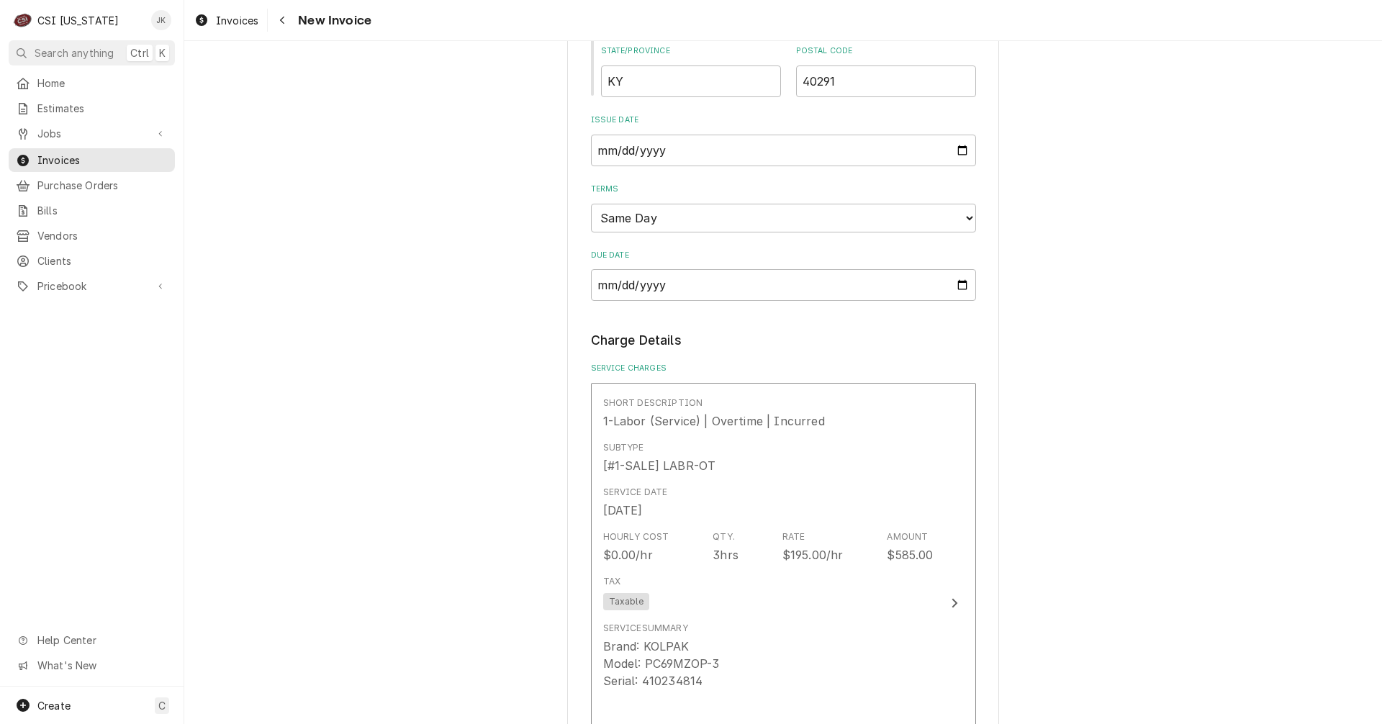
scroll to position [1080, 0]
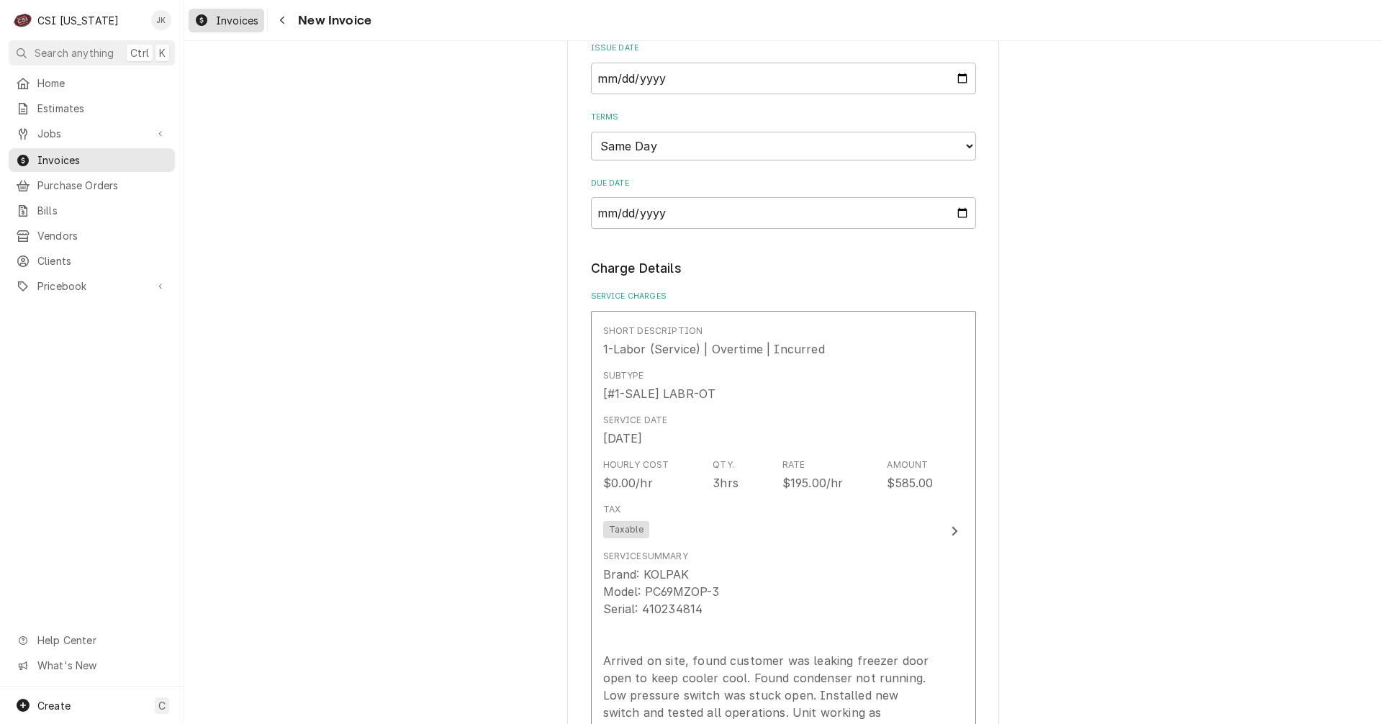
click at [226, 19] on span "Invoices" at bounding box center [237, 20] width 42 height 15
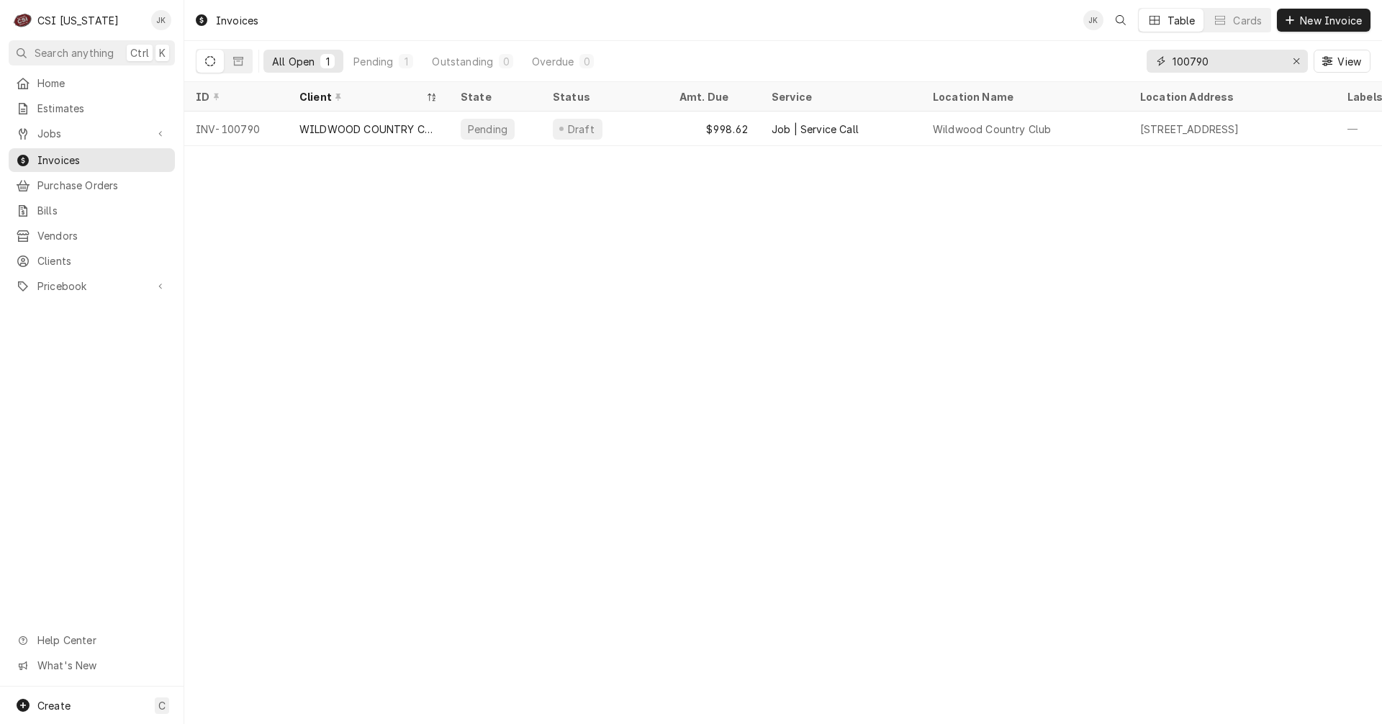
drag, startPoint x: 1200, startPoint y: 60, endPoint x: 1235, endPoint y: 59, distance: 34.6
click at [1232, 57] on input "100790" at bounding box center [1226, 61] width 108 height 23
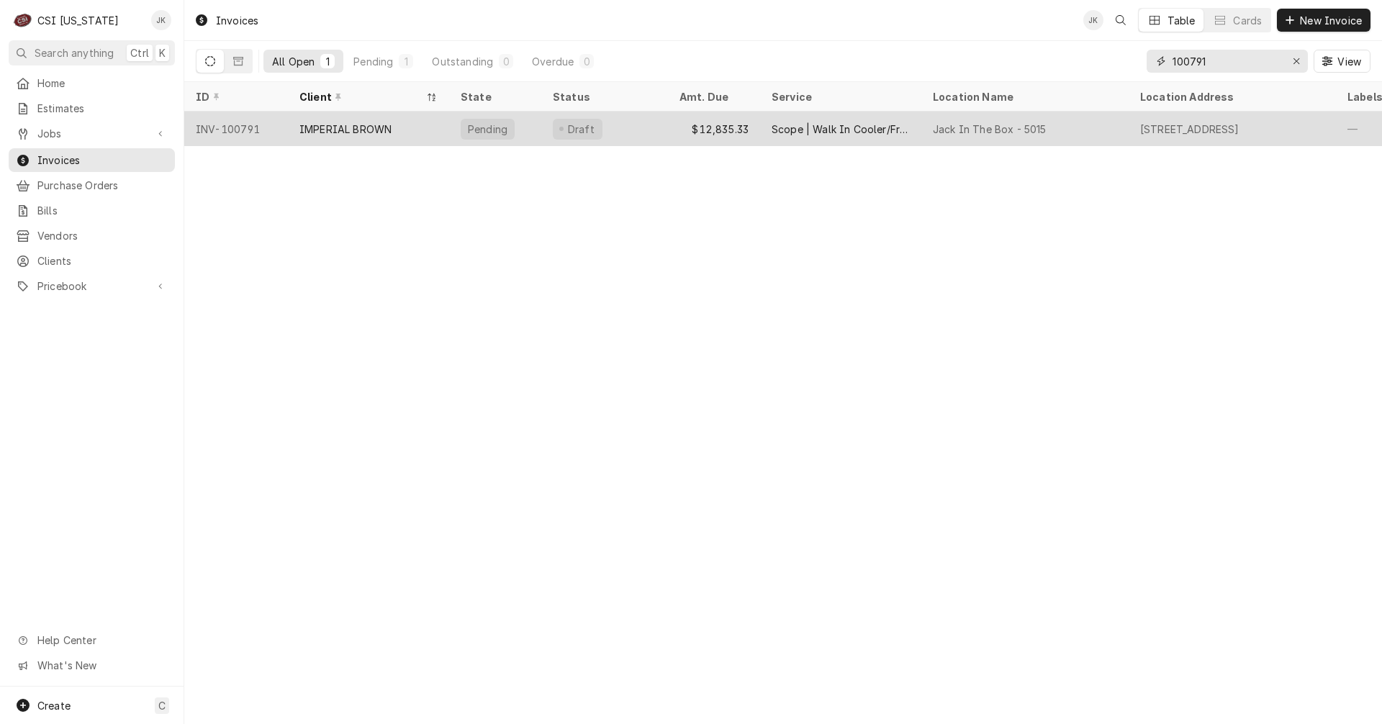
type input "100791"
click at [399, 129] on div "IMPERIAL BROWN" at bounding box center [368, 129] width 161 height 35
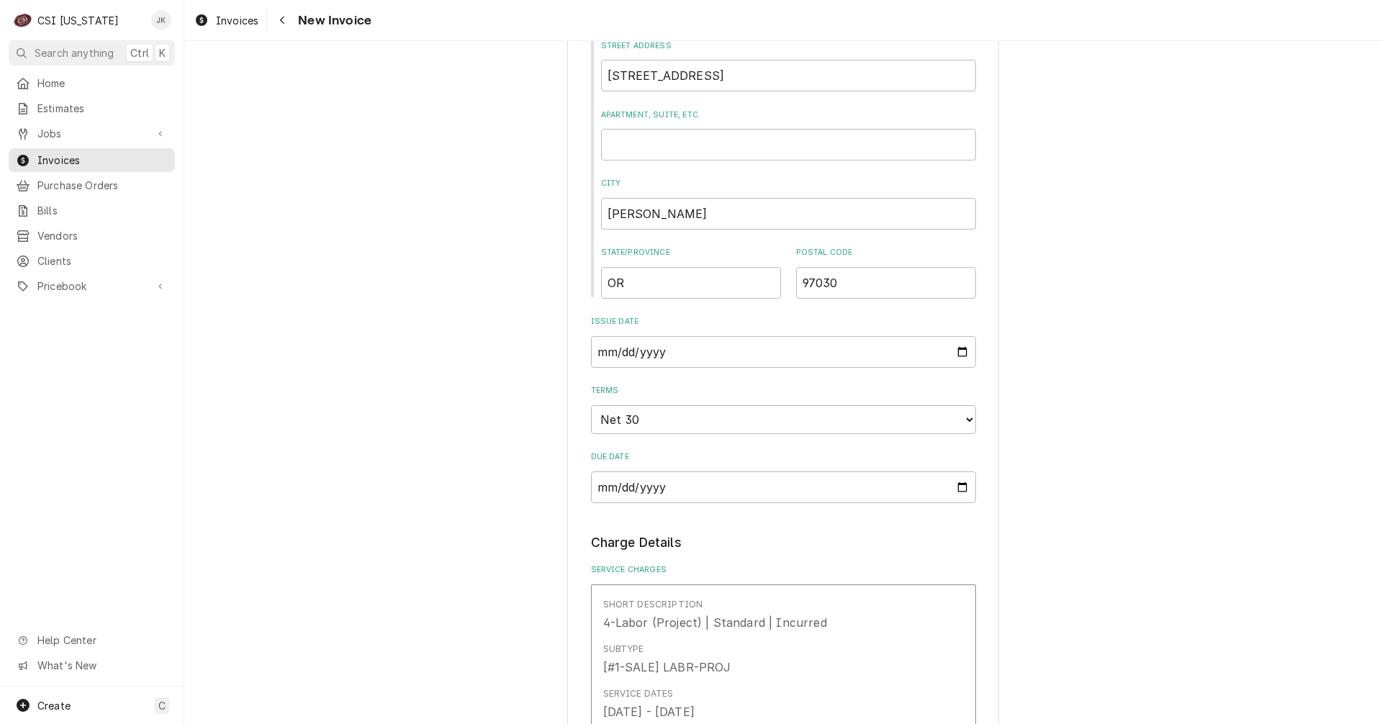
scroll to position [1152, 0]
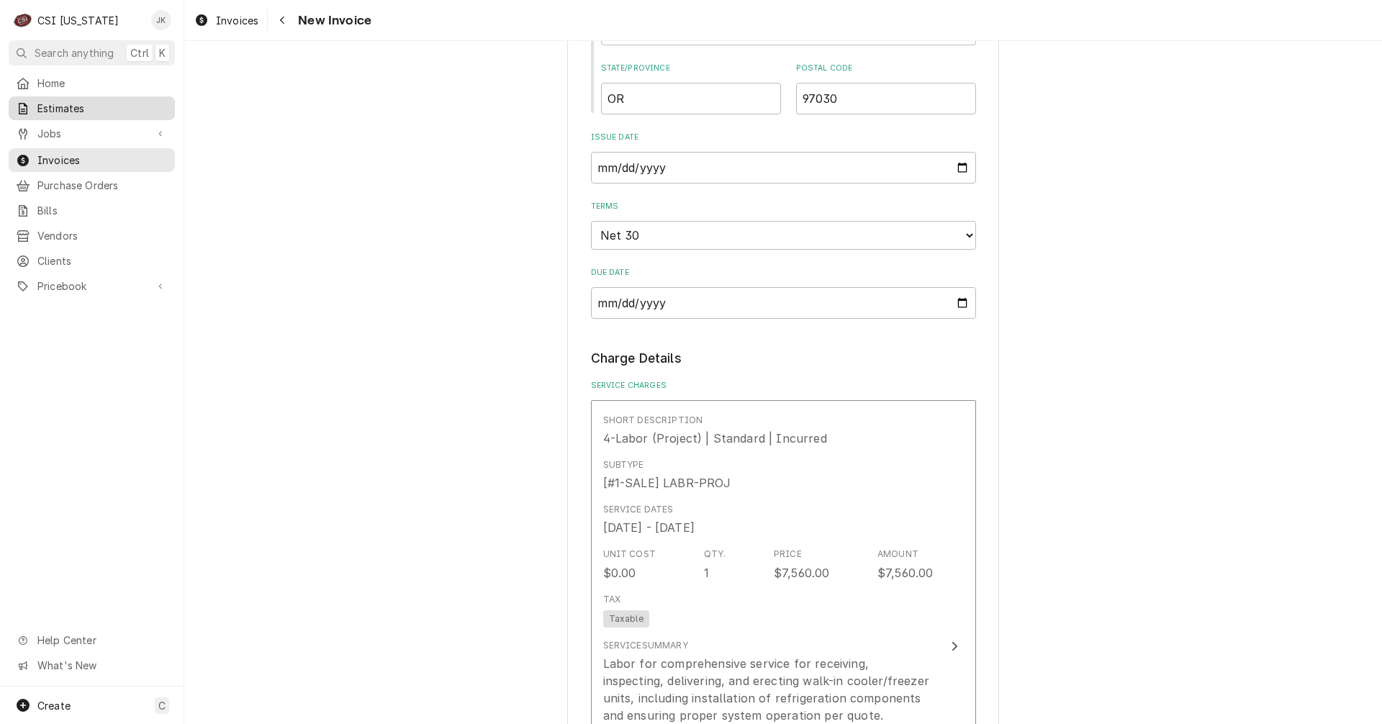
click at [67, 101] on span "Estimates" at bounding box center [102, 108] width 130 height 15
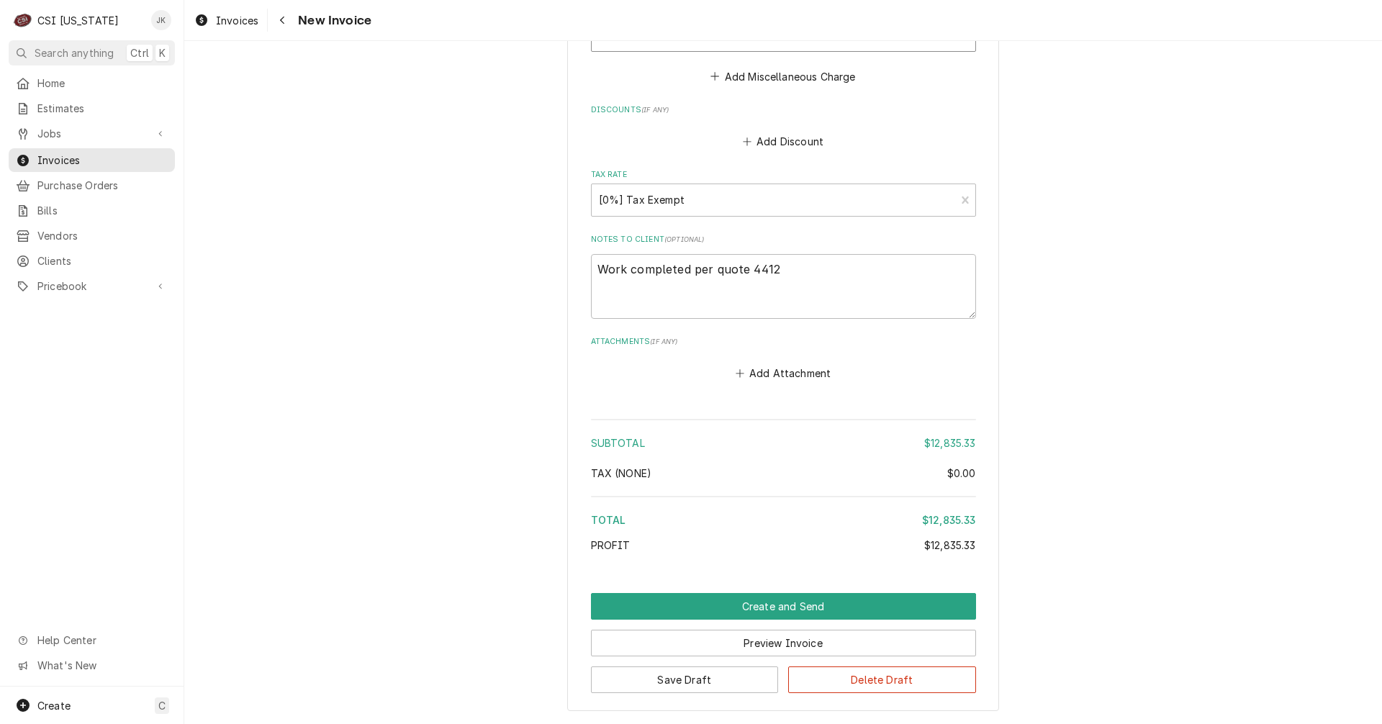
scroll to position [2998, 0]
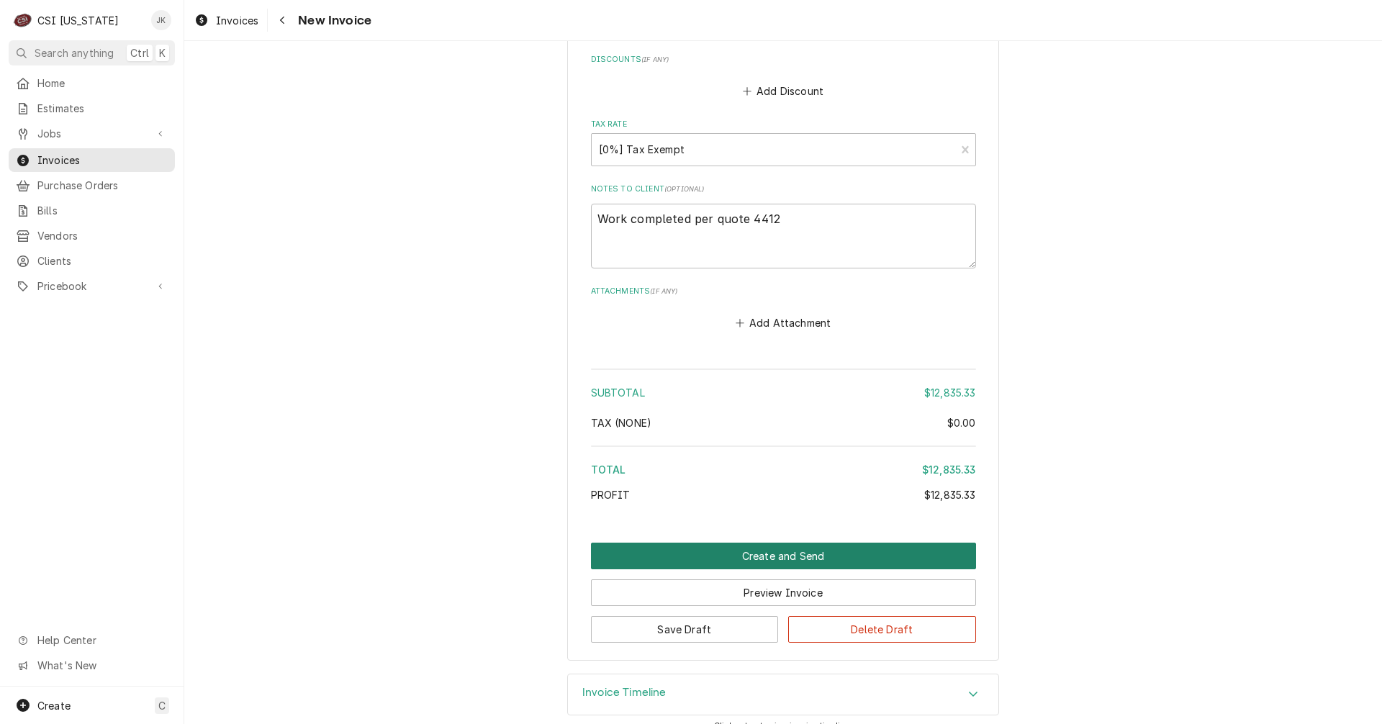
click at [761, 543] on button "Create and Send" at bounding box center [783, 556] width 385 height 27
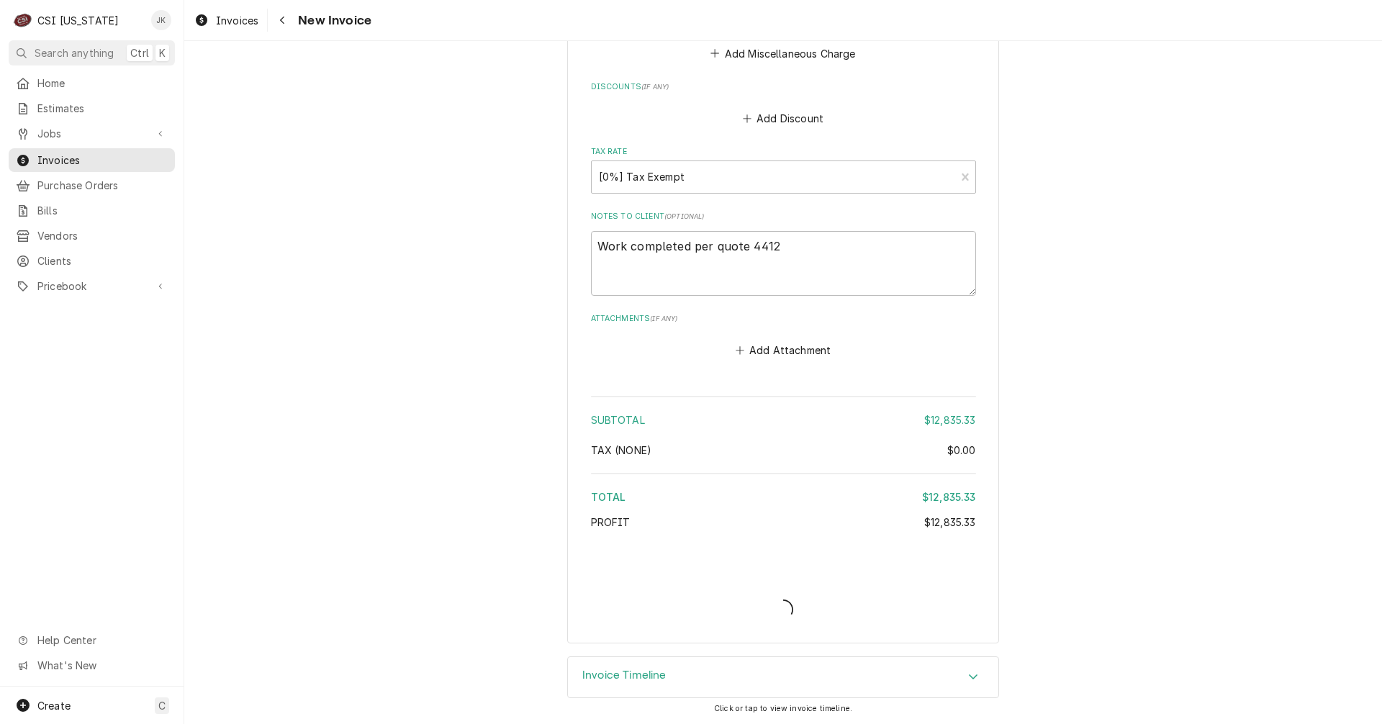
scroll to position [2953, 0]
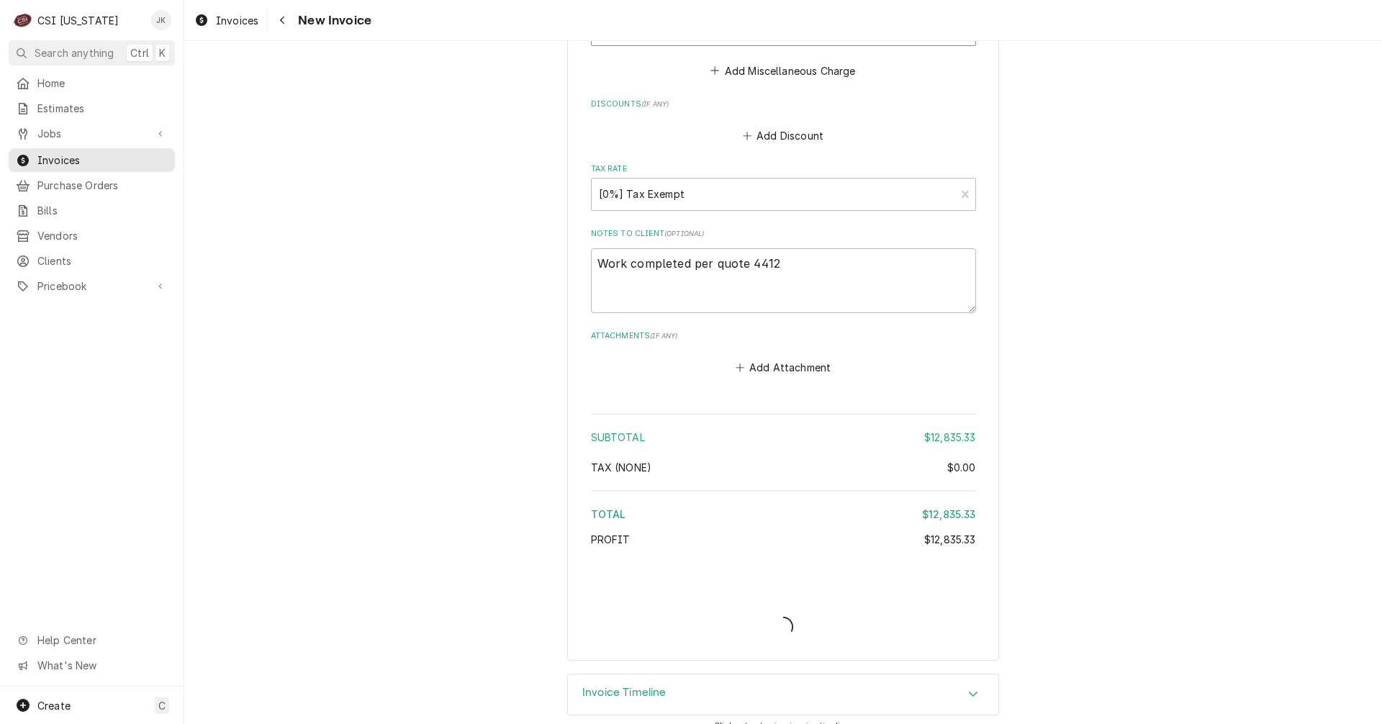
type textarea "x"
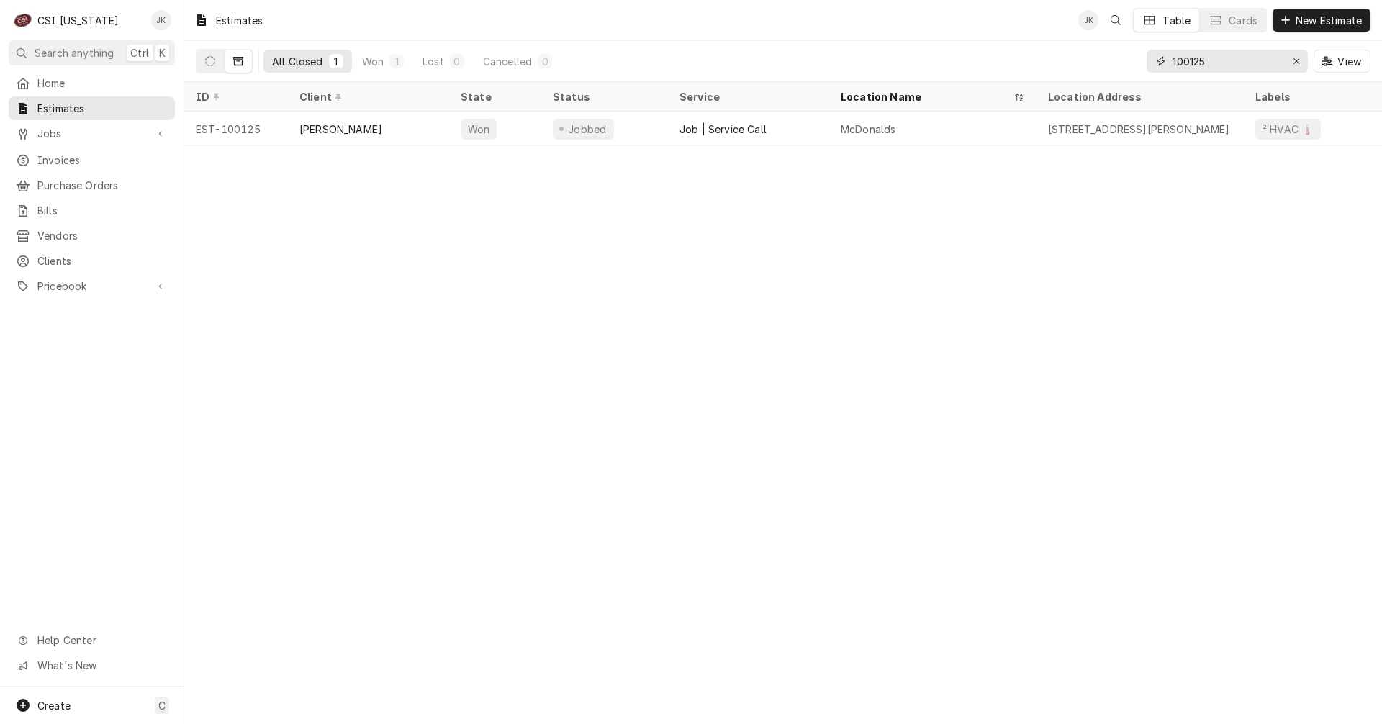
drag, startPoint x: 1225, startPoint y: 63, endPoint x: 1035, endPoint y: 49, distance: 190.5
click at [1044, 51] on div "All Closed 1 Won 1 Lost 0 Cancelled 0 100125 View" at bounding box center [783, 61] width 1175 height 40
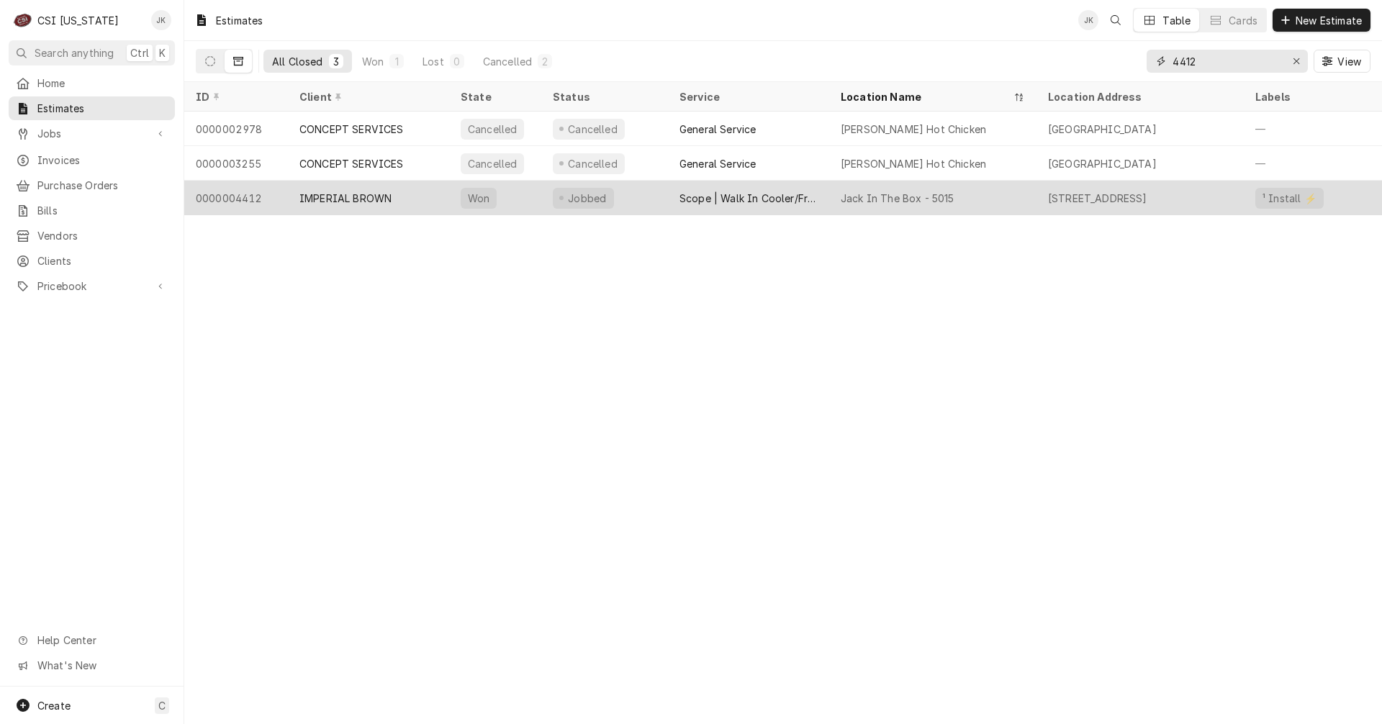
type input "4412"
click at [272, 196] on div "0000004412" at bounding box center [236, 198] width 104 height 35
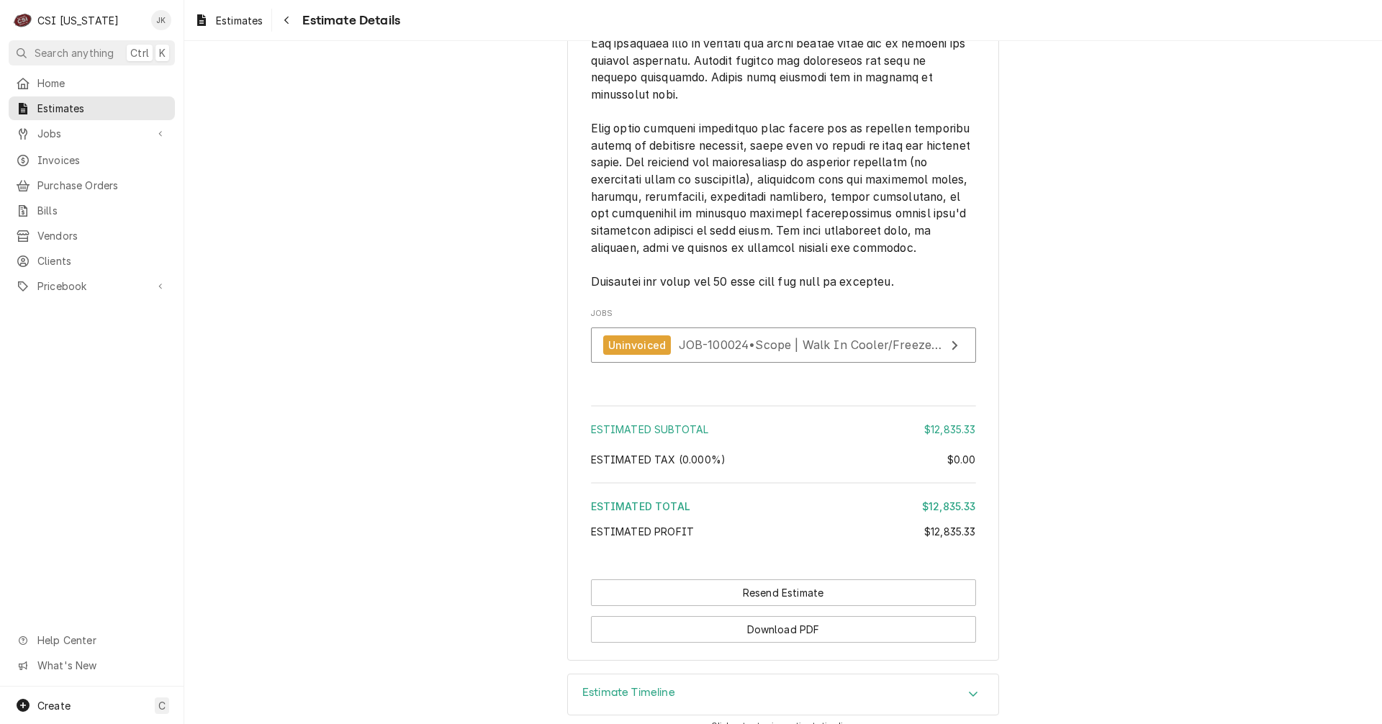
scroll to position [2879, 0]
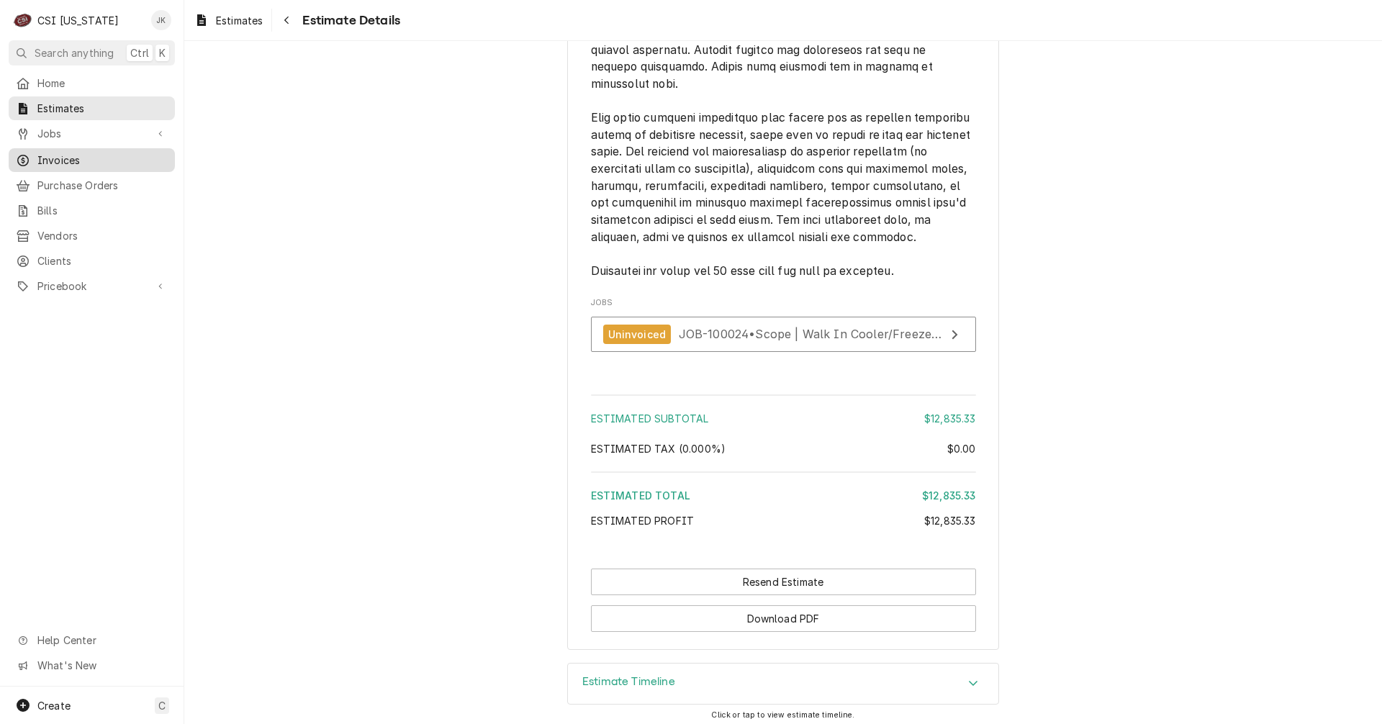
click at [53, 155] on span "Invoices" at bounding box center [102, 160] width 130 height 15
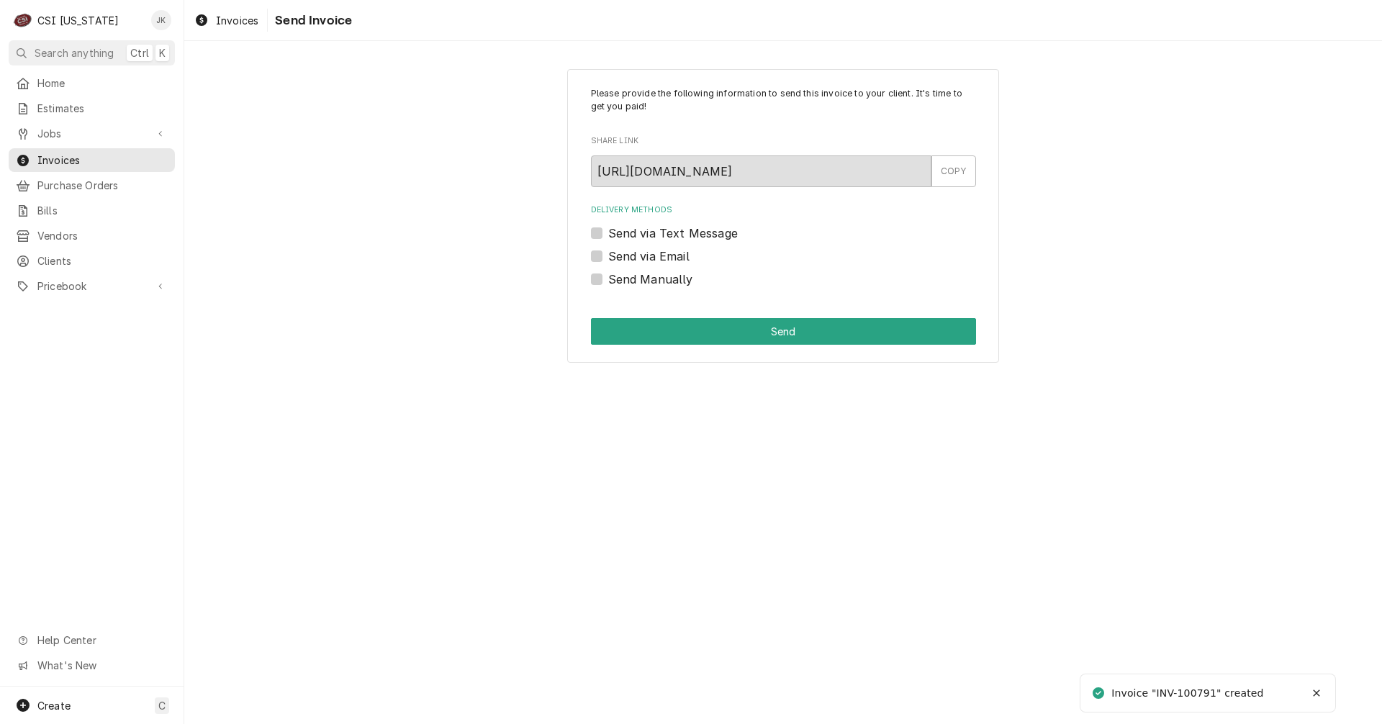
click at [641, 260] on label "Send via Email" at bounding box center [648, 256] width 81 height 17
click at [641, 260] on input "Send via Email" at bounding box center [800, 264] width 385 height 32
checkbox input "true"
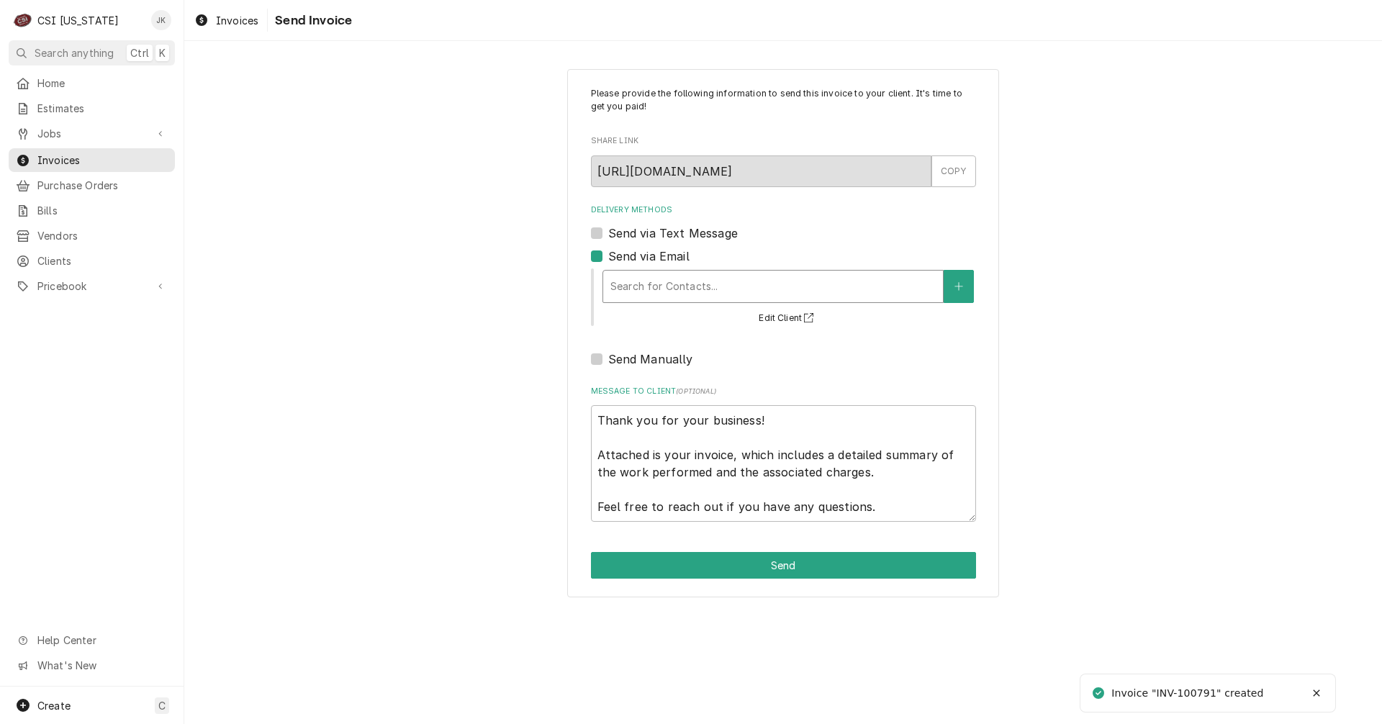
click at [661, 287] on div "Delivery Methods" at bounding box center [772, 286] width 325 height 26
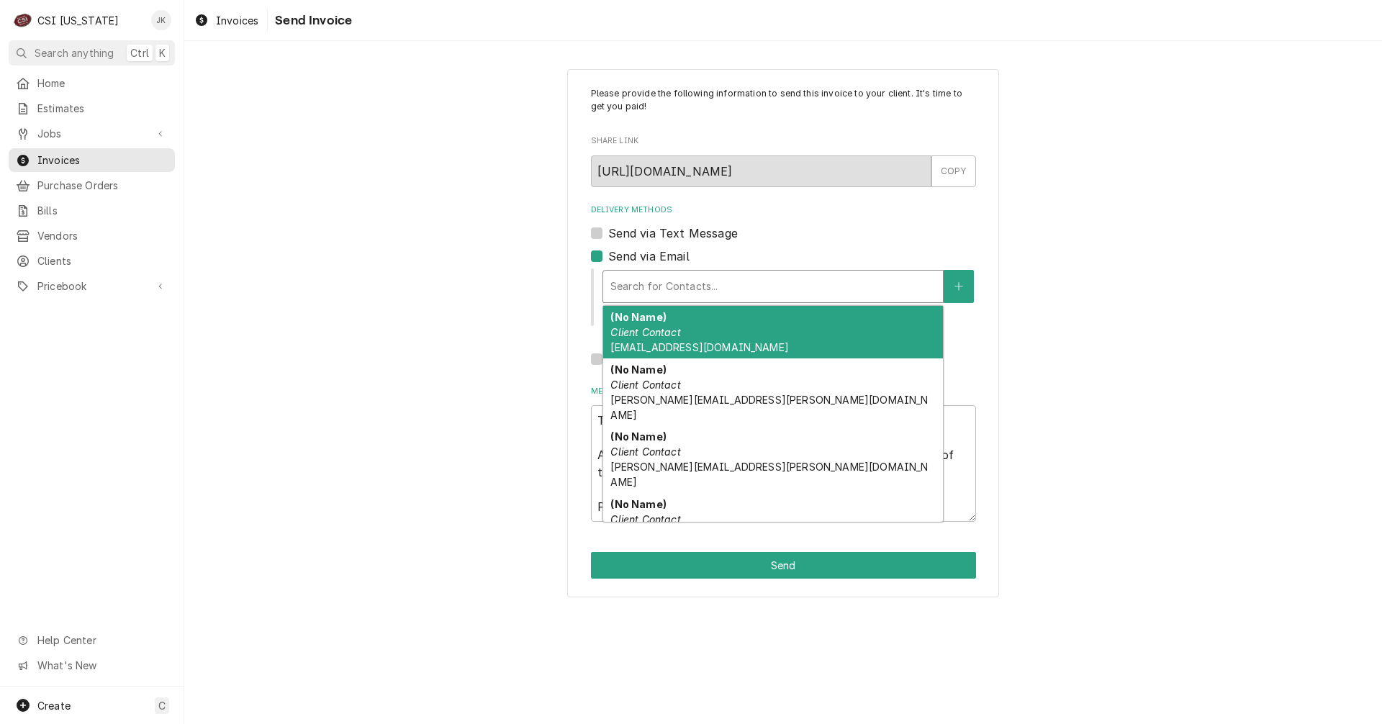
click at [688, 340] on div "(No Name) Client Contact apinvoices@imperial-brown.com" at bounding box center [773, 332] width 340 height 53
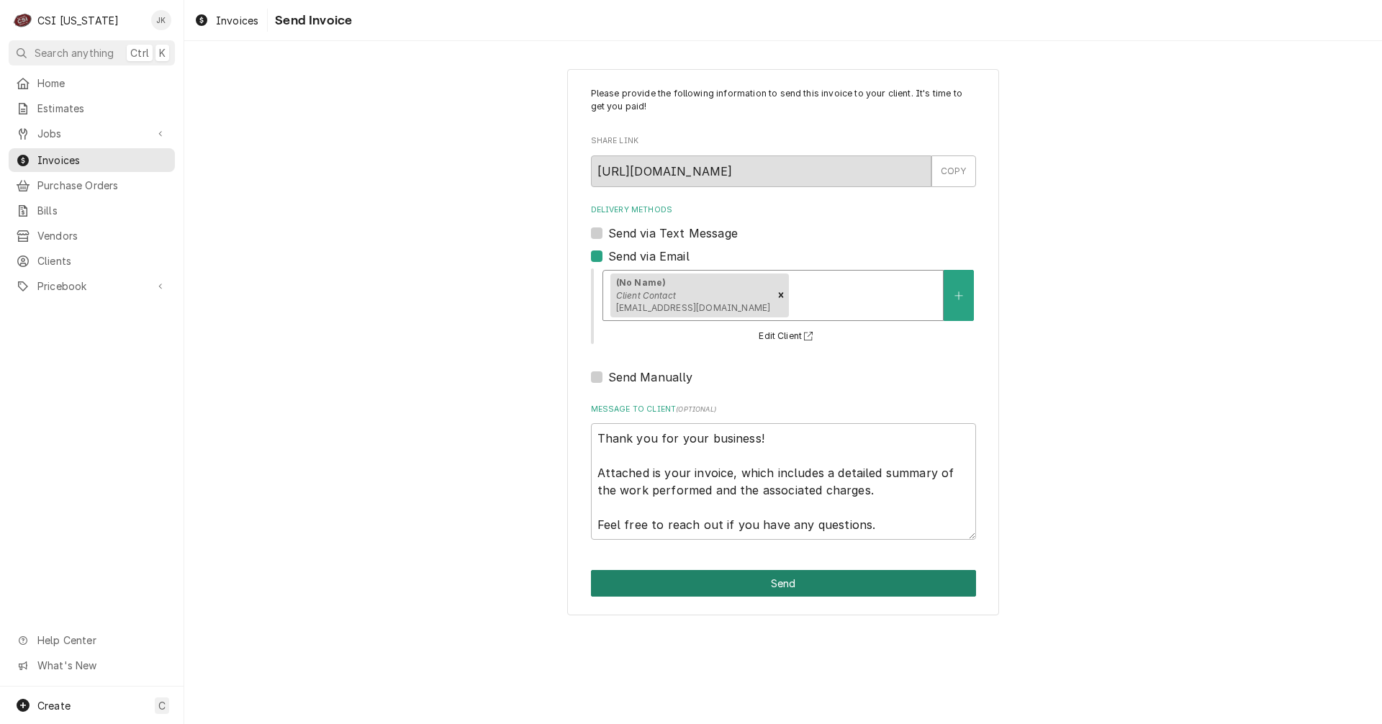
click at [802, 576] on button "Send" at bounding box center [783, 583] width 385 height 27
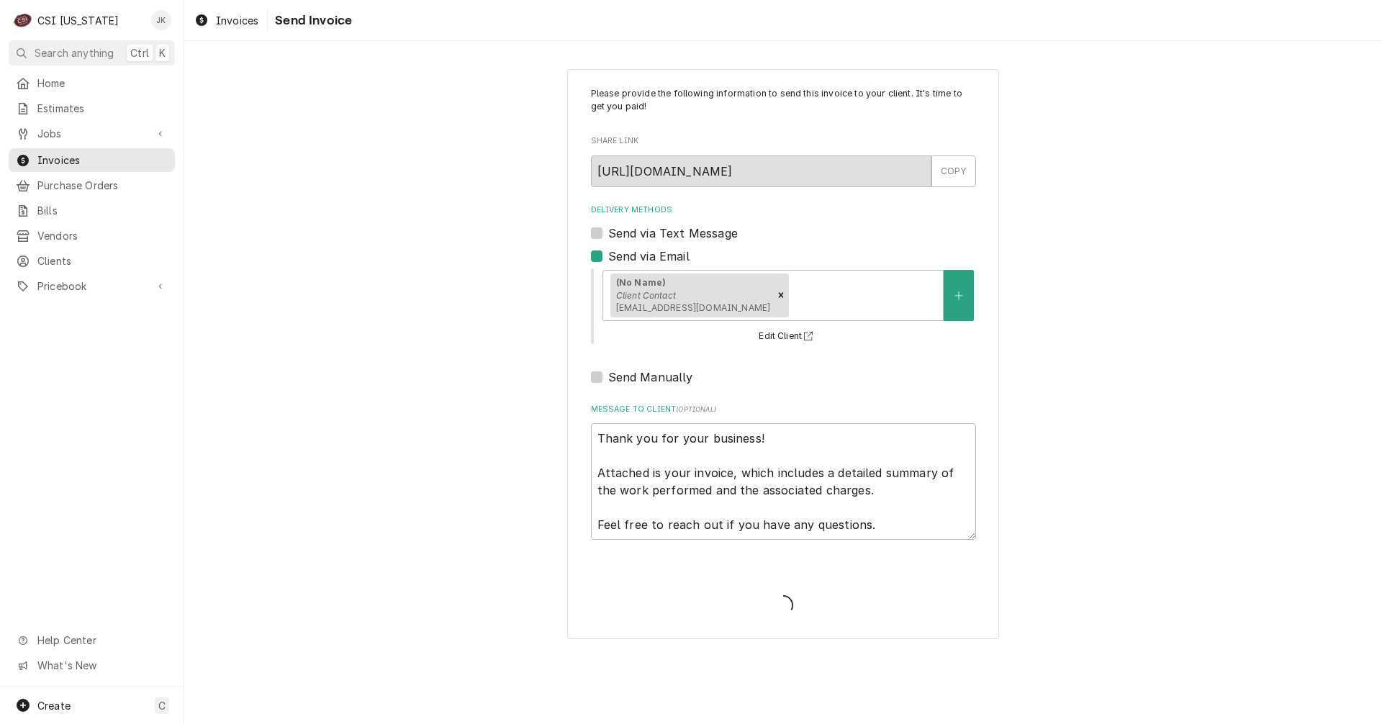
type textarea "x"
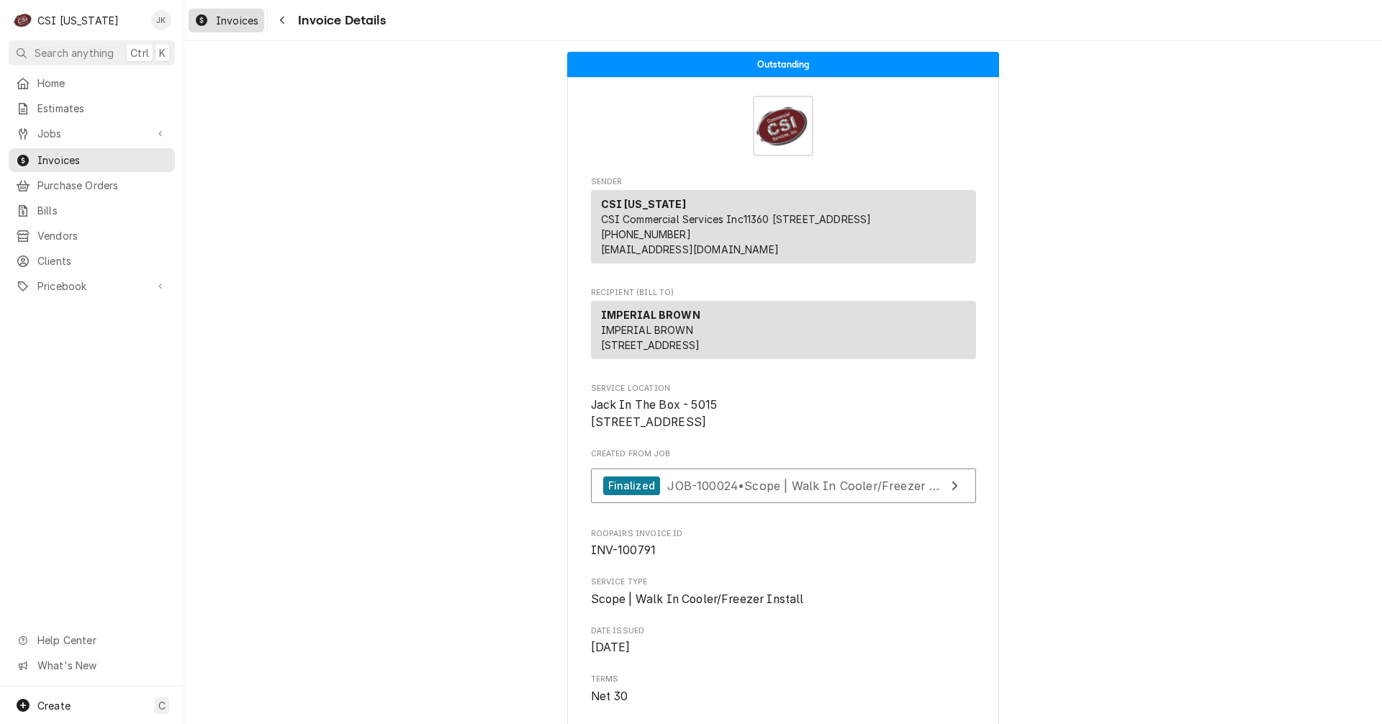
click at [242, 19] on span "Invoices" at bounding box center [237, 20] width 42 height 15
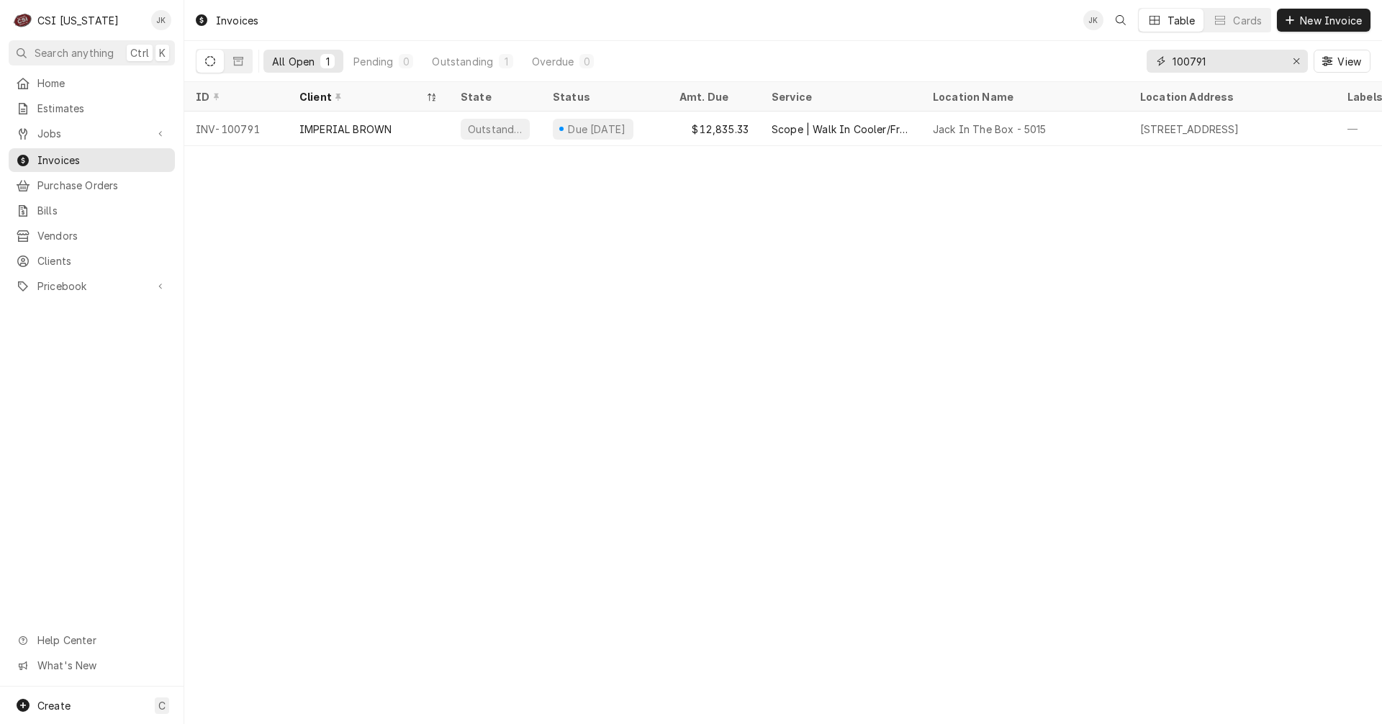
click at [1213, 64] on input "100791" at bounding box center [1226, 61] width 108 height 23
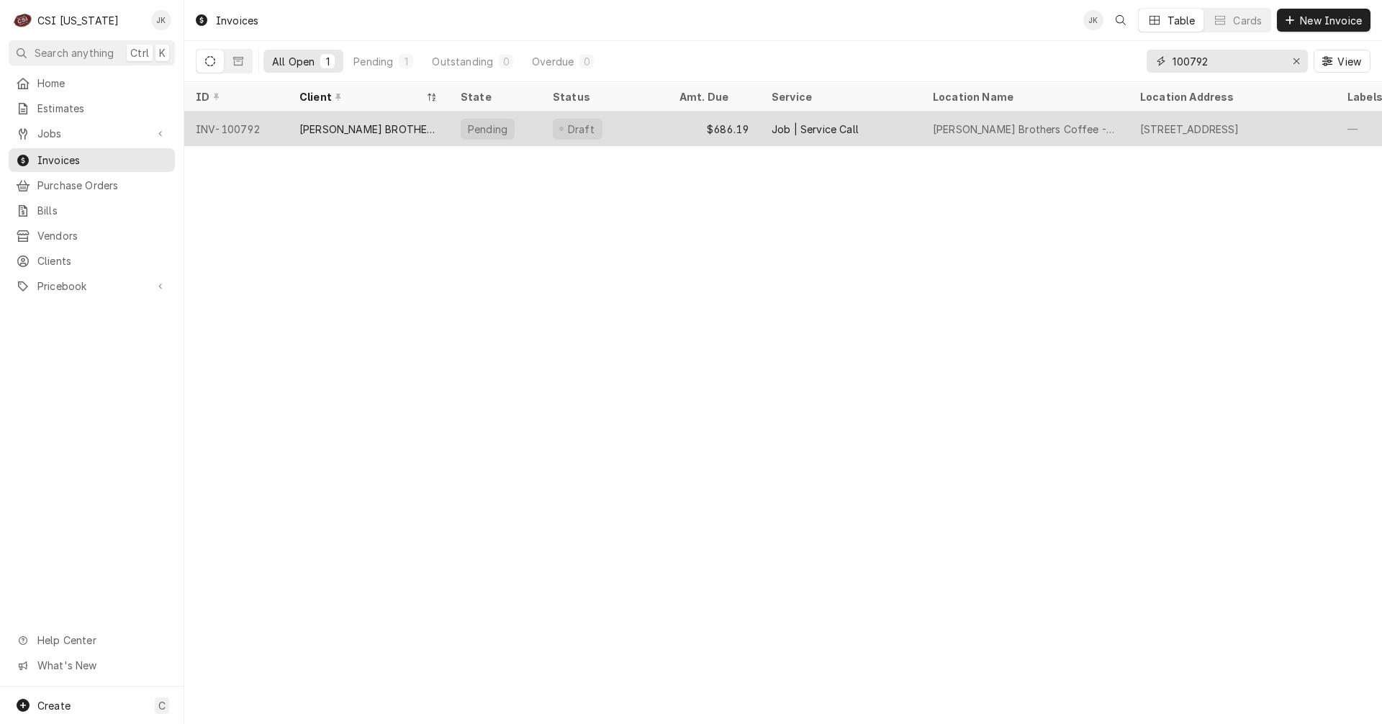
type input "100792"
click at [374, 122] on div "HEINE BROTHERS COFFEE" at bounding box center [368, 129] width 138 height 15
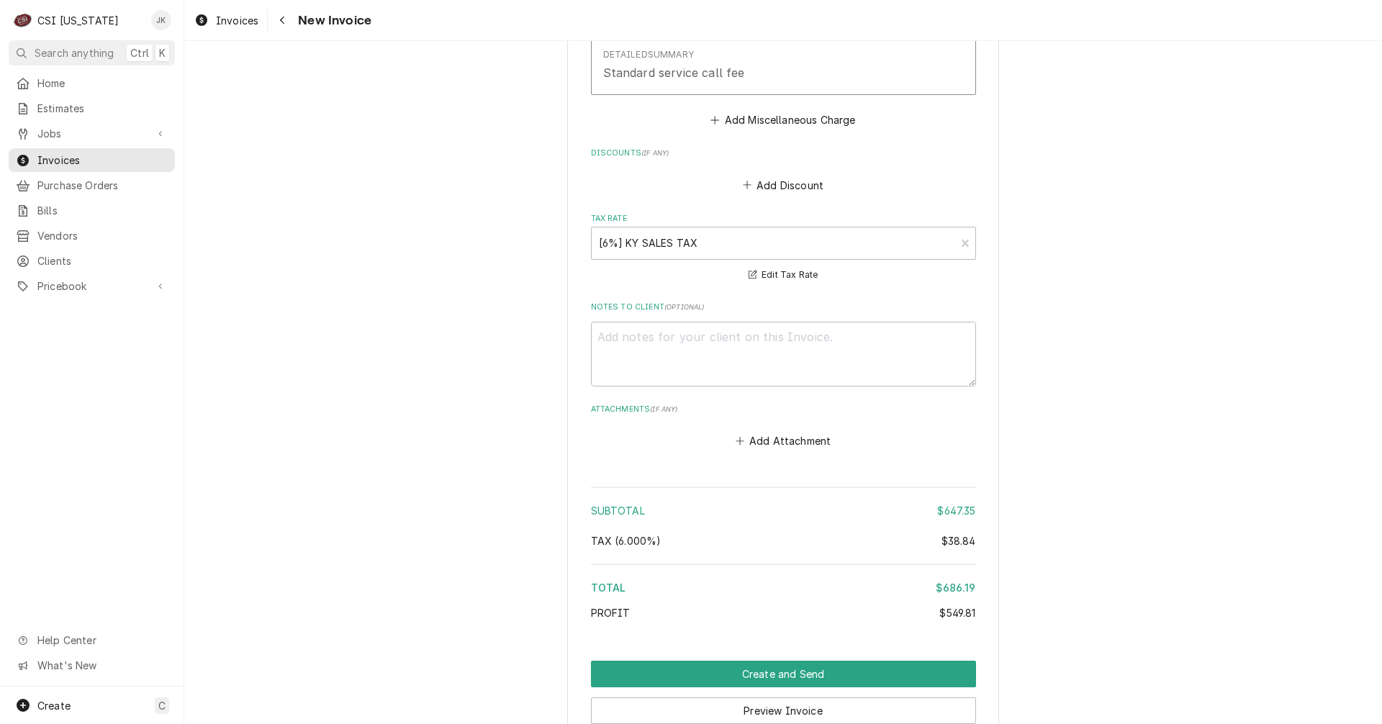
scroll to position [2767, 0]
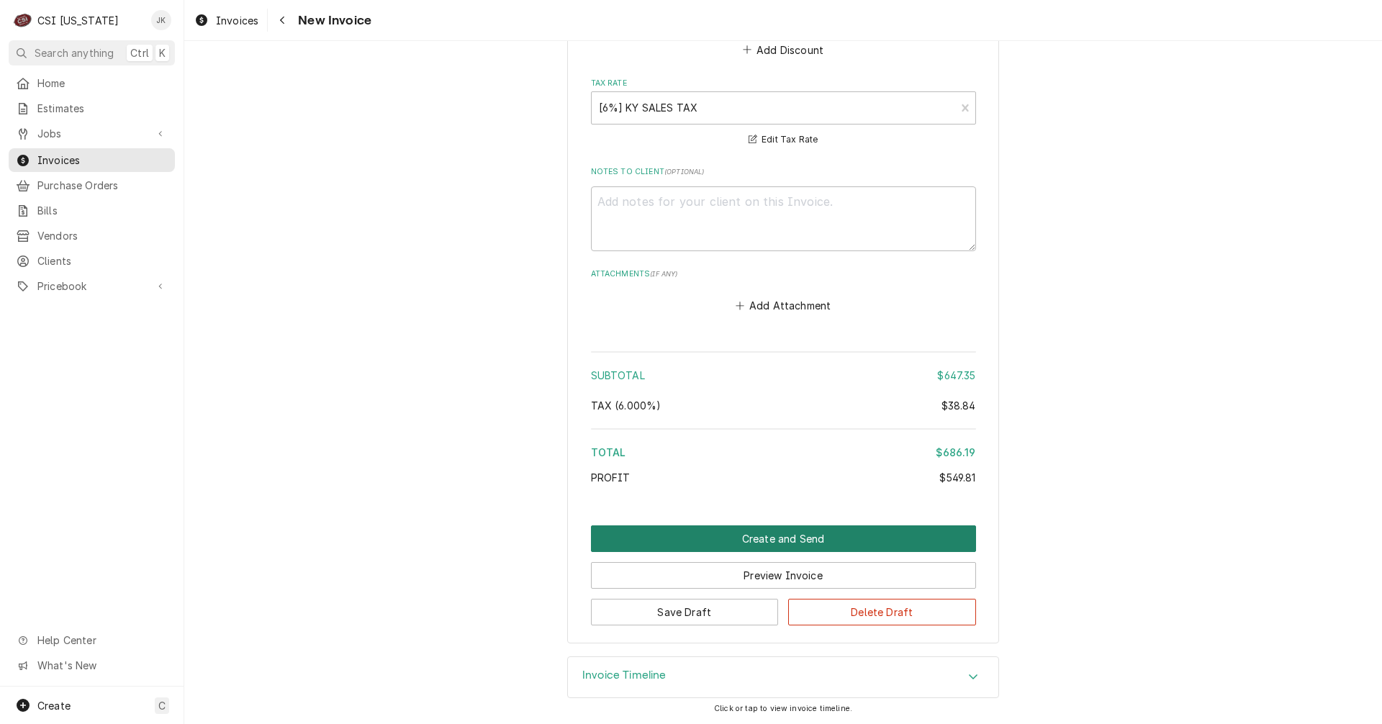
click at [826, 537] on button "Create and Send" at bounding box center [783, 538] width 385 height 27
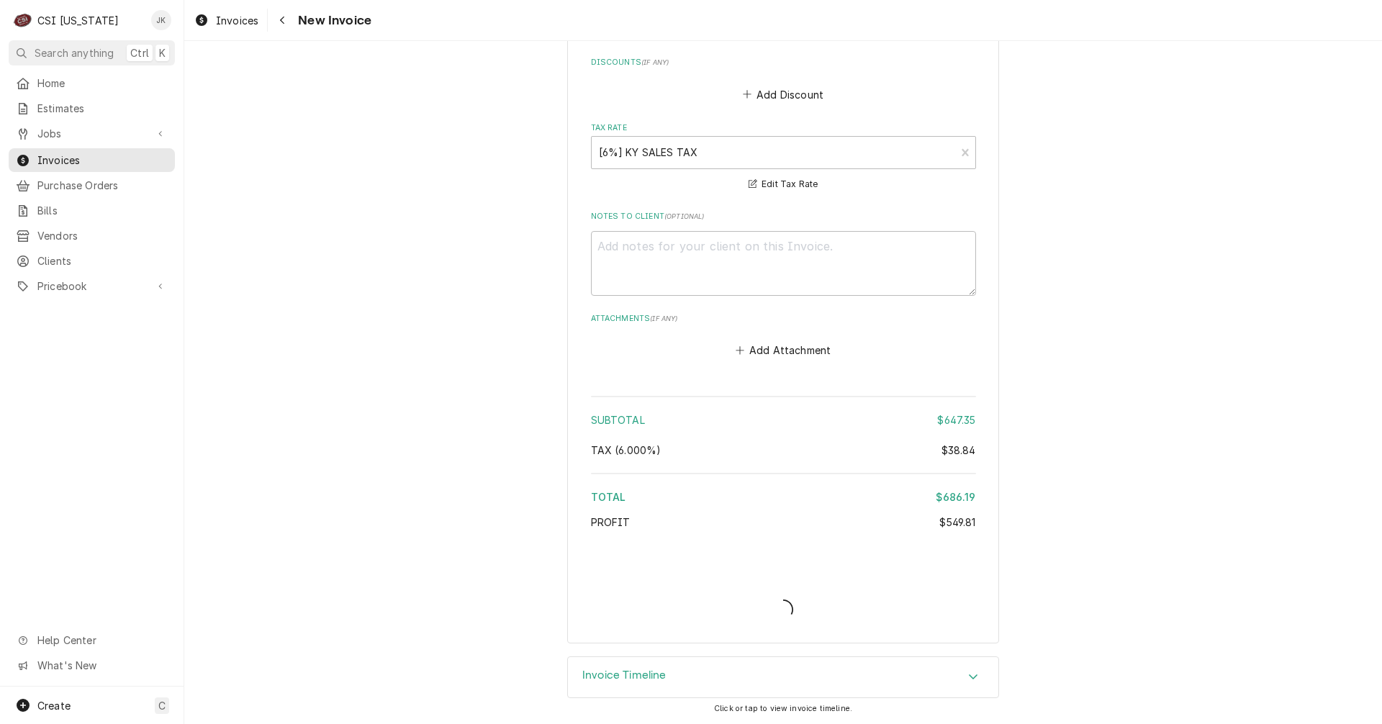
type textarea "x"
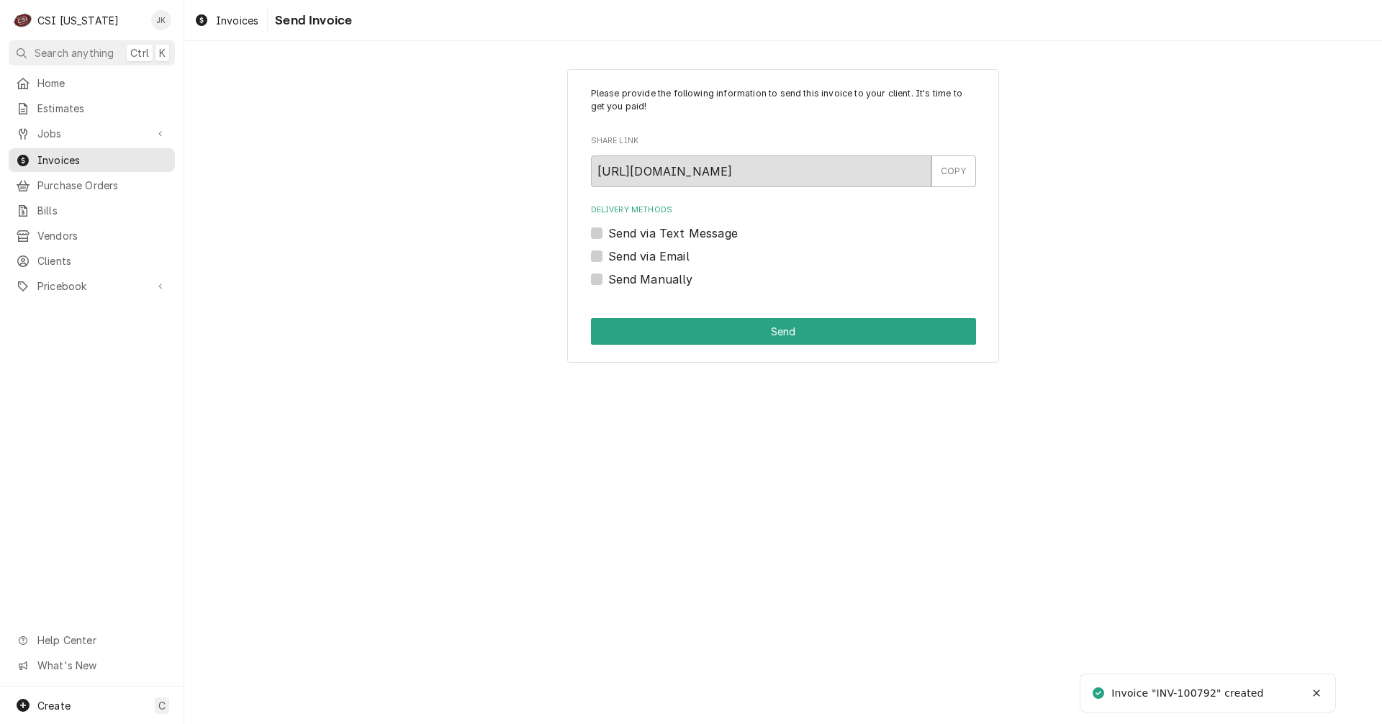
click at [662, 255] on label "Send via Email" at bounding box center [648, 256] width 81 height 17
click at [662, 255] on input "Send via Email" at bounding box center [800, 264] width 385 height 32
checkbox input "true"
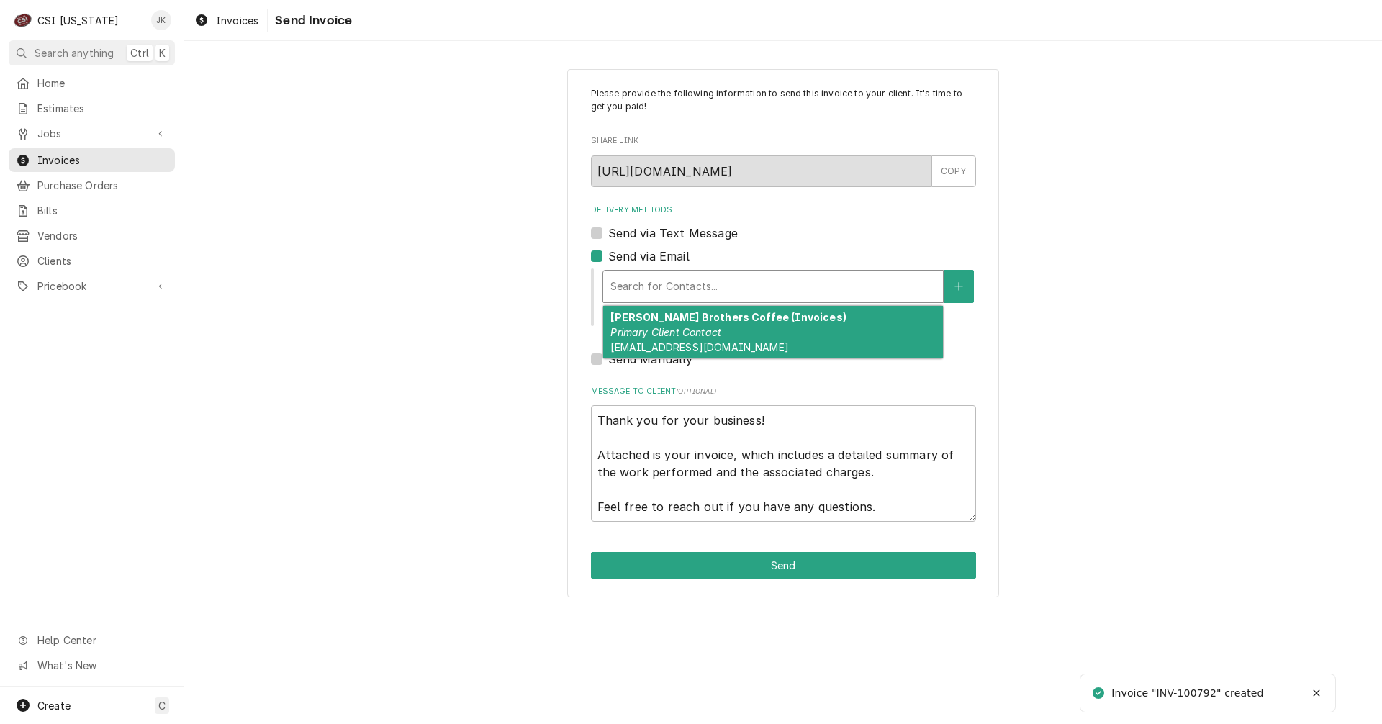
click at [684, 289] on div "Delivery Methods" at bounding box center [772, 286] width 325 height 26
click at [710, 335] on em "Primary Client Contact" at bounding box center [665, 332] width 111 height 12
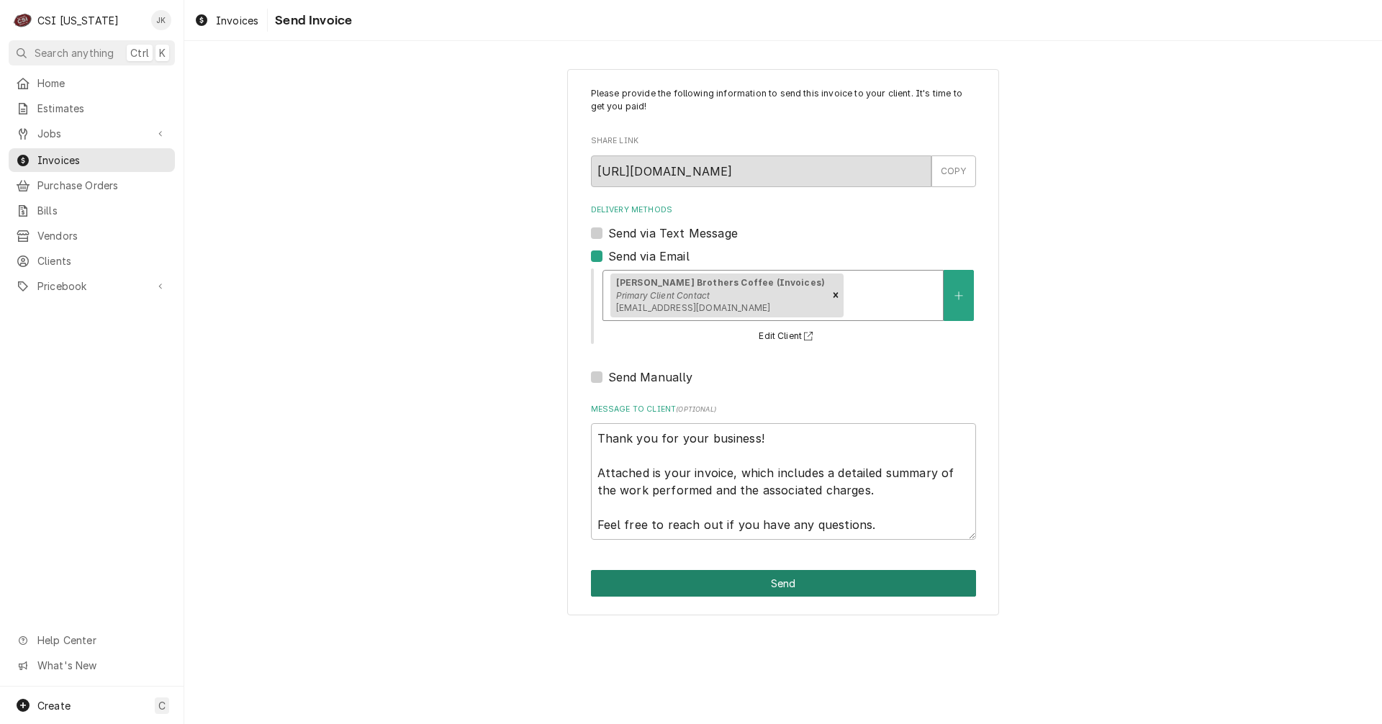
click at [752, 578] on button "Send" at bounding box center [783, 583] width 385 height 27
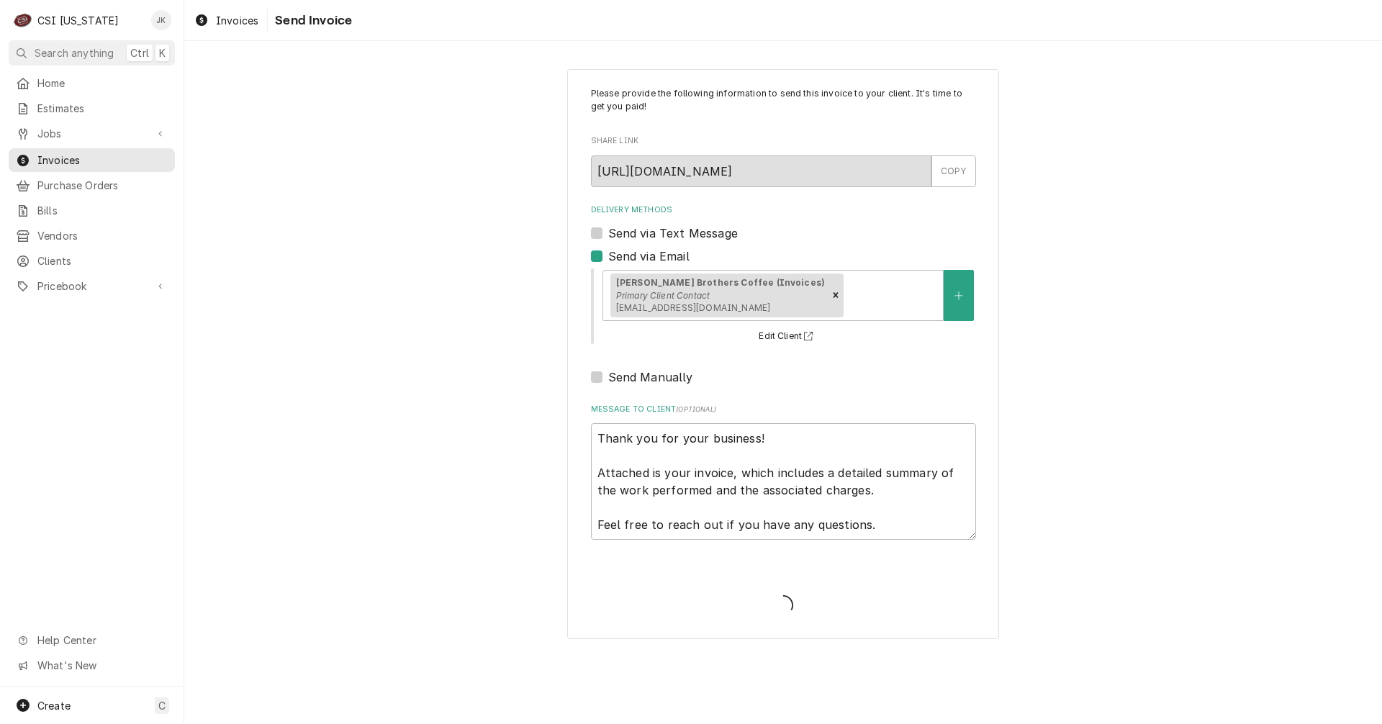
type textarea "x"
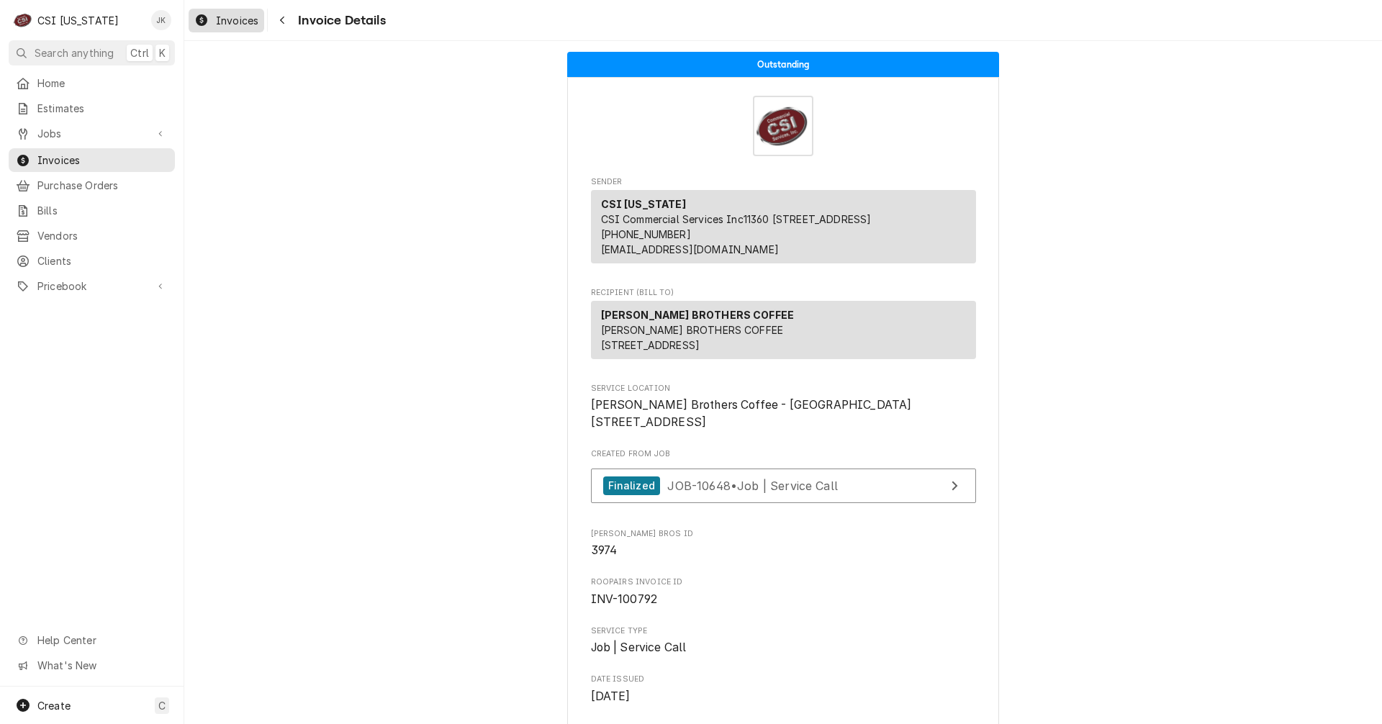
click at [231, 19] on span "Invoices" at bounding box center [237, 20] width 42 height 15
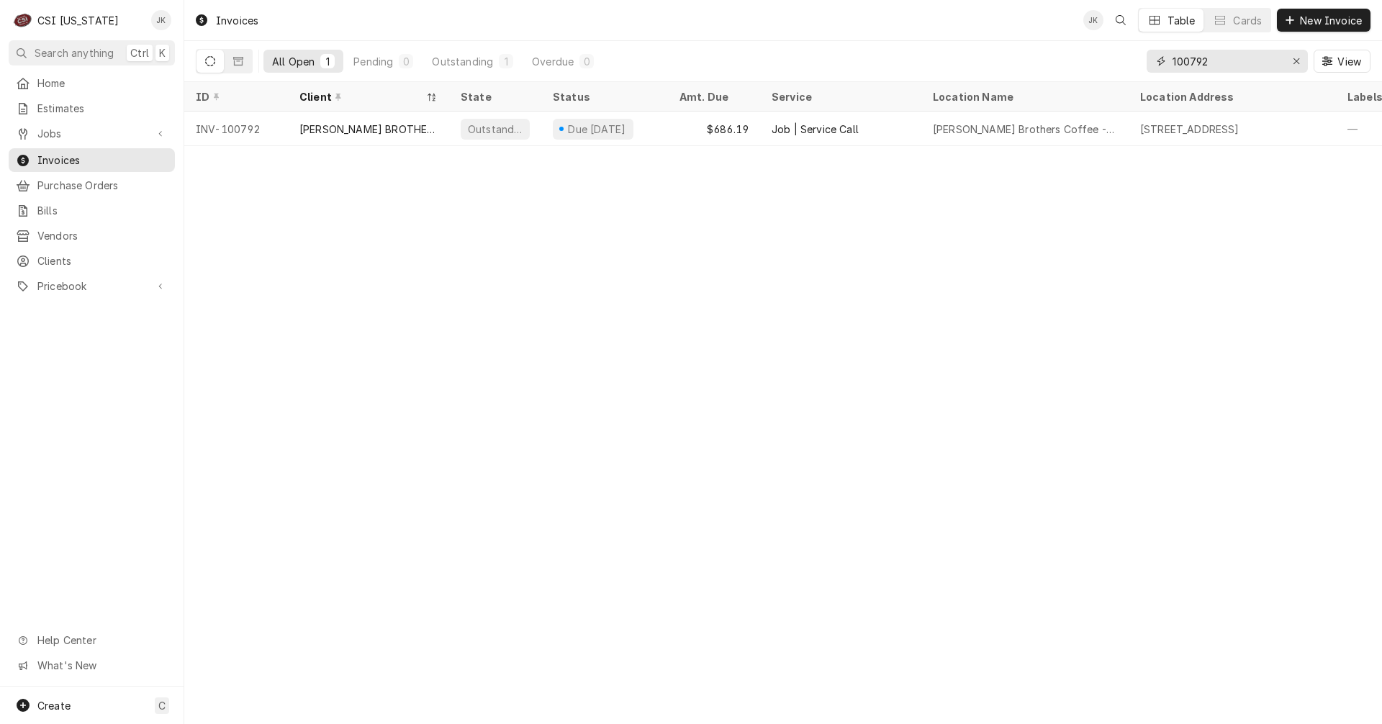
drag, startPoint x: 1195, startPoint y: 64, endPoint x: 1244, endPoint y: 63, distance: 49.7
click at [1244, 63] on input "100792" at bounding box center [1226, 61] width 108 height 23
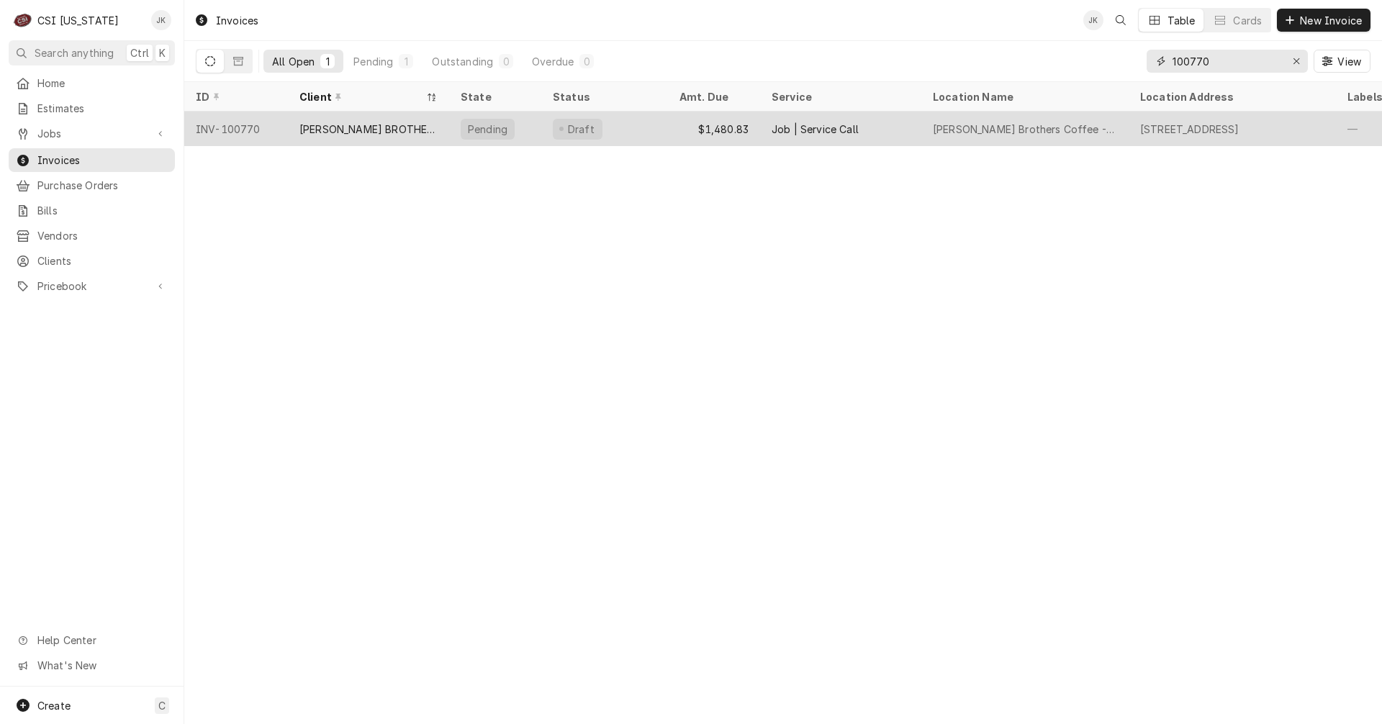
type input "100770"
click at [386, 127] on div "[PERSON_NAME] BROTHERS COFFEE" at bounding box center [368, 129] width 138 height 15
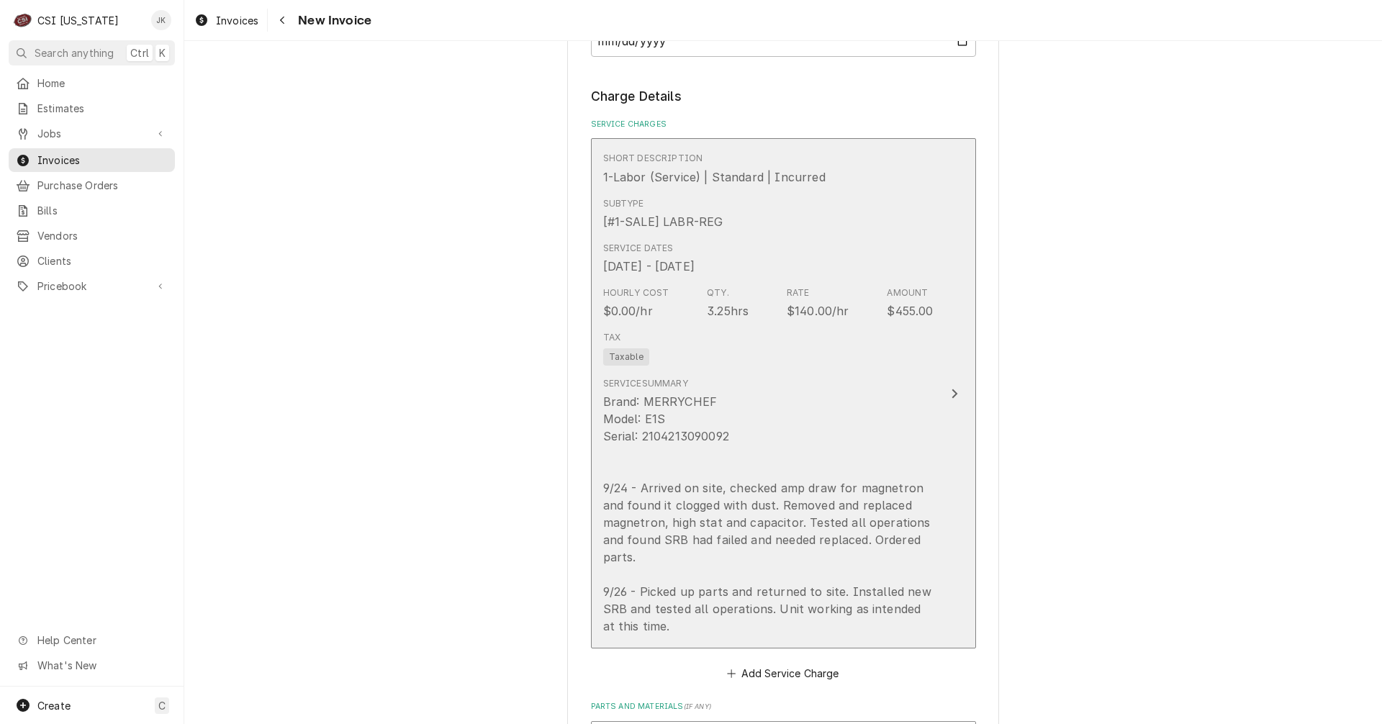
scroll to position [1224, 0]
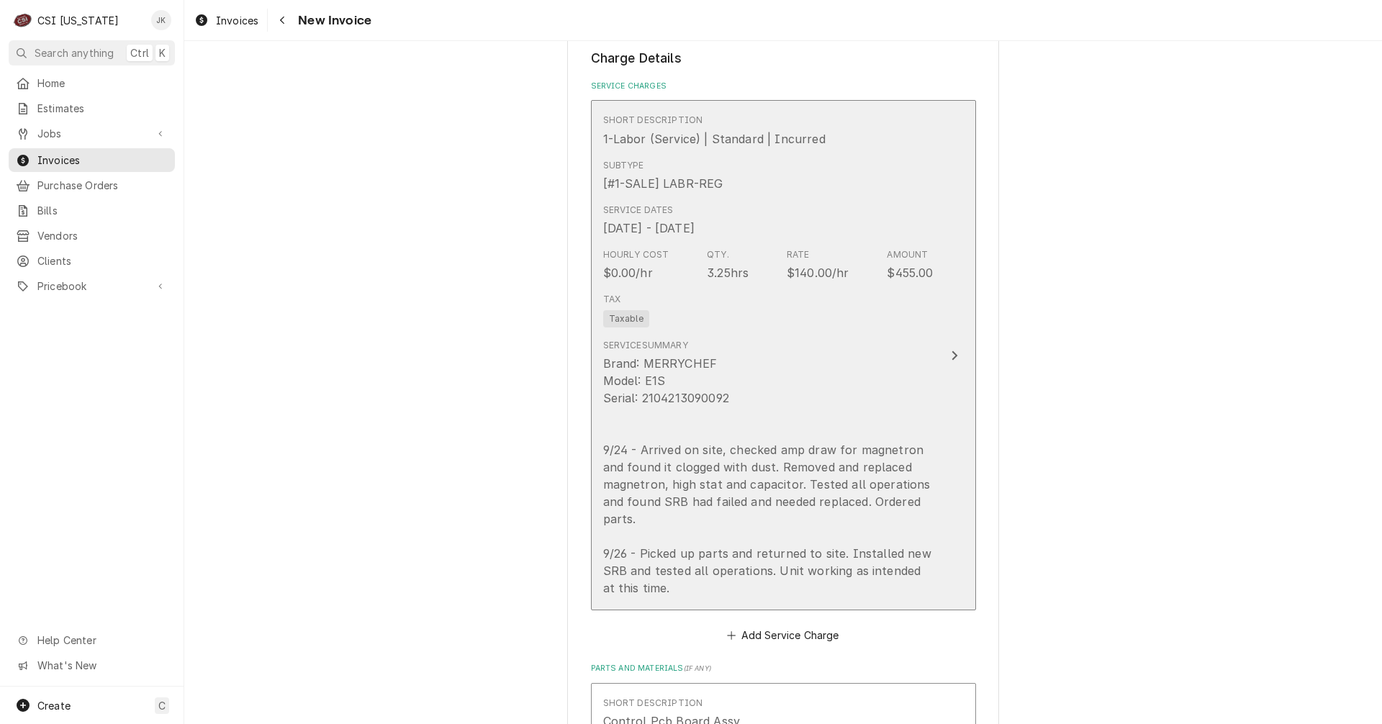
click at [833, 399] on div "Brand: MERRYCHEF Model: E1S Serial: 2104213090092 9/24 - Arrived on site, check…" at bounding box center [768, 476] width 330 height 242
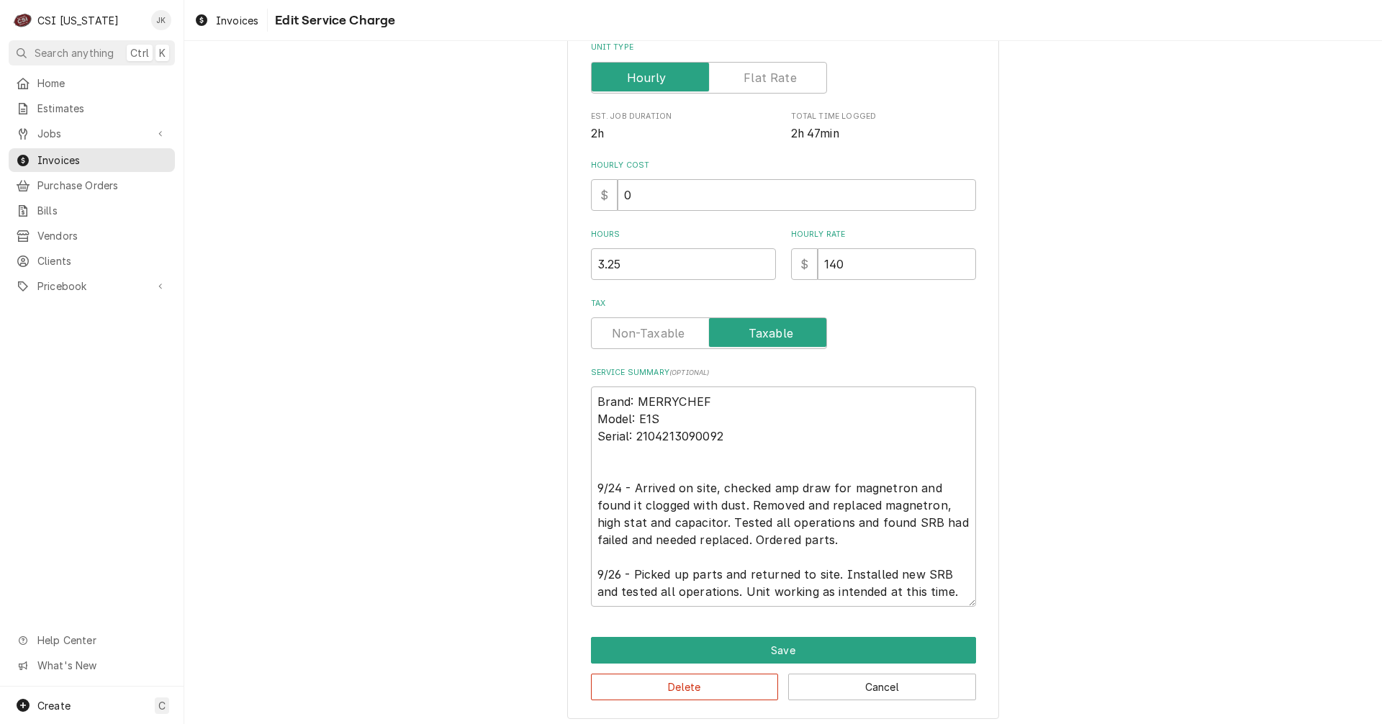
scroll to position [312, 0]
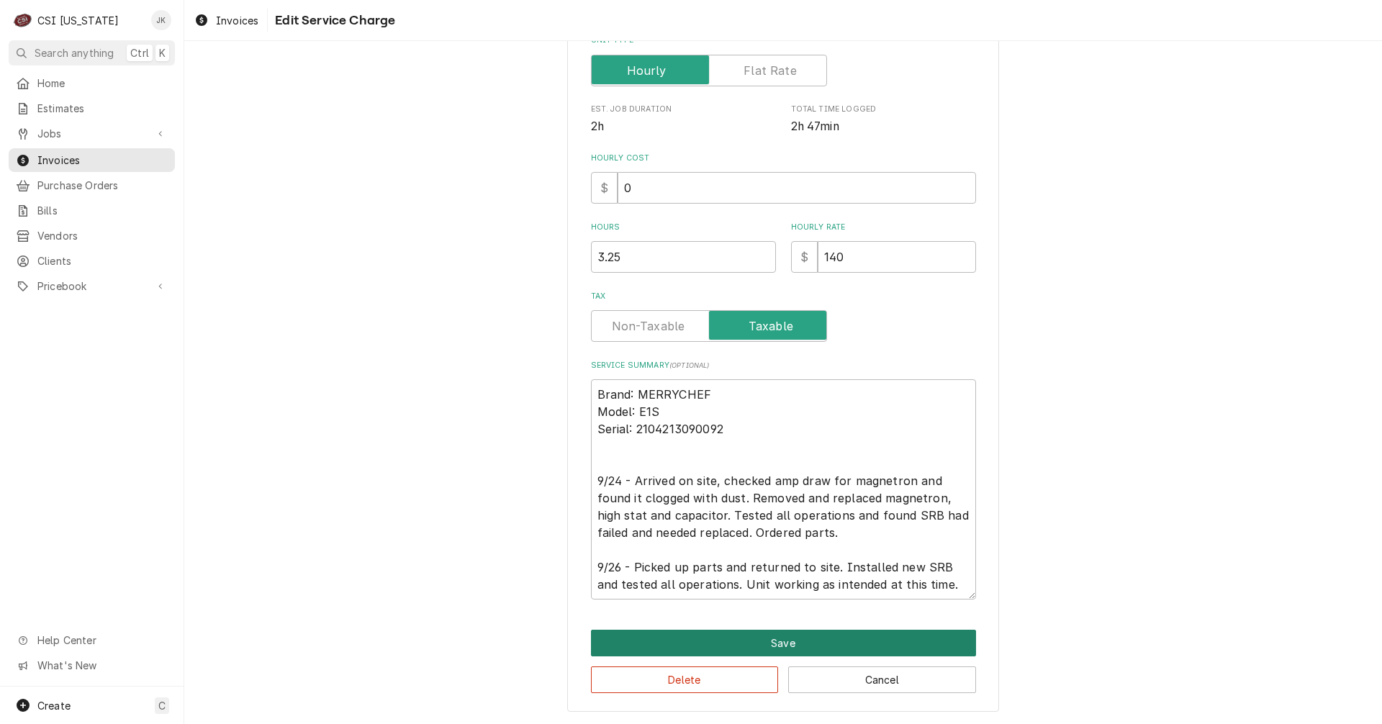
click at [799, 641] on button "Save" at bounding box center [783, 643] width 385 height 27
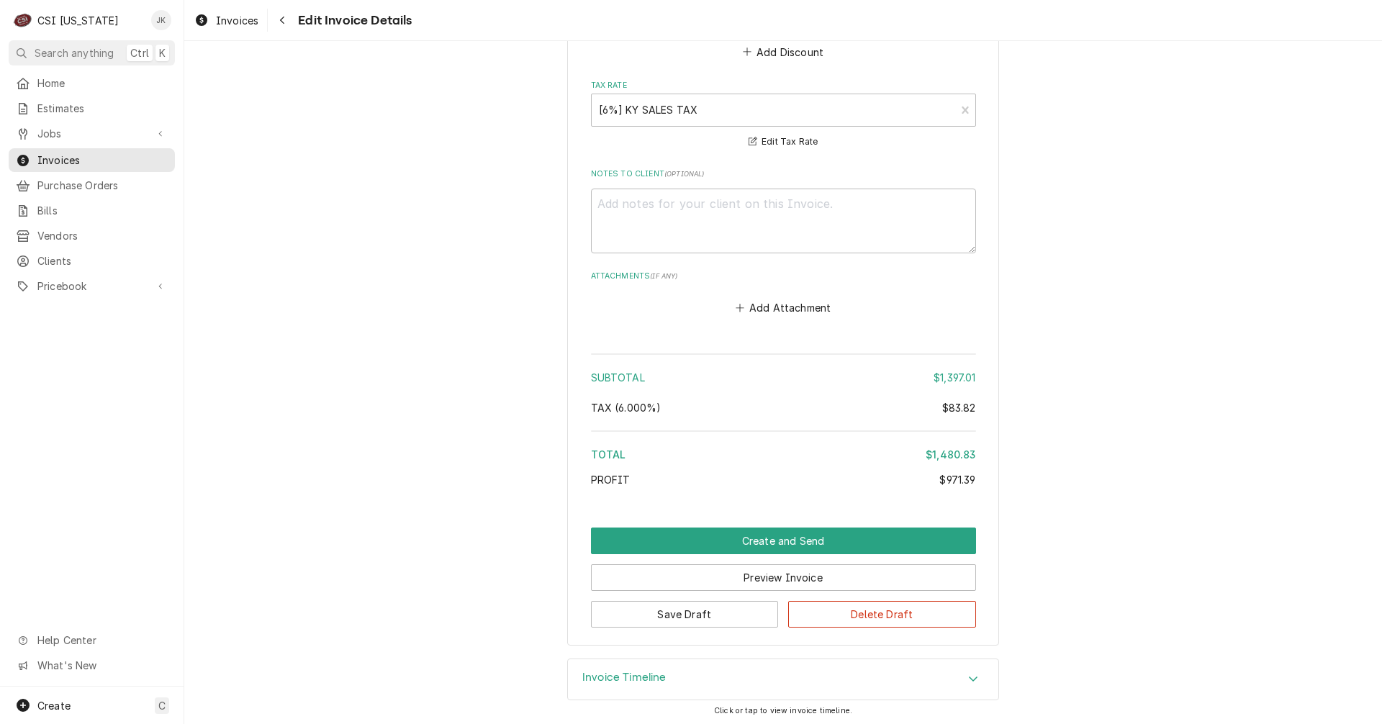
scroll to position [2749, 0]
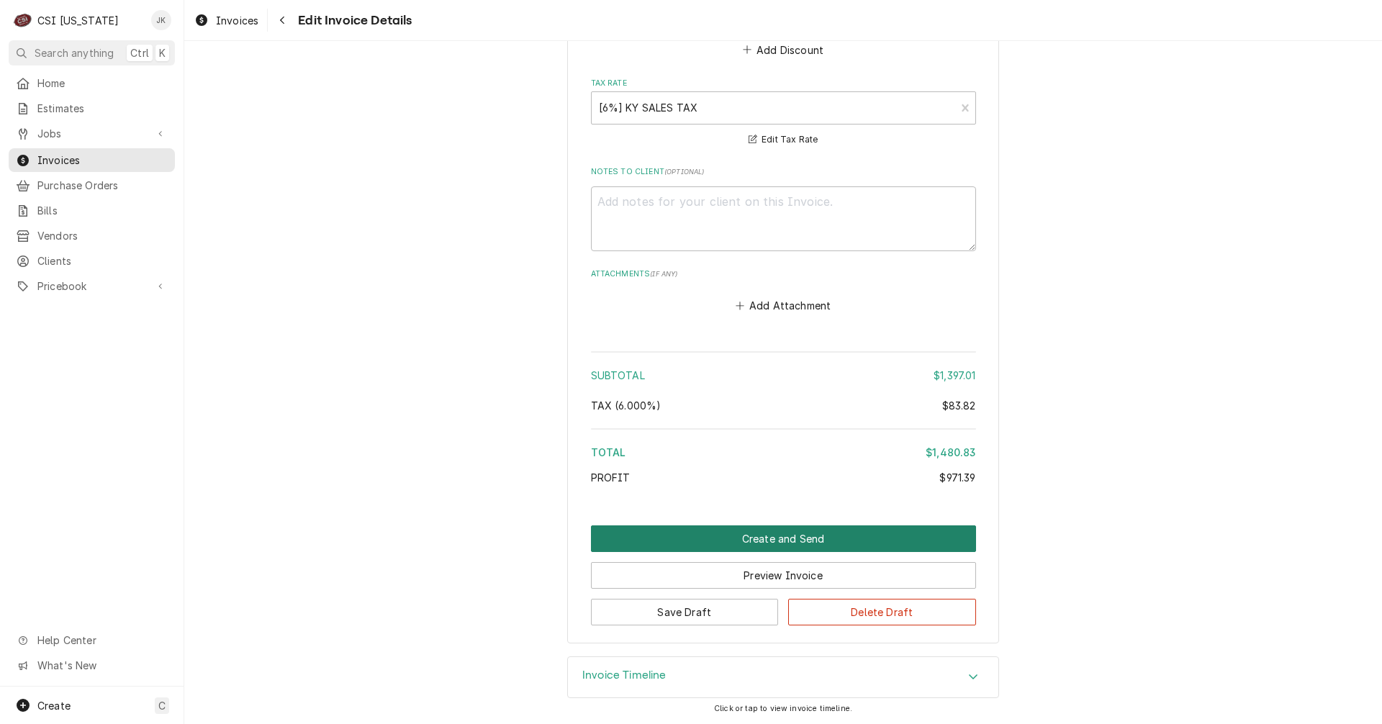
click at [777, 537] on button "Create and Send" at bounding box center [783, 538] width 385 height 27
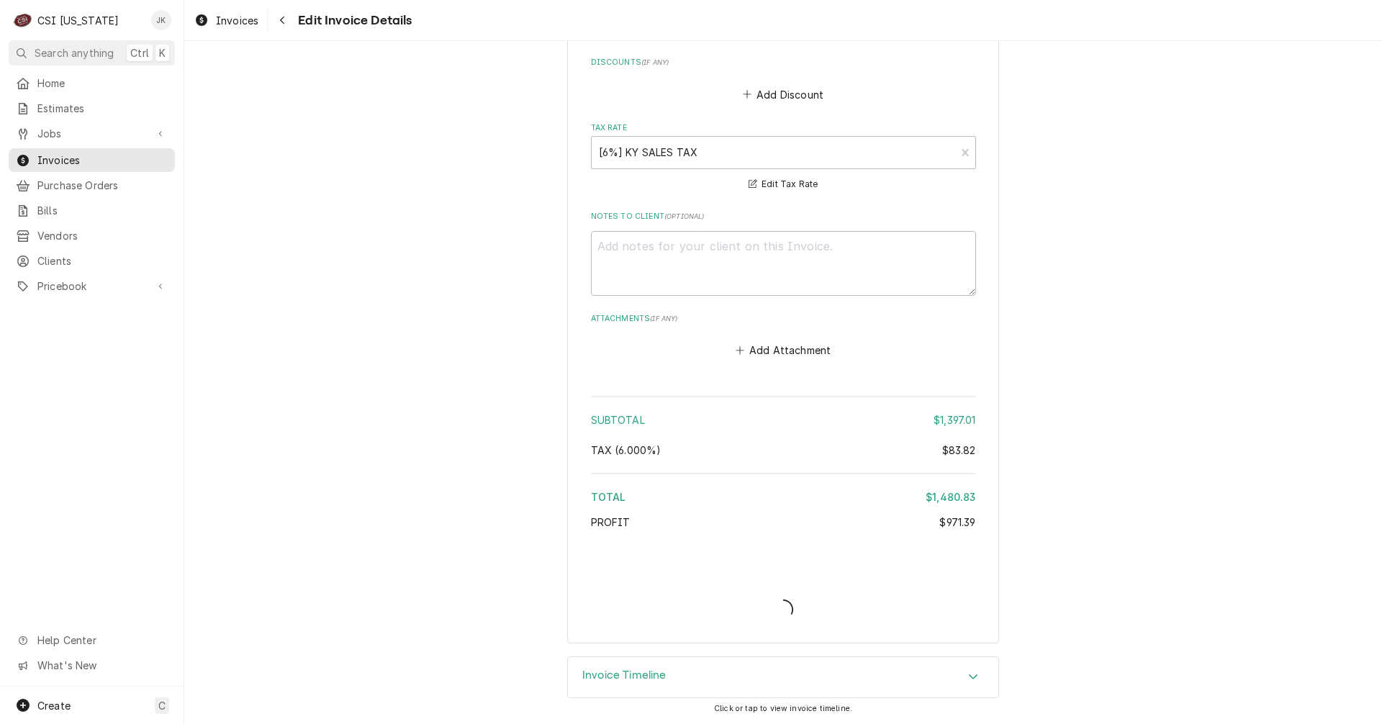
type textarea "x"
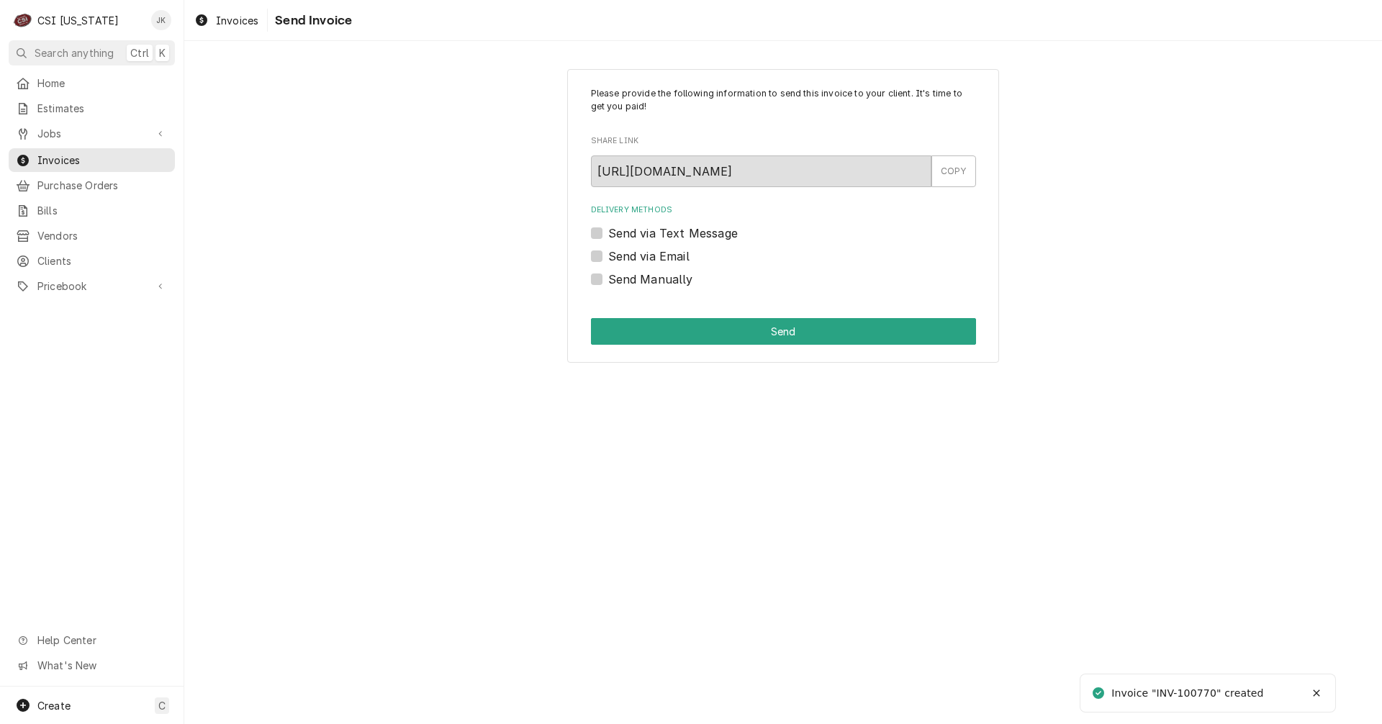
click at [671, 258] on label "Send via Email" at bounding box center [648, 256] width 81 height 17
click at [671, 258] on input "Send via Email" at bounding box center [800, 264] width 385 height 32
checkbox input "true"
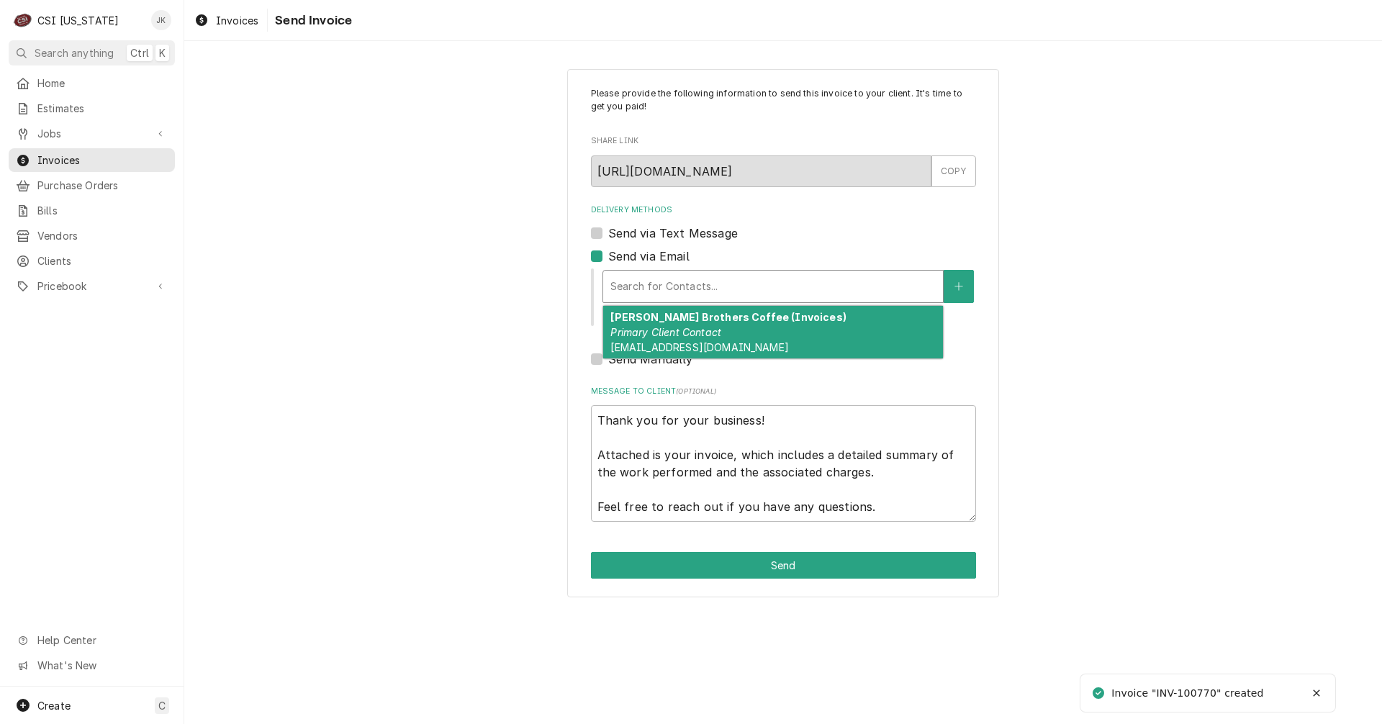
click at [676, 289] on div "Delivery Methods" at bounding box center [772, 286] width 325 height 26
click at [683, 333] on em "Primary Client Contact" at bounding box center [665, 332] width 111 height 12
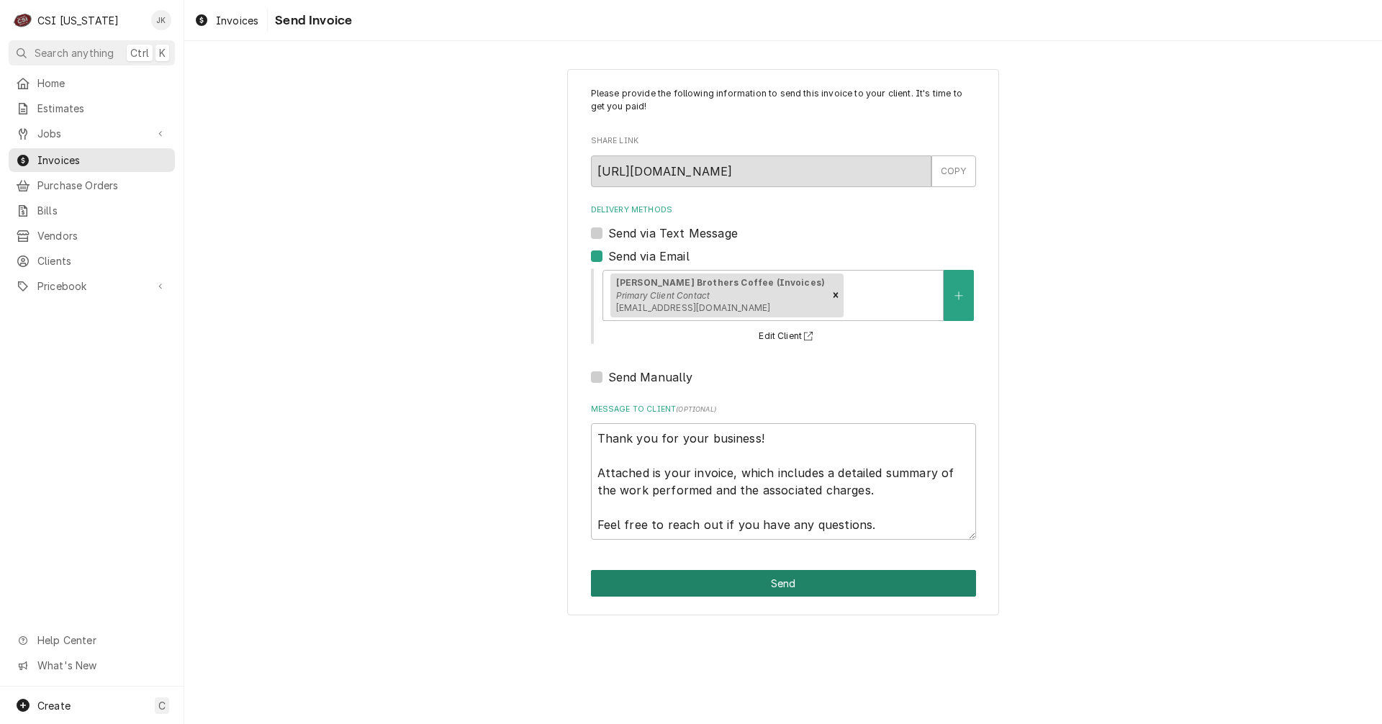
click at [771, 581] on button "Send" at bounding box center [783, 583] width 385 height 27
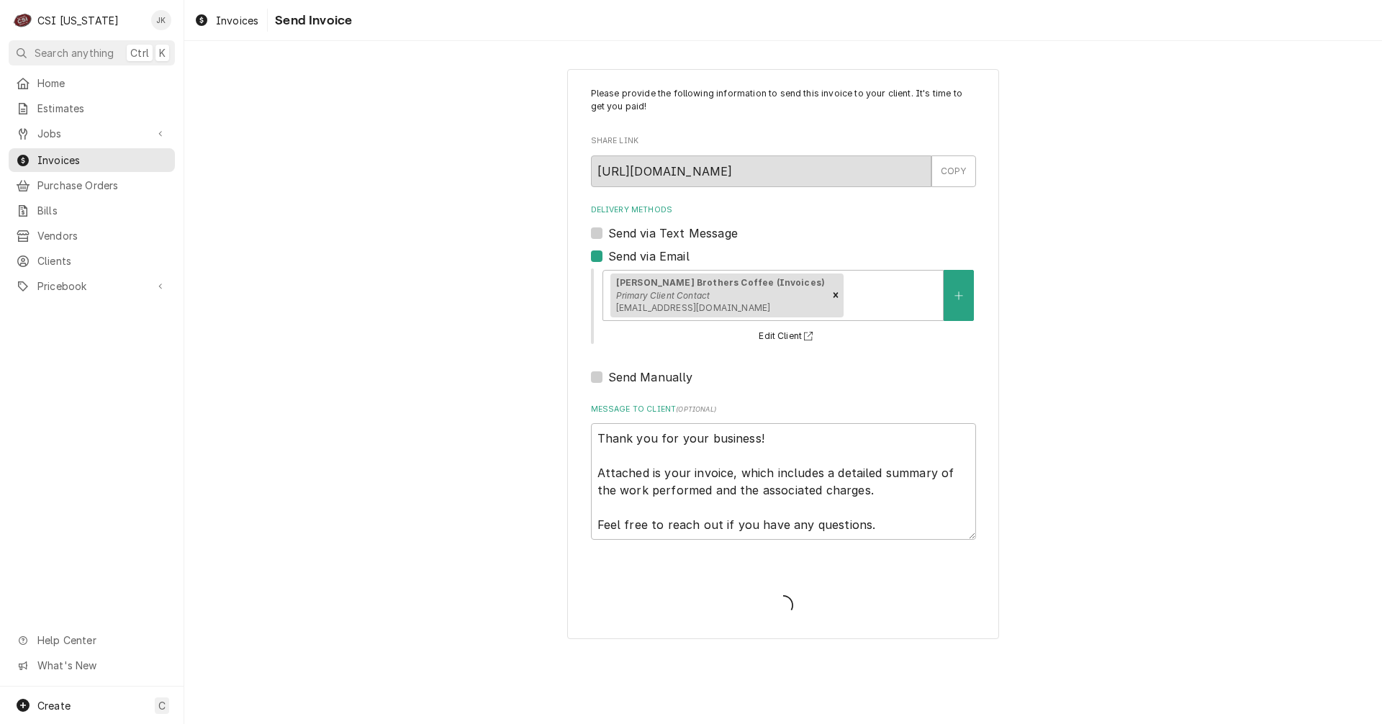
type textarea "x"
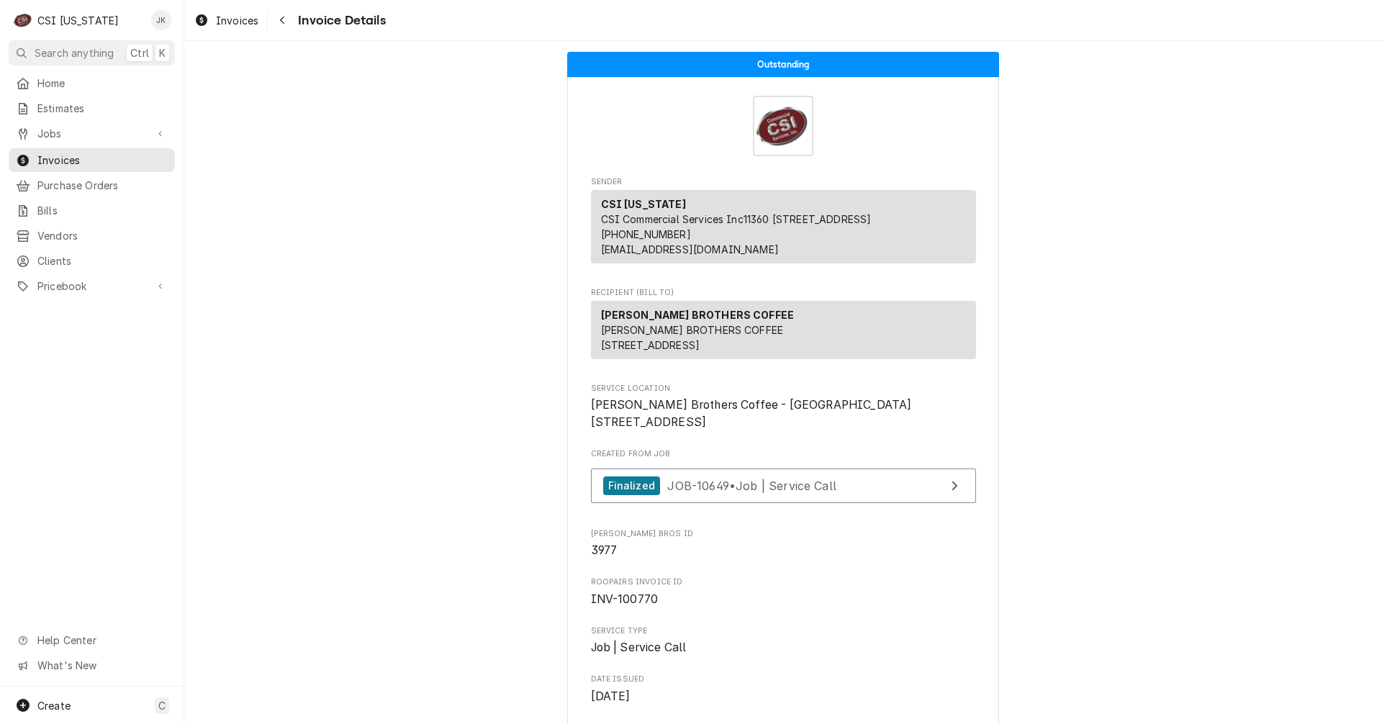
drag, startPoint x: 232, startPoint y: 22, endPoint x: 314, endPoint y: 21, distance: 81.3
click at [232, 22] on span "Invoices" at bounding box center [237, 20] width 42 height 15
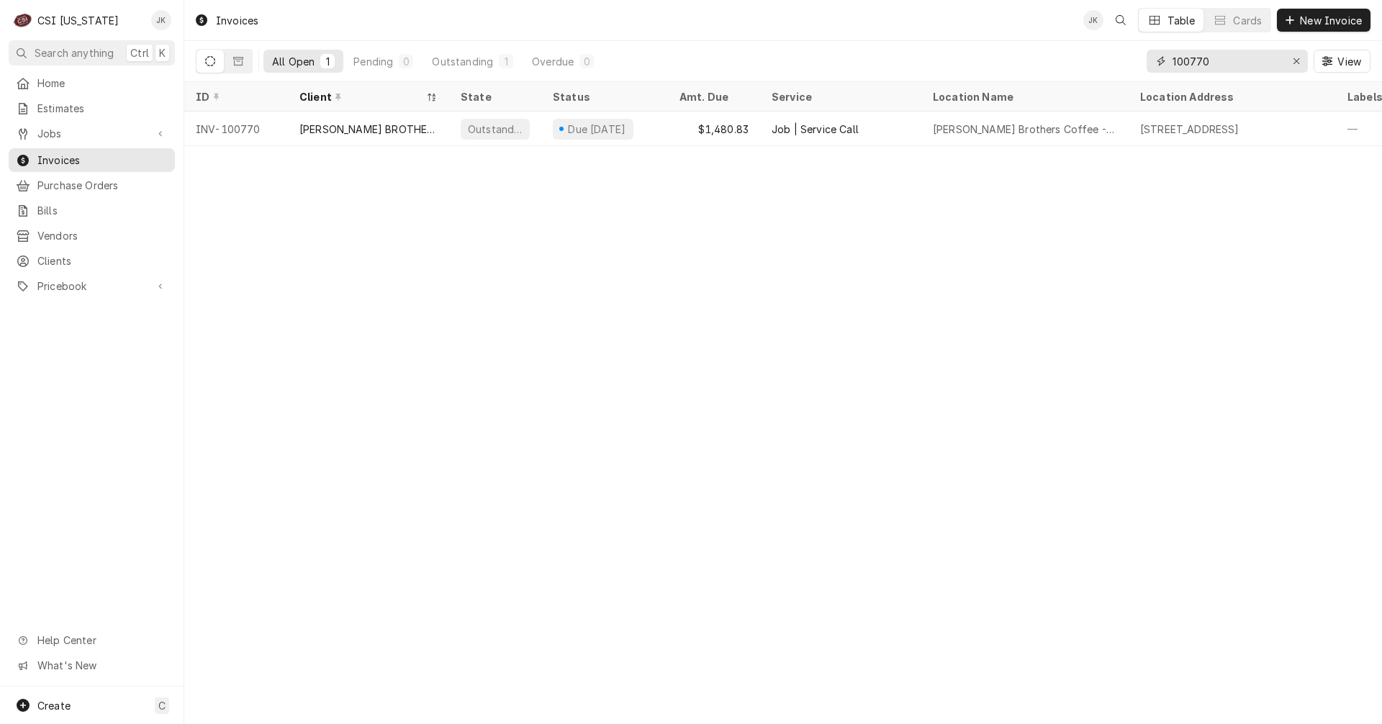
drag, startPoint x: 1196, startPoint y: 59, endPoint x: 1244, endPoint y: 59, distance: 48.2
click at [1244, 59] on input "100770" at bounding box center [1226, 61] width 108 height 23
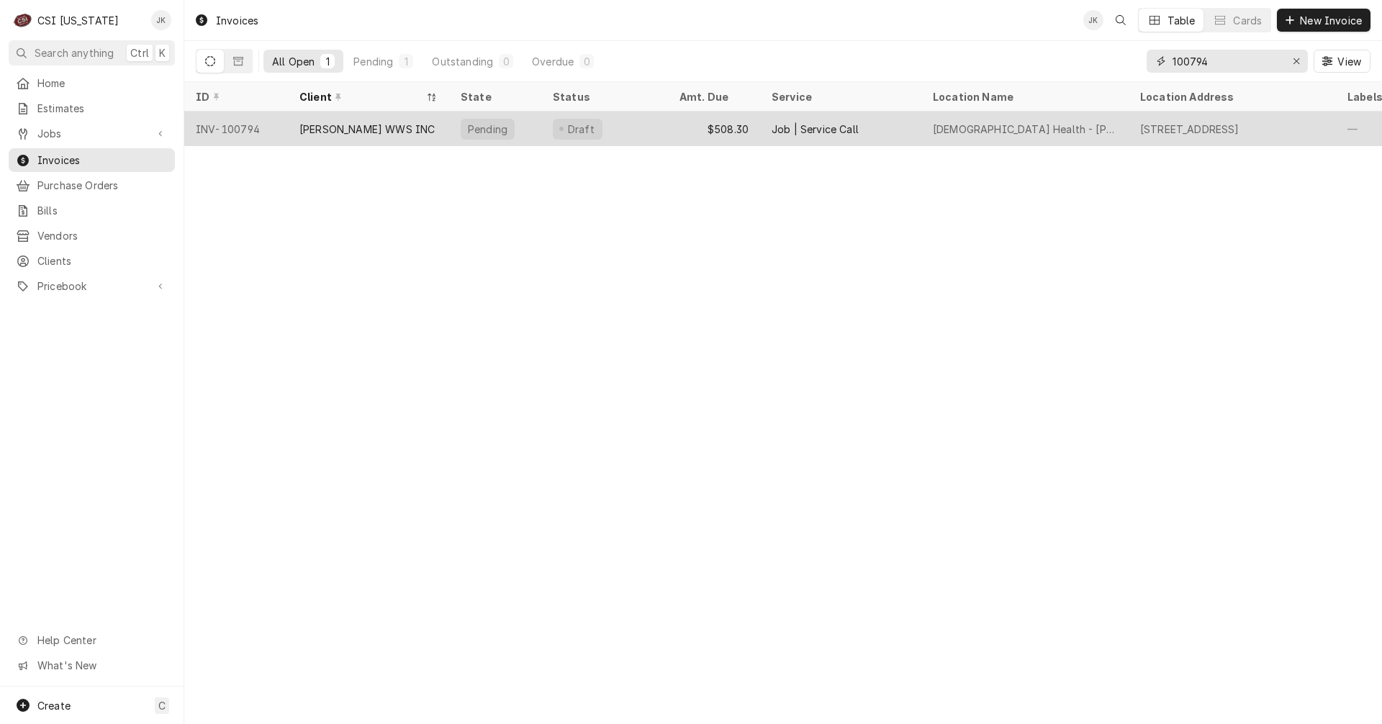
type input "100794"
click at [363, 133] on div "JACKSON WWS INC" at bounding box center [366, 129] width 135 height 15
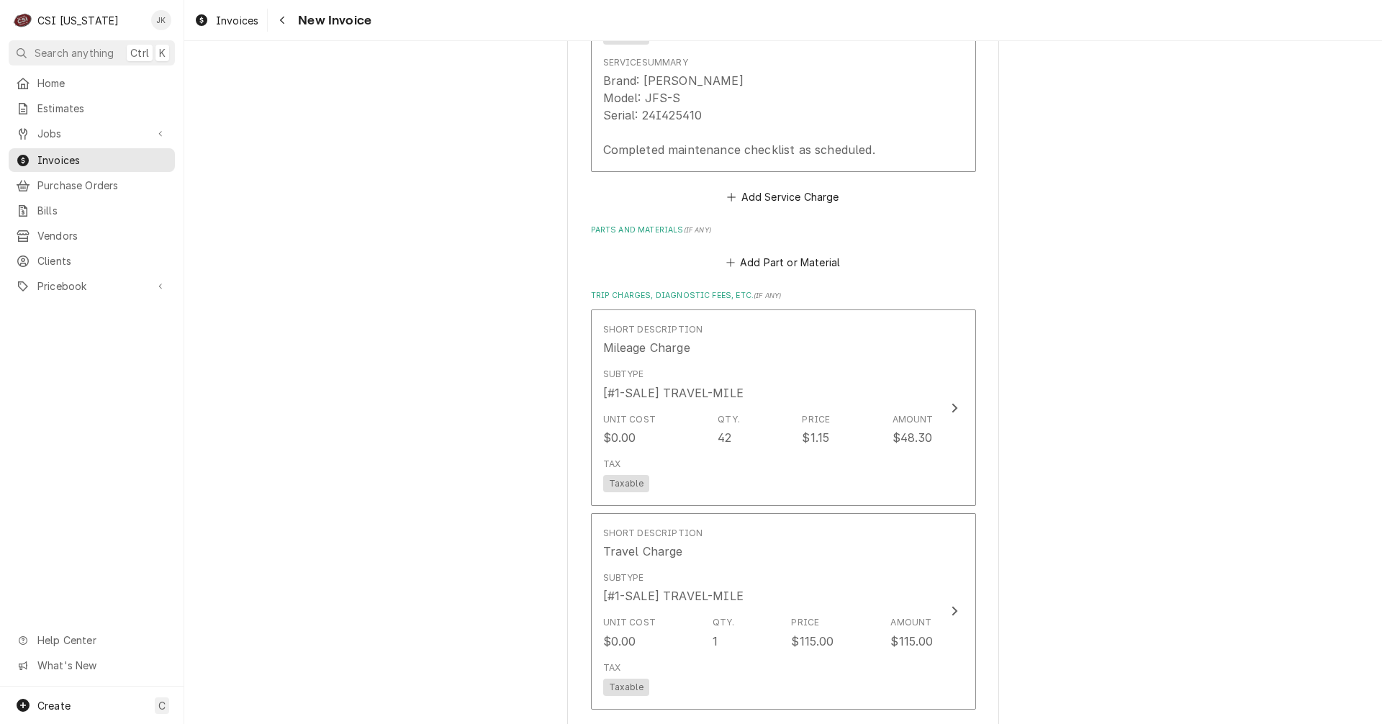
scroll to position [1511, 0]
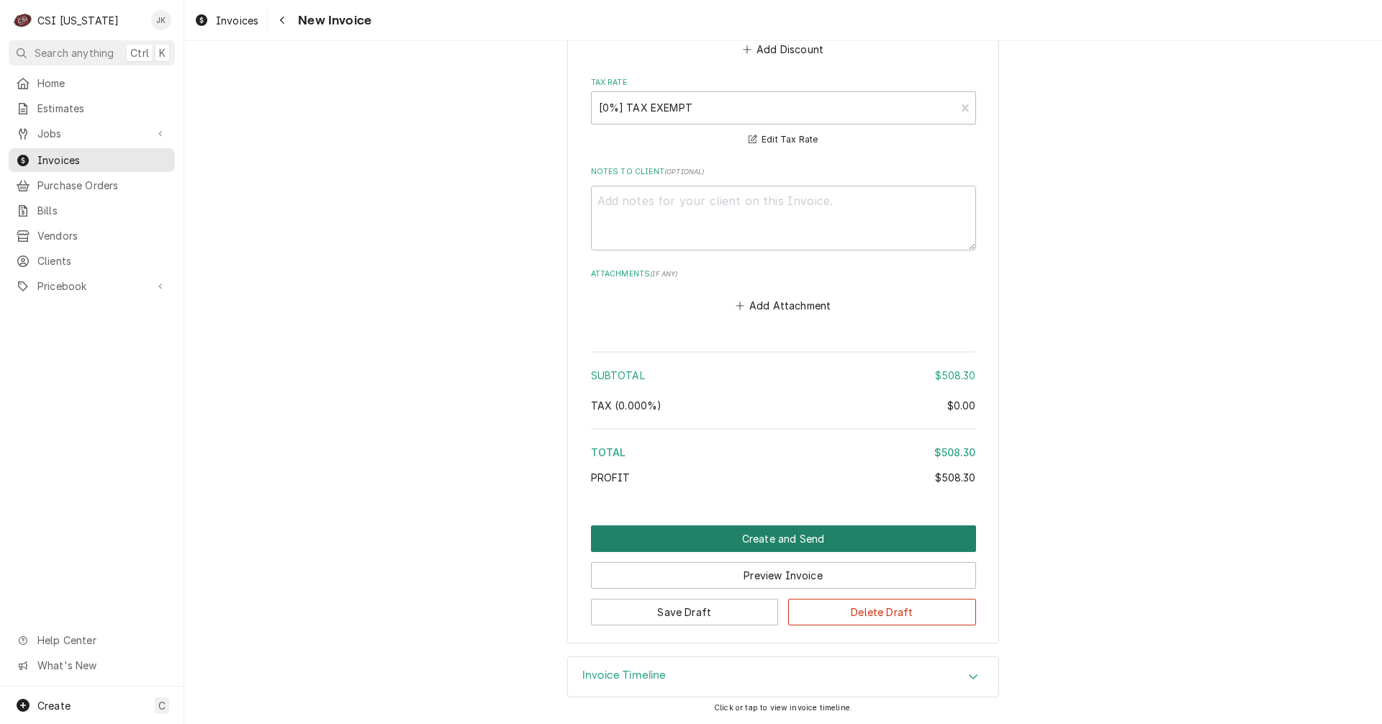
click at [883, 529] on button "Create and Send" at bounding box center [783, 538] width 385 height 27
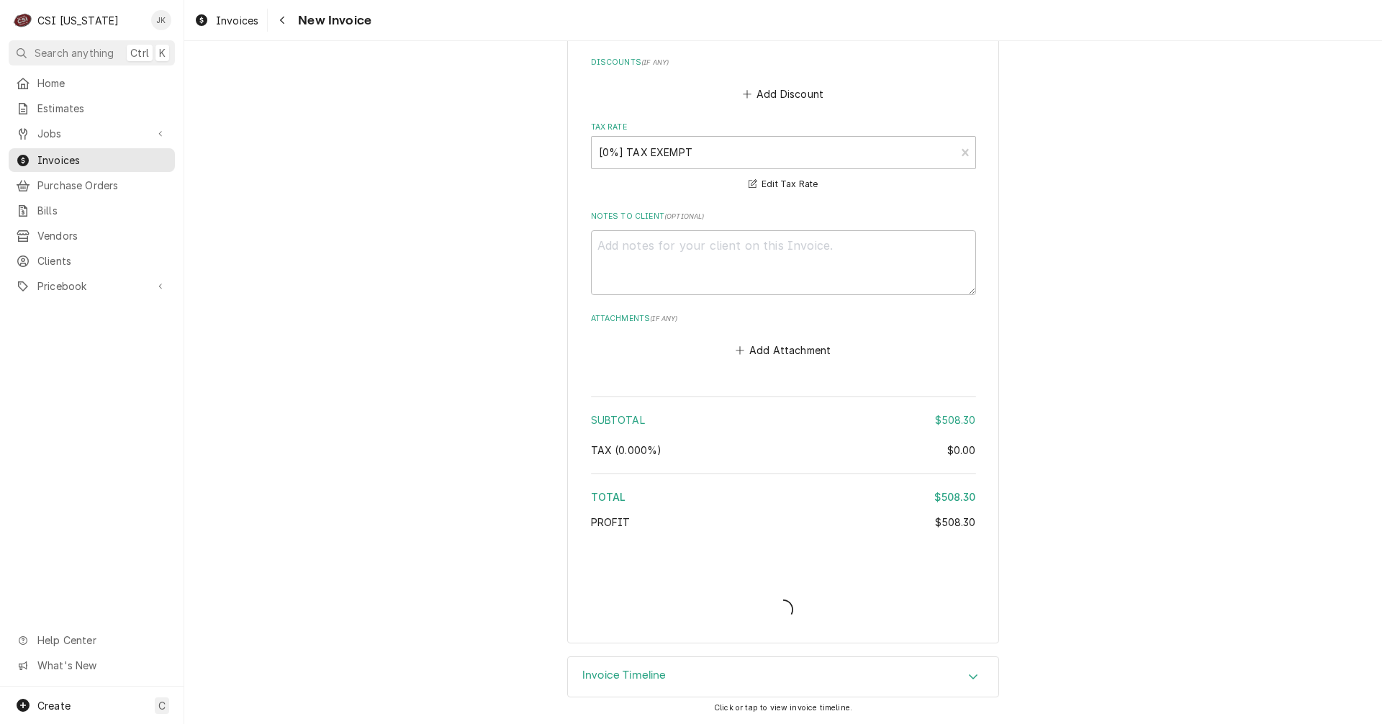
type textarea "x"
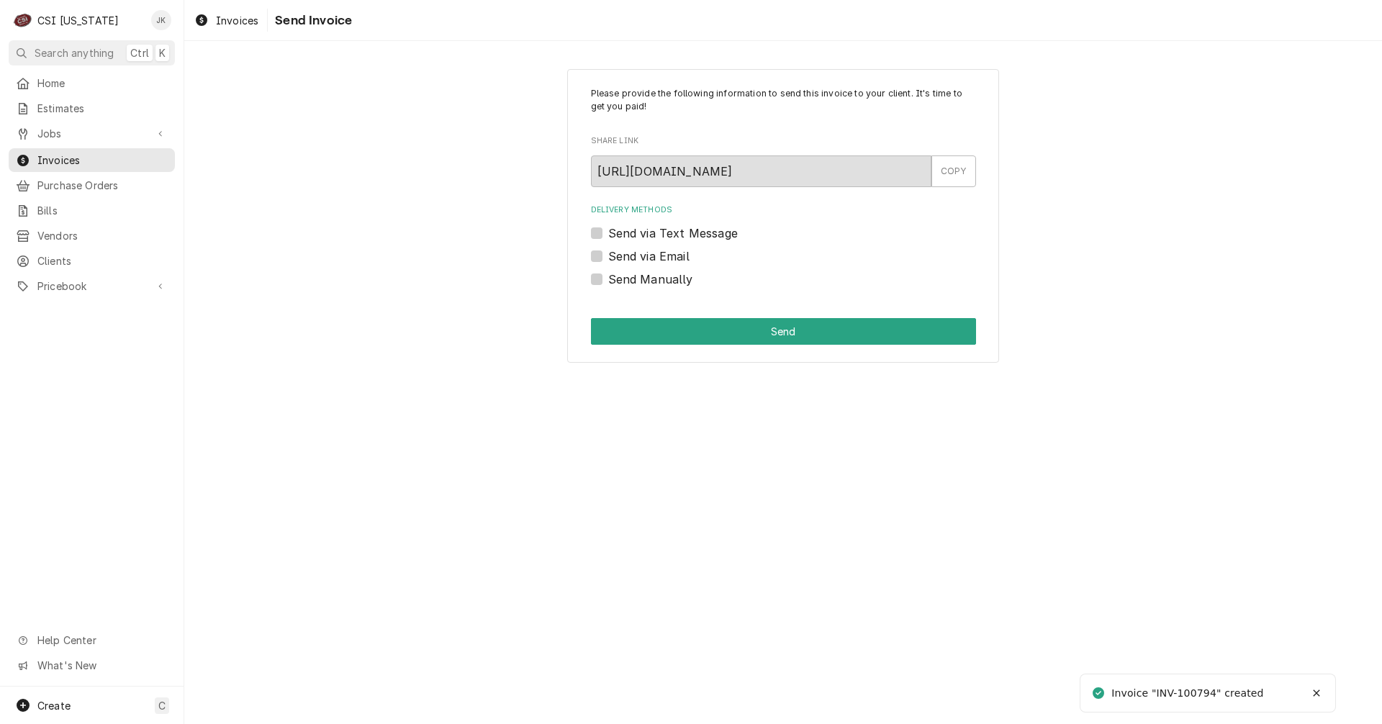
click at [653, 280] on label "Send Manually" at bounding box center [650, 279] width 85 height 17
click at [653, 280] on input "Send Manually" at bounding box center [800, 287] width 385 height 32
checkbox input "true"
click at [651, 329] on button "Send" at bounding box center [783, 331] width 385 height 27
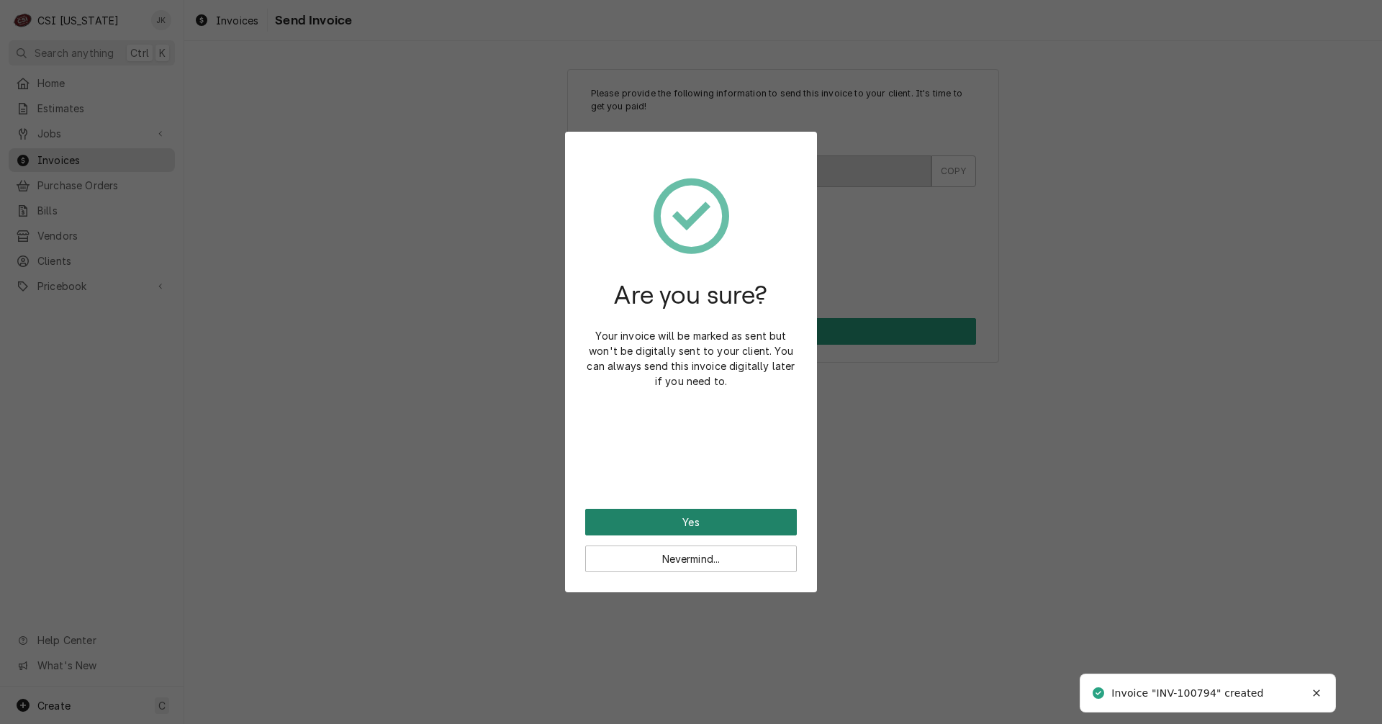
click at [665, 522] on button "Yes" at bounding box center [691, 522] width 212 height 27
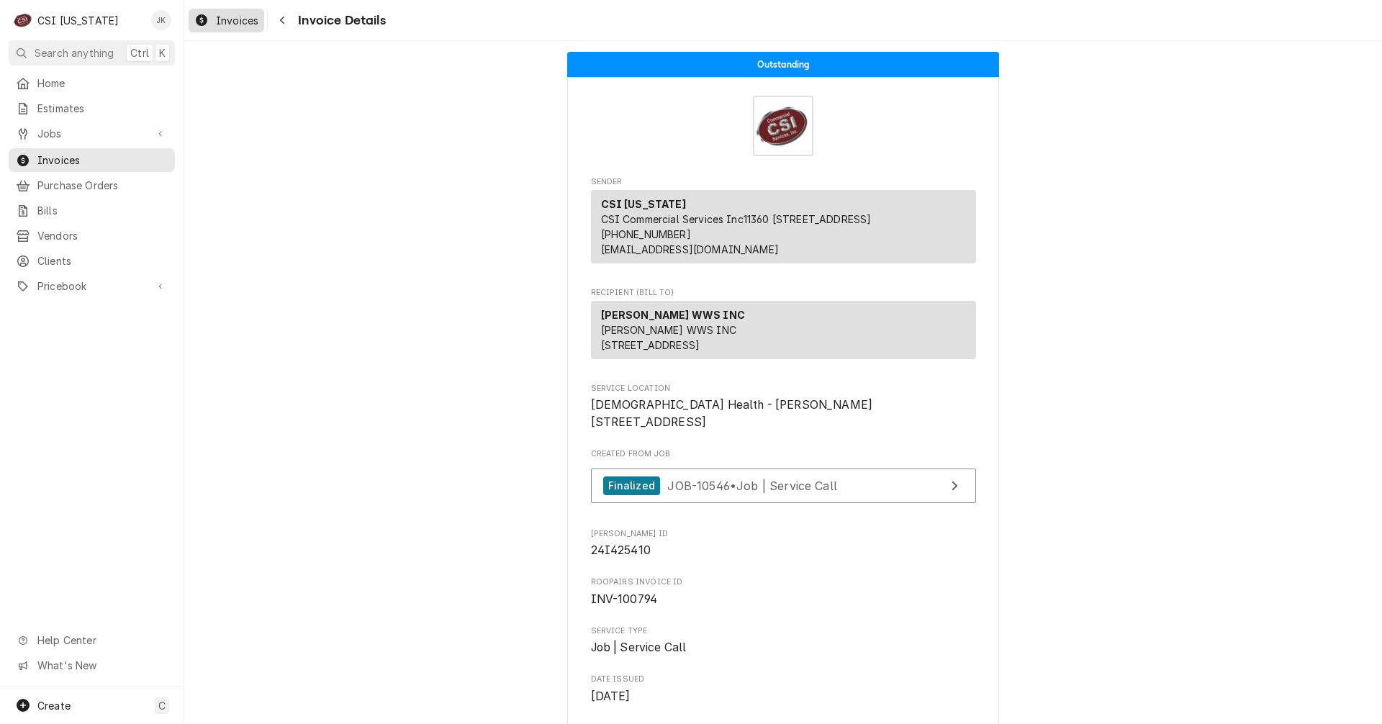
drag, startPoint x: 240, startPoint y: 16, endPoint x: 556, endPoint y: 40, distance: 316.8
click at [240, 16] on span "Invoices" at bounding box center [237, 20] width 42 height 15
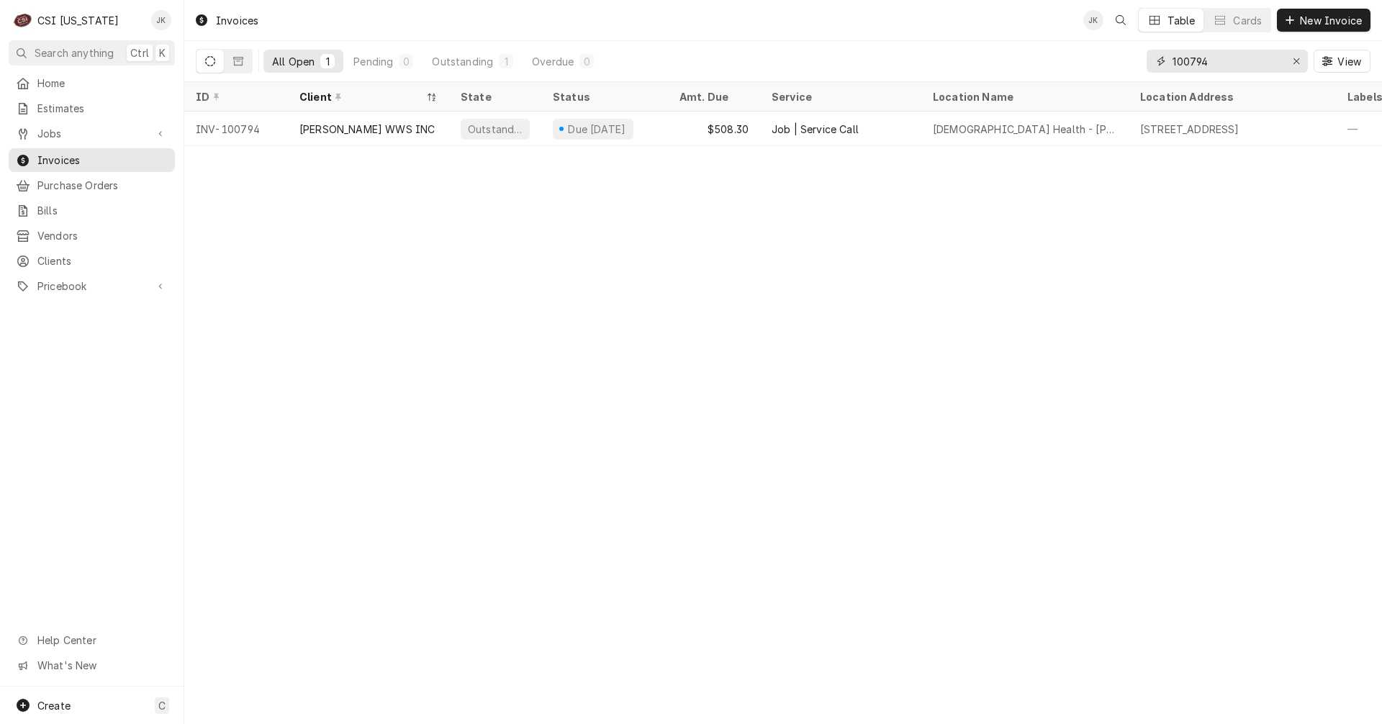
drag, startPoint x: 1189, startPoint y: 61, endPoint x: 1265, endPoint y: 56, distance: 75.7
click at [1264, 56] on input "100794" at bounding box center [1226, 61] width 108 height 23
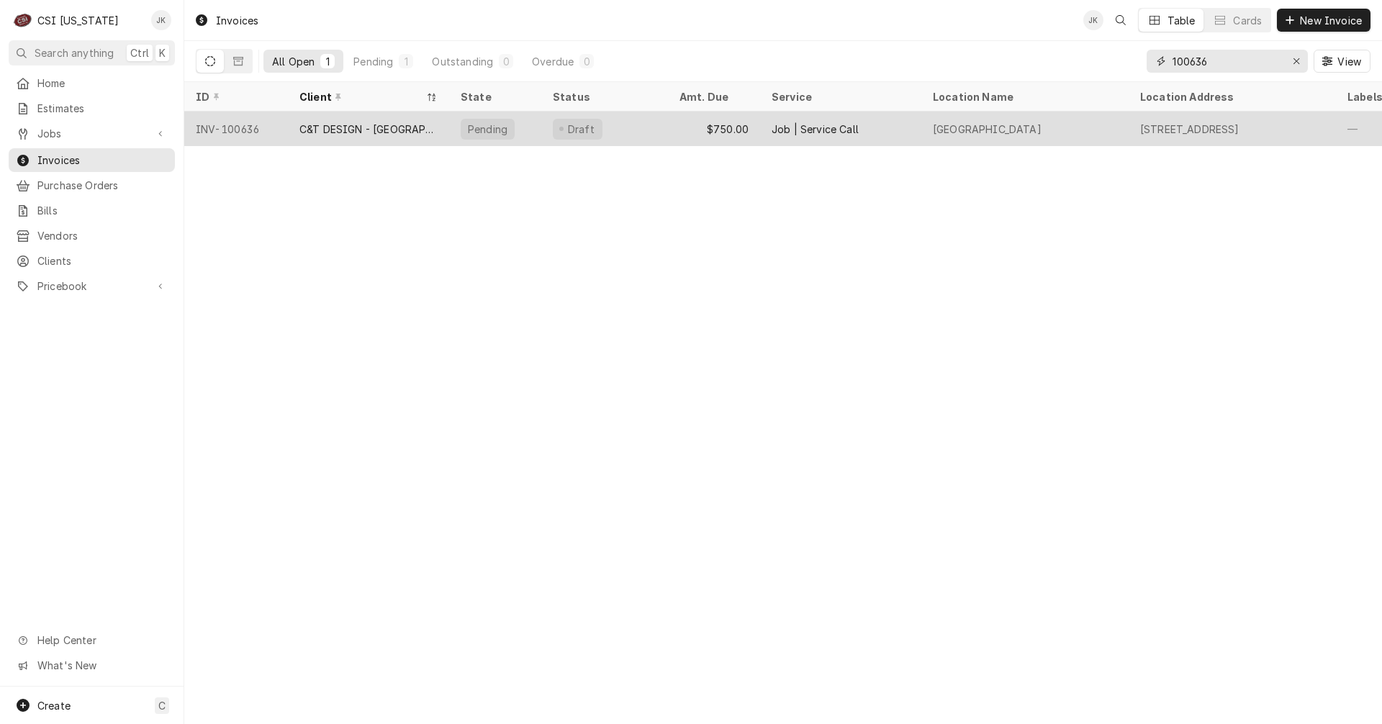
type input "100636"
click at [351, 117] on div "C&T DESIGN - [GEOGRAPHIC_DATA]" at bounding box center [368, 129] width 161 height 35
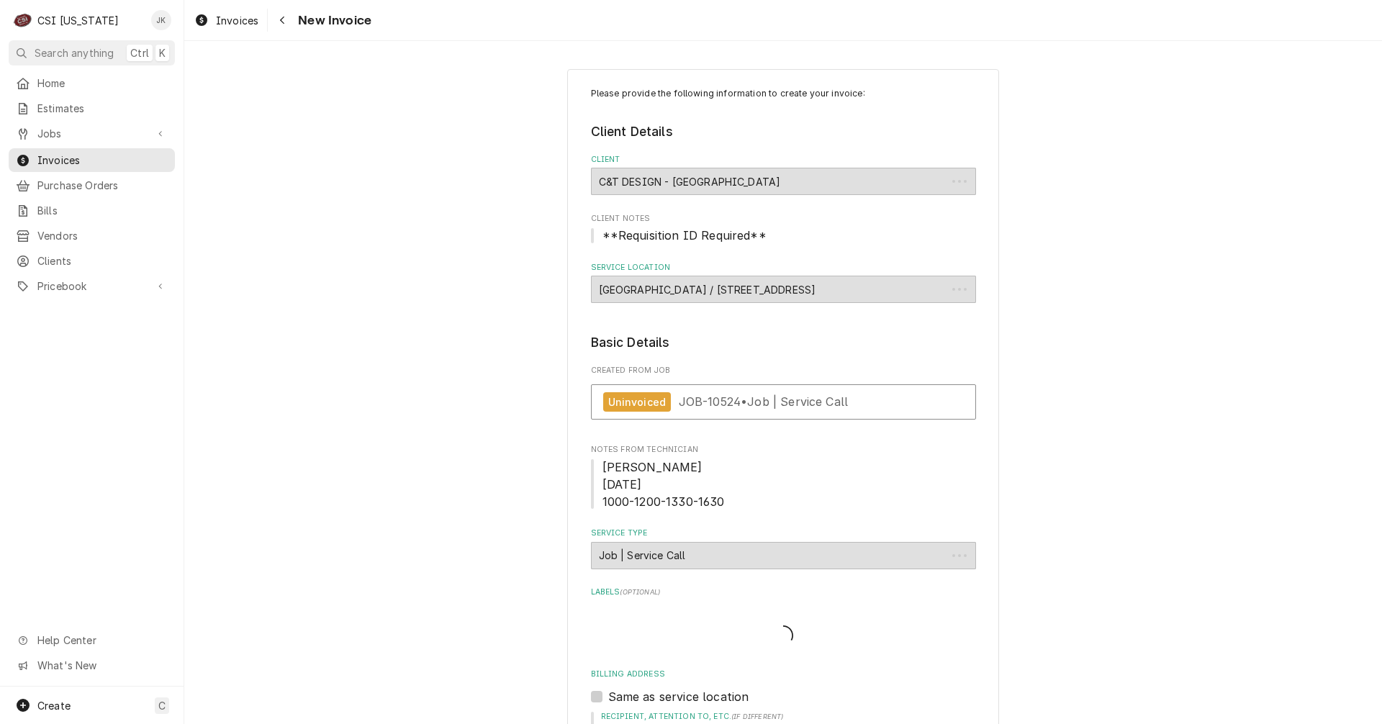
type textarea "x"
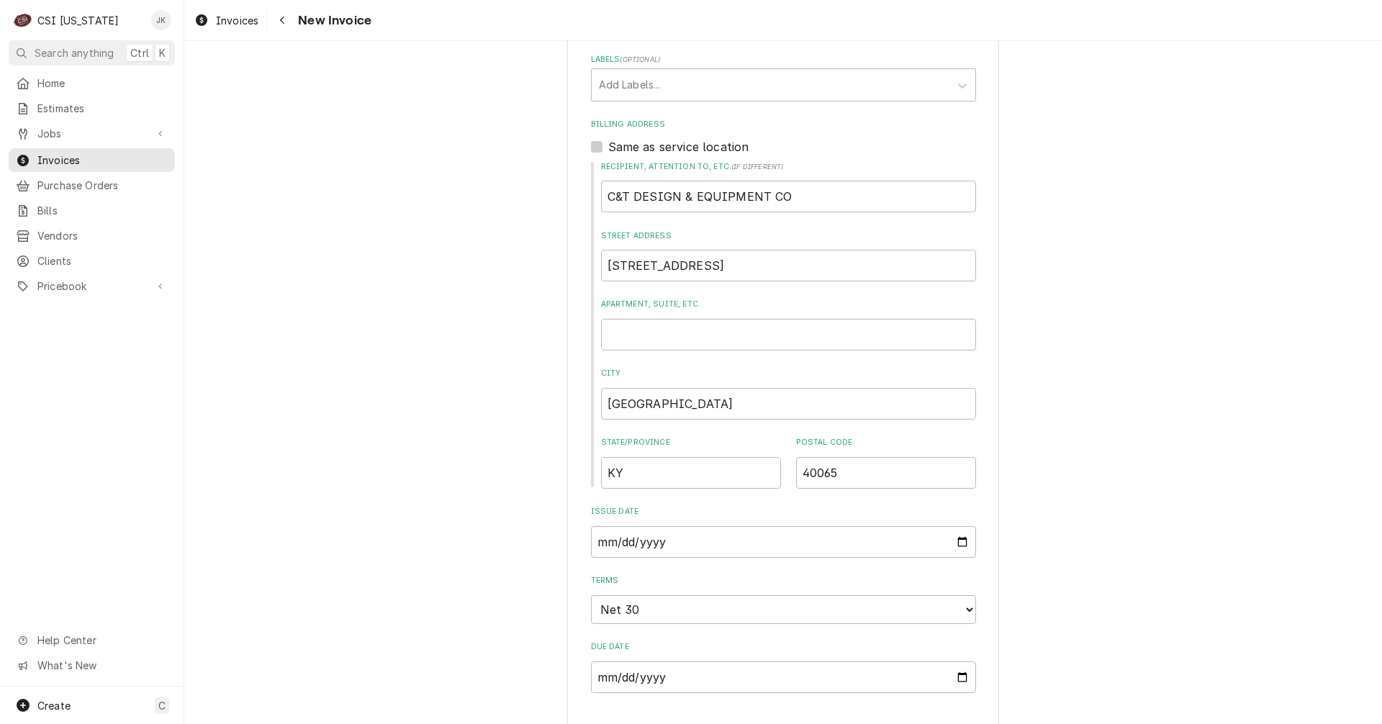
scroll to position [576, 0]
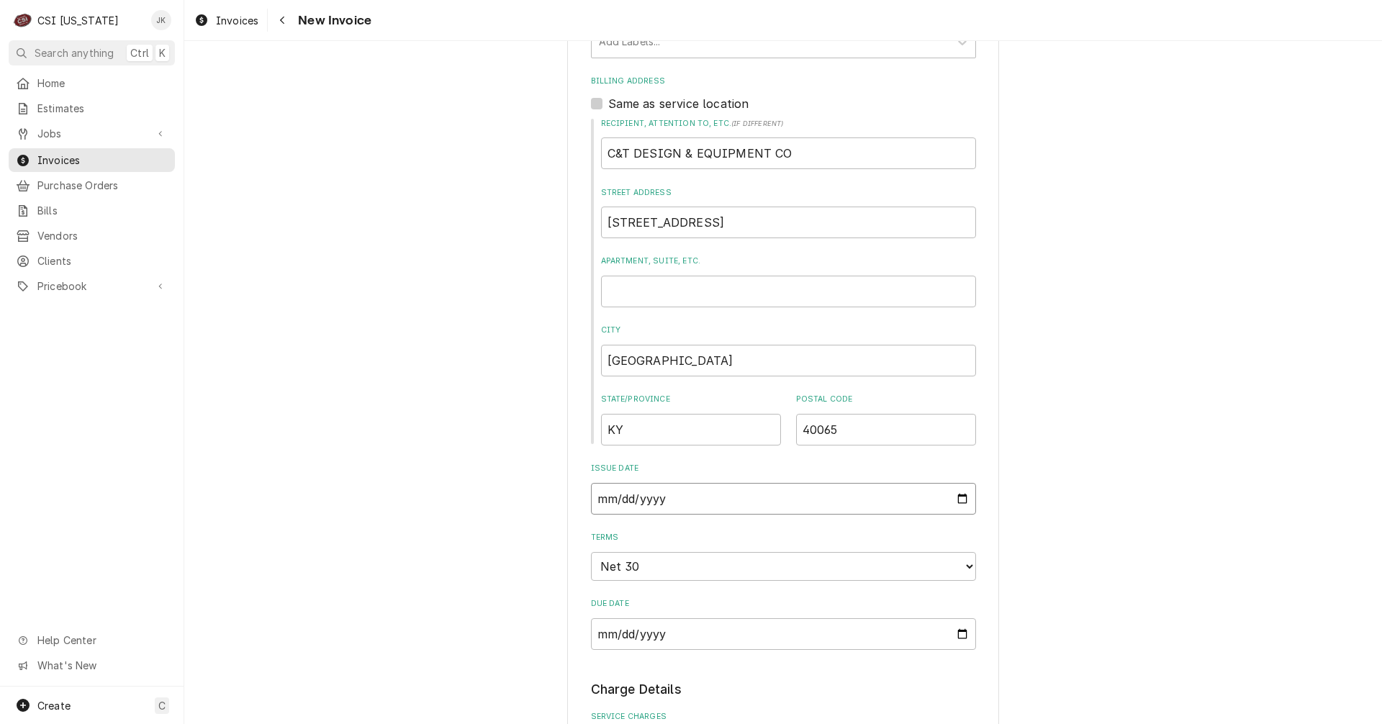
click at [592, 498] on input "2025-09-29" at bounding box center [783, 499] width 385 height 32
type input "2025-01-29"
type textarea "x"
type input "2025-10-29"
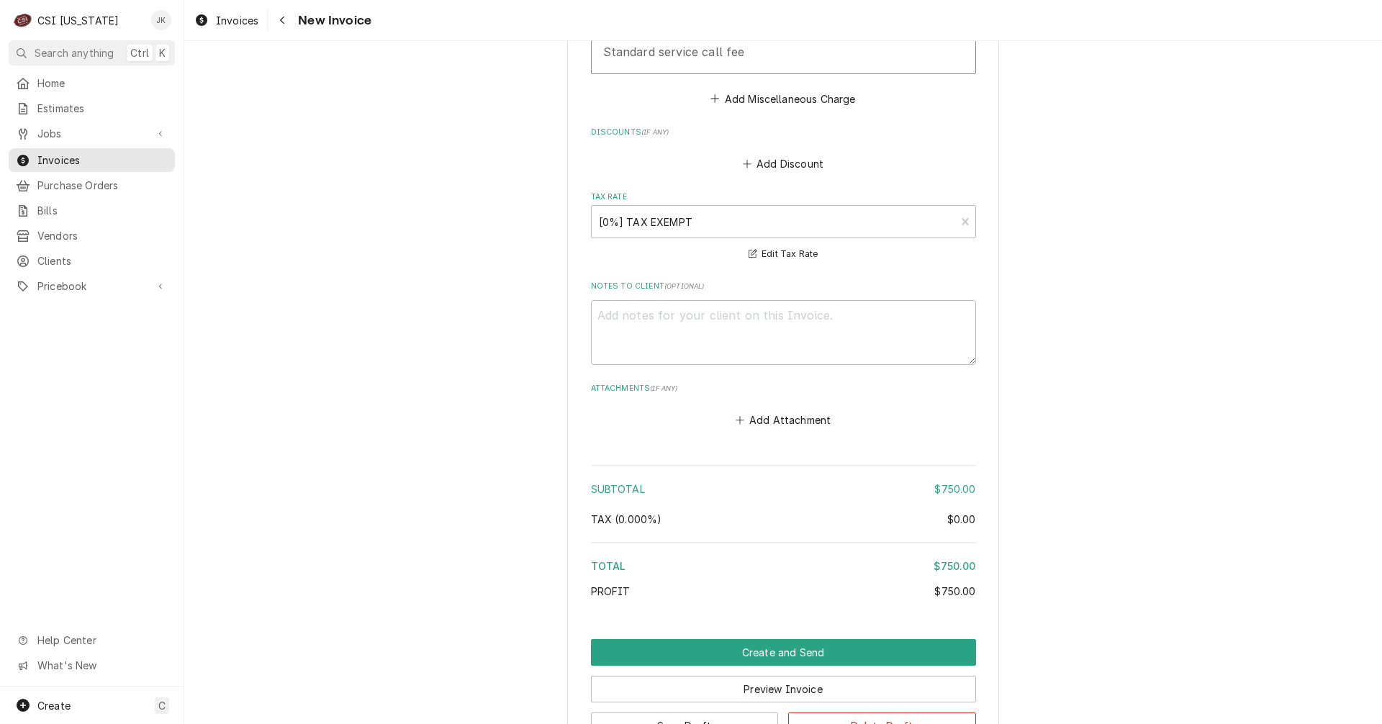
scroll to position [2202, 0]
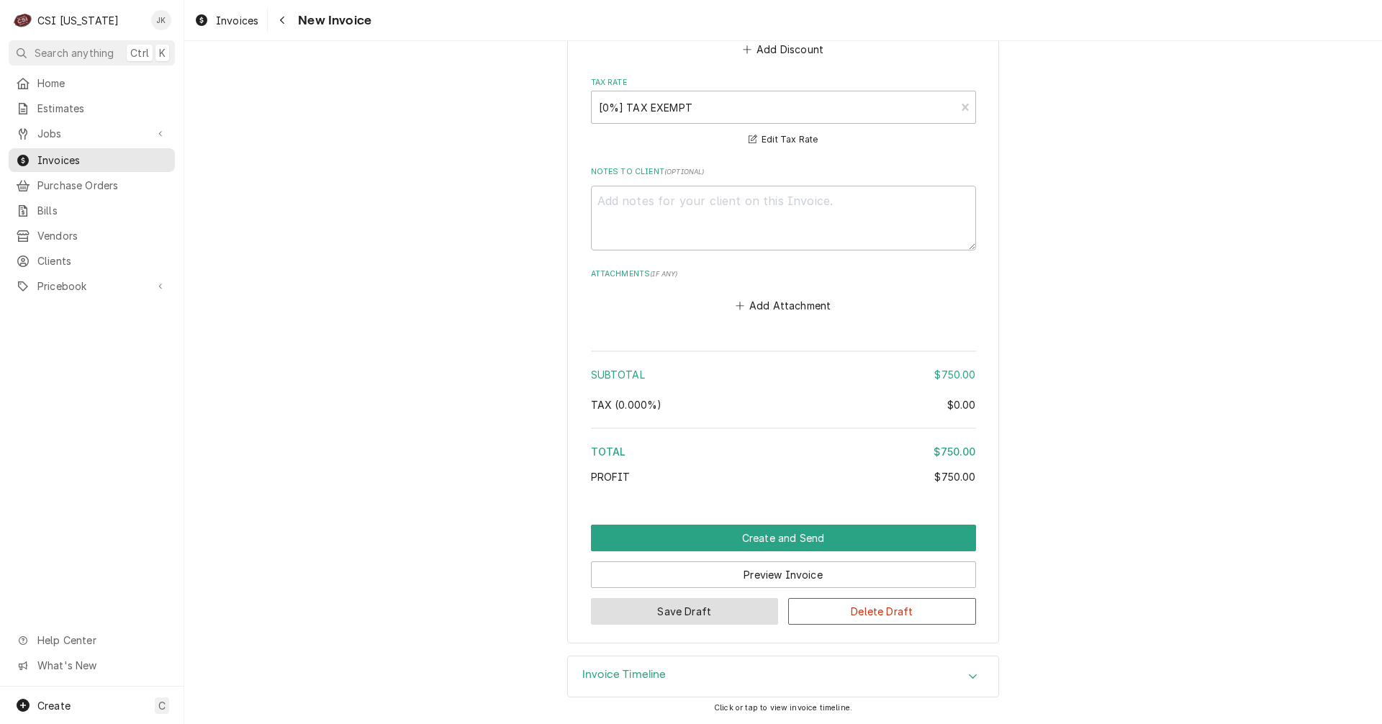
click at [718, 615] on button "Save Draft" at bounding box center [685, 611] width 188 height 27
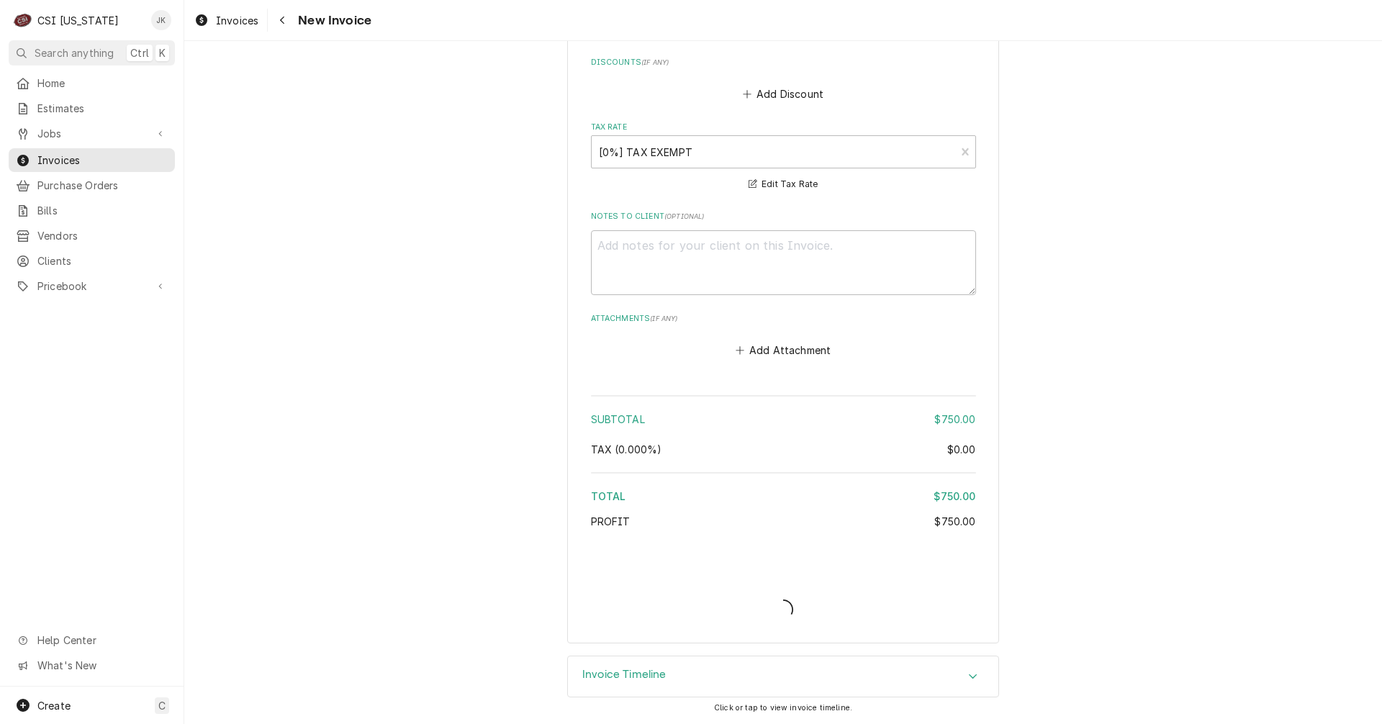
type textarea "x"
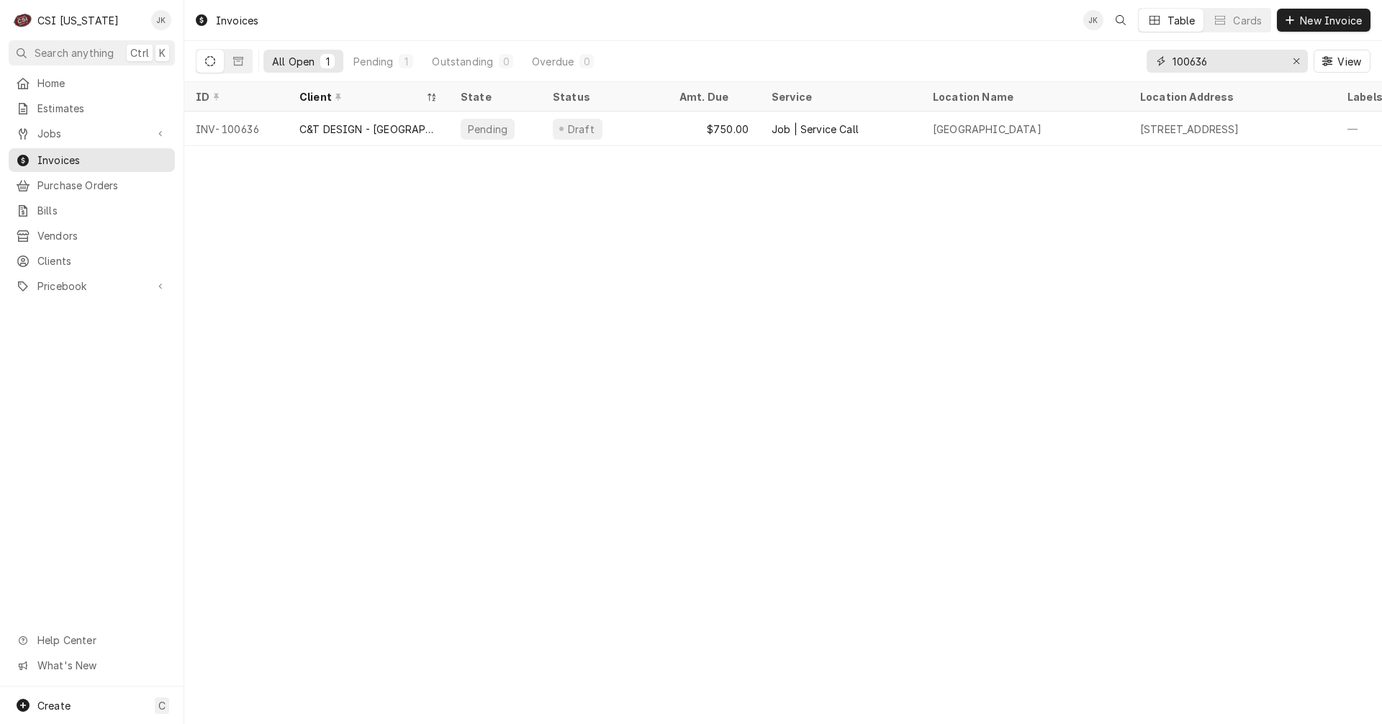
drag, startPoint x: 1192, startPoint y: 61, endPoint x: 1212, endPoint y: 60, distance: 20.2
click at [1212, 60] on input "100636" at bounding box center [1226, 61] width 108 height 23
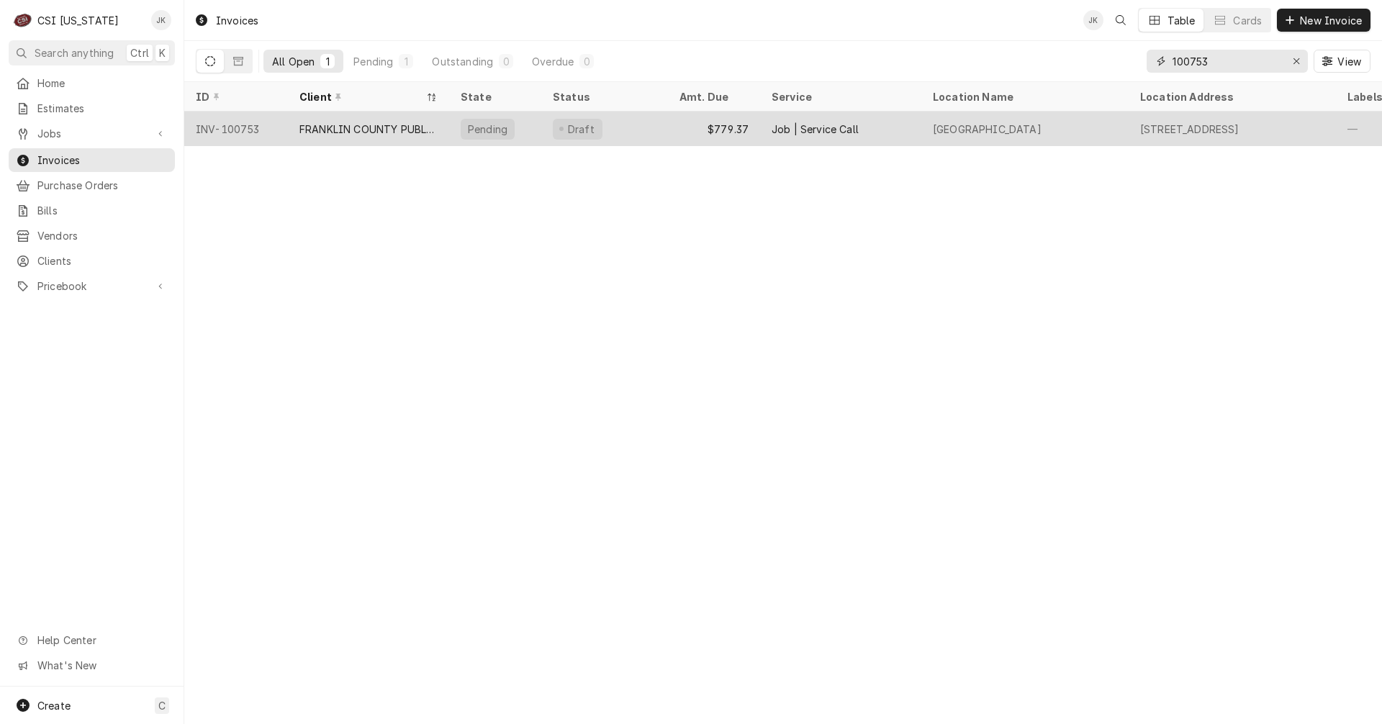
type input "100753"
click at [325, 124] on div "FRANKLIN COUNTY PUBLIC SCHOOLS" at bounding box center [368, 129] width 138 height 15
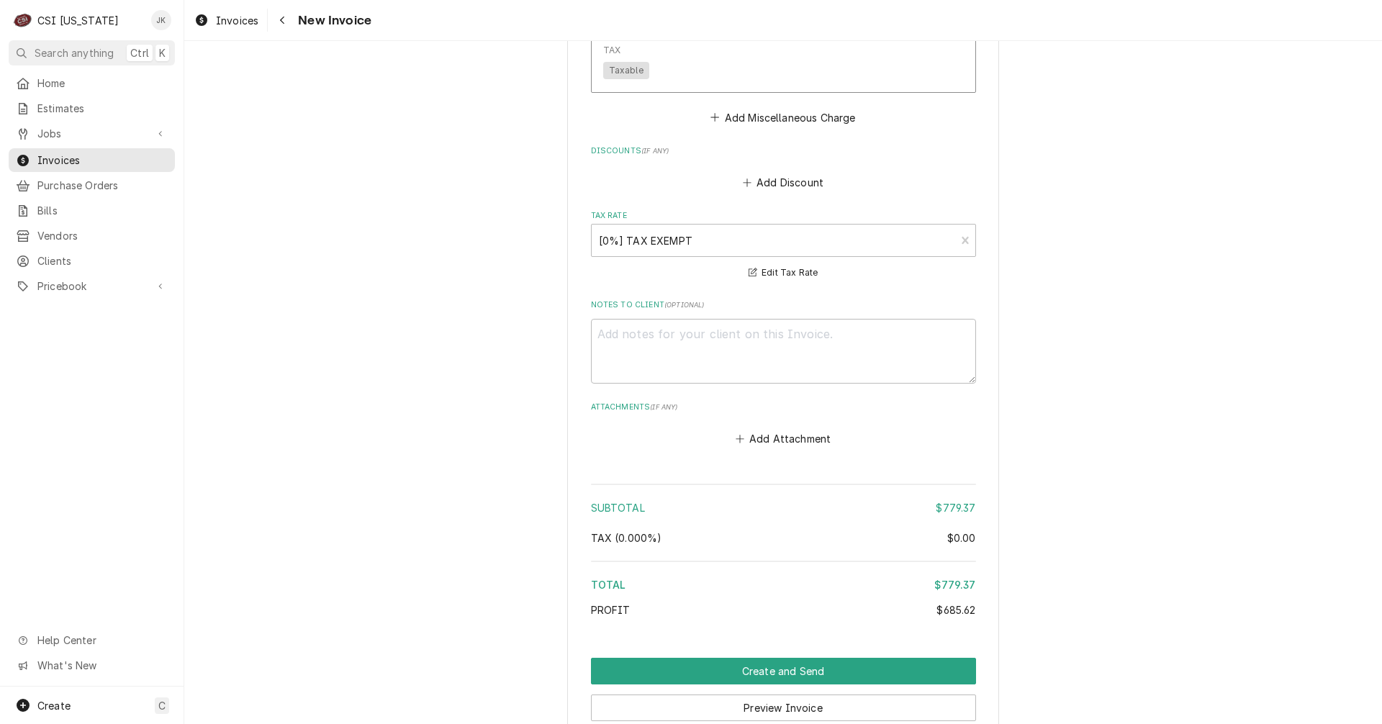
scroll to position [2519, 0]
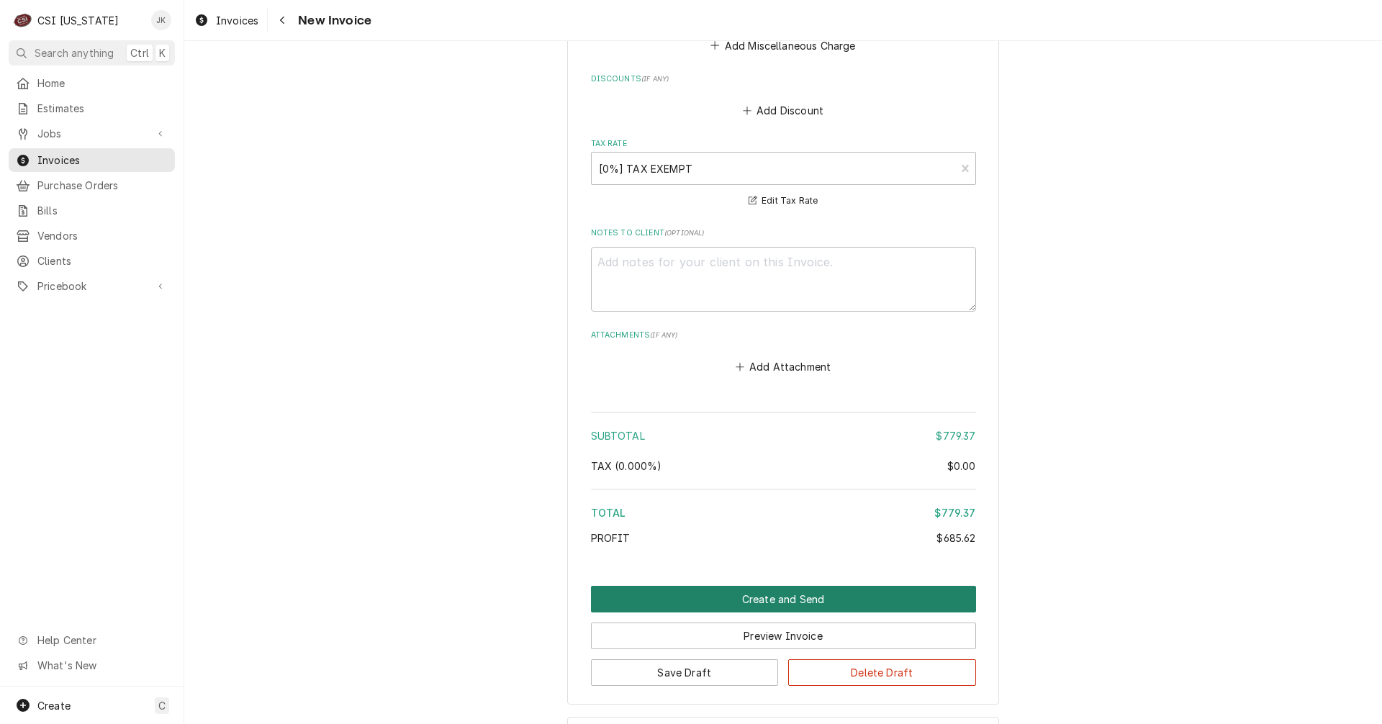
click at [795, 586] on button "Create and Send" at bounding box center [783, 599] width 385 height 27
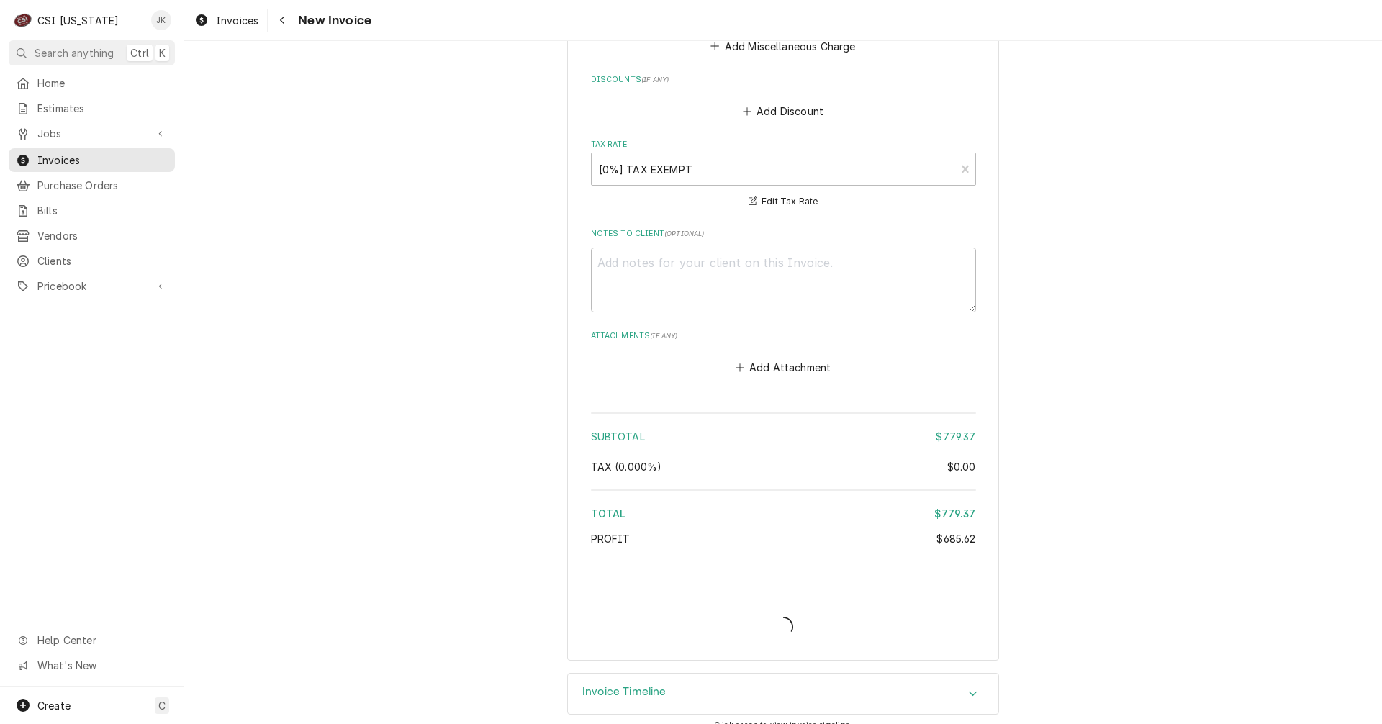
type textarea "x"
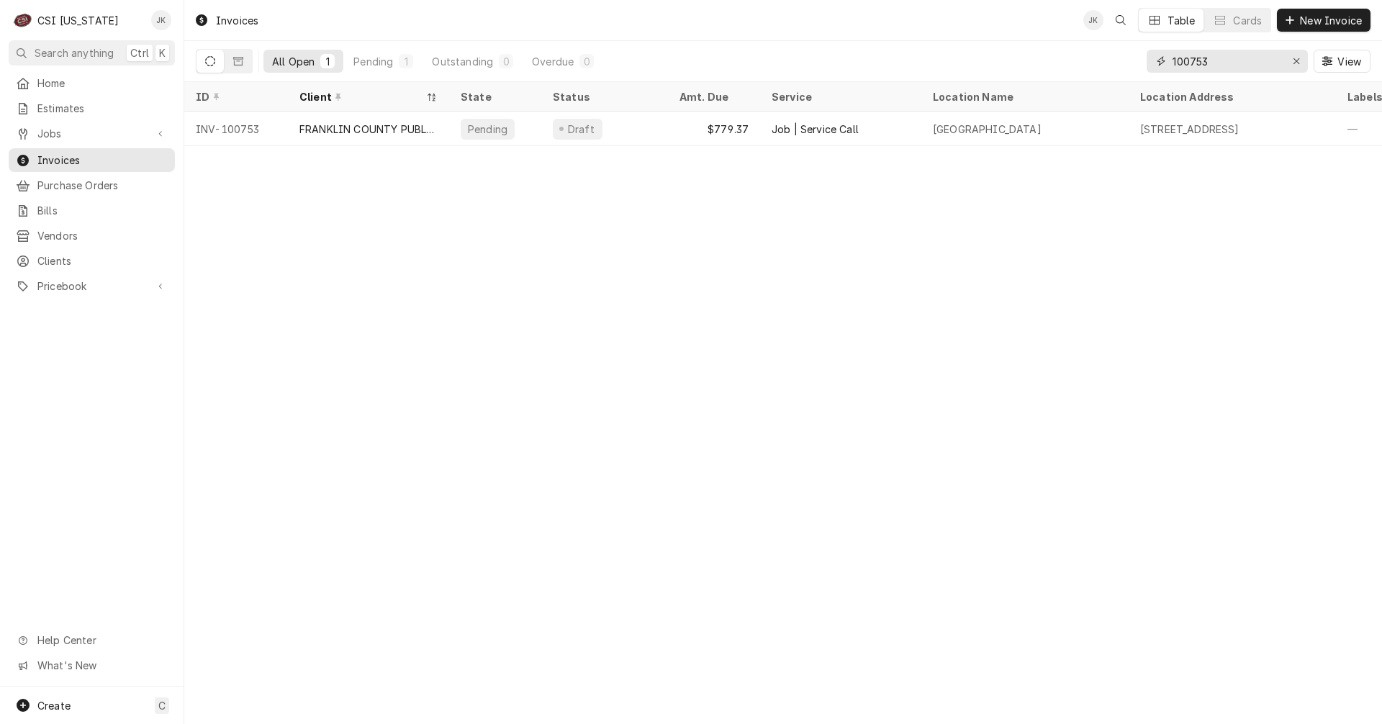
drag, startPoint x: 1198, startPoint y: 61, endPoint x: 1211, endPoint y: 60, distance: 13.0
click at [1211, 60] on input "100753" at bounding box center [1226, 61] width 108 height 23
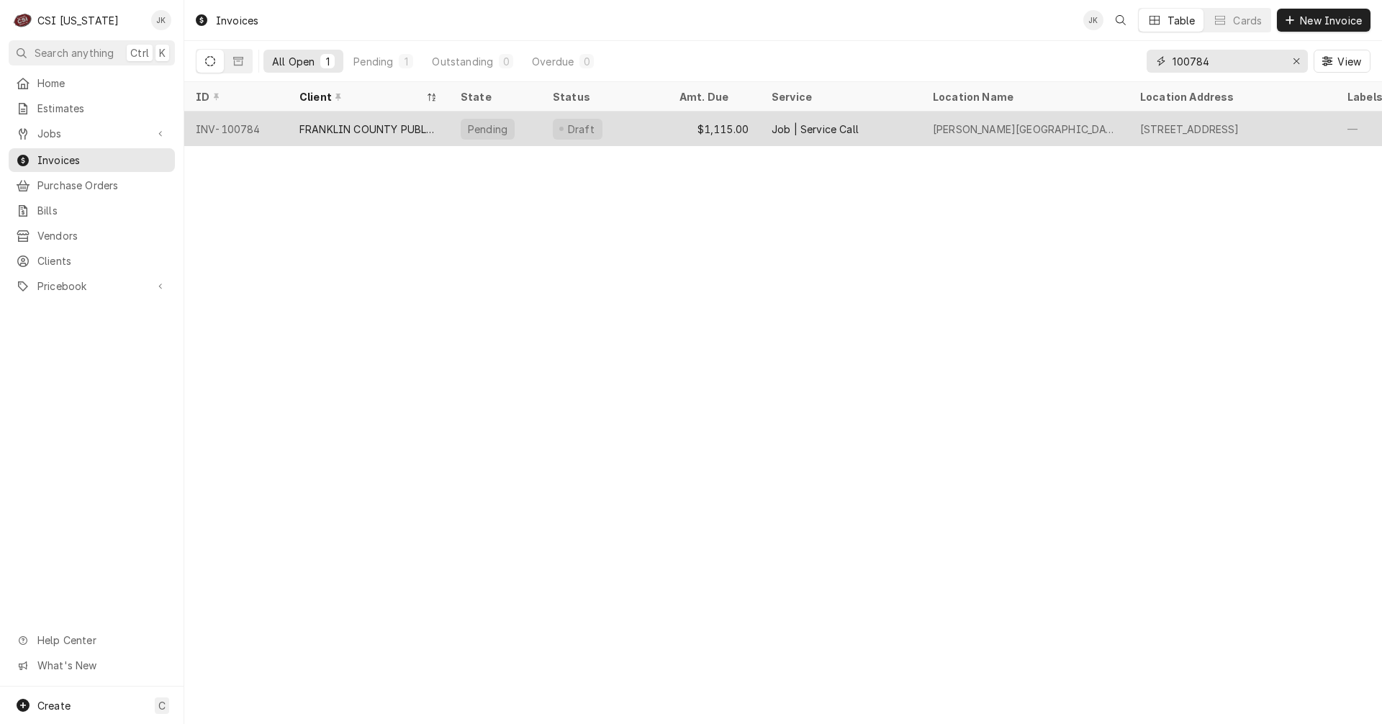
type input "100784"
click at [322, 119] on div "FRANKLIN COUNTY PUBLIC SCHOOLS" at bounding box center [368, 129] width 161 height 35
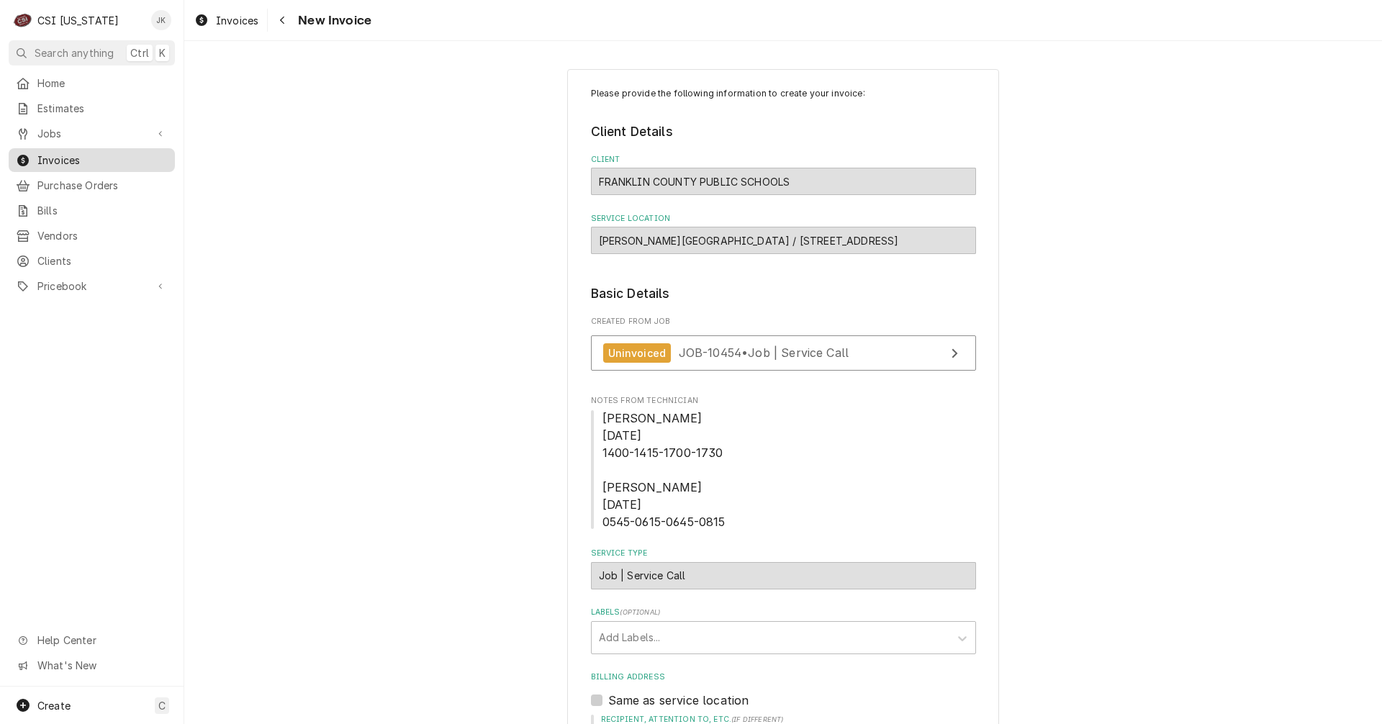
click at [69, 157] on span "Invoices" at bounding box center [102, 160] width 130 height 15
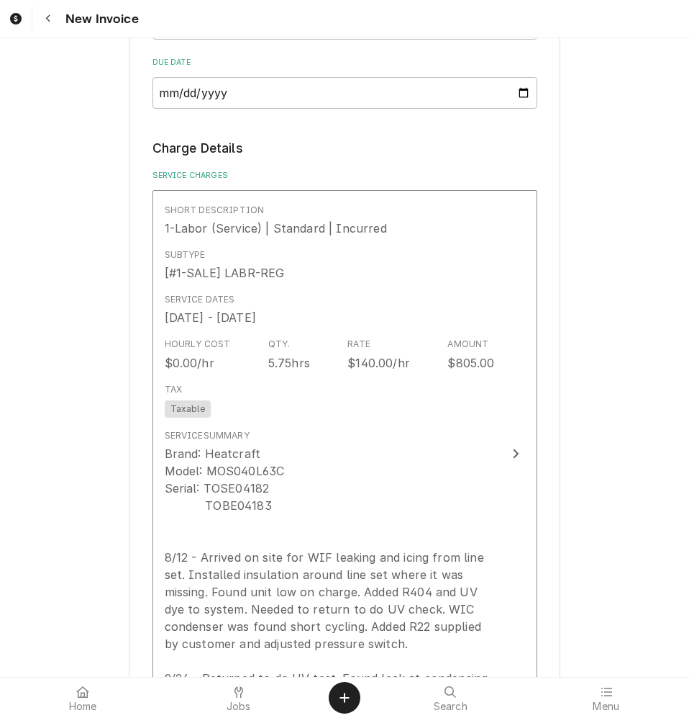
scroll to position [1152, 0]
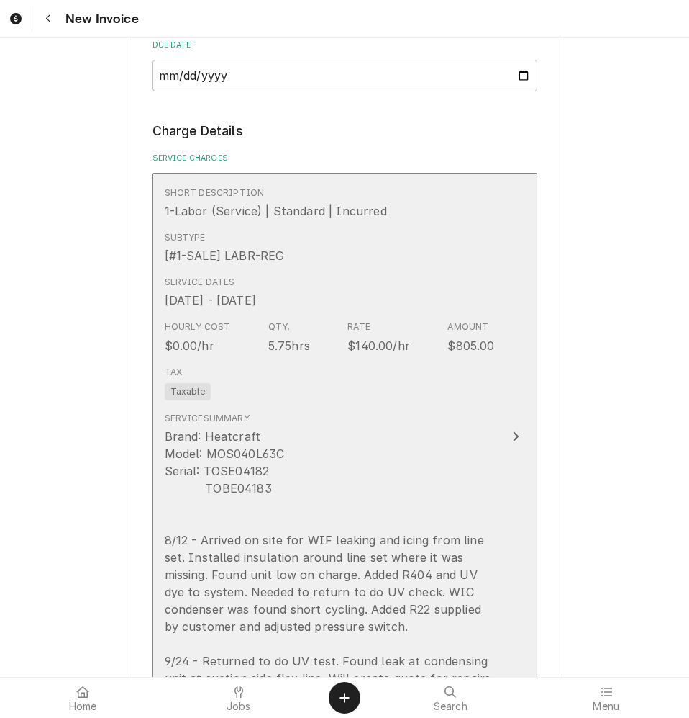
click at [354, 373] on div "Tax Taxable" at bounding box center [330, 383] width 330 height 46
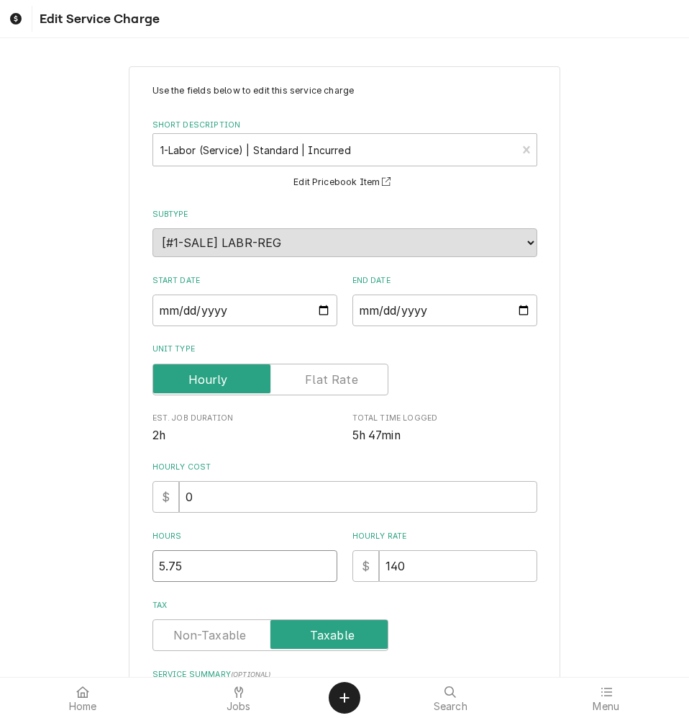
drag, startPoint x: 174, startPoint y: 563, endPoint x: 140, endPoint y: 561, distance: 33.9
click at [140, 561] on div "Use the fields below to edit this service charge Short Description 1-Labor (Ser…" at bounding box center [345, 560] width 432 height 989
type textarea "x"
type input "6"
type textarea "x"
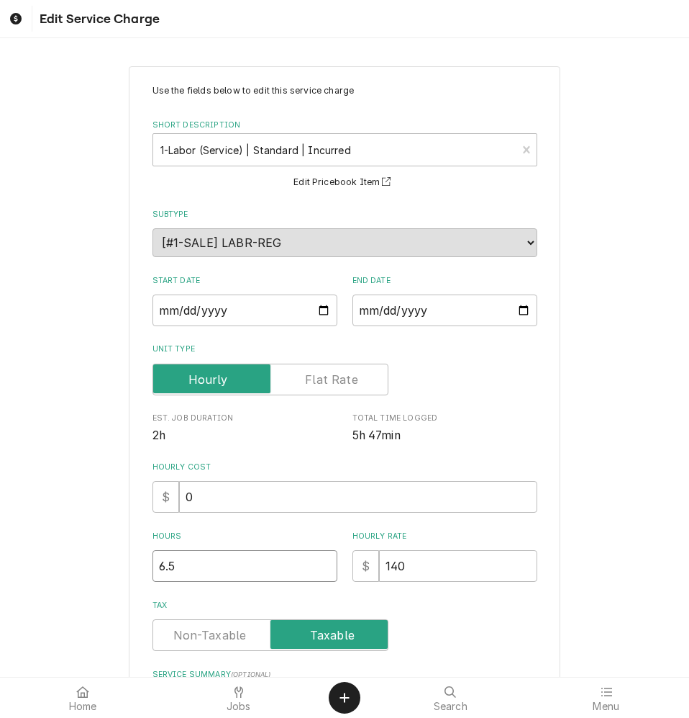
type input "6.5"
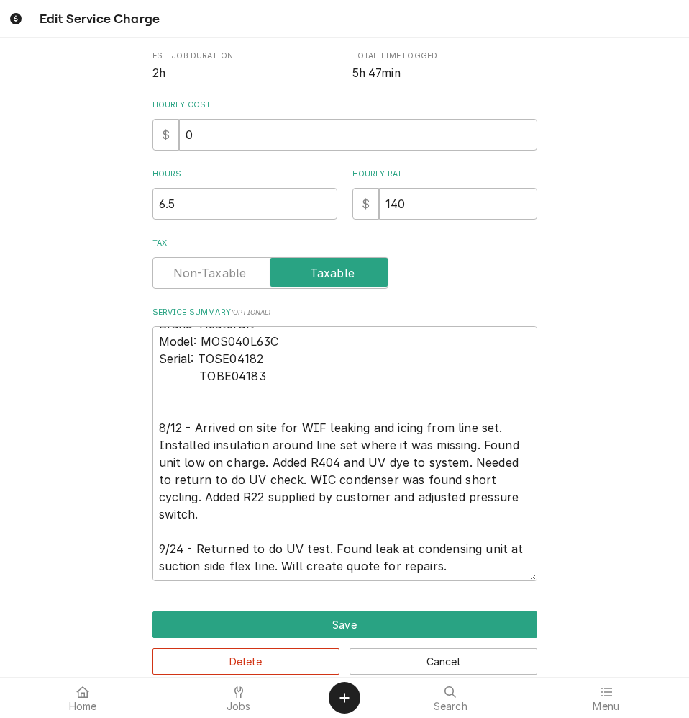
scroll to position [391, 0]
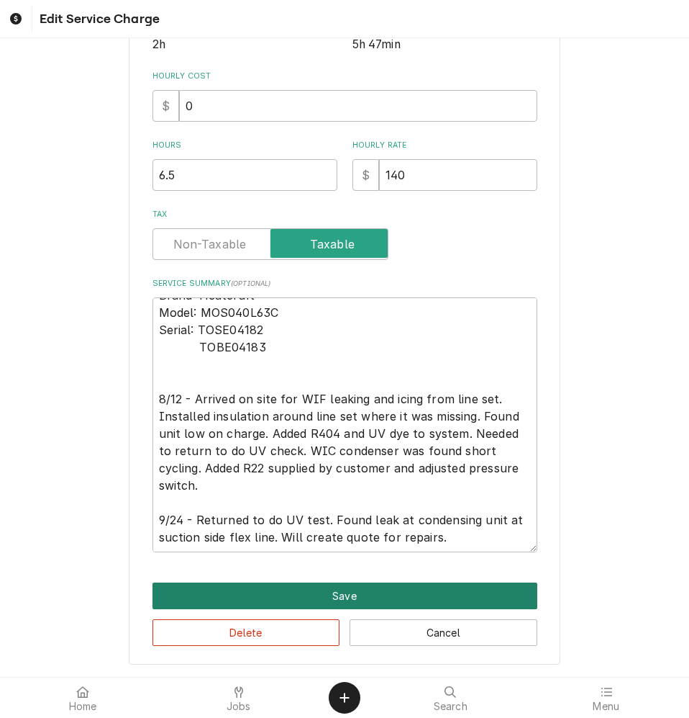
click at [461, 593] on button "Save" at bounding box center [345, 595] width 385 height 27
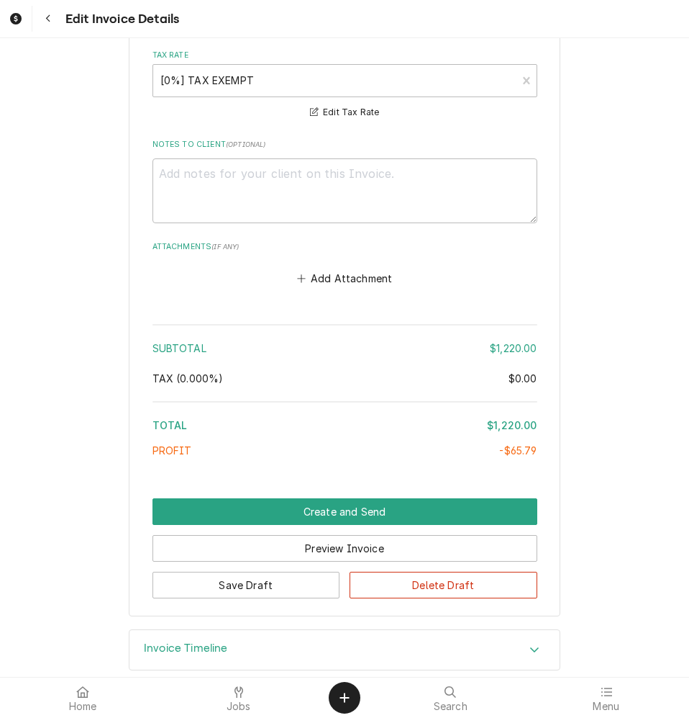
scroll to position [2904, 0]
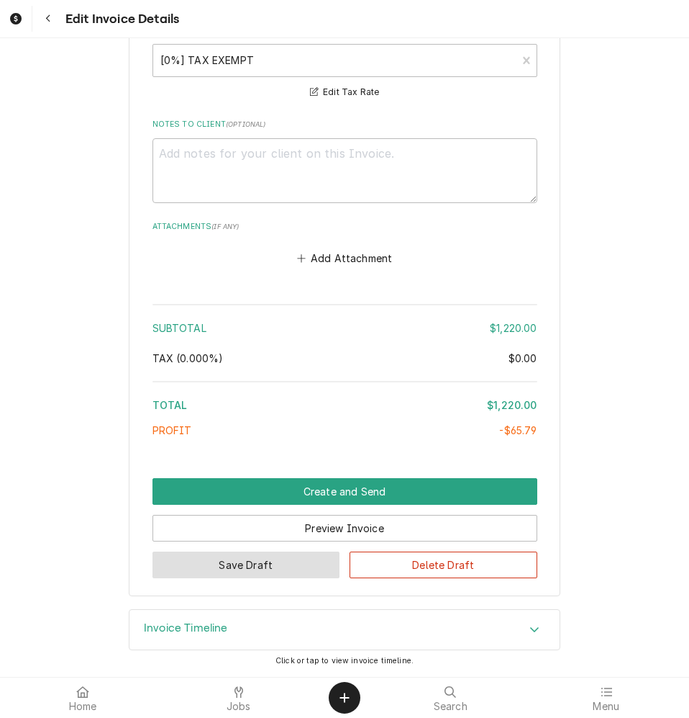
click at [300, 571] on button "Save Draft" at bounding box center [247, 564] width 188 height 27
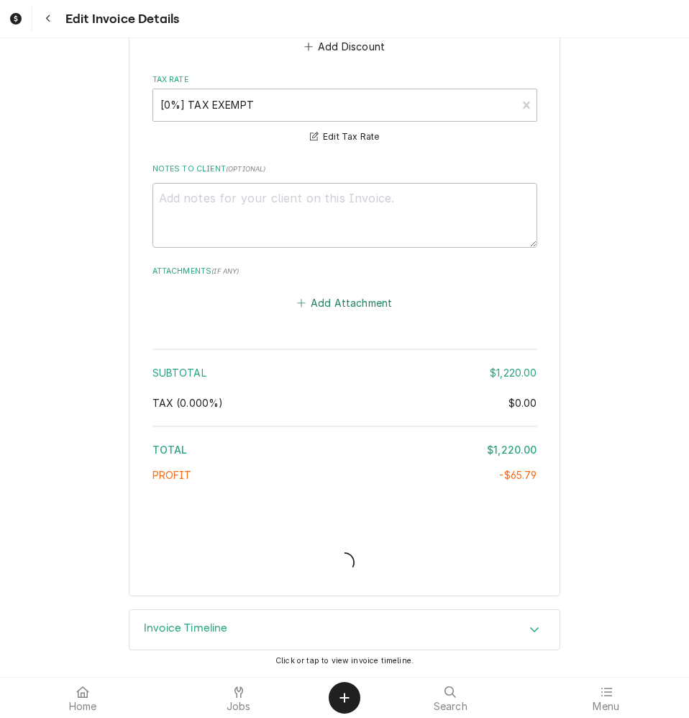
type textarea "x"
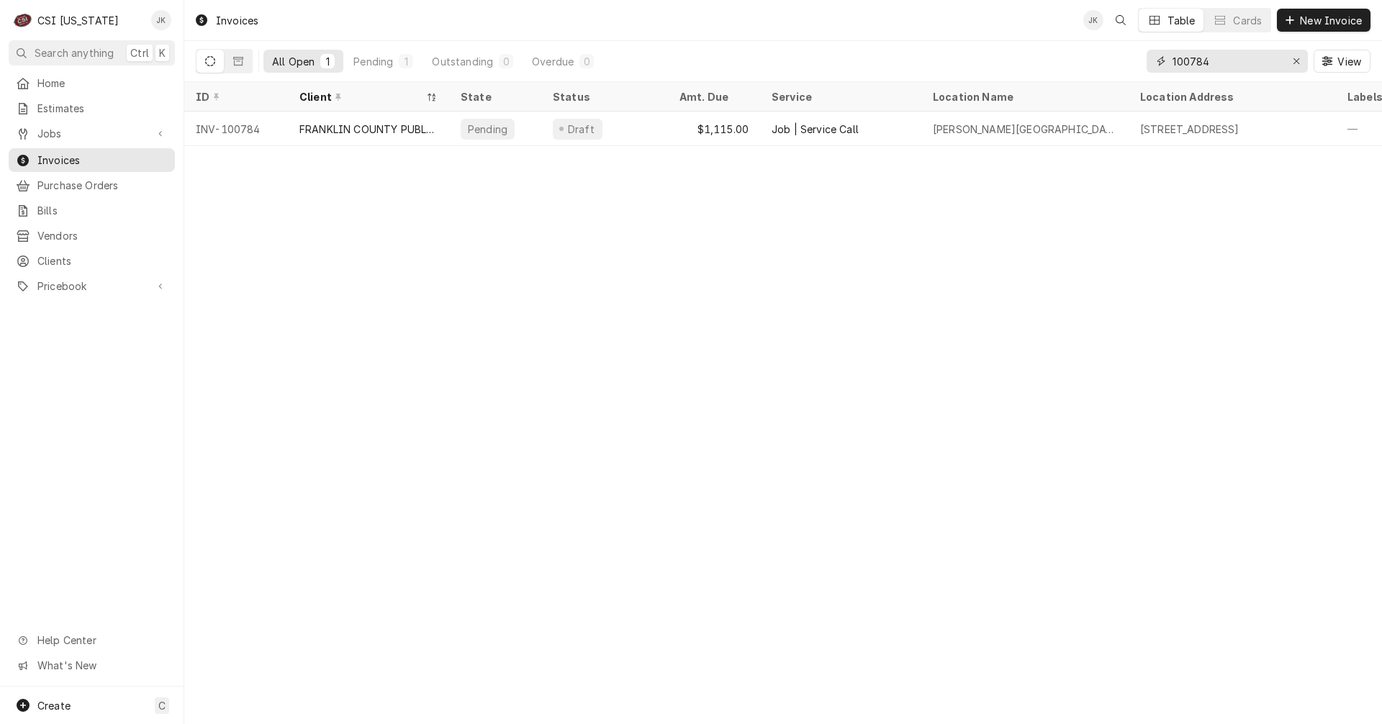
drag, startPoint x: 1198, startPoint y: 63, endPoint x: 1215, endPoint y: 65, distance: 17.5
click at [1213, 63] on input "100784" at bounding box center [1226, 61] width 108 height 23
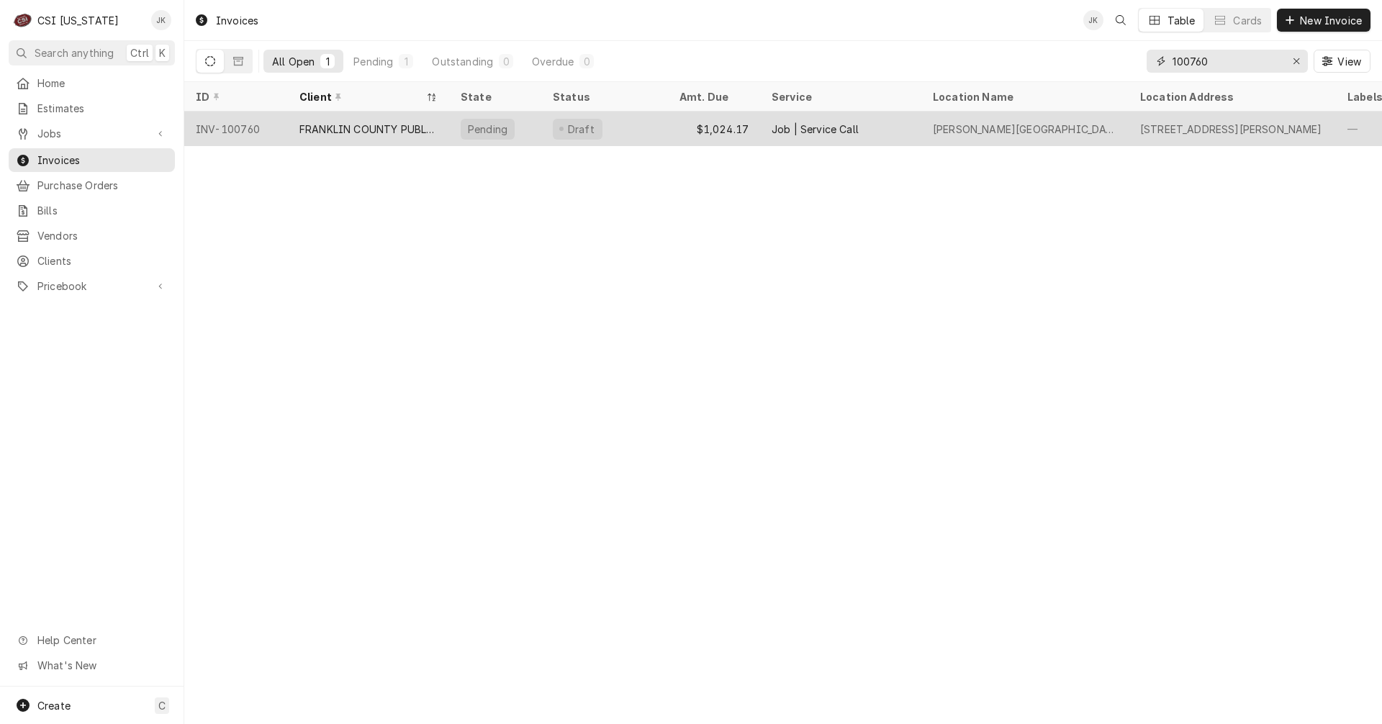
type input "100760"
click at [411, 127] on div "FRANKLIN COUNTY PUBLIC SCHOOLS" at bounding box center [368, 129] width 138 height 15
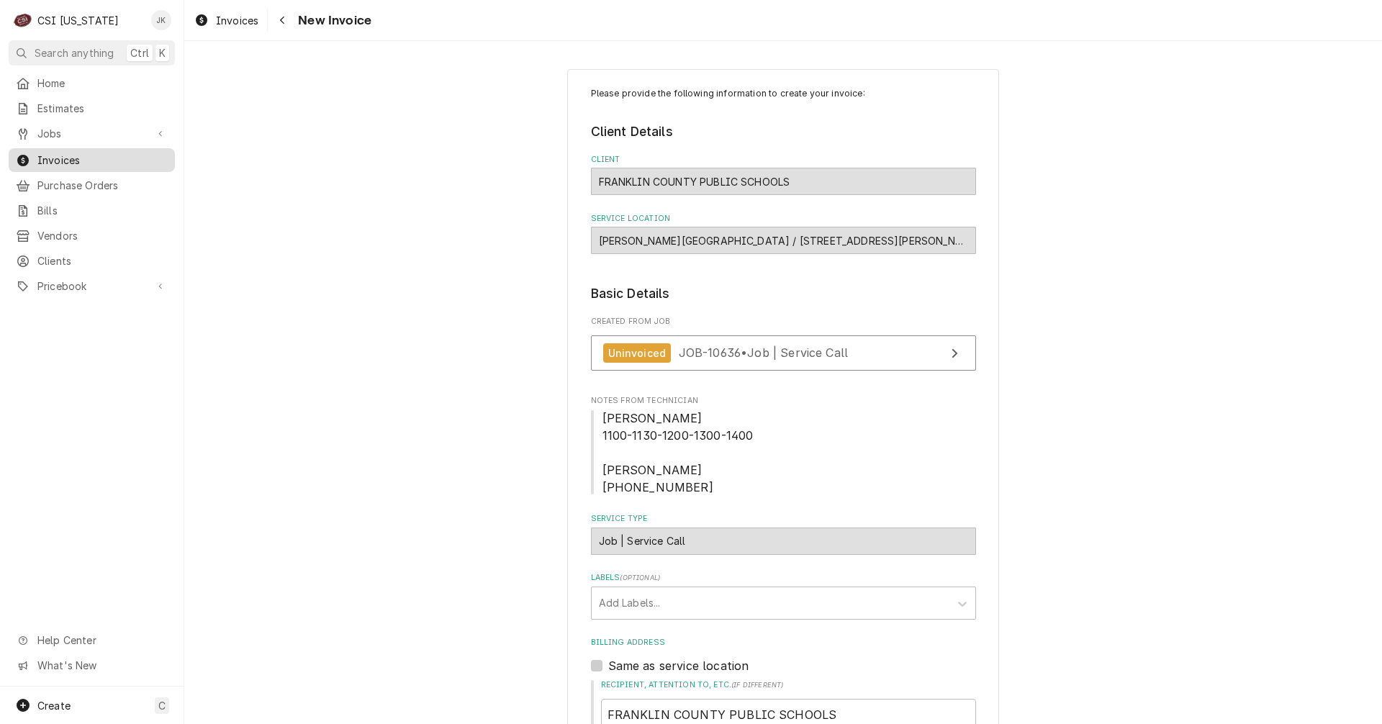
click at [70, 158] on span "Invoices" at bounding box center [102, 160] width 130 height 15
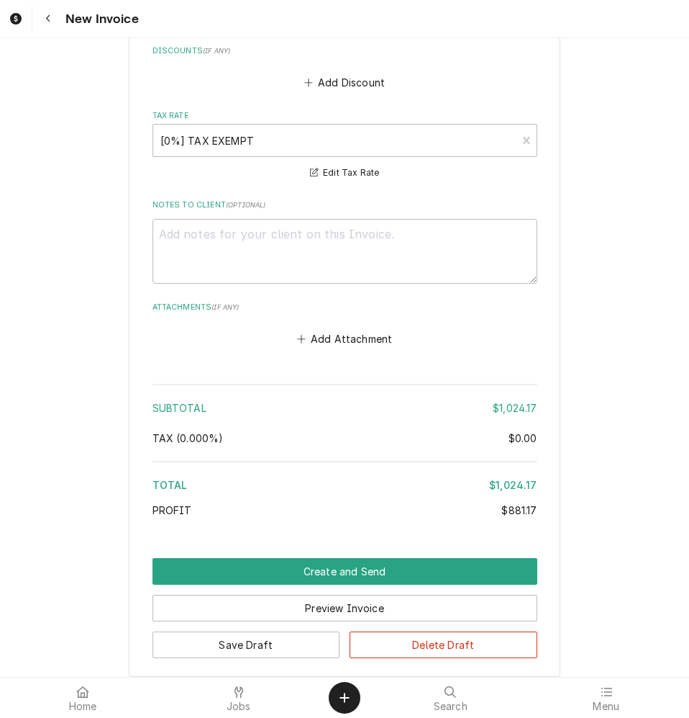
scroll to position [2746, 0]
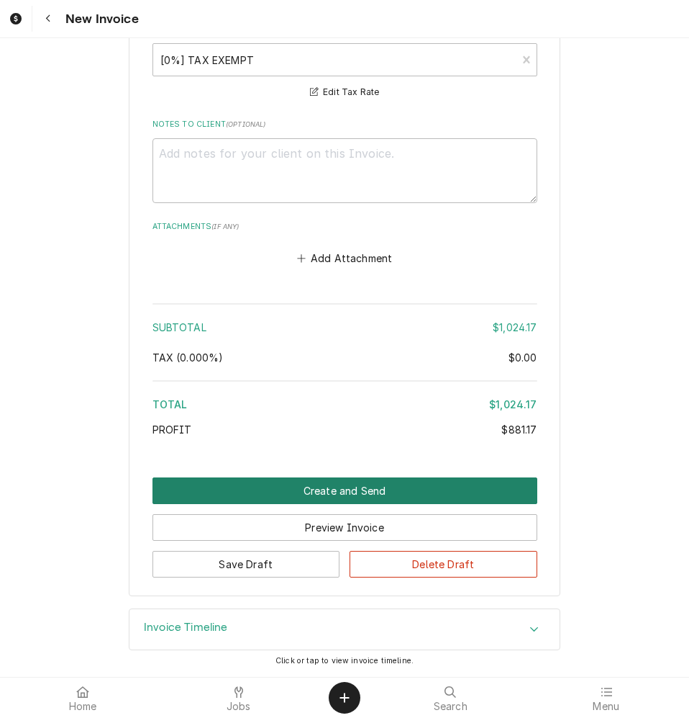
click at [347, 484] on button "Create and Send" at bounding box center [345, 490] width 385 height 27
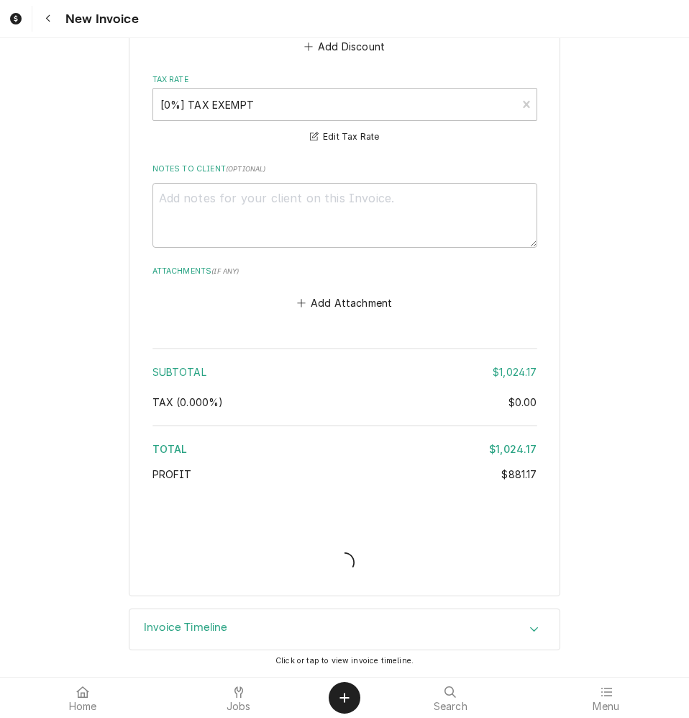
type textarea "x"
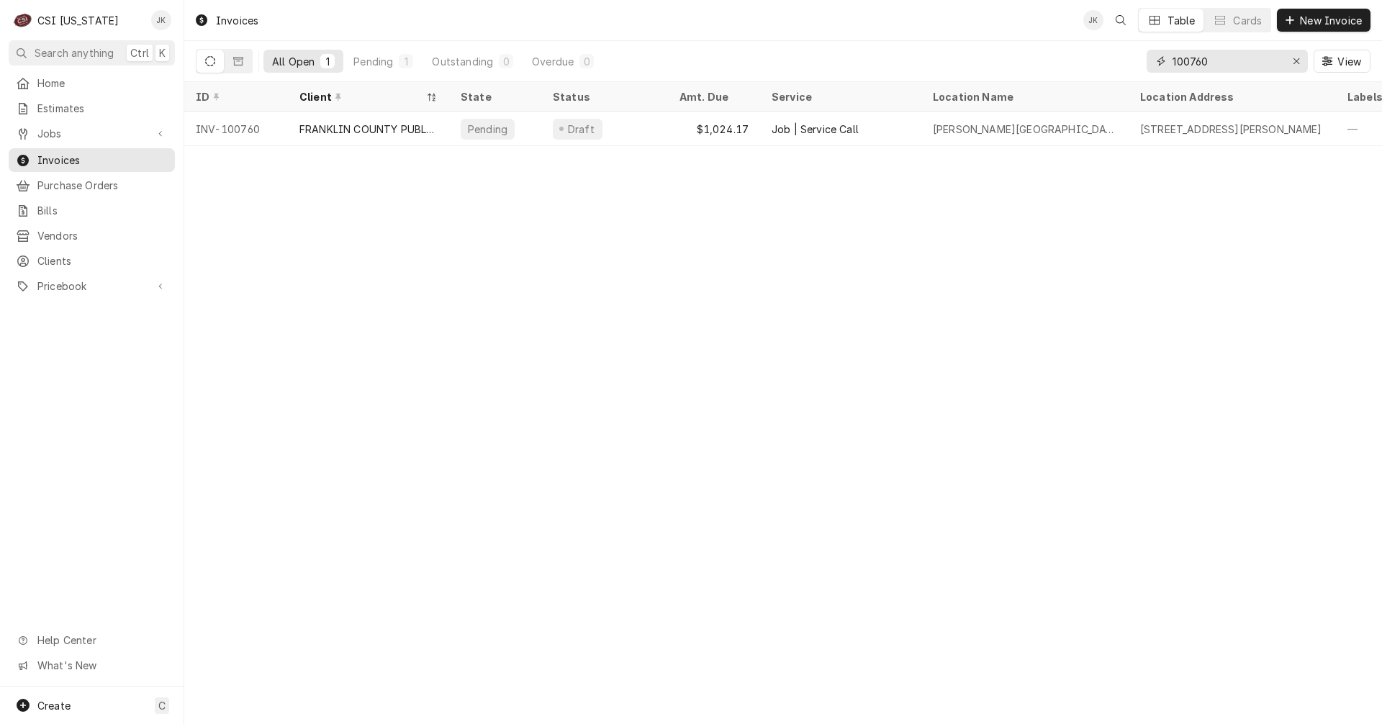
drag, startPoint x: 1200, startPoint y: 60, endPoint x: 1213, endPoint y: 60, distance: 12.2
click at [1213, 60] on input "100760" at bounding box center [1226, 61] width 108 height 23
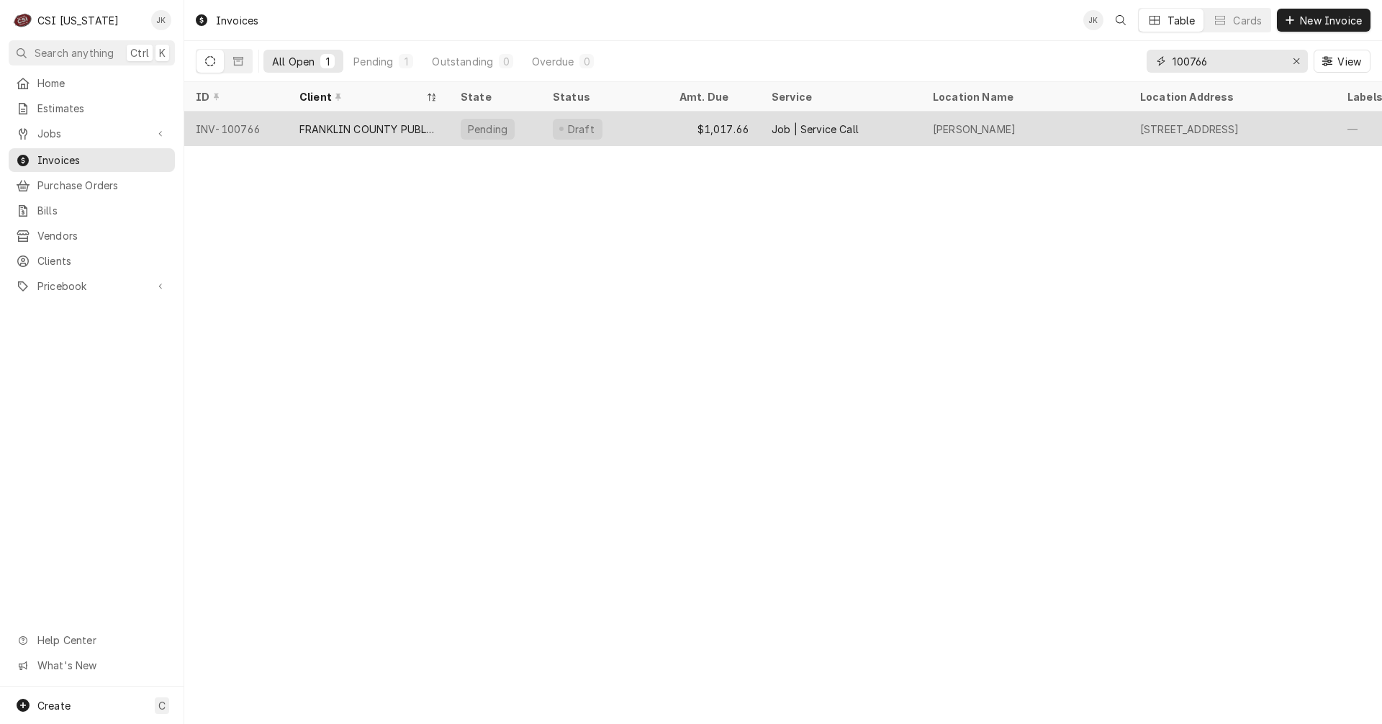
type input "100766"
click at [338, 132] on div "FRANKLIN COUNTY PUBLIC SCHOOLS" at bounding box center [368, 129] width 138 height 15
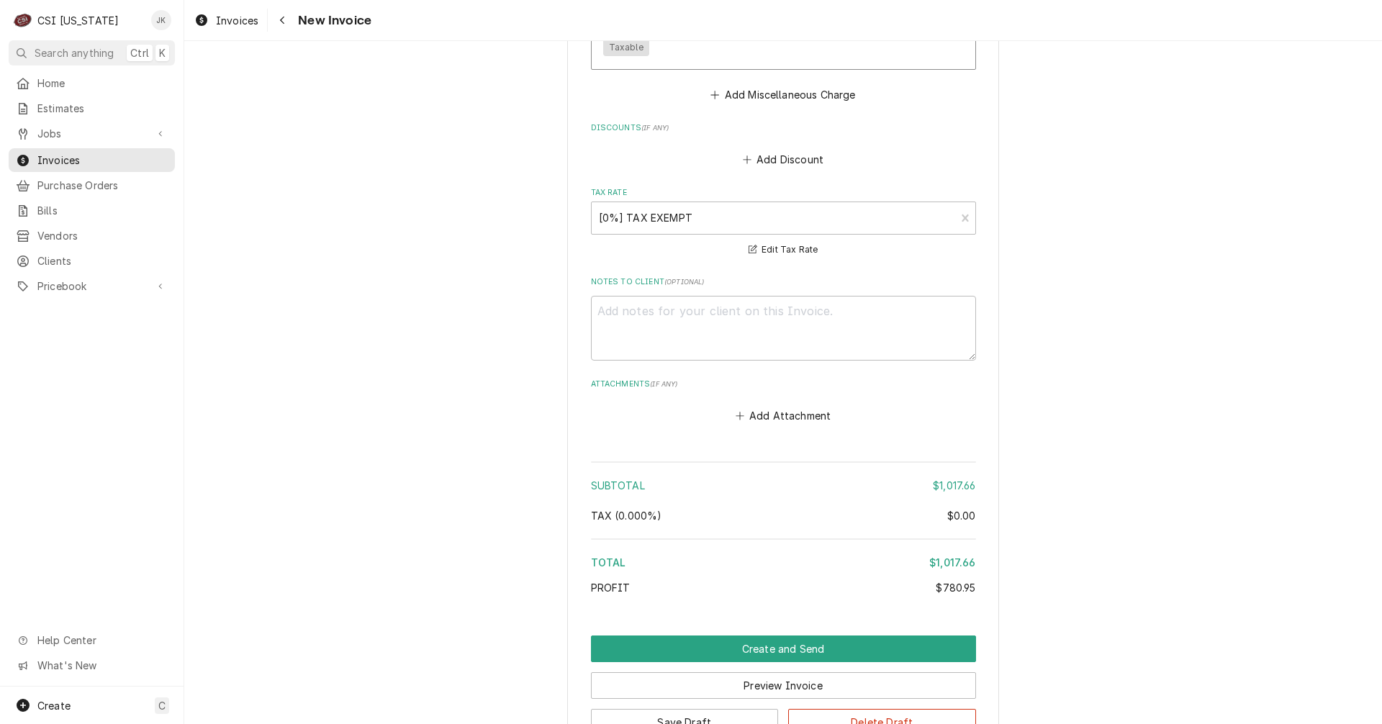
scroll to position [3321, 0]
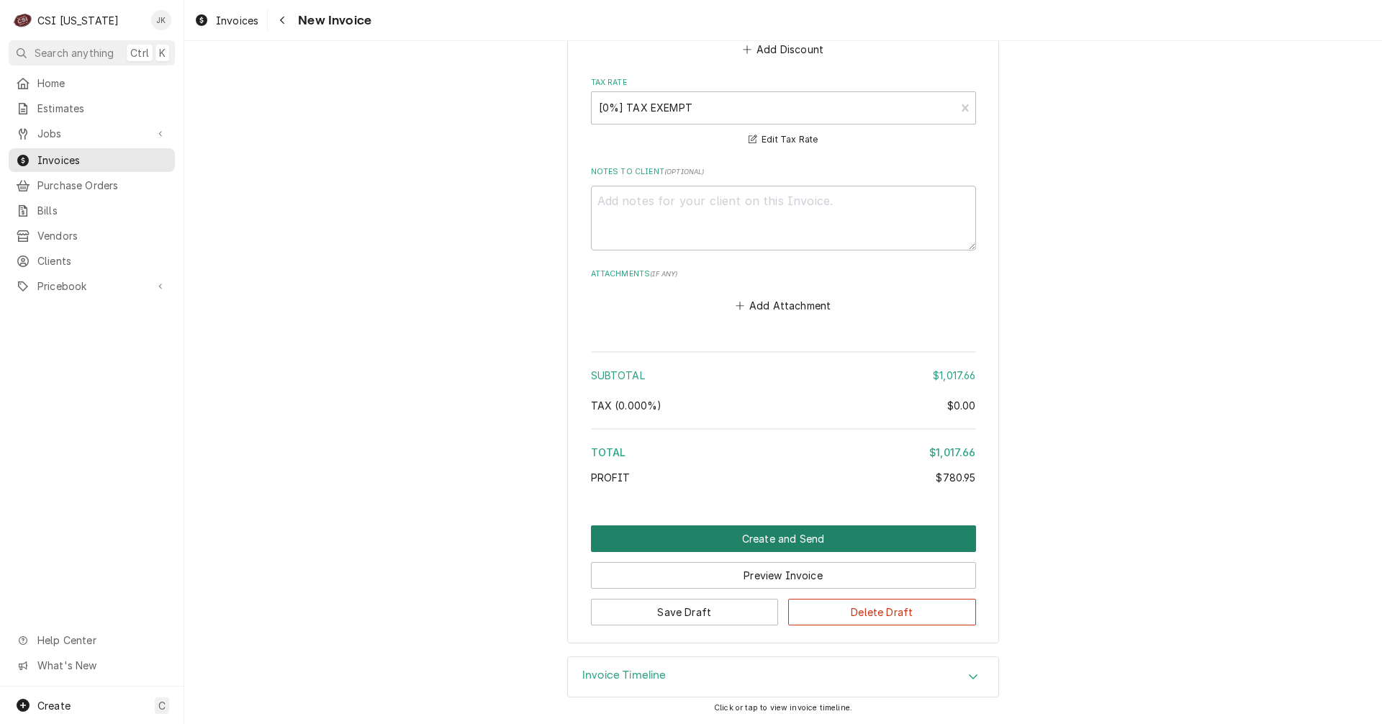
click at [761, 535] on button "Create and Send" at bounding box center [783, 538] width 385 height 27
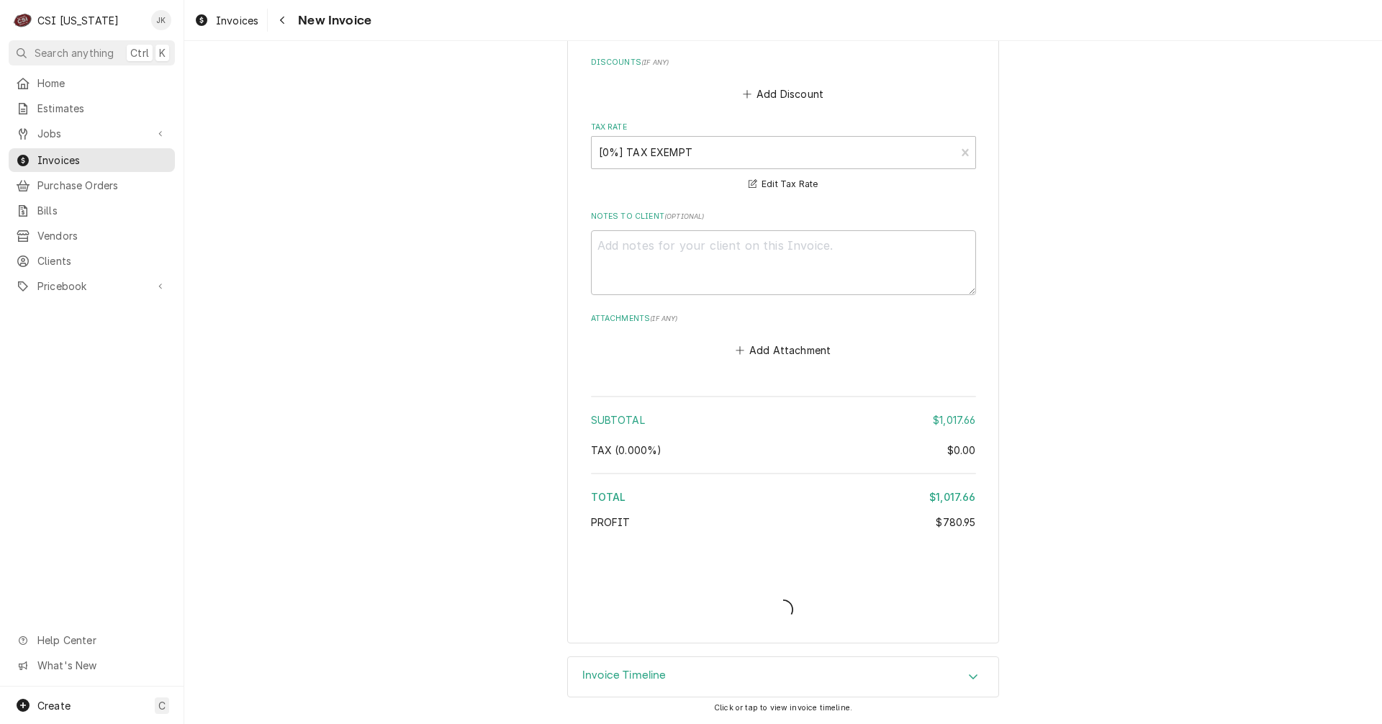
type textarea "x"
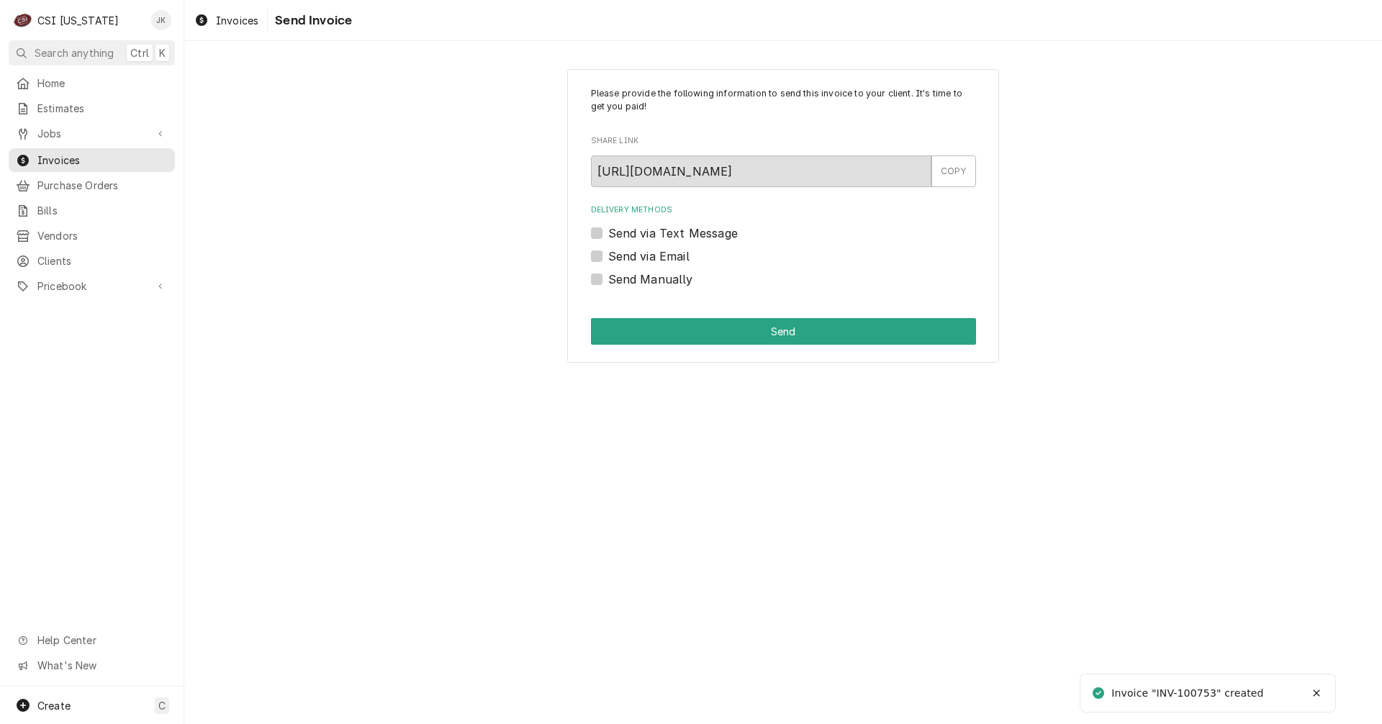
click at [656, 252] on label "Send via Email" at bounding box center [648, 256] width 81 height 17
click at [656, 252] on input "Send via Email" at bounding box center [800, 264] width 385 height 32
checkbox input "true"
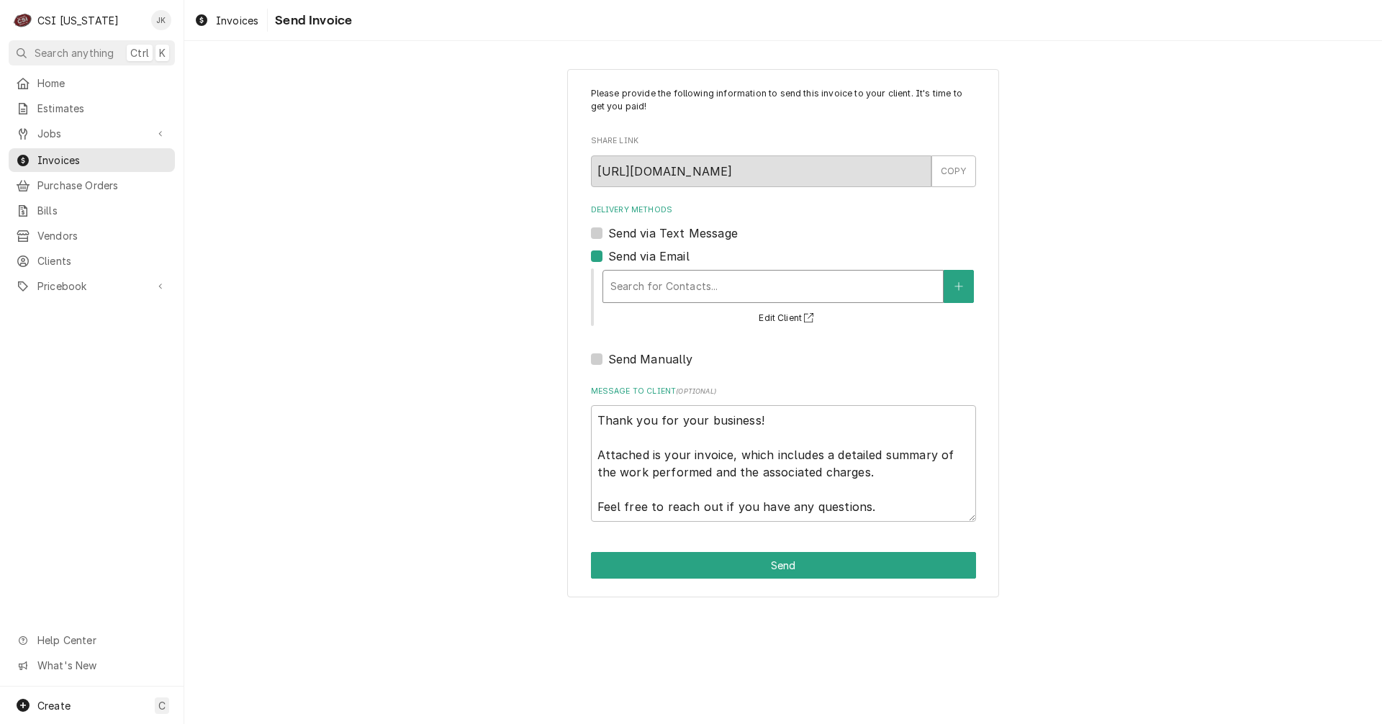
click at [661, 291] on div "Delivery Methods" at bounding box center [772, 286] width 325 height 26
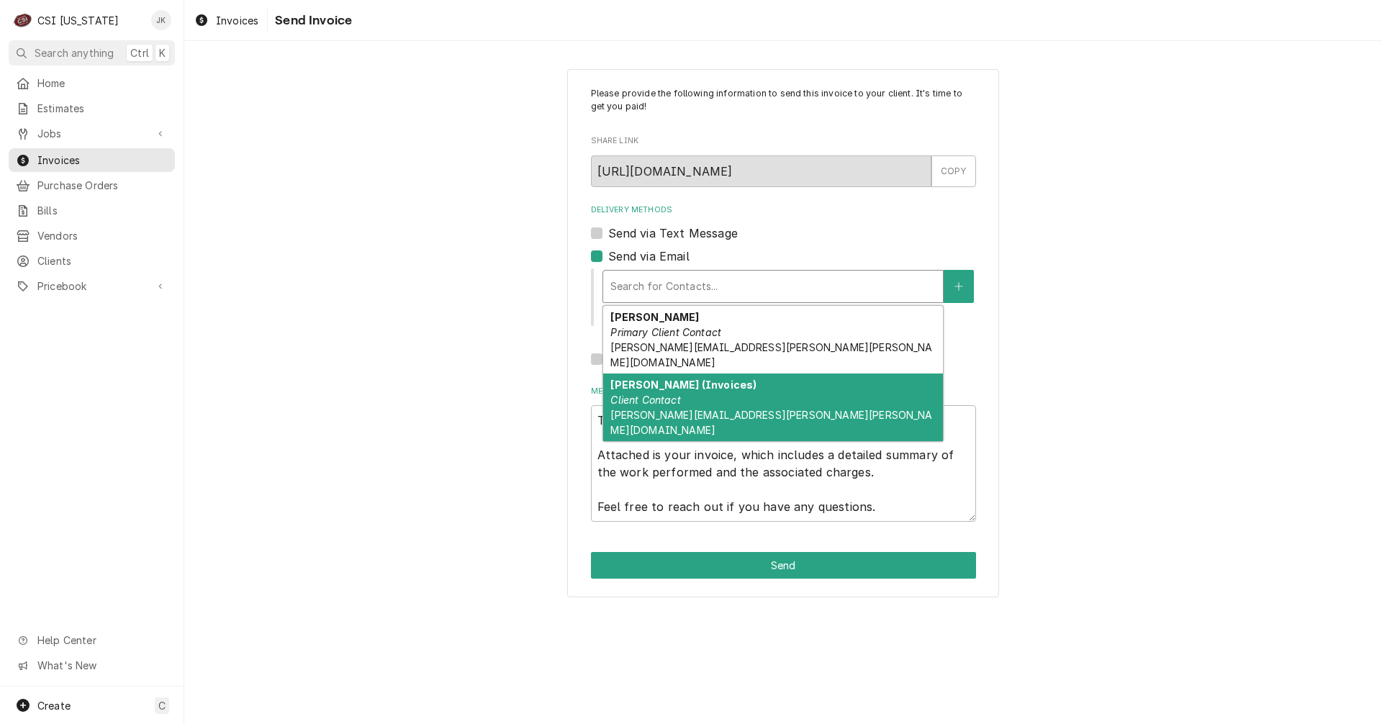
click at [674, 394] on em "Client Contact" at bounding box center [645, 400] width 70 height 12
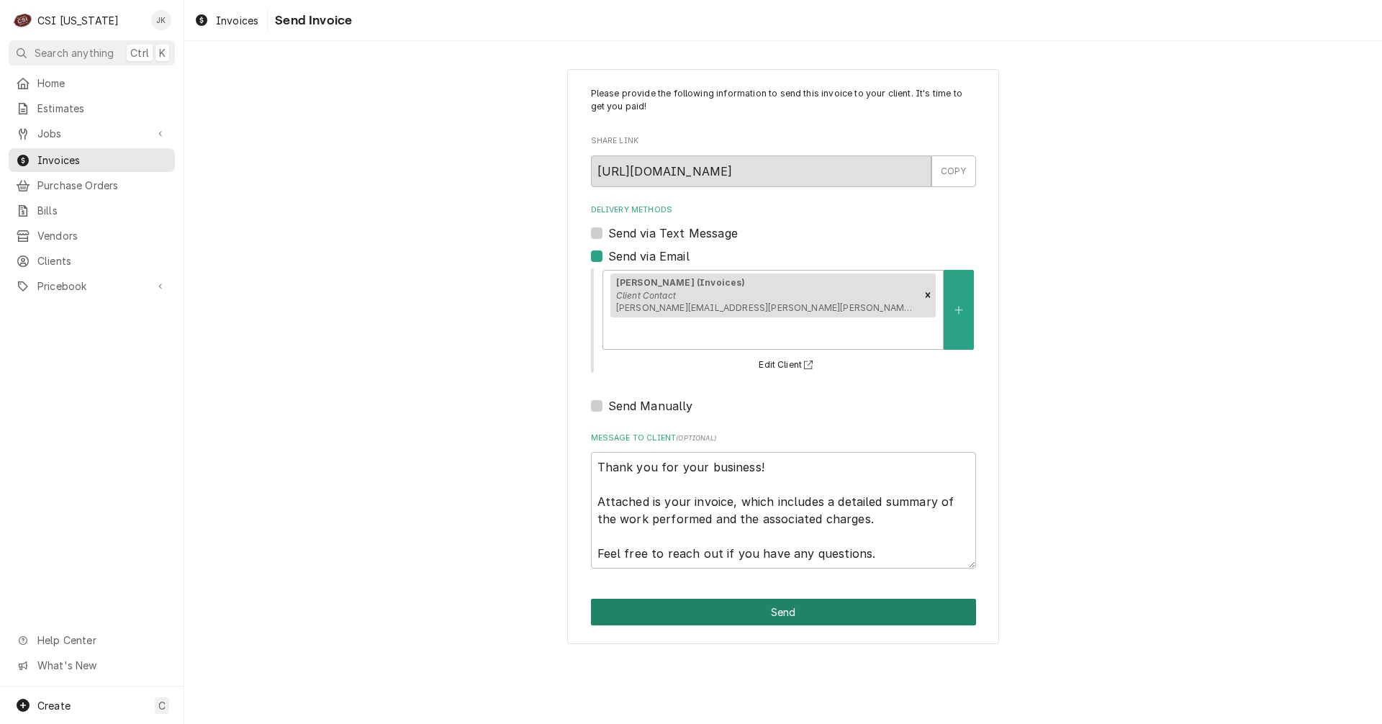
click at [769, 599] on button "Send" at bounding box center [783, 612] width 385 height 27
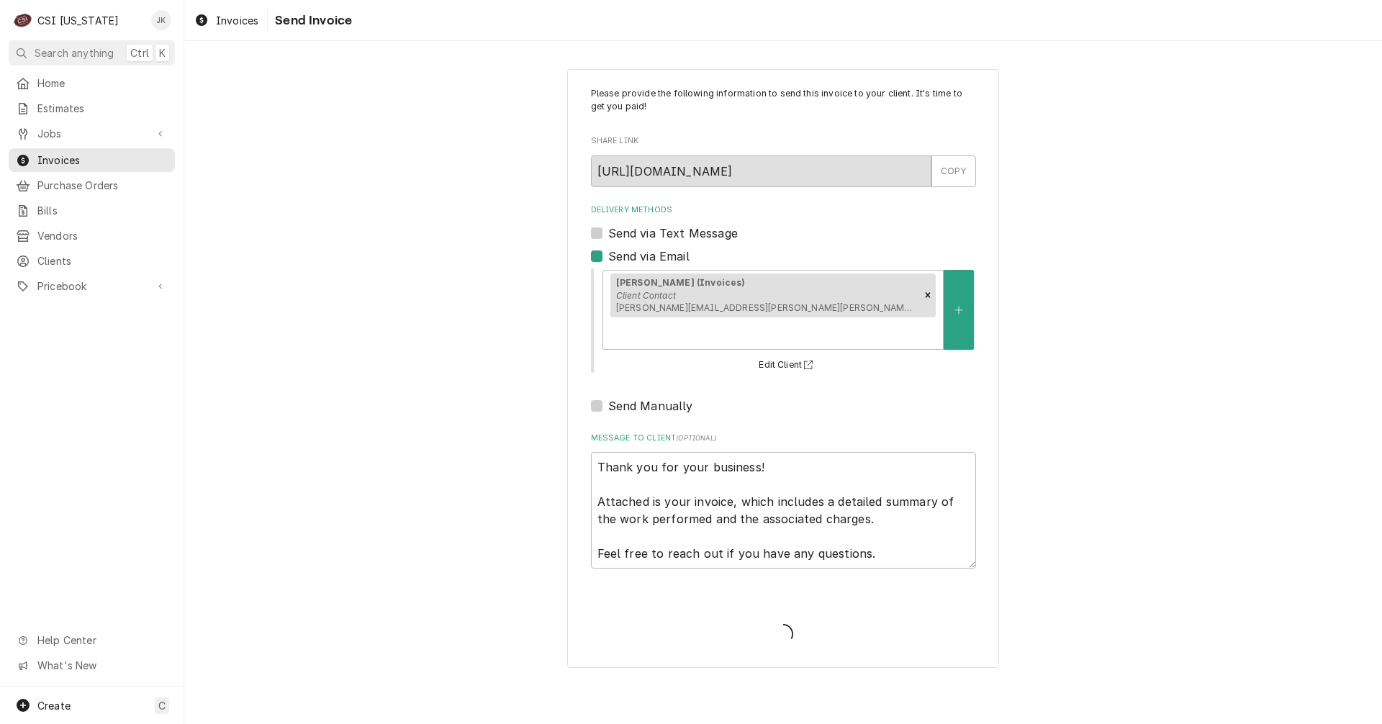
type textarea "x"
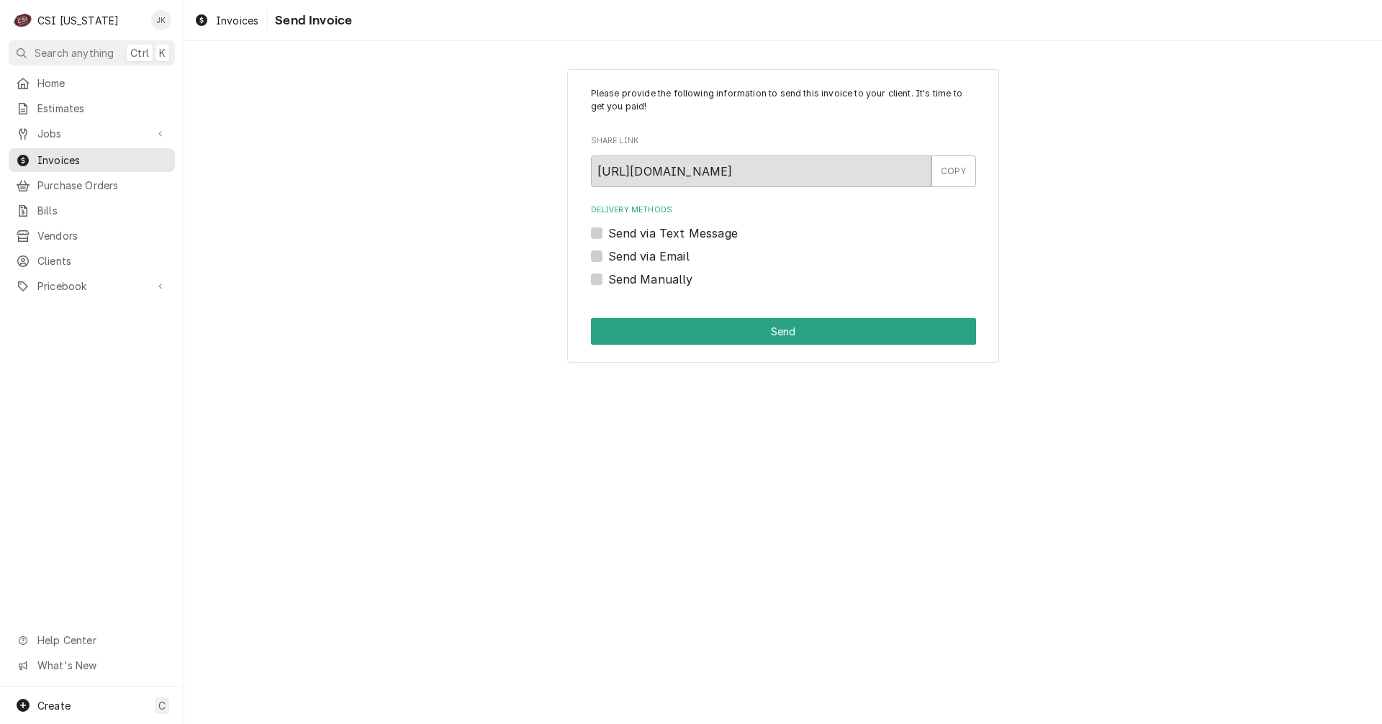
click at [608, 255] on label "Send via Email" at bounding box center [648, 256] width 81 height 17
click at [608, 255] on input "Send via Email" at bounding box center [800, 264] width 385 height 32
checkbox input "true"
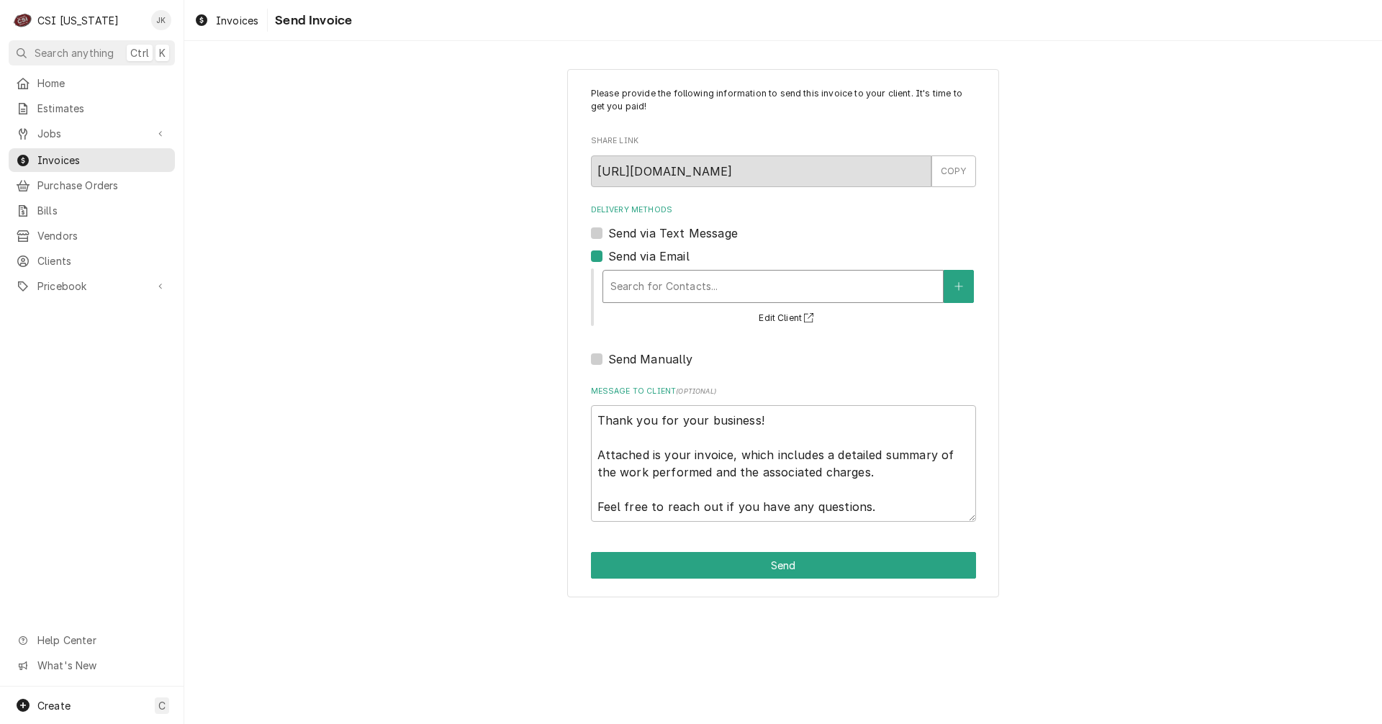
click at [671, 289] on div "Delivery Methods" at bounding box center [772, 286] width 325 height 26
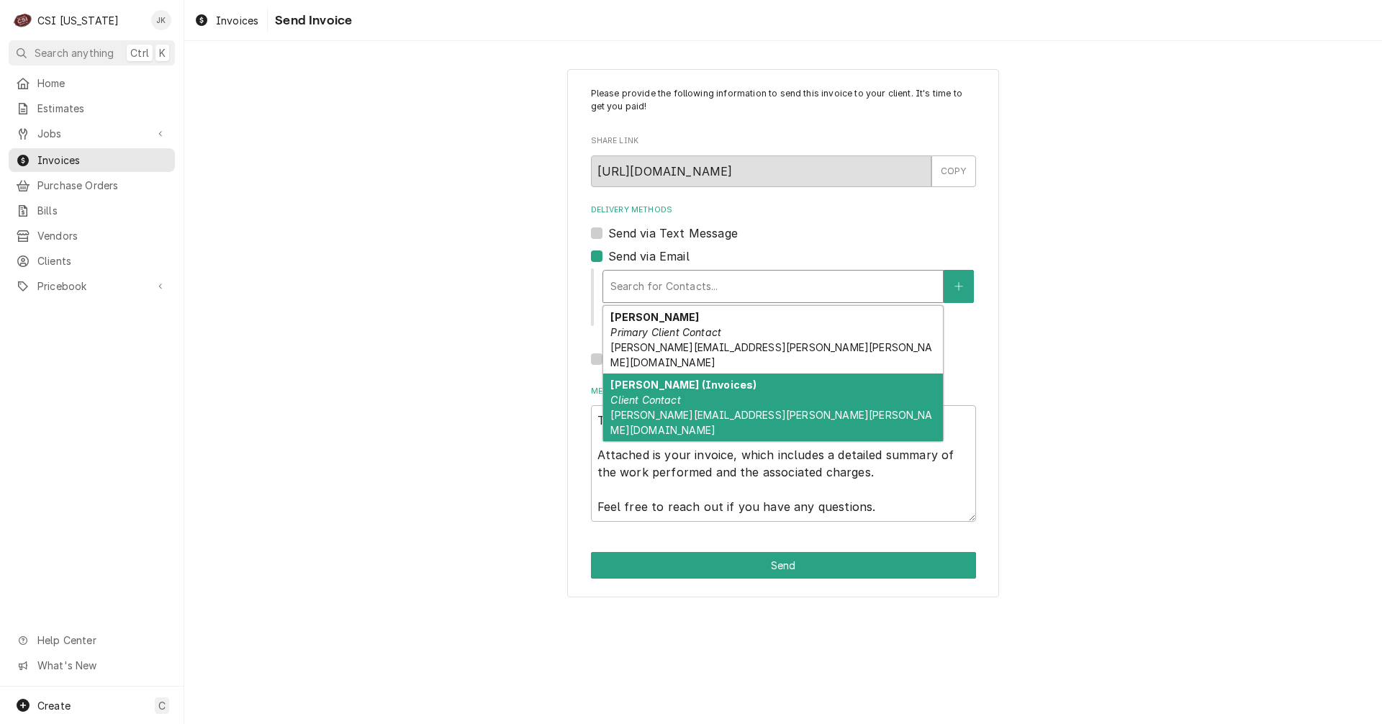
click at [666, 394] on em "Client Contact" at bounding box center [645, 400] width 70 height 12
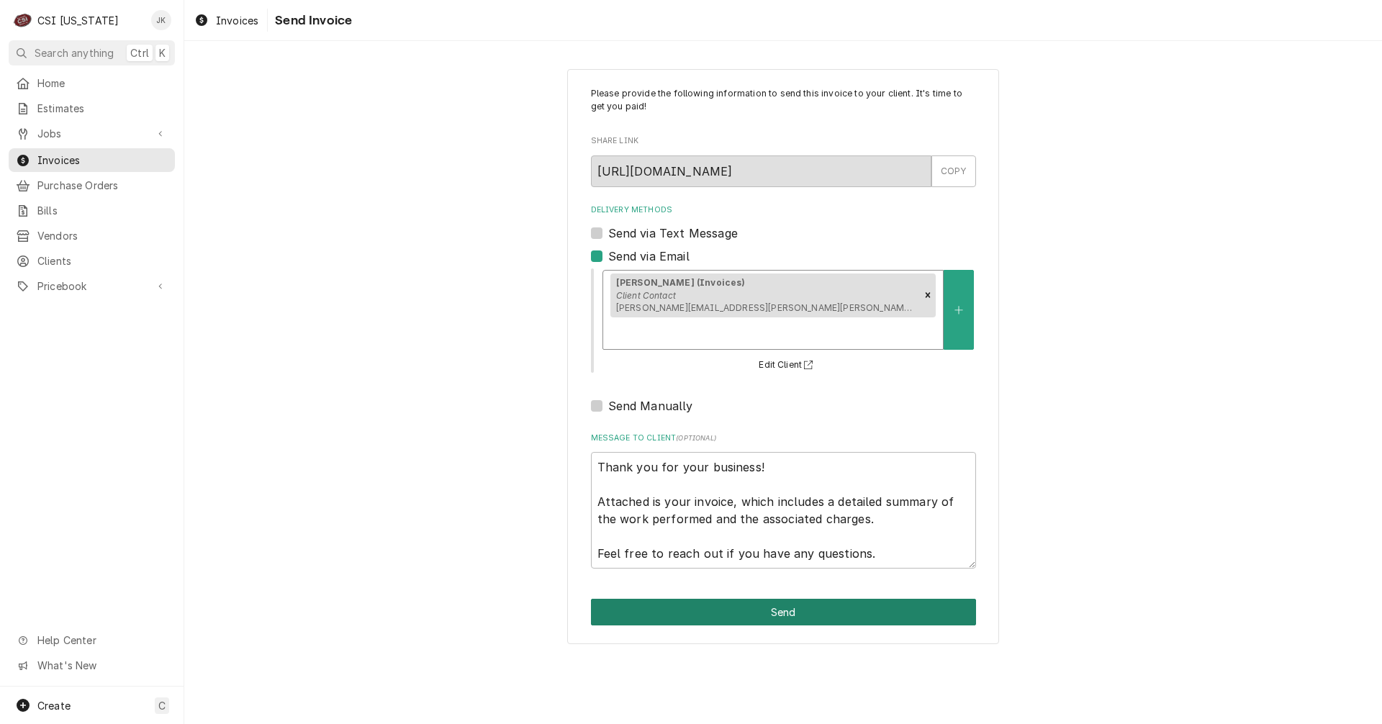
click at [794, 599] on button "Send" at bounding box center [783, 612] width 385 height 27
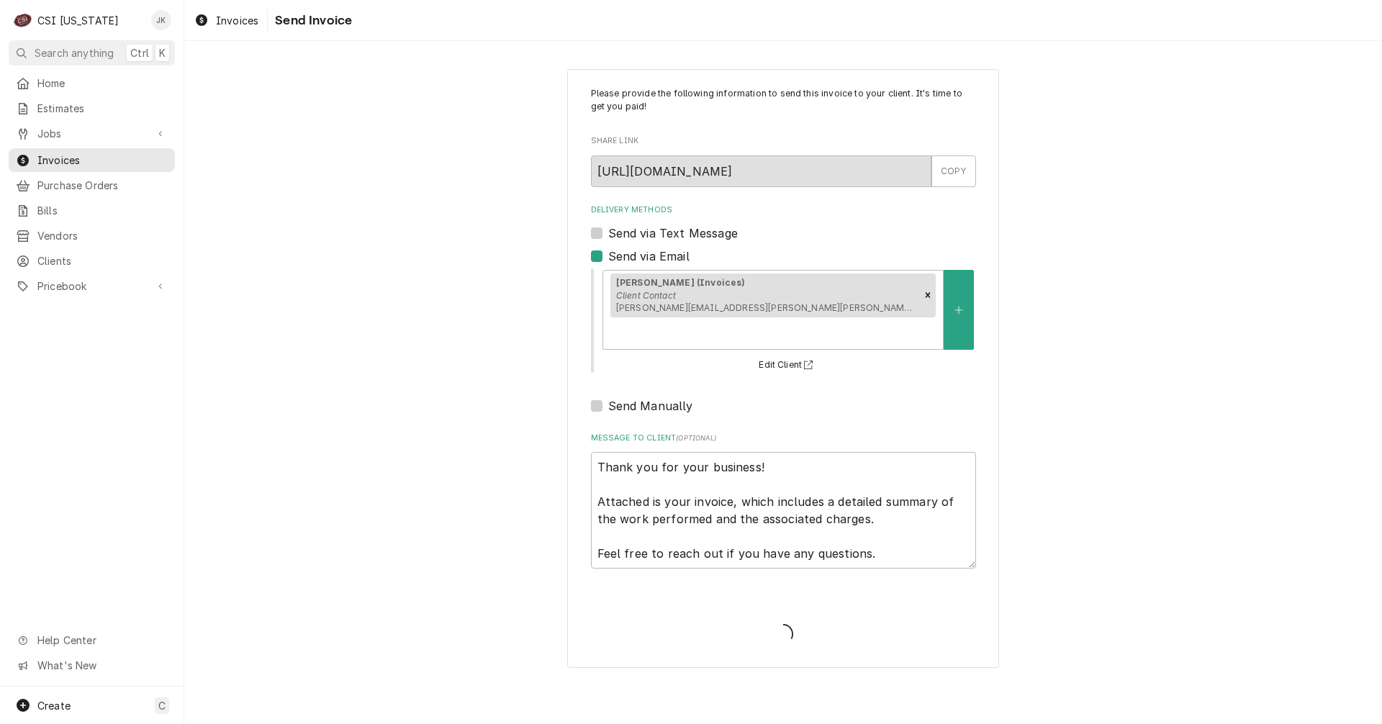
type textarea "x"
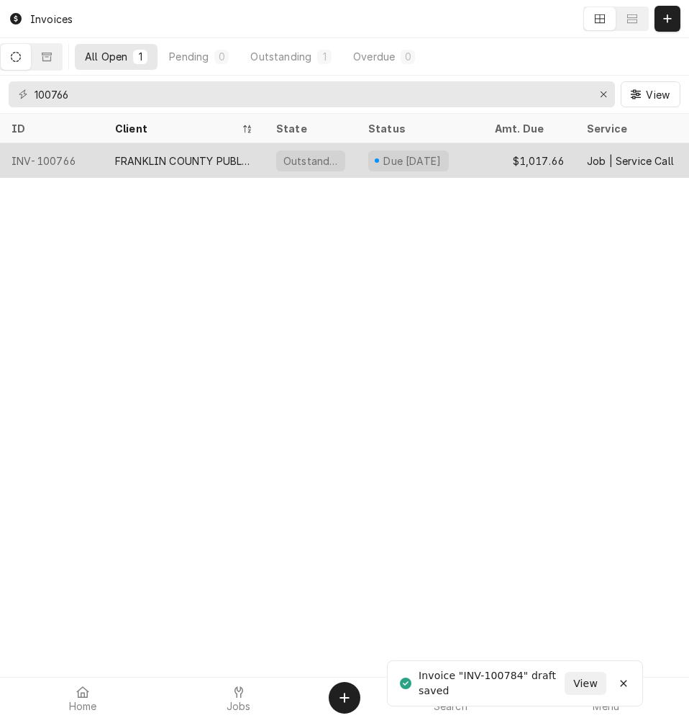
click at [199, 155] on div "FRANKLIN COUNTY PUBLIC SCHOOLS" at bounding box center [184, 160] width 138 height 15
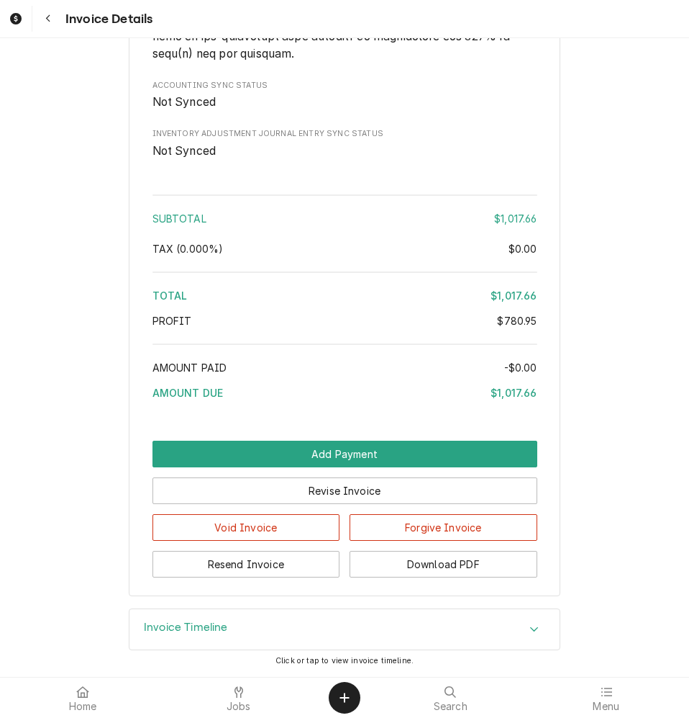
scroll to position [3285, 0]
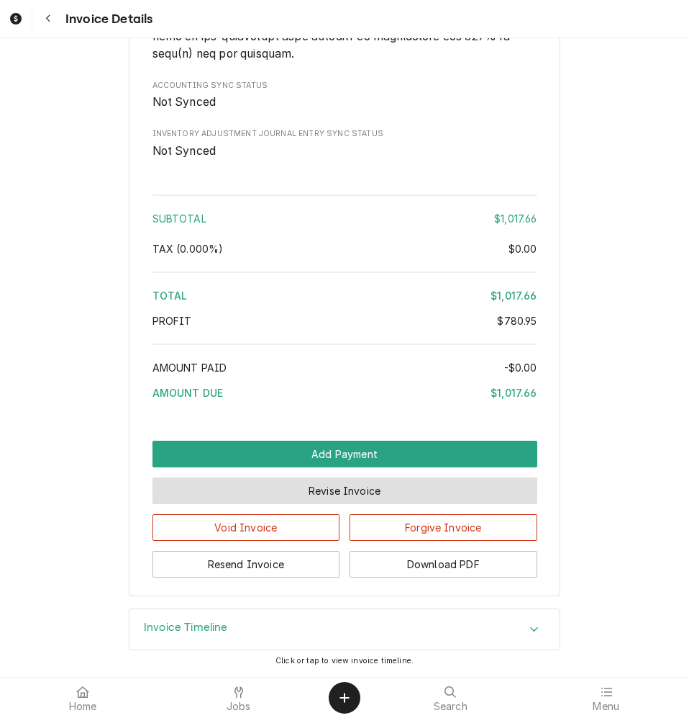
drag, startPoint x: 376, startPoint y: 487, endPoint x: 575, endPoint y: 494, distance: 199.5
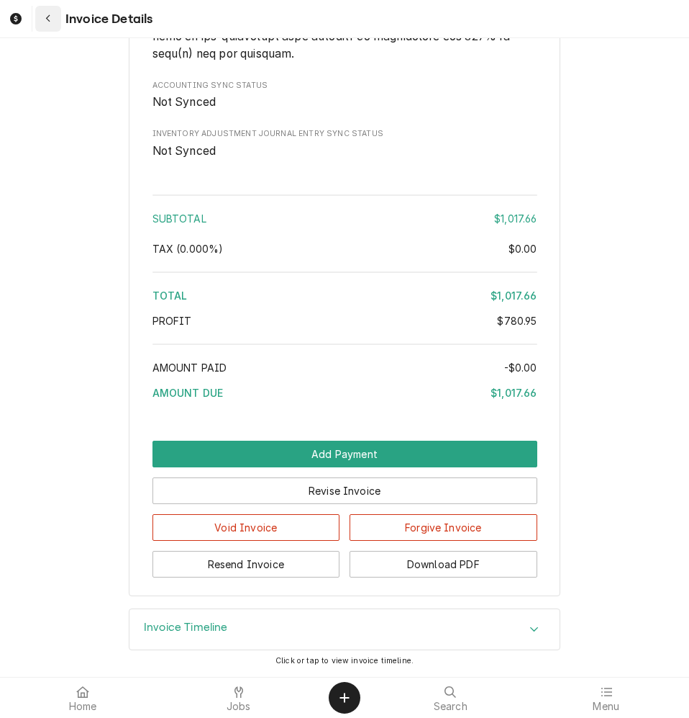
click at [46, 21] on icon "Navigate back" at bounding box center [48, 19] width 6 height 10
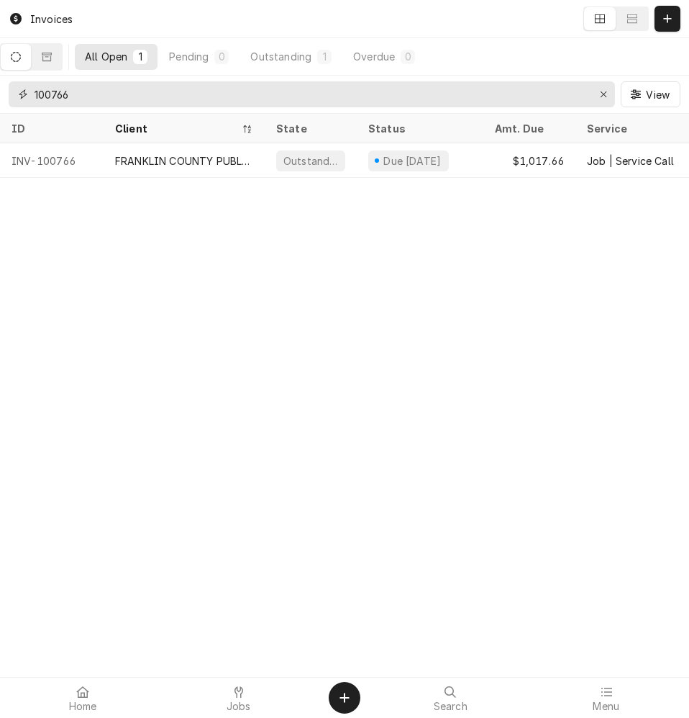
drag, startPoint x: 69, startPoint y: 95, endPoint x: 86, endPoint y: 95, distance: 16.6
click at [86, 95] on input "100766" at bounding box center [311, 94] width 553 height 26
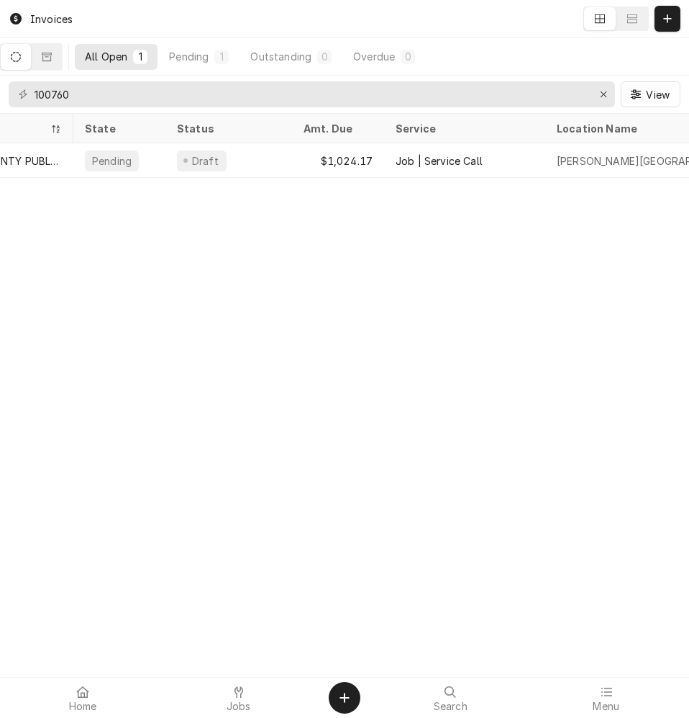
scroll to position [0, 283]
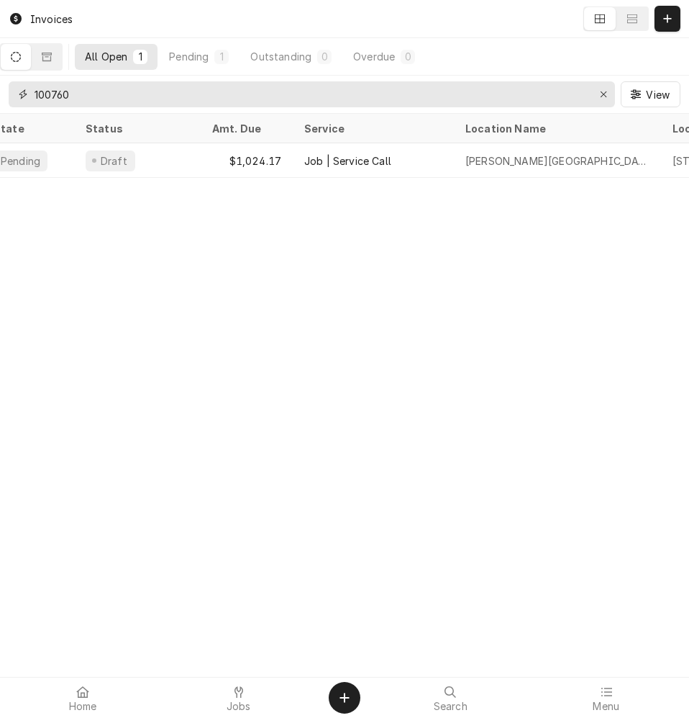
drag, startPoint x: 60, startPoint y: 96, endPoint x: 85, endPoint y: 96, distance: 25.2
click at [84, 96] on input "100760" at bounding box center [311, 94] width 553 height 26
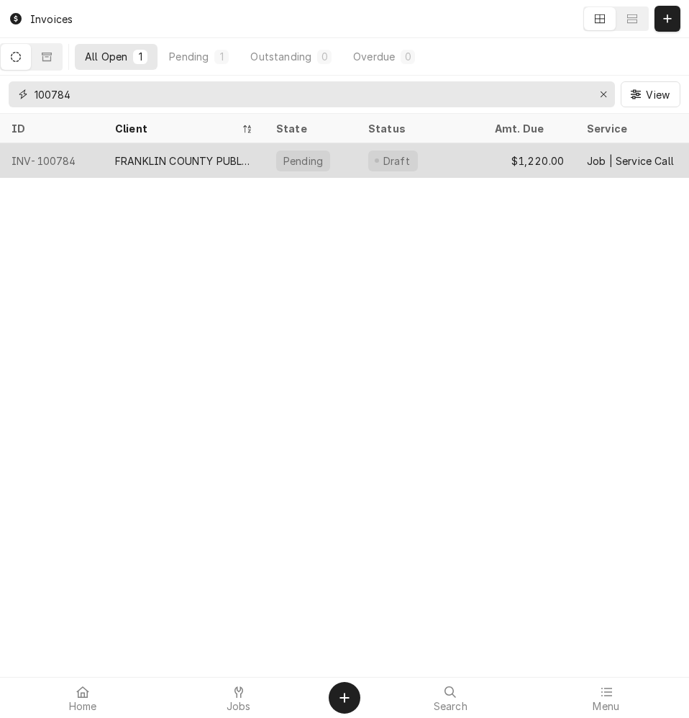
type input "100784"
click at [140, 157] on div "FRANKLIN COUNTY PUBLIC SCHOOLS" at bounding box center [184, 160] width 138 height 15
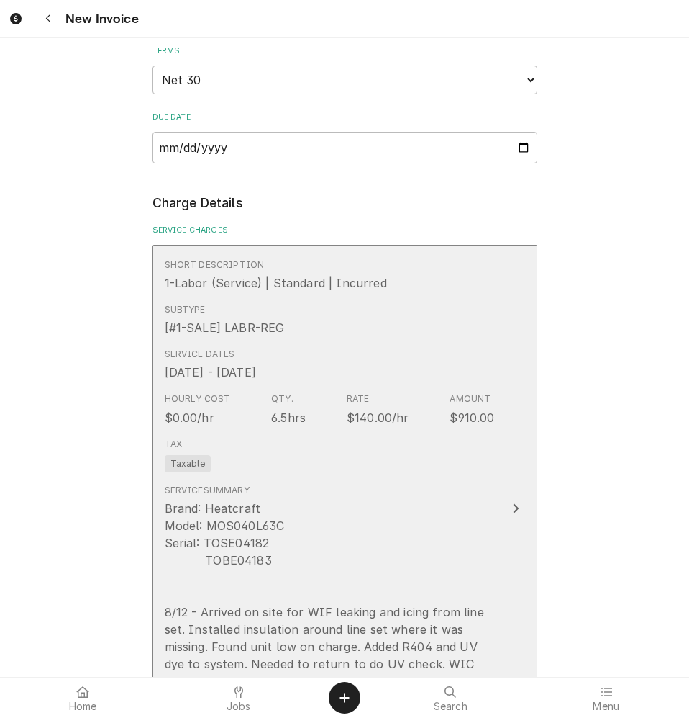
click at [285, 416] on div "6.5hrs" at bounding box center [288, 417] width 35 height 17
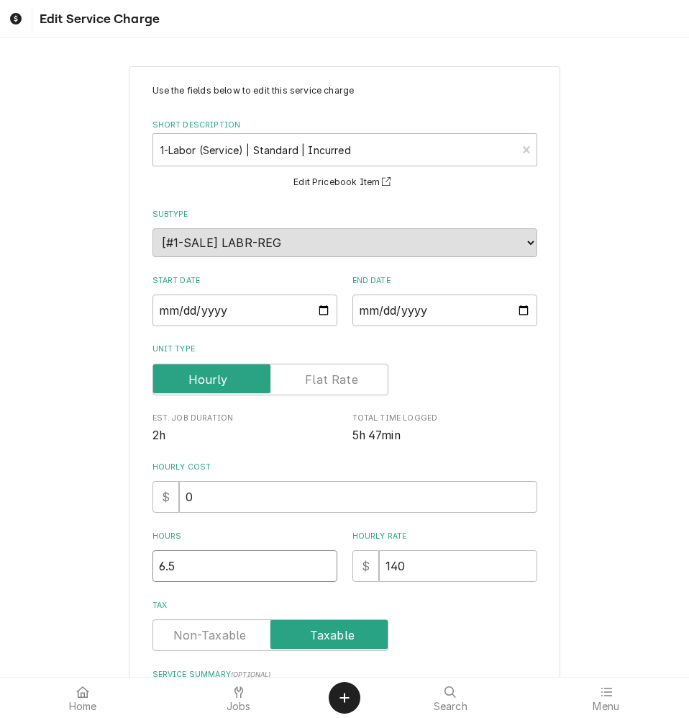
drag, startPoint x: 239, startPoint y: 563, endPoint x: 114, endPoint y: 527, distance: 130.3
click at [142, 548] on div "Use the fields below to edit this service charge Short Description 1-Labor (Ser…" at bounding box center [345, 560] width 432 height 989
type textarea "x"
type input "6"
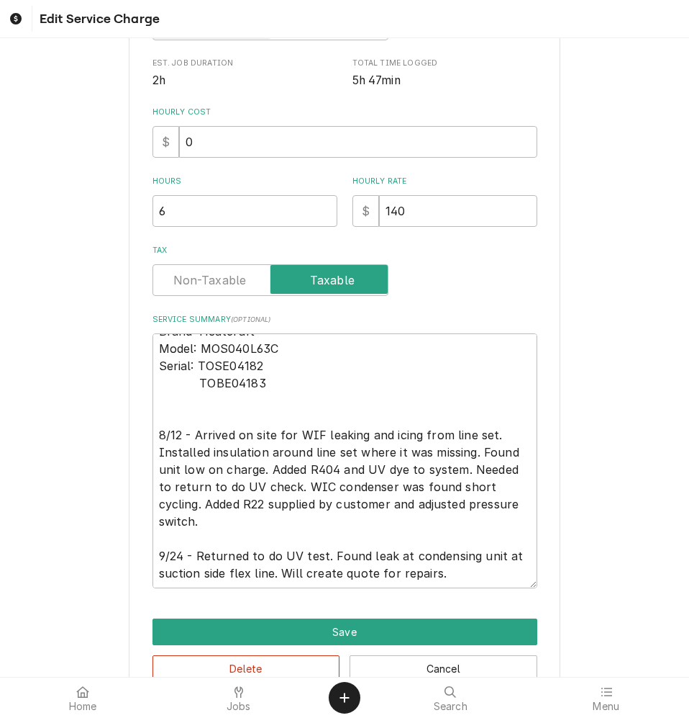
scroll to position [391, 0]
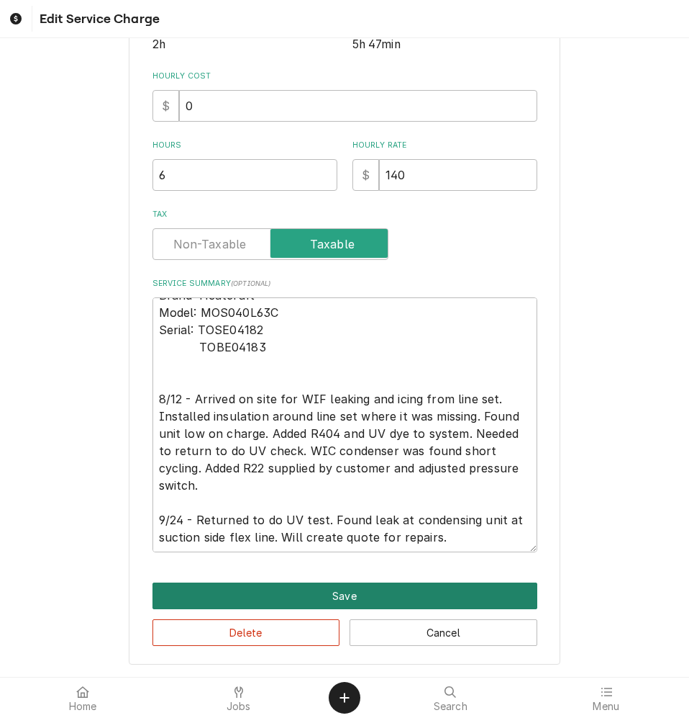
click at [463, 594] on button "Save" at bounding box center [345, 595] width 385 height 27
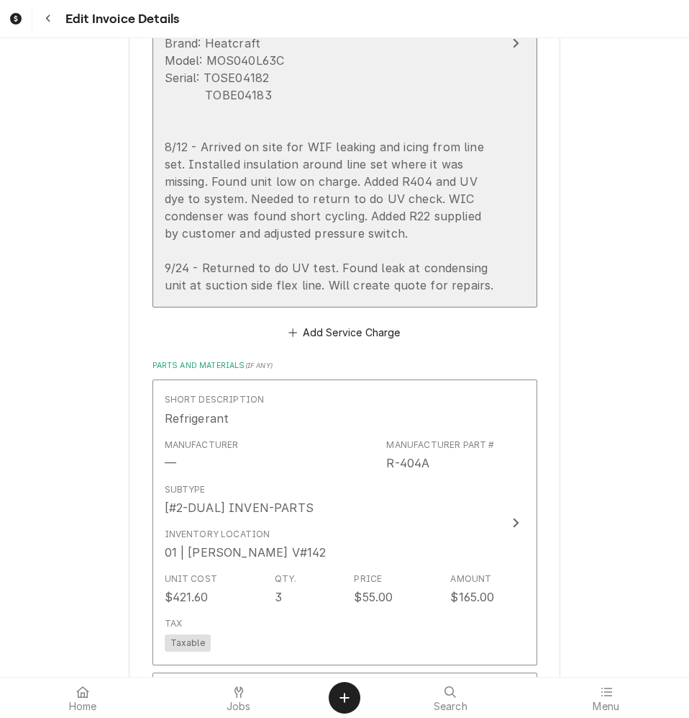
scroll to position [1422, 0]
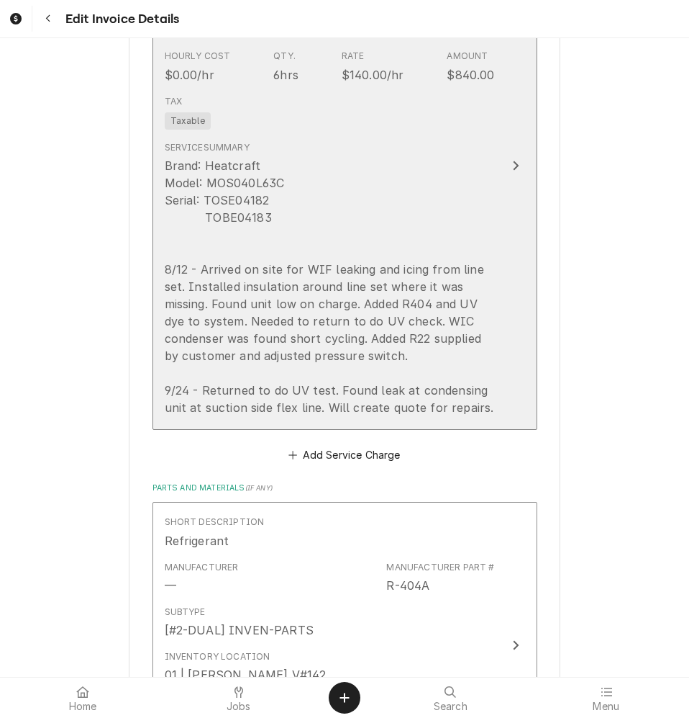
click at [392, 366] on div "Brand: Heatcraft Model: MOS040L63C Serial: TOSE04182 TOBE04183 8/12 - Arrived o…" at bounding box center [330, 286] width 330 height 259
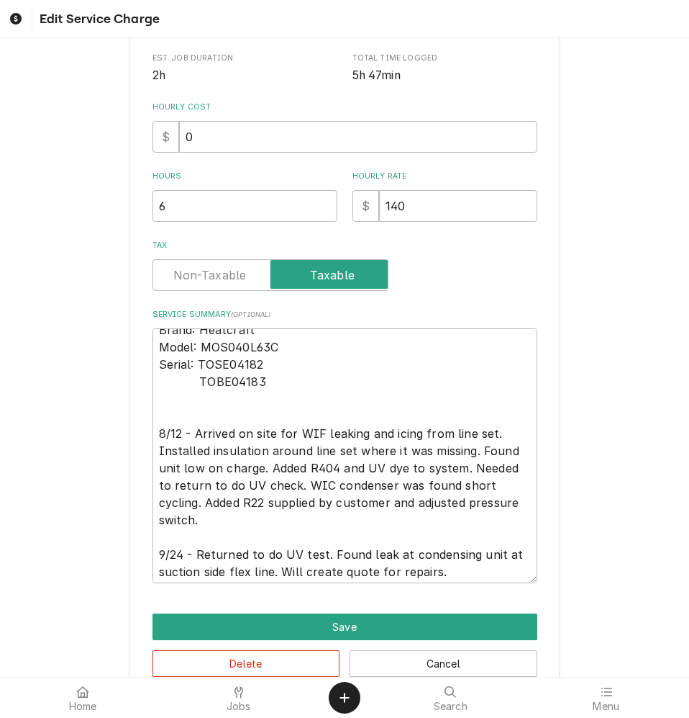
scroll to position [17, 0]
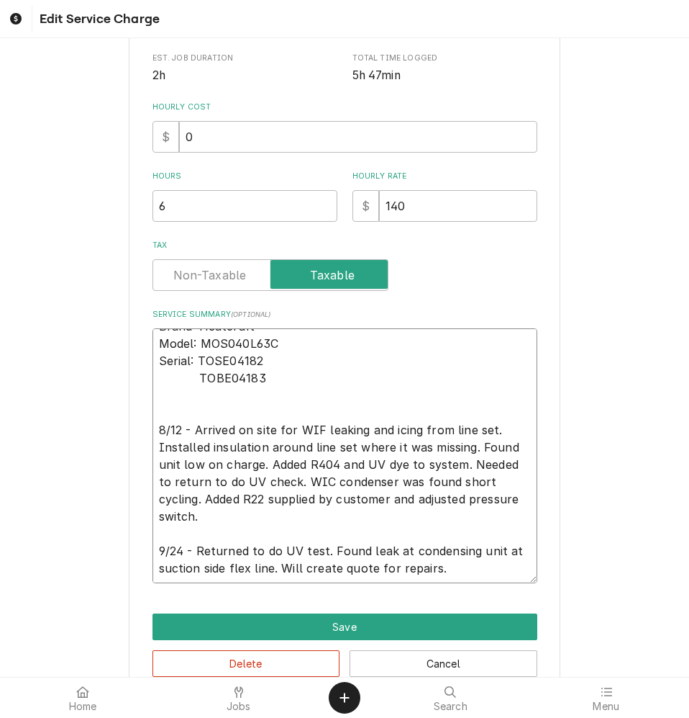
drag, startPoint x: 275, startPoint y: 567, endPoint x: 442, endPoint y: 567, distance: 167.0
click at [441, 567] on textarea "Brand: Heatcraft Model: MOS040L63C Serial: TOSE04182 TOBE04183 8/12 - Arrived o…" at bounding box center [345, 455] width 385 height 255
type textarea "x"
type textarea "Brand: Heatcraft Model: MOS040L63C Serial: TOSE04182 TOBE04183 8/12 - Arrived o…"
type textarea "x"
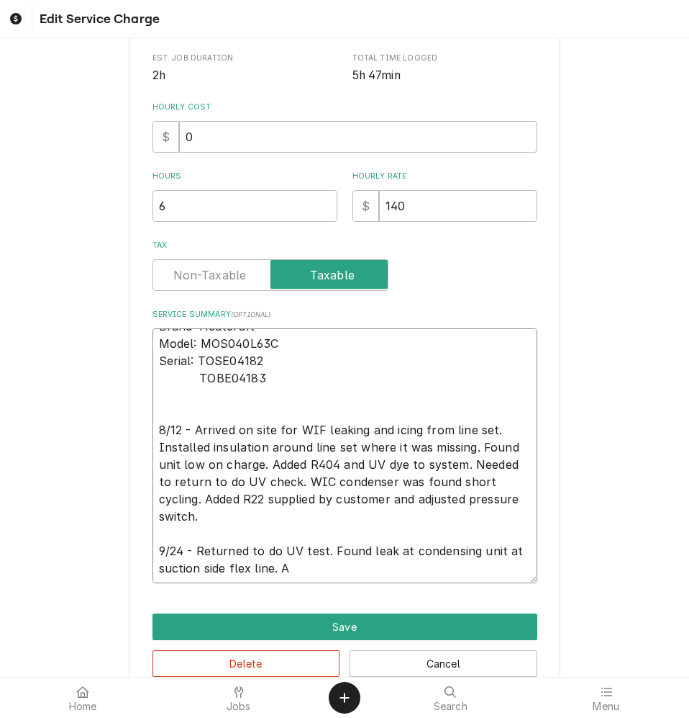
type textarea "Brand: Heatcraft Model: MOS040L63C Serial: TOSE04182 TOBE04183 8/12 - Arrived o…"
type textarea "x"
type textarea "Brand: Heatcraft Model: MOS040L63C Serial: TOSE04182 TOBE04183 8/12 - Arrived o…"
type textarea "x"
type textarea "Brand: Heatcraft Model: MOS040L63C Serial: TOSE04182 TOBE04183 8/12 - Arrived o…"
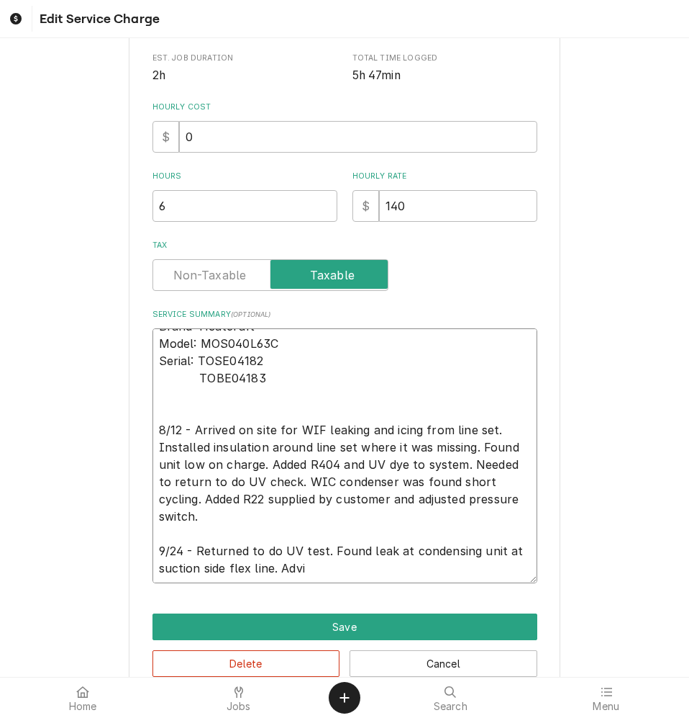
type textarea "x"
type textarea "Brand: Heatcraft Model: MOS040L63C Serial: TOSE04182 TOBE04183 8/12 - Arrived o…"
type textarea "x"
type textarea "Brand: Heatcraft Model: MOS040L63C Serial: TOSE04182 TOBE04183 8/12 - Arrived o…"
type textarea "x"
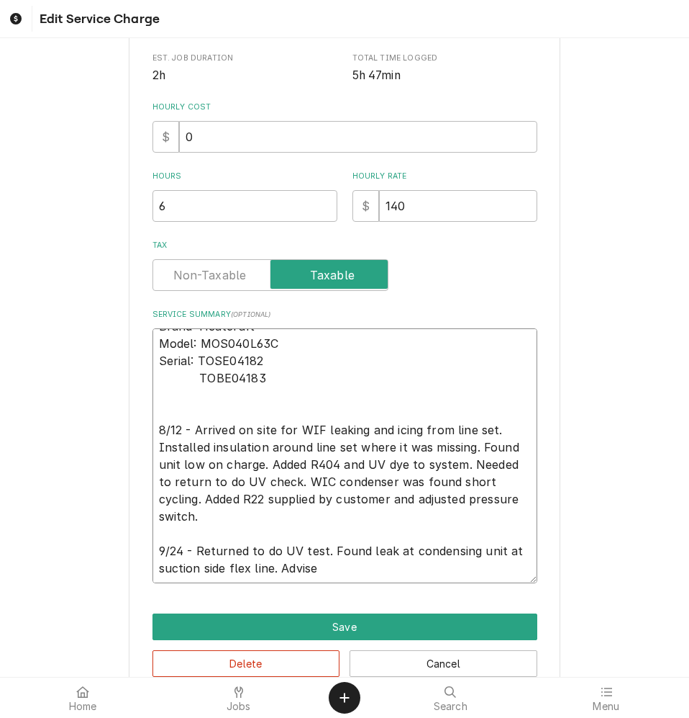
type textarea "Brand: Heatcraft Model: MOS040L63C Serial: TOSE04182 TOBE04183 8/12 - Arrived o…"
type textarea "x"
type textarea "Brand: Heatcraft Model: MOS040L63C Serial: TOSE04182 TOBE04183 8/12 - Arrived o…"
type textarea "x"
type textarea "Brand: Heatcraft Model: MOS040L63C Serial: TOSE04182 TOBE04183 8/12 - Arrived o…"
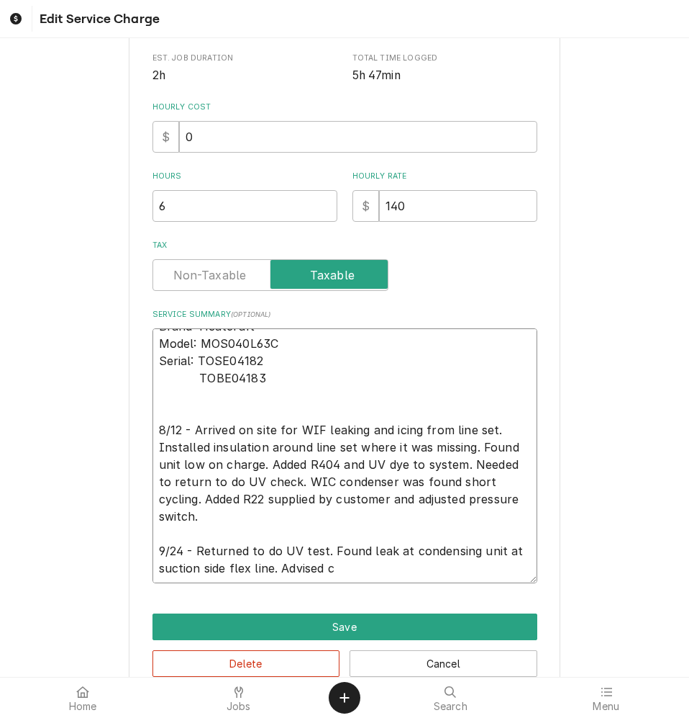
type textarea "x"
type textarea "Brand: Heatcraft Model: MOS040L63C Serial: TOSE04182 TOBE04183 8/12 - Arrived o…"
type textarea "x"
type textarea "Brand: Heatcraft Model: MOS040L63C Serial: TOSE04182 TOBE04183 8/12 - Arrived o…"
type textarea "x"
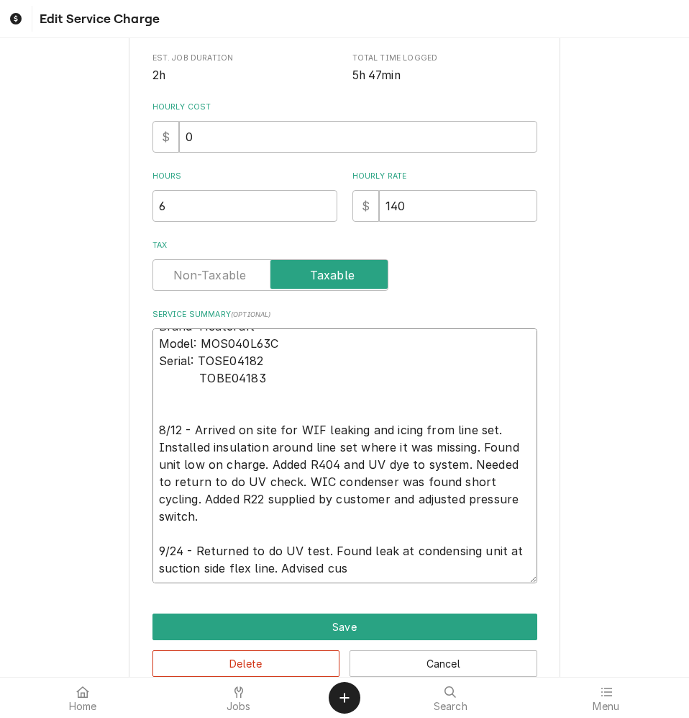
type textarea "Brand: Heatcraft Model: MOS040L63C Serial: TOSE04182 TOBE04183 8/12 - Arrived o…"
type textarea "x"
type textarea "Brand: Heatcraft Model: MOS040L63C Serial: TOSE04182 TOBE04183 8/12 - Arrived o…"
type textarea "x"
type textarea "Brand: Heatcraft Model: MOS040L63C Serial: TOSE04182 TOBE04183 8/12 - Arrived o…"
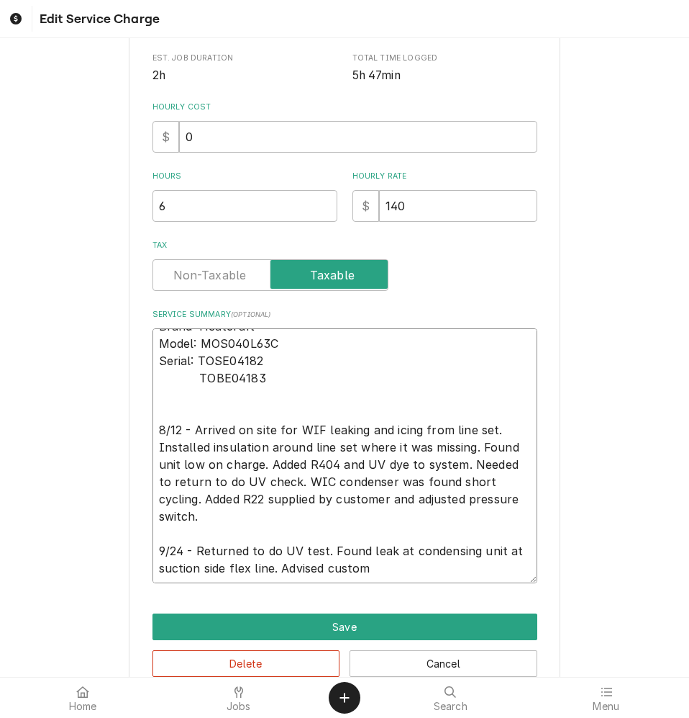
type textarea "x"
type textarea "Brand: Heatcraft Model: MOS040L63C Serial: TOSE04182 TOBE04183 8/12 - Arrived o…"
type textarea "x"
type textarea "Brand: Heatcraft Model: MOS040L63C Serial: TOSE04182 TOBE04183 8/12 - Arrived o…"
type textarea "x"
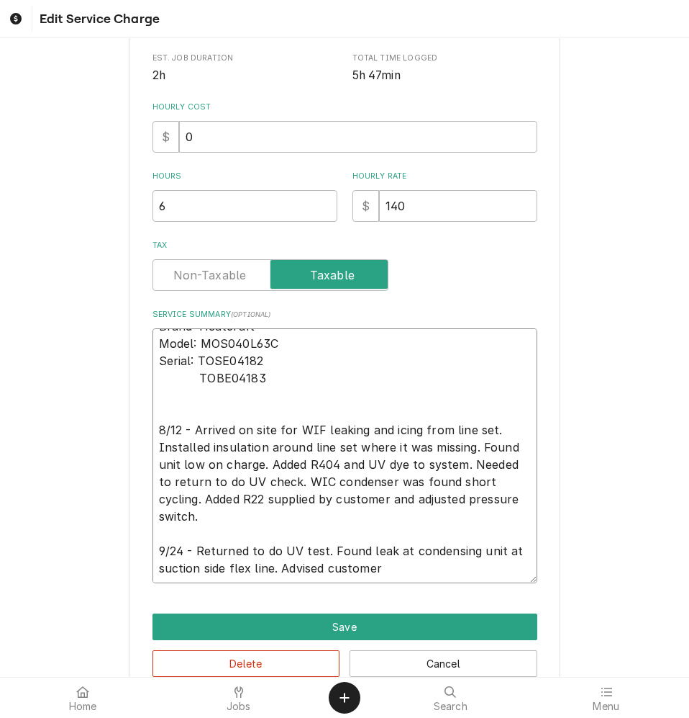
type textarea "Brand: Heatcraft Model: MOS040L63C Serial: TOSE04182 TOBE04183 8/12 - Arrived o…"
type textarea "x"
type textarea "Brand: Heatcraft Model: MOS040L63C Serial: TOSE04182 TOBE04183 8/12 - Arrived o…"
type textarea "x"
type textarea "Brand: Heatcraft Model: MOS040L63C Serial: TOSE04182 TOBE04183 8/12 - Arrived o…"
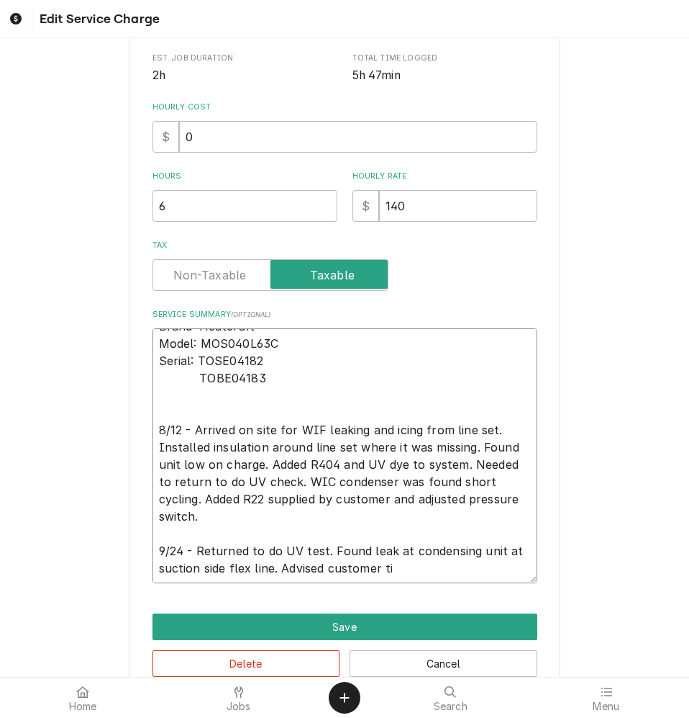
type textarea "x"
type textarea "Brand: Heatcraft Model: MOS040L63C Serial: TOSE04182 TOBE04183 8/12 - Arrived o…"
type textarea "x"
type textarea "Brand: Heatcraft Model: MOS040L63C Serial: TOSE04182 TOBE04183 8/12 - Arrived o…"
type textarea "x"
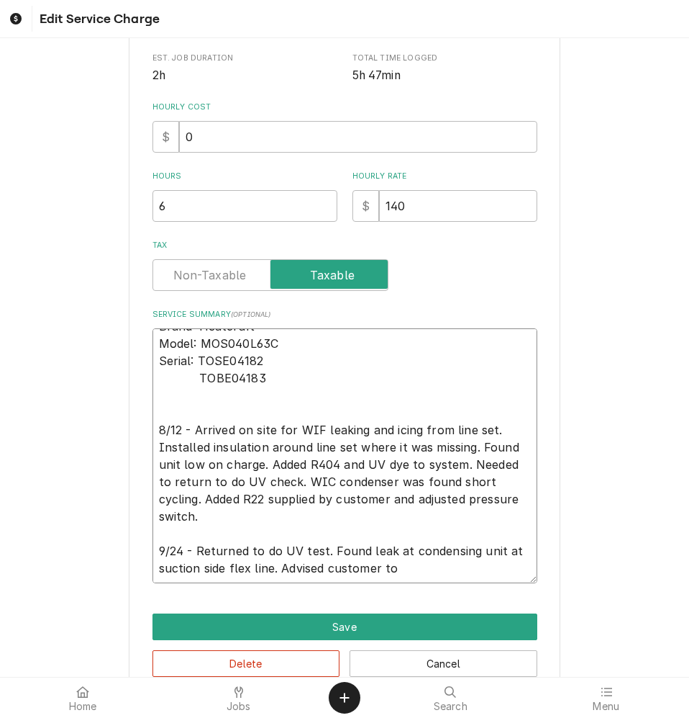
type textarea "Brand: Heatcraft Model: MOS040L63C Serial: TOSE04182 TOBE04183 8/12 - Arrived o…"
type textarea "x"
type textarea "Brand: Heatcraft Model: MOS040L63C Serial: TOSE04182 TOBE04183 8/12 - Arrived o…"
type textarea "x"
type textarea "Brand: Heatcraft Model: MOS040L63C Serial: TOSE04182 TOBE04183 8/12 - Arrived o…"
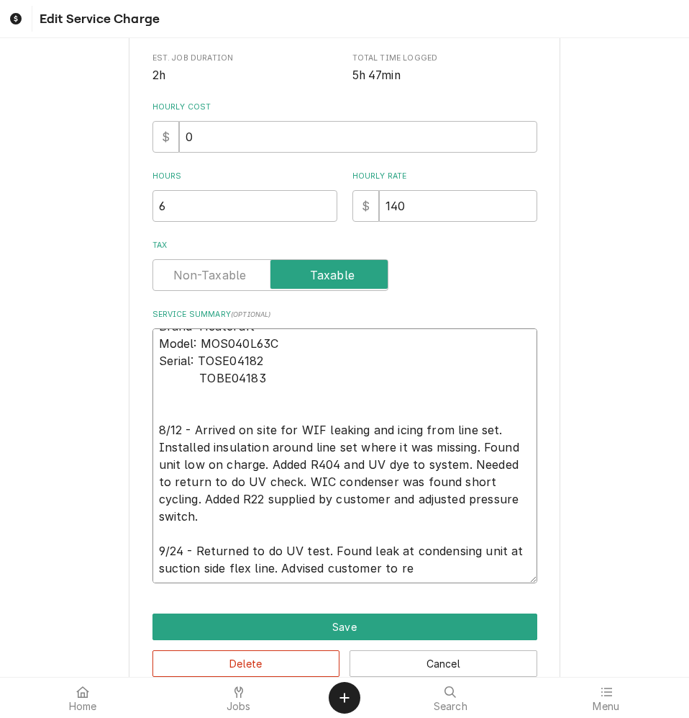
type textarea "x"
type textarea "Brand: Heatcraft Model: MOS040L63C Serial: TOSE04182 TOBE04183 8/12 - Arrived o…"
type textarea "x"
type textarea "Brand: Heatcraft Model: MOS040L63C Serial: TOSE04182 TOBE04183 8/12 - Arrived o…"
type textarea "x"
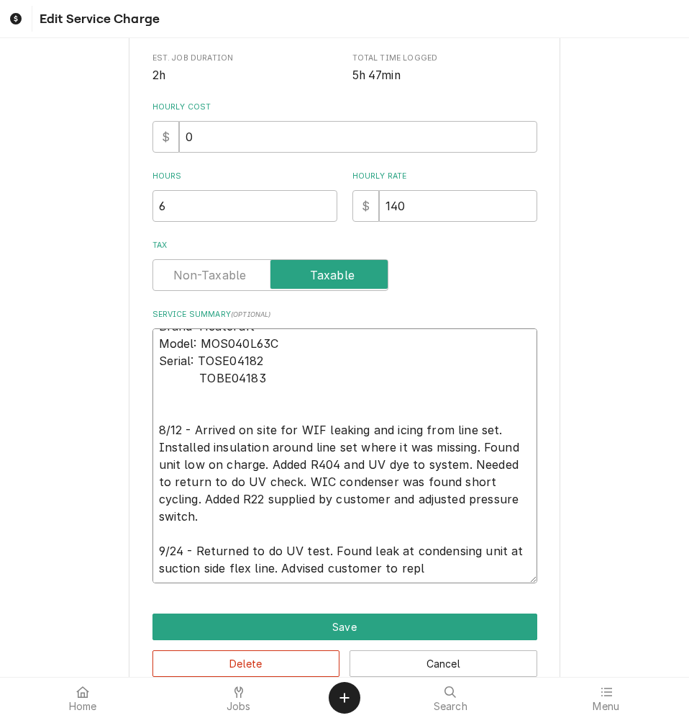
type textarea "Brand: Heatcraft Model: MOS040L63C Serial: TOSE04182 TOBE04183 8/12 - Arrived o…"
type textarea "x"
type textarea "Brand: Heatcraft Model: MOS040L63C Serial: TOSE04182 TOBE04183 8/12 - Arrived o…"
type textarea "x"
type textarea "Brand: Heatcraft Model: MOS040L63C Serial: TOSE04182 TOBE04183 8/12 - Arrived o…"
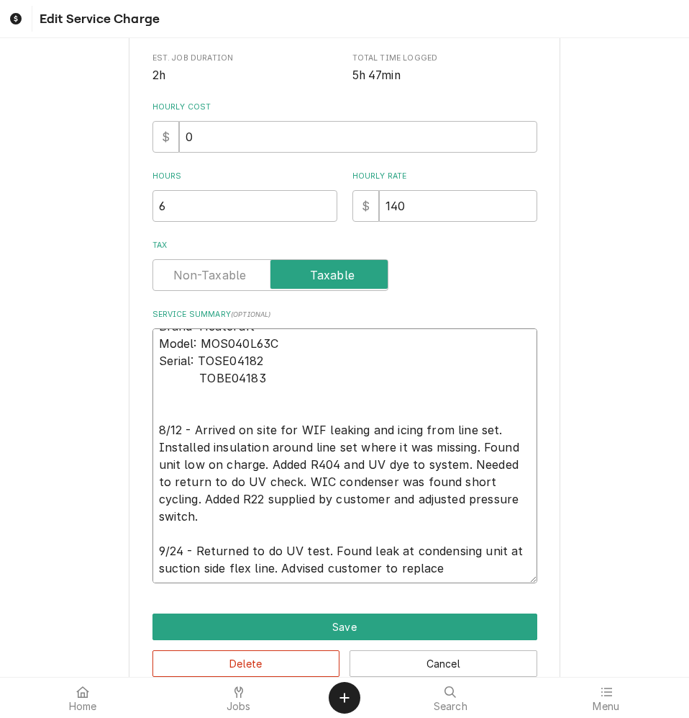
type textarea "x"
type textarea "Brand: Heatcraft Model: MOS040L63C Serial: TOSE04182 TOBE04183 8/12 - Arrived o…"
type textarea "x"
type textarea "Brand: Heatcraft Model: MOS040L63C Serial: TOSE04182 TOBE04183 8/12 - Arrived o…"
type textarea "x"
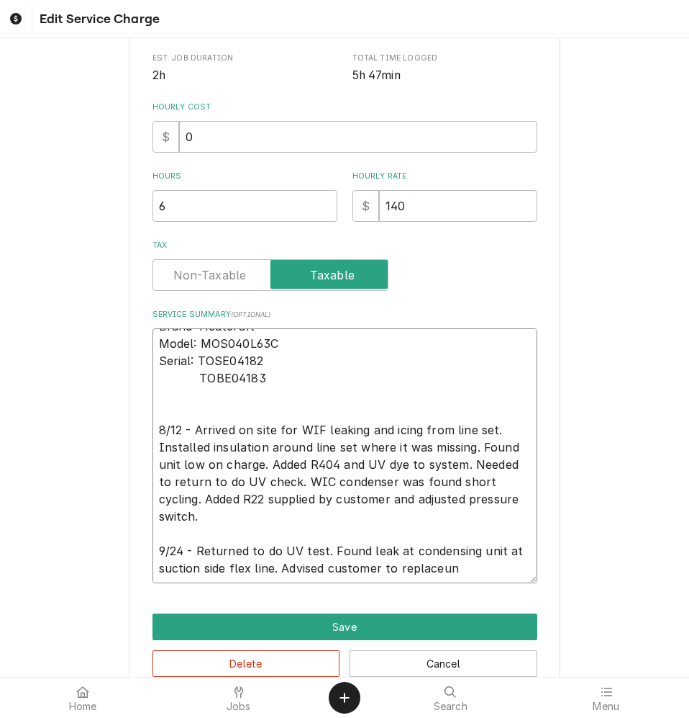
type textarea "Brand: Heatcraft Model: MOS040L63C Serial: TOSE04182 TOBE04183 8/12 - Arrived o…"
type textarea "x"
type textarea "Brand: Heatcraft Model: MOS040L63C Serial: TOSE04182 TOBE04183 8/12 - Arrived o…"
type textarea "x"
type textarea "Brand: Heatcraft Model: MOS040L63C Serial: TOSE04182 TOBE04183 8/12 - Arrived o…"
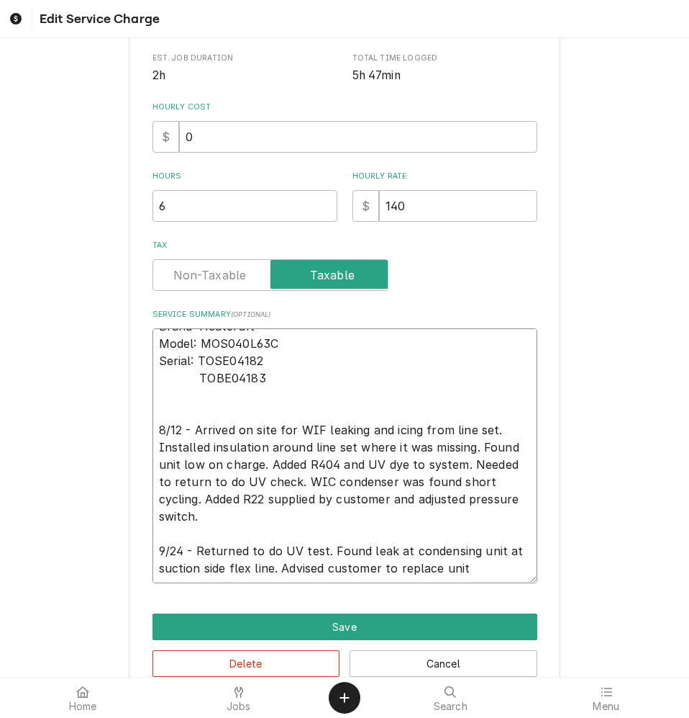
type textarea "x"
type textarea "Brand: Heatcraft Model: MOS040L63C Serial: TOSE04182 TOBE04183 8/12 - Arrived o…"
type textarea "x"
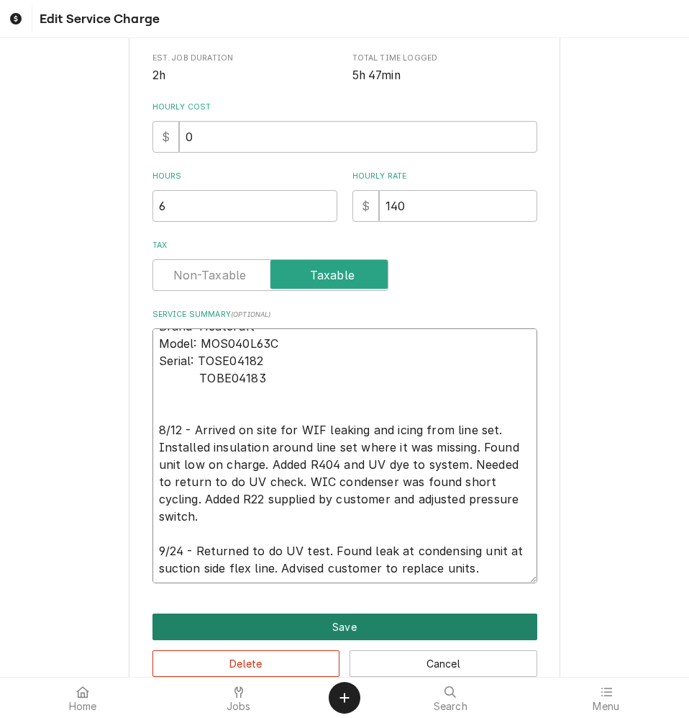
type textarea "Brand: Heatcraft Model: MOS040L63C Serial: TOSE04182 TOBE04183 8/12 - Arrived o…"
click at [330, 621] on button "Save" at bounding box center [345, 626] width 385 height 27
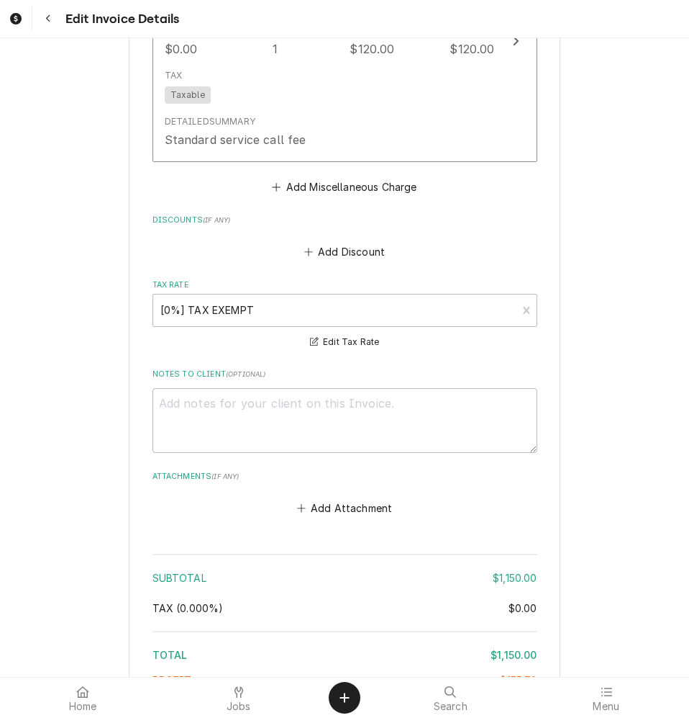
scroll to position [2818, 0]
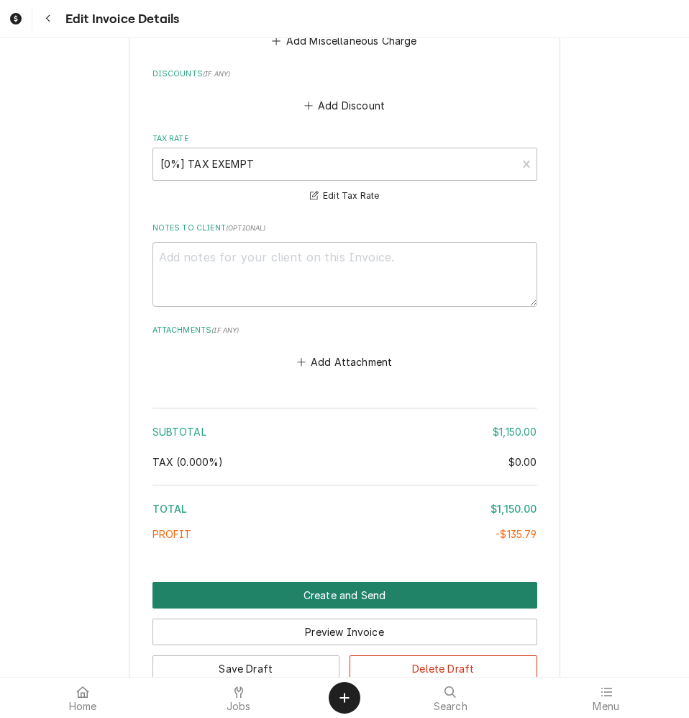
click at [388, 584] on button "Create and Send" at bounding box center [345, 595] width 385 height 27
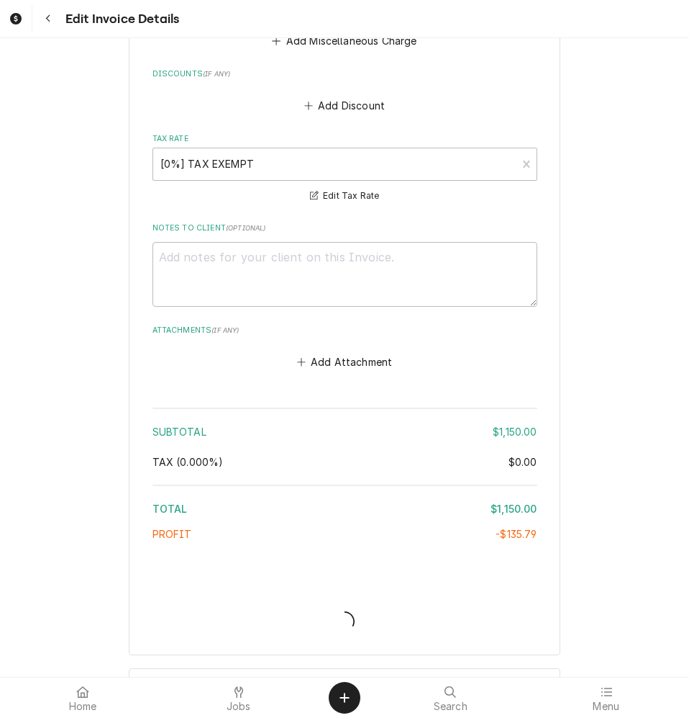
type textarea "x"
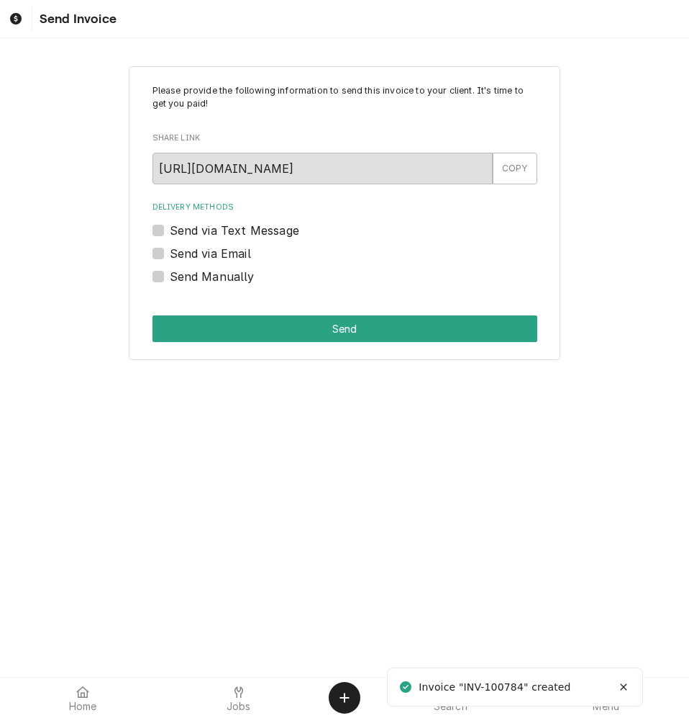
click at [189, 252] on label "Send via Email" at bounding box center [210, 253] width 81 height 17
click at [189, 252] on input "Send via Email" at bounding box center [362, 261] width 385 height 32
checkbox input "true"
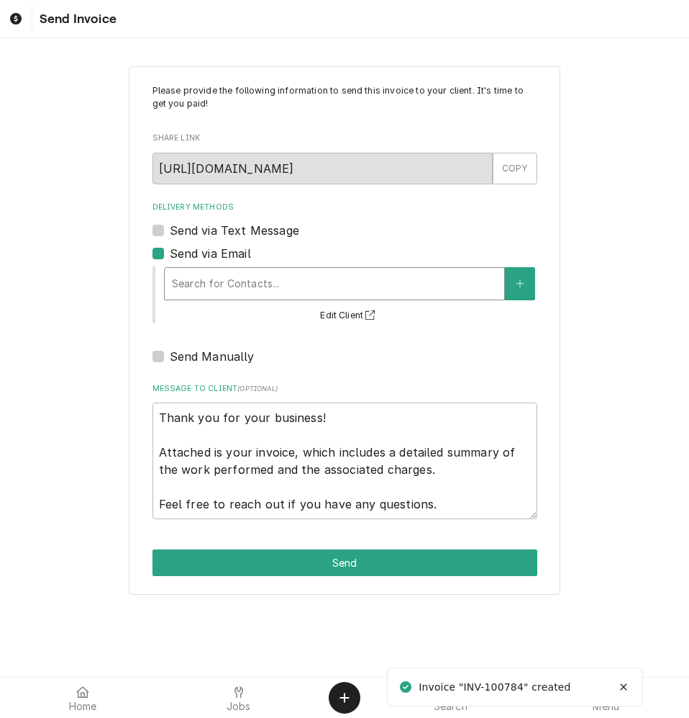
click at [216, 268] on div "Search for Contacts..." at bounding box center [335, 284] width 340 height 32
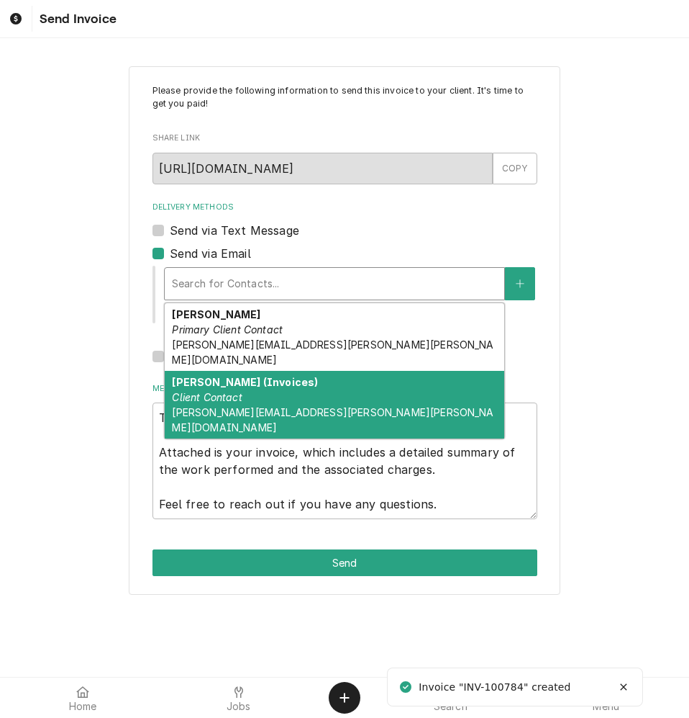
click at [250, 384] on div "Donna Smith (Invoices) Client Contact DONNA.SMITH@FRANKLIN.KYSCHOOLS.US" at bounding box center [335, 405] width 340 height 68
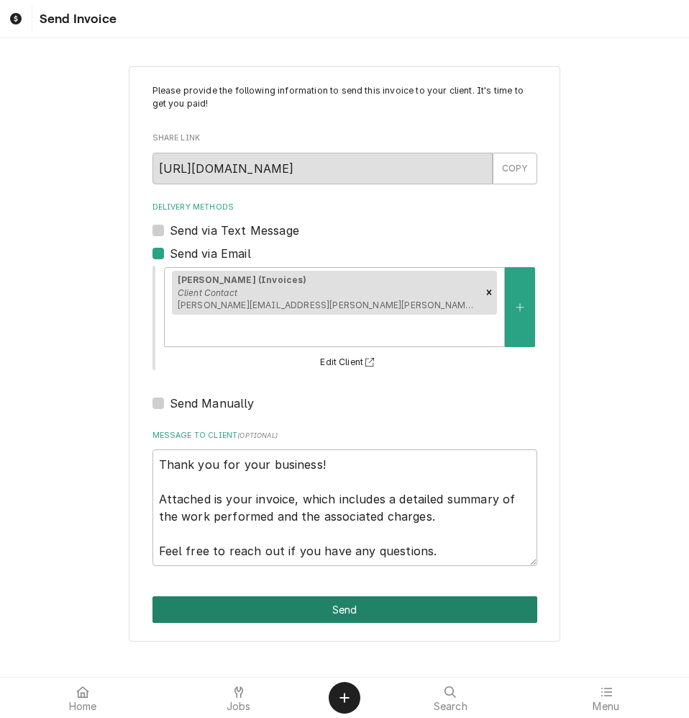
click at [412, 596] on button "Send" at bounding box center [345, 609] width 385 height 27
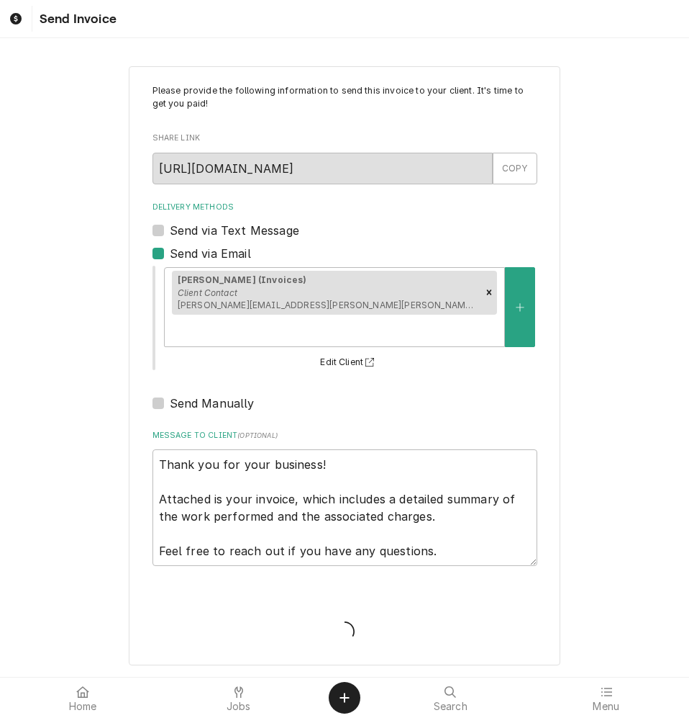
type textarea "x"
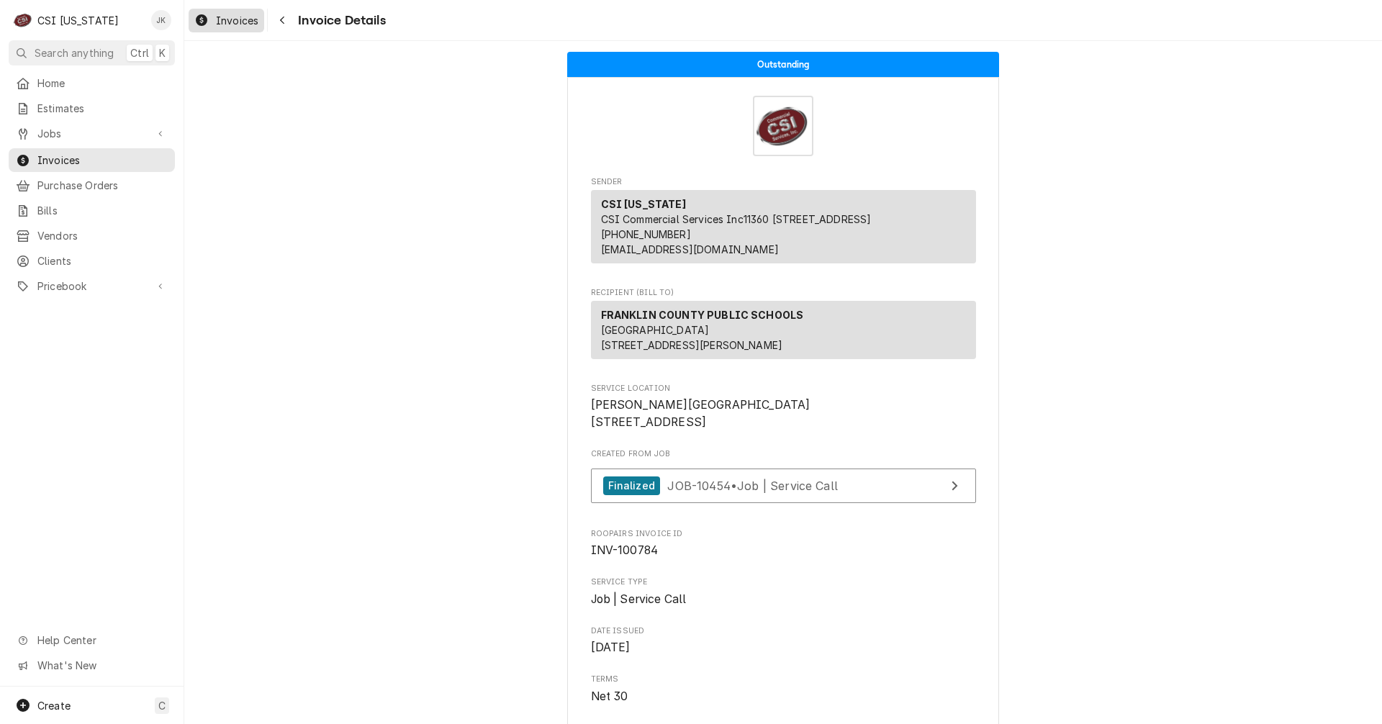
click at [232, 12] on div "Invoices" at bounding box center [226, 21] width 70 height 18
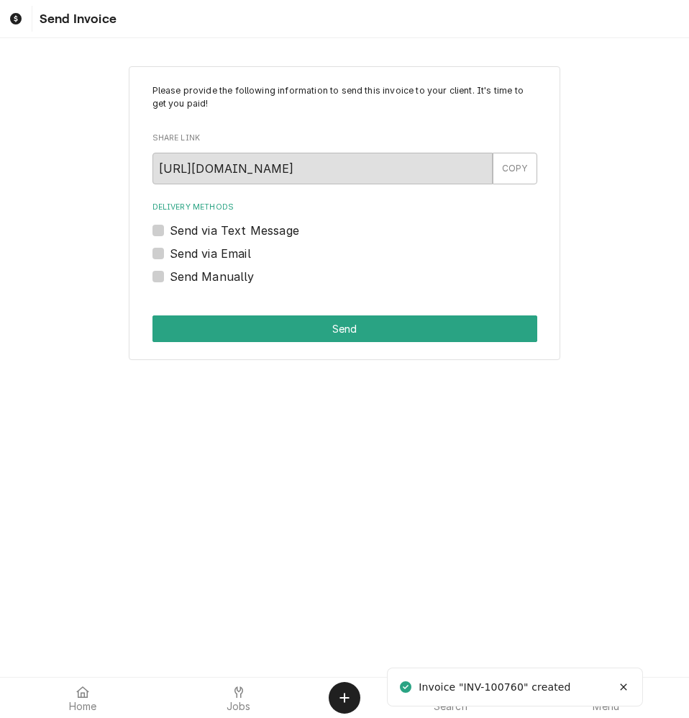
click at [217, 252] on label "Send via Email" at bounding box center [210, 253] width 81 height 17
click at [217, 252] on input "Send via Email" at bounding box center [362, 261] width 385 height 32
checkbox input "true"
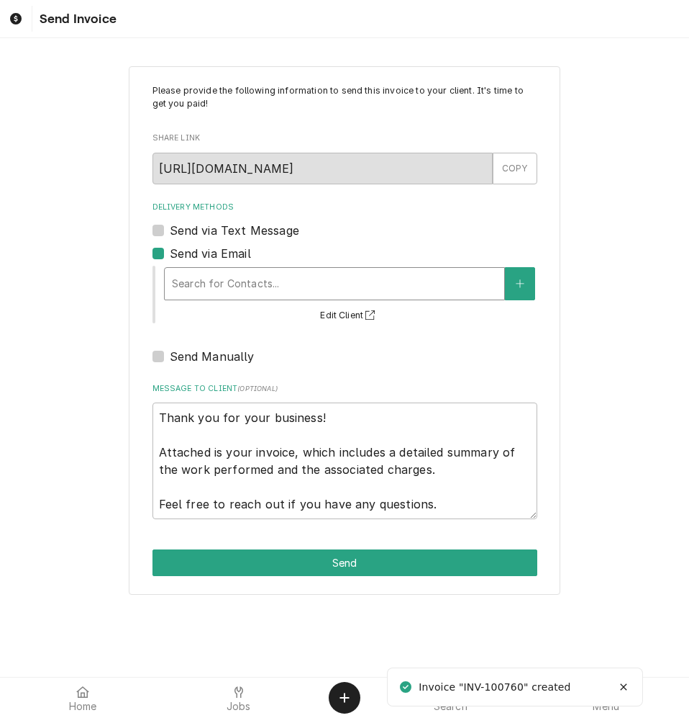
click at [217, 295] on div "Delivery Methods" at bounding box center [334, 284] width 325 height 26
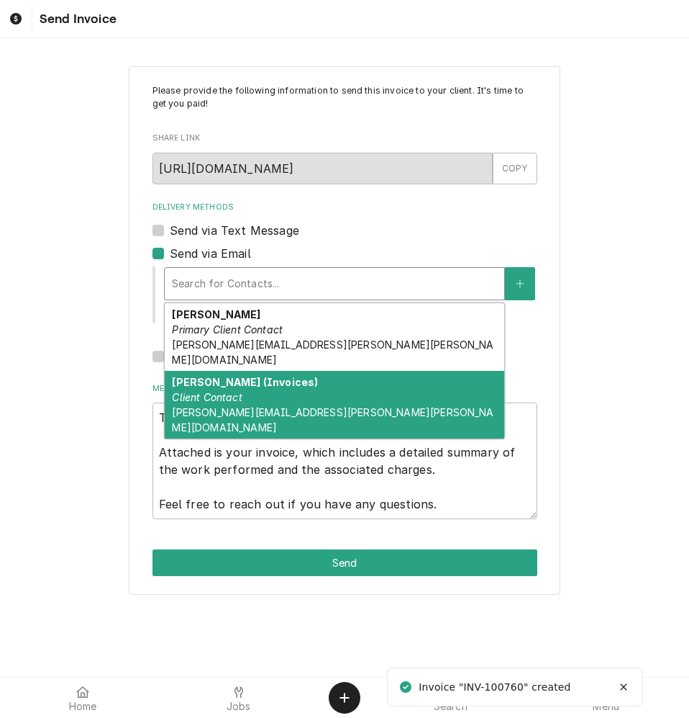
click at [229, 391] on em "Client Contact" at bounding box center [207, 397] width 70 height 12
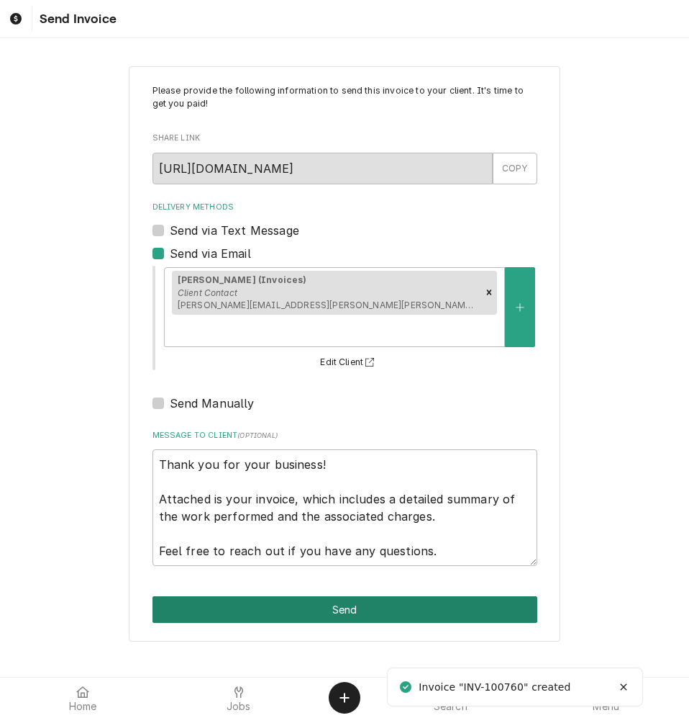
click at [261, 596] on button "Send" at bounding box center [345, 609] width 385 height 27
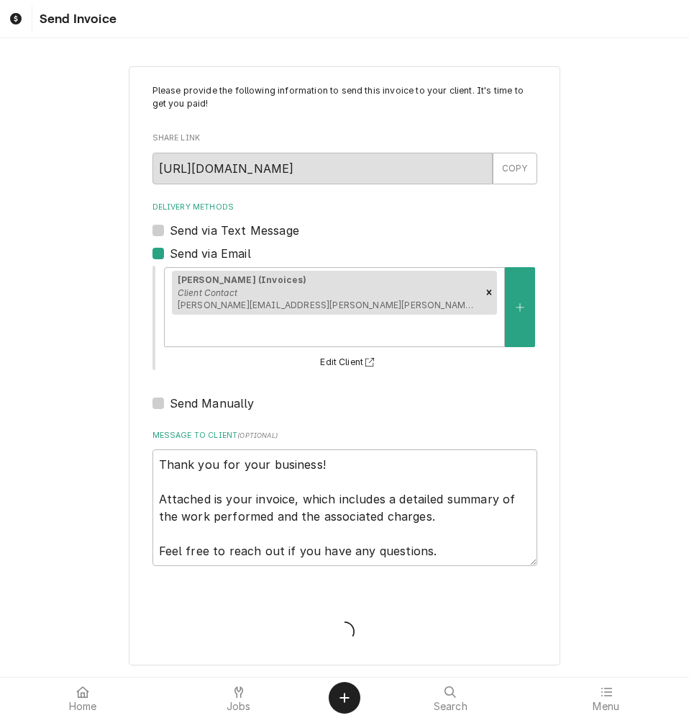
type textarea "x"
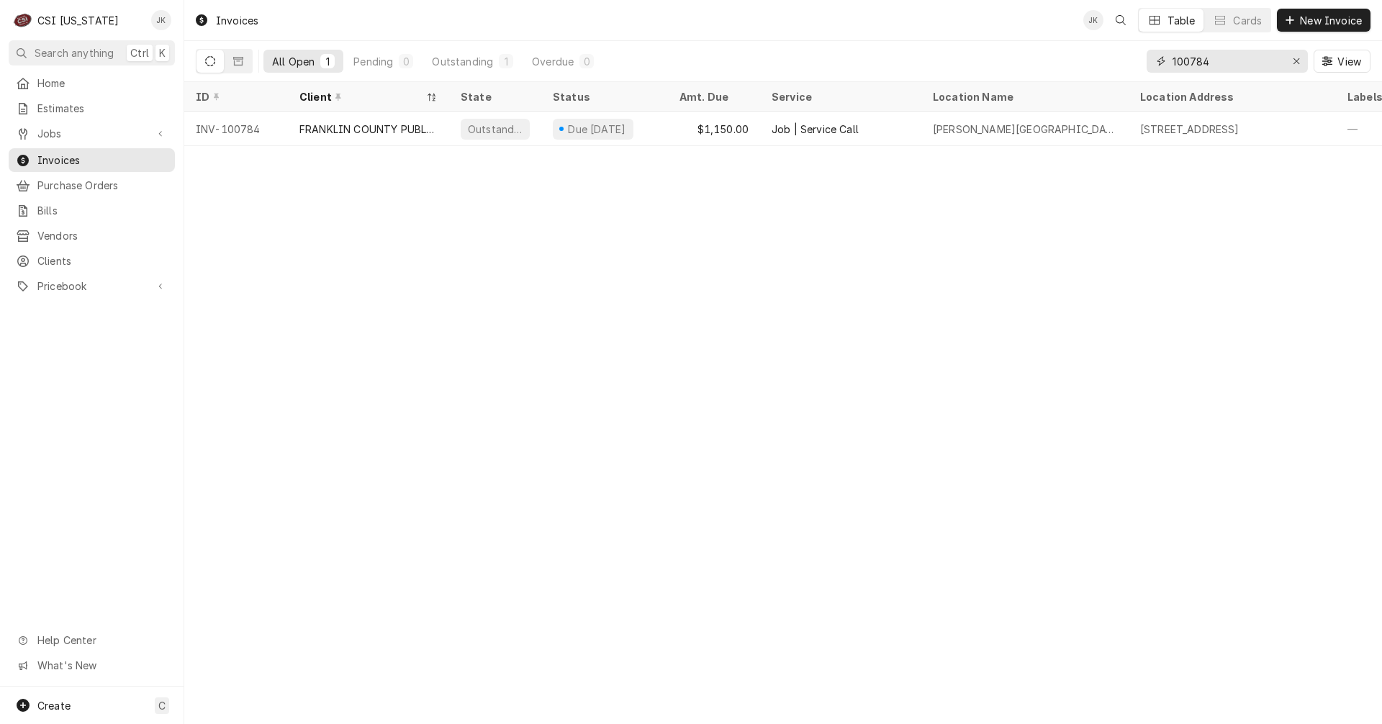
drag, startPoint x: 1191, startPoint y: 61, endPoint x: 1216, endPoint y: 62, distance: 24.5
click at [1216, 62] on input "100784" at bounding box center [1226, 61] width 108 height 23
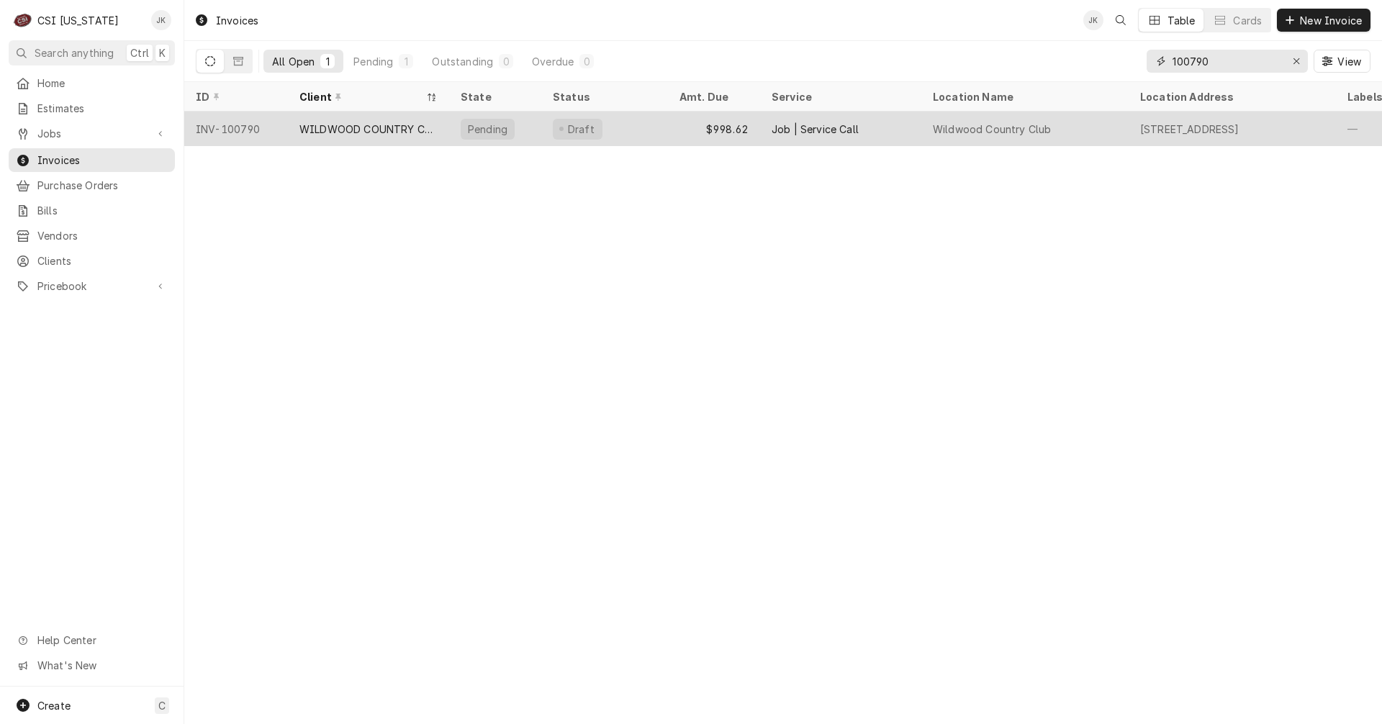
type input "100790"
click at [376, 124] on div "WILDWOOD COUNTRY CLUB" at bounding box center [368, 129] width 138 height 15
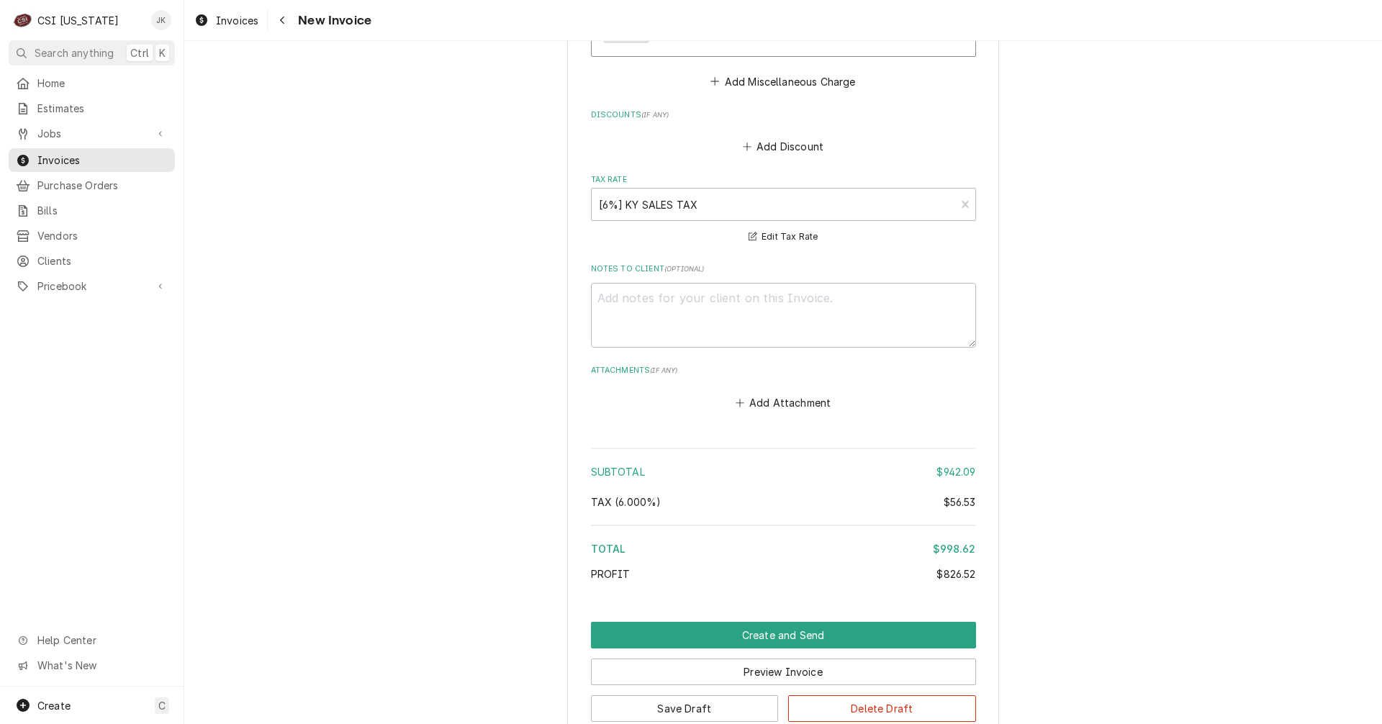
scroll to position [2951, 0]
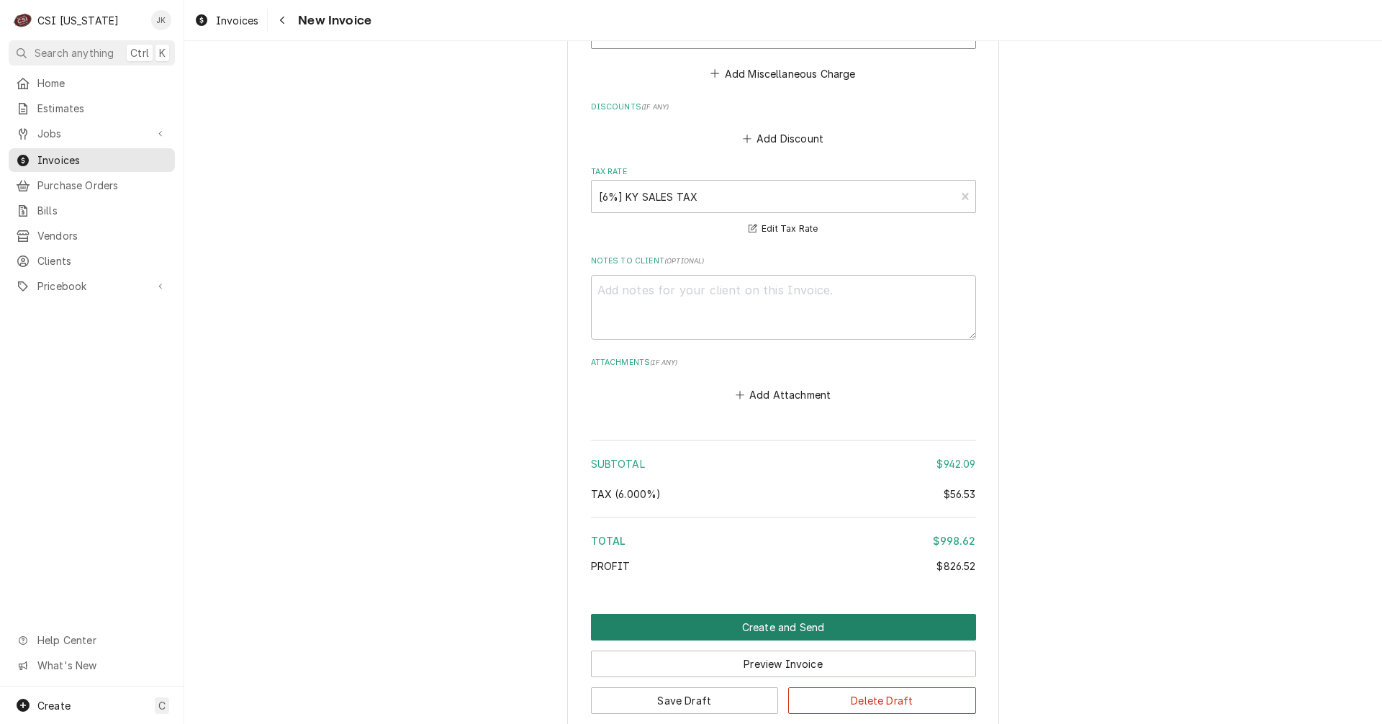
click at [795, 636] on button "Create and Send" at bounding box center [783, 627] width 385 height 27
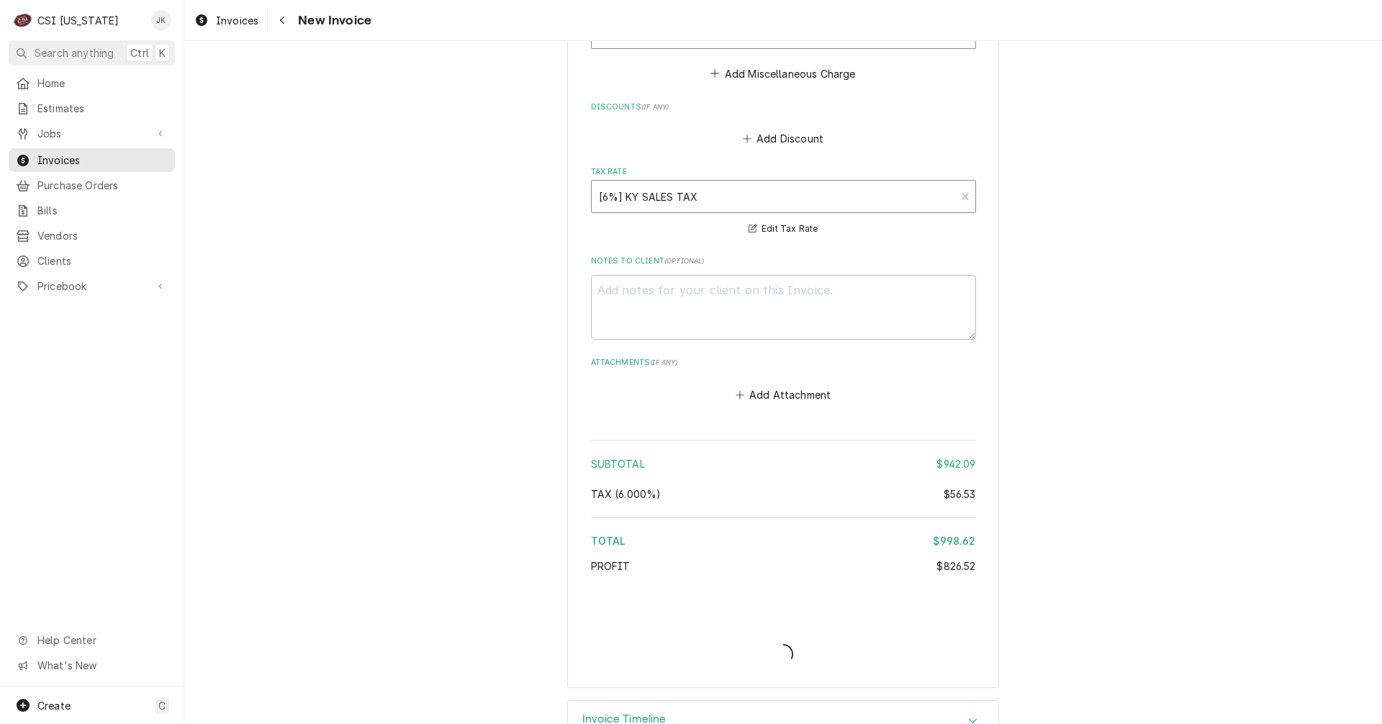
type textarea "x"
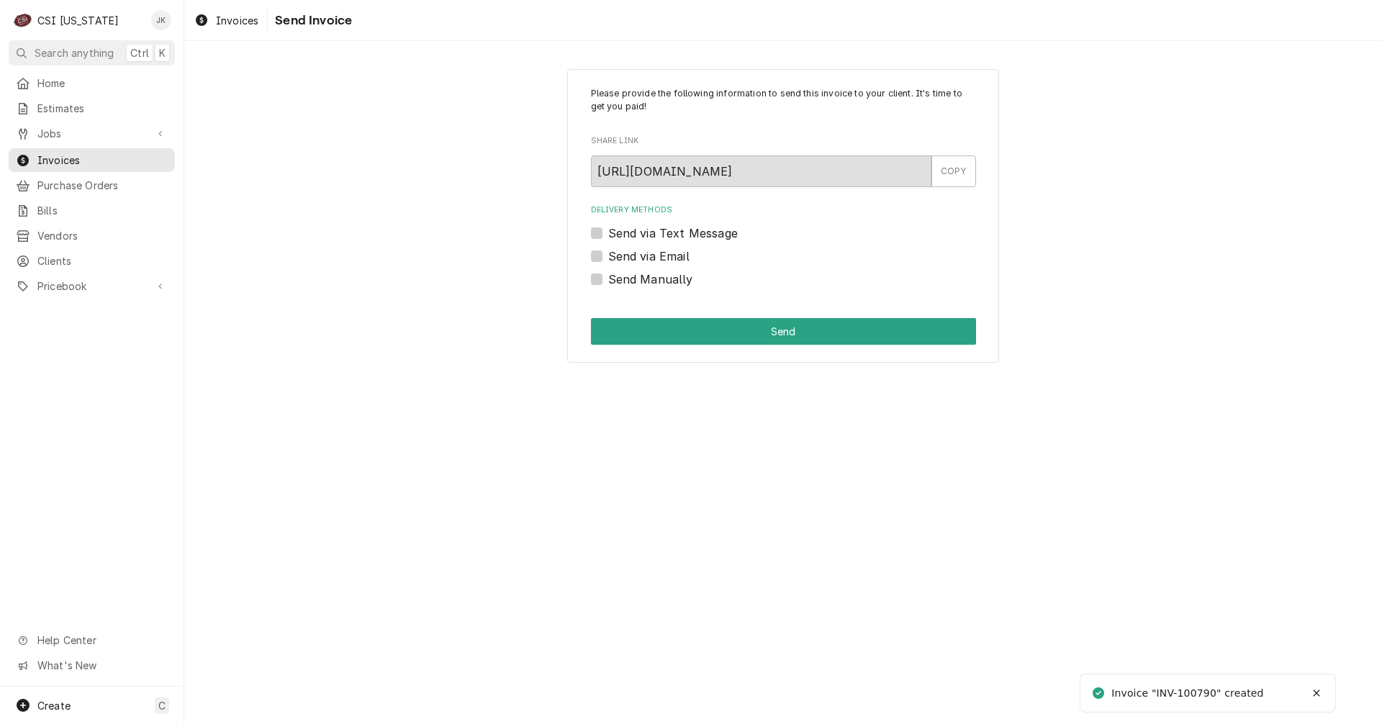
click at [646, 276] on label "Send Manually" at bounding box center [650, 279] width 85 height 17
click at [646, 276] on input "Send Manually" at bounding box center [800, 287] width 385 height 32
checkbox input "true"
click at [666, 330] on button "Send" at bounding box center [783, 331] width 385 height 27
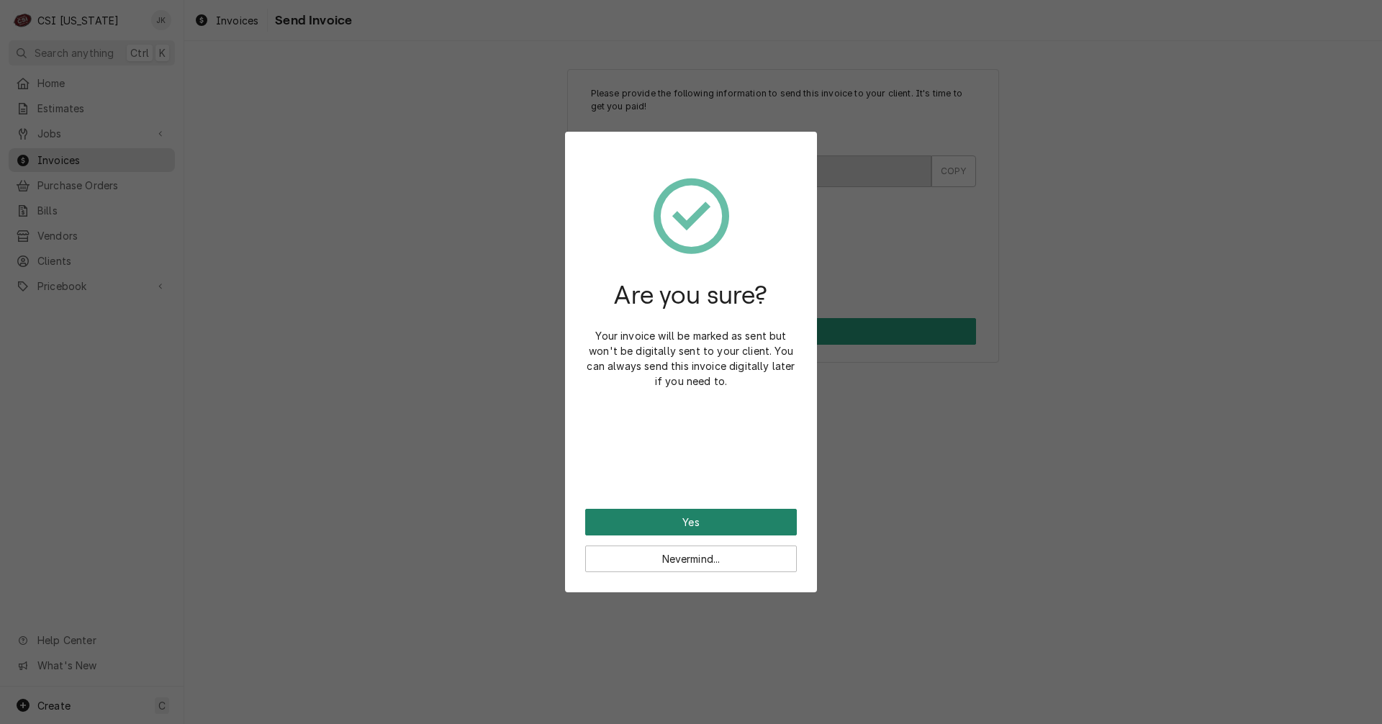
click at [749, 511] on button "Yes" at bounding box center [691, 522] width 212 height 27
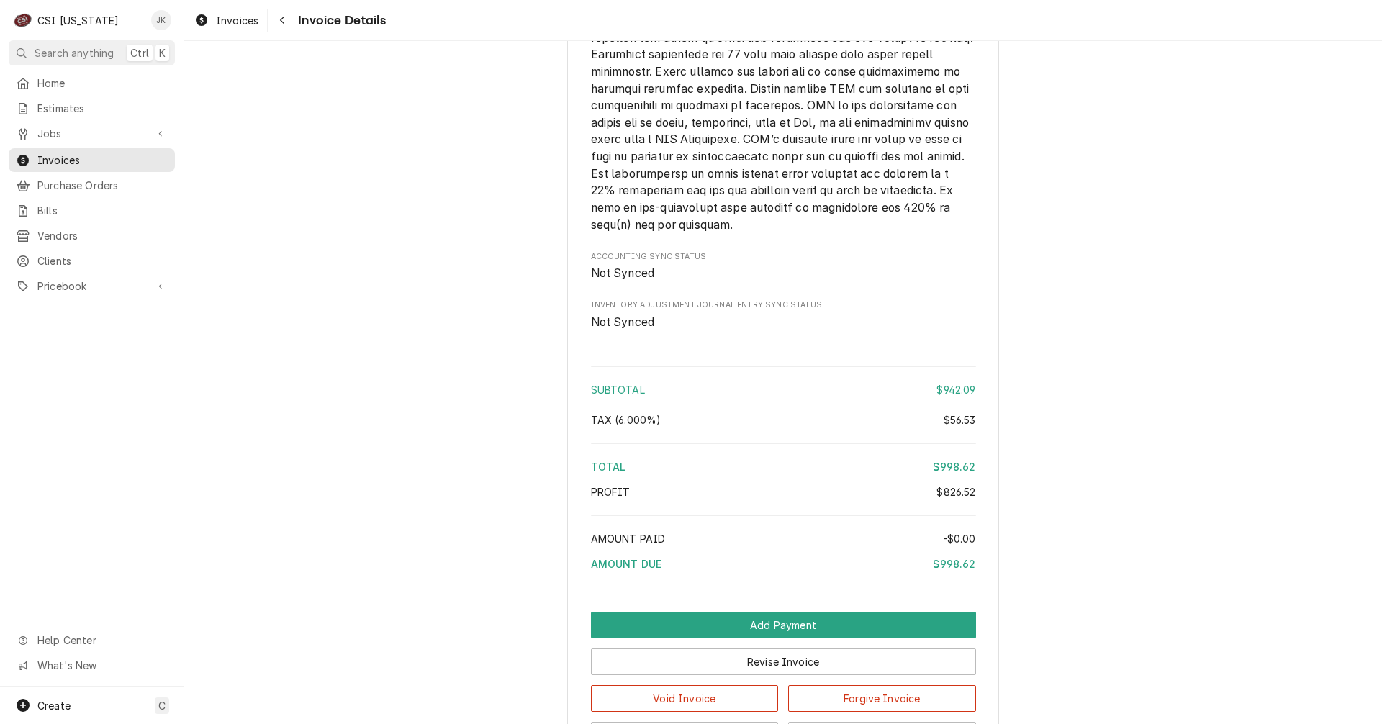
scroll to position [2954, 0]
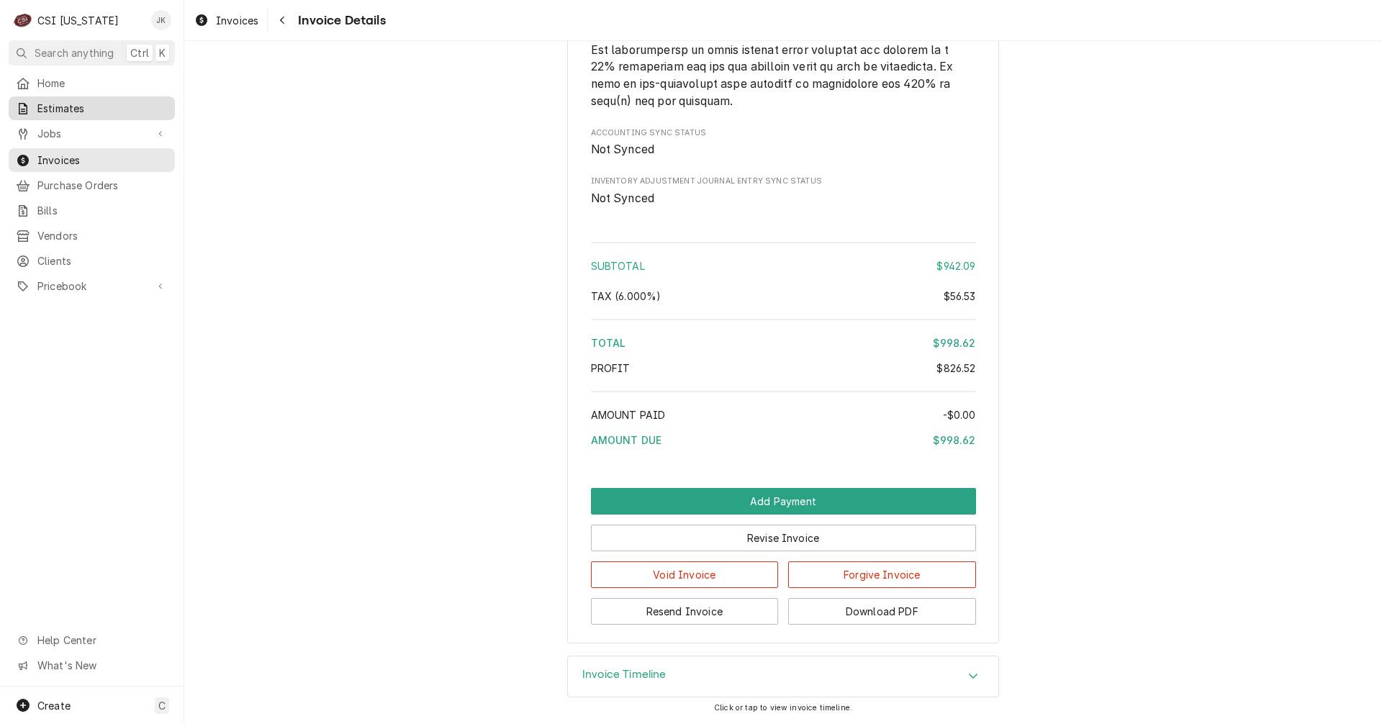
click at [68, 106] on span "Estimates" at bounding box center [102, 108] width 130 height 15
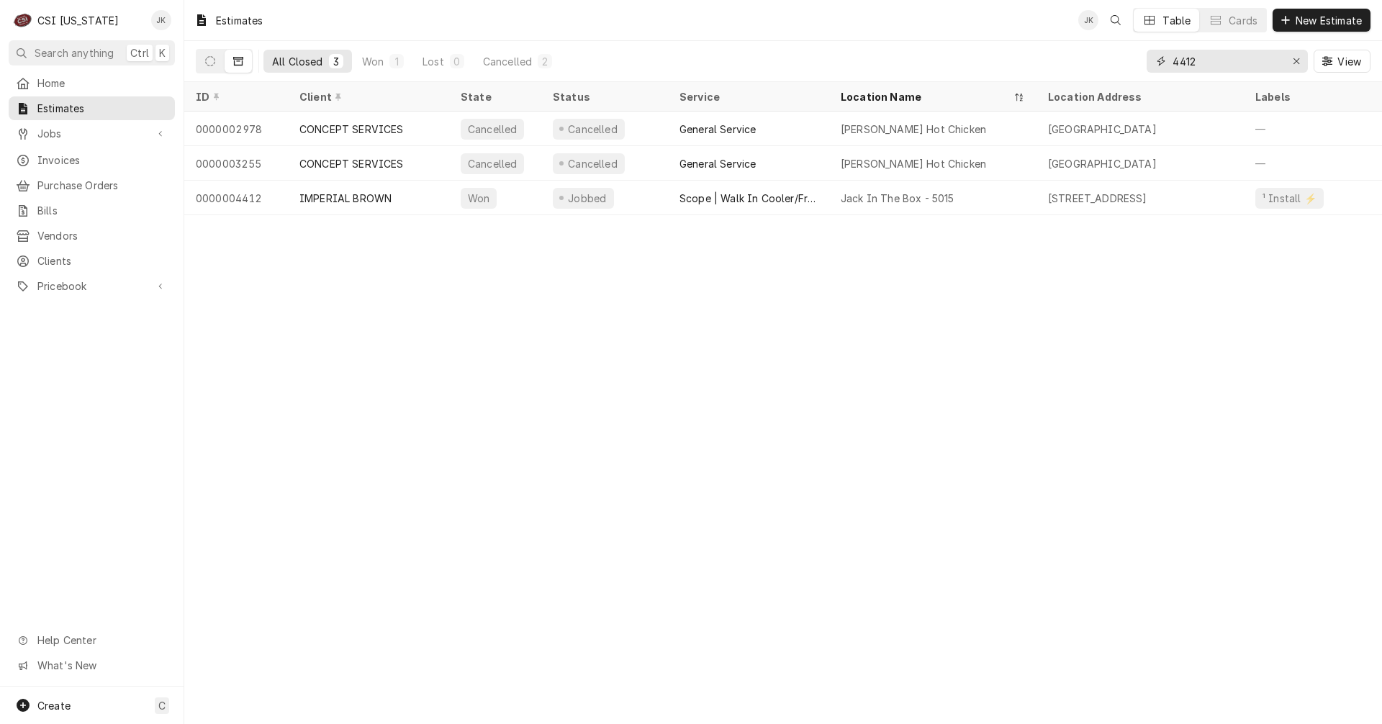
drag, startPoint x: 1225, startPoint y: 58, endPoint x: 1137, endPoint y: 59, distance: 87.8
click at [1137, 59] on div "All Closed 3 Won 1 Lost 0 Cancelled 2 4412 View" at bounding box center [783, 61] width 1175 height 40
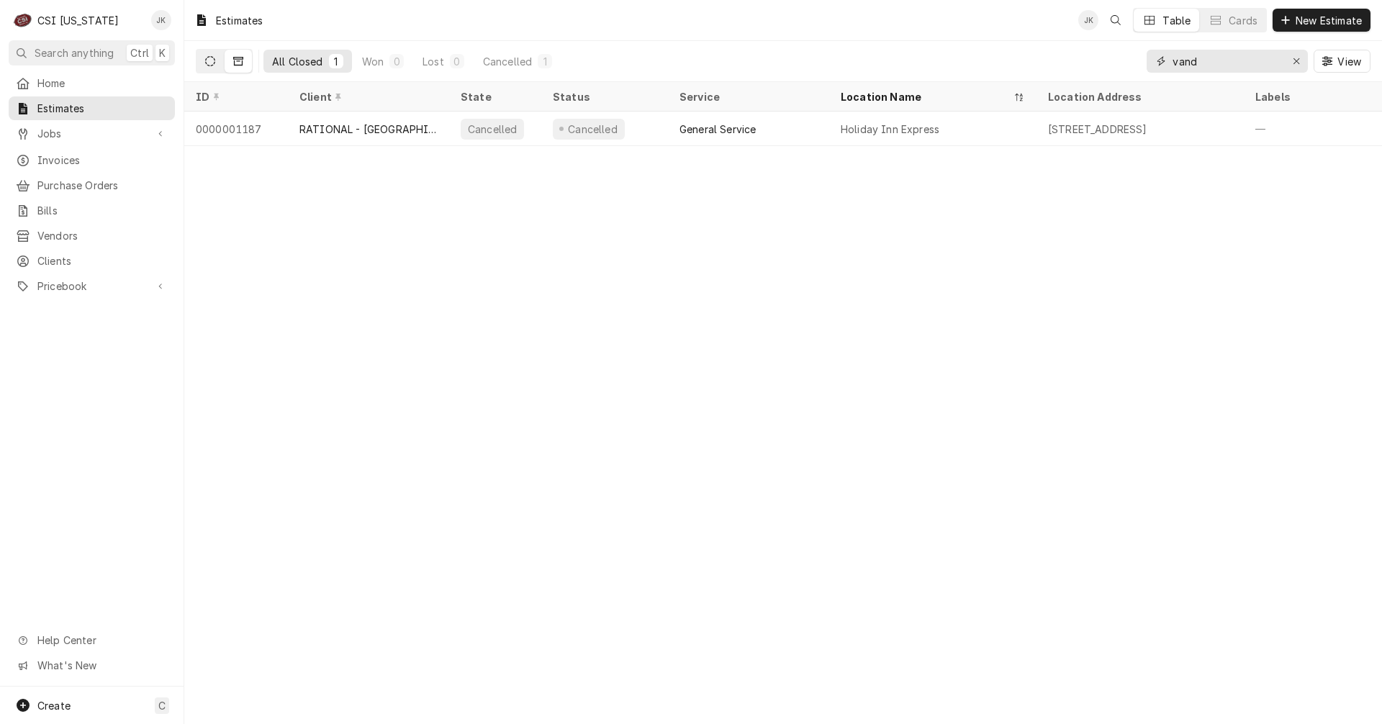
type input "vand"
click at [206, 64] on icon "Dynamic Content Wrapper" at bounding box center [210, 61] width 10 height 10
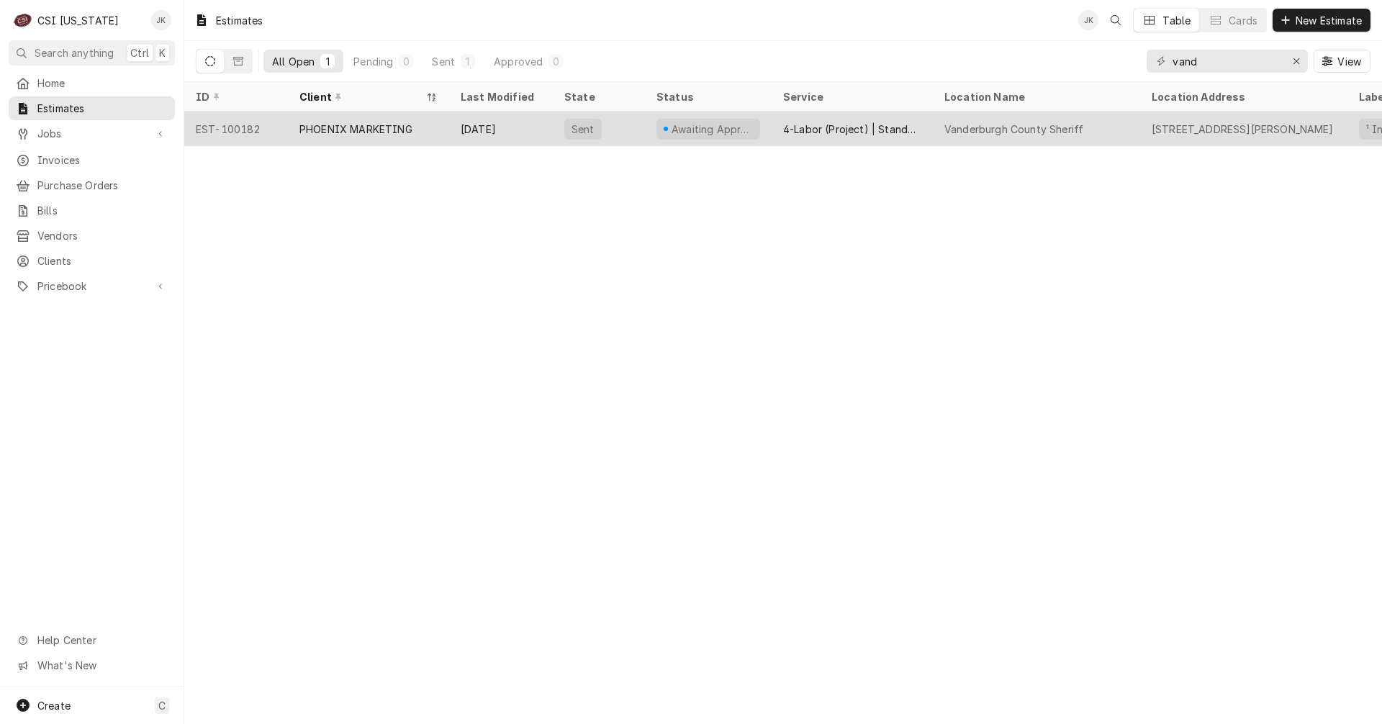
click at [353, 124] on div "PHOENIX MARKETING" at bounding box center [355, 129] width 113 height 15
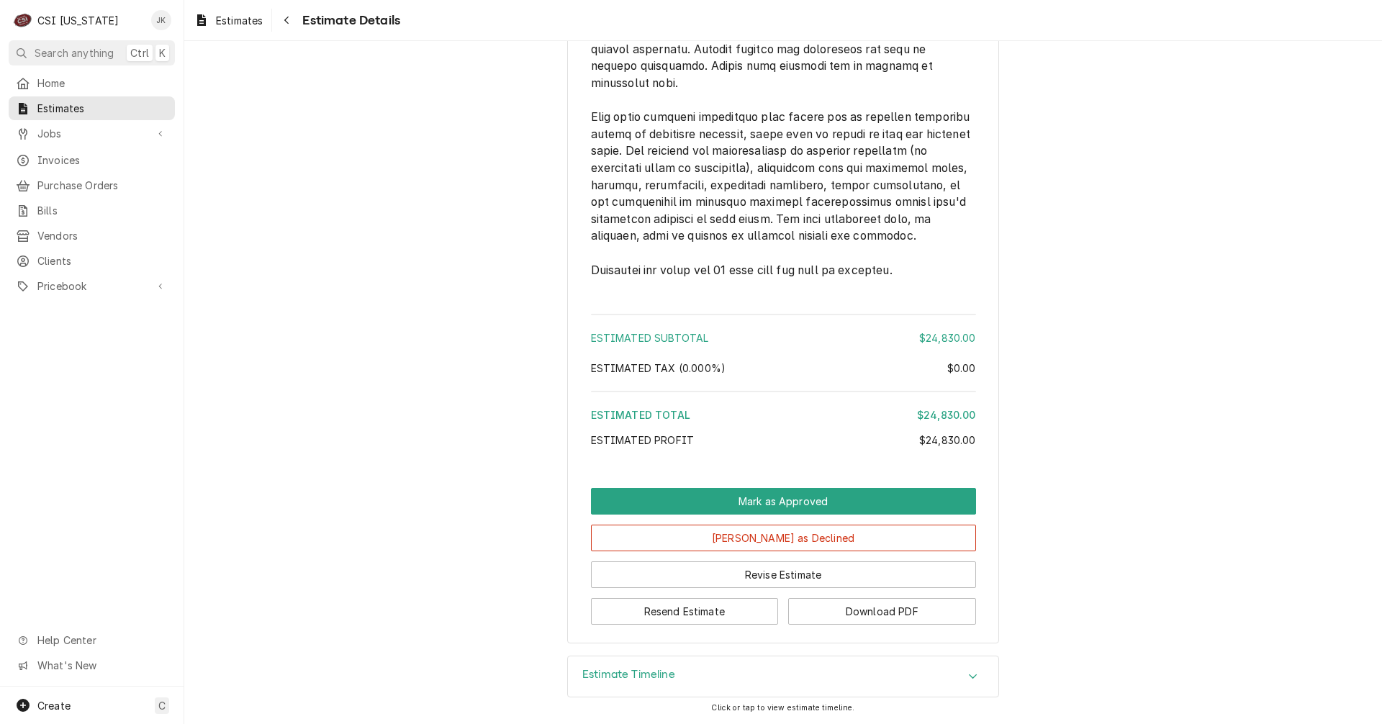
scroll to position [2505, 0]
click at [654, 671] on h3 "Estimate Timeline" at bounding box center [628, 675] width 93 height 14
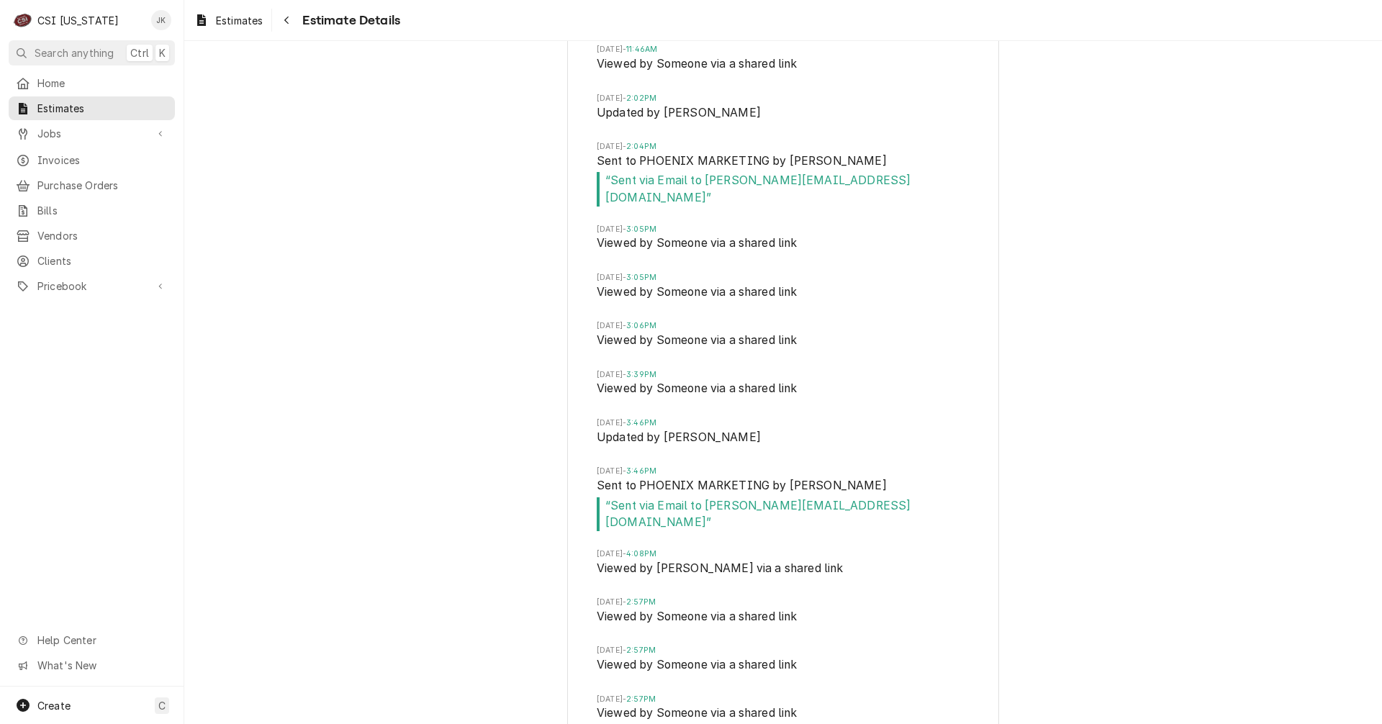
scroll to position [3384, 0]
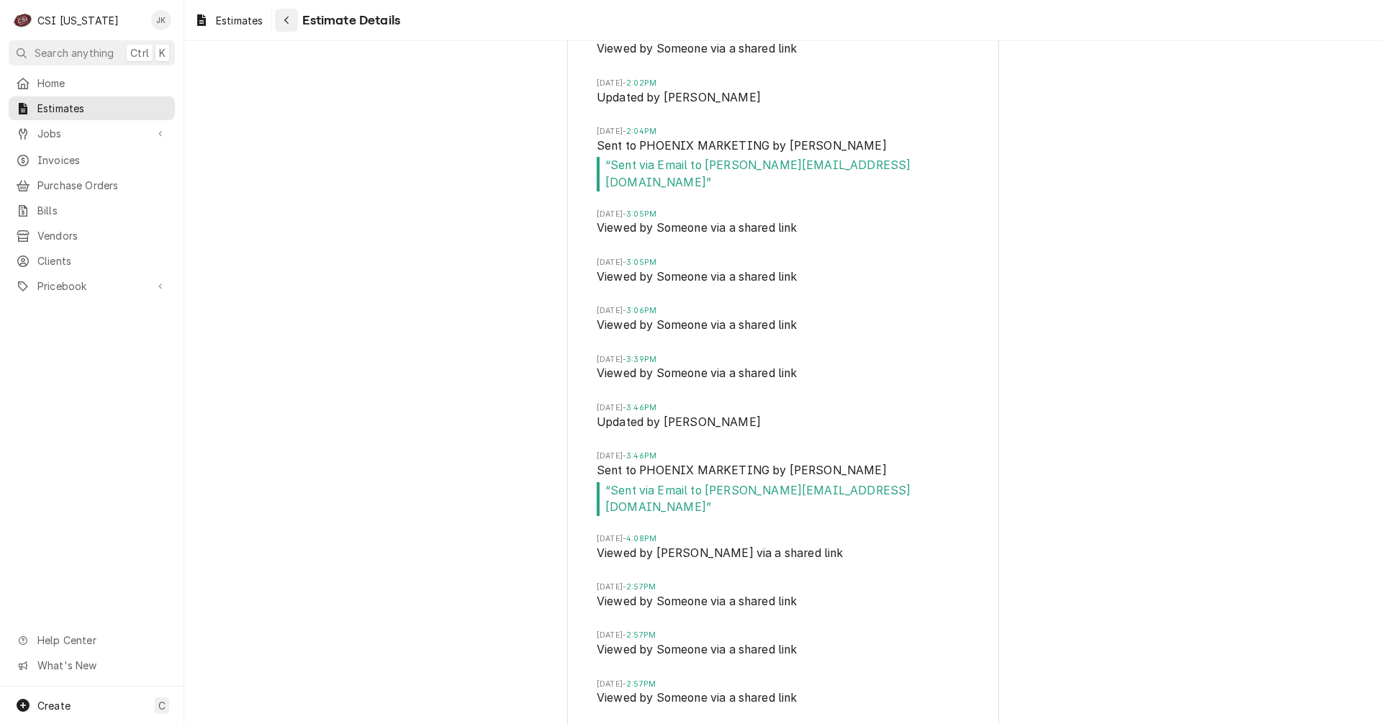
click at [290, 15] on icon "Navigate back" at bounding box center [287, 20] width 6 height 10
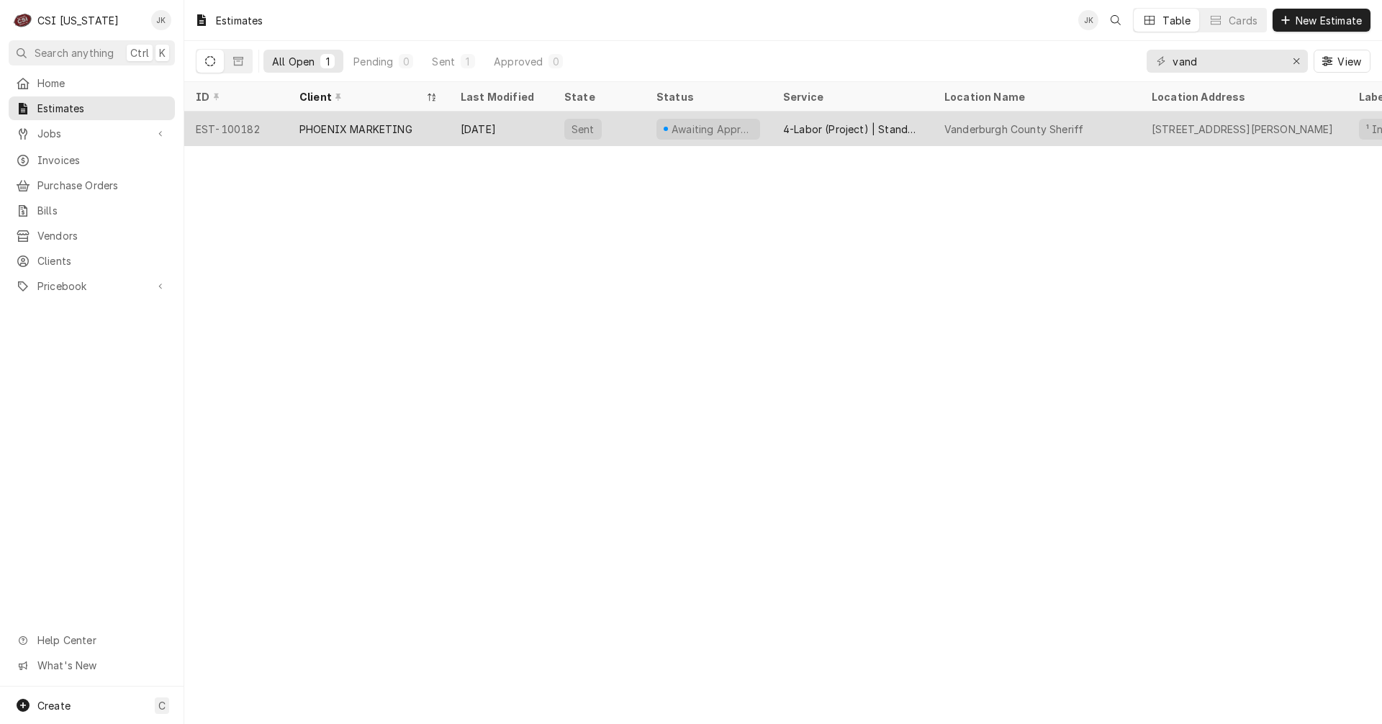
click at [502, 120] on div "Sep 26" at bounding box center [501, 129] width 104 height 35
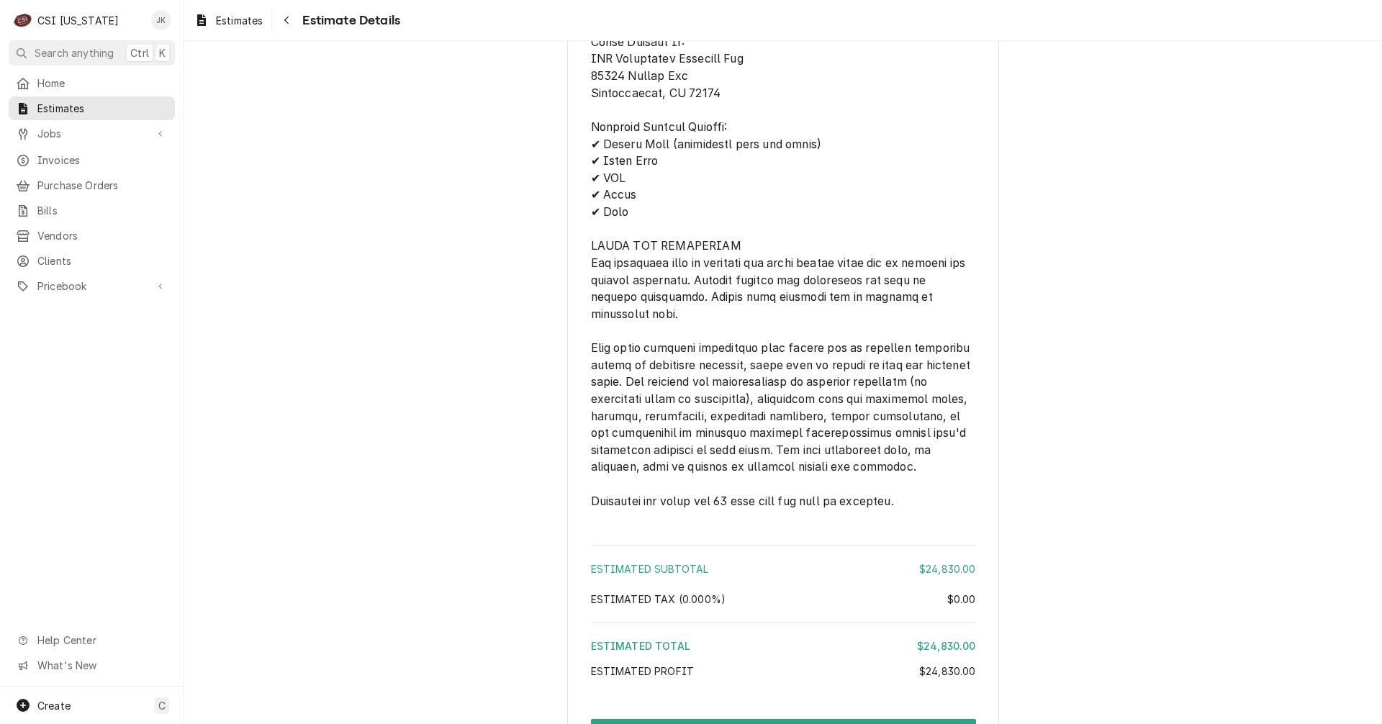
scroll to position [2303, 0]
